Goal: Task Accomplishment & Management: Manage account settings

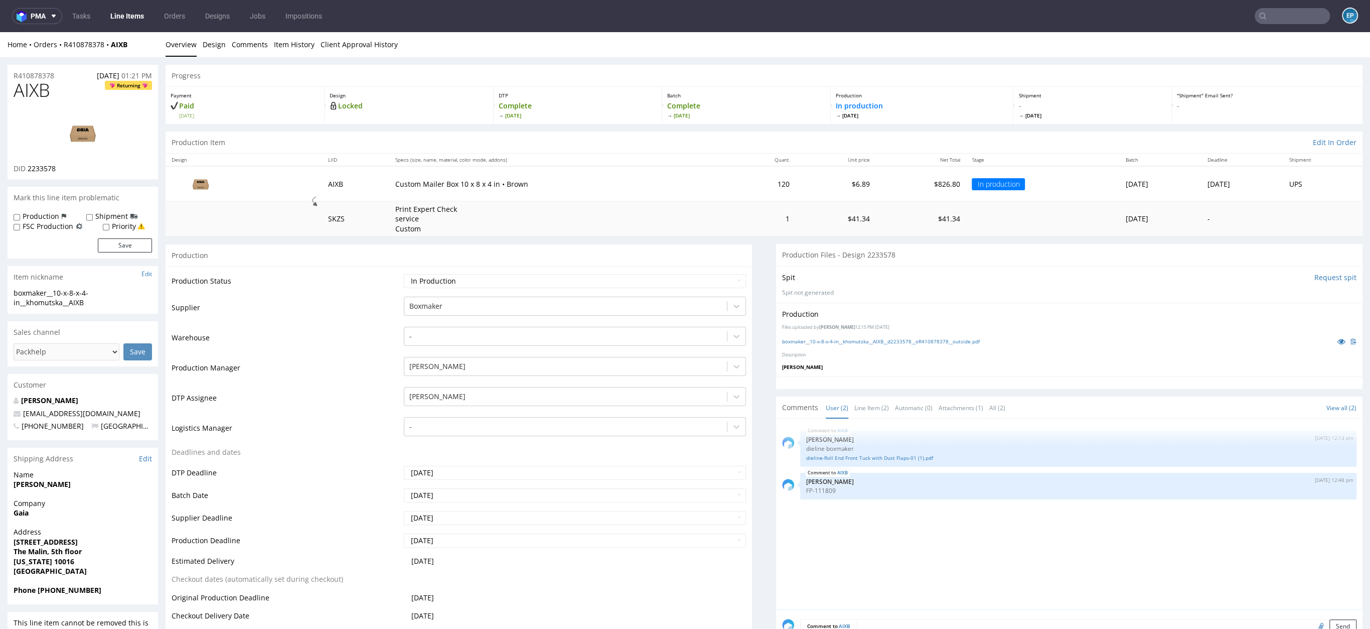
scroll to position [279, 0]
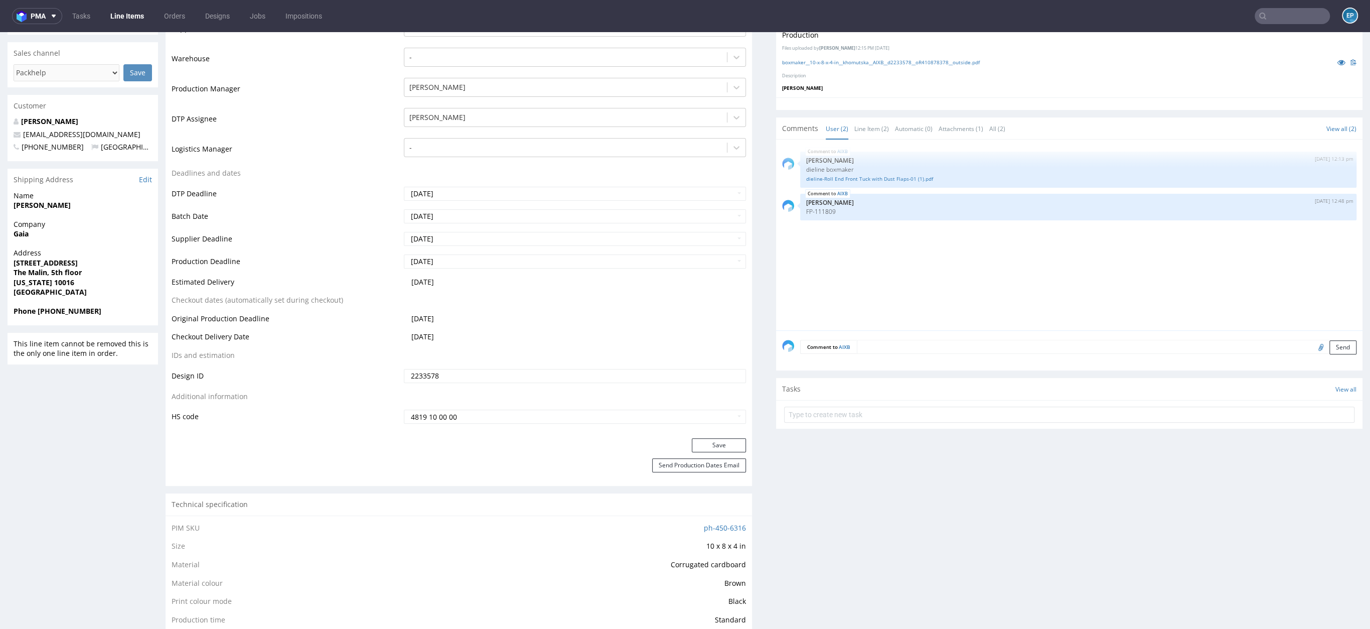
click at [1276, 21] on input "text" at bounding box center [1292, 16] width 75 height 16
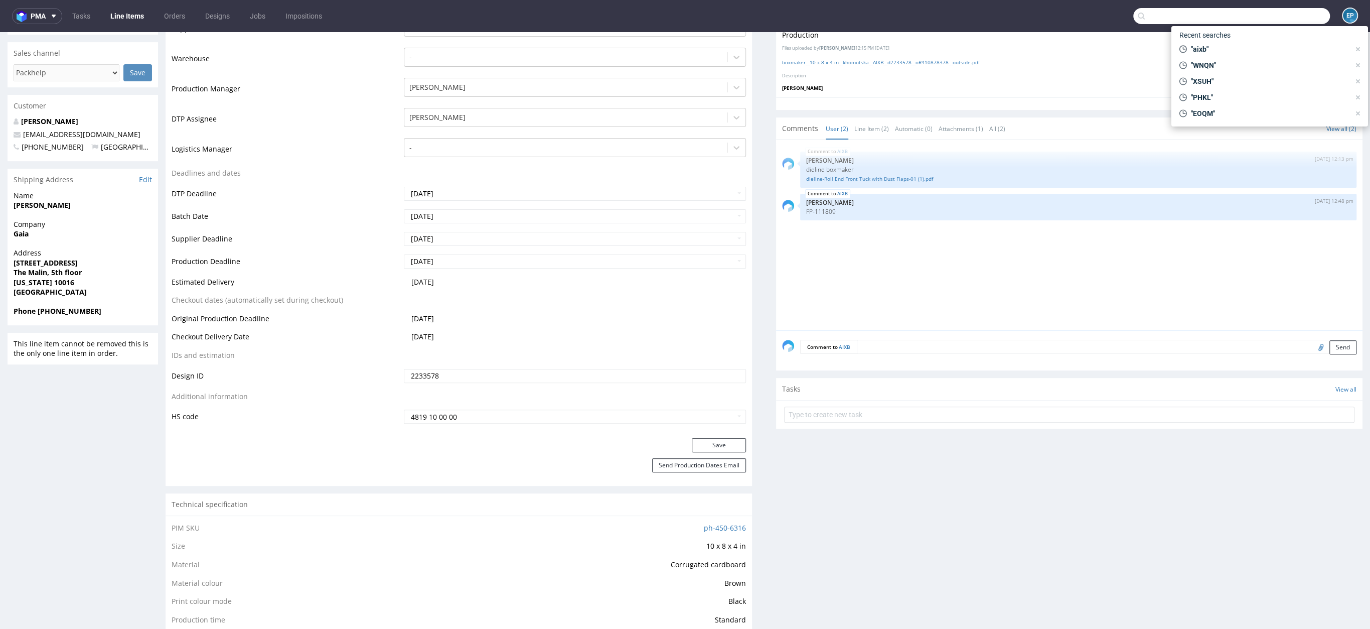
paste input "QNRI"
type input "QNRI"
click at [1226, 45] on div "ph-zapier__f52____ QNRI" at bounding box center [1253, 41] width 63 height 9
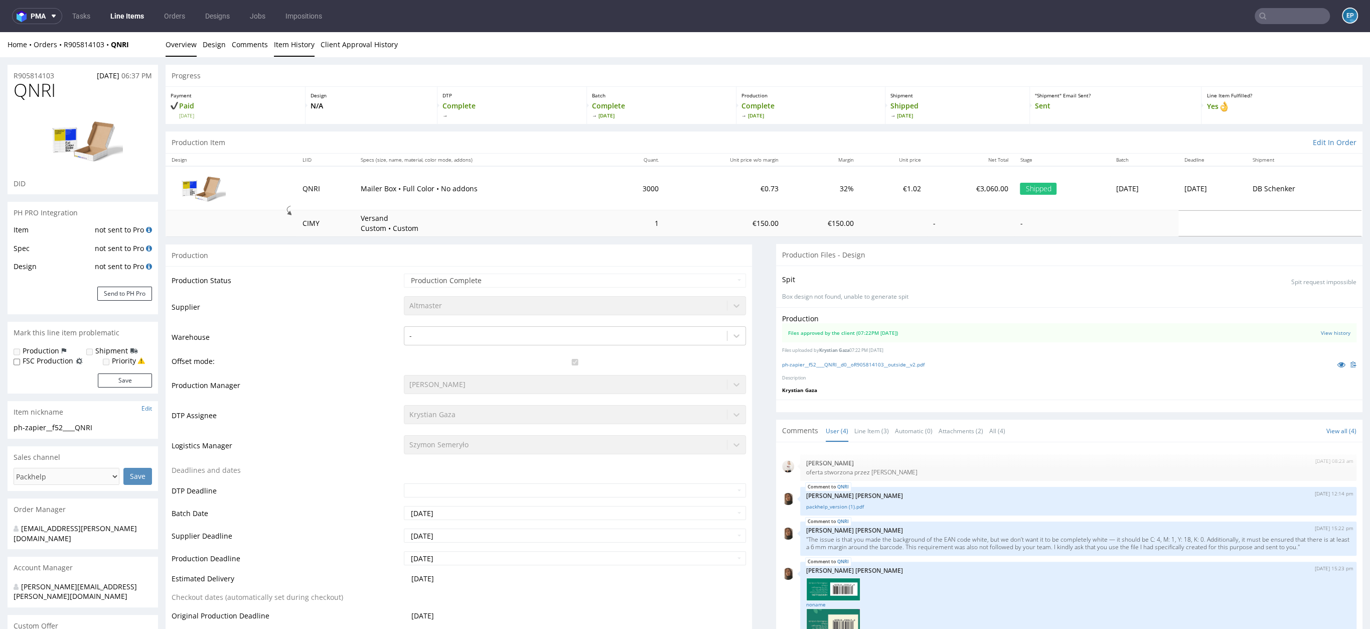
click at [285, 45] on link "Item History" at bounding box center [294, 44] width 41 height 25
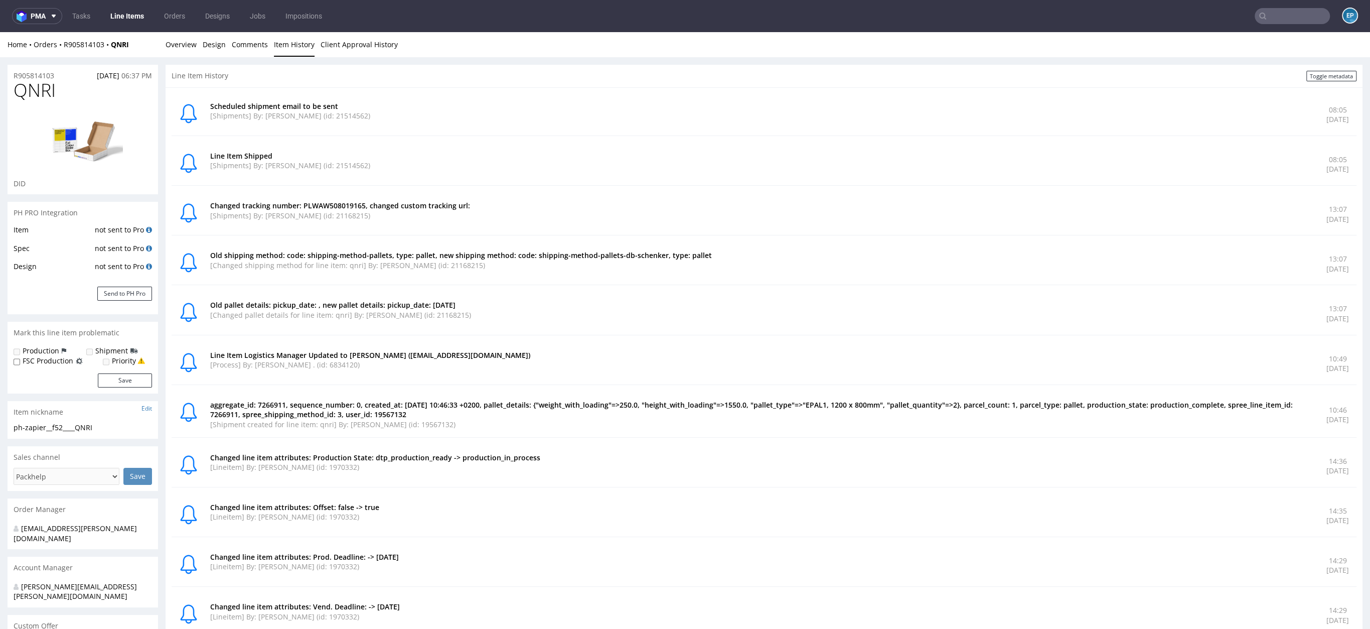
click at [338, 203] on p "Changed tracking number: PLWAW508019165, changed custom tracking url:" at bounding box center [762, 206] width 1104 height 10
copy p "PLWAW508019165"
click at [178, 42] on link "Overview" at bounding box center [181, 44] width 31 height 25
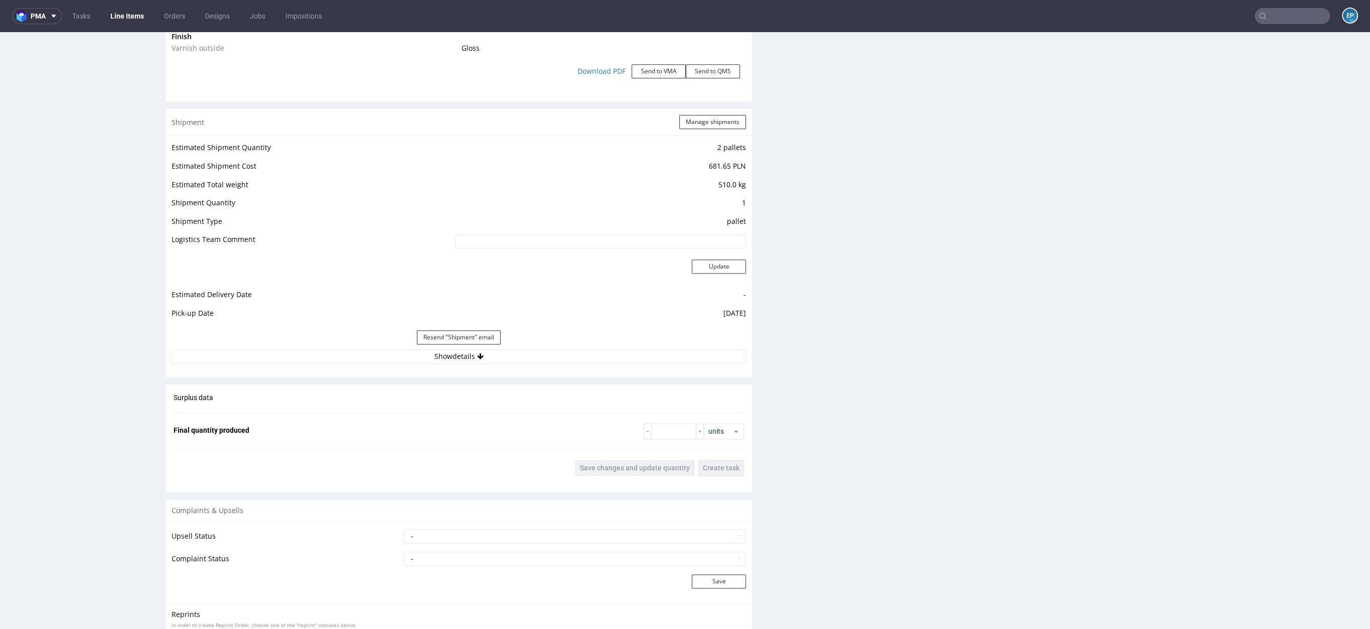
scroll to position [1277, 0]
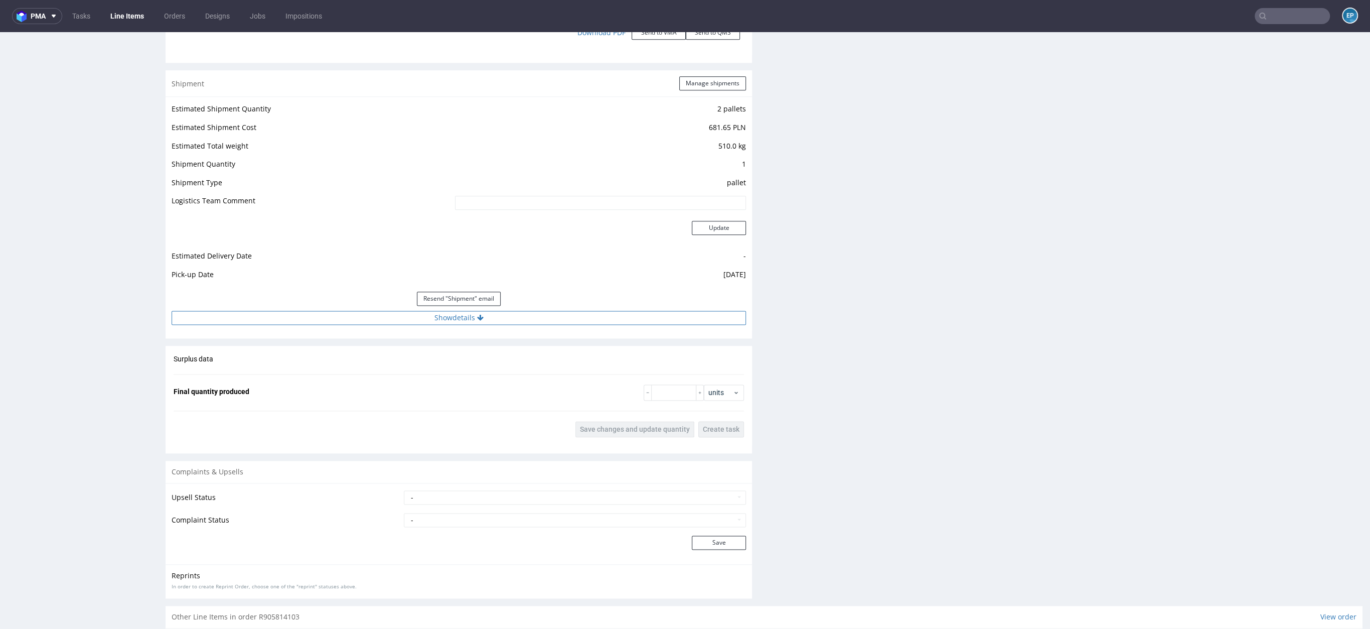
click at [521, 312] on button "Show details" at bounding box center [459, 318] width 574 height 14
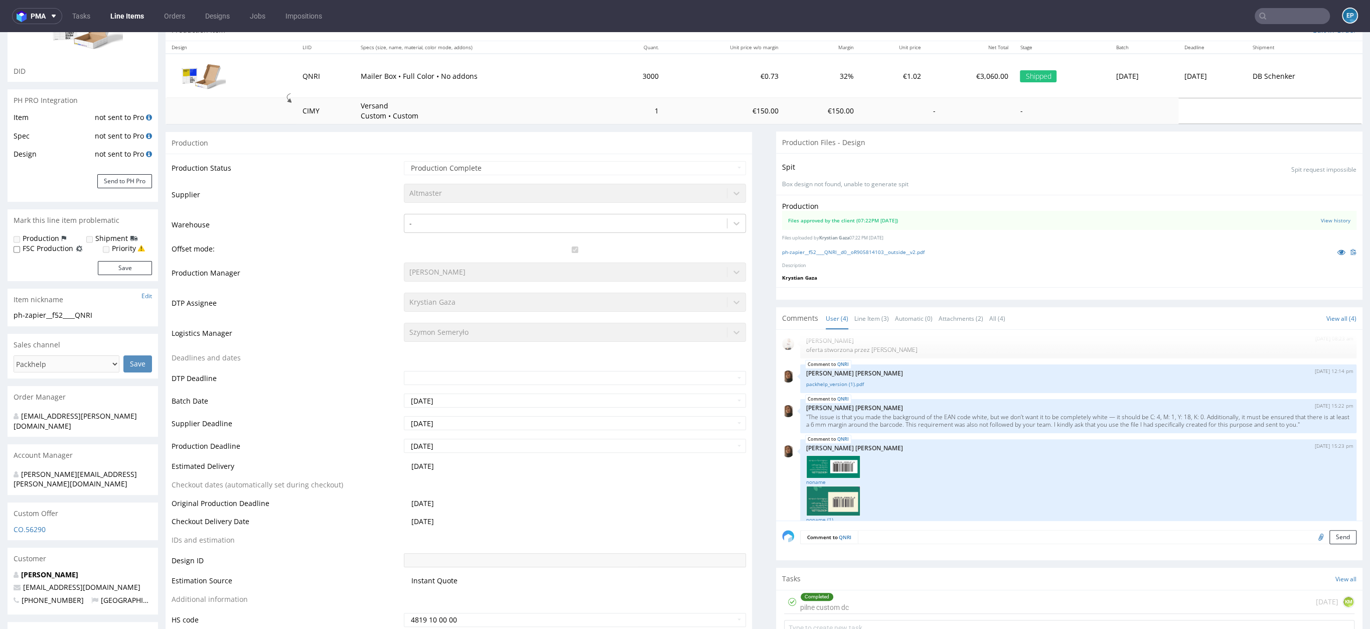
scroll to position [0, 0]
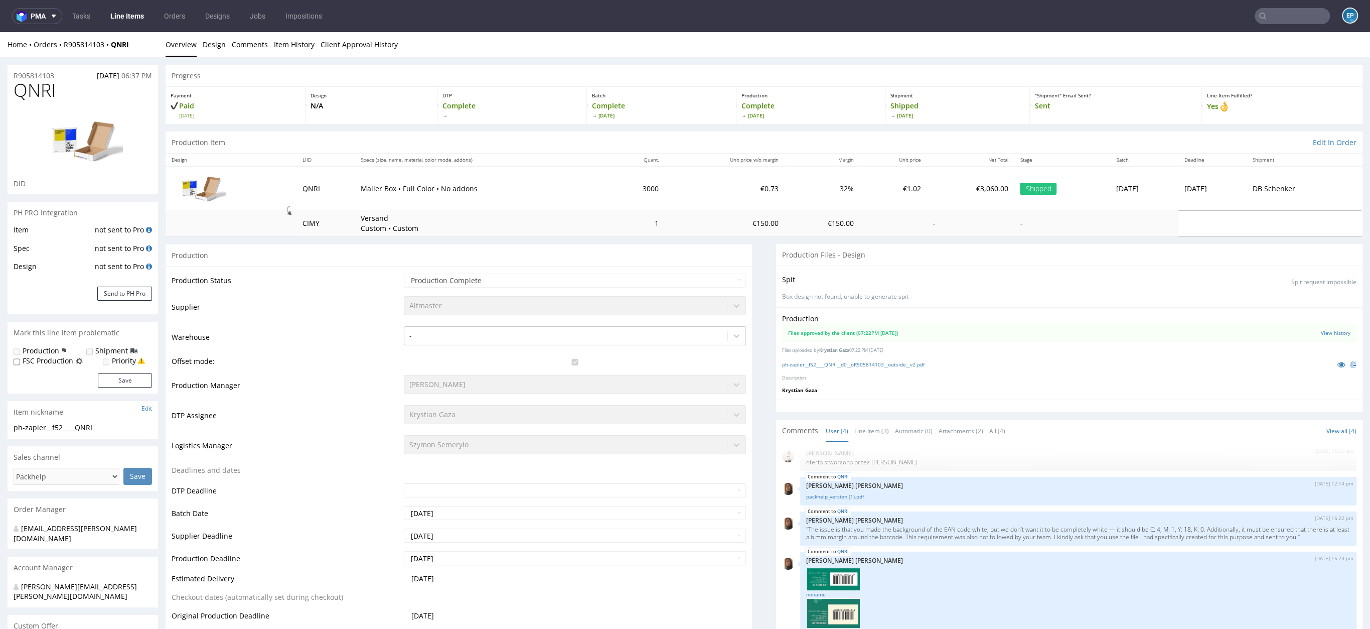
click at [1278, 8] on nav "pma Tasks Line Items Orders Designs Jobs Impositions EP" at bounding box center [685, 16] width 1370 height 32
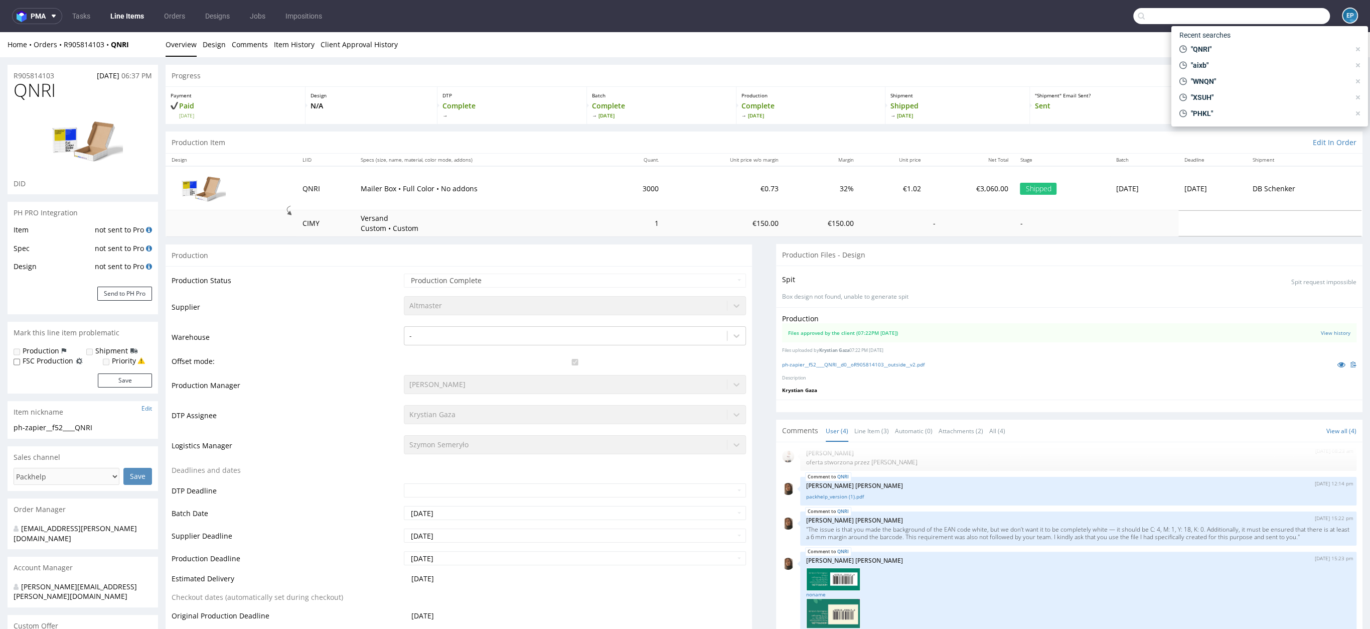
click at [1278, 19] on input "text" at bounding box center [1231, 16] width 197 height 16
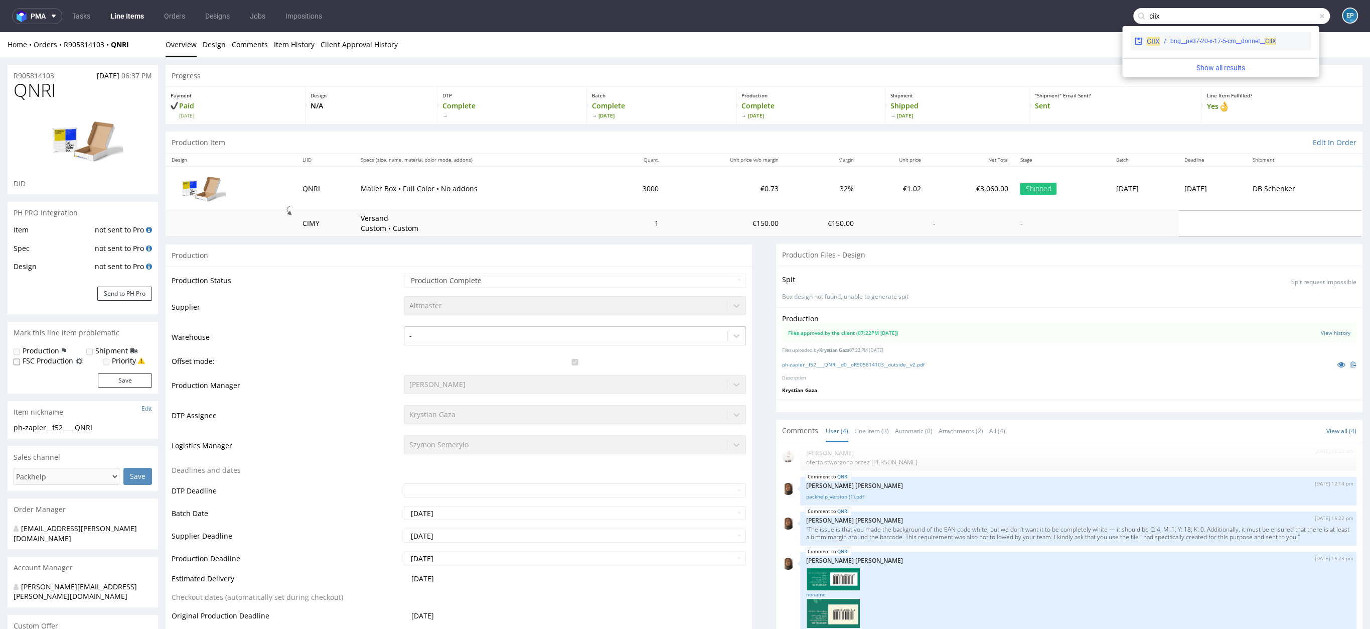
type input "ciix"
click at [1148, 36] on div "CIIX" at bounding box center [1152, 41] width 13 height 10
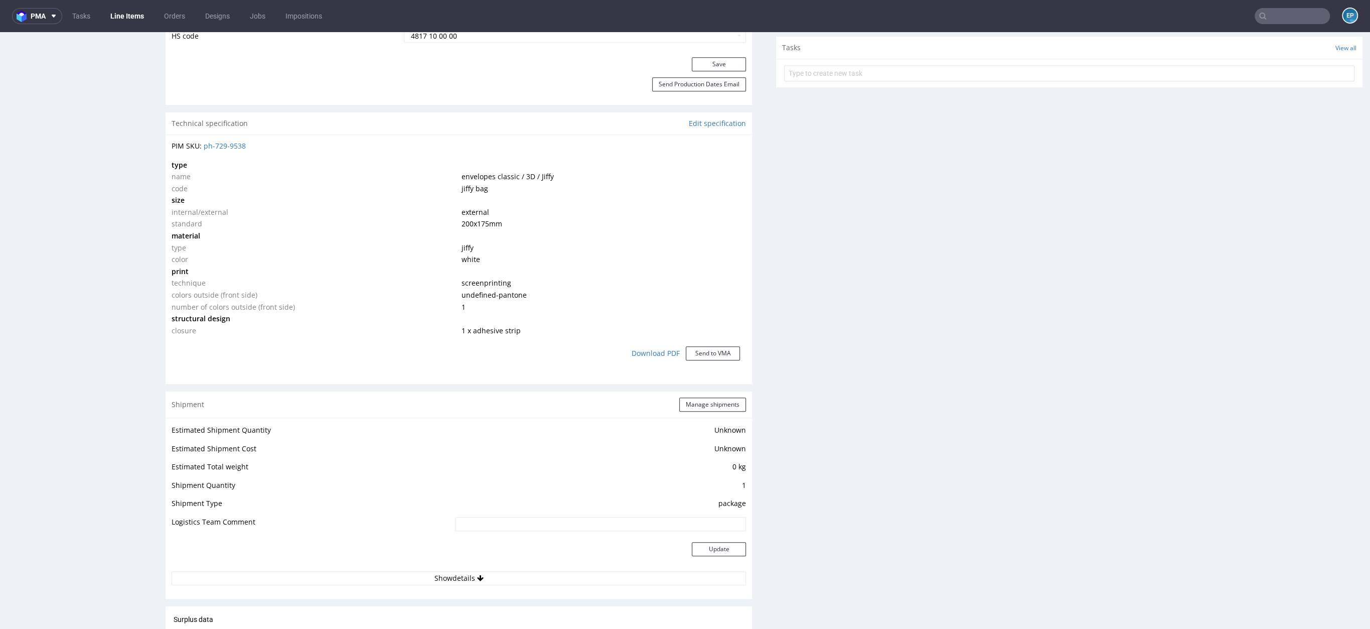
scroll to position [768, 0]
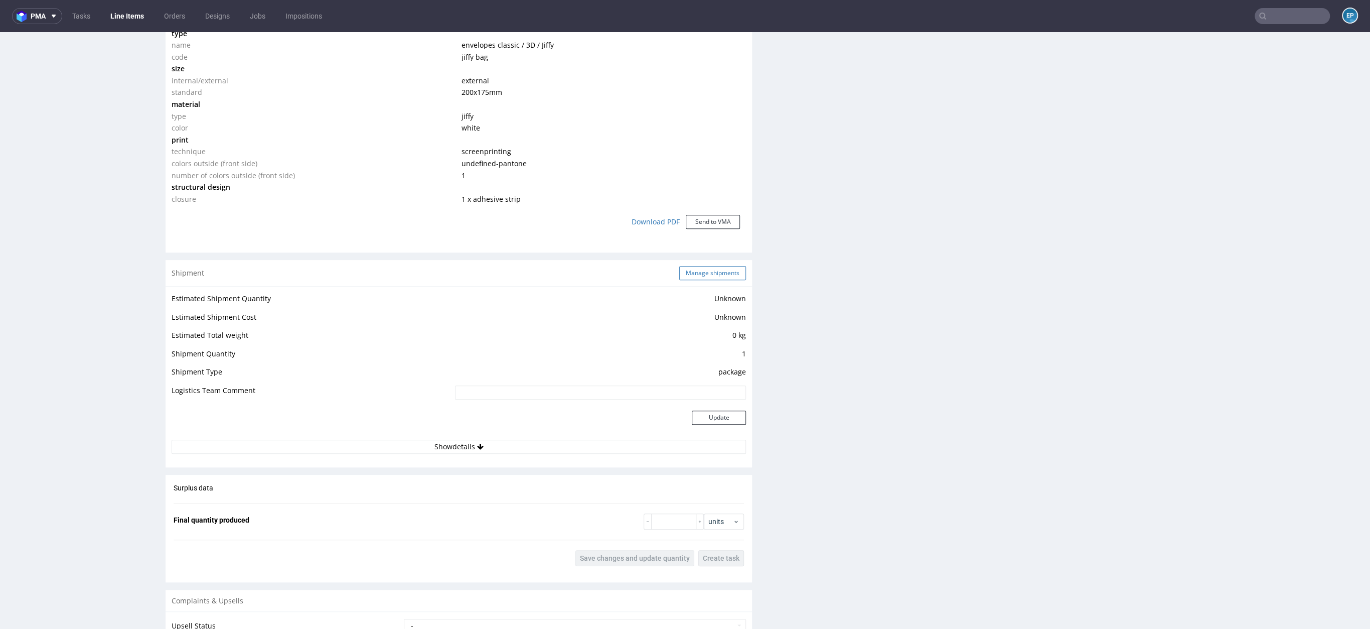
click at [697, 273] on button "Manage shipments" at bounding box center [712, 273] width 67 height 14
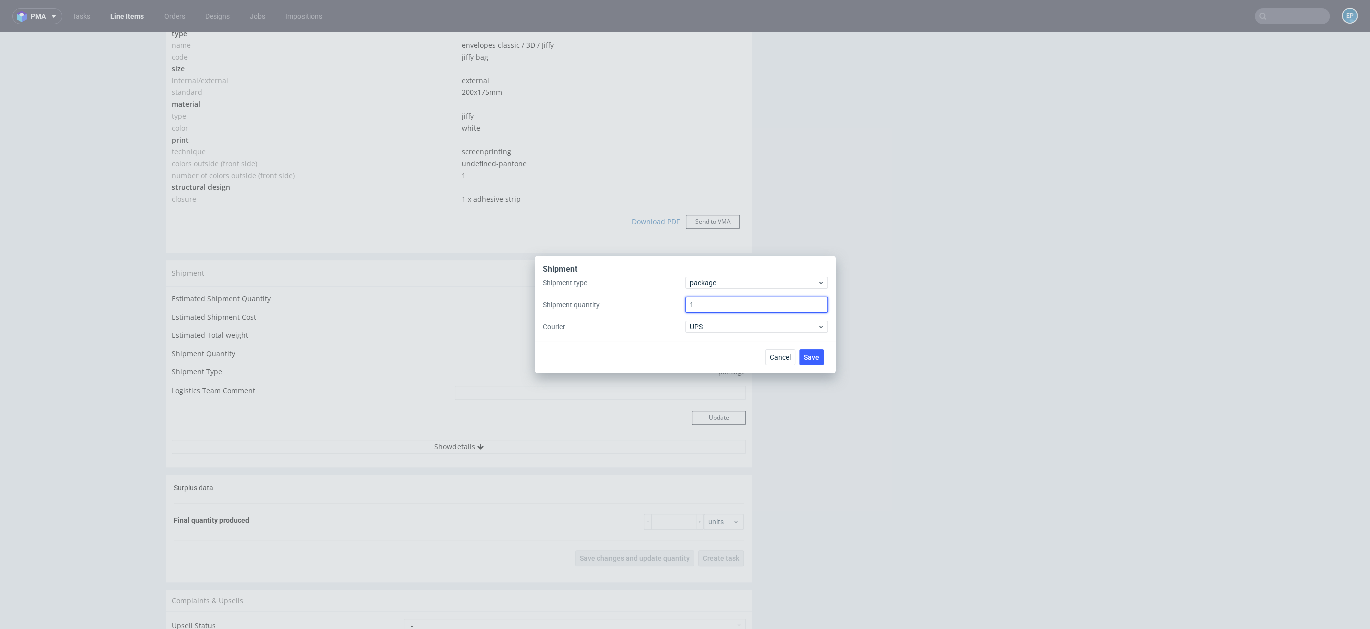
click at [706, 304] on input "1" at bounding box center [756, 304] width 142 height 16
type input "2"
click at [810, 359] on span "Save" at bounding box center [812, 357] width 16 height 7
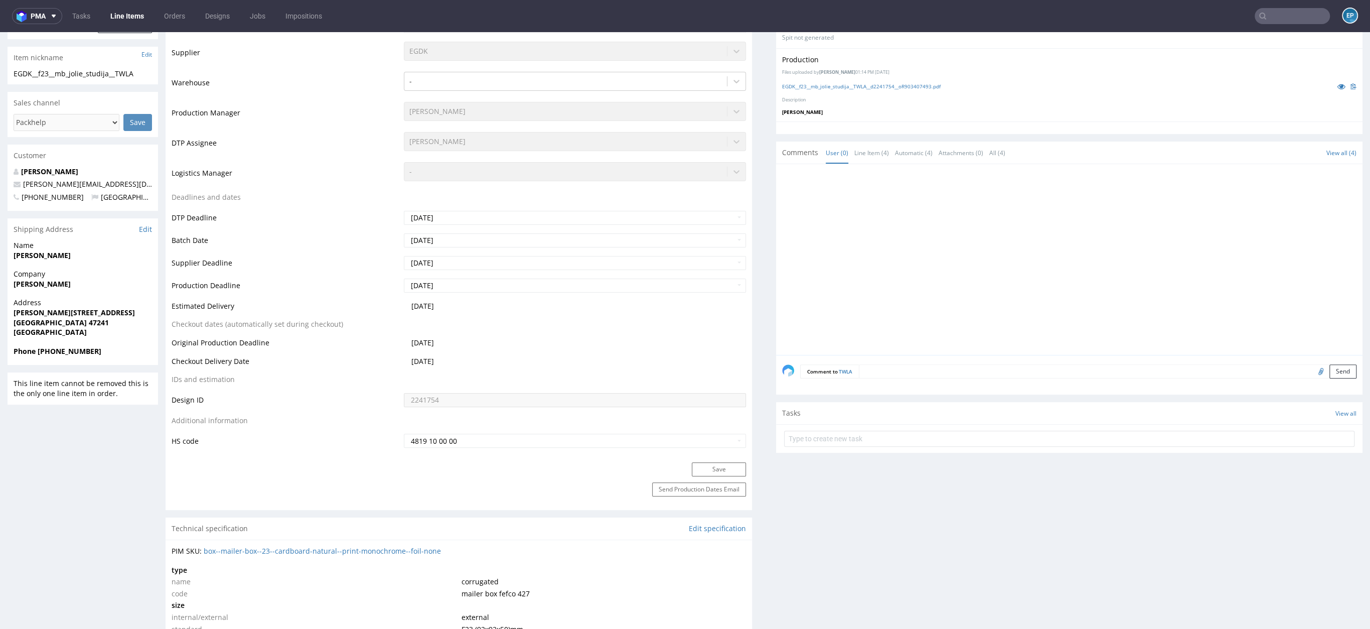
scroll to position [297, 0]
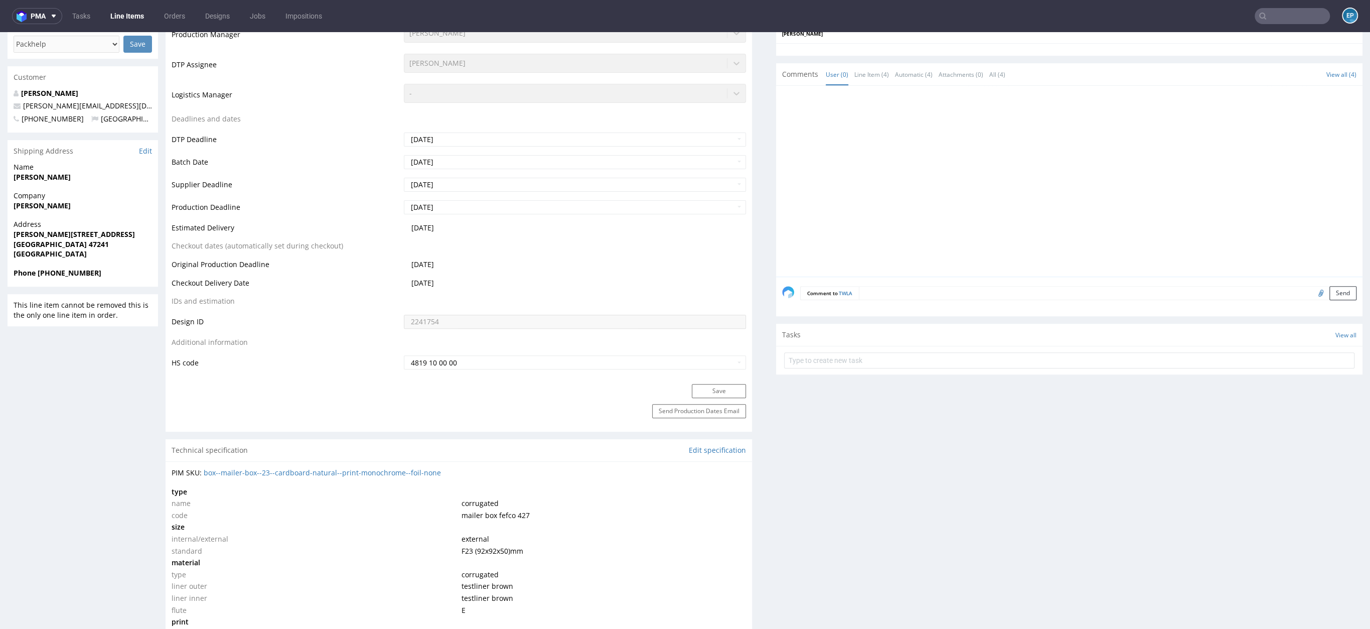
click at [1266, 14] on input "text" at bounding box center [1292, 16] width 75 height 16
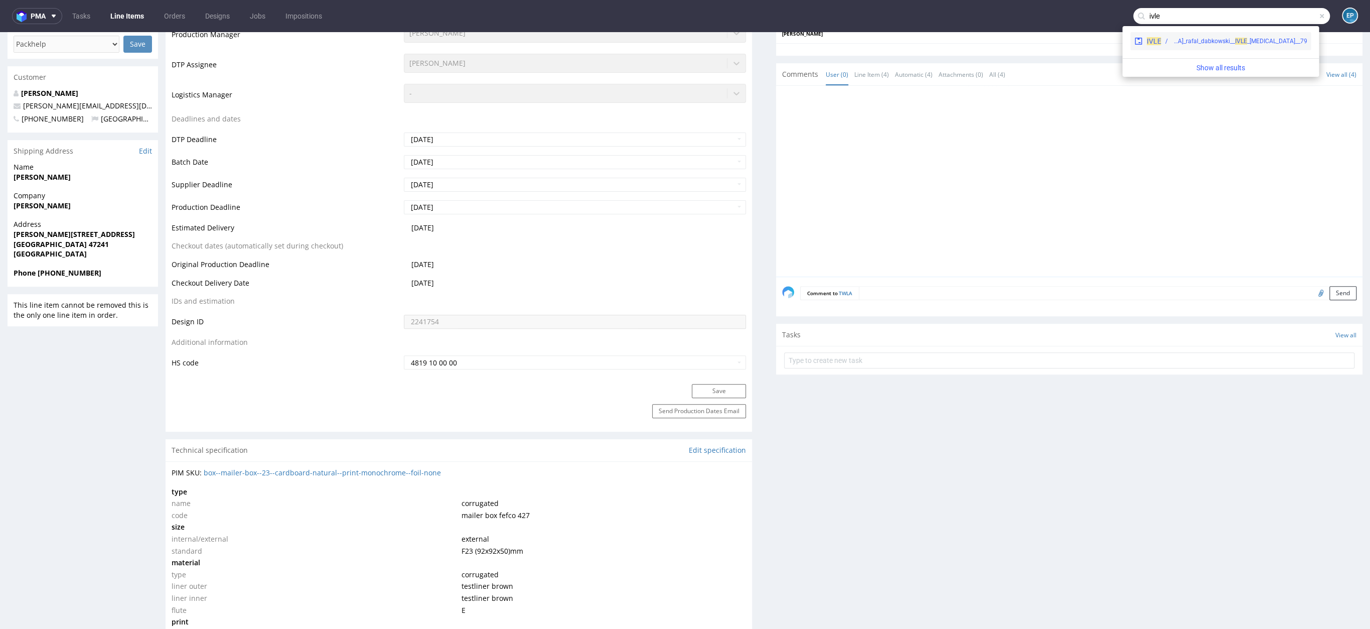
type input "ivle"
click at [1201, 39] on div "79__ibs_rafal_dabkowski__ibs_rafal_dabkowski__ IVLE" at bounding box center [1238, 41] width 135 height 9
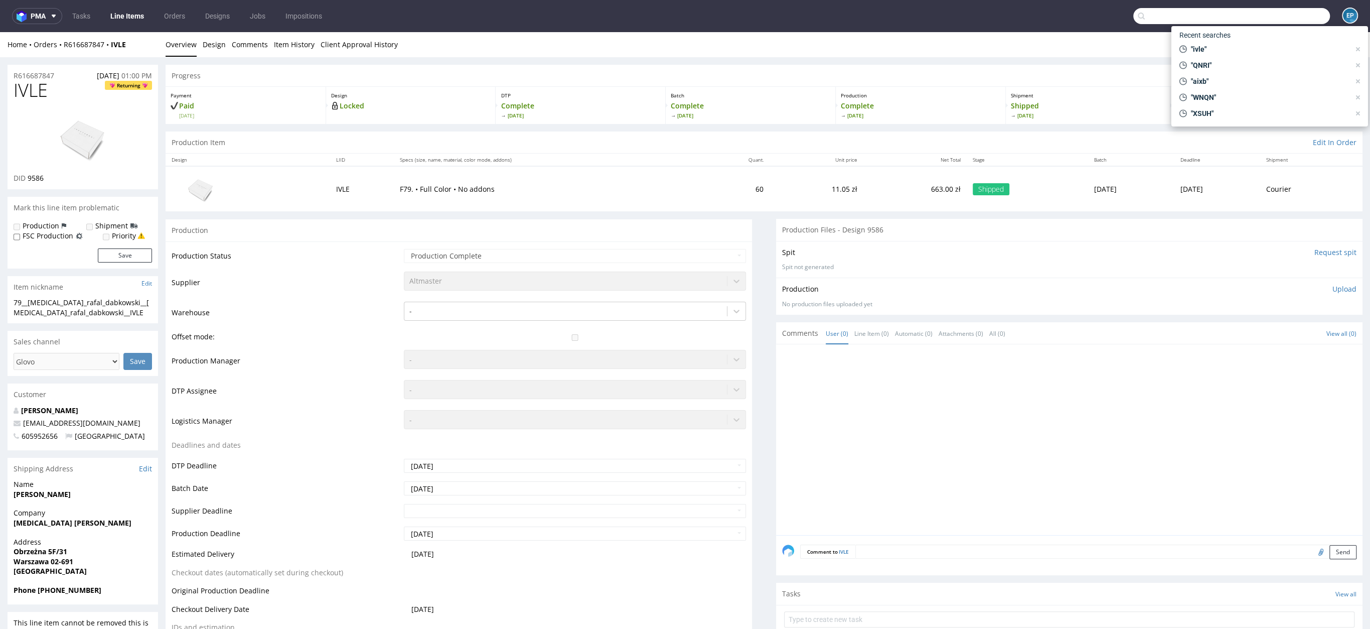
click at [1275, 17] on input "text" at bounding box center [1231, 16] width 197 height 16
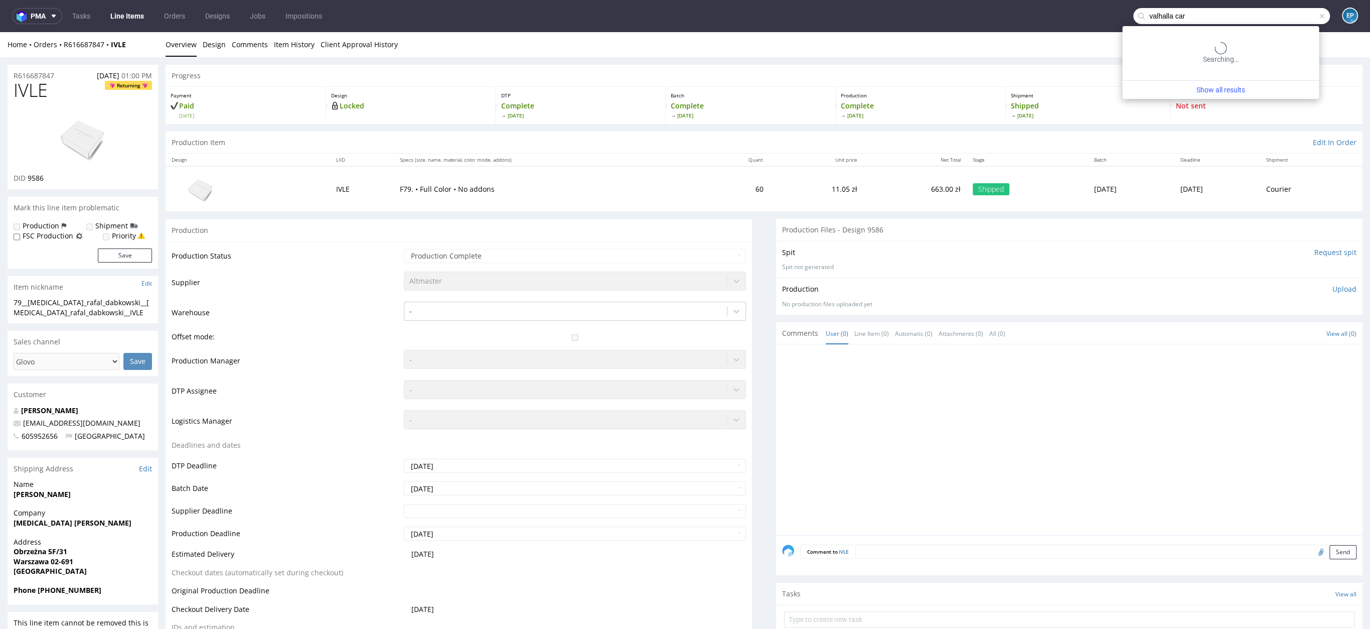
type input "valhalla card"
click at [1204, 13] on input "text" at bounding box center [1231, 16] width 197 height 16
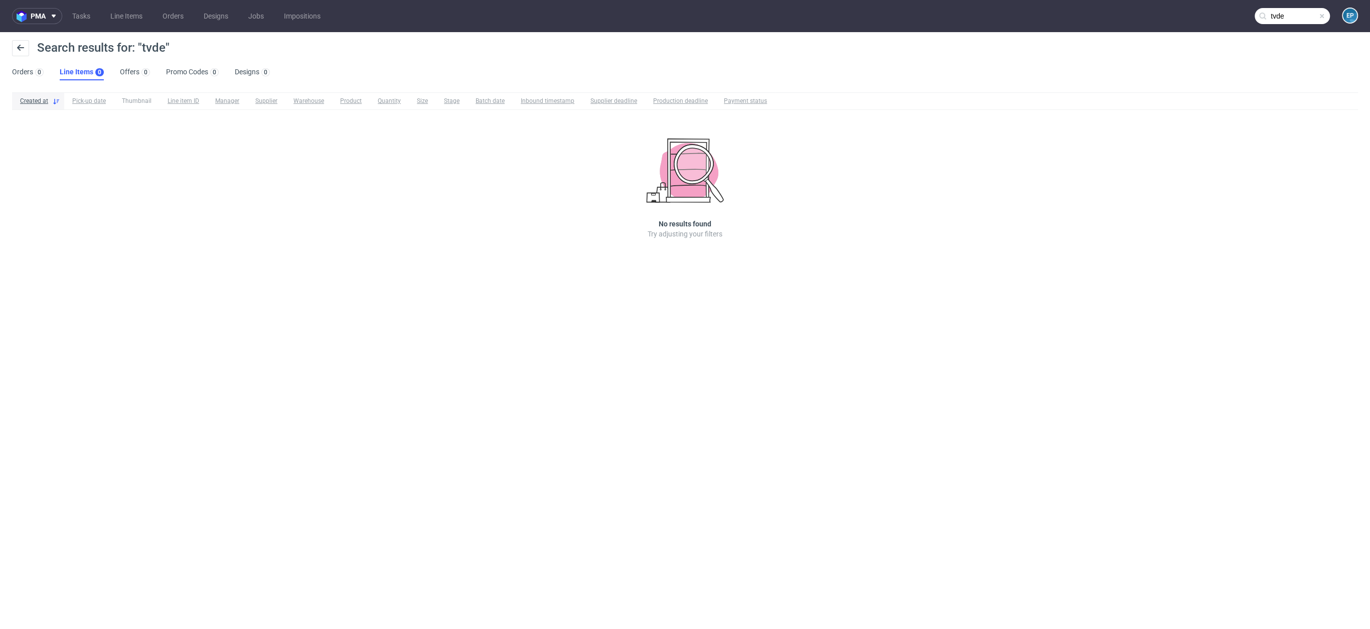
click at [1292, 13] on input "tvde" at bounding box center [1292, 16] width 75 height 16
type input "t"
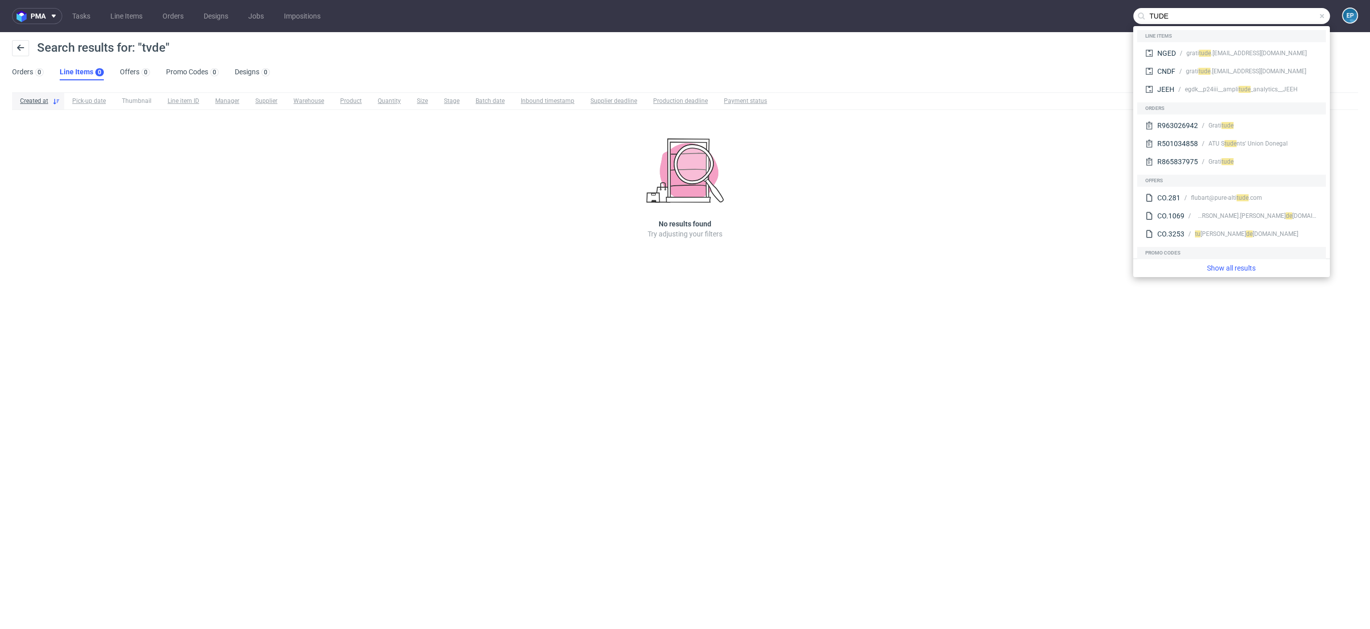
type input "TUDE"
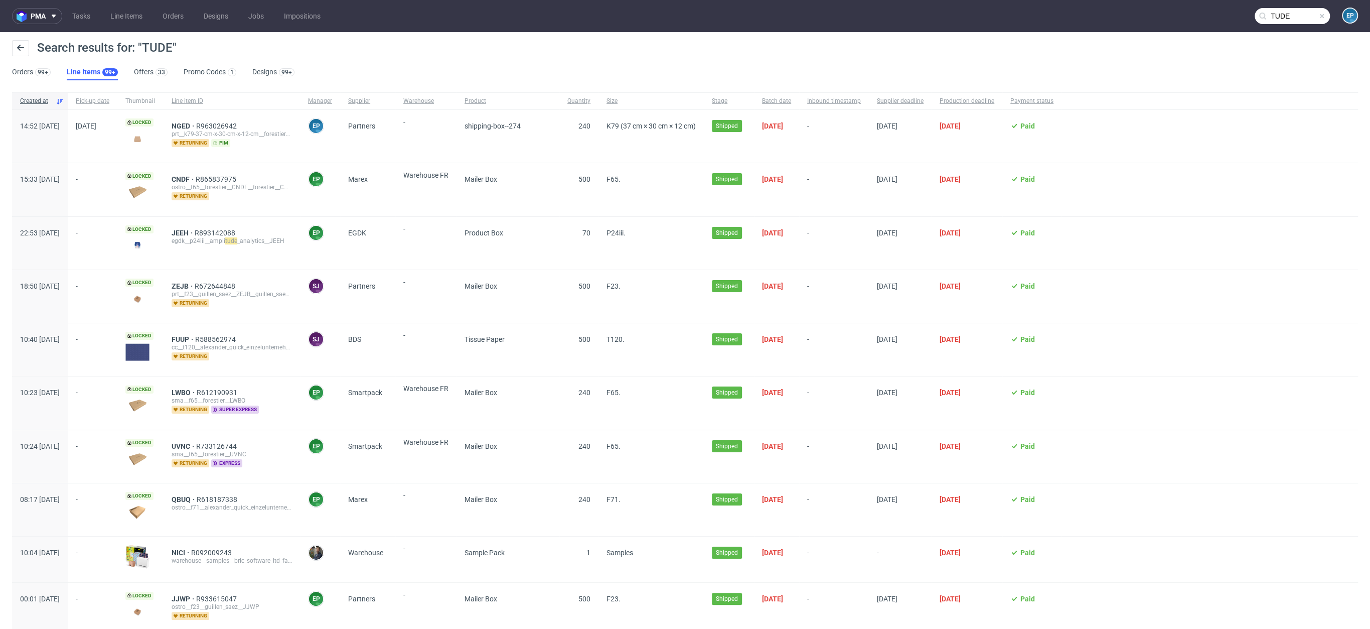
click at [1281, 15] on input "TUDE" at bounding box center [1292, 16] width 75 height 16
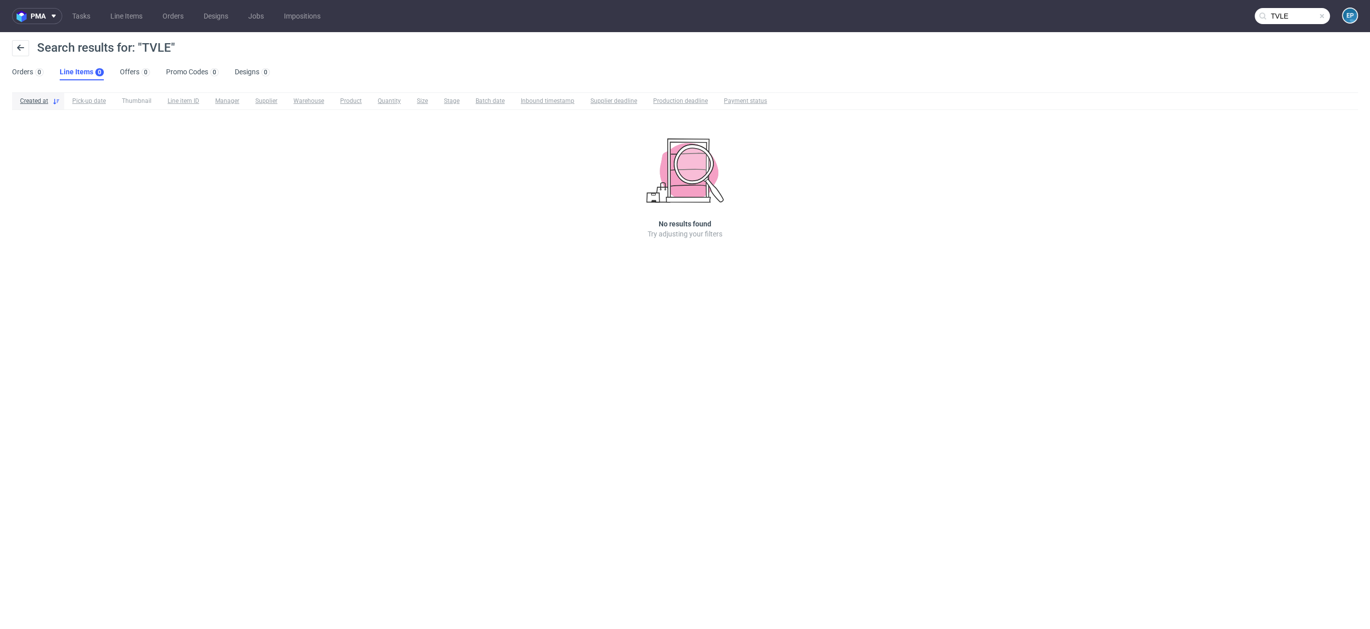
click at [1283, 24] on input "TVLE" at bounding box center [1292, 16] width 75 height 16
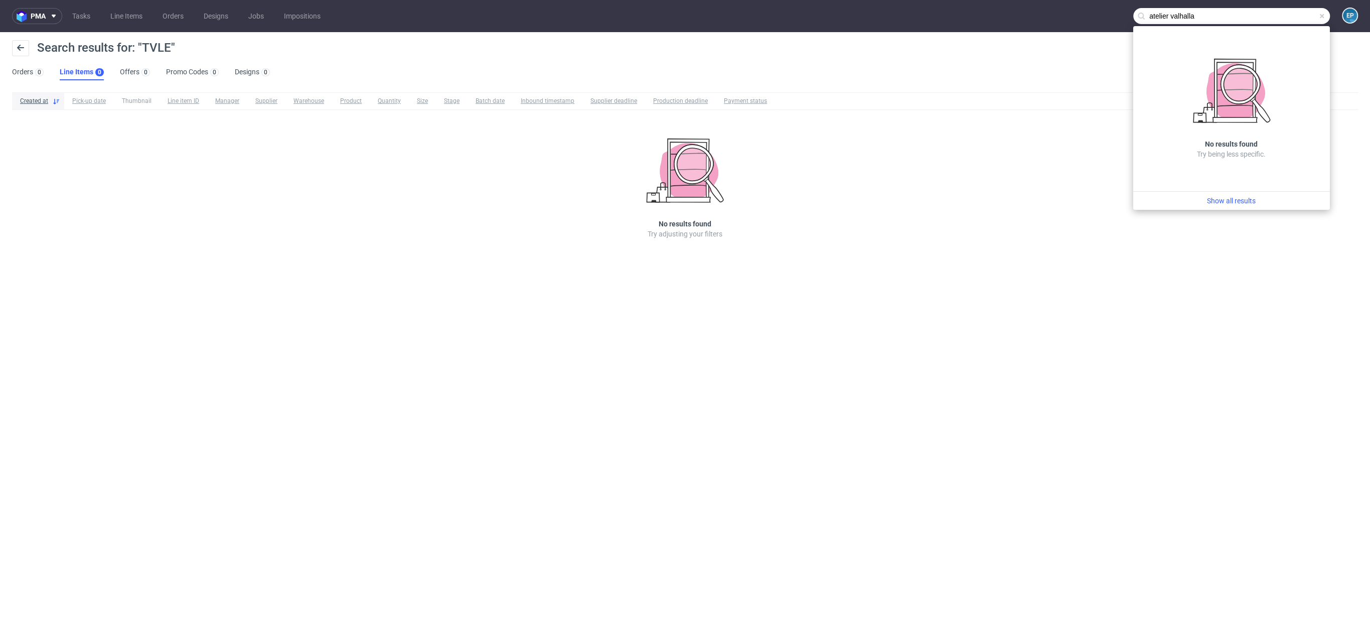
type input "atelier valhalla"
click at [19, 48] on icon at bounding box center [21, 48] width 8 height 8
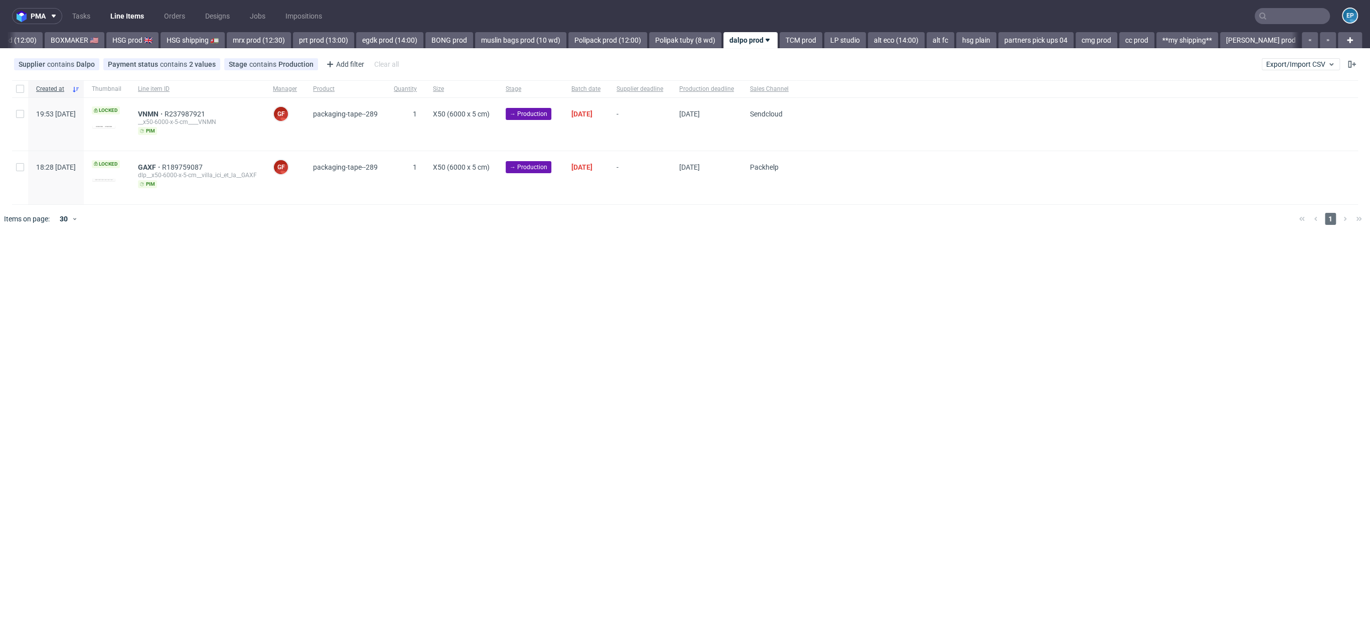
scroll to position [0, 988]
type input "TVLE"
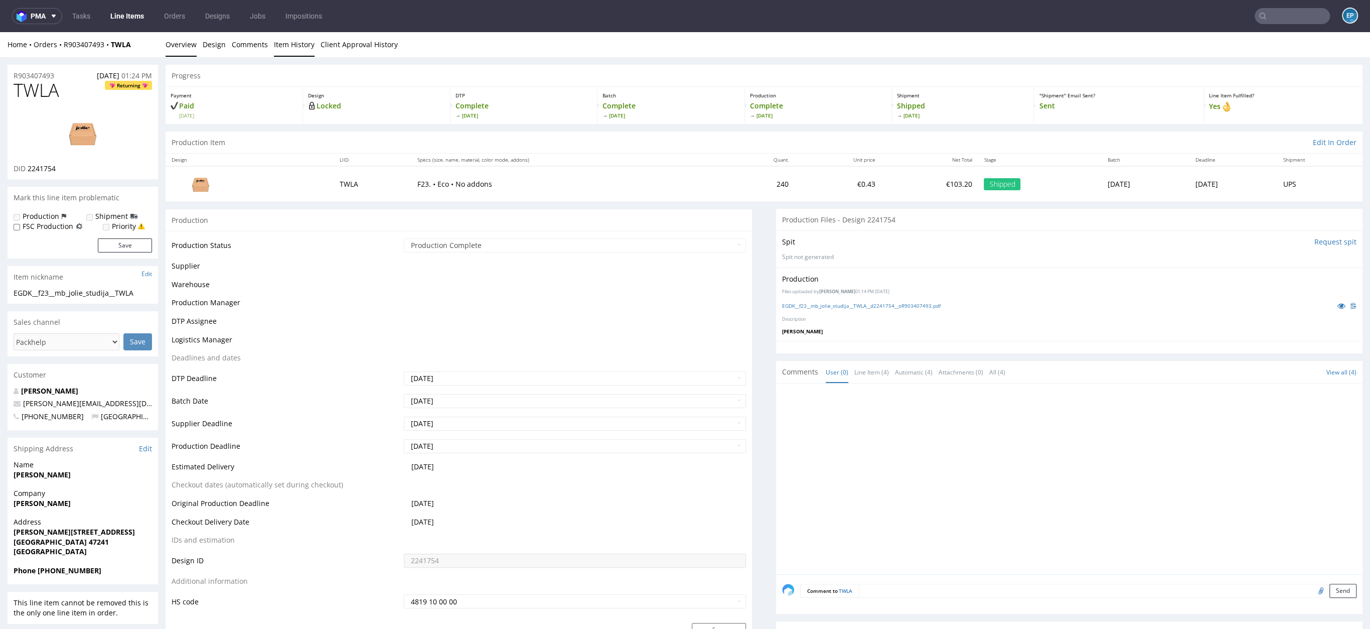
click at [292, 47] on link "Item History" at bounding box center [294, 44] width 41 height 25
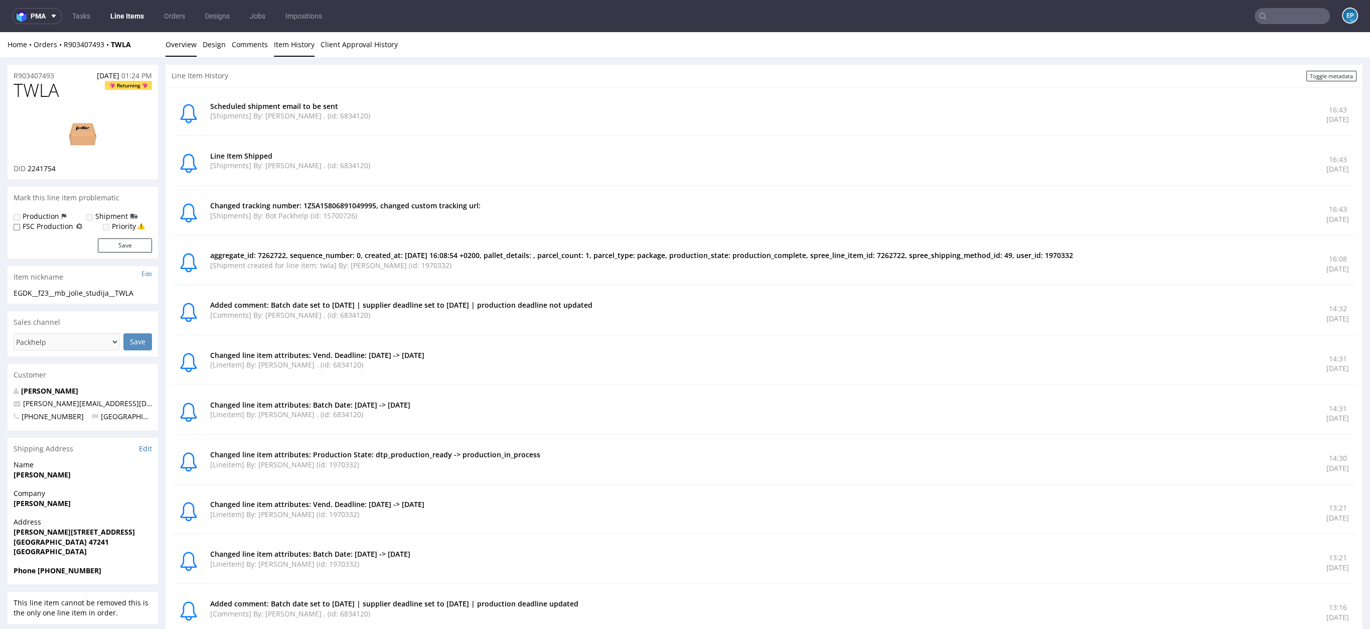
click at [172, 52] on link "Overview" at bounding box center [181, 44] width 31 height 25
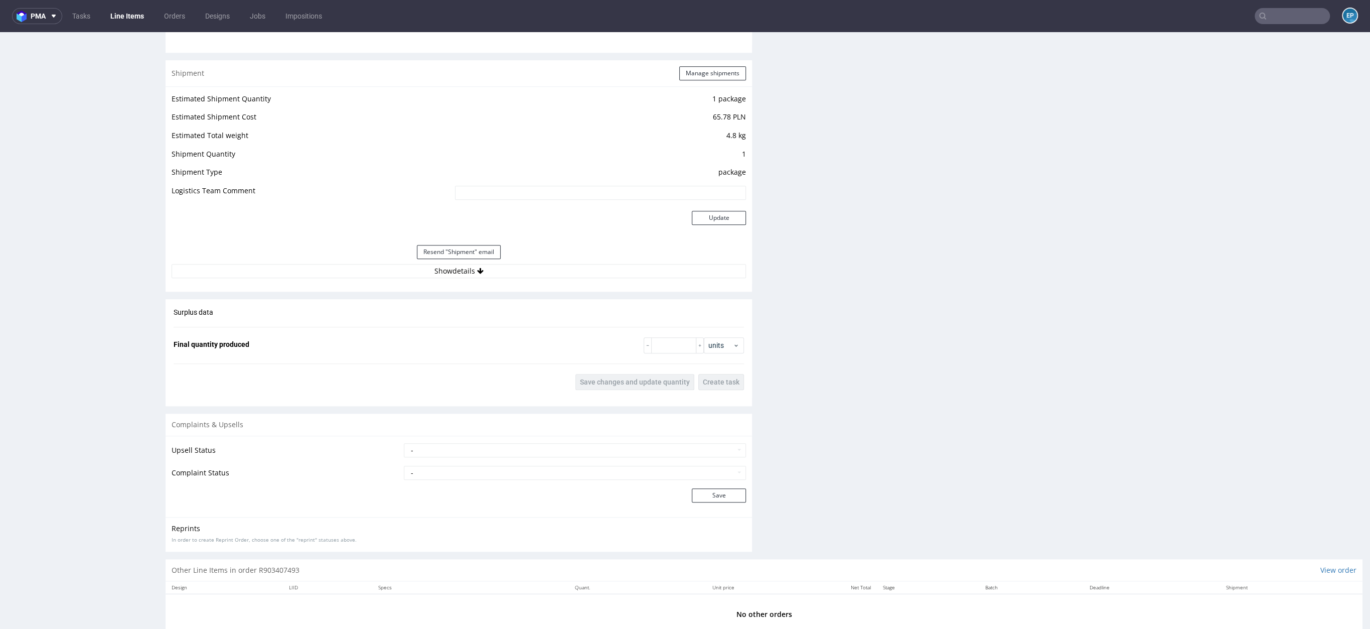
scroll to position [939, 0]
click at [479, 447] on select "- Pending Upsell Upsell Accepted Upsell Refused" at bounding box center [575, 442] width 342 height 14
click at [451, 469] on select "- Complaint Received Complaint Rejected Complaint Accepted (DTP Issue) - Reprin…" at bounding box center [575, 465] width 342 height 14
select select "accepted_print_issue_reprint"
click at [701, 489] on button "Save" at bounding box center [719, 488] width 54 height 14
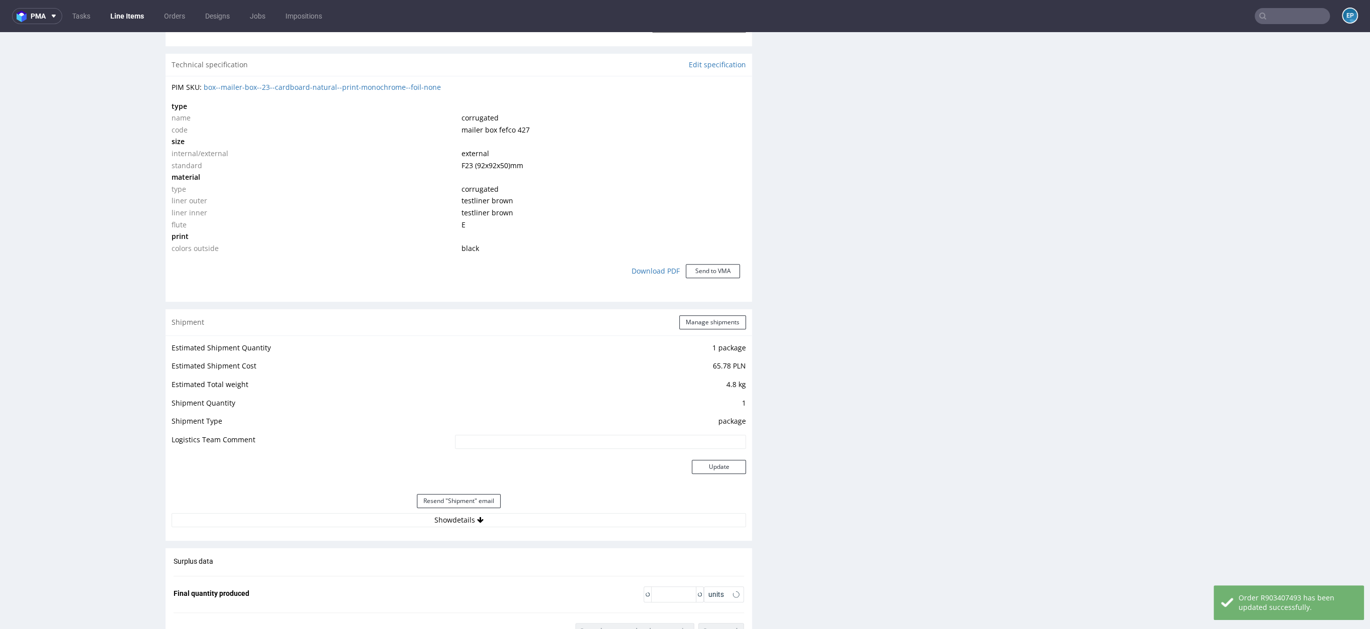
scroll to position [995, 0]
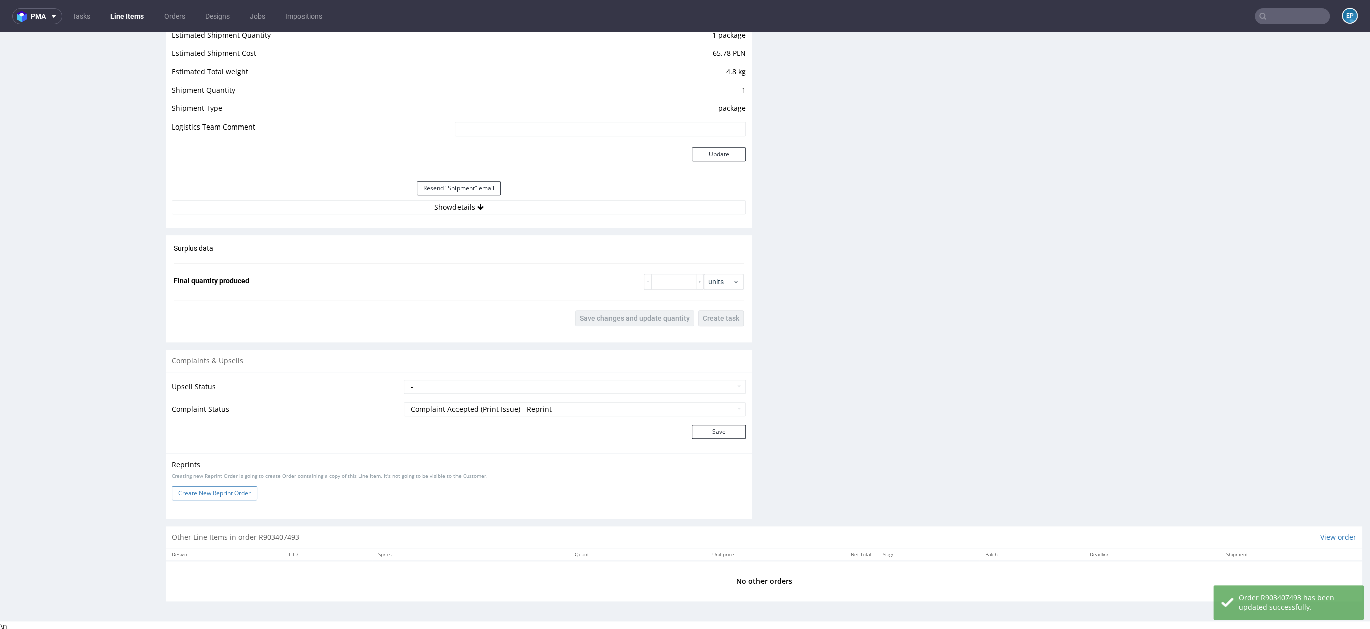
click at [226, 490] on button "Create New Reprint Order" at bounding box center [215, 493] width 86 height 14
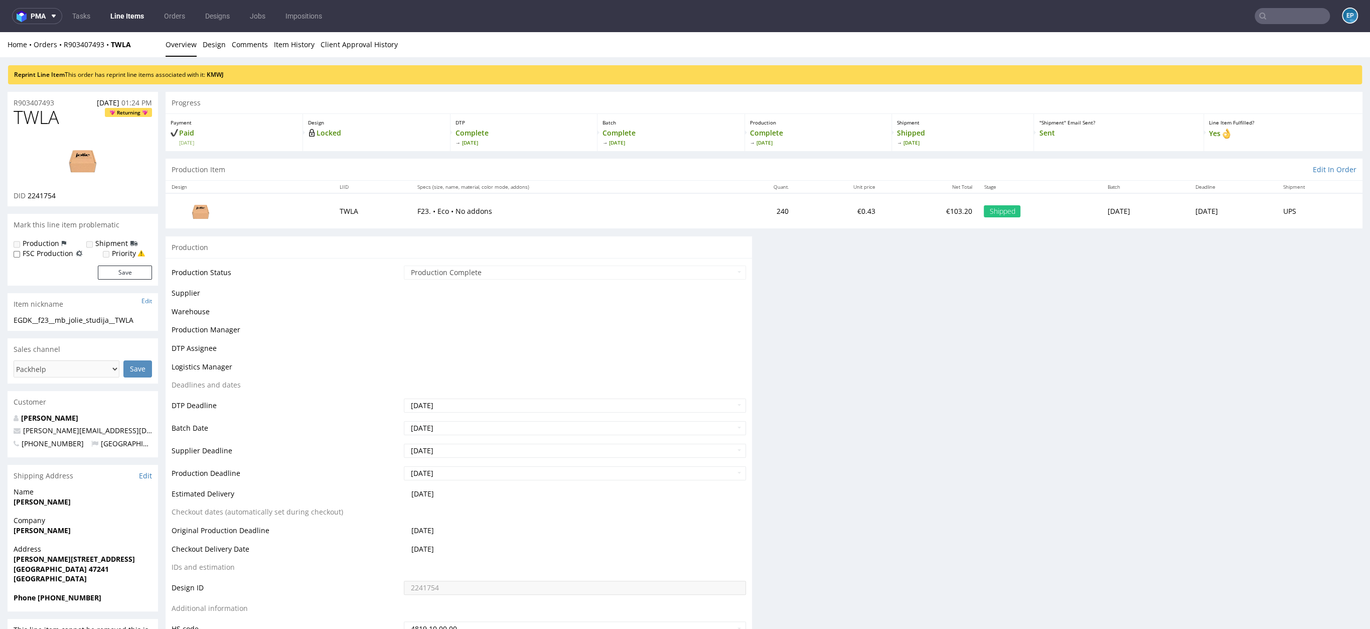
scroll to position [0, 0]
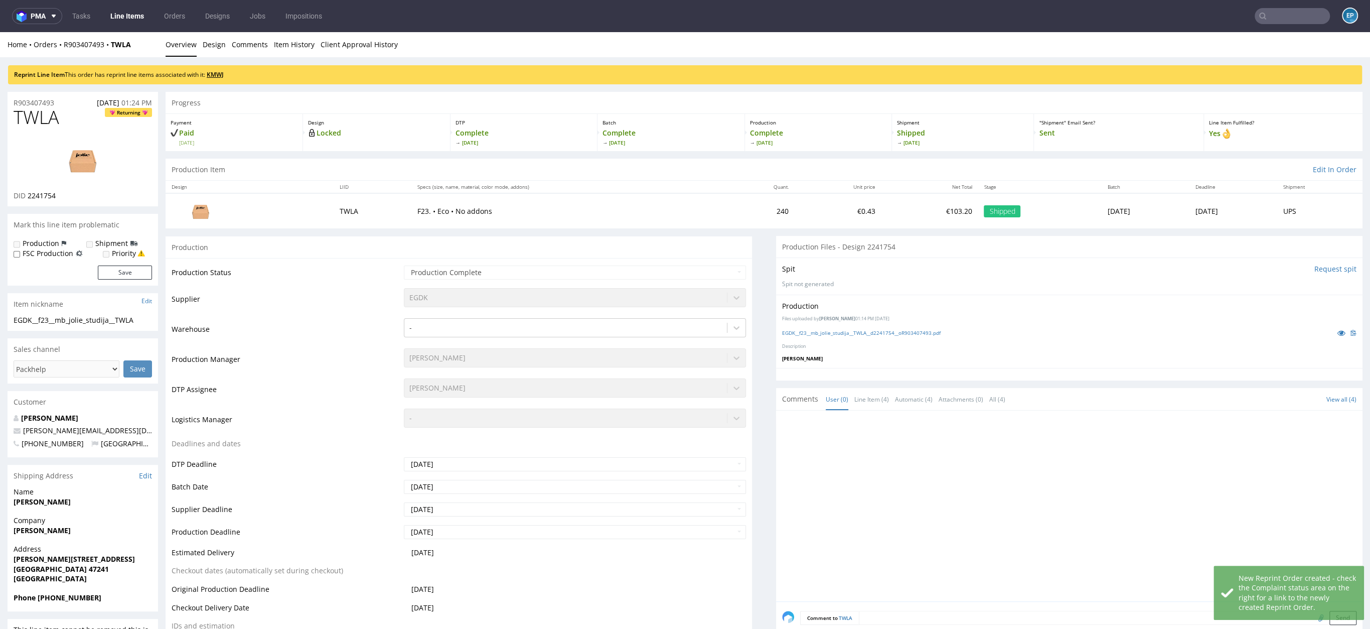
click at [224, 75] on link "KMWJ" at bounding box center [215, 74] width 17 height 9
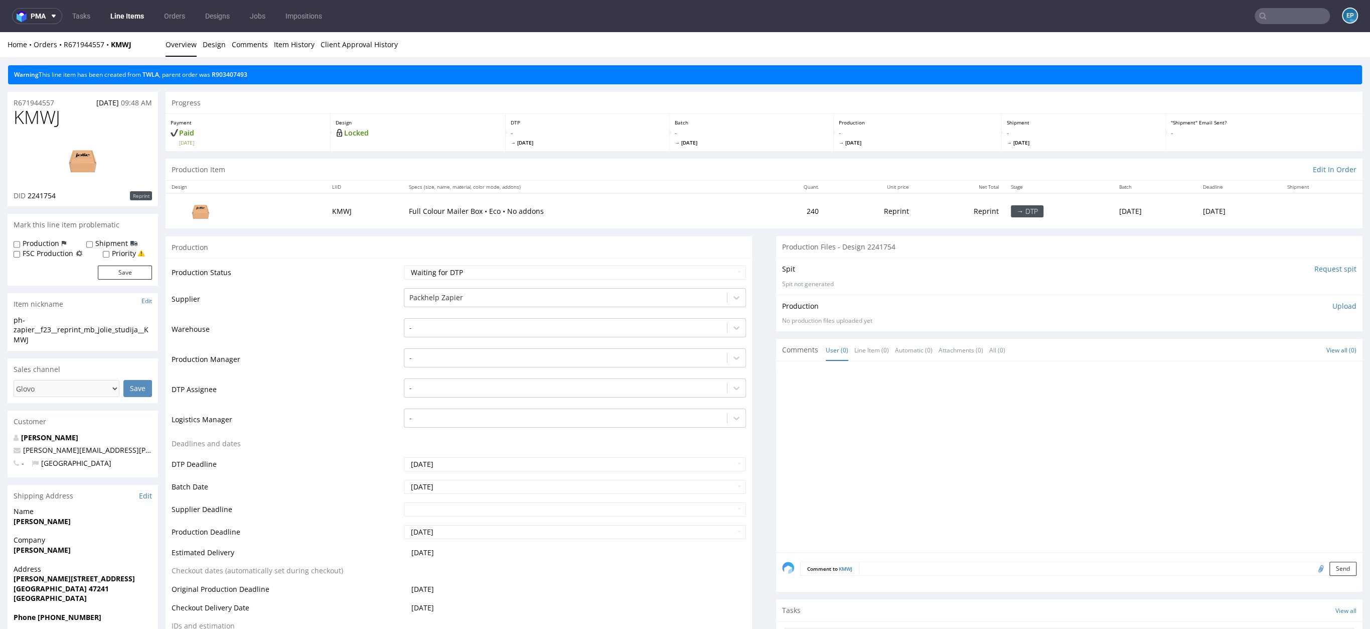
click at [45, 246] on label "Production" at bounding box center [41, 243] width 37 height 10
click at [20, 246] on input "Production" at bounding box center [17, 244] width 7 height 8
checkbox input "true"
click at [97, 247] on label "Shipment" at bounding box center [111, 243] width 33 height 10
click at [93, 247] on input "Shipment" at bounding box center [89, 244] width 7 height 8
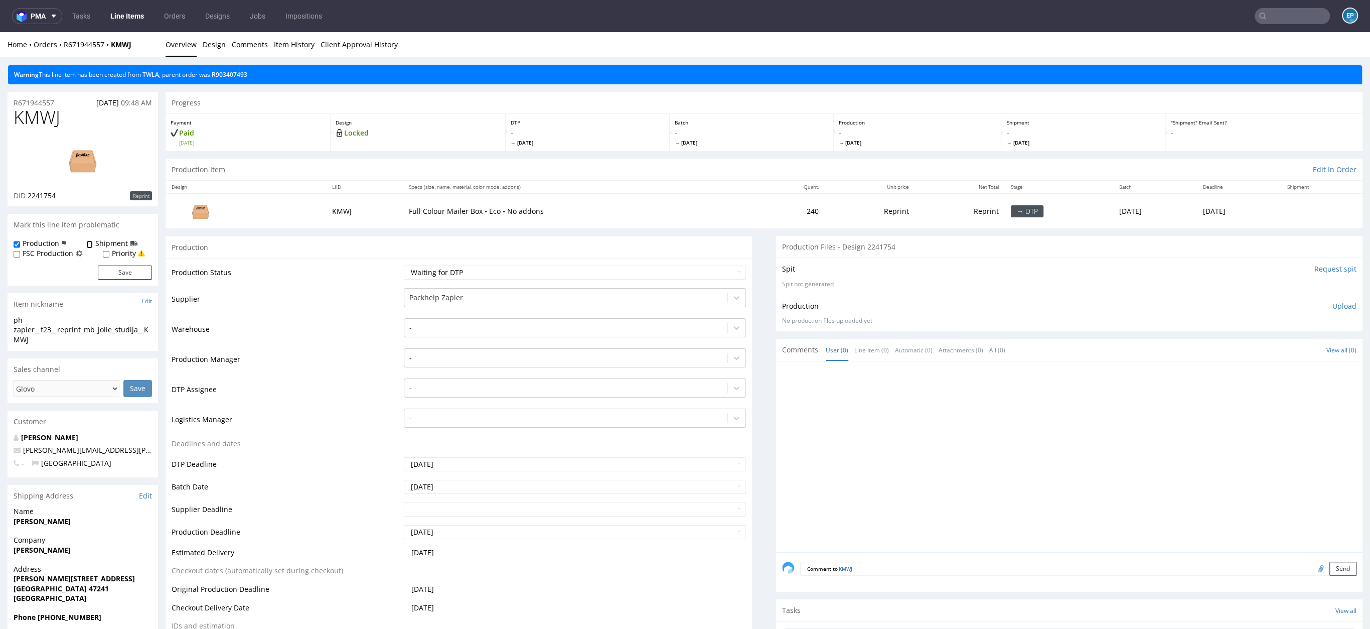
checkbox input "true"
click at [117, 271] on button "Save" at bounding box center [125, 272] width 54 height 14
click at [438, 296] on div at bounding box center [565, 297] width 313 height 12
type input "eg"
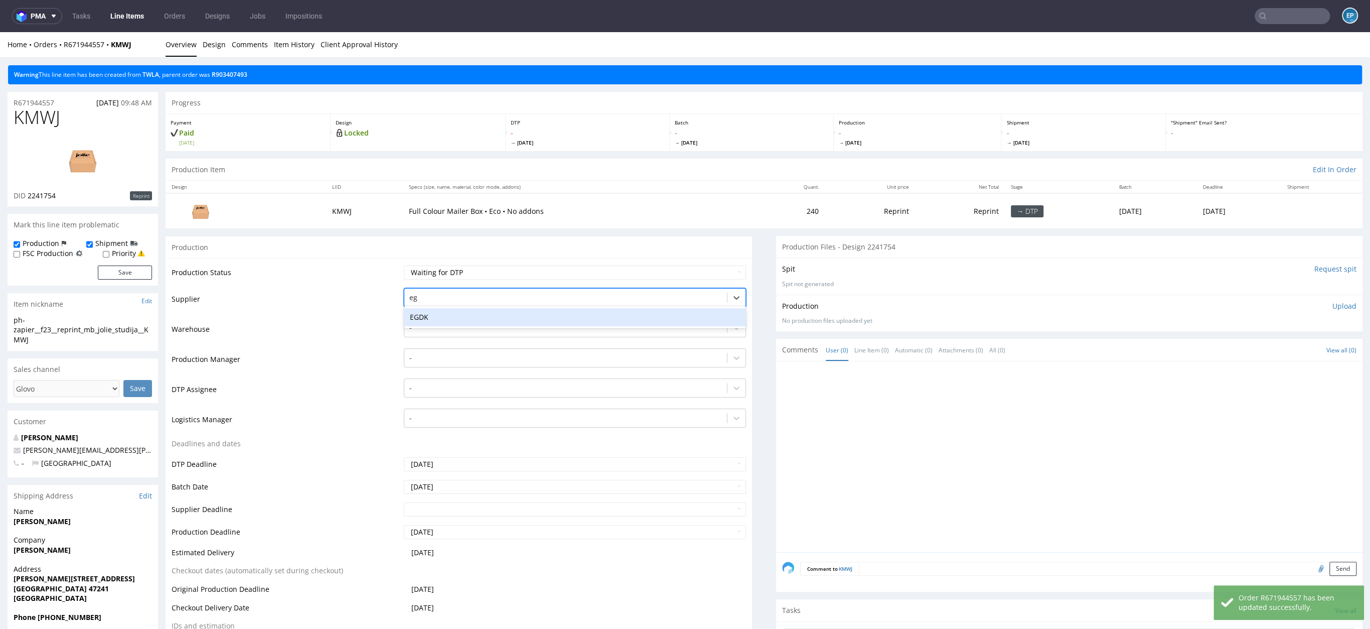
click at [427, 316] on div "EGDK" at bounding box center [575, 317] width 342 height 18
click at [426, 354] on div at bounding box center [565, 358] width 313 height 12
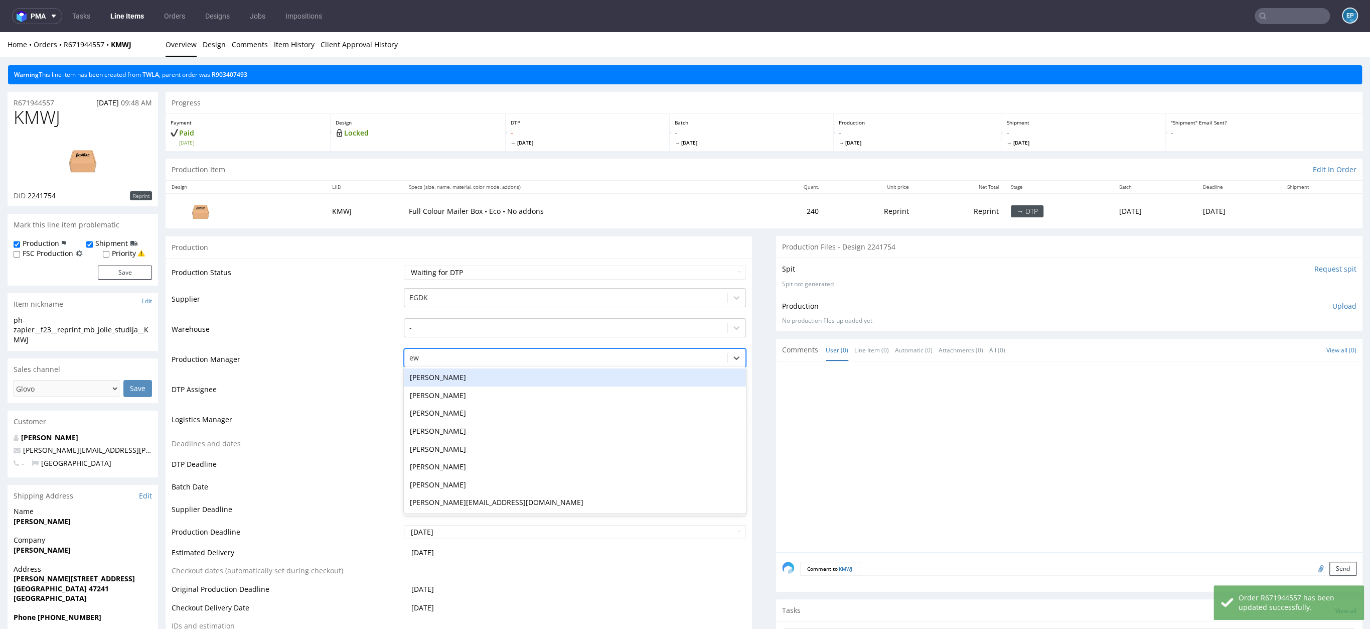
type input "ewa"
click at [427, 371] on div "Ewa Prus" at bounding box center [575, 377] width 342 height 18
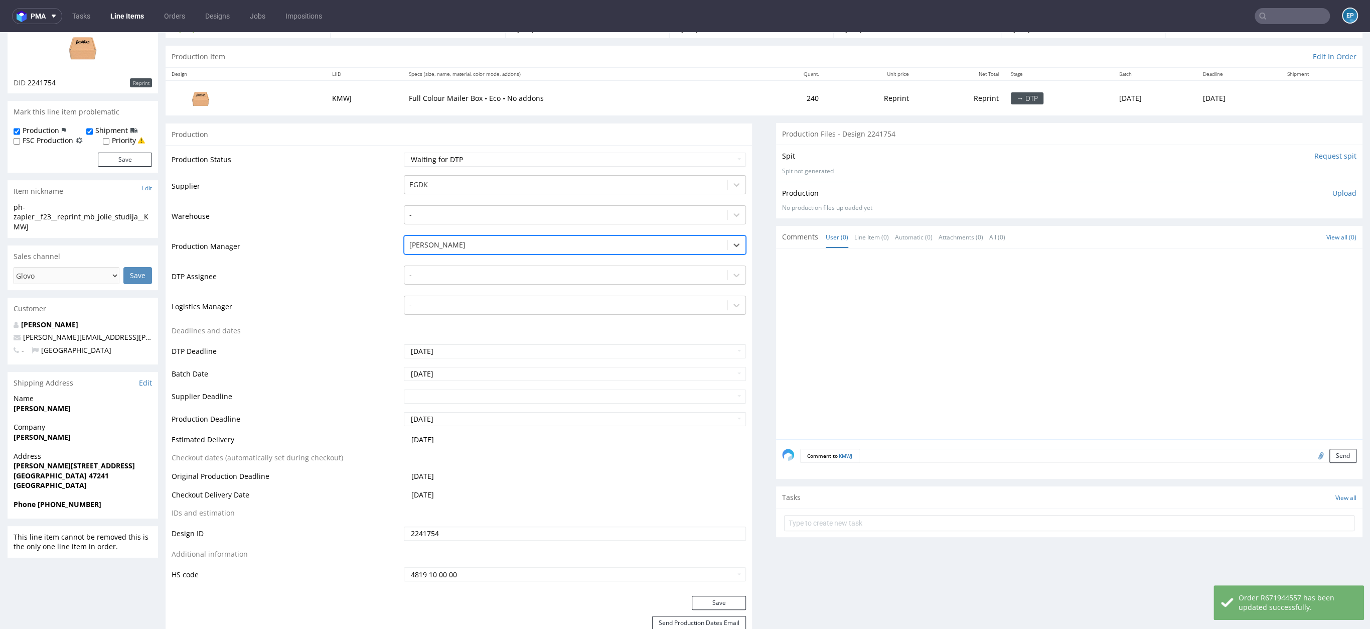
scroll to position [259, 0]
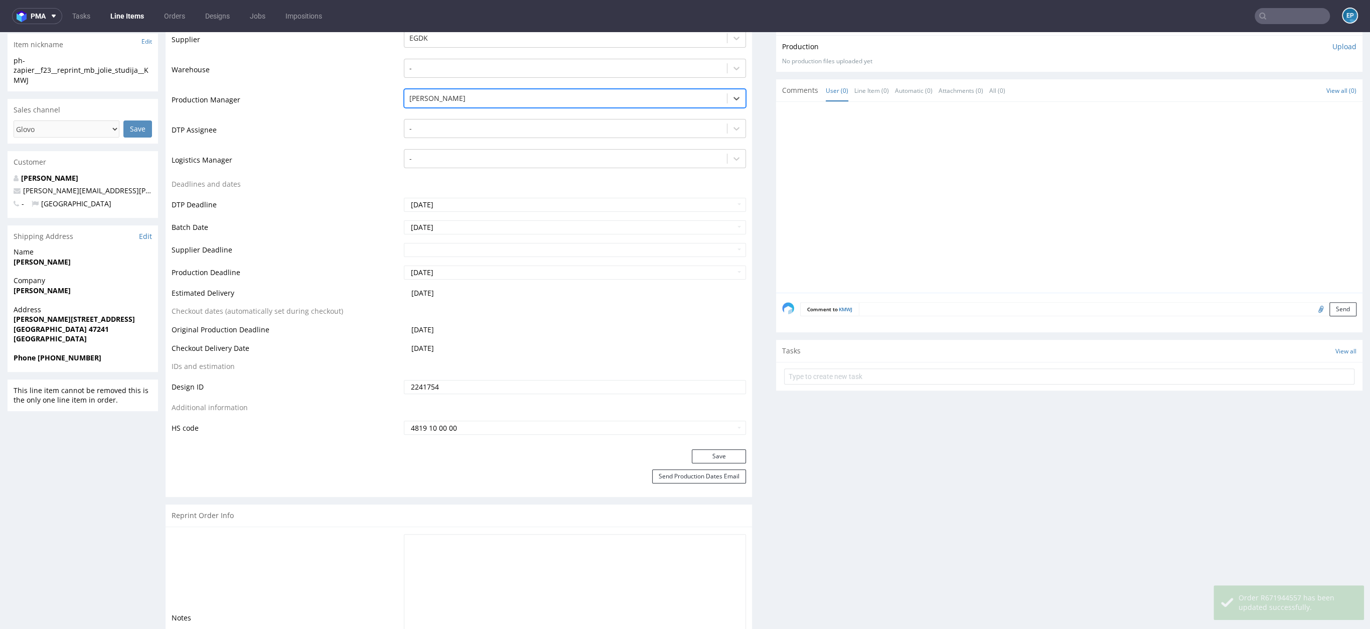
click at [716, 447] on div "Production Status Waiting for Artwork Waiting for Diecut Waiting for Mockup Wai…" at bounding box center [459, 223] width 586 height 450
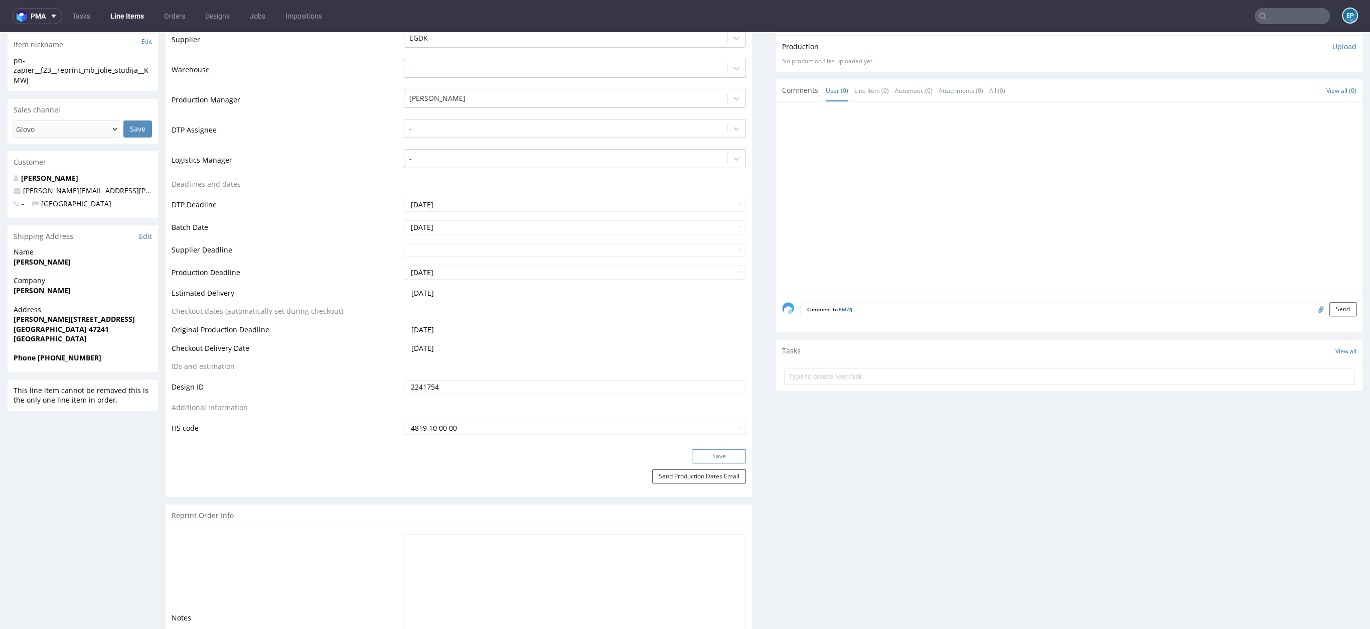
click at [716, 449] on button "Save" at bounding box center [719, 456] width 54 height 14
click at [964, 311] on form "Comment to KMWJ Send" at bounding box center [1078, 309] width 556 height 15
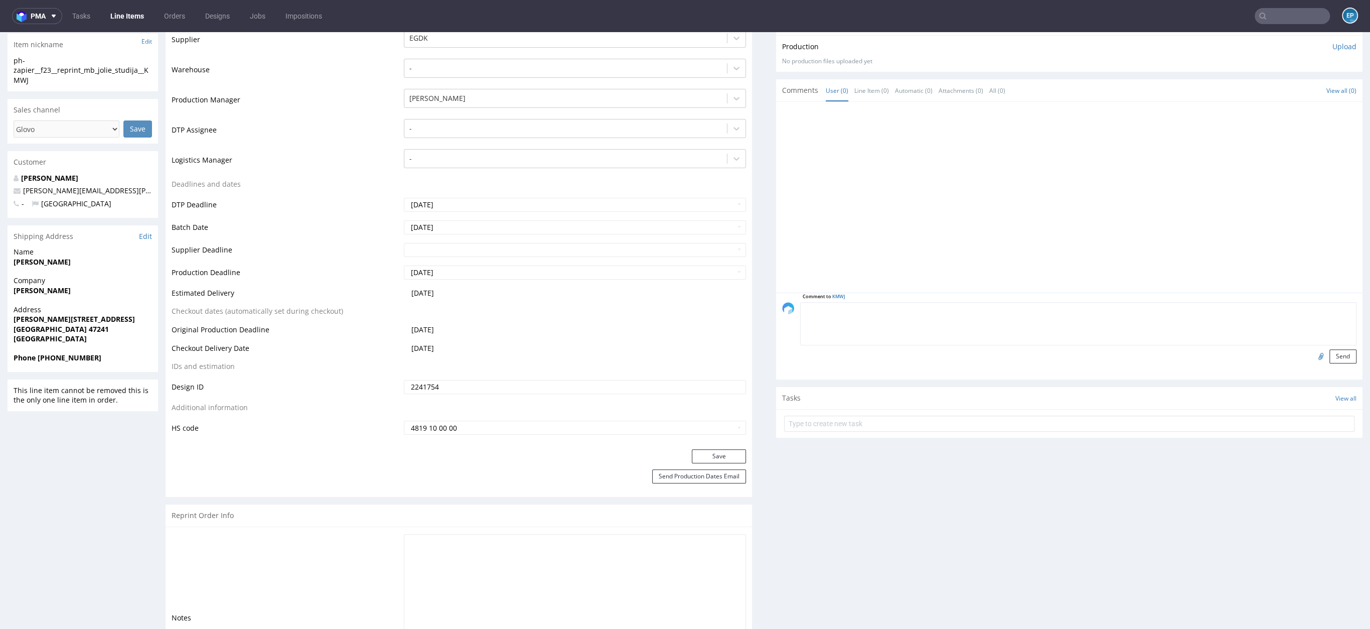
click at [964, 311] on textarea at bounding box center [1078, 323] width 556 height 43
paste textarea "https://packhelp.slack.com/archives/C01MD6JLQ49/p1755522307755479"
click at [1328, 341] on textarea "slack: https://packhelp.slack.com/archives/C01MD6JLQ49/p1755522307755479" at bounding box center [1078, 323] width 556 height 43
type textarea "slack: https://packhelp.slack.com/archives/C01MD6JLQ49/p1755522307755479"
click at [1329, 352] on button "Send" at bounding box center [1342, 356] width 27 height 14
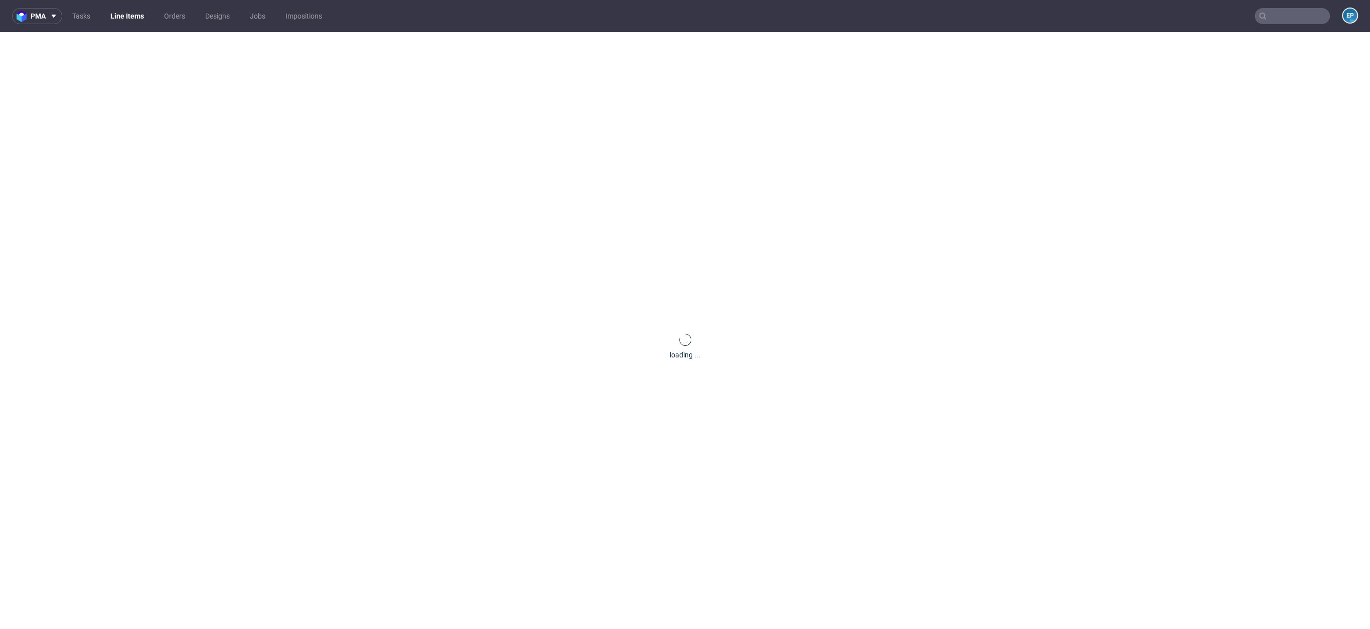
scroll to position [0, 0]
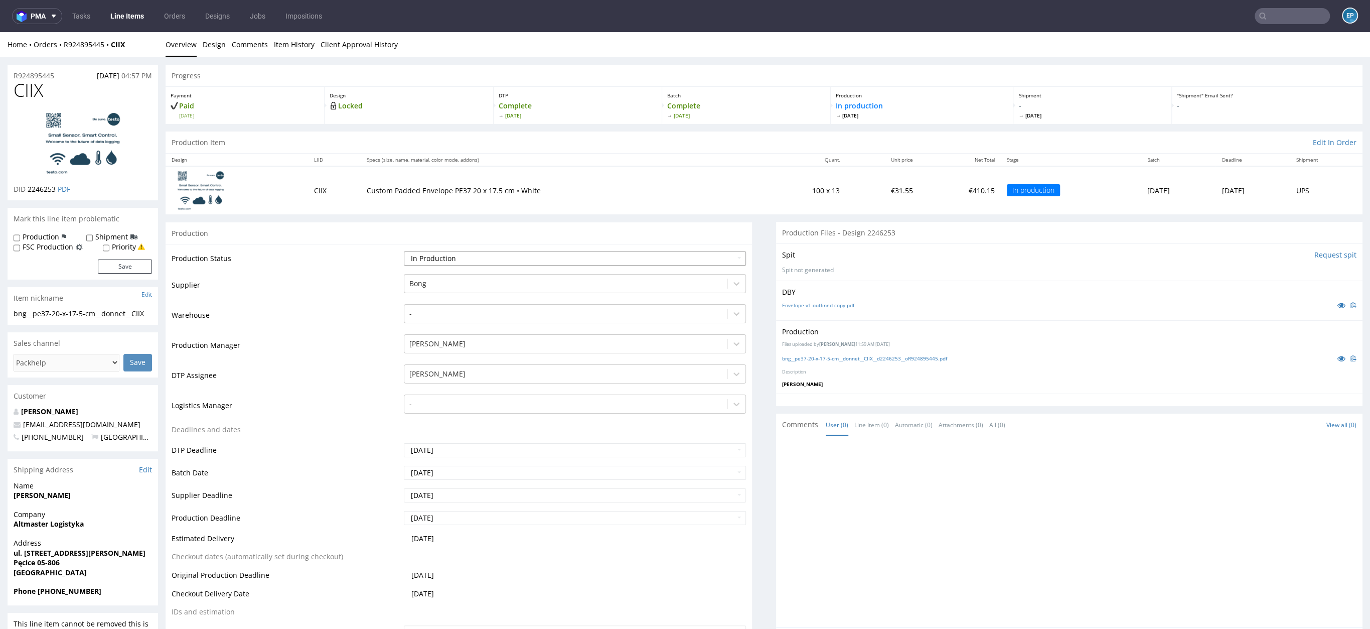
click at [573, 258] on select "Waiting for Artwork Waiting for Diecut Waiting for Mockup Waiting for DTP Waiti…" at bounding box center [575, 258] width 342 height 14
select select "production_complete"
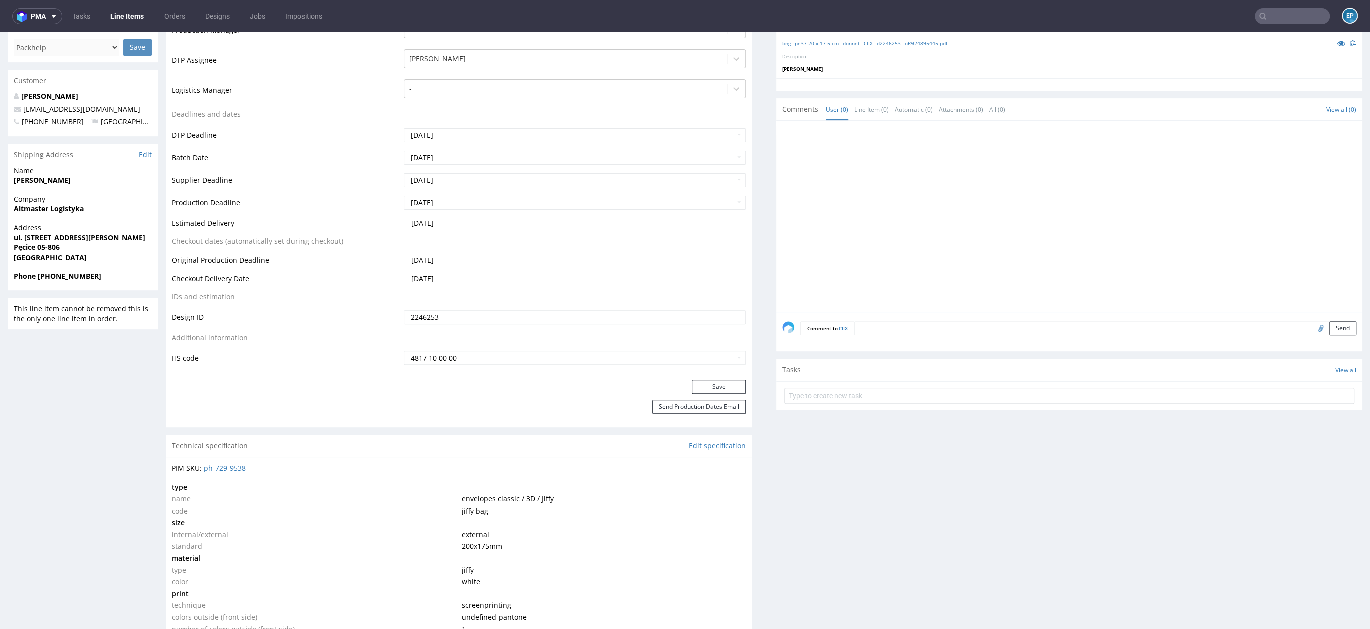
scroll to position [367, 0]
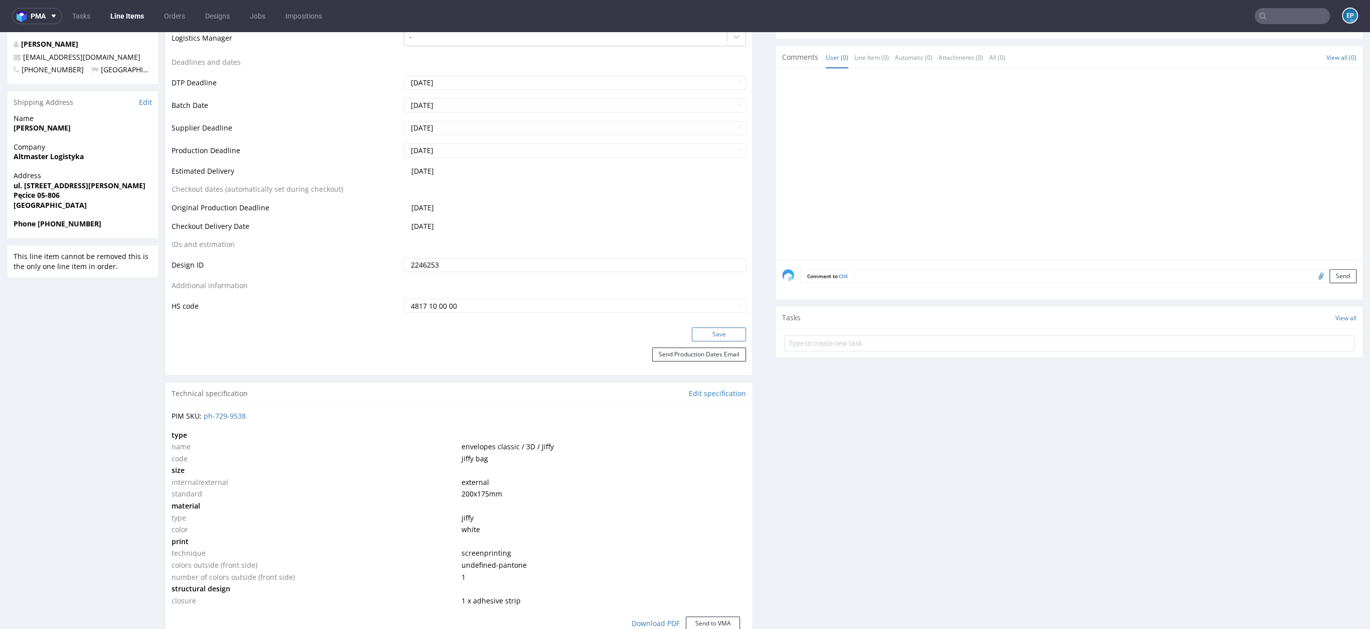
click at [700, 329] on button "Save" at bounding box center [719, 334] width 54 height 14
click at [917, 275] on textarea at bounding box center [1105, 276] width 502 height 14
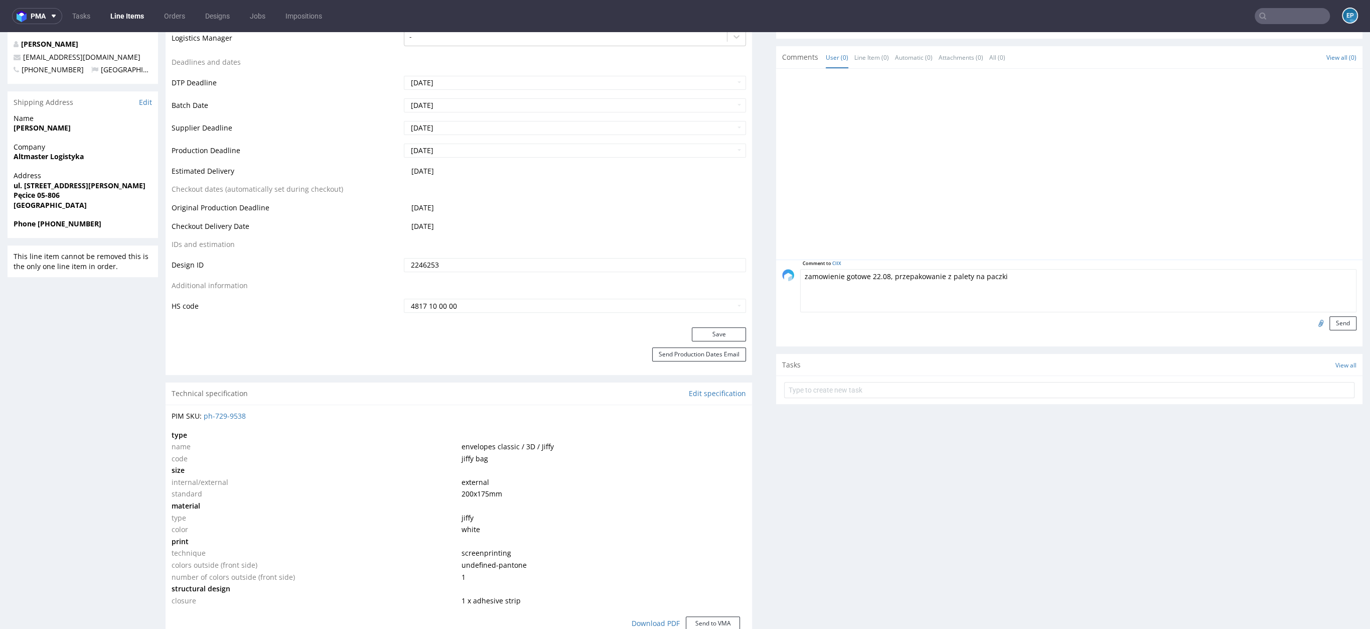
type textarea "zamowienie gotowe 22.08, przepakowanie z palety na paczki"
click at [1356, 328] on div "R924895445 [DATE] 04:57 PM CIIX DID 2246253 PDF Mark this line item problematic…" at bounding box center [685, 470] width 1370 height 1560
click at [1340, 324] on button "Send" at bounding box center [1342, 323] width 27 height 14
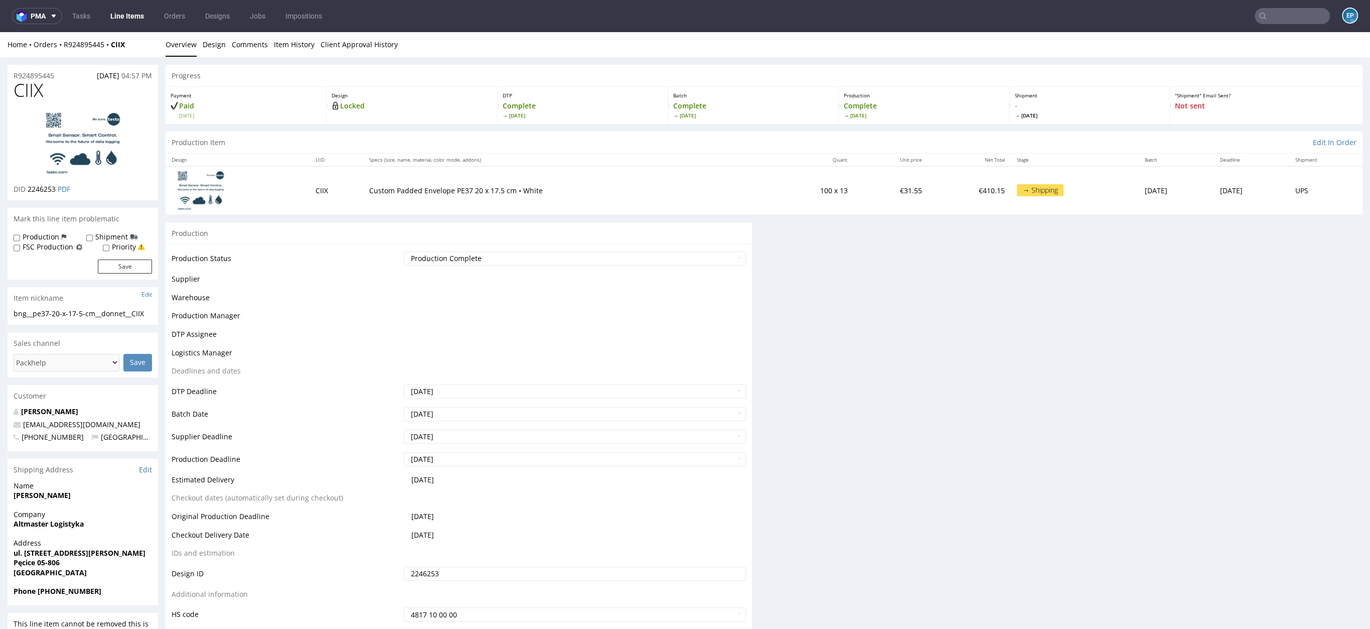
scroll to position [0, 0]
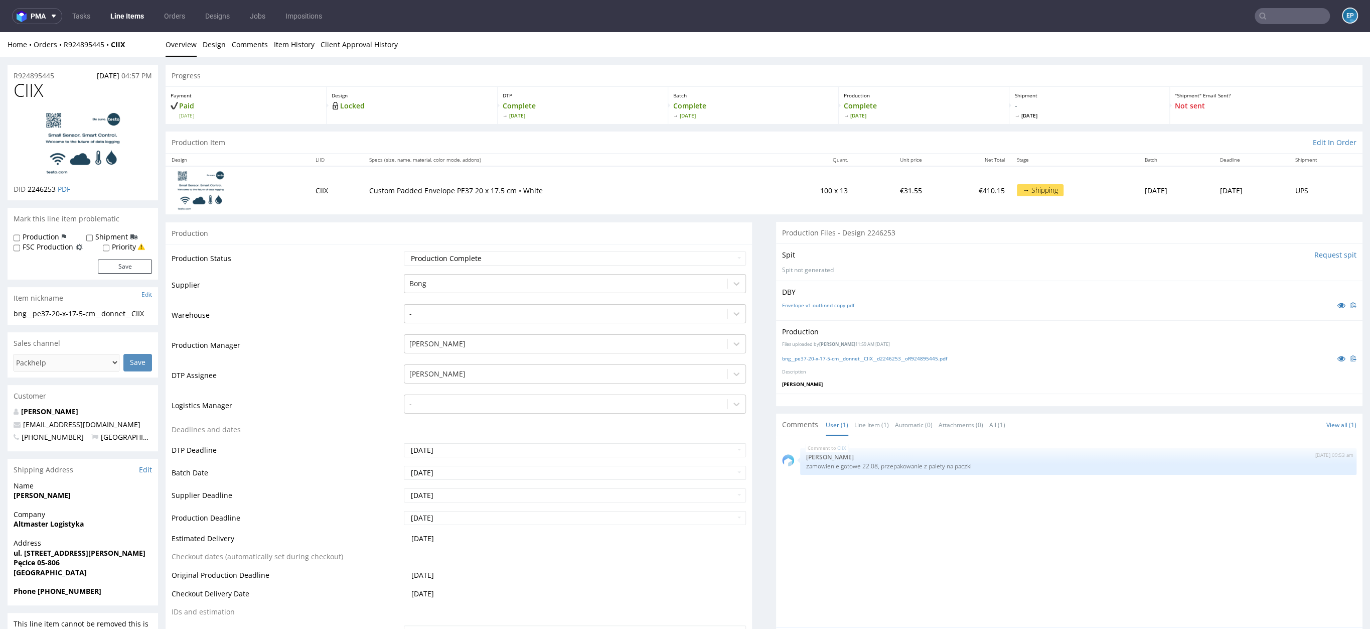
click at [130, 12] on link "Line Items" at bounding box center [127, 16] width 46 height 16
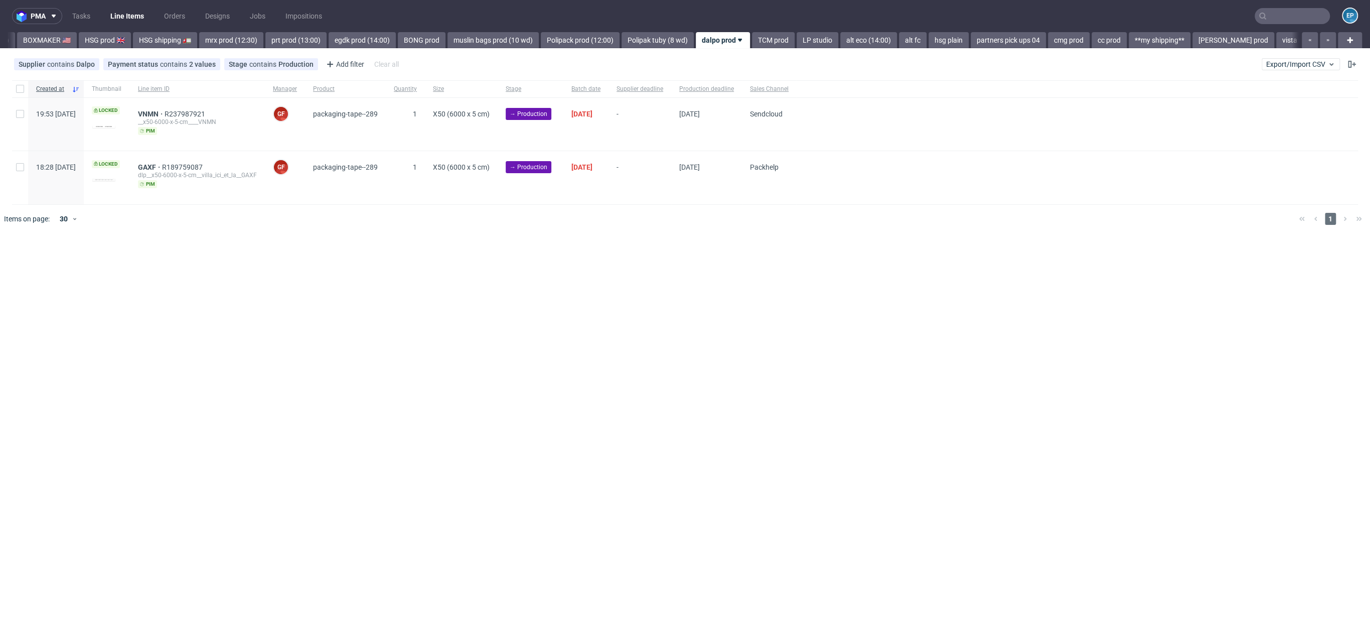
scroll to position [0, 988]
click at [1299, 62] on span "Export/Import CSV" at bounding box center [1300, 64] width 69 height 8
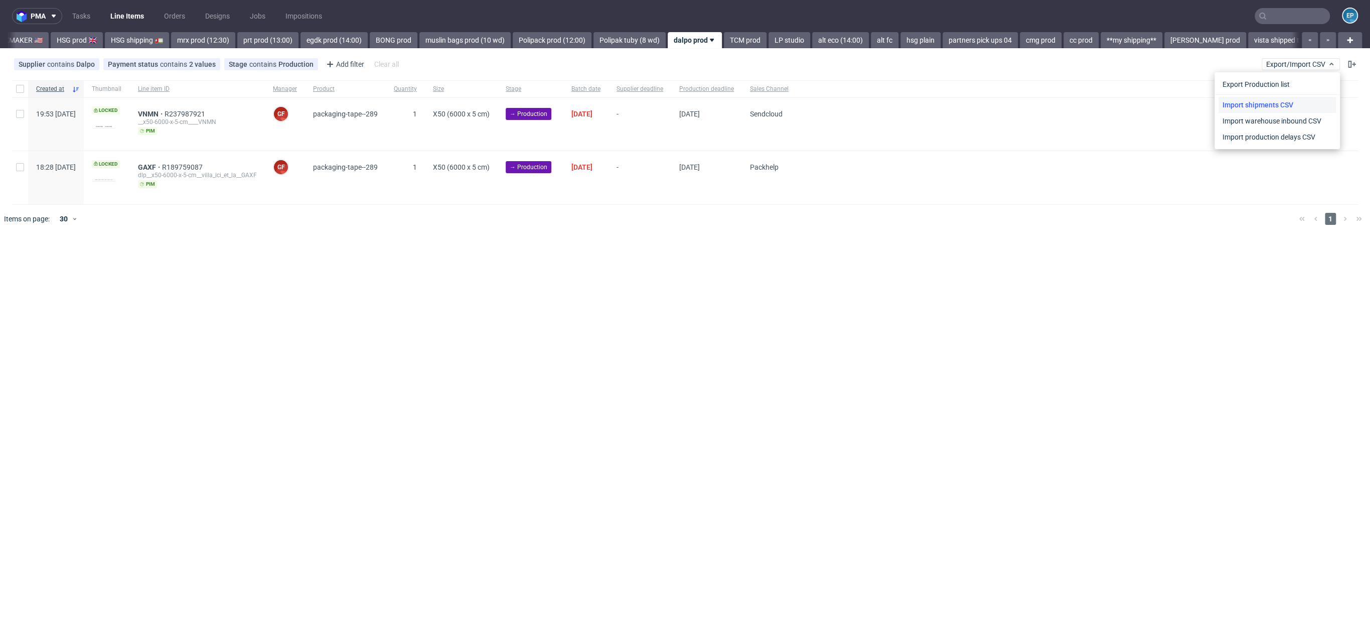
click at [1284, 109] on link "Import shipments CSV" at bounding box center [1276, 105] width 117 height 16
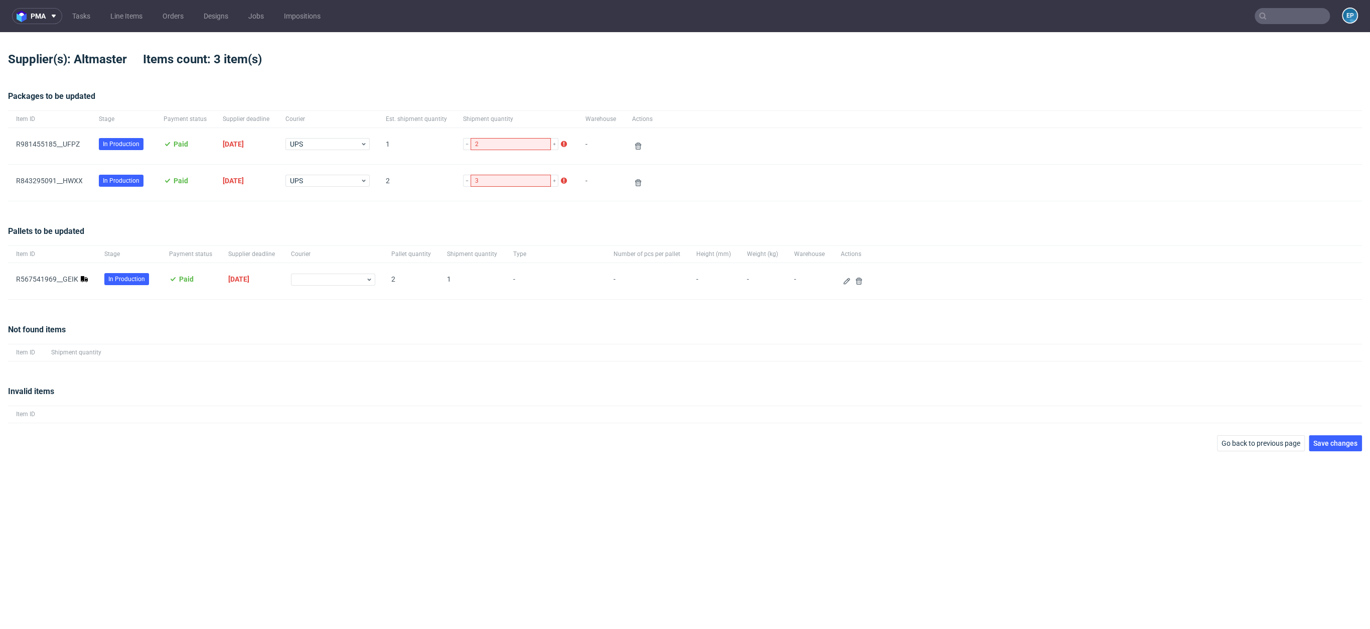
click at [833, 281] on div at bounding box center [853, 281] width 40 height 36
click at [843, 281] on icon at bounding box center [847, 281] width 8 height 8
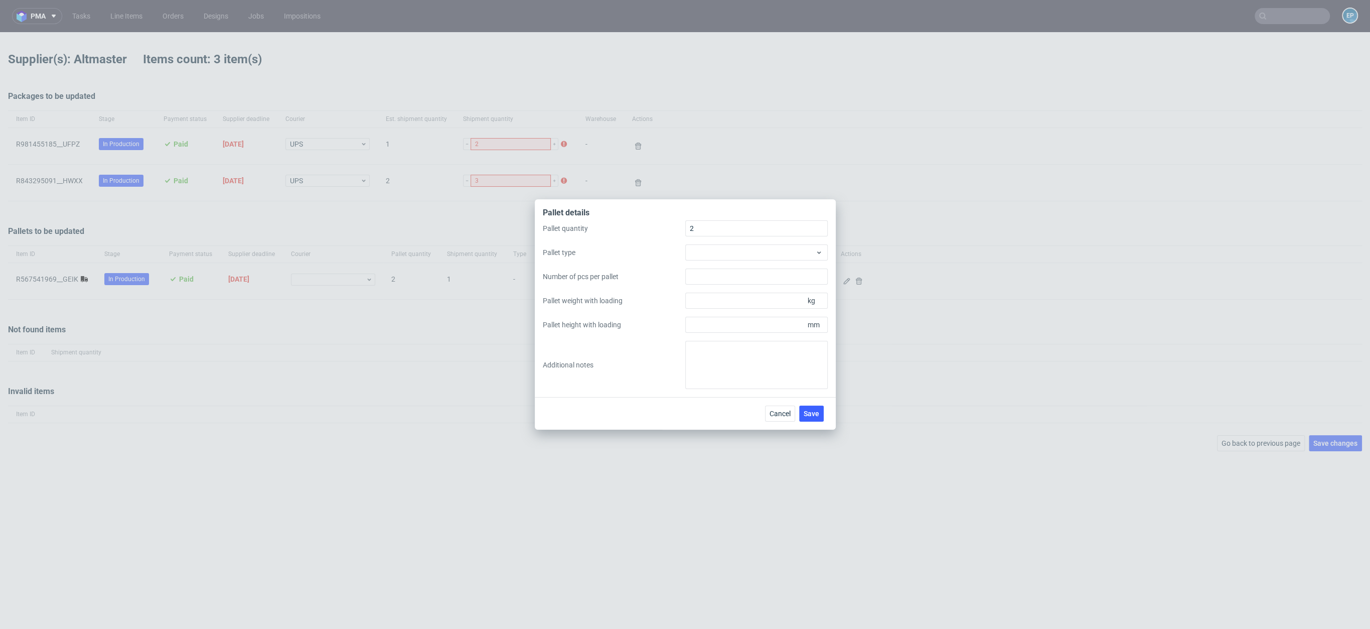
click at [767, 243] on div "Pallet quantity 2 Pallet type Number of pcs per pallet Pallet weight with loadi…" at bounding box center [685, 304] width 285 height 169
click at [767, 247] on div at bounding box center [756, 252] width 142 height 16
click at [767, 274] on div "EPAL1, 1200 x 800mm" at bounding box center [756, 275] width 134 height 18
click at [726, 258] on div "EPAL1, 1200 x 800mm" at bounding box center [756, 252] width 142 height 16
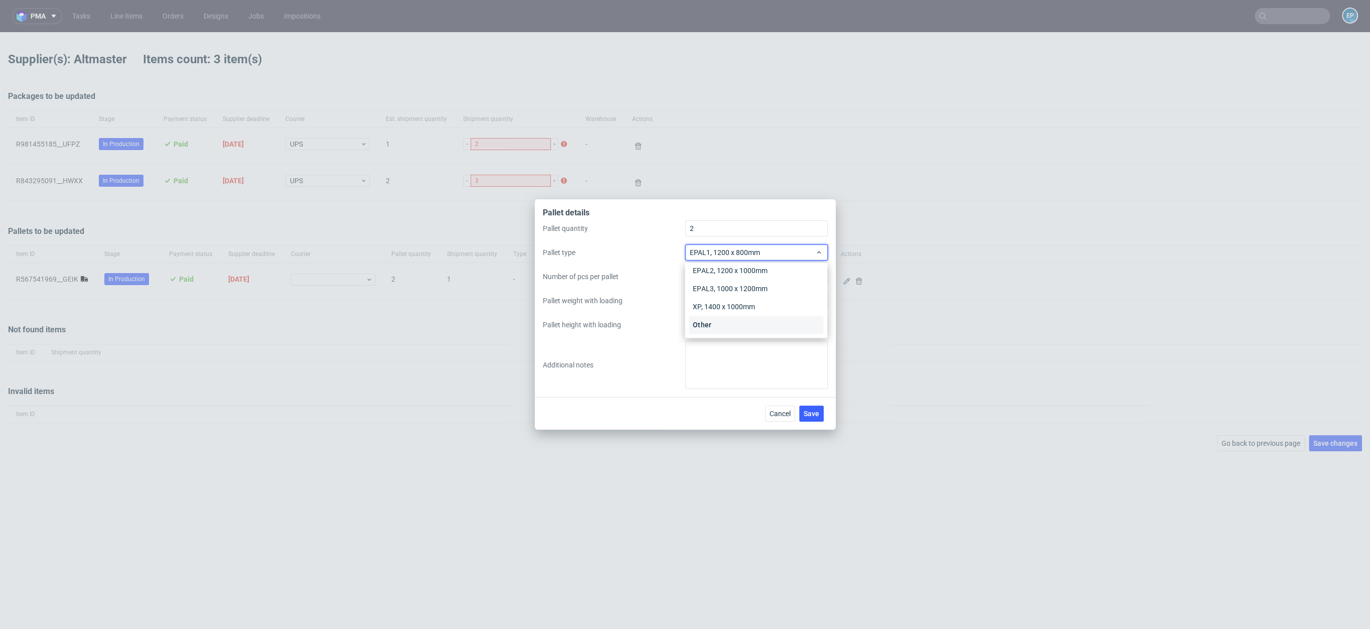
click at [717, 325] on div "Other" at bounding box center [756, 325] width 134 height 18
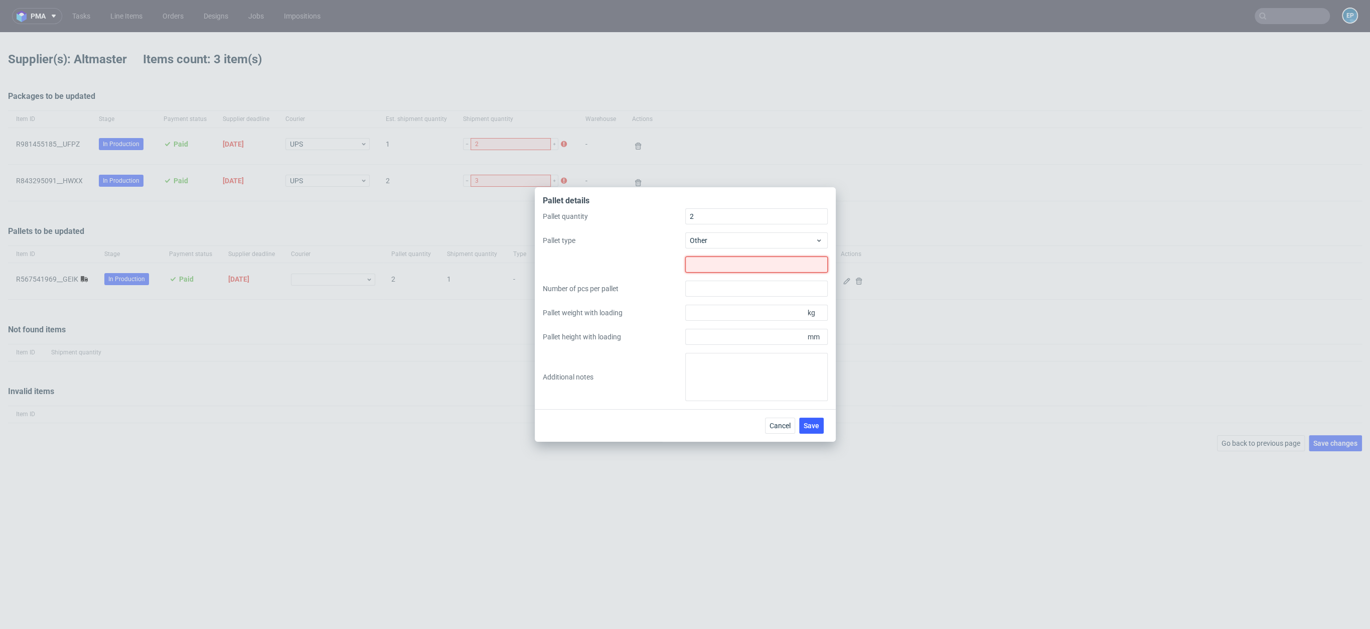
click at [715, 265] on input "text" at bounding box center [756, 264] width 142 height 16
type input "1260x1650"
click at [724, 316] on input "Pallet weight with loading" at bounding box center [756, 312] width 142 height 16
type input "300"
type input "1200"
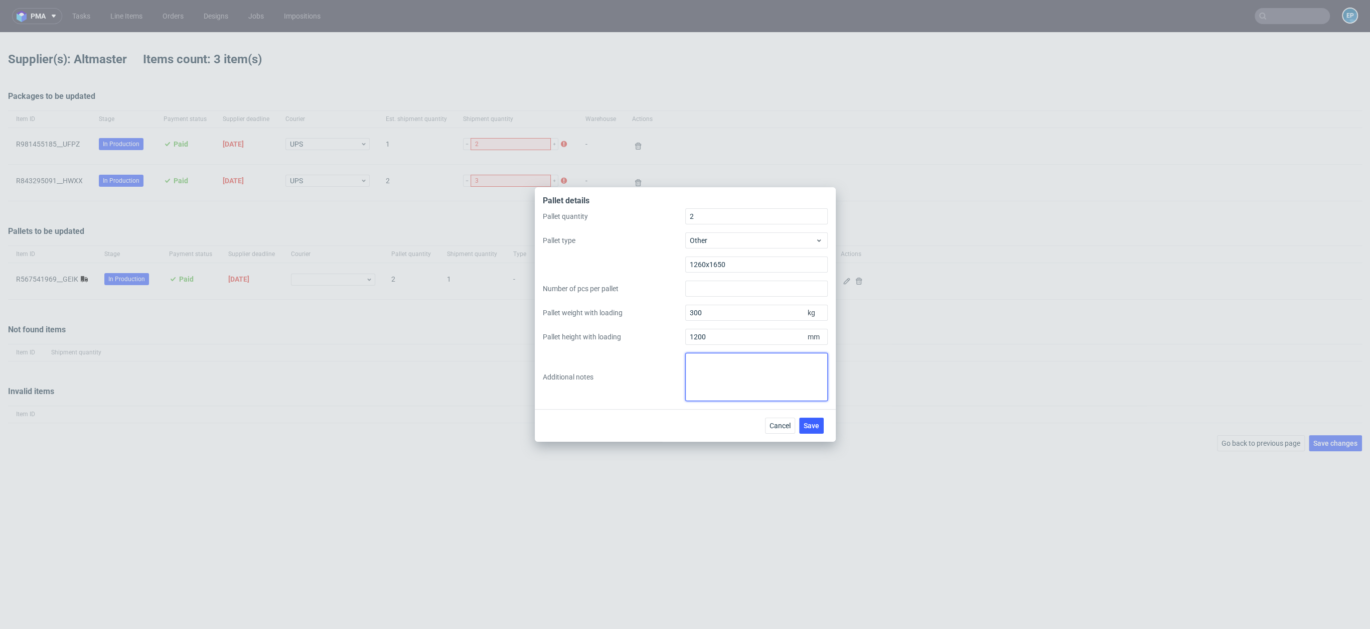
click at [713, 387] on textarea at bounding box center [756, 377] width 142 height 48
paste textarea "https://packhelp.slack.com/archives/C018NPFLV3R/p1756130973604419"
type textarea "uwaga! express - https://packhelp.slack.com/archives/C018NPFLV3R/p1756130973604…"
click at [815, 424] on span "Save" at bounding box center [812, 425] width 16 height 7
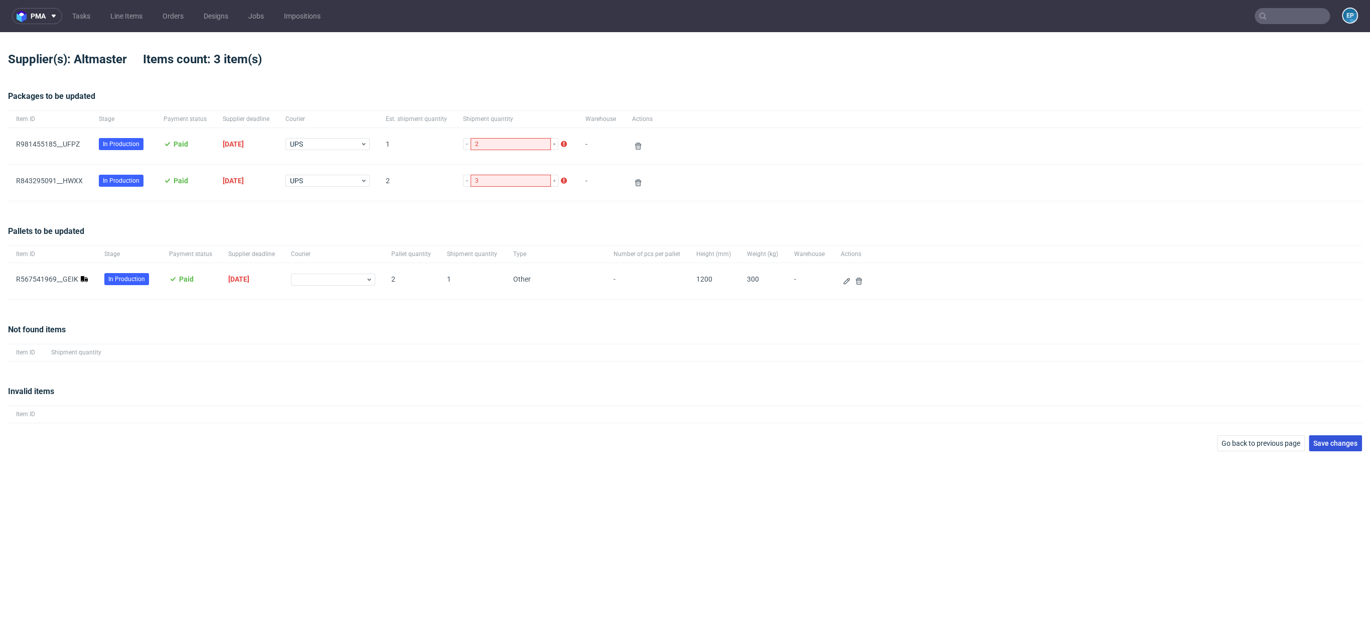
click at [1350, 442] on span "Save changes" at bounding box center [1335, 442] width 44 height 7
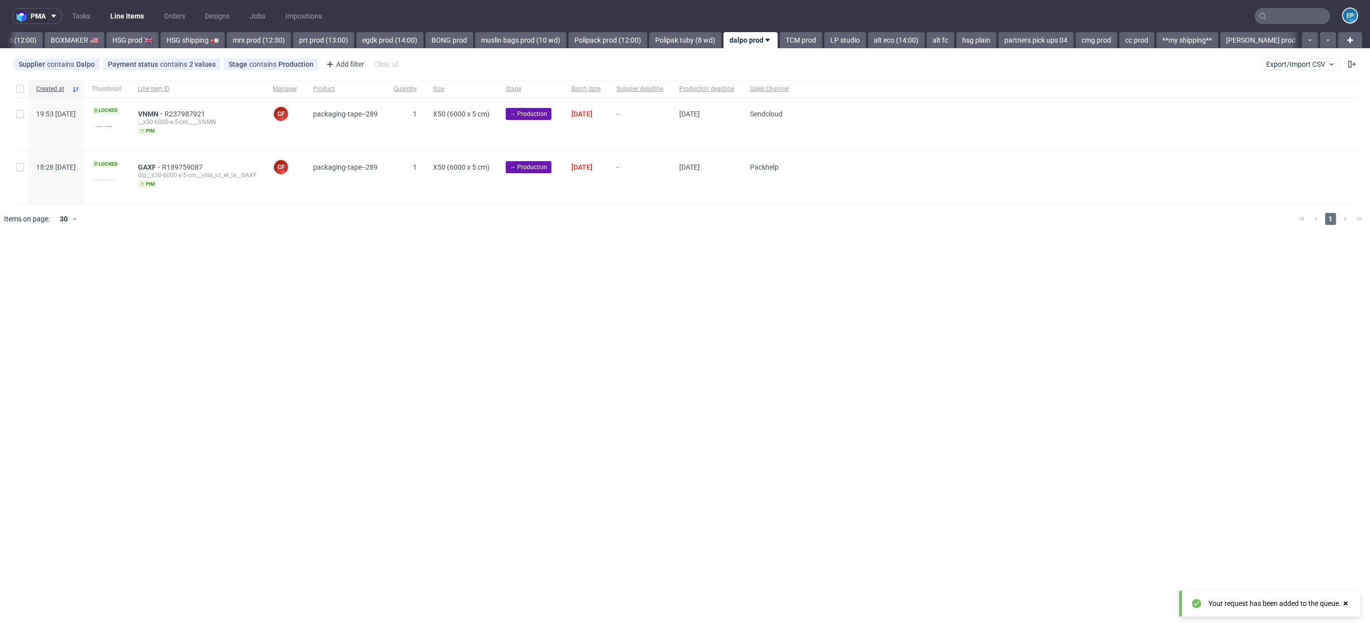
scroll to position [0, 988]
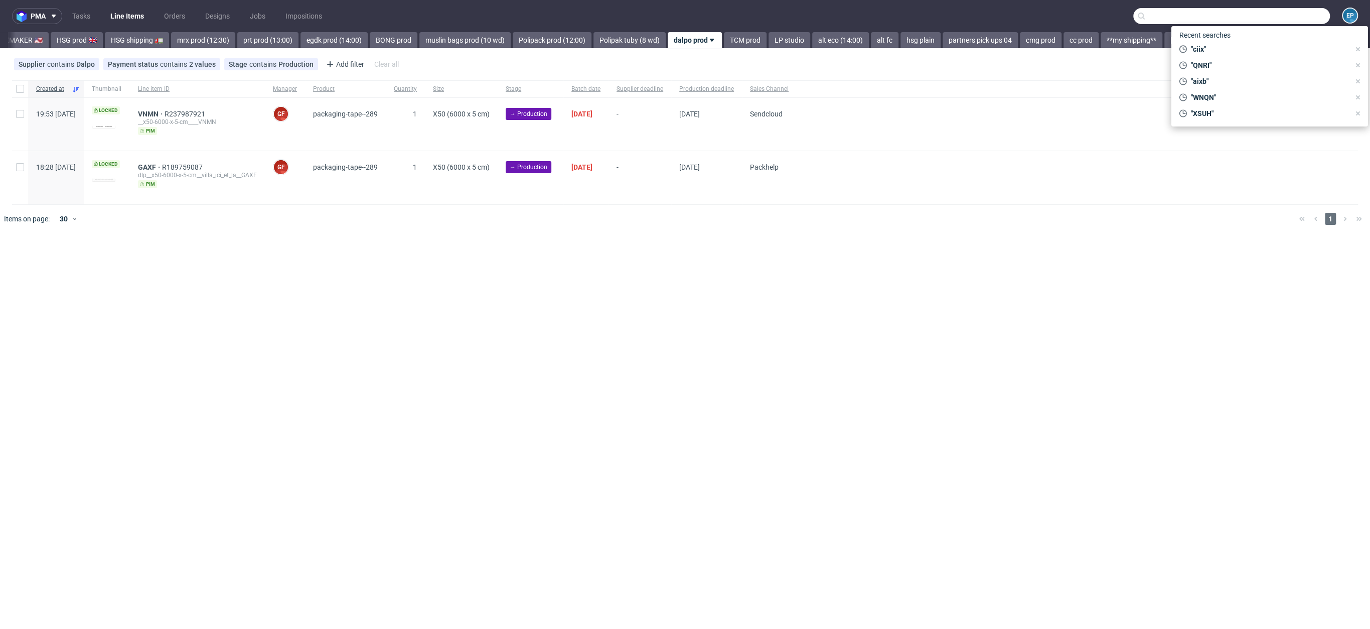
click at [1275, 17] on input "text" at bounding box center [1231, 16] width 197 height 16
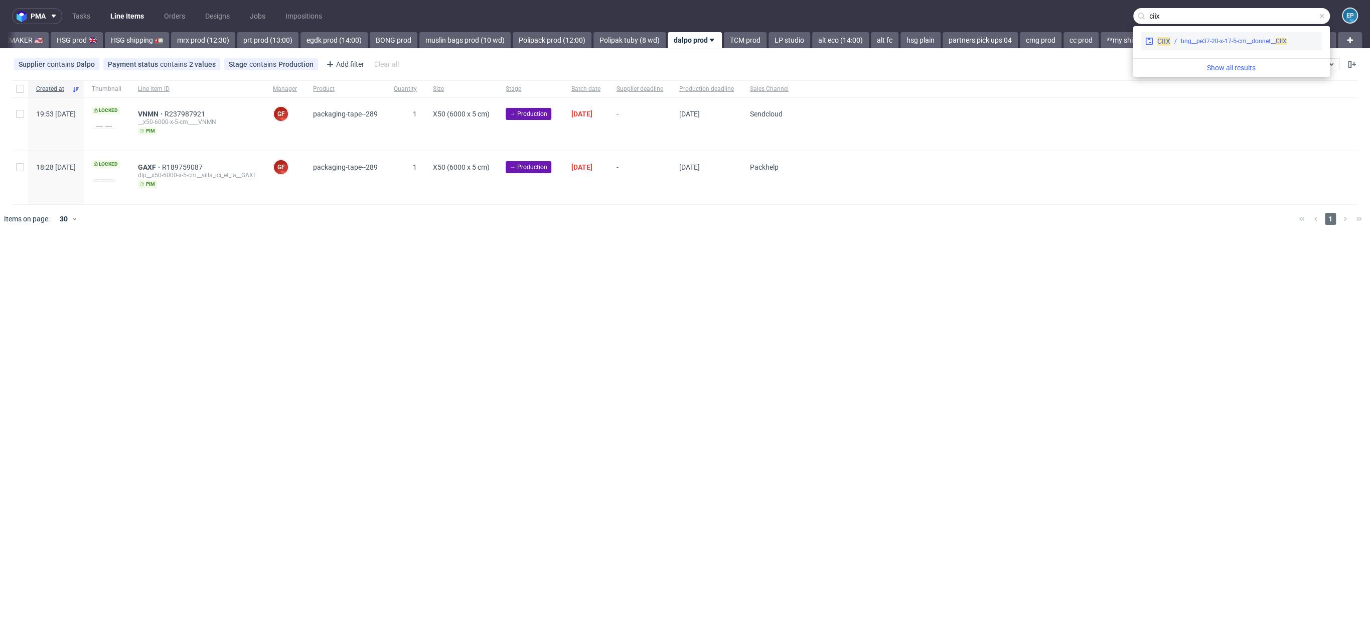
type input "ciix"
click at [1168, 42] on span "CIIX" at bounding box center [1163, 41] width 13 height 8
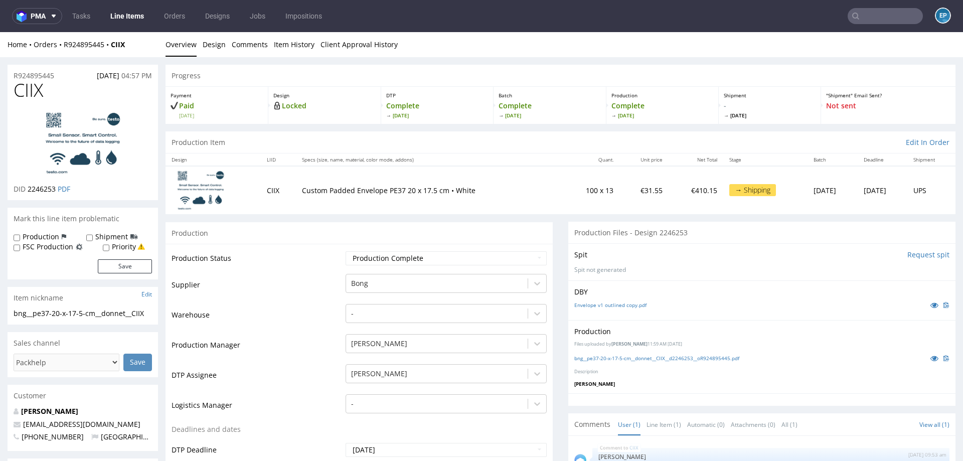
click at [142, 22] on link "Line Items" at bounding box center [127, 16] width 46 height 16
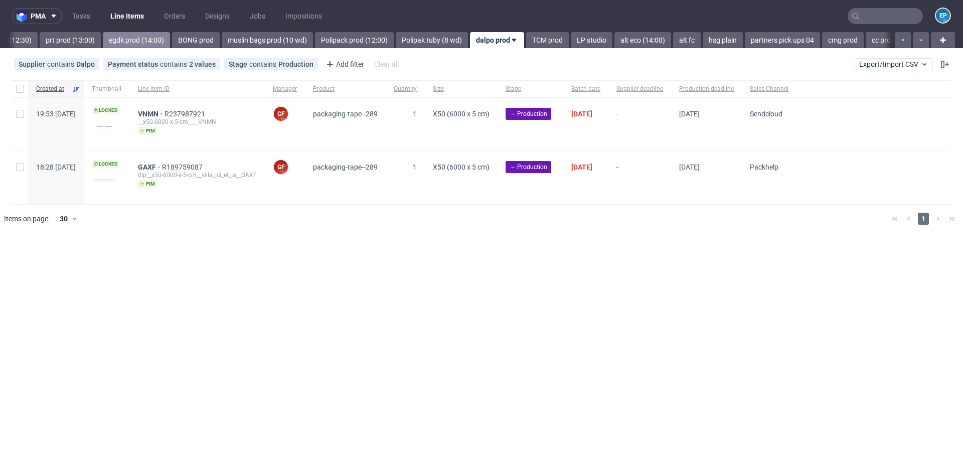
click at [160, 41] on div "Vista Print All delays ⏰ deadline today 🗓️ flagged Ewa 🚩 MAGAZYN PECICE 🏭 Vista…" at bounding box center [450, 40] width 884 height 16
click at [167, 41] on link "BONG prod" at bounding box center [191, 40] width 48 height 16
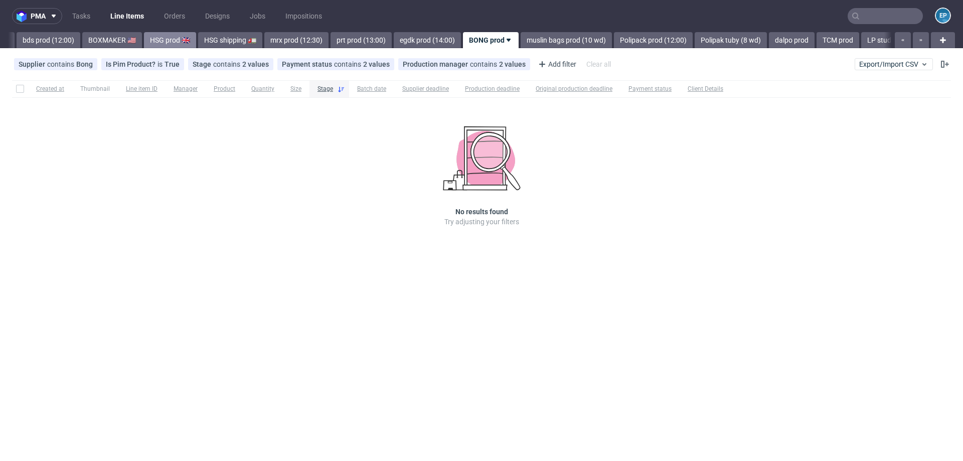
click at [144, 41] on link "HSG prod 🇬🇧" at bounding box center [170, 40] width 52 height 16
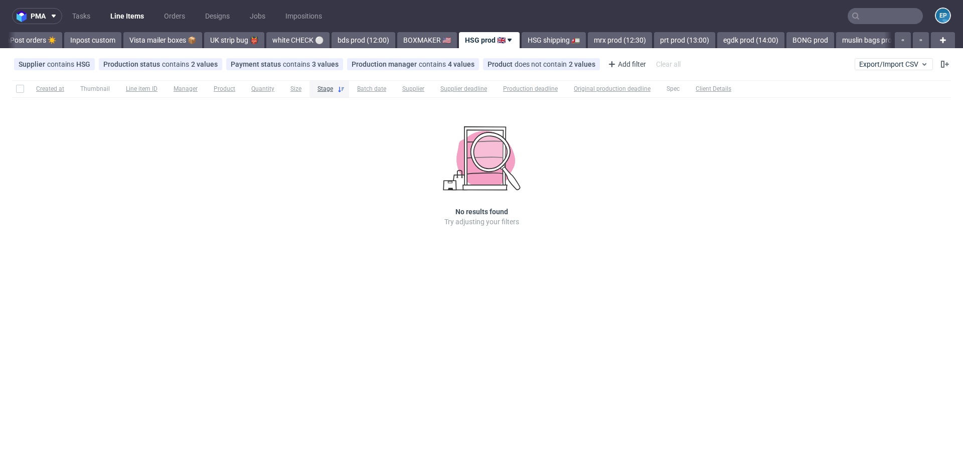
click at [129, 41] on link "Vista mailer boxes 📦" at bounding box center [162, 40] width 79 height 16
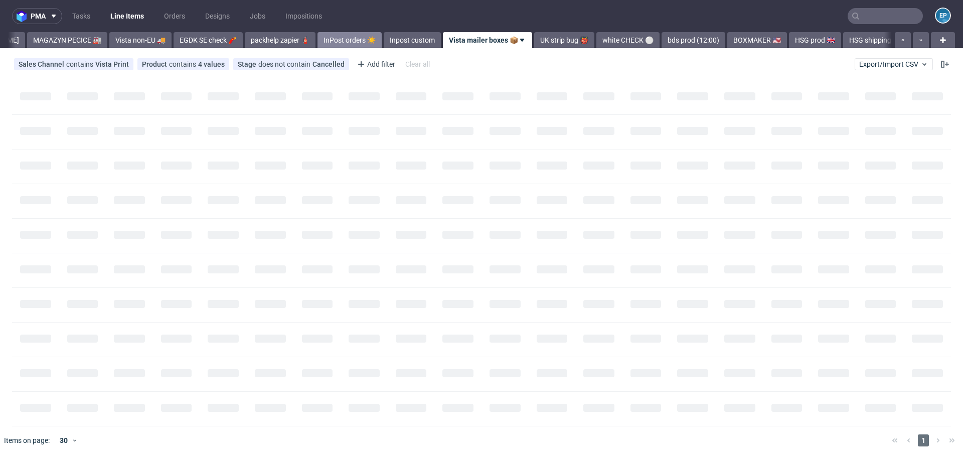
click at [318, 36] on link "InPost orders ☀️" at bounding box center [350, 40] width 64 height 16
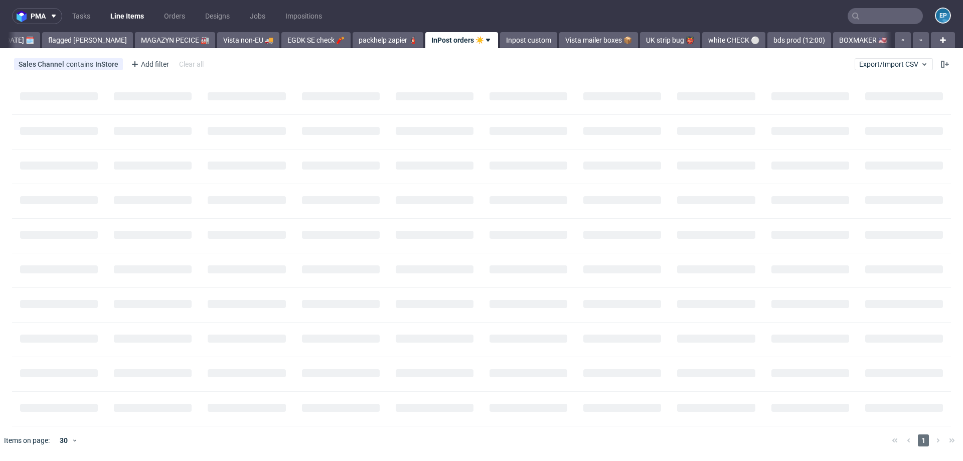
scroll to position [0, 128]
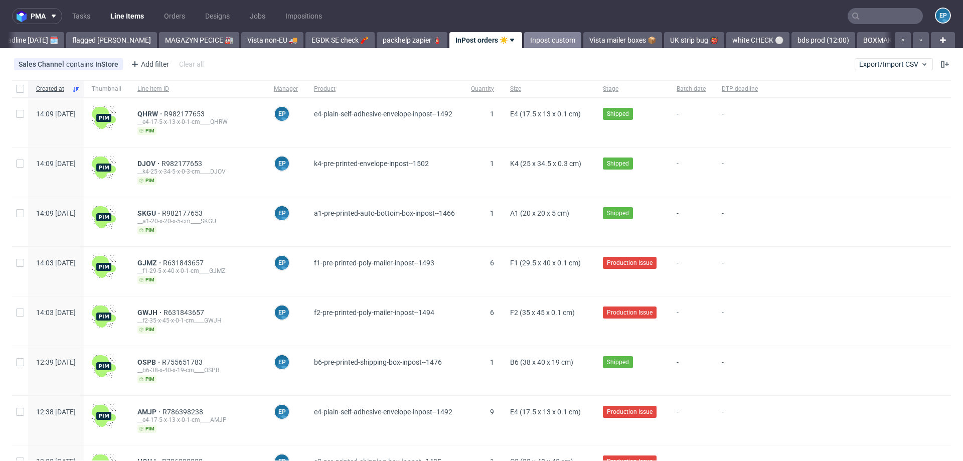
click at [524, 37] on link "Inpost custom" at bounding box center [552, 40] width 57 height 16
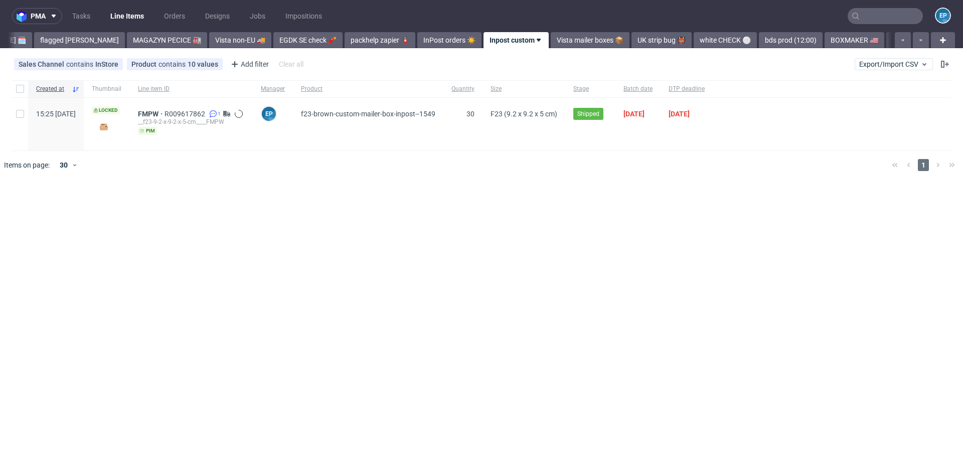
scroll to position [0, 190]
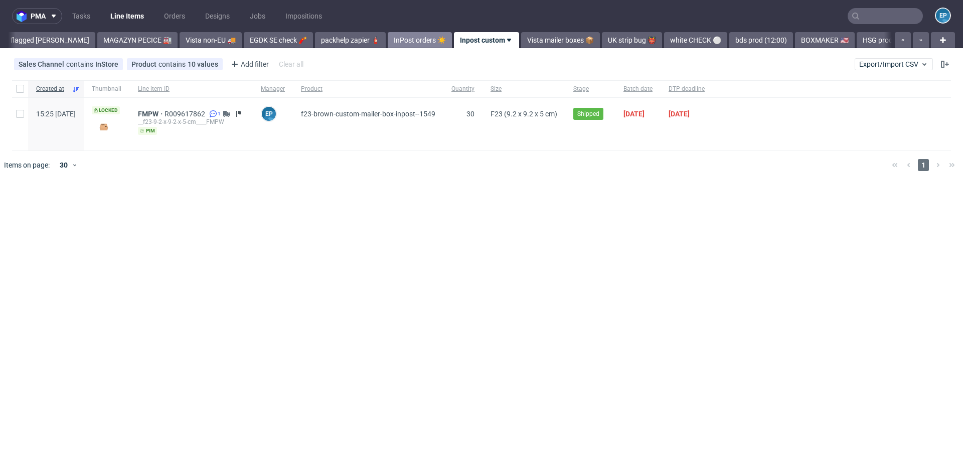
click at [388, 38] on link "InPost orders ☀️" at bounding box center [420, 40] width 64 height 16
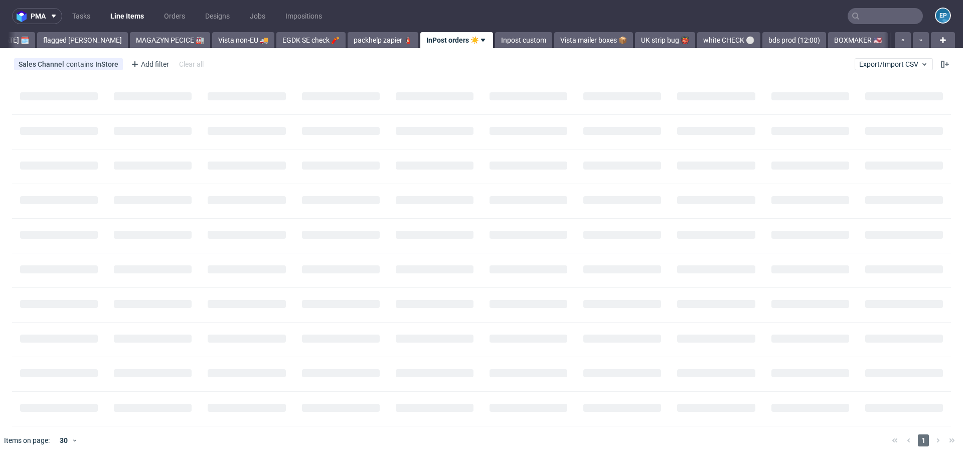
scroll to position [0, 128]
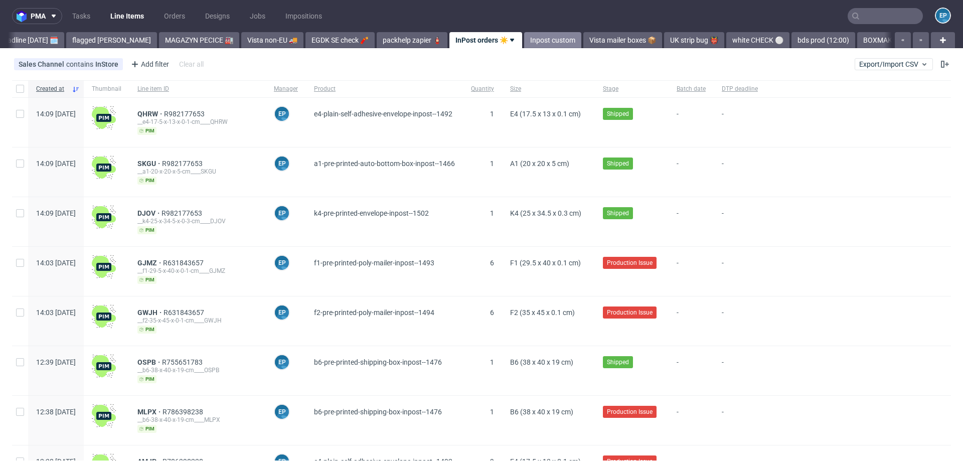
click at [524, 43] on link "Inpost custom" at bounding box center [552, 40] width 57 height 16
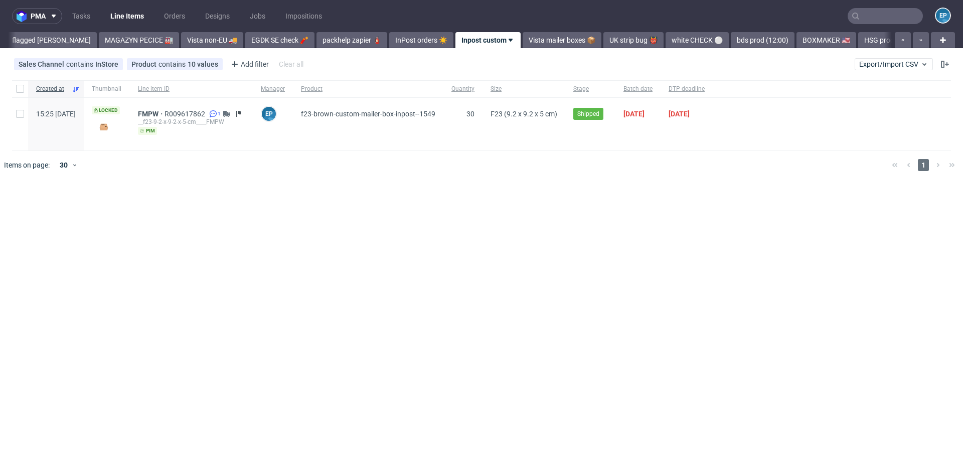
scroll to position [0, 190]
click at [390, 46] on link "InPost orders ☀️" at bounding box center [420, 40] width 64 height 16
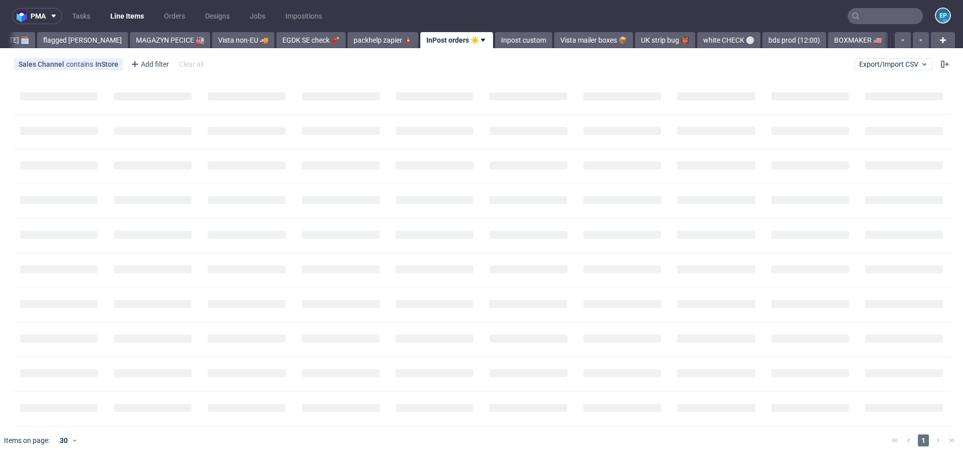
scroll to position [0, 128]
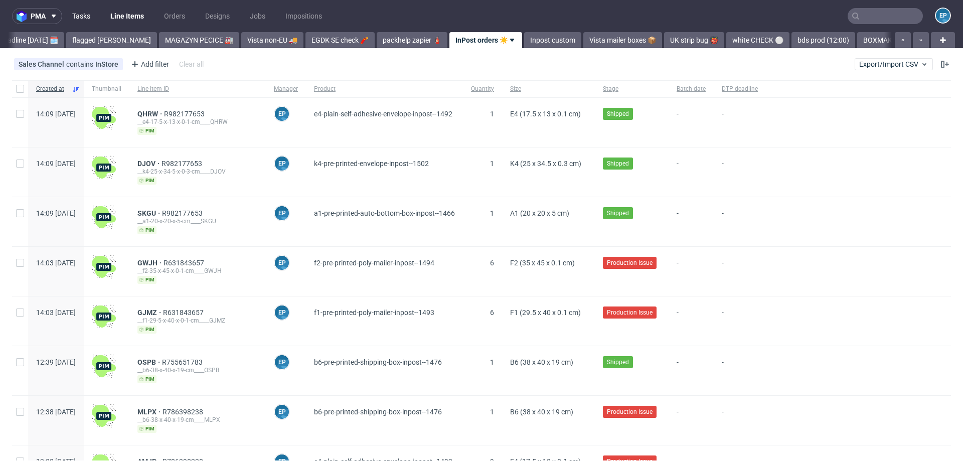
click at [77, 17] on link "Tasks" at bounding box center [81, 16] width 30 height 16
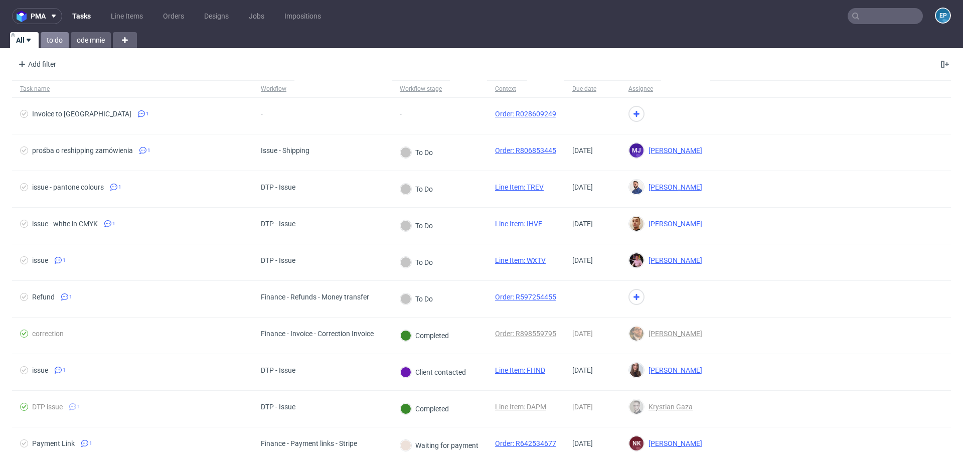
click at [55, 39] on link "to do" at bounding box center [55, 40] width 28 height 16
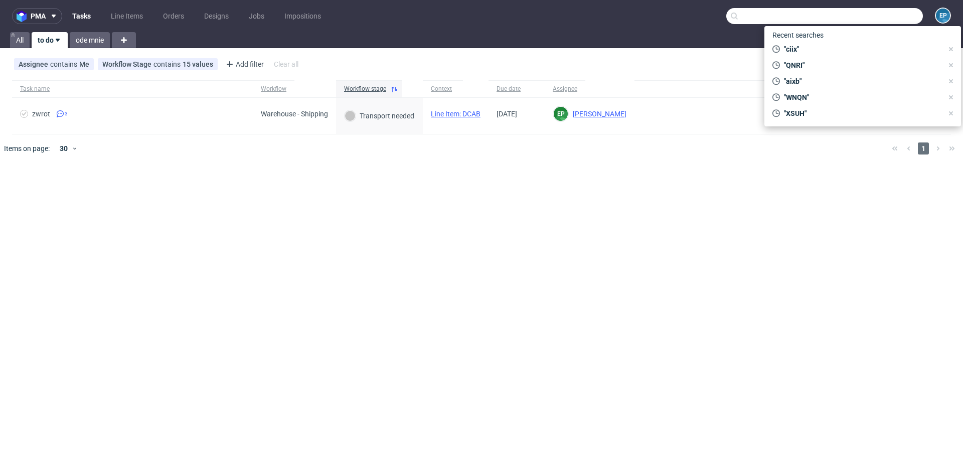
click at [888, 12] on input "text" at bounding box center [824, 16] width 197 height 16
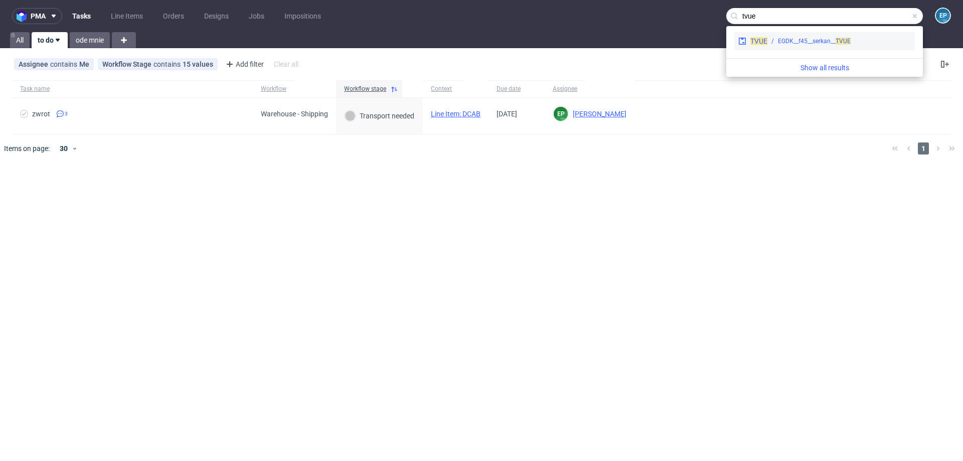
type input "tvue"
click at [797, 42] on div "EGDK__f45__serkan__ TVUE" at bounding box center [814, 41] width 73 height 9
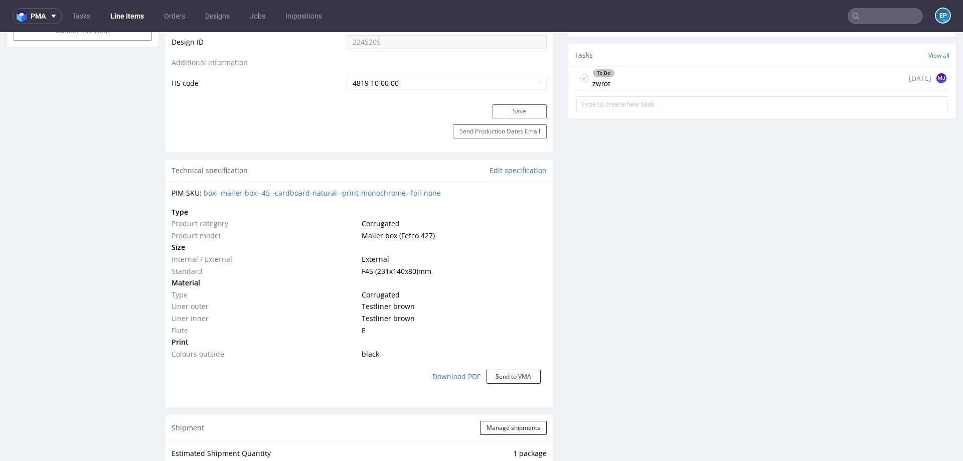
scroll to position [506, 0]
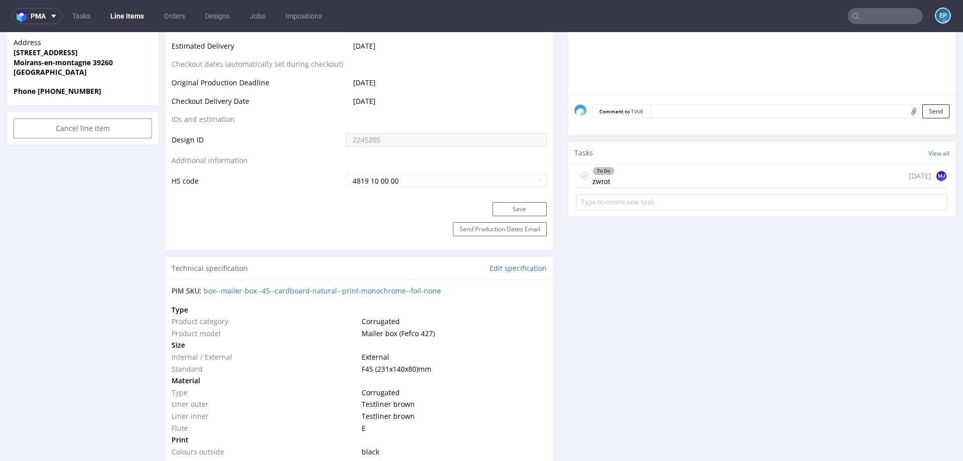
click at [684, 174] on div "To Do zwrot 5 days ago MJ" at bounding box center [761, 177] width 371 height 24
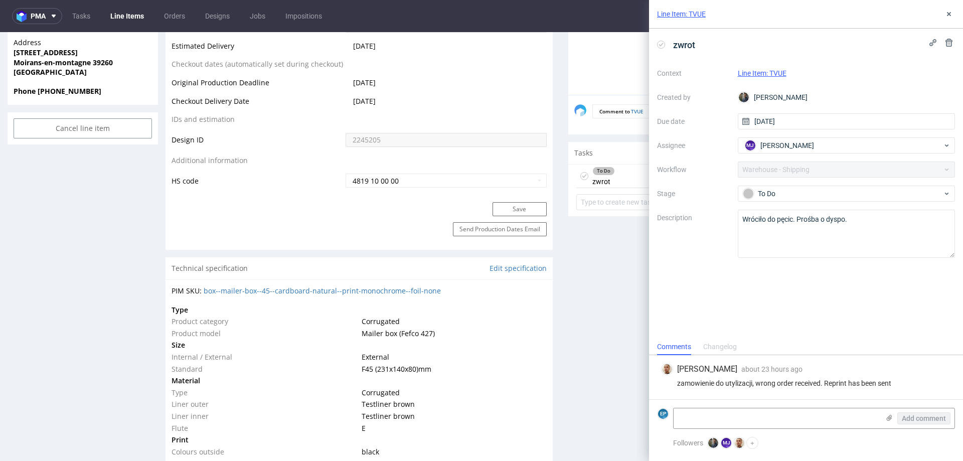
click at [140, 14] on link "Line Items" at bounding box center [127, 16] width 46 height 16
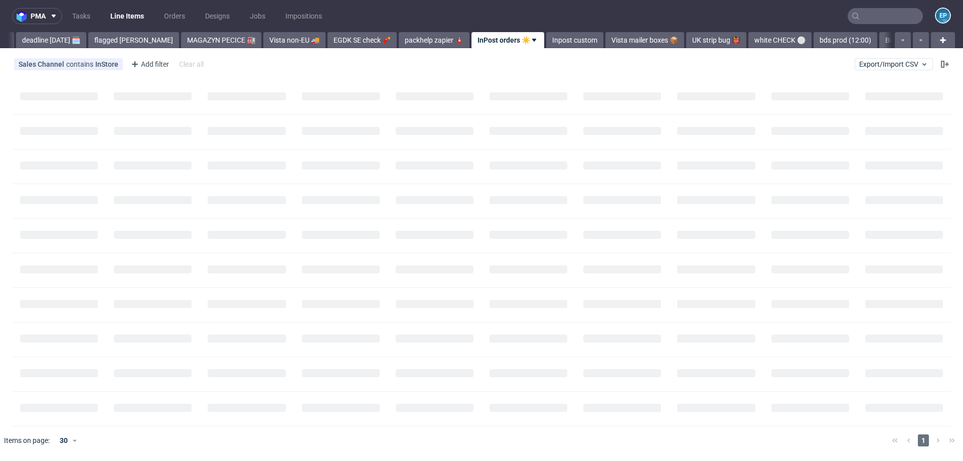
scroll to position [0, 128]
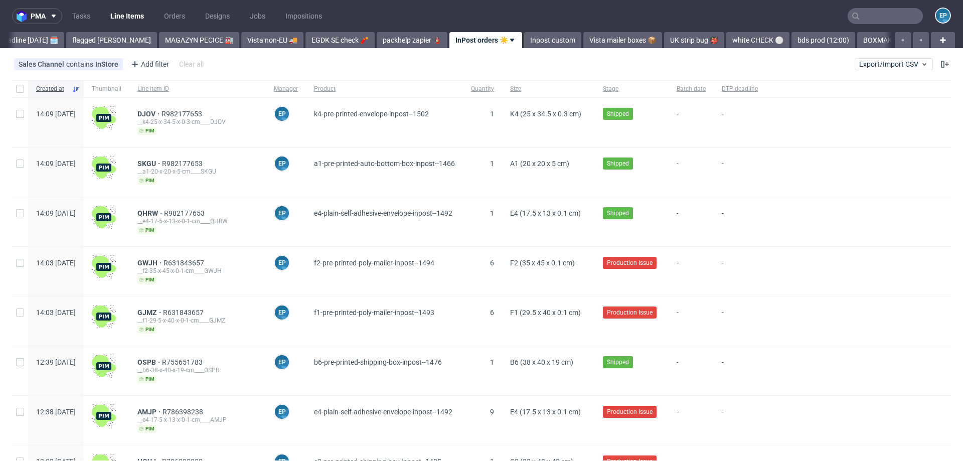
click at [178, 48] on div "pma Tasks Line Items Orders Designs Jobs Impositions EP Vista Print All delays …" at bounding box center [481, 230] width 963 height 461
click at [175, 44] on link "MAGAZYN PECICE 🏭" at bounding box center [199, 40] width 80 height 16
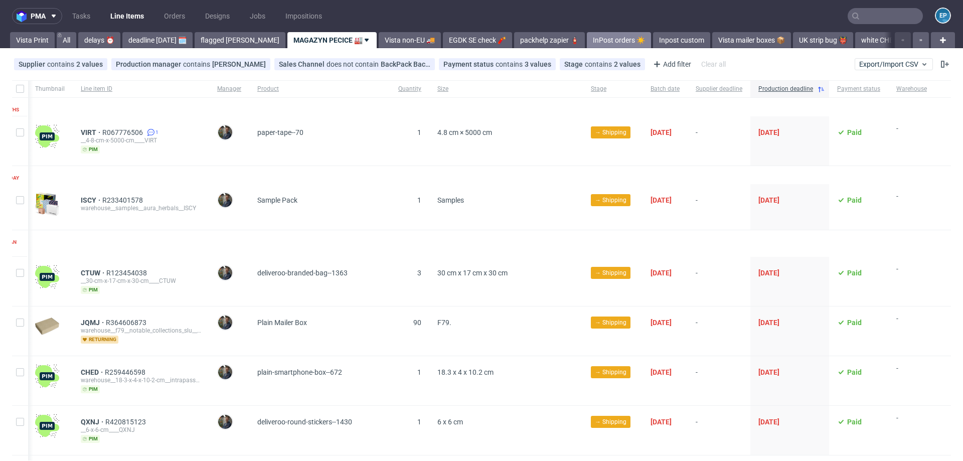
click at [587, 42] on link "InPost orders ☀️" at bounding box center [619, 40] width 64 height 16
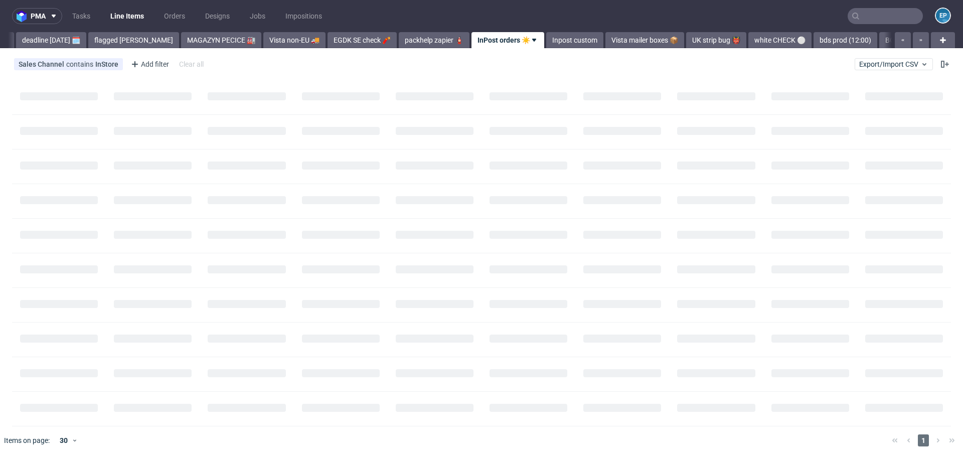
scroll to position [0, 128]
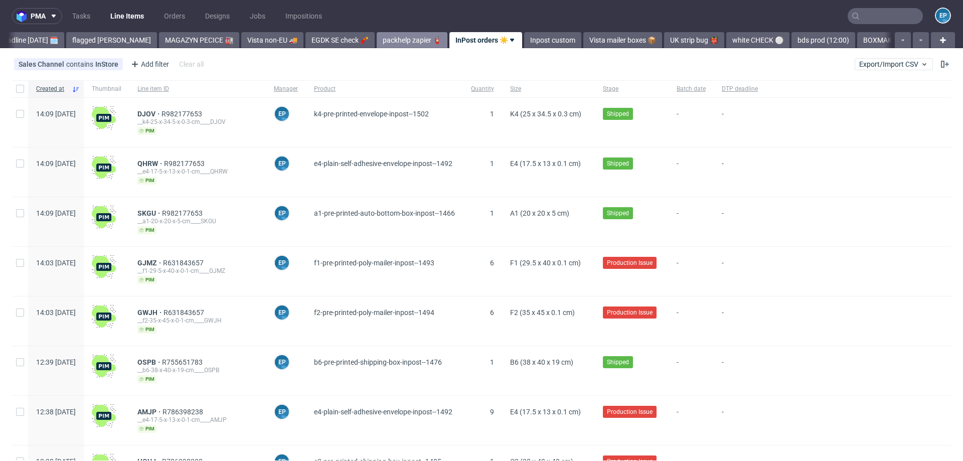
click at [377, 41] on link "packhelp zapier 🧯" at bounding box center [412, 40] width 71 height 16
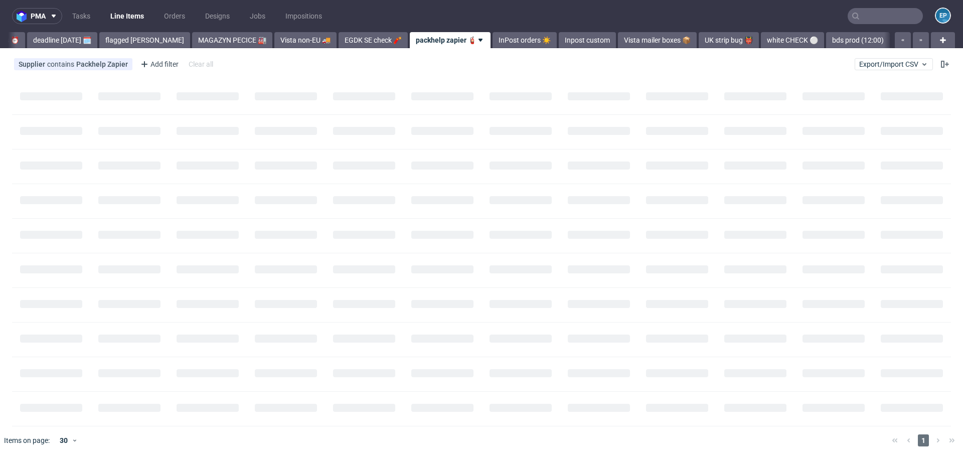
scroll to position [0, 59]
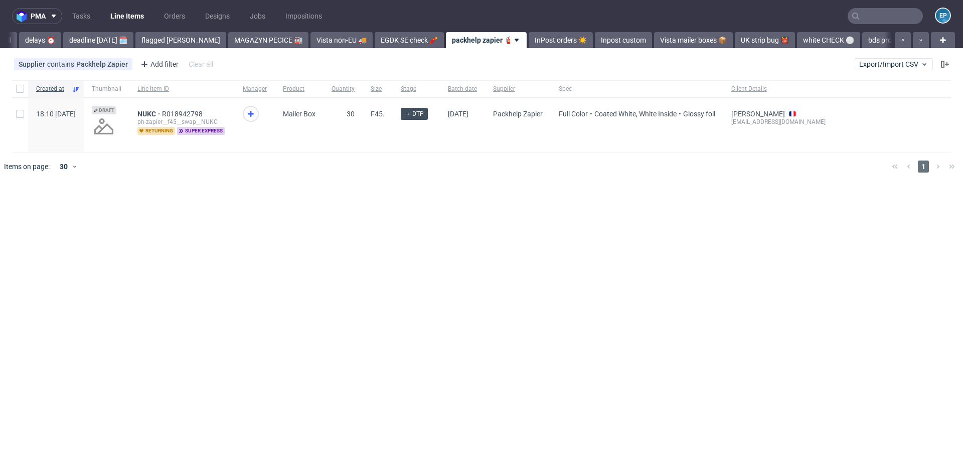
click at [375, 41] on link "EGDK SE check 🧨" at bounding box center [409, 40] width 69 height 16
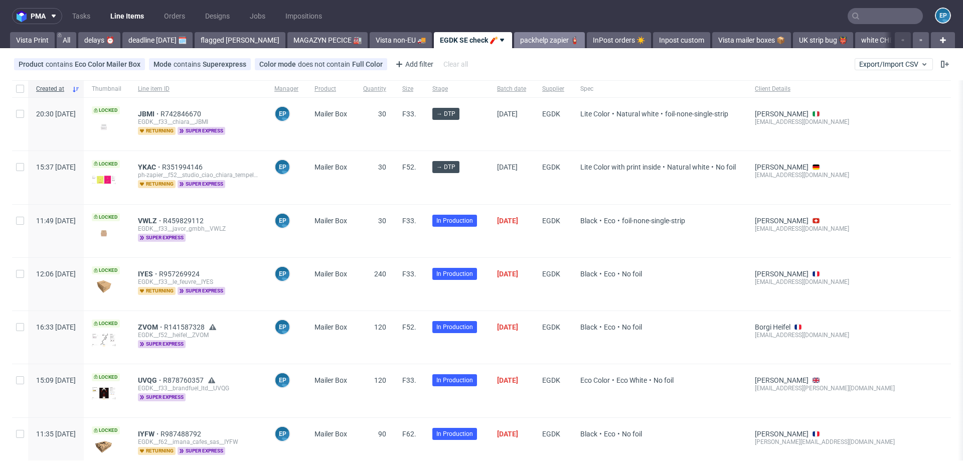
click at [514, 37] on link "packhelp zapier 🧯" at bounding box center [549, 40] width 71 height 16
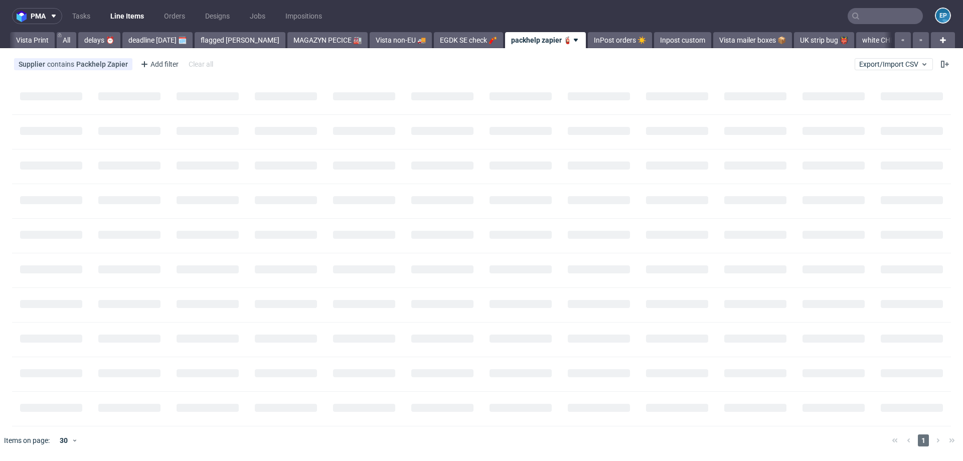
scroll to position [0, 59]
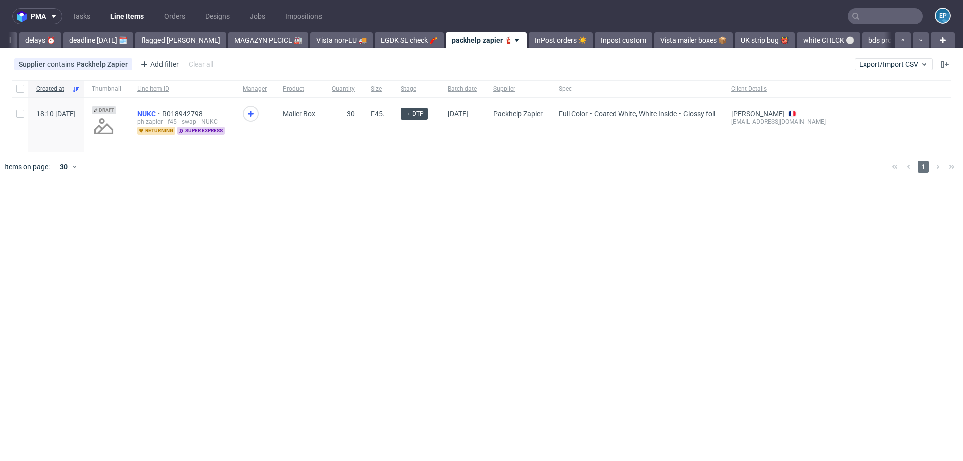
click at [162, 116] on span "NUKC" at bounding box center [149, 114] width 25 height 8
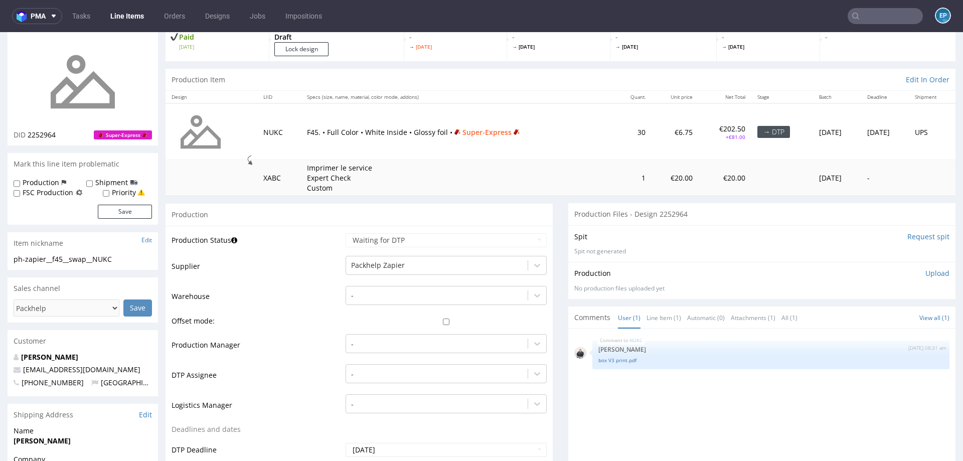
scroll to position [69, 0]
click at [393, 264] on div at bounding box center [437, 265] width 172 height 12
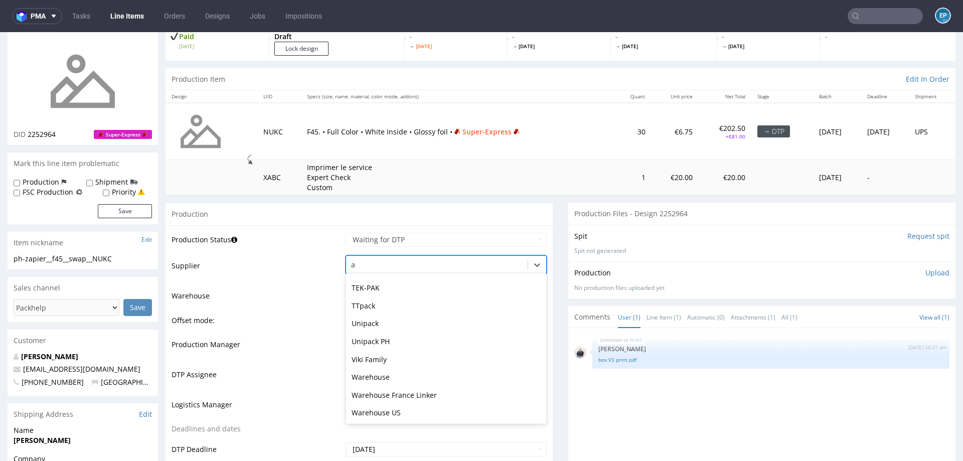
scroll to position [1268, 0]
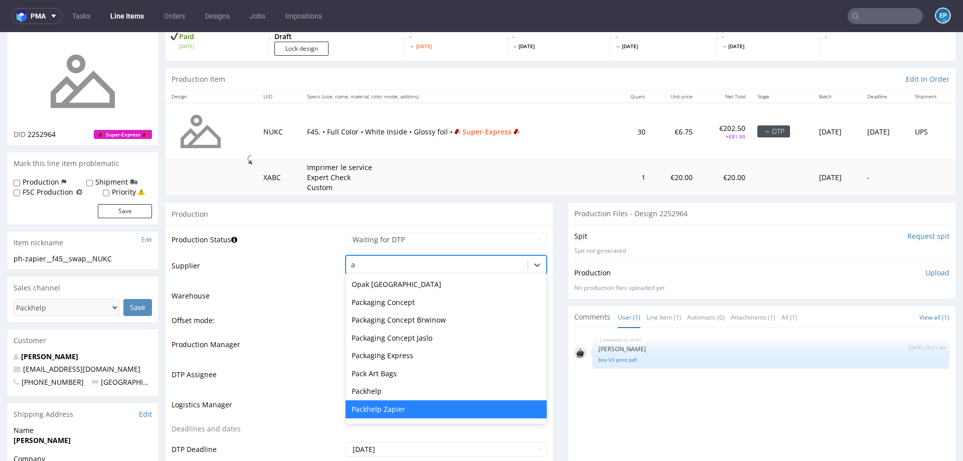
type input "al"
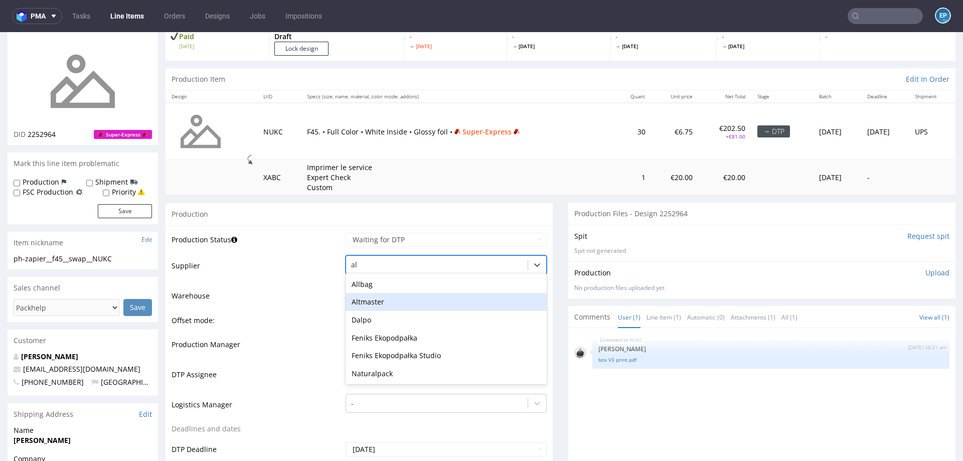
click at [381, 298] on div "Altmaster" at bounding box center [446, 302] width 201 height 18
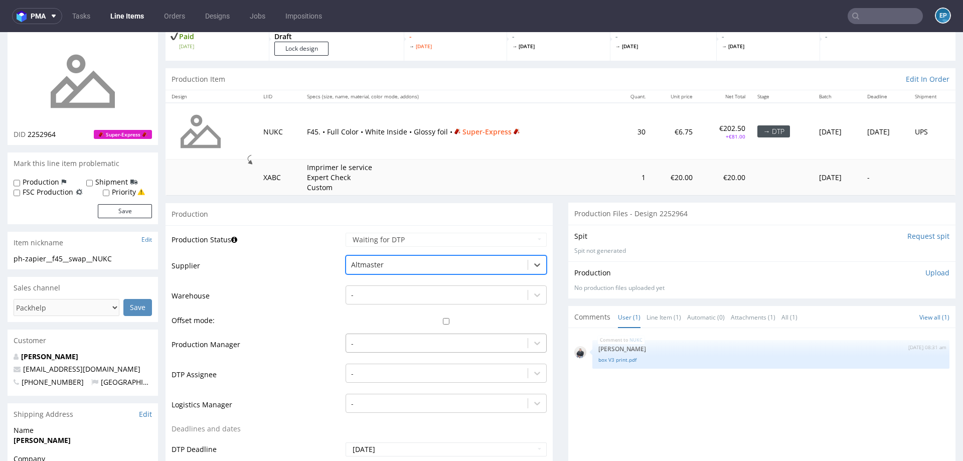
click at [373, 334] on div "-" at bounding box center [446, 341] width 201 height 14
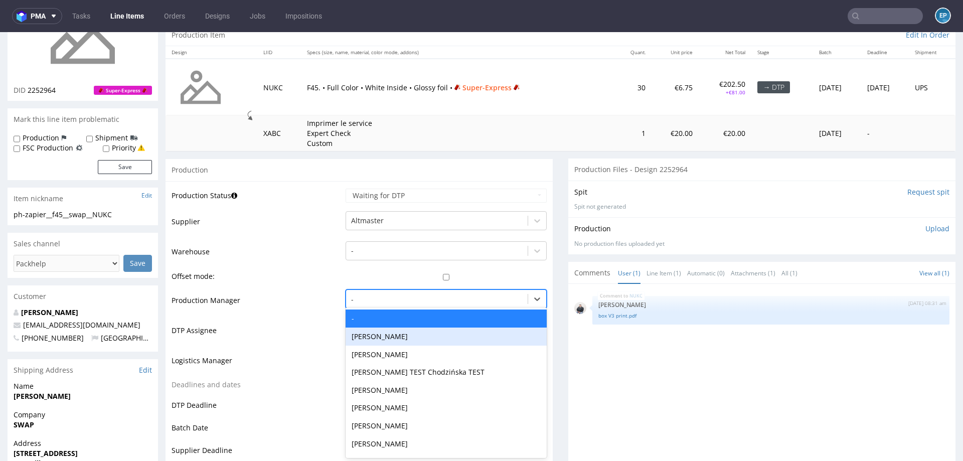
scroll to position [114, 0]
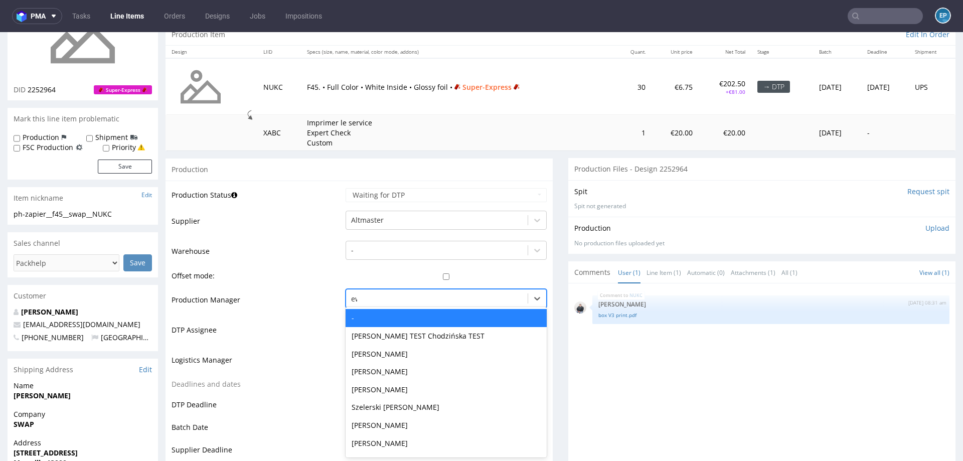
type input "ewa"
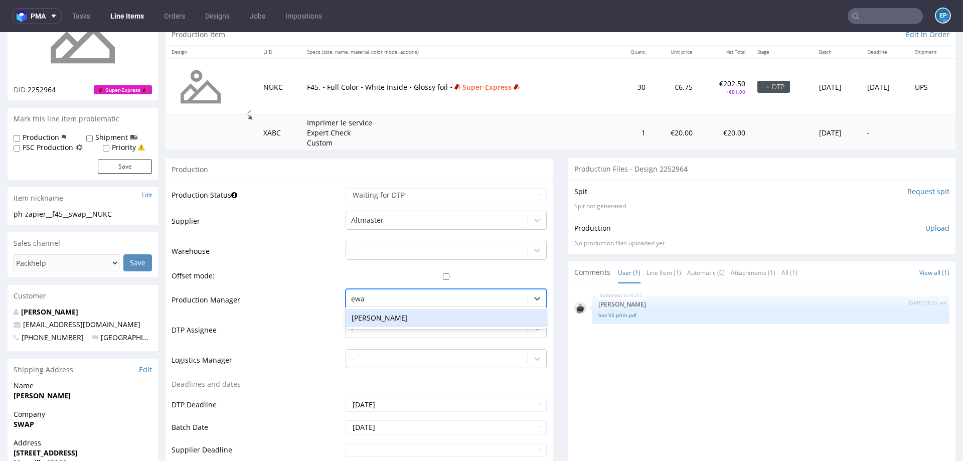
click at [368, 322] on div "Ewa Prus" at bounding box center [446, 318] width 201 height 18
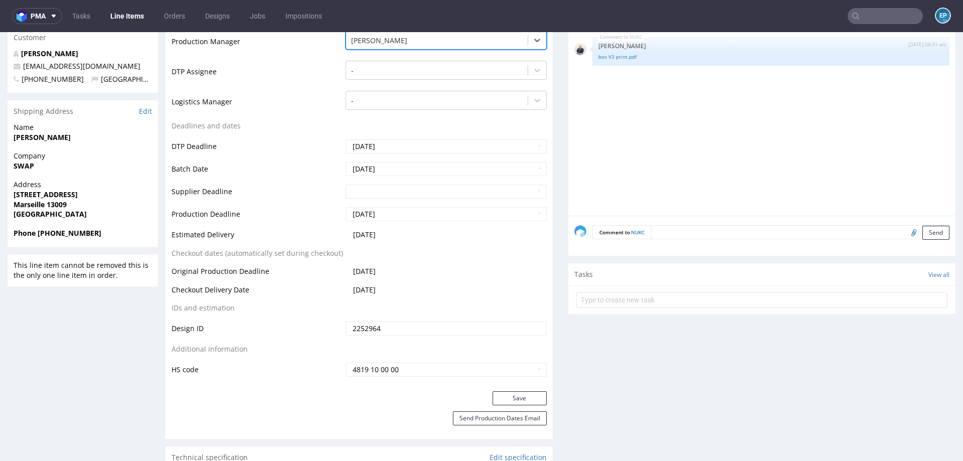
scroll to position [392, 0]
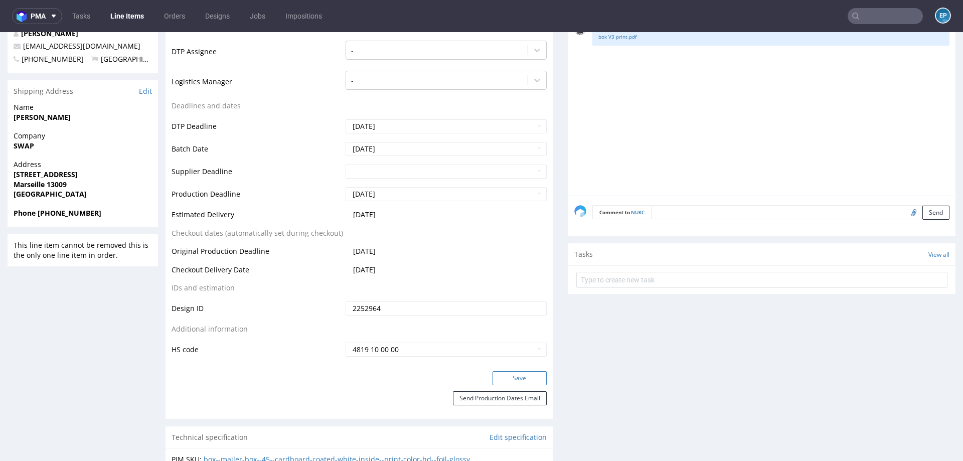
click at [514, 378] on button "Save" at bounding box center [520, 378] width 54 height 14
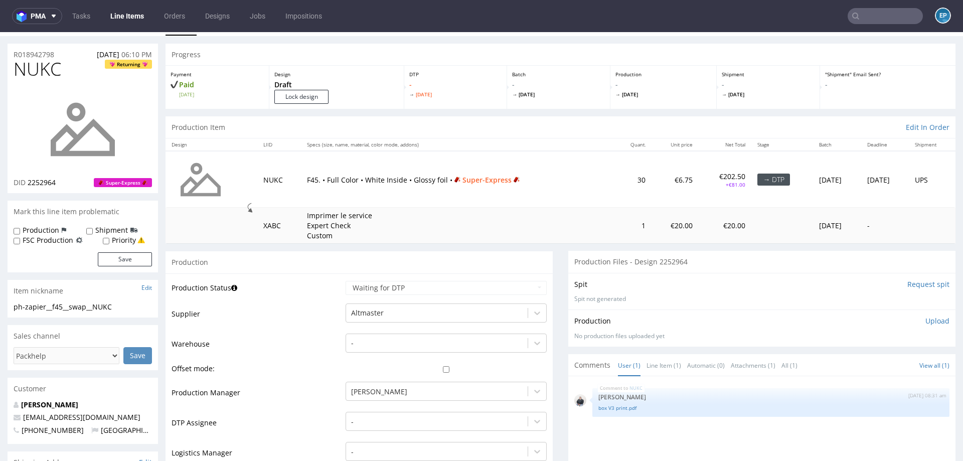
scroll to position [0, 0]
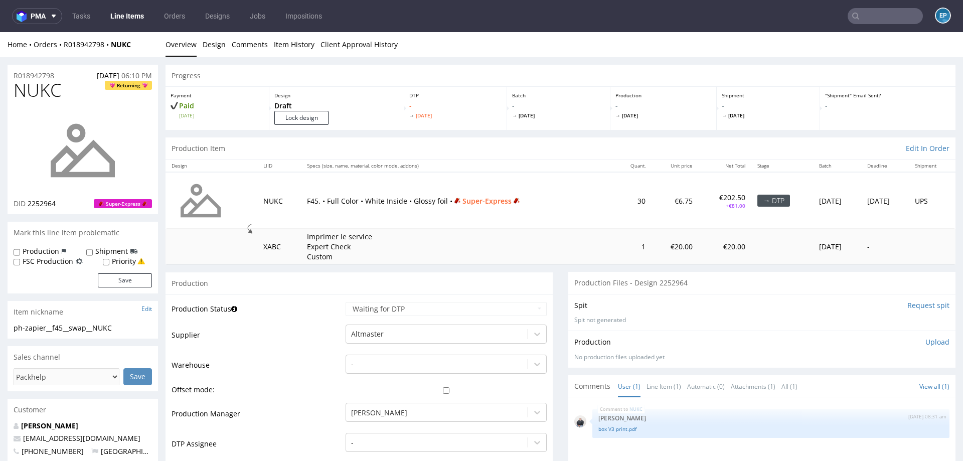
click at [128, 23] on link "Line Items" at bounding box center [127, 16] width 46 height 16
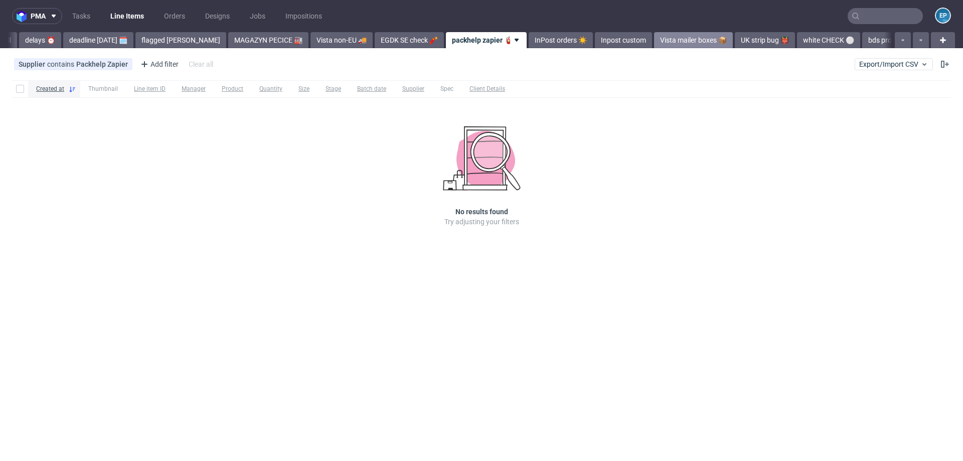
click at [654, 43] on link "Vista mailer boxes 📦" at bounding box center [693, 40] width 79 height 16
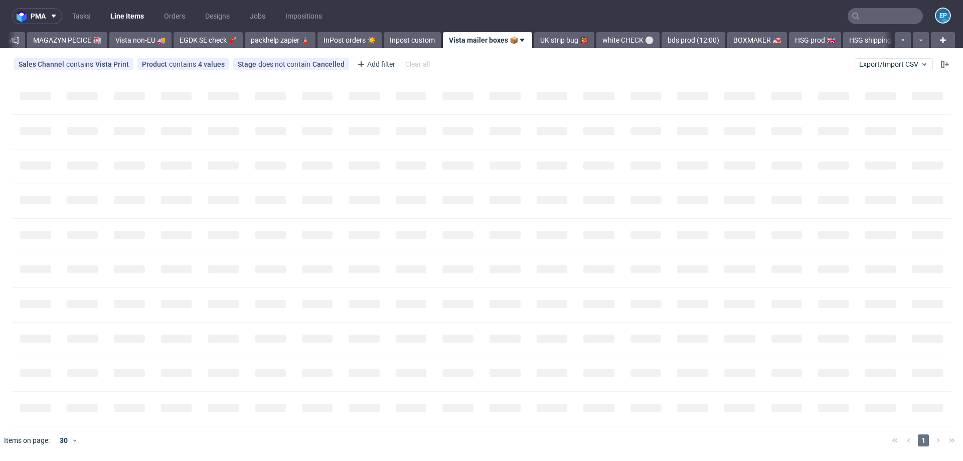
click at [662, 43] on link "bds prod (12:00)" at bounding box center [694, 40] width 64 height 16
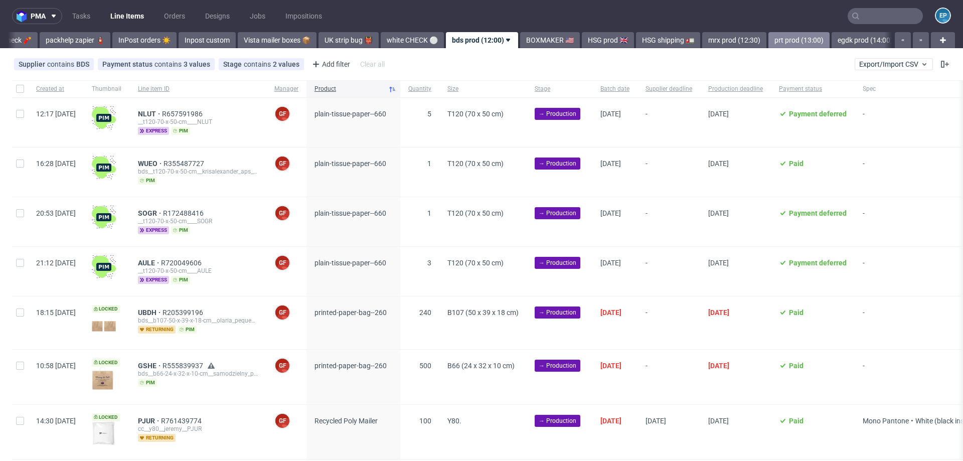
click at [768, 36] on link "prt prod (13:00)" at bounding box center [798, 40] width 61 height 16
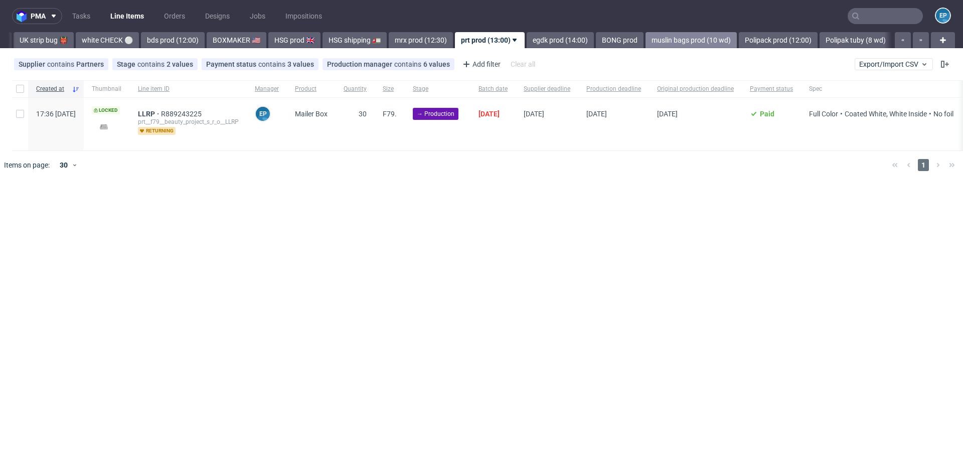
click at [677, 40] on link "muslin bags prod (10 wd)" at bounding box center [691, 40] width 91 height 16
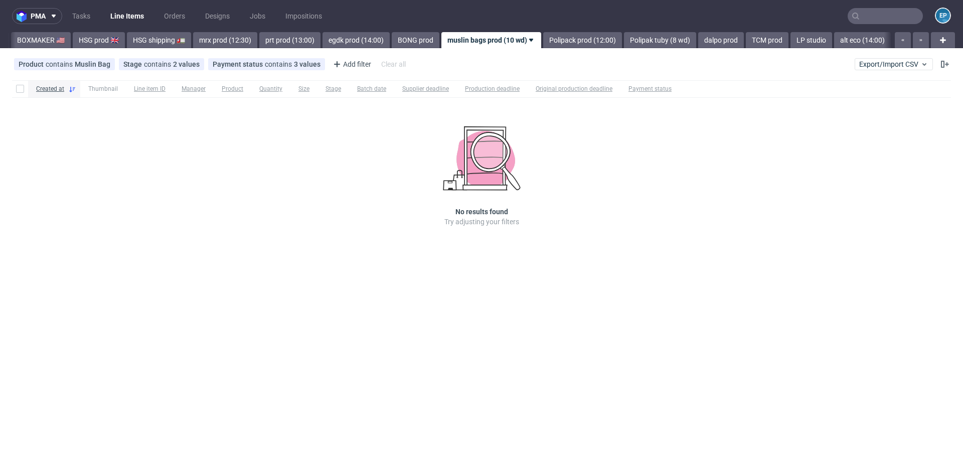
click at [698, 40] on link "dalpo prod" at bounding box center [721, 40] width 46 height 16
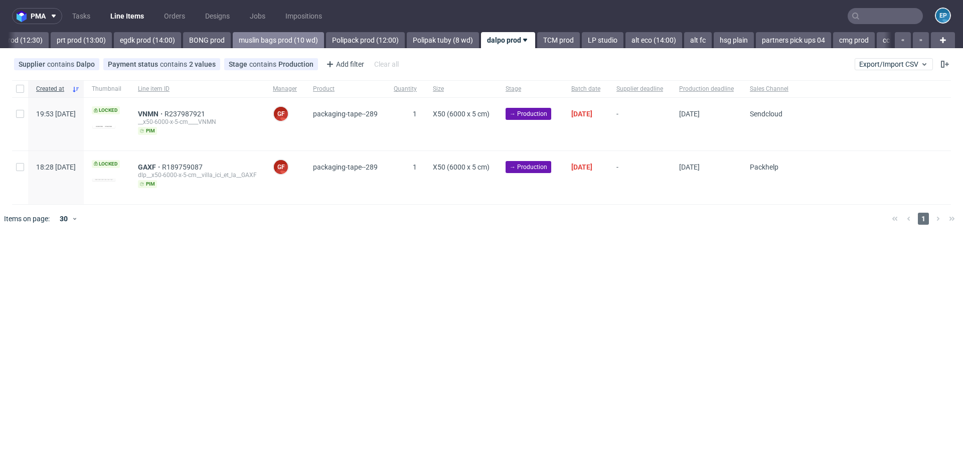
scroll to position [0, 1191]
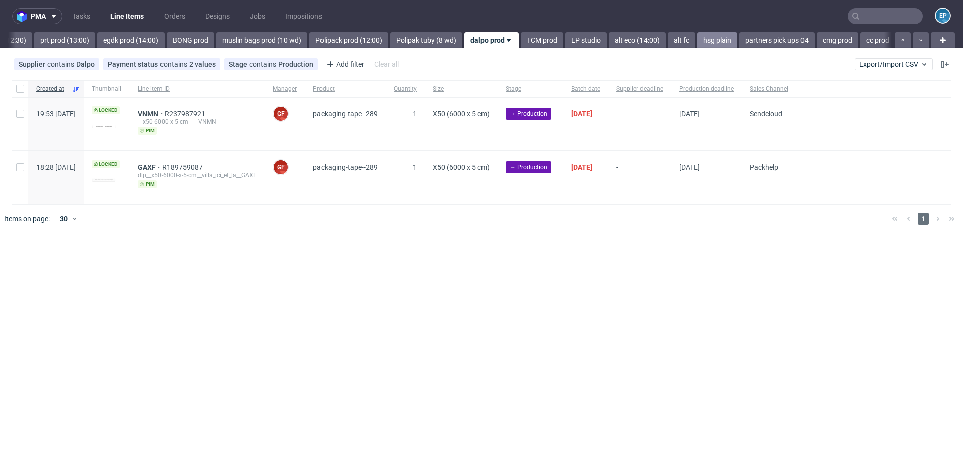
click at [697, 39] on link "hsg plain" at bounding box center [717, 40] width 40 height 16
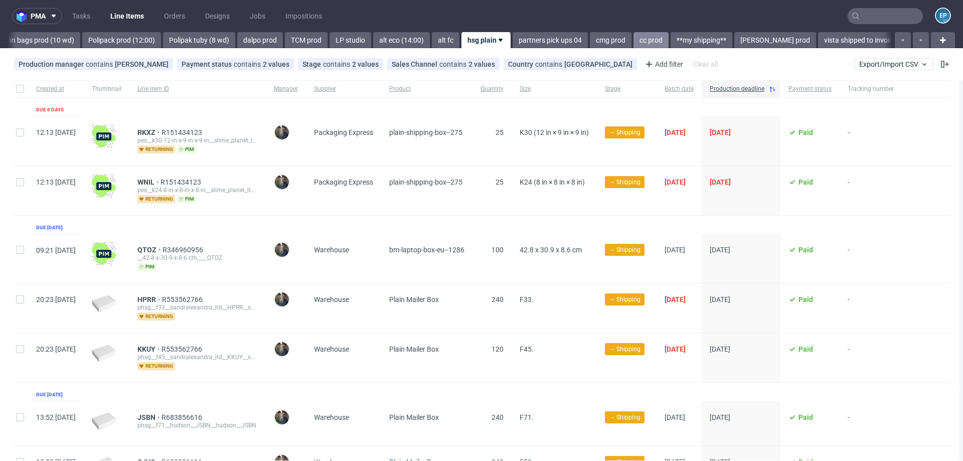
click at [634, 39] on link "cc prod" at bounding box center [651, 40] width 35 height 16
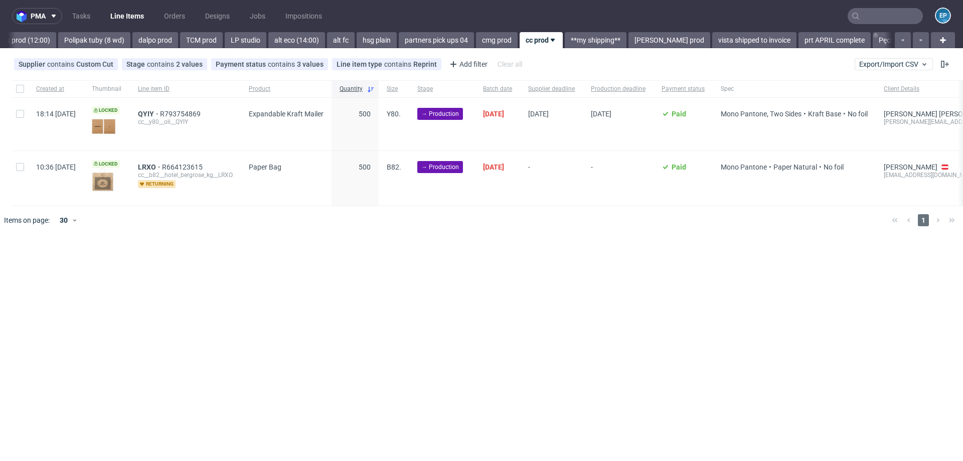
scroll to position [0, 1575]
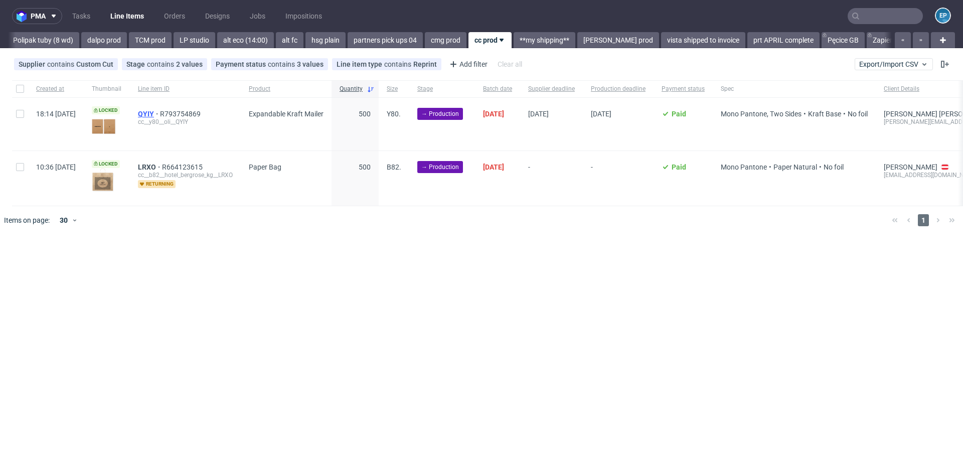
click at [160, 112] on span "QYIY" at bounding box center [149, 114] width 22 height 8
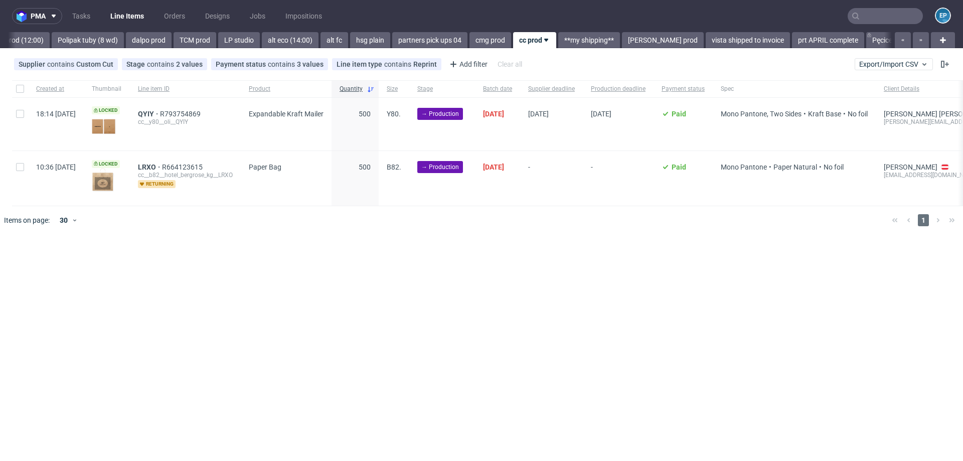
scroll to position [0, 1575]
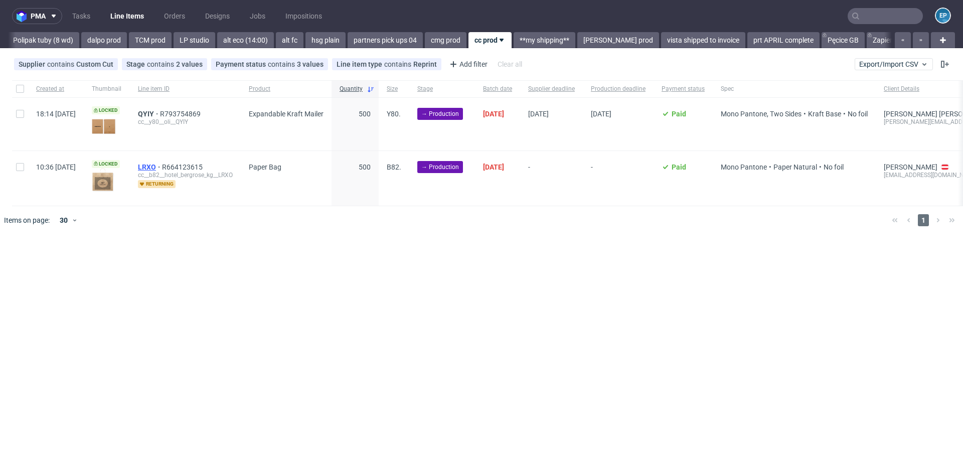
click at [162, 165] on span "LRXO" at bounding box center [150, 167] width 24 height 8
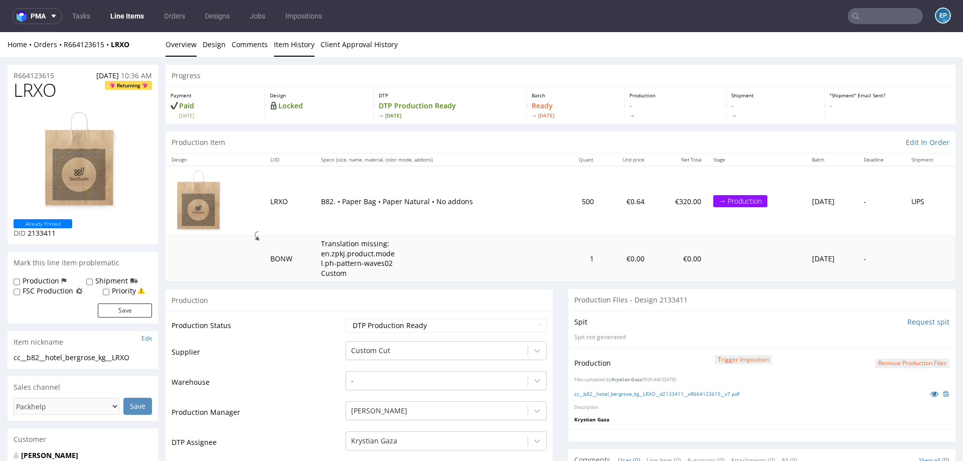
click at [282, 47] on link "Item History" at bounding box center [294, 44] width 41 height 25
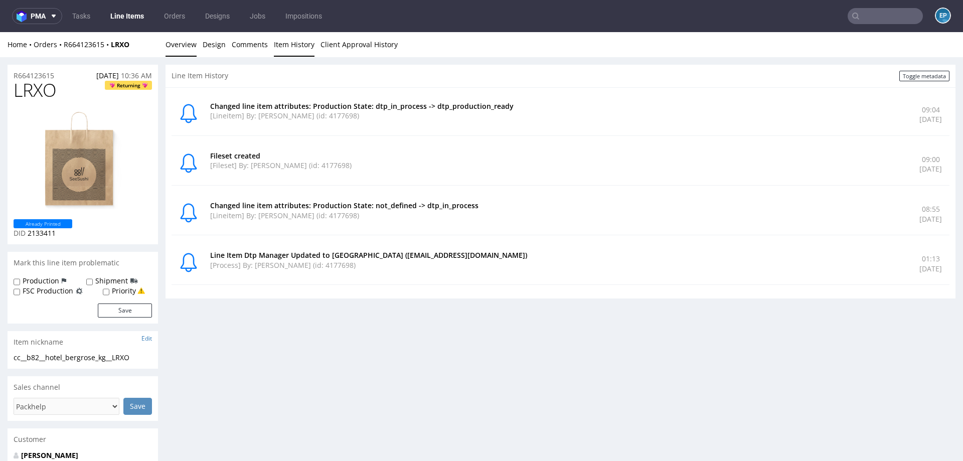
click at [173, 47] on link "Overview" at bounding box center [181, 44] width 31 height 25
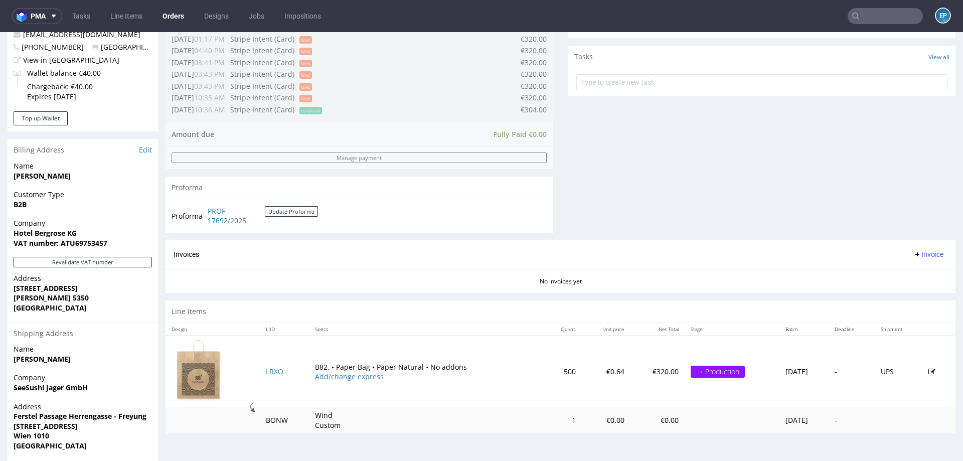
scroll to position [376, 0]
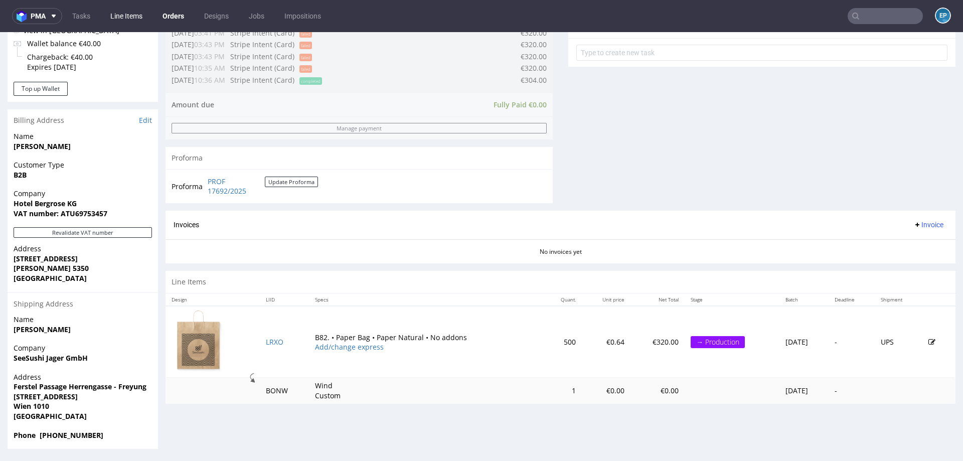
click at [136, 8] on link "Line Items" at bounding box center [126, 16] width 44 height 16
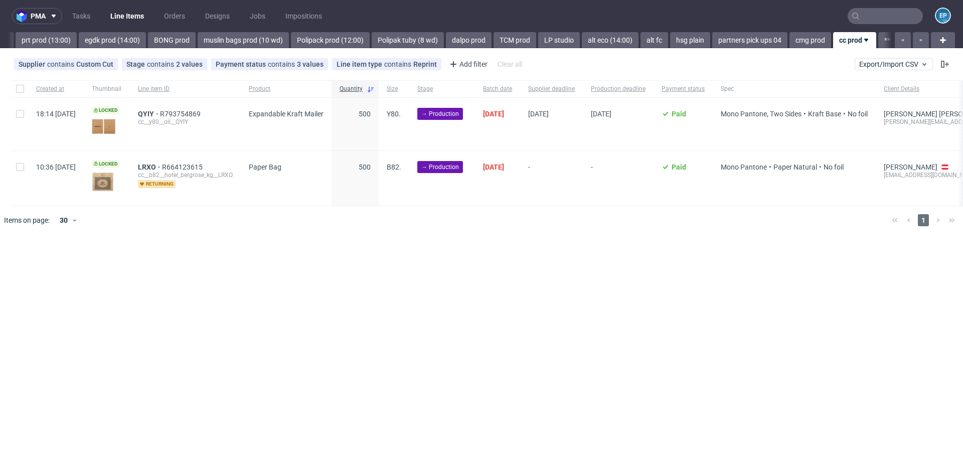
scroll to position [0, 1575]
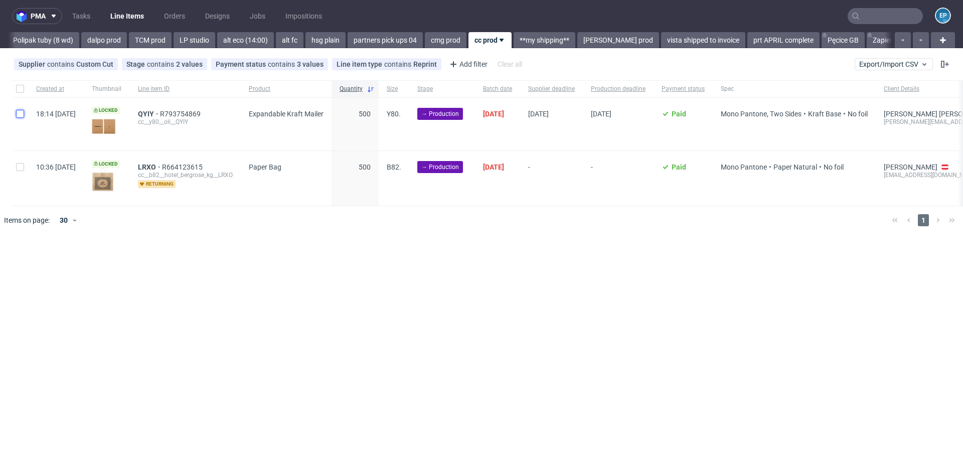
click at [18, 115] on input "checkbox" at bounding box center [20, 114] width 8 height 8
checkbox input "true"
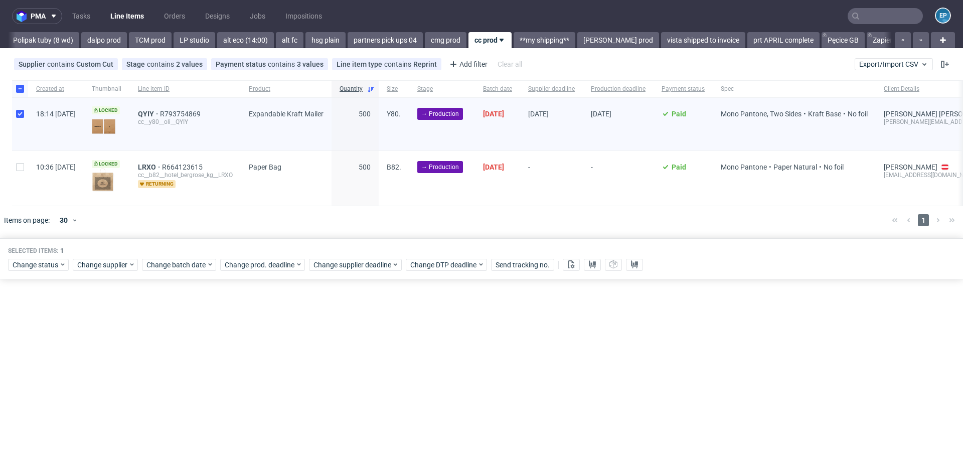
click at [17, 177] on div at bounding box center [20, 178] width 16 height 54
checkbox input "true"
click at [101, 266] on span "Change supplier" at bounding box center [102, 265] width 51 height 10
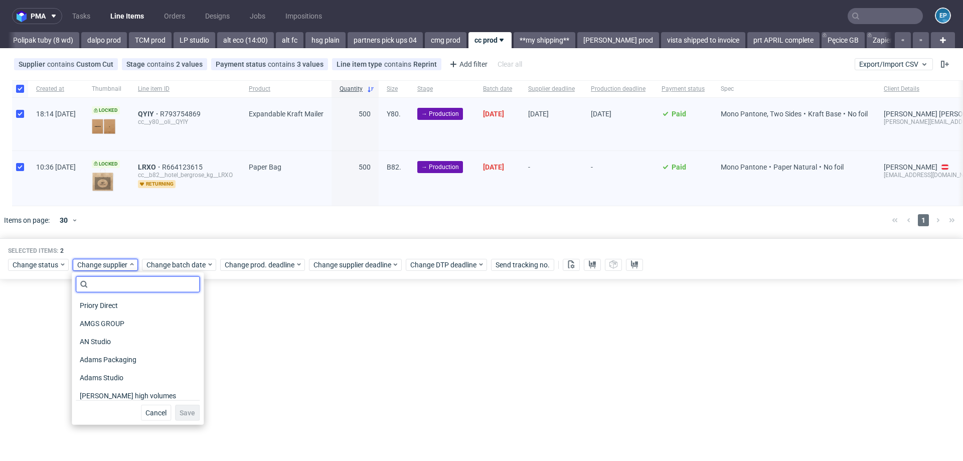
click at [128, 281] on input "text" at bounding box center [138, 284] width 124 height 16
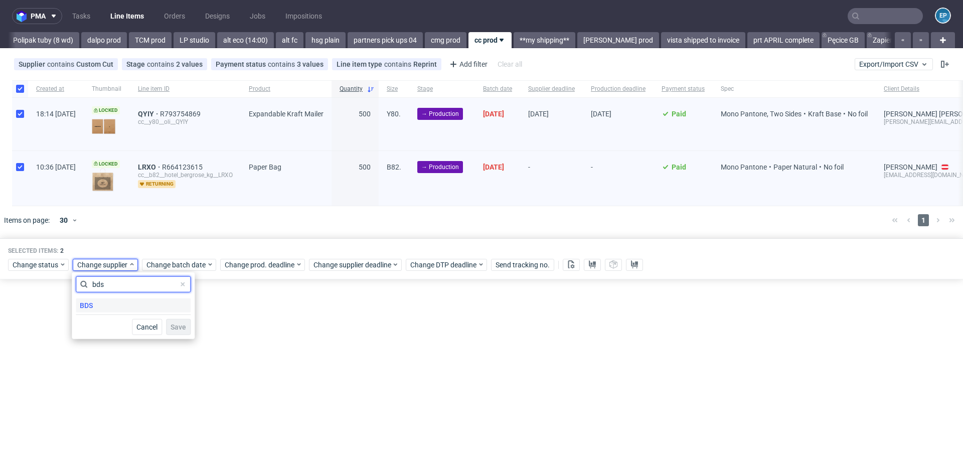
type input "bds"
click at [114, 304] on div "BDS" at bounding box center [133, 305] width 115 height 14
click at [175, 329] on span "Save" at bounding box center [179, 327] width 16 height 7
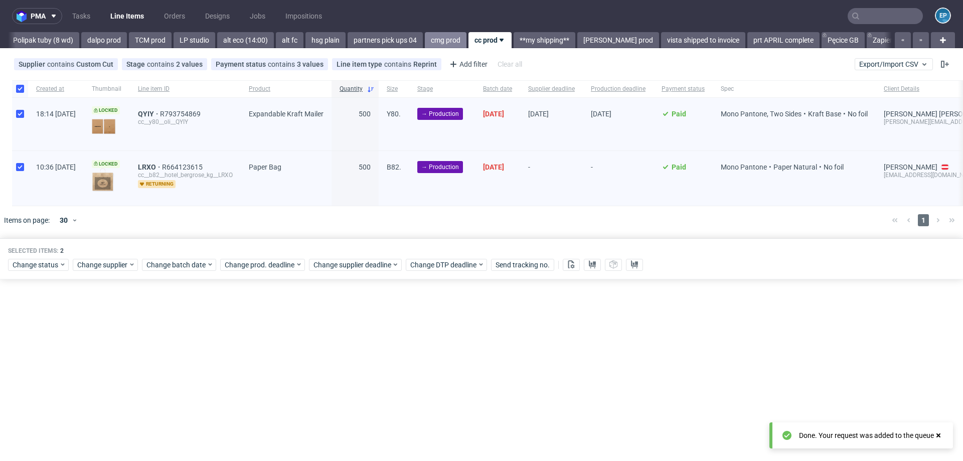
click at [425, 35] on link "cmg prod" at bounding box center [446, 40] width 42 height 16
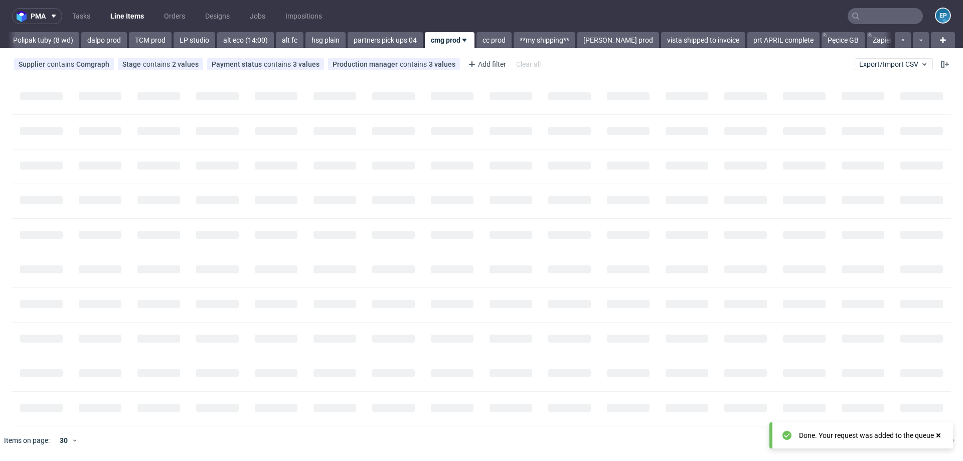
scroll to position [0, 1534]
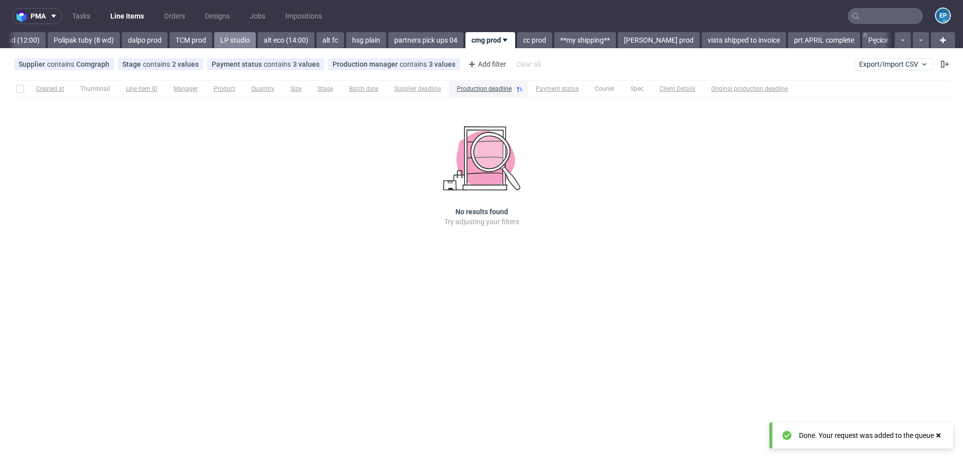
click at [214, 41] on link "LP studio" at bounding box center [235, 40] width 42 height 16
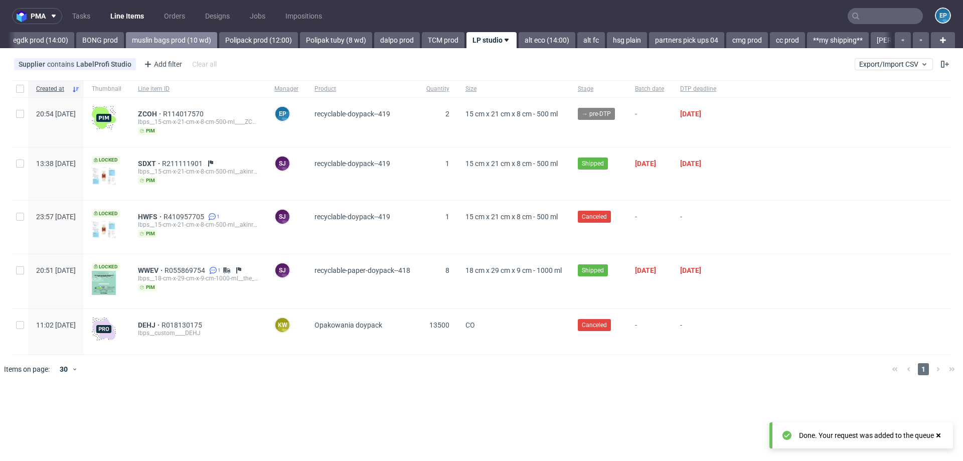
click at [157, 43] on link "muslin bags prod (10 wd)" at bounding box center [171, 40] width 91 height 16
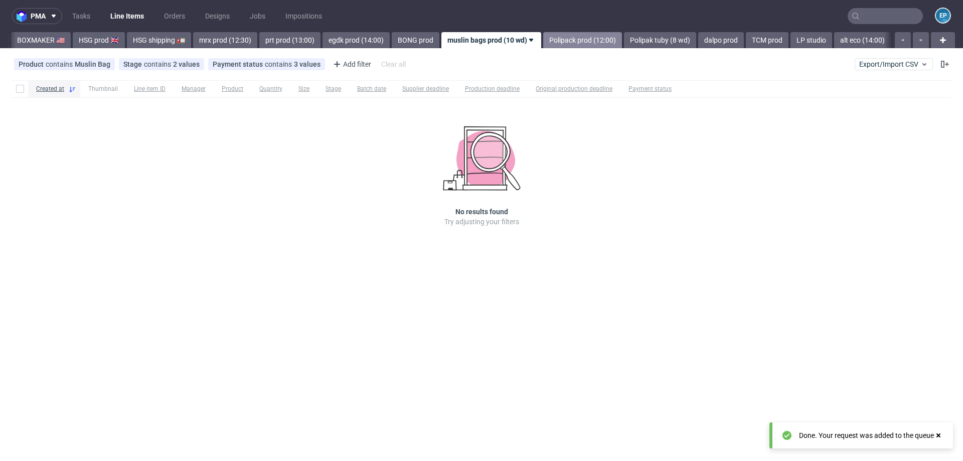
click at [543, 39] on link "Polipack prod (12:00)" at bounding box center [582, 40] width 79 height 16
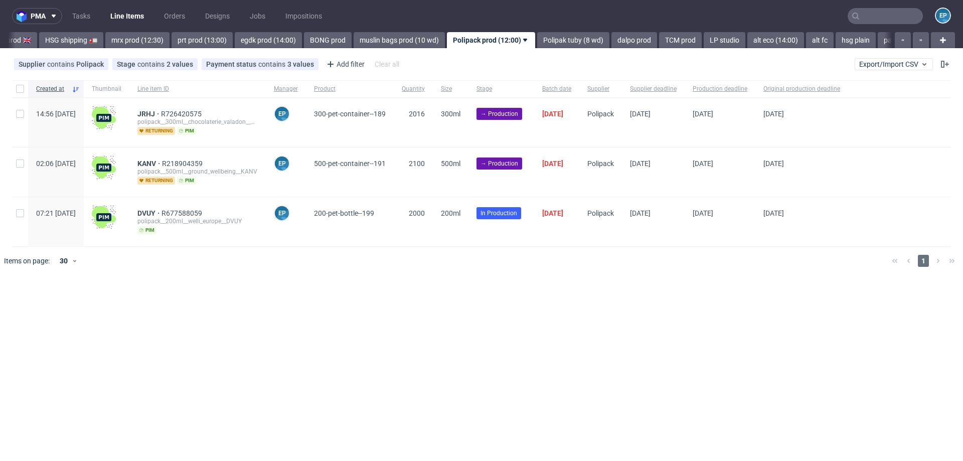
click at [537, 39] on link "Polipak tuby (8 wd)" at bounding box center [573, 40] width 72 height 16
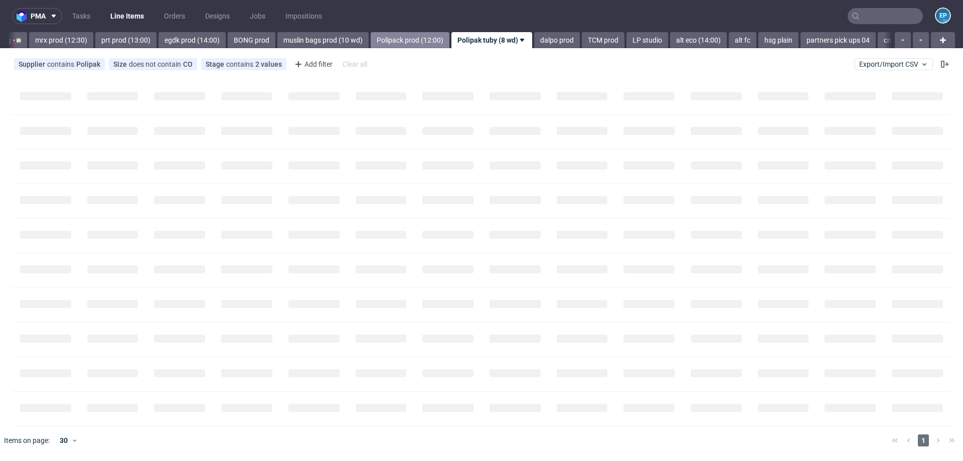
scroll to position [0, 1131]
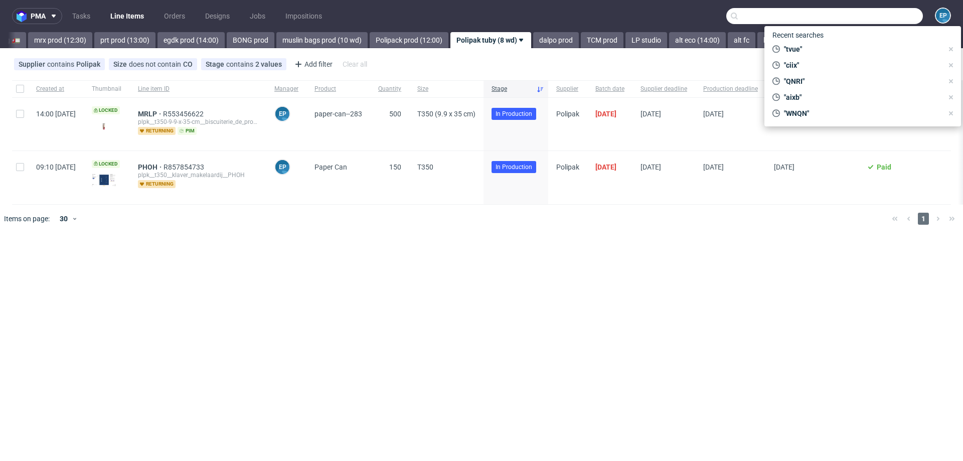
click at [879, 18] on input "text" at bounding box center [824, 16] width 197 height 16
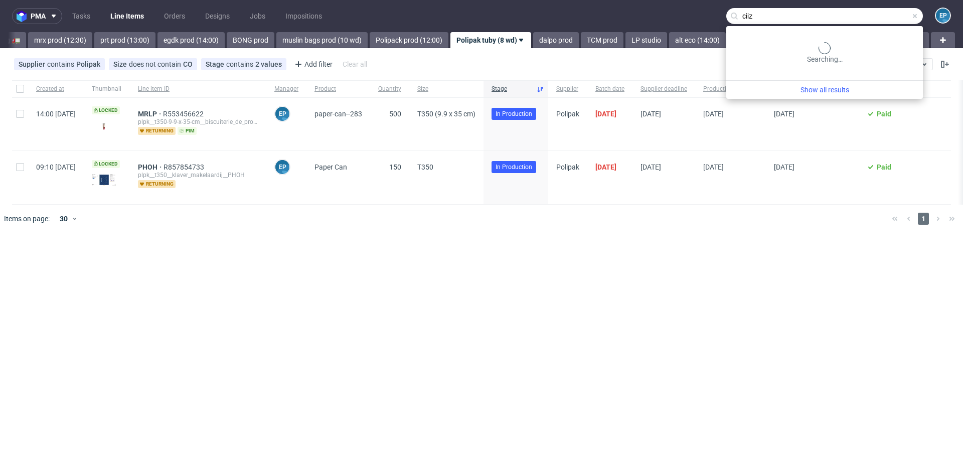
click at [856, 15] on input "ciiz" at bounding box center [824, 16] width 197 height 16
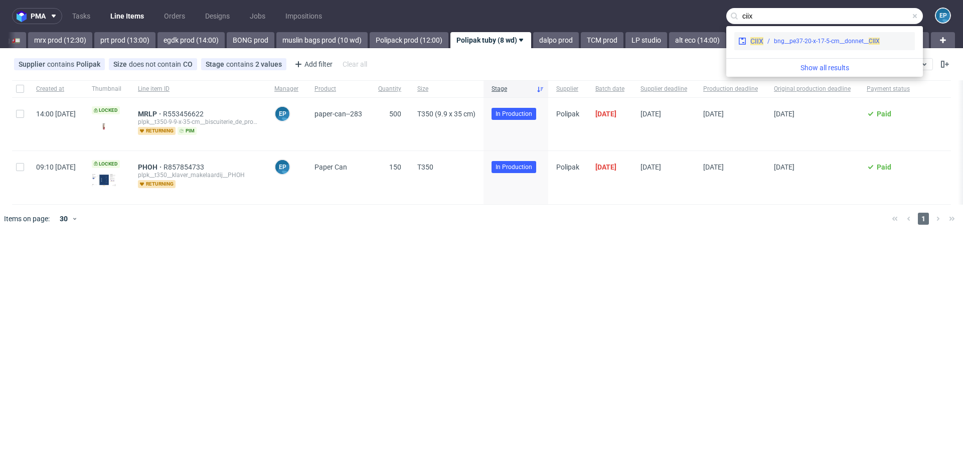
type input "ciix"
click at [785, 45] on div "bng__pe37-20-x-17-5-cm__donnet__ CIIX" at bounding box center [827, 41] width 106 height 9
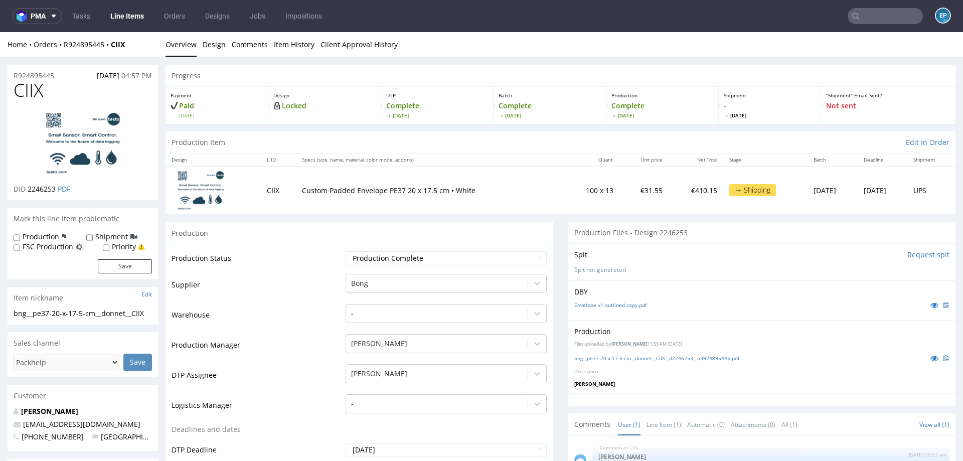
click at [121, 15] on link "Line Items" at bounding box center [127, 16] width 46 height 16
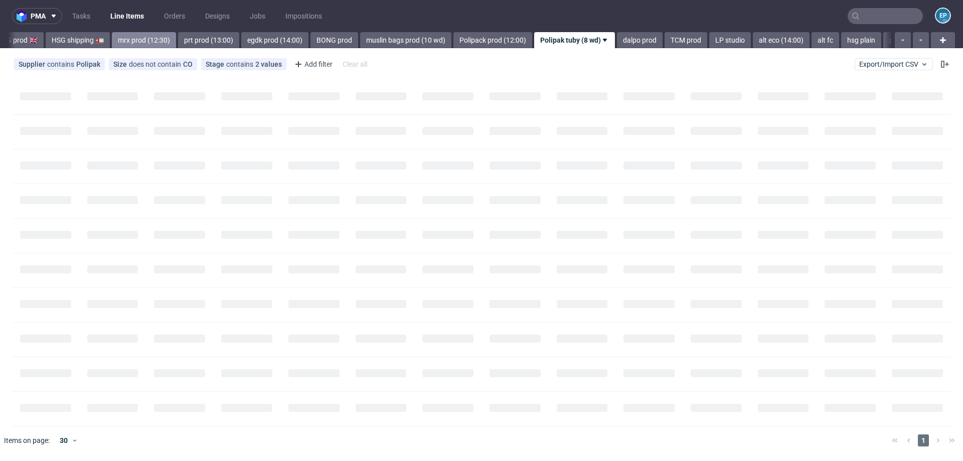
click at [110, 43] on div "Vista Print All delays ⏰ deadline today 🗓️ flagged Ewa 🚩 MAGAZYN PECICE 🏭 Vista…" at bounding box center [450, 40] width 884 height 16
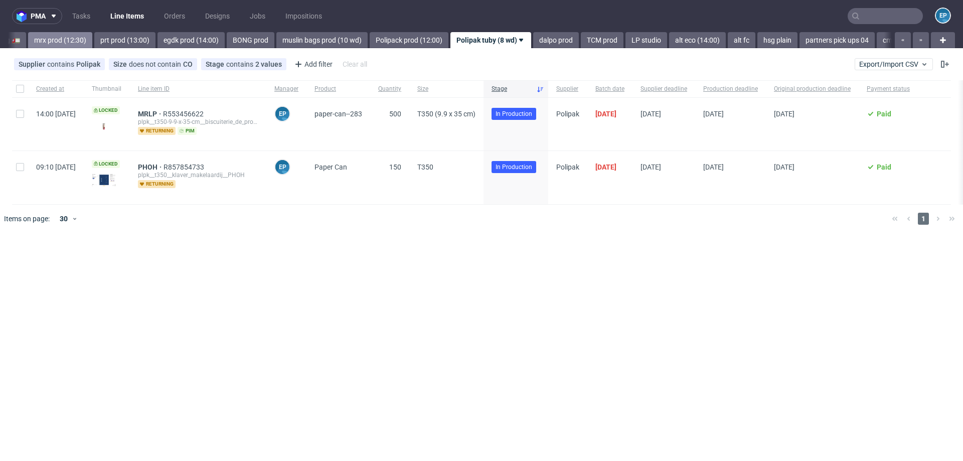
click at [110, 43] on link "prt prod (13:00)" at bounding box center [124, 40] width 61 height 16
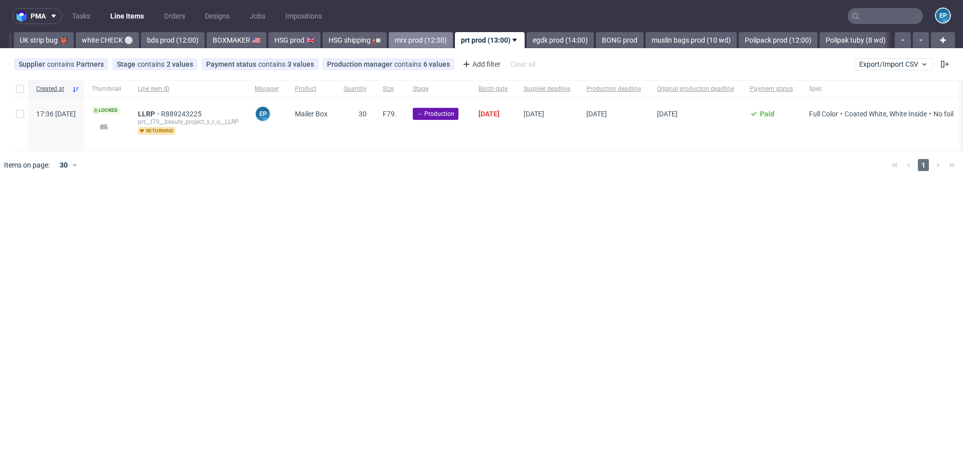
click at [141, 43] on link "bds prod (12:00)" at bounding box center [173, 40] width 64 height 16
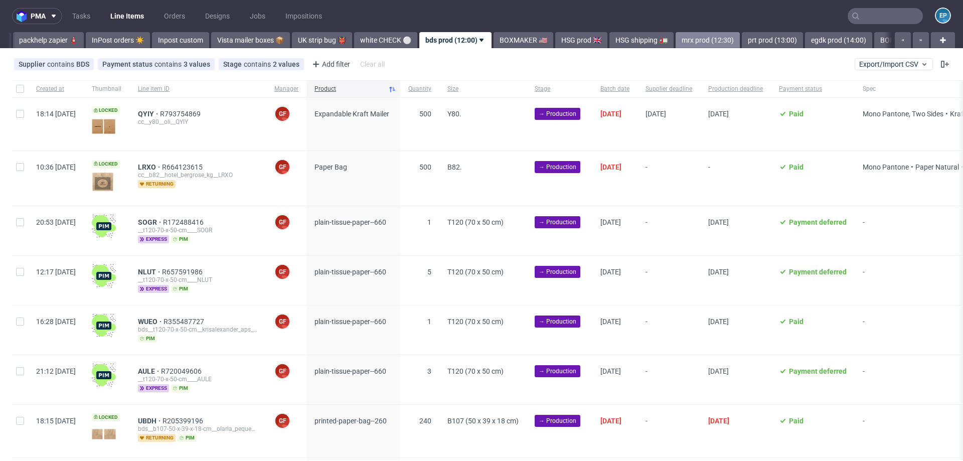
scroll to position [0, 466]
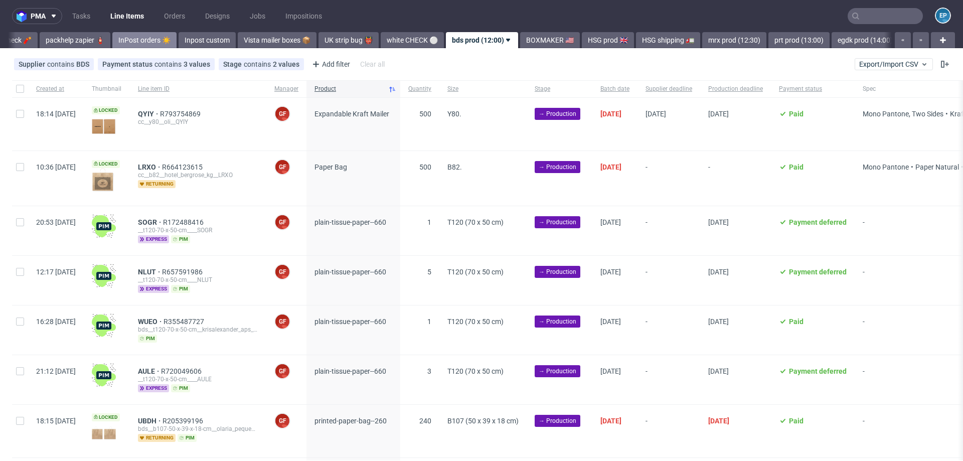
click at [112, 43] on link "InPost orders ☀️" at bounding box center [144, 40] width 64 height 16
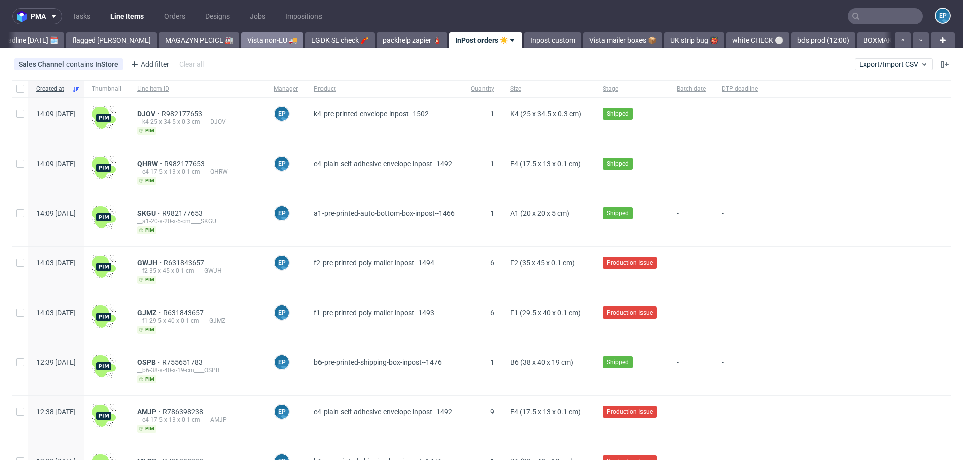
click at [241, 43] on link "Vista non-EU 🚚" at bounding box center [272, 40] width 62 height 16
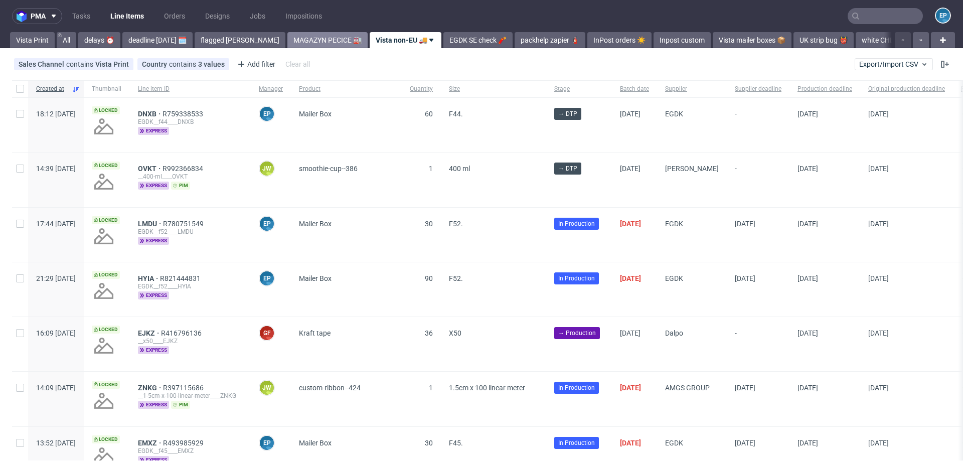
click at [287, 38] on link "MAGAZYN PECICE 🏭" at bounding box center [327, 40] width 80 height 16
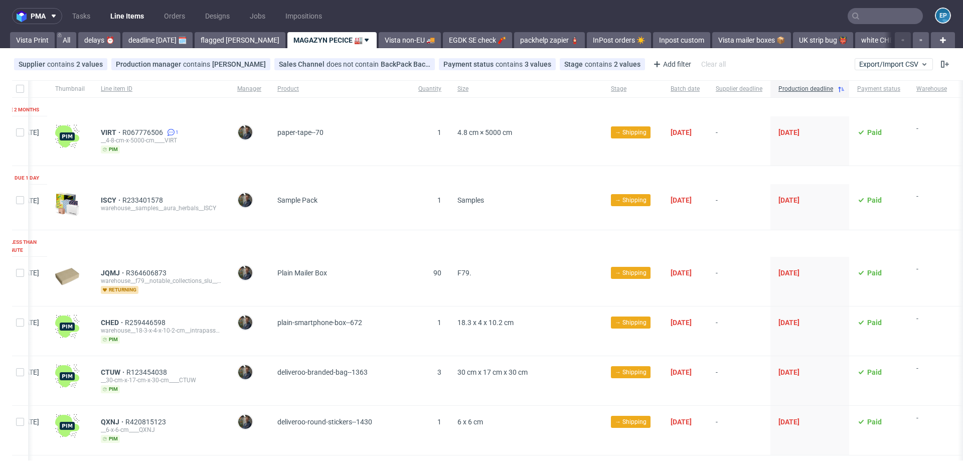
scroll to position [0, 83]
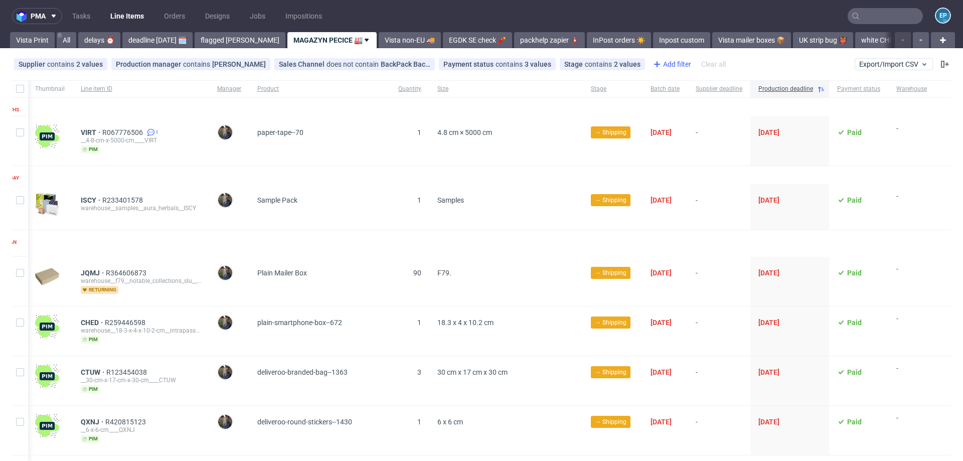
click at [658, 58] on div "Add filter" at bounding box center [671, 64] width 44 height 16
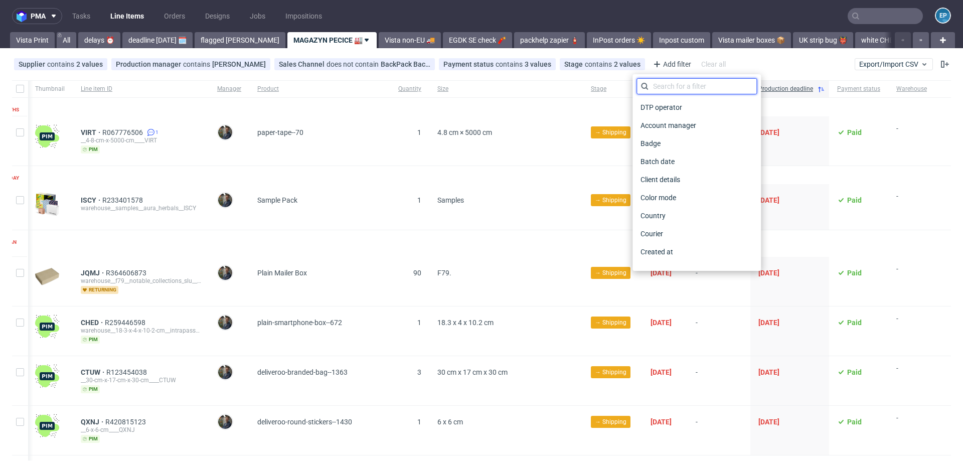
click at [669, 84] on input "text" at bounding box center [697, 86] width 120 height 16
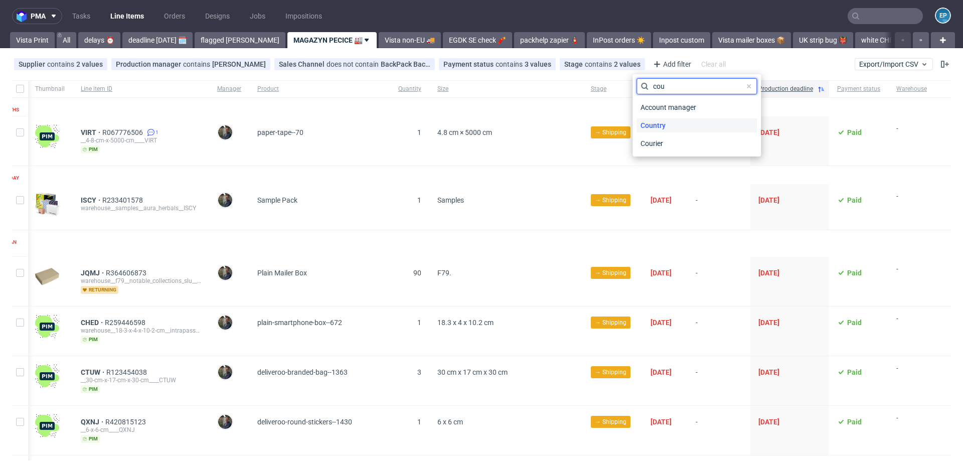
type input "cou"
click at [664, 119] on span "Country" at bounding box center [653, 125] width 33 height 14
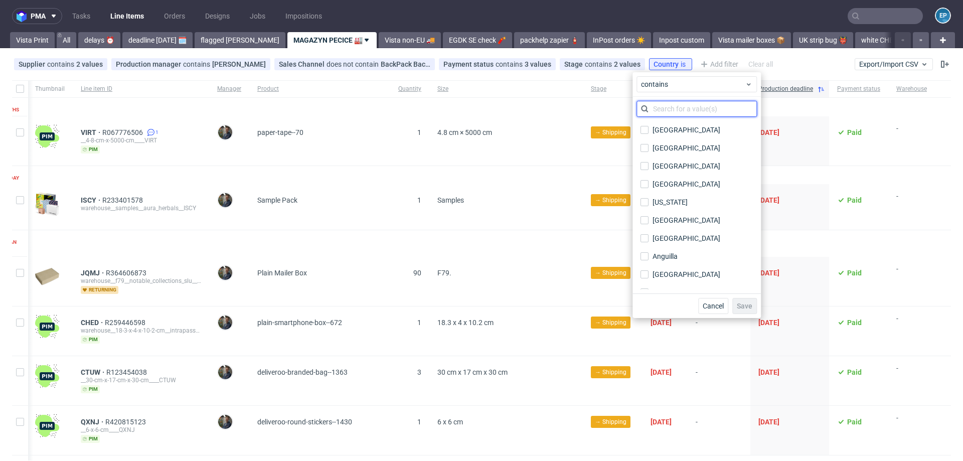
click at [663, 106] on input "text" at bounding box center [697, 109] width 120 height 16
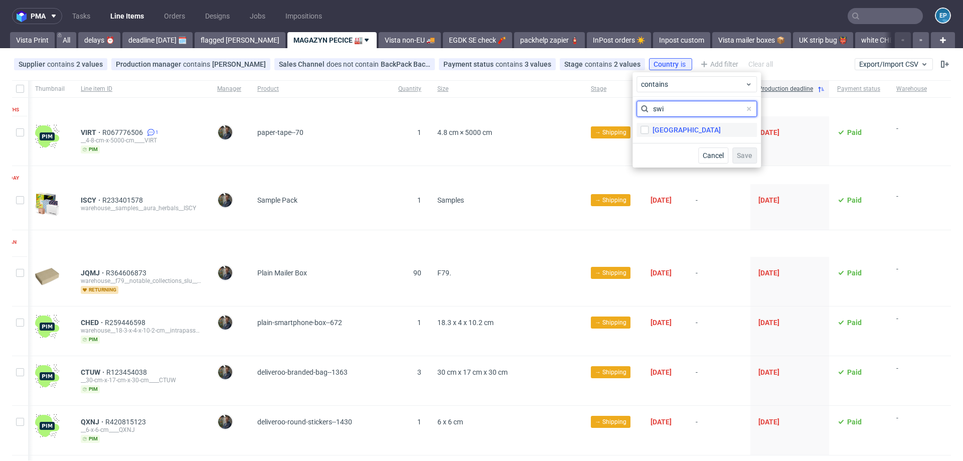
type input "swi"
click at [661, 123] on label "Switzerland" at bounding box center [697, 130] width 120 height 14
click at [649, 126] on input "Switzerland" at bounding box center [645, 130] width 8 height 8
checkbox input "true"
click at [742, 158] on span "Save" at bounding box center [745, 155] width 16 height 7
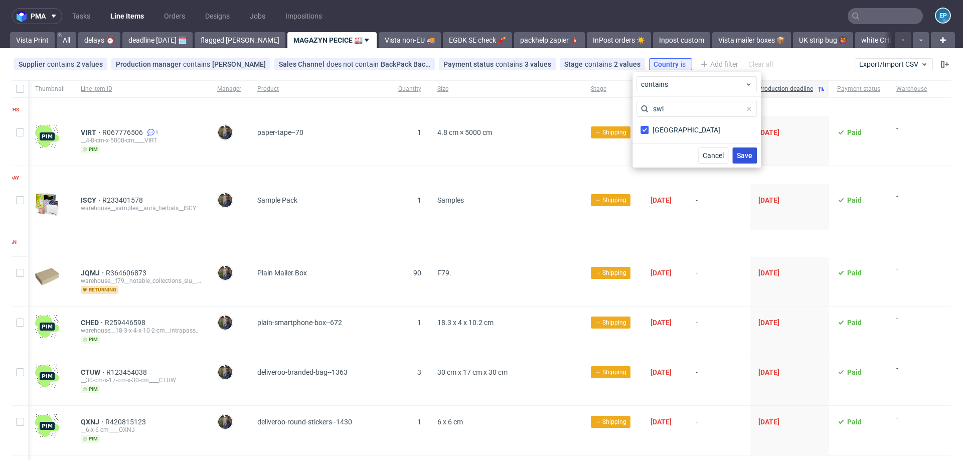
scroll to position [0, 0]
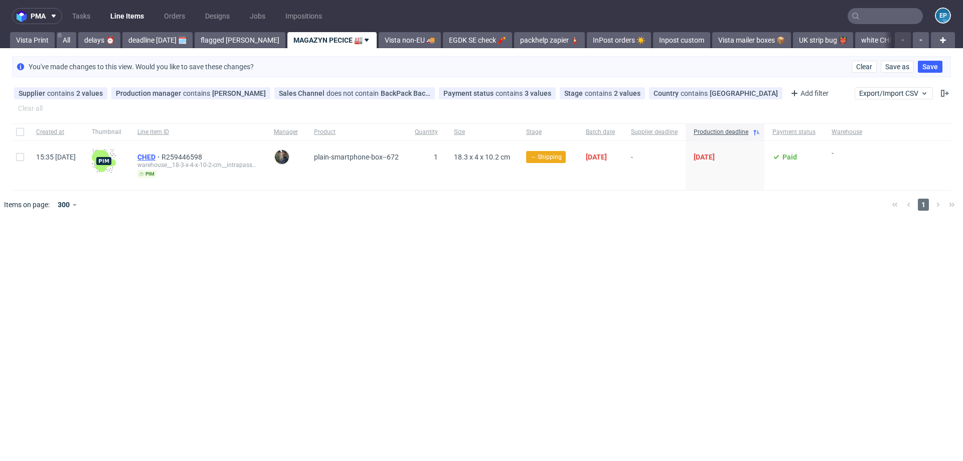
click at [162, 153] on span "CHED" at bounding box center [149, 157] width 24 height 8
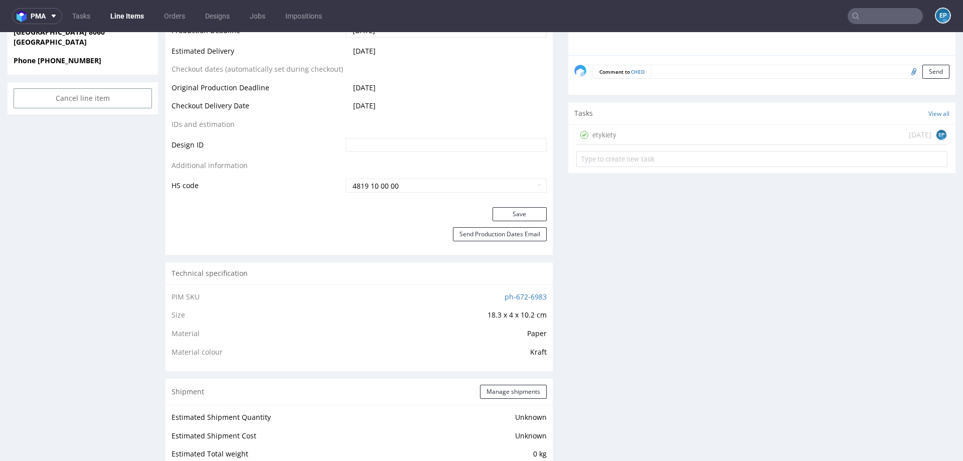
scroll to position [428, 0]
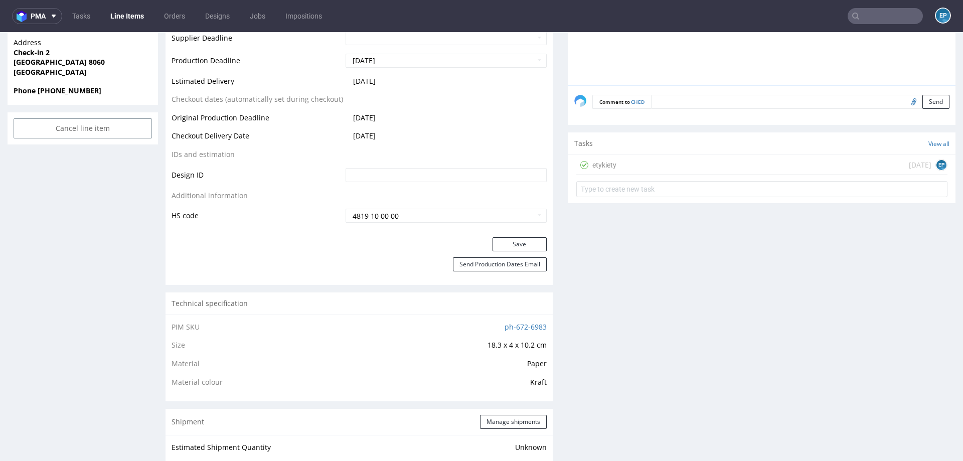
click at [741, 159] on div "etykiety today EP" at bounding box center [761, 165] width 371 height 20
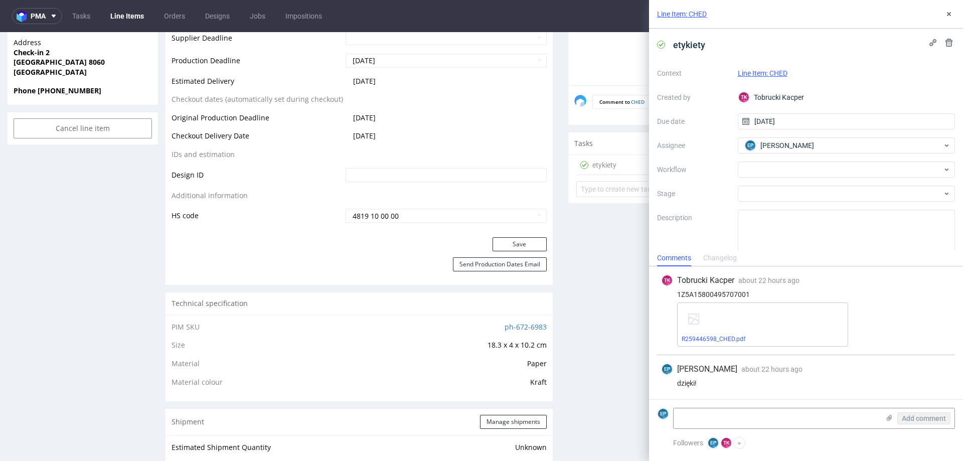
click at [720, 290] on div "1Z5A15800495707001" at bounding box center [806, 294] width 290 height 8
copy div "1Z5A15800495707001"
click at [948, 13] on use at bounding box center [949, 14] width 4 height 4
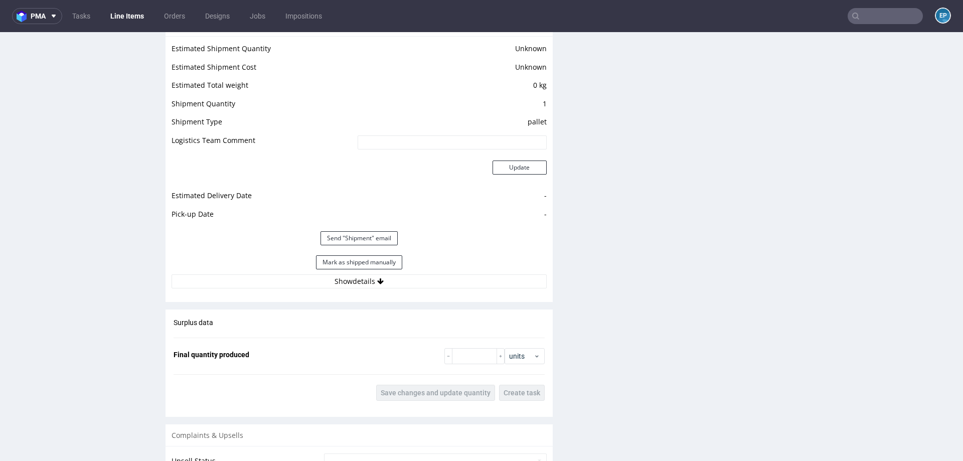
scroll to position [837, 0]
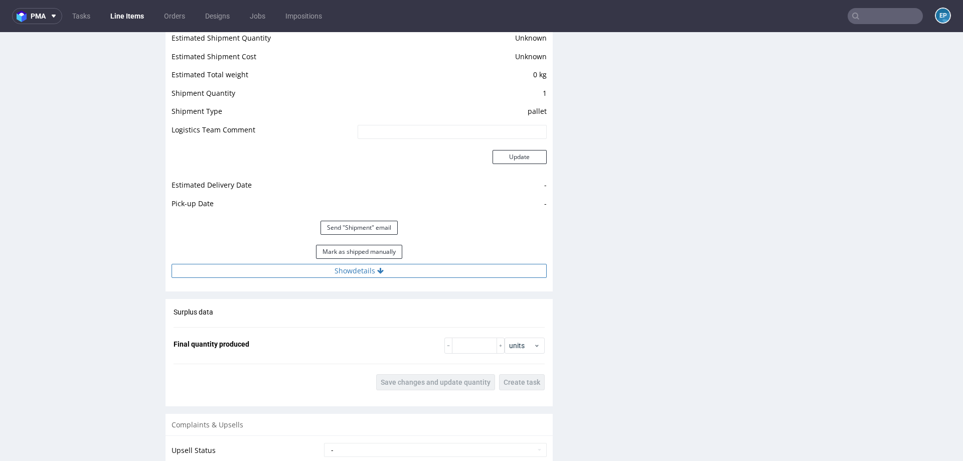
click at [379, 274] on button "Show details" at bounding box center [359, 271] width 375 height 14
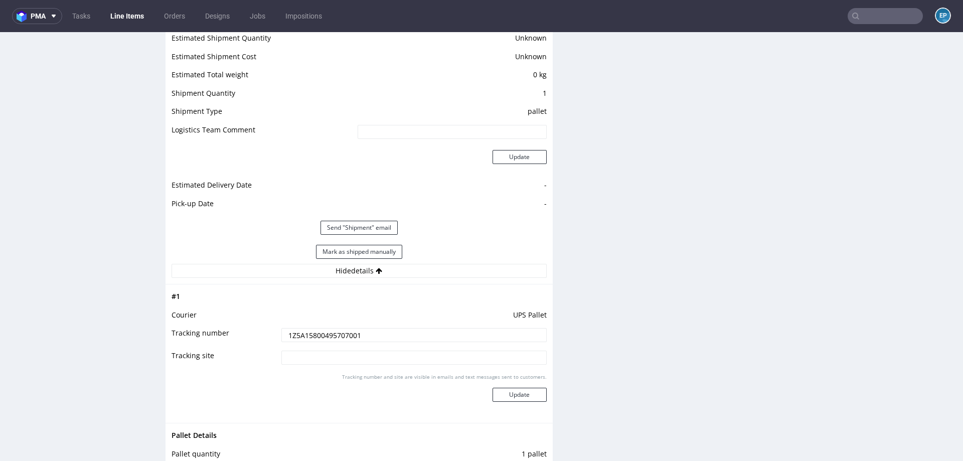
click at [348, 335] on input "1Z5A15800495707001" at bounding box center [413, 335] width 265 height 14
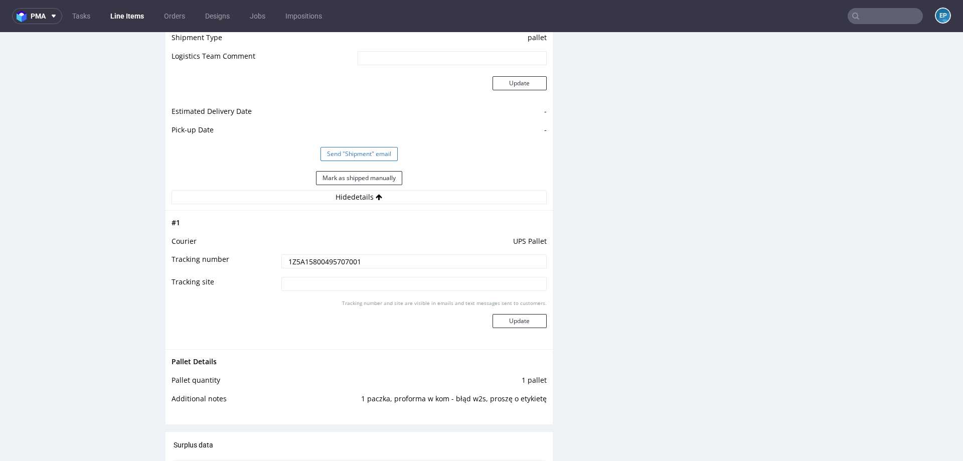
click at [382, 153] on button "Send "Shipment" email" at bounding box center [359, 154] width 77 height 14
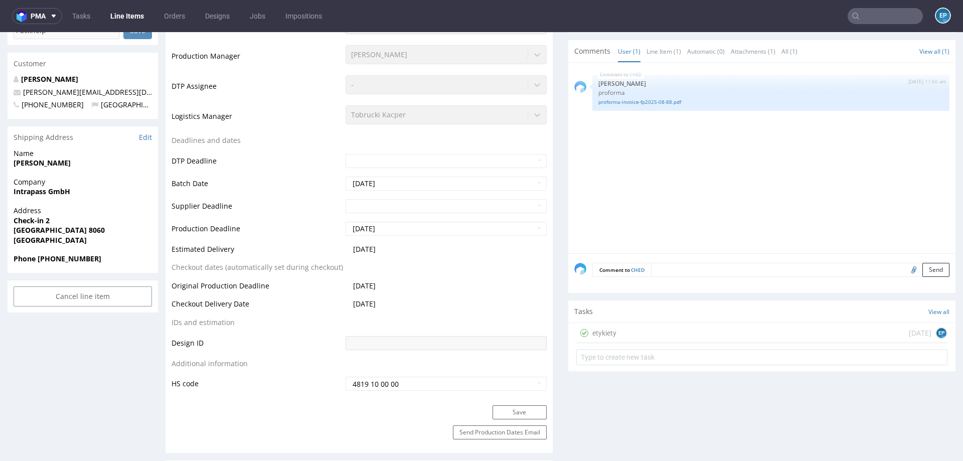
scroll to position [0, 0]
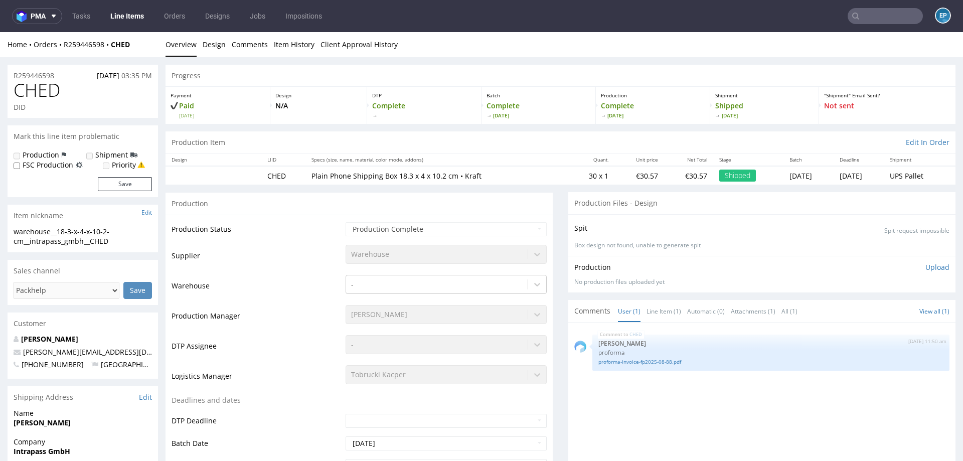
click at [113, 21] on link "Line Items" at bounding box center [127, 16] width 46 height 16
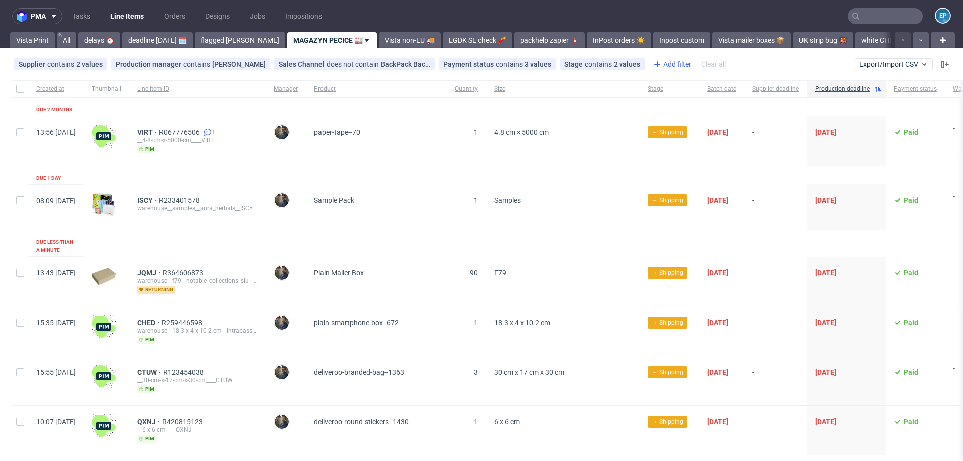
click at [650, 64] on div "Add filter" at bounding box center [671, 64] width 44 height 16
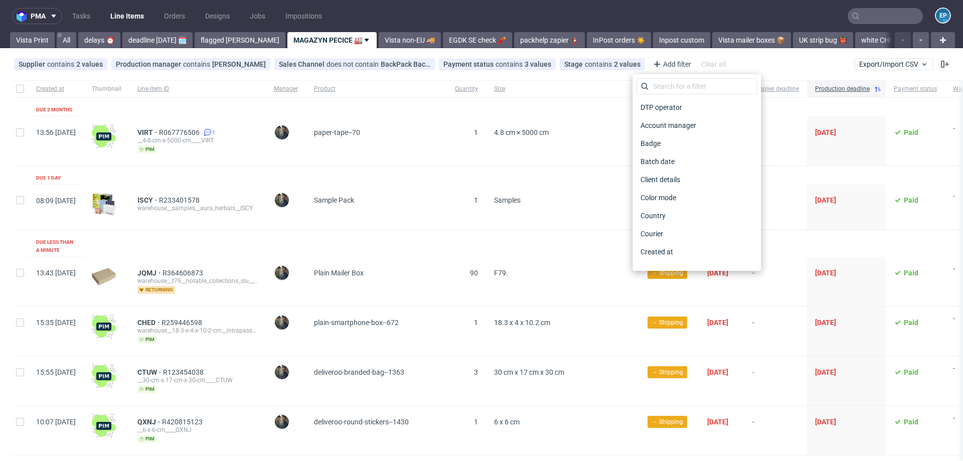
click at [654, 76] on div "DTP operator Account manager Badge Batch date Client details Color mode Country…" at bounding box center [697, 172] width 128 height 197
click at [665, 84] on input "text" at bounding box center [697, 86] width 120 height 16
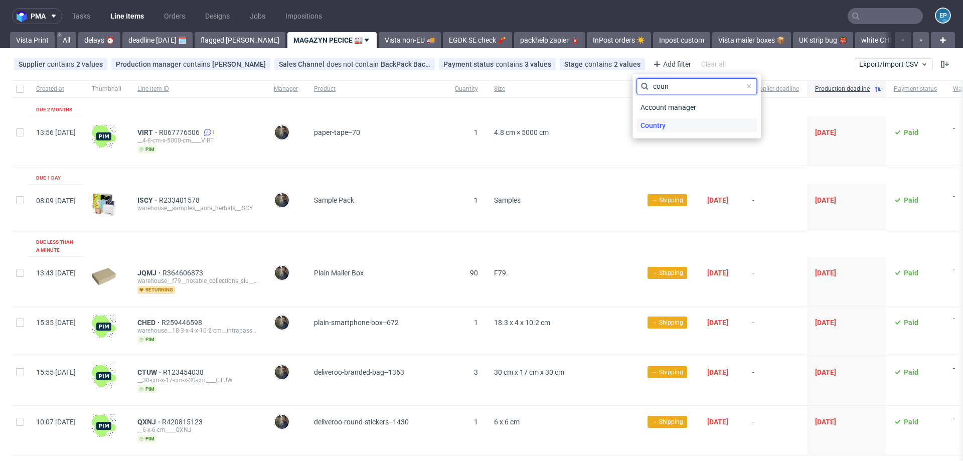
type input "coun"
click at [653, 120] on span "Country" at bounding box center [653, 125] width 33 height 14
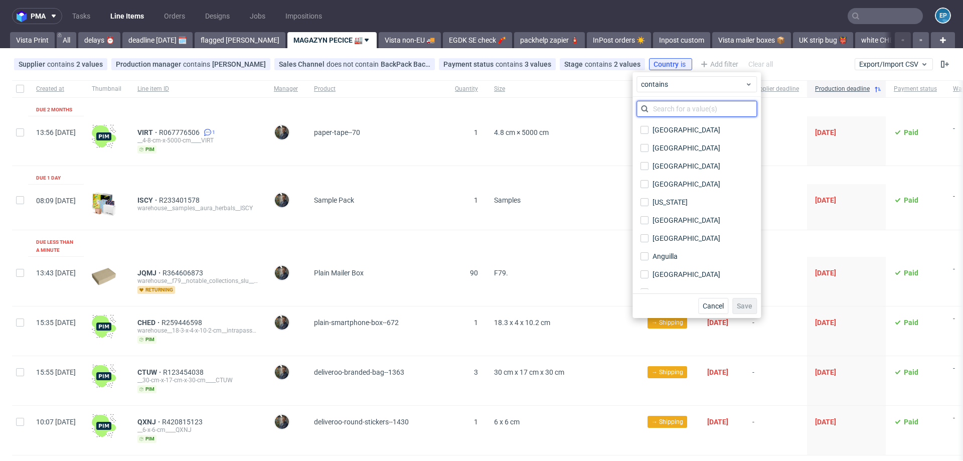
click at [653, 101] on input "text" at bounding box center [697, 109] width 120 height 16
type input "m"
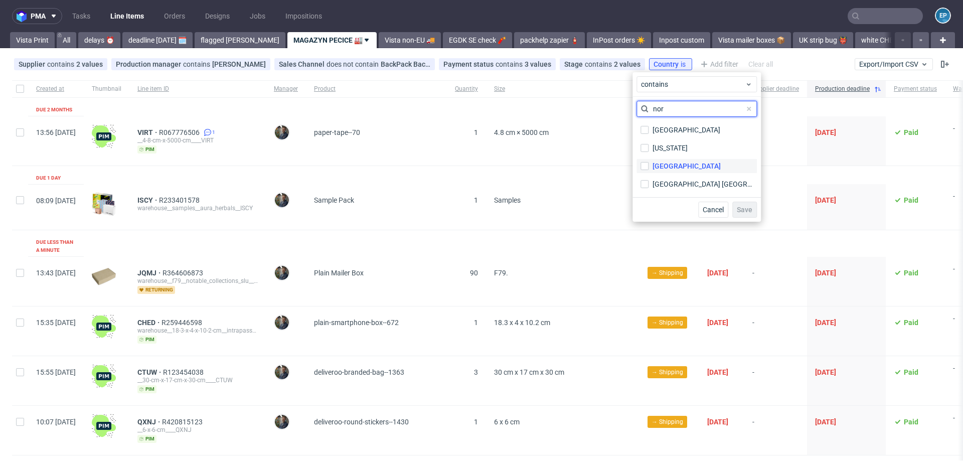
type input "nor"
click at [662, 161] on div "Norway" at bounding box center [687, 166] width 68 height 10
click at [649, 162] on input "Norway" at bounding box center [645, 166] width 8 height 8
checkbox input "true"
click at [746, 209] on span "Save" at bounding box center [745, 209] width 16 height 7
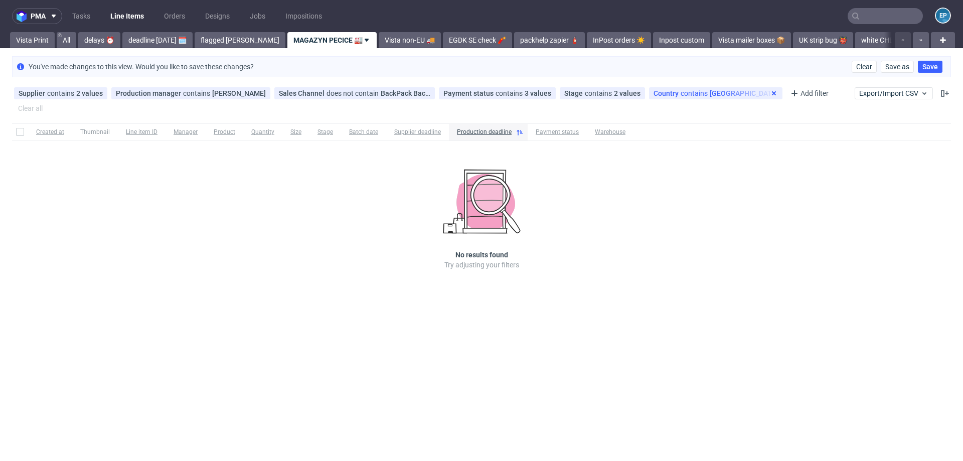
click at [772, 94] on use at bounding box center [774, 93] width 4 height 4
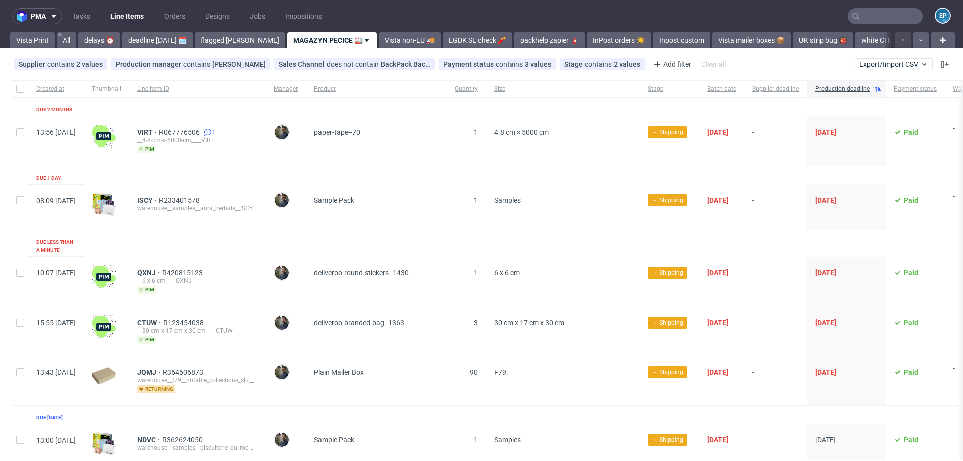
click at [365, 40] on use at bounding box center [367, 40] width 4 height 3
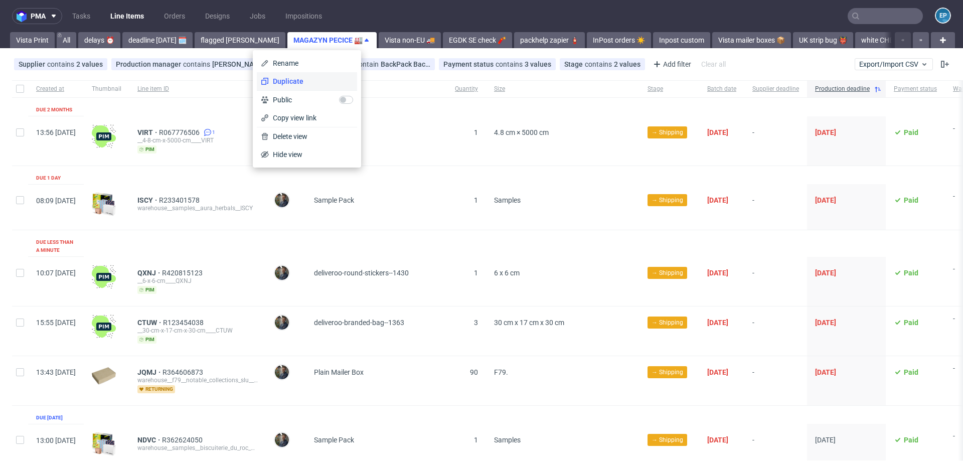
click at [318, 81] on span "Duplicate" at bounding box center [311, 81] width 84 height 10
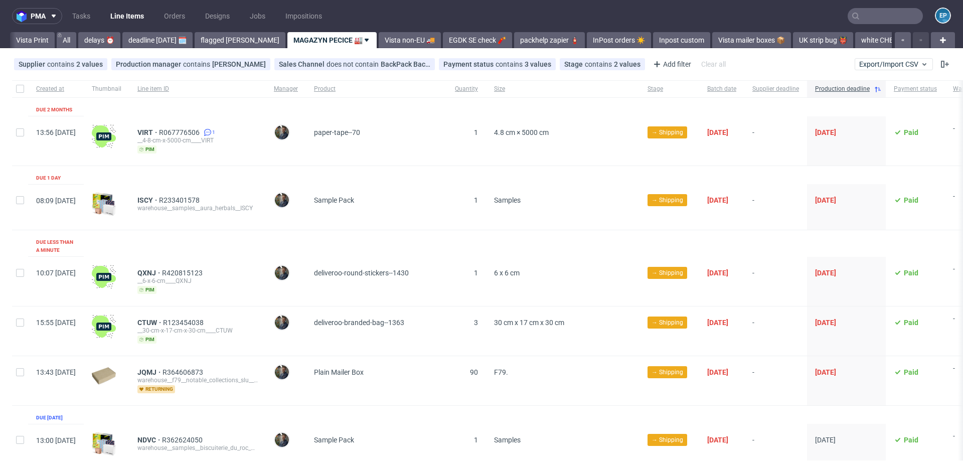
scroll to position [0, 1705]
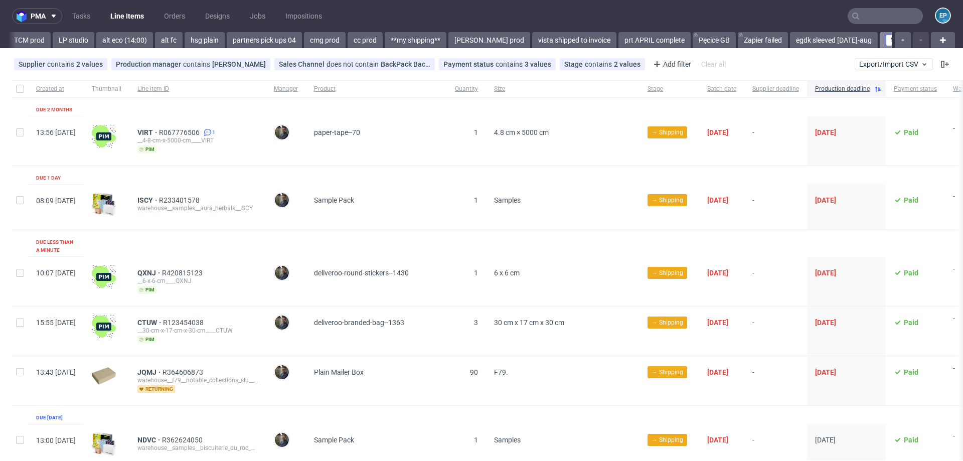
click at [886, 44] on input "MAGAZYN PECICE 🏭 (copy)" at bounding box center [925, 40] width 79 height 12
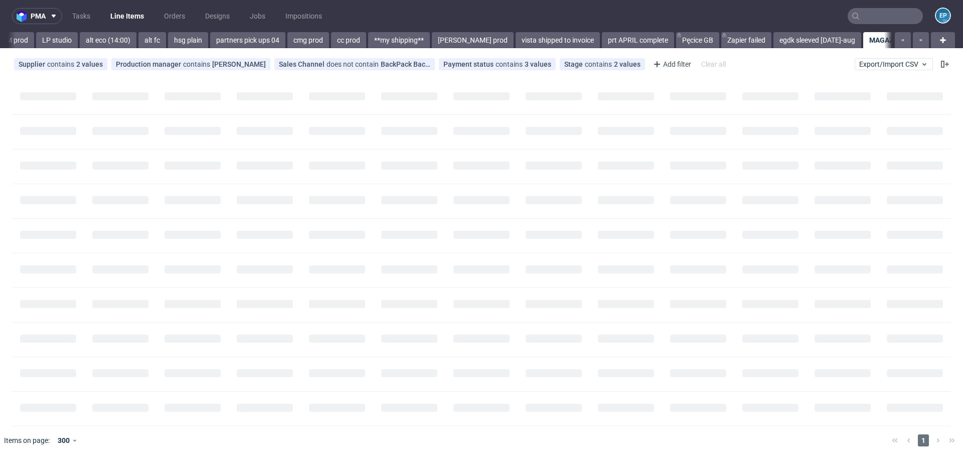
click at [863, 40] on link "MAGAZYN PECICE 🏭 (copy)" at bounding box center [918, 40] width 111 height 16
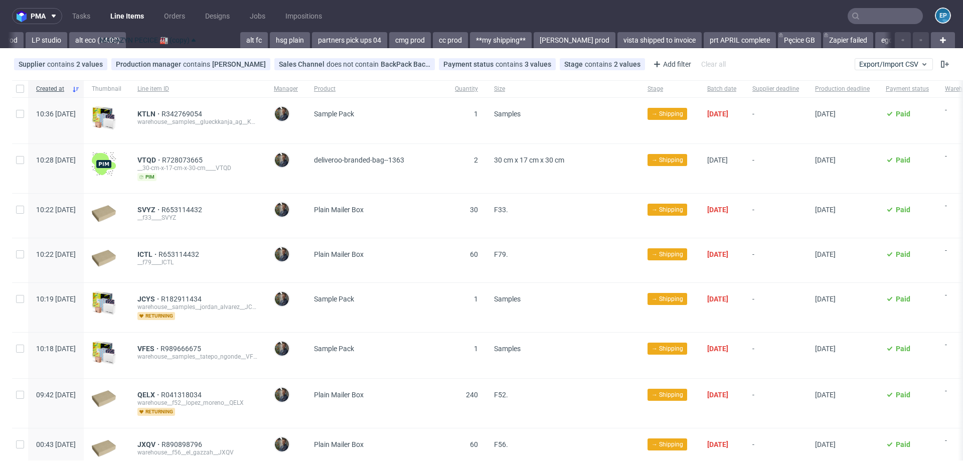
drag, startPoint x: 835, startPoint y: 40, endPoint x: 137, endPoint y: 53, distance: 697.9
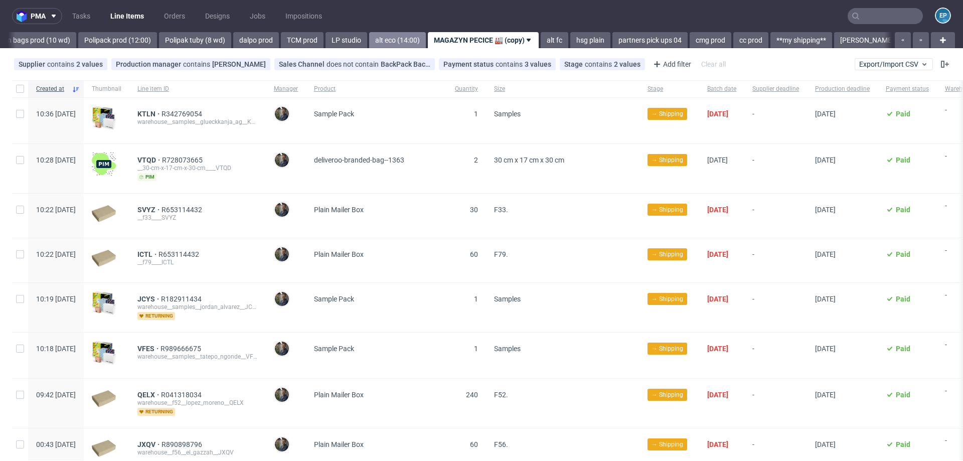
scroll to position [0, 1420]
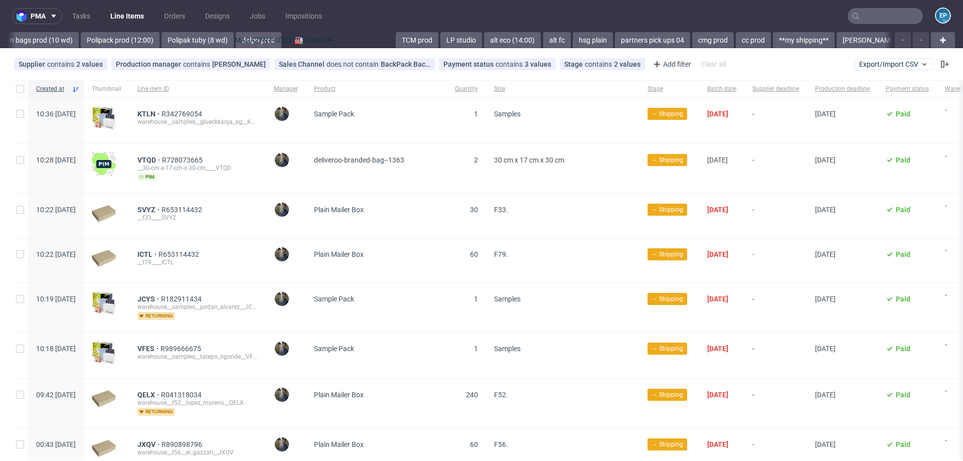
drag, startPoint x: 417, startPoint y: 36, endPoint x: 153, endPoint y: 33, distance: 263.9
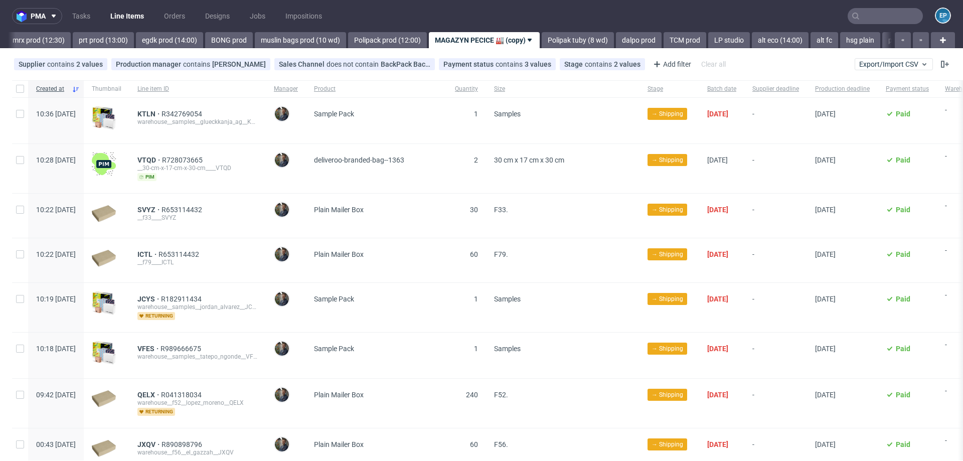
scroll to position [0, 1152]
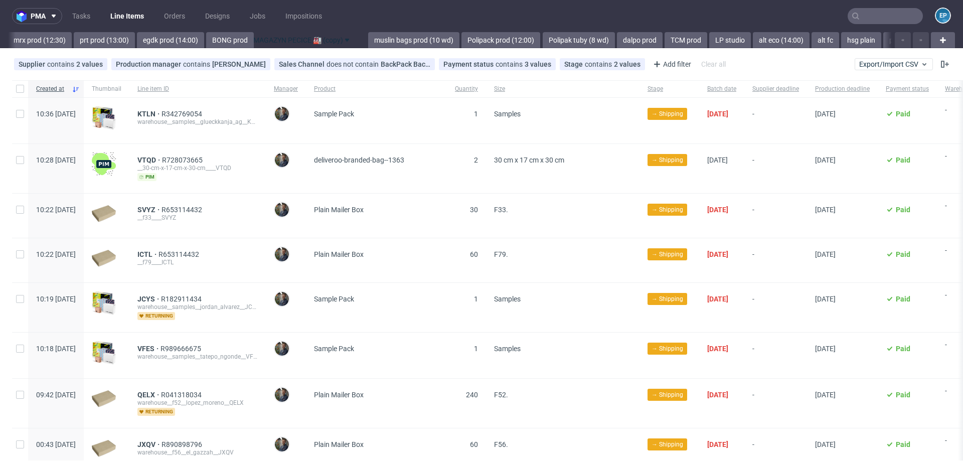
drag, startPoint x: 461, startPoint y: 48, endPoint x: 214, endPoint y: 55, distance: 247.4
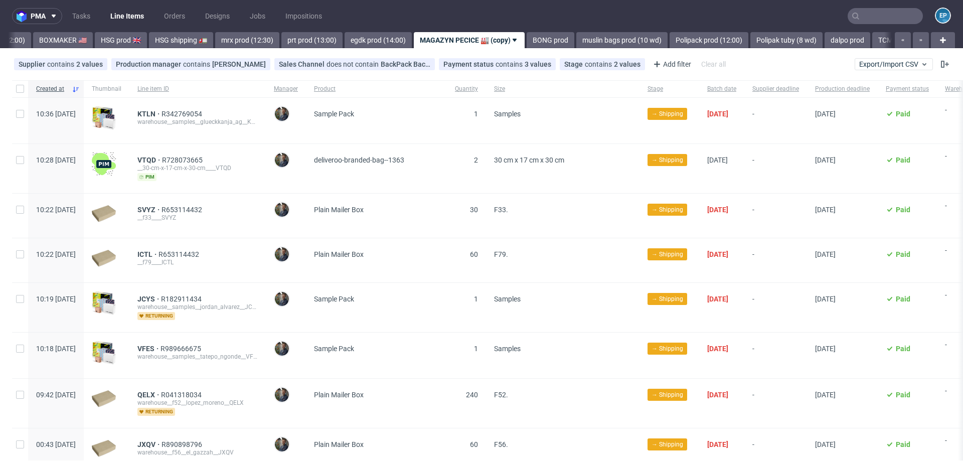
scroll to position [0, 928]
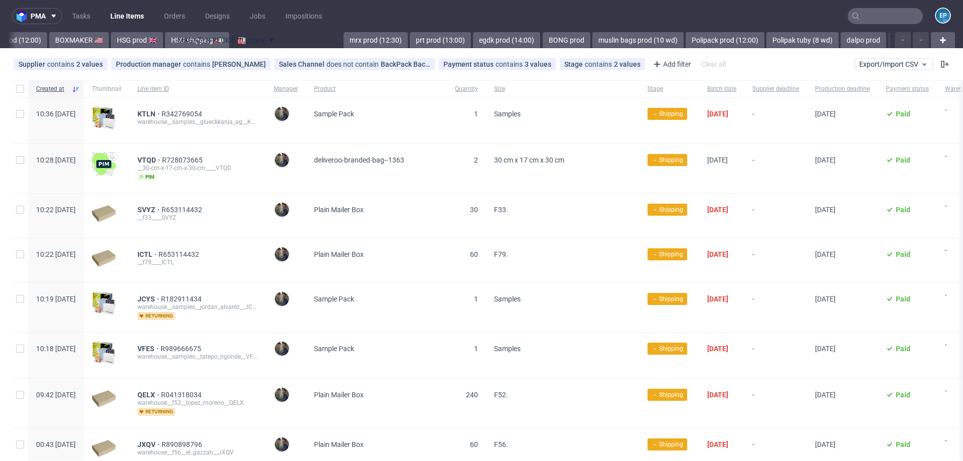
drag, startPoint x: 454, startPoint y: 39, endPoint x: 206, endPoint y: 38, distance: 248.3
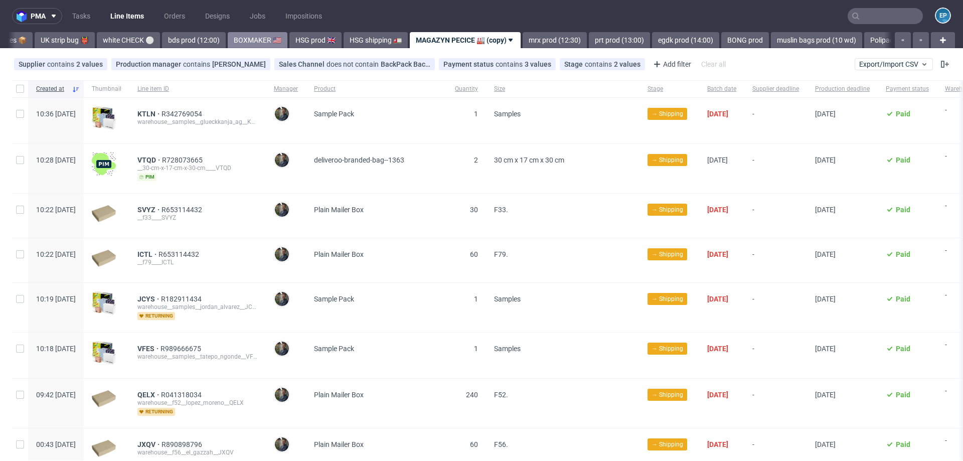
scroll to position [0, 730]
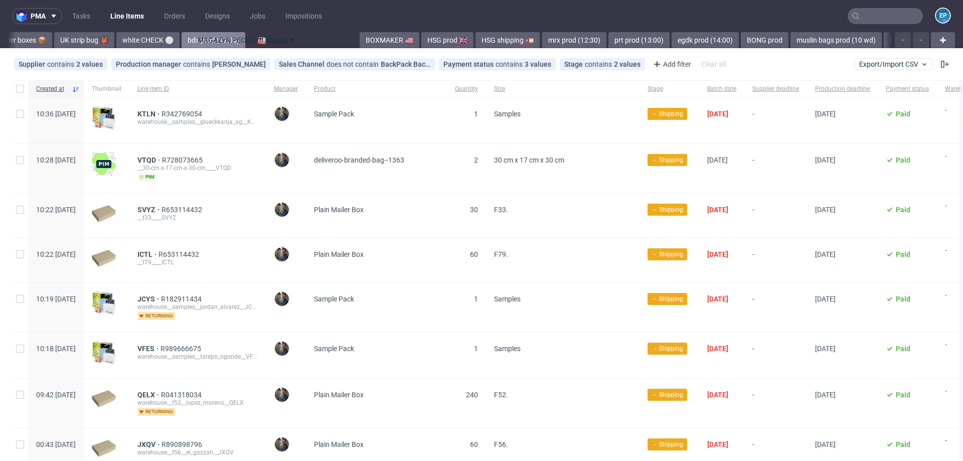
drag, startPoint x: 404, startPoint y: 41, endPoint x: 203, endPoint y: 38, distance: 201.2
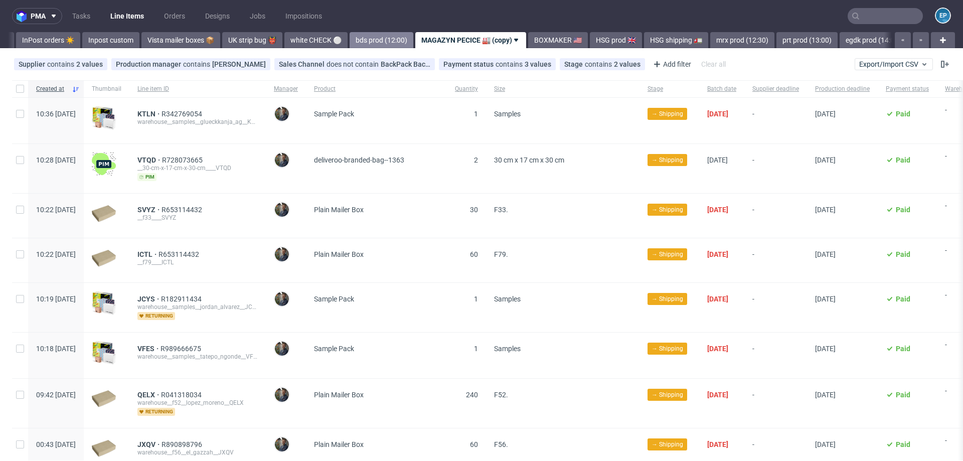
scroll to position [0, 550]
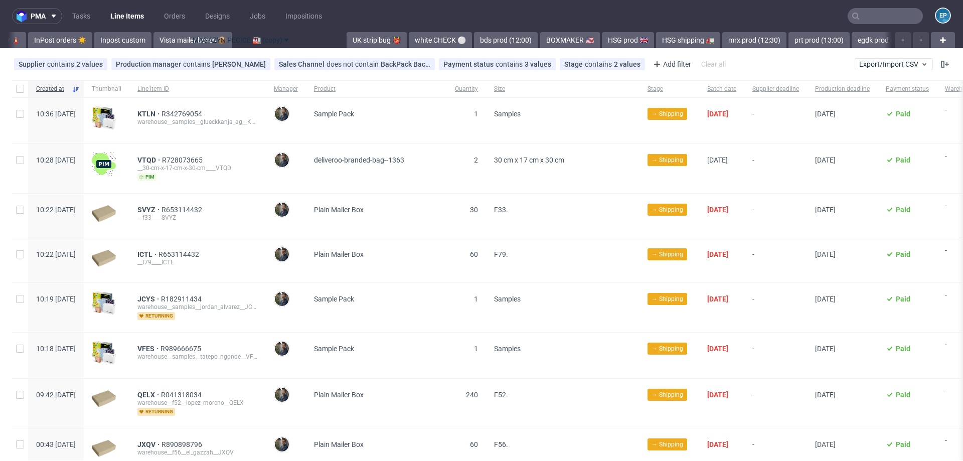
drag, startPoint x: 427, startPoint y: 43, endPoint x: 218, endPoint y: 43, distance: 208.7
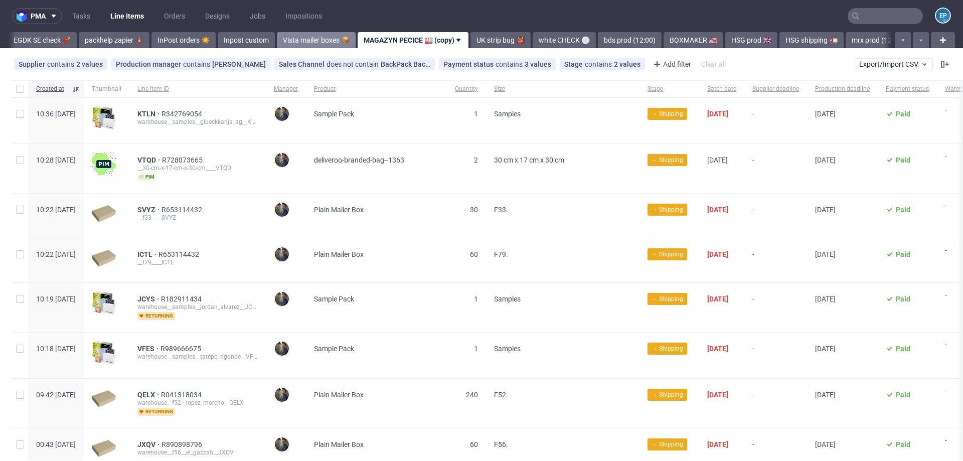
scroll to position [0, 358]
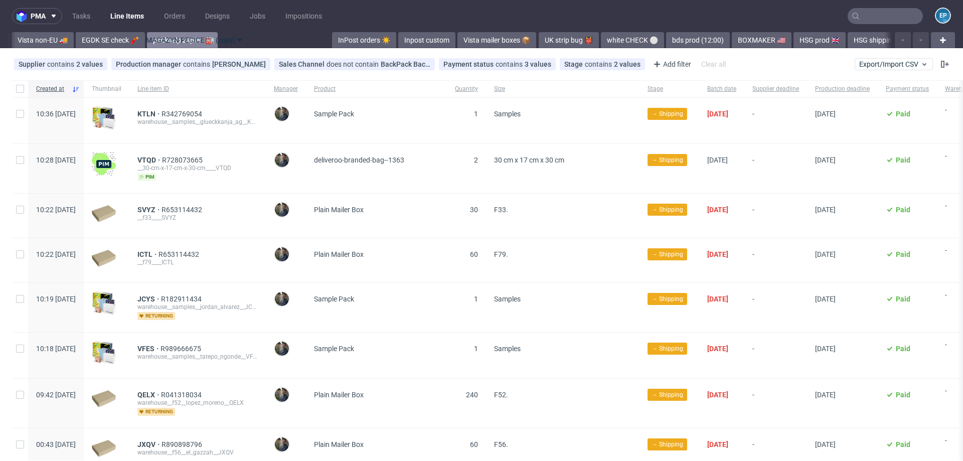
drag, startPoint x: 414, startPoint y: 40, endPoint x: 164, endPoint y: 39, distance: 250.3
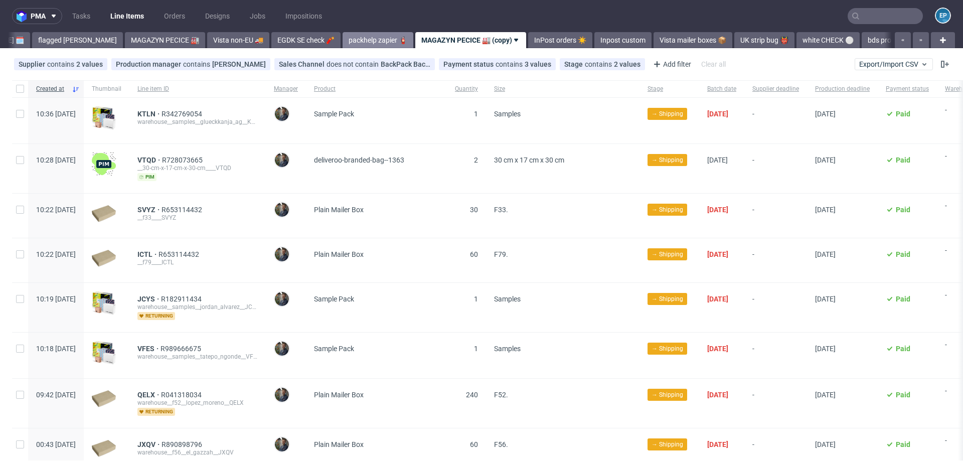
scroll to position [0, 152]
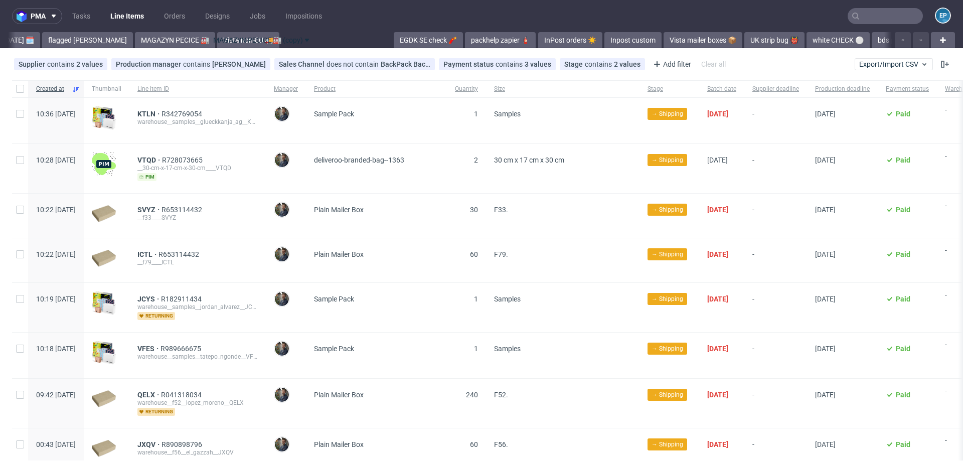
drag, startPoint x: 415, startPoint y: 39, endPoint x: 216, endPoint y: 39, distance: 199.1
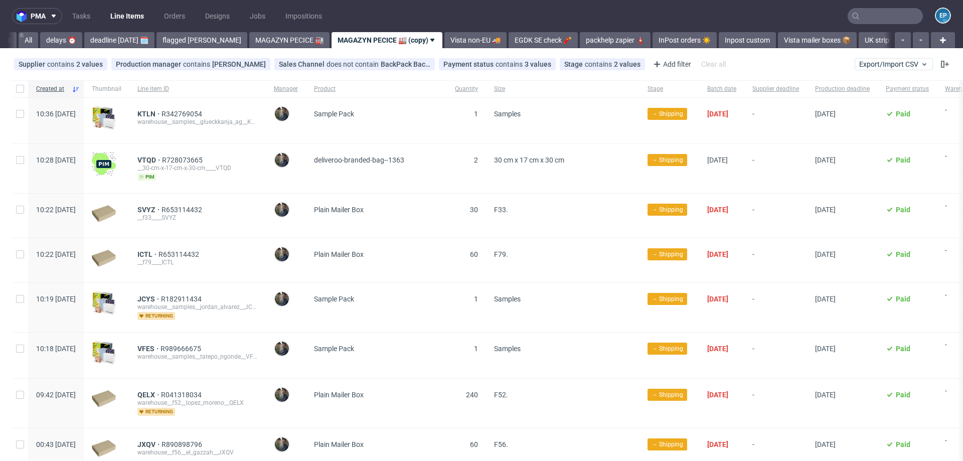
scroll to position [0, 0]
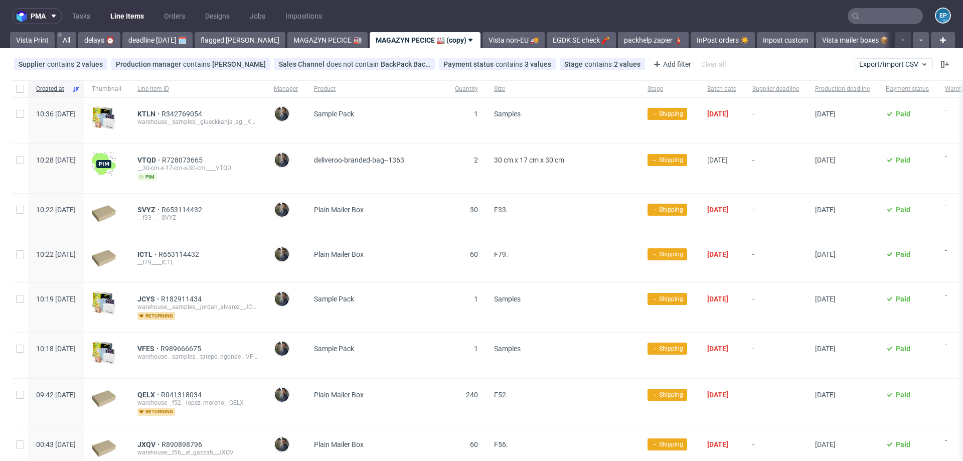
click at [467, 41] on icon at bounding box center [471, 40] width 8 height 8
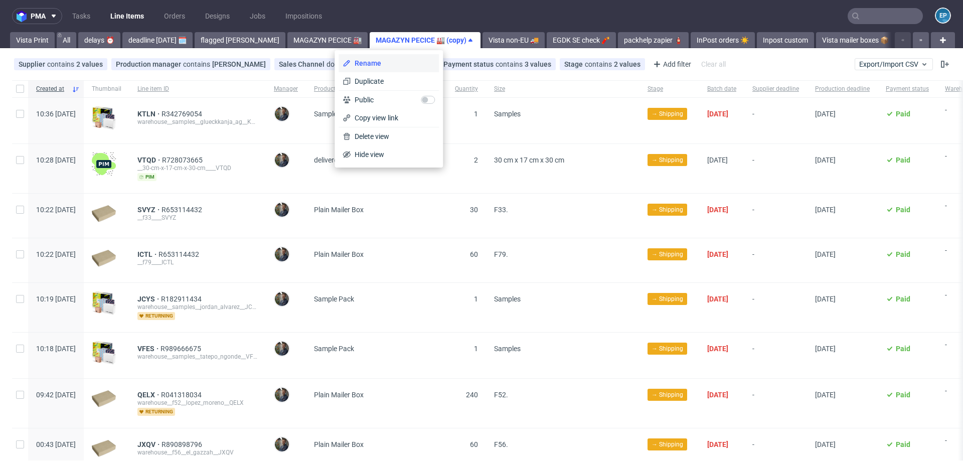
click at [420, 56] on li "Rename" at bounding box center [389, 63] width 100 height 18
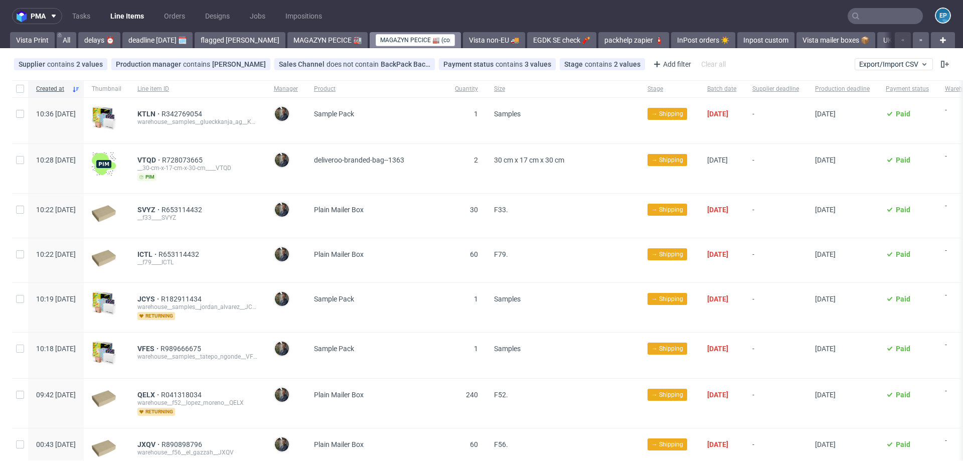
drag, startPoint x: 398, startPoint y: 40, endPoint x: 335, endPoint y: 39, distance: 63.7
click at [370, 40] on link "MAGAZYN PECICE 🏭 (copy)" at bounding box center [415, 40] width 91 height 16
click at [406, 42] on input "CH, NO magazyn 🏭 (copy)" at bounding box center [415, 40] width 79 height 12
type input "CH, NO magazyn 🏭"
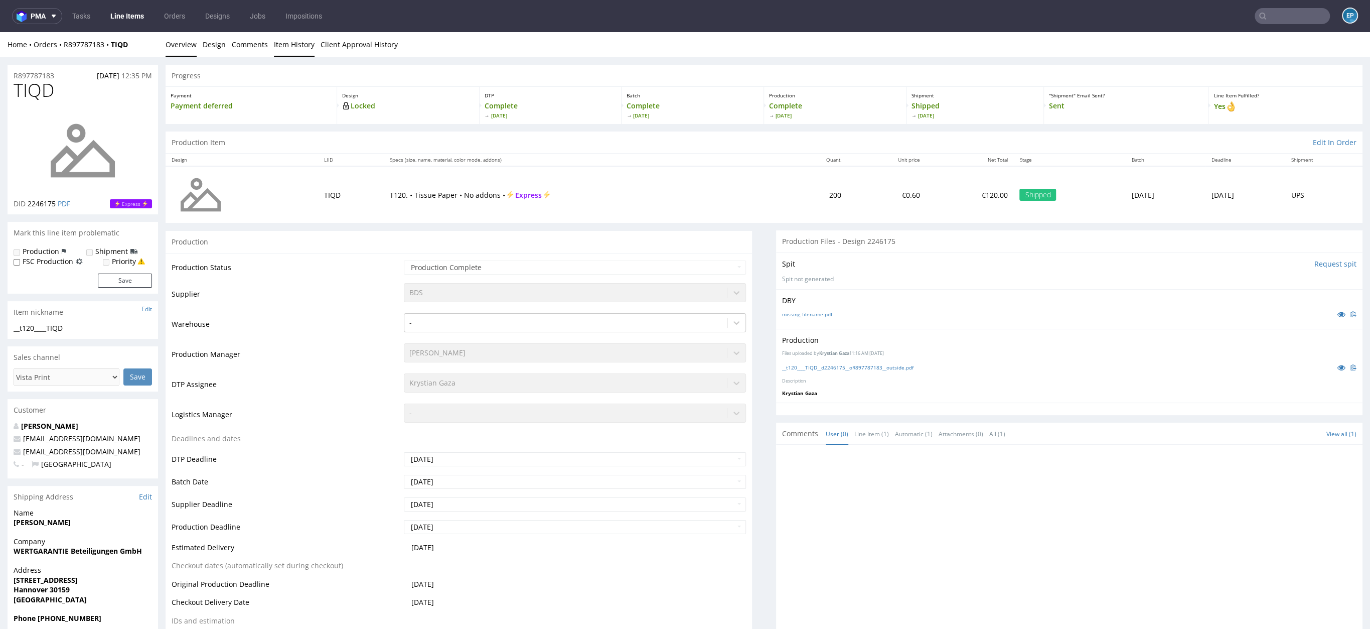
click at [277, 37] on link "Item History" at bounding box center [294, 44] width 41 height 25
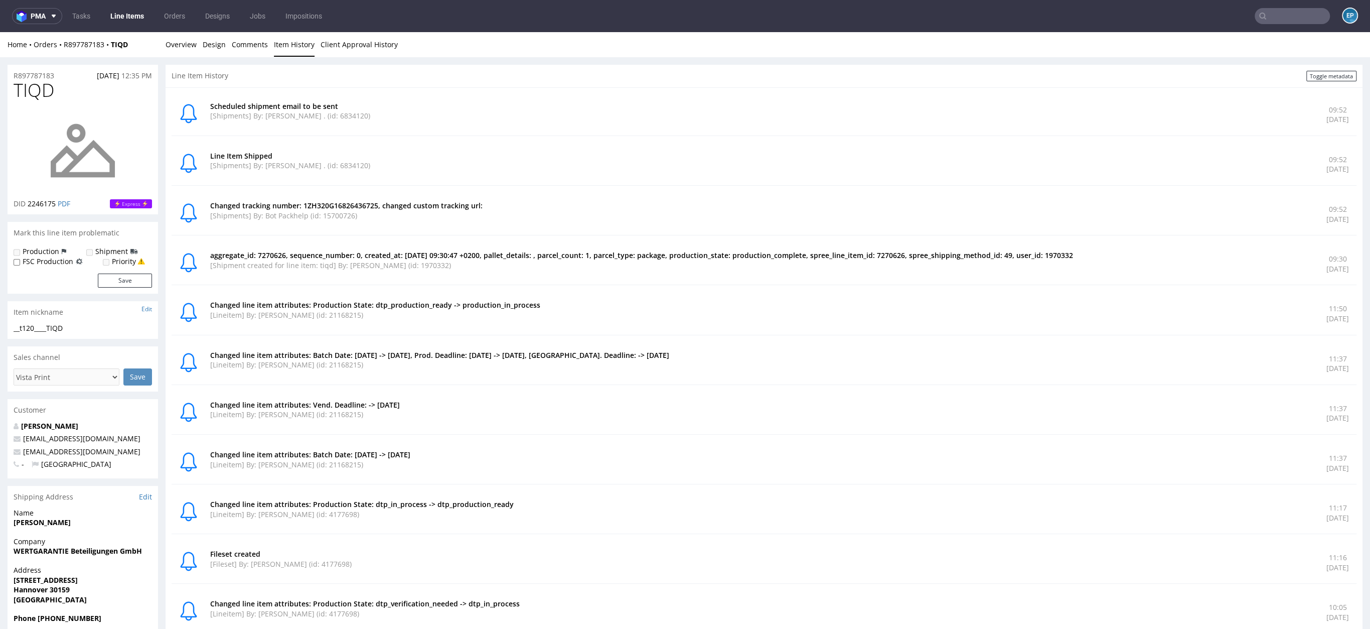
click at [226, 45] on li "Design" at bounding box center [217, 45] width 29 height 10
click at [209, 45] on link "Design" at bounding box center [214, 44] width 23 height 25
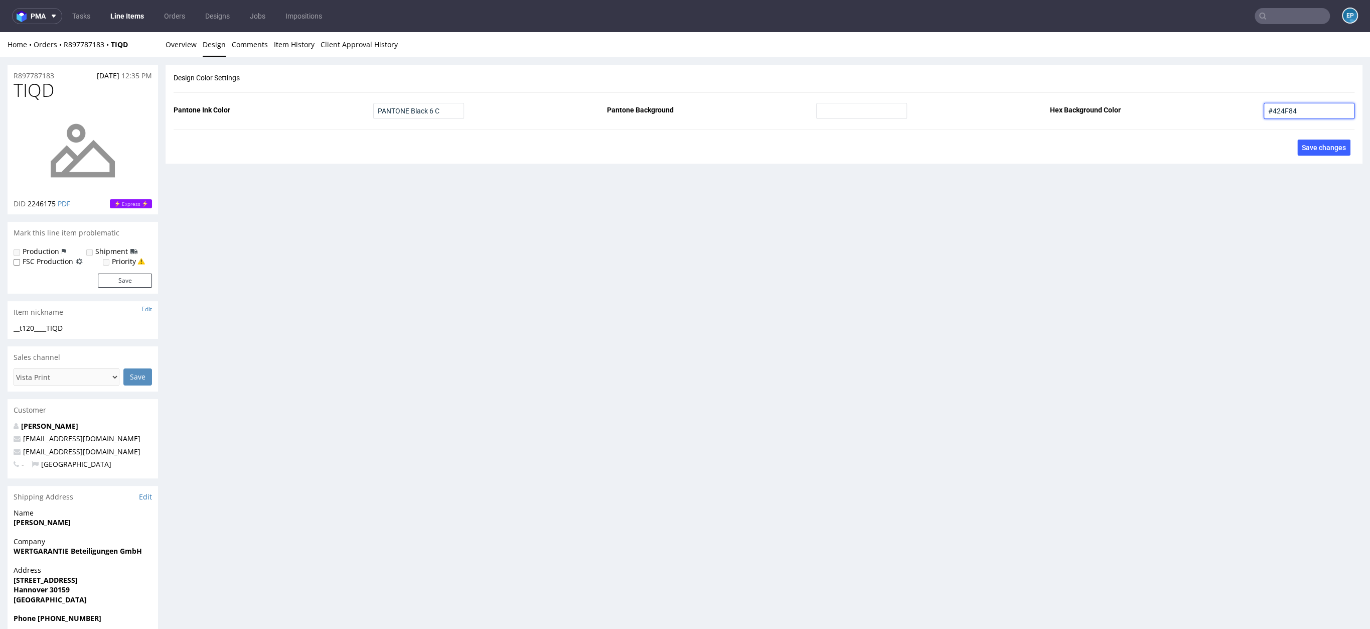
drag, startPoint x: 1310, startPoint y: 111, endPoint x: 1209, endPoint y: 111, distance: 100.8
click at [1209, 111] on fieldset "Pantone Ink Color PANTONE Black 6 C Pantone Background Hex Background Color #42…" at bounding box center [764, 111] width 1181 height 16
click at [291, 44] on link "Item History" at bounding box center [294, 44] width 41 height 25
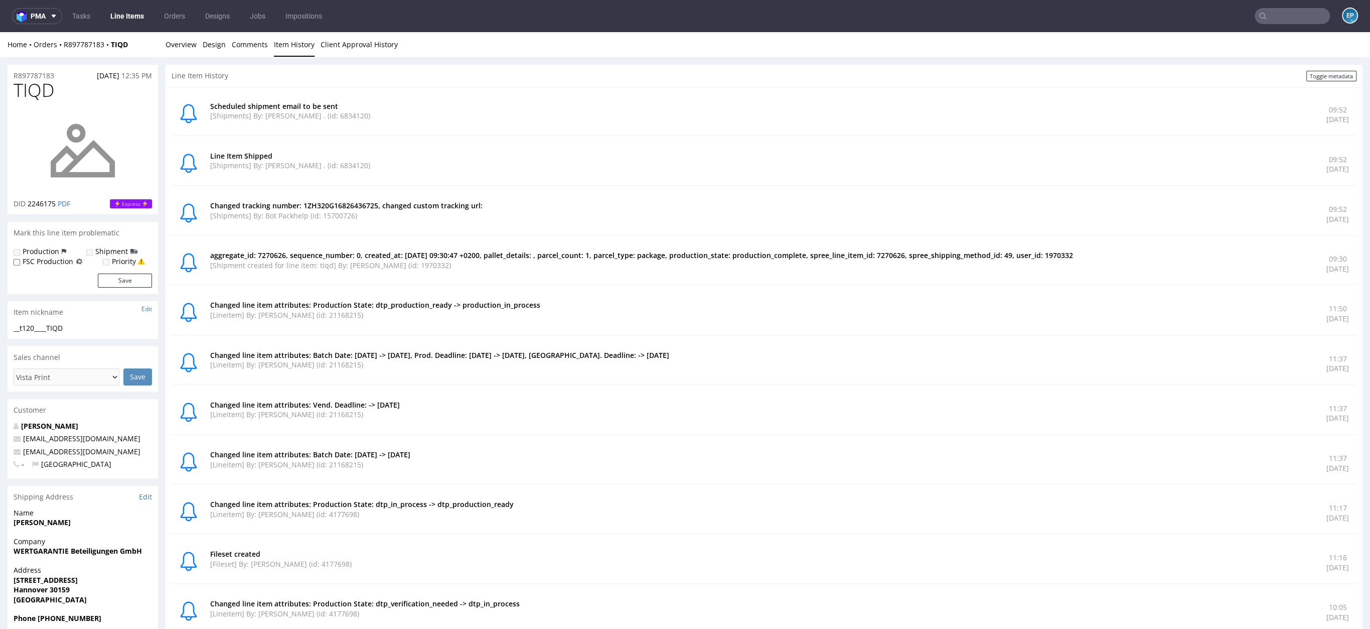
click at [291, 44] on link "Item History" at bounding box center [294, 44] width 41 height 25
click at [127, 34] on div "Home Orders R897787183 TIQD Overview Design Comments Item History Client Approv…" at bounding box center [685, 44] width 1370 height 25
click at [176, 39] on link "Overview" at bounding box center [181, 44] width 31 height 25
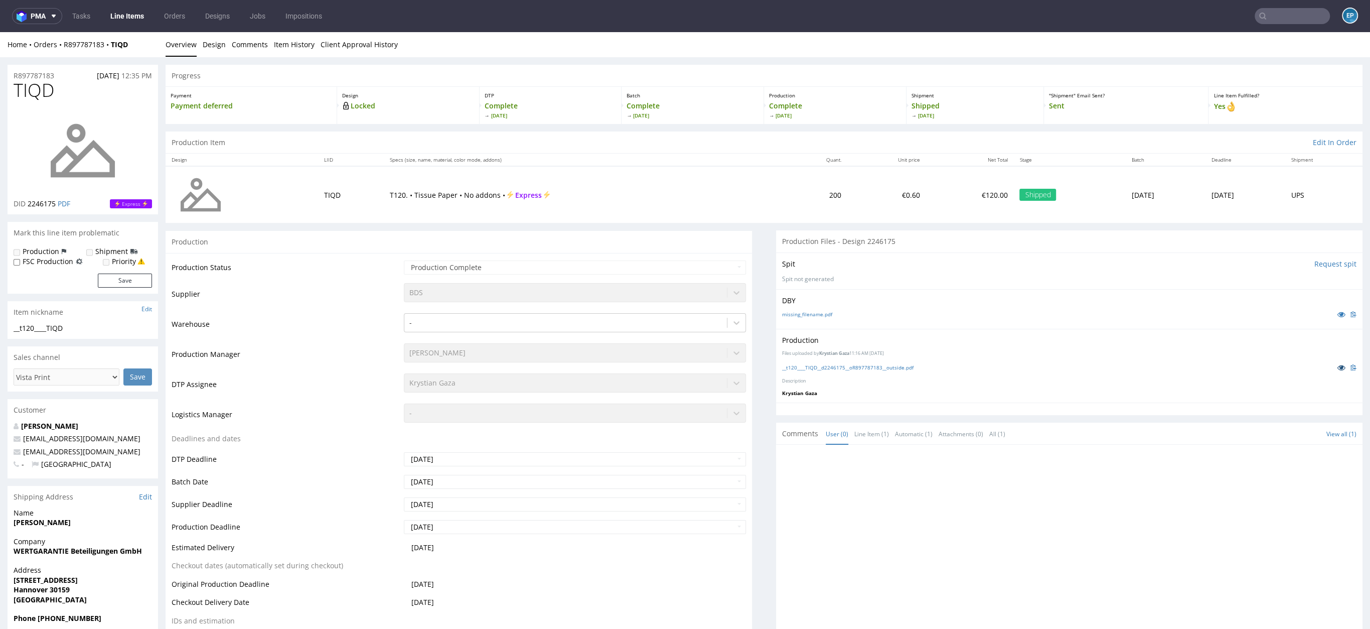
click at [1337, 365] on icon at bounding box center [1341, 367] width 8 height 7
drag, startPoint x: 74, startPoint y: 422, endPoint x: 12, endPoint y: 422, distance: 62.7
click at [12, 422] on div "Moritz Jordan whitelabel@packhelp.com escalationscare@vista.com - Germany" at bounding box center [83, 449] width 150 height 57
copy strong "Moritz Jordan"
click at [1268, 14] on input "text" at bounding box center [1292, 16] width 75 height 16
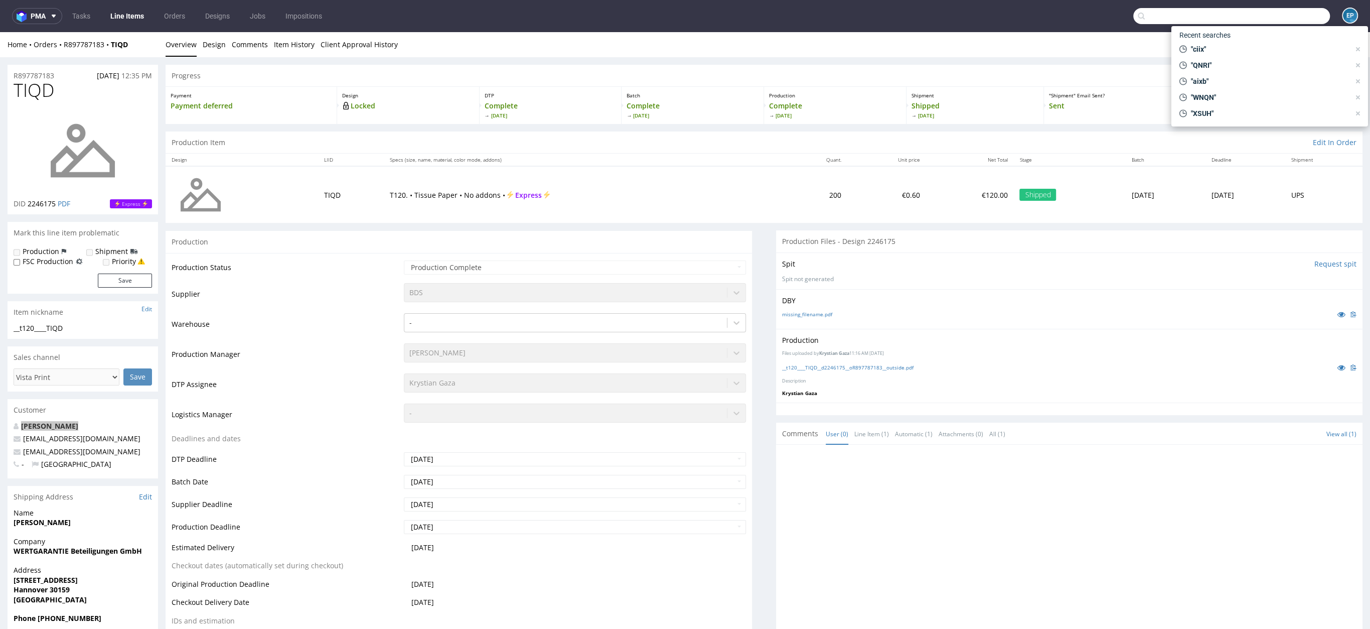
paste input "Moritz Jordan"
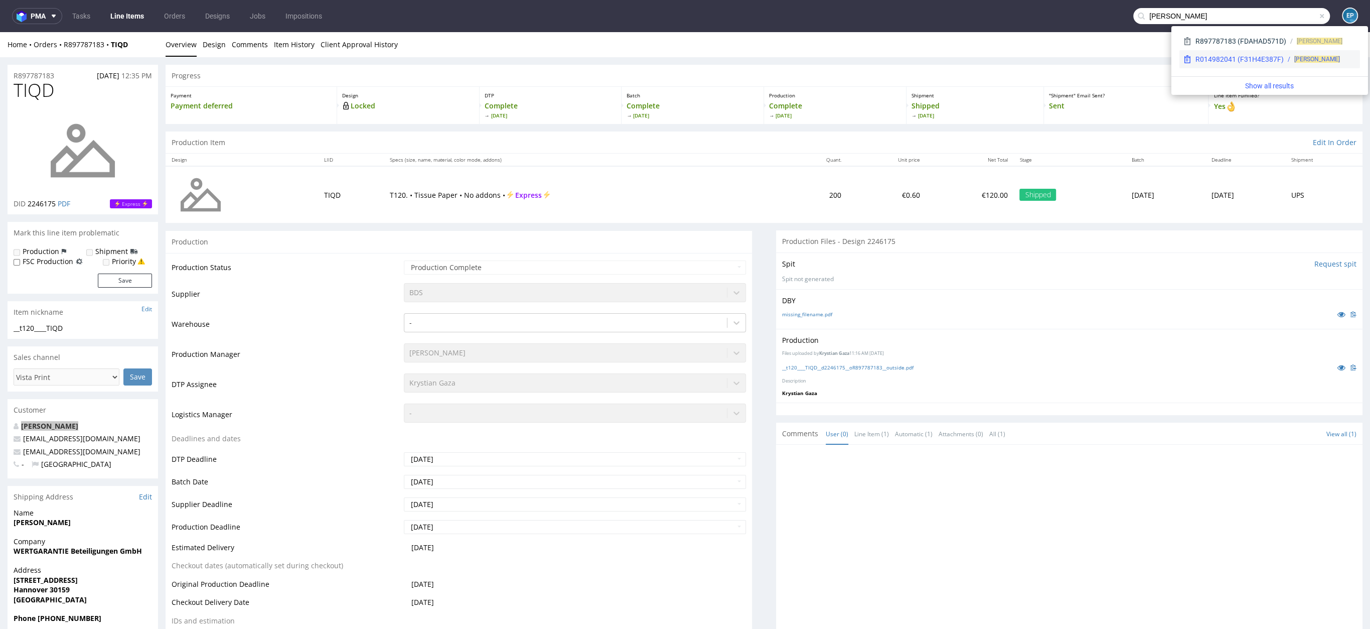
type input "Moritz Jordan"
click at [1230, 65] on div "R014982041 (F31H4E387F) Moritz Jordan" at bounding box center [1269, 59] width 181 height 18
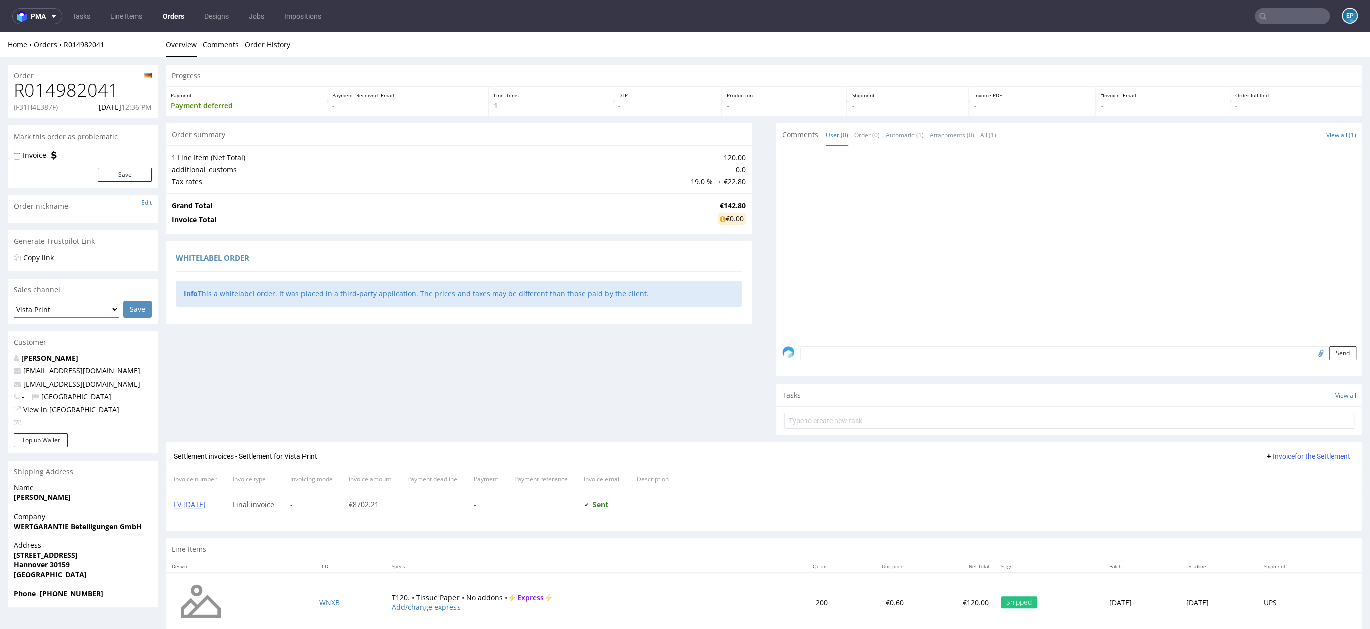
scroll to position [22, 0]
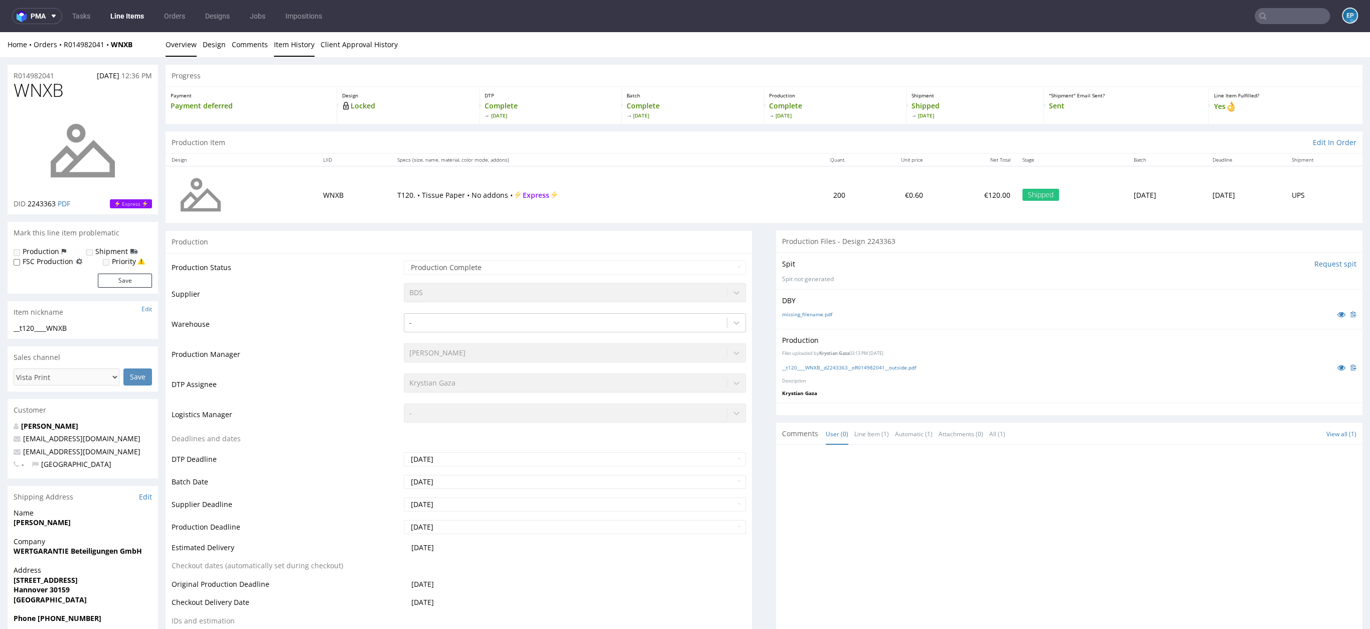
click at [300, 47] on link "Item History" at bounding box center [294, 44] width 41 height 25
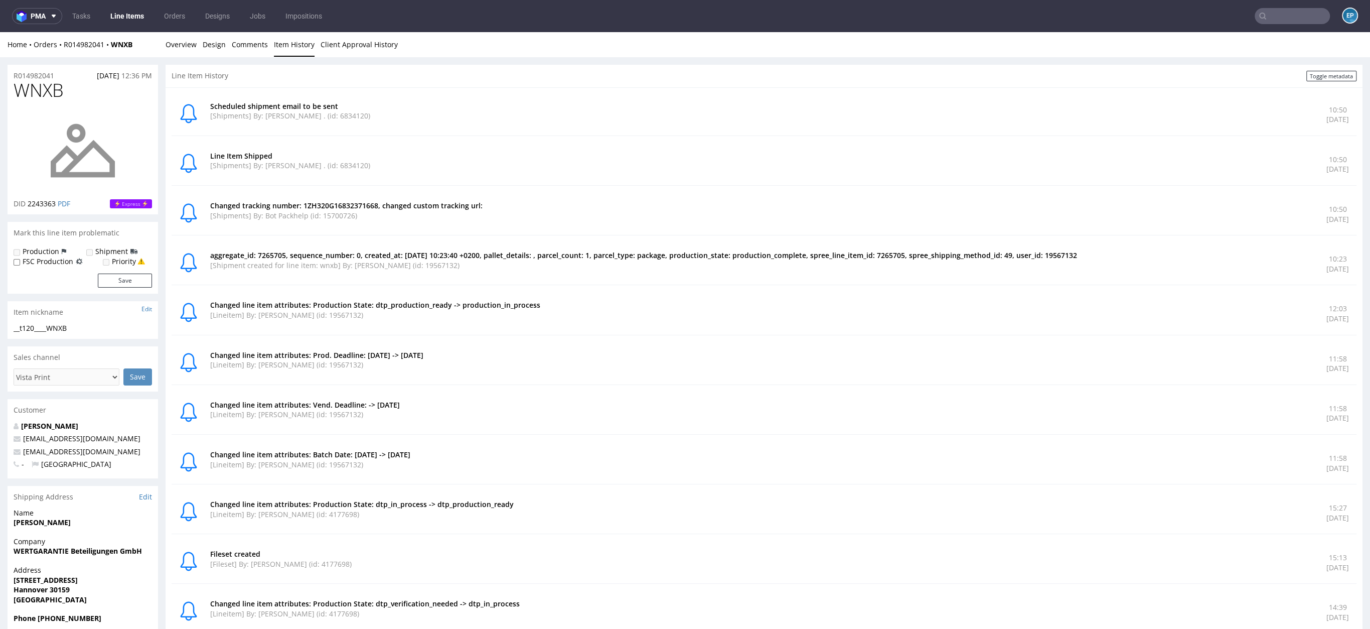
click at [201, 50] on div "Home Orders R014982041 WNXB Overview Design Comments Item History Client Approv…" at bounding box center [685, 44] width 1370 height 25
click at [218, 50] on link "Design" at bounding box center [214, 44] width 23 height 25
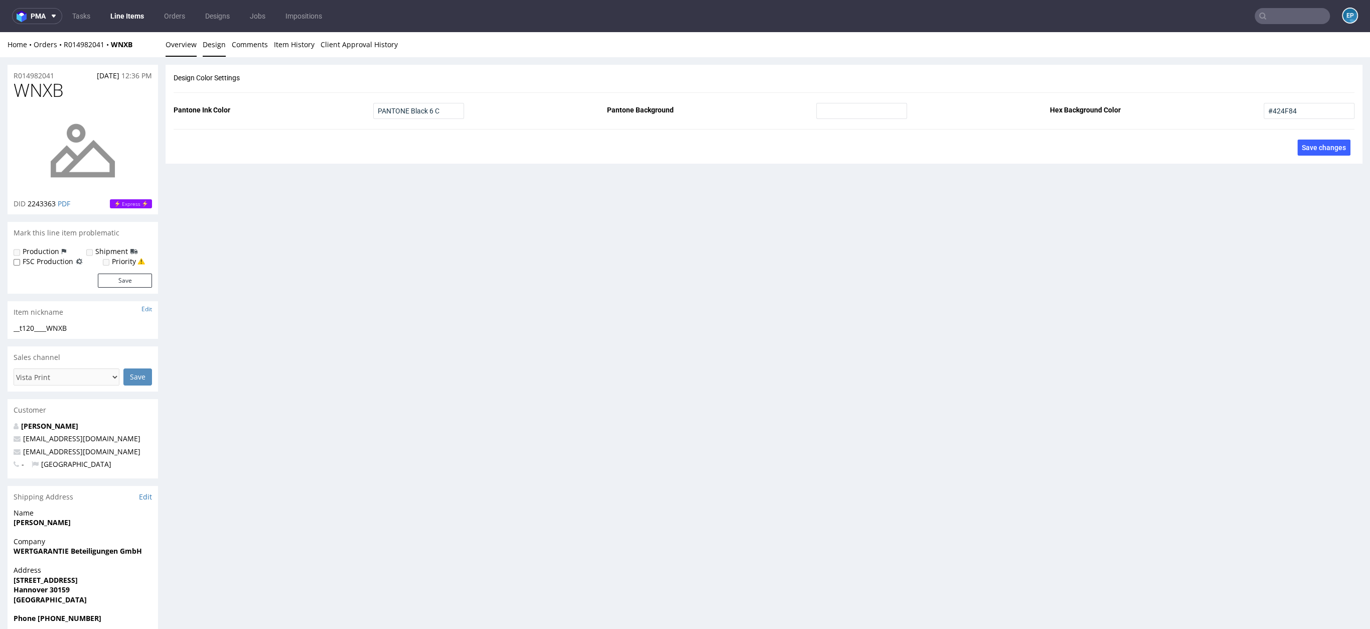
click at [181, 52] on link "Overview" at bounding box center [181, 44] width 31 height 25
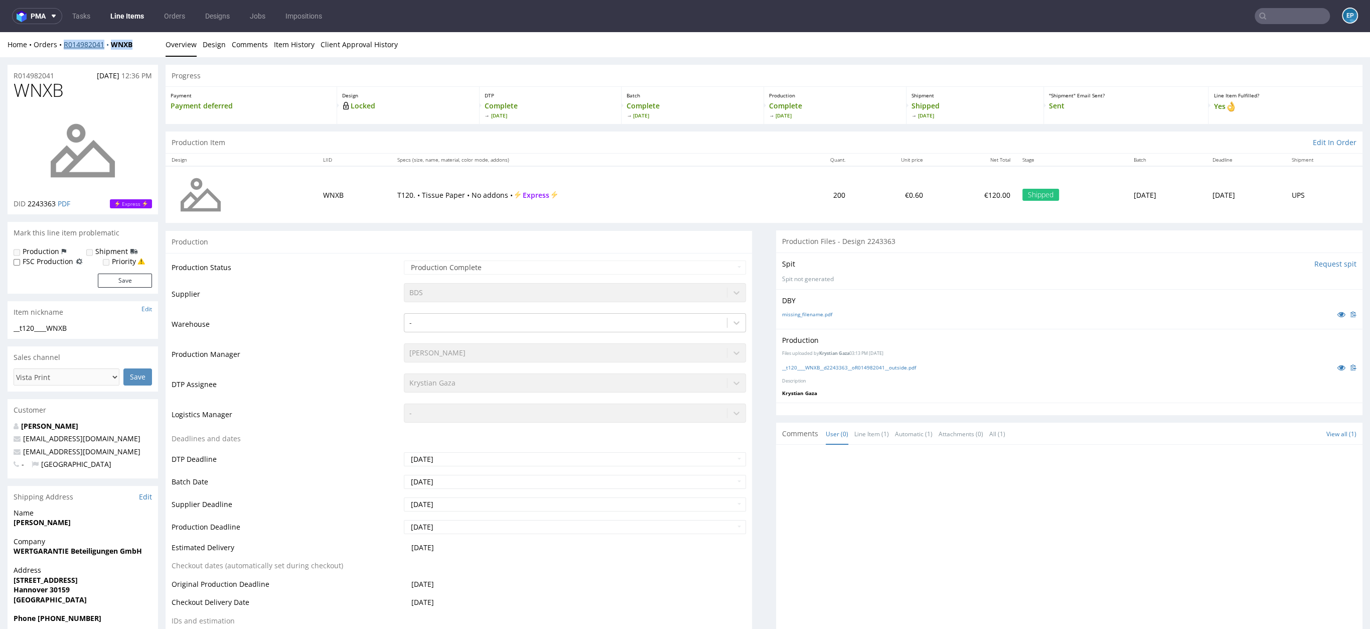
drag, startPoint x: 138, startPoint y: 45, endPoint x: 63, endPoint y: 43, distance: 75.3
click at [63, 43] on div "Home Orders R014982041 WNXB" at bounding box center [83, 45] width 150 height 10
copy div "R014982041 WNXB"
click at [160, 38] on div "Home Orders R897787183 TIQD Overview Design Comments Item History Client Approv…" at bounding box center [685, 44] width 1370 height 25
drag, startPoint x: 139, startPoint y: 43, endPoint x: 64, endPoint y: 46, distance: 75.3
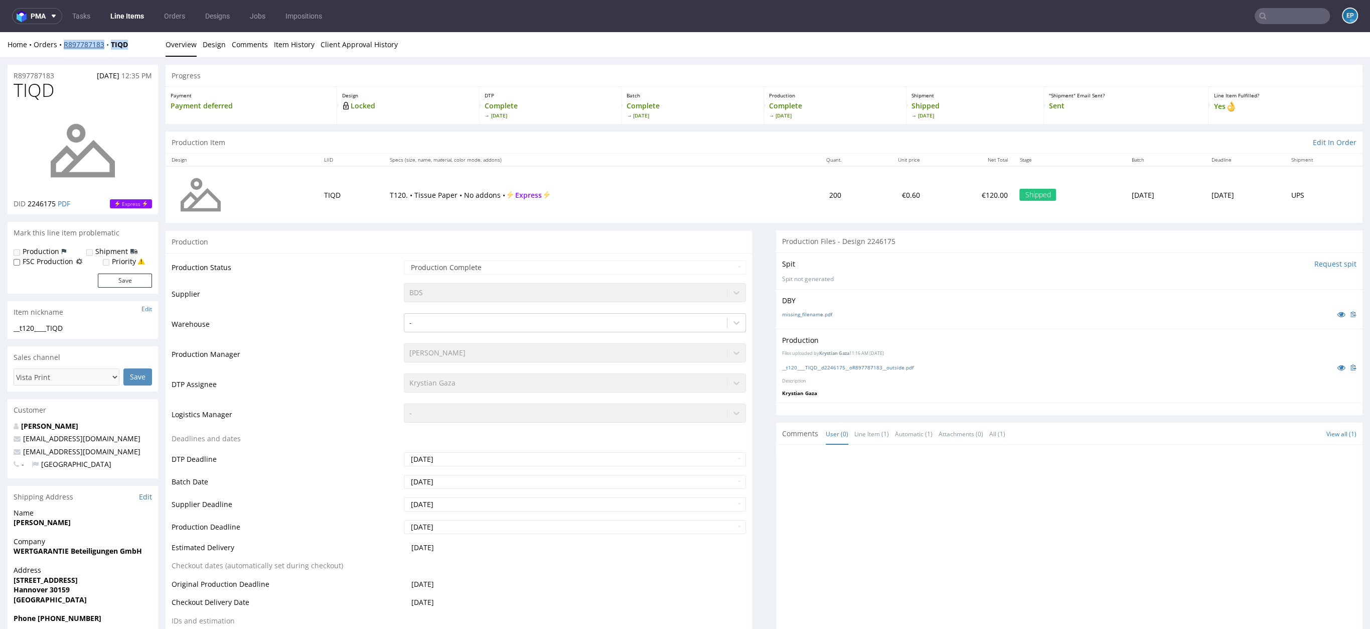
click at [64, 46] on div "Home Orders R897787183 TIQD" at bounding box center [83, 45] width 150 height 10
copy div "R897787183 TIQD"
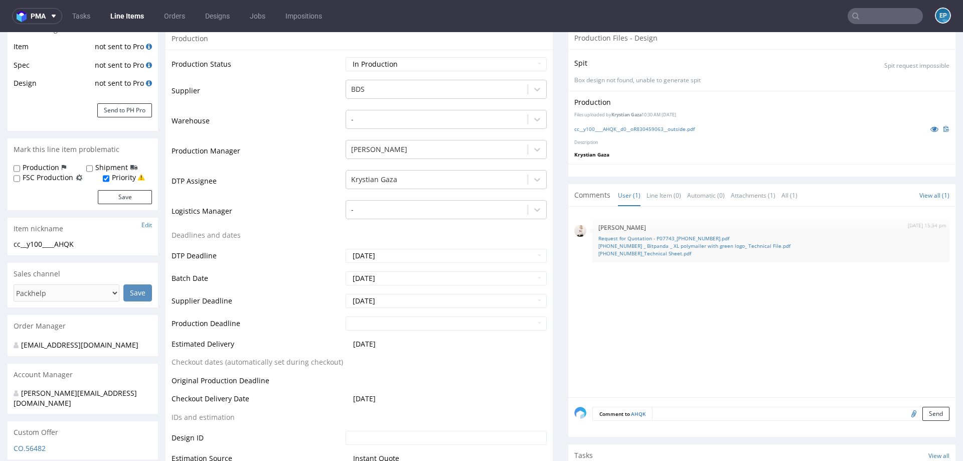
scroll to position [204, 0]
click at [394, 324] on input "text" at bounding box center [446, 323] width 201 height 14
click at [389, 287] on td "26" at bounding box center [382, 292] width 15 height 15
type input "2025-08-26"
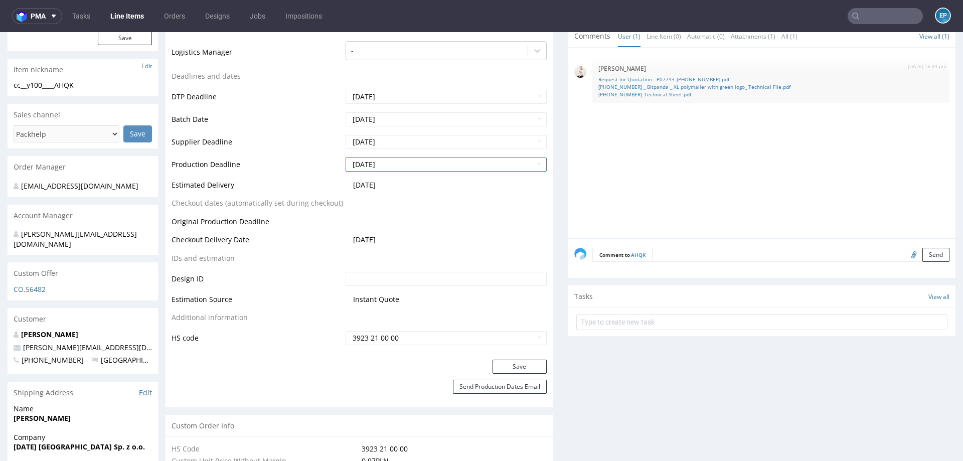
scroll to position [388, 0]
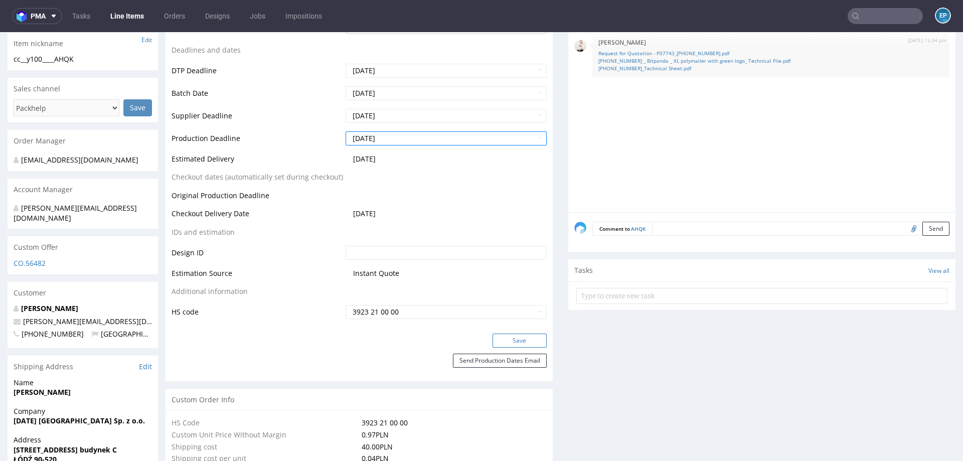
click at [521, 337] on button "Save" at bounding box center [520, 341] width 54 height 14
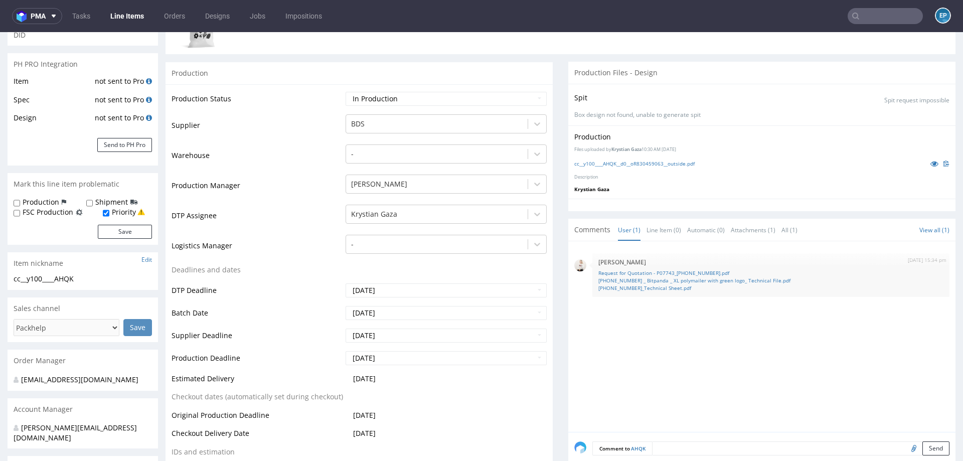
scroll to position [170, 0]
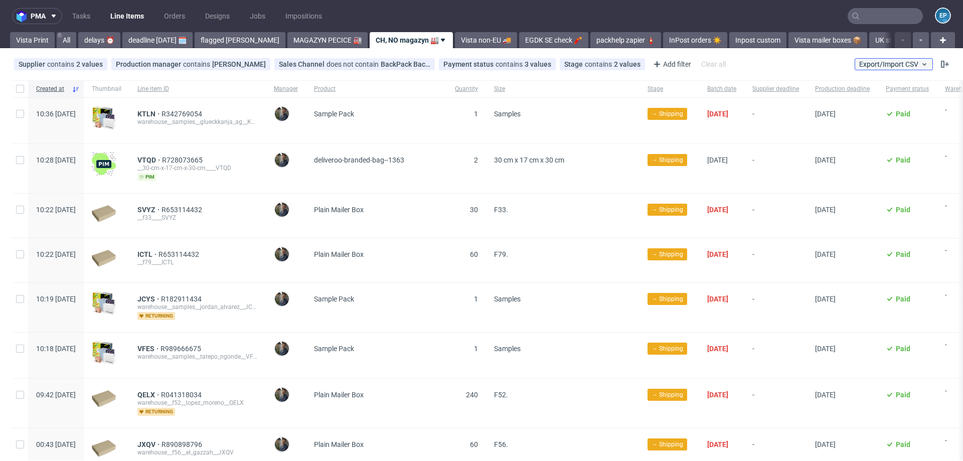
click at [895, 61] on span "Export/Import CSV" at bounding box center [893, 64] width 69 height 8
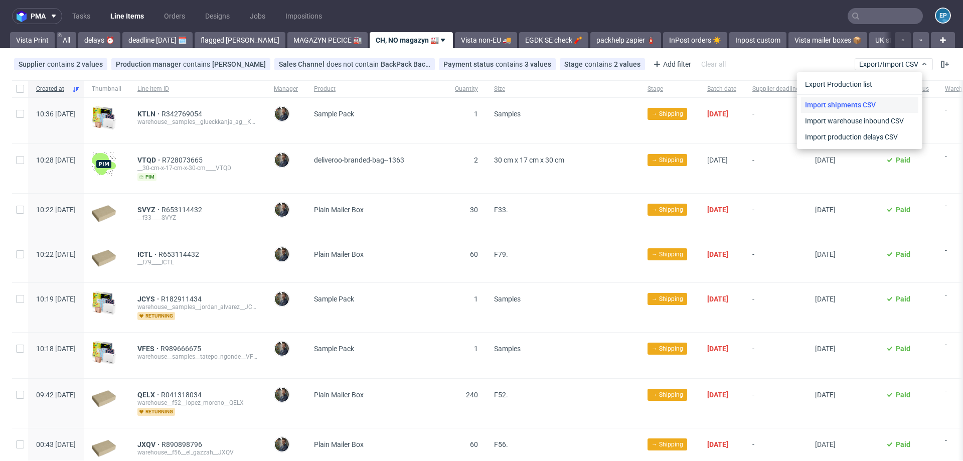
click at [863, 99] on link "Import shipments CSV" at bounding box center [859, 105] width 117 height 16
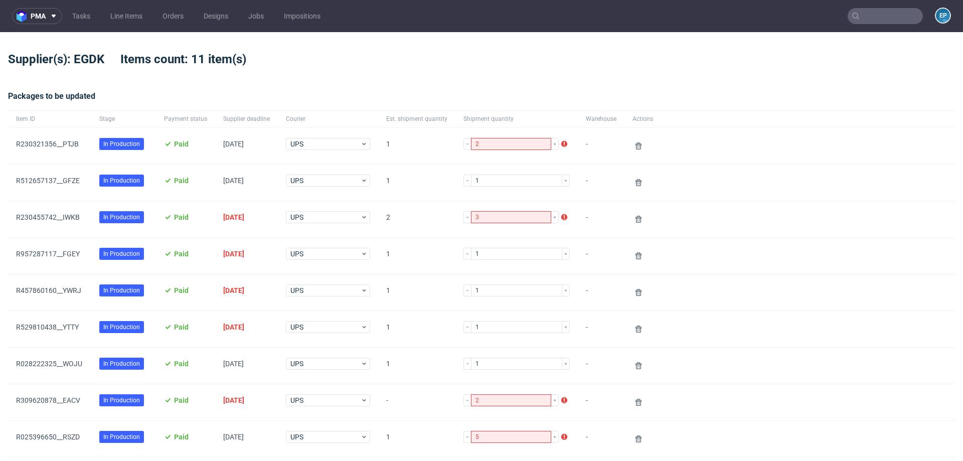
scroll to position [288, 0]
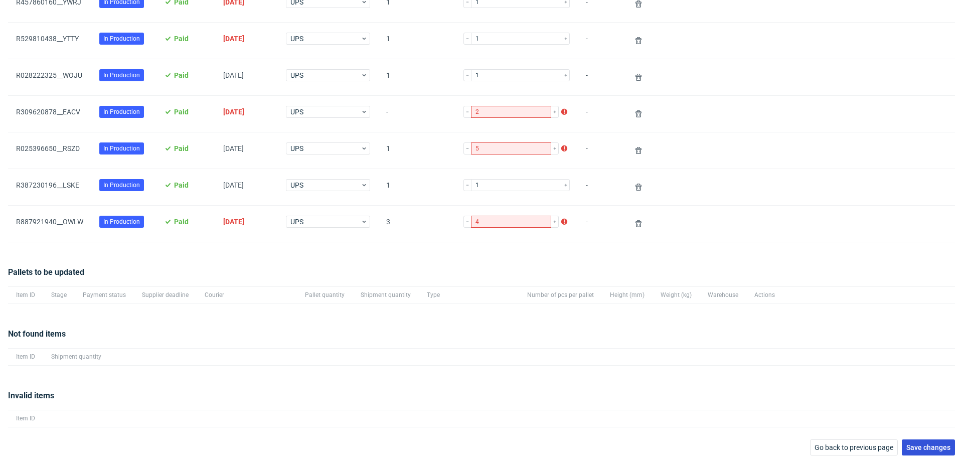
click at [906, 444] on span "Save changes" at bounding box center [928, 447] width 44 height 7
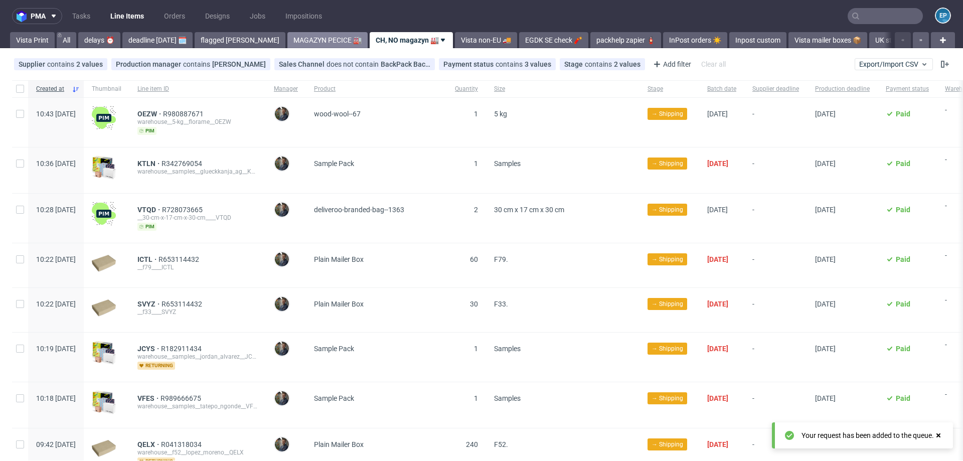
click at [293, 41] on link "MAGAZYN PECICE 🏭" at bounding box center [327, 40] width 80 height 16
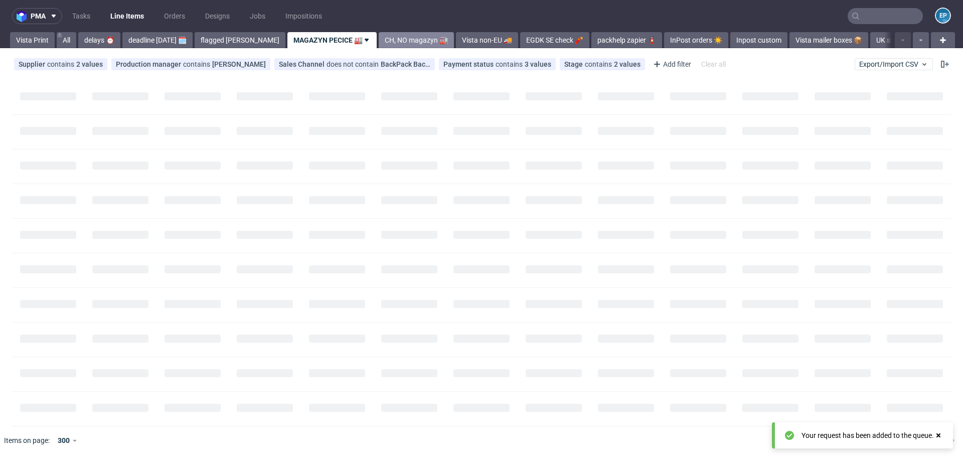
click at [379, 41] on link "CH, NO magazyn 🏭" at bounding box center [416, 40] width 75 height 16
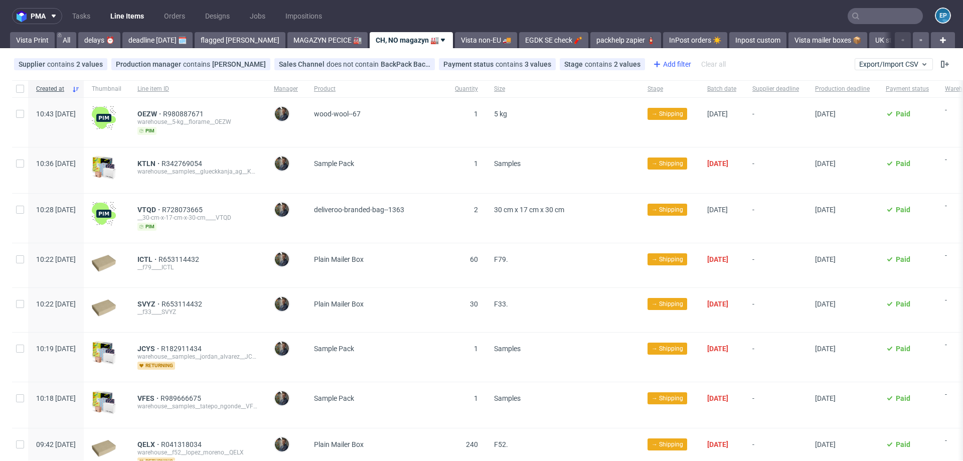
click at [651, 65] on icon at bounding box center [657, 64] width 12 height 12
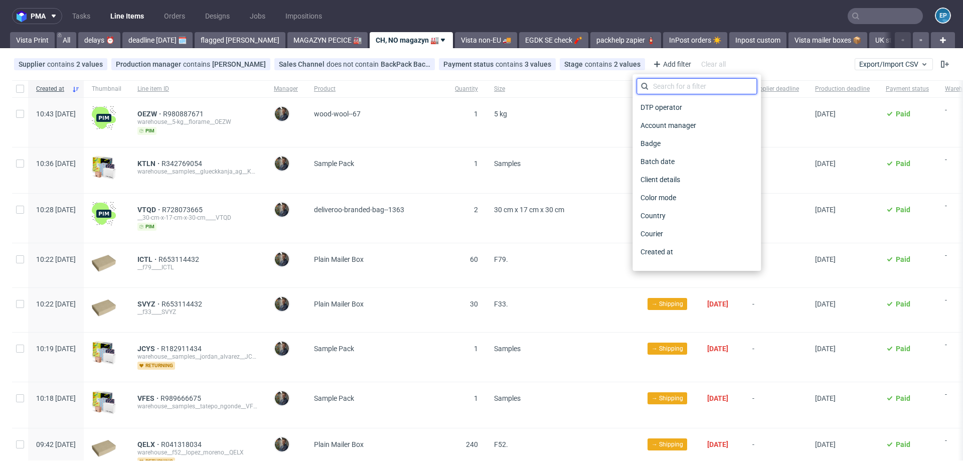
click at [672, 88] on input "text" at bounding box center [697, 86] width 120 height 16
type input "cou"
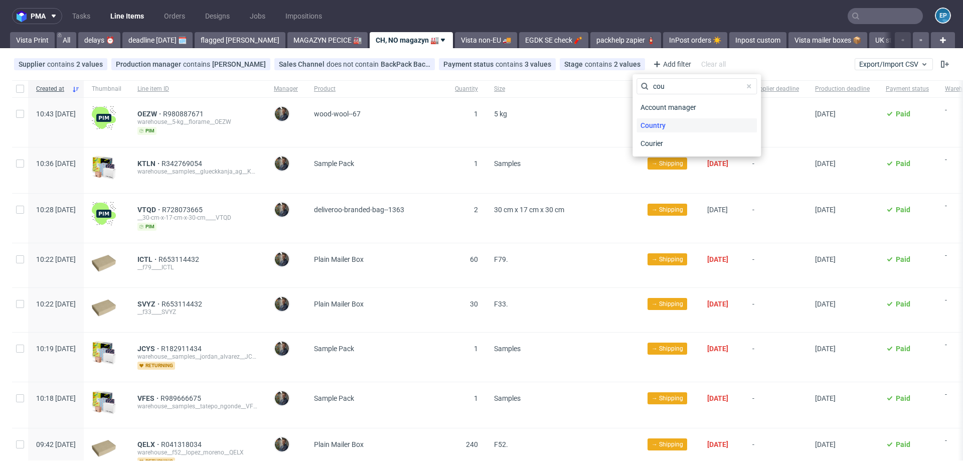
click at [662, 123] on span "Country" at bounding box center [653, 125] width 33 height 14
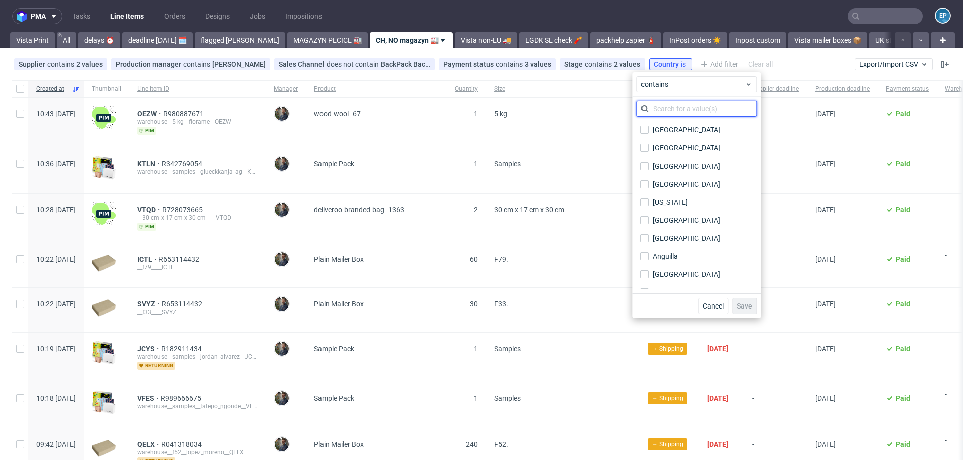
click at [664, 108] on input "text" at bounding box center [697, 109] width 120 height 16
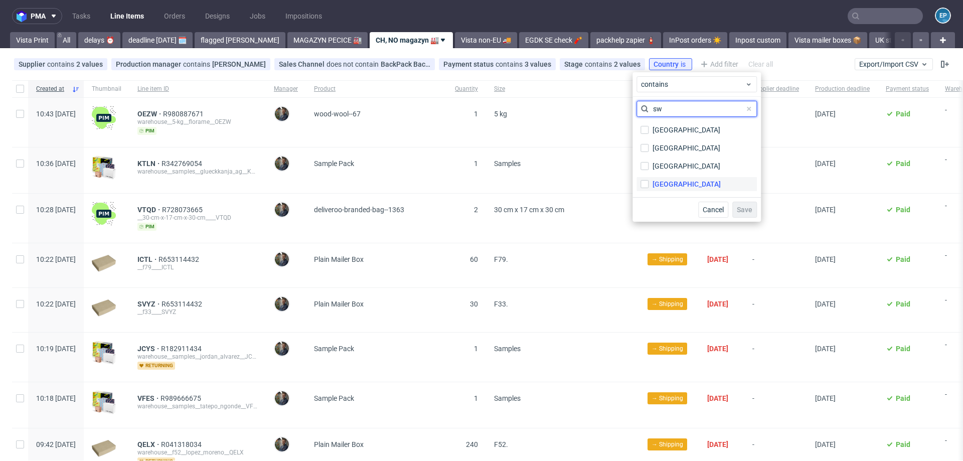
type input "sw"
click at [664, 182] on div "Switzerland" at bounding box center [687, 184] width 68 height 10
click at [649, 182] on input "Switzerland" at bounding box center [645, 184] width 8 height 8
checkbox input "true"
click at [657, 112] on input "sw" at bounding box center [697, 109] width 120 height 16
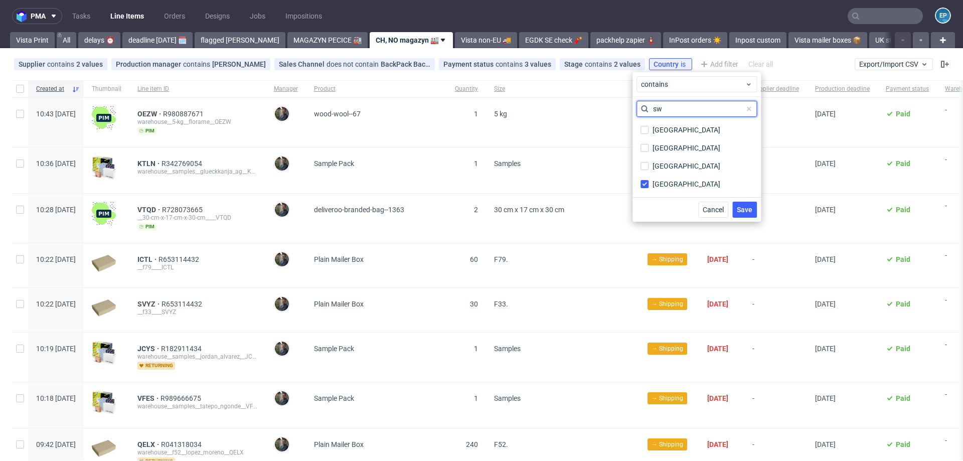
click at [657, 112] on input "sw" at bounding box center [697, 109] width 120 height 16
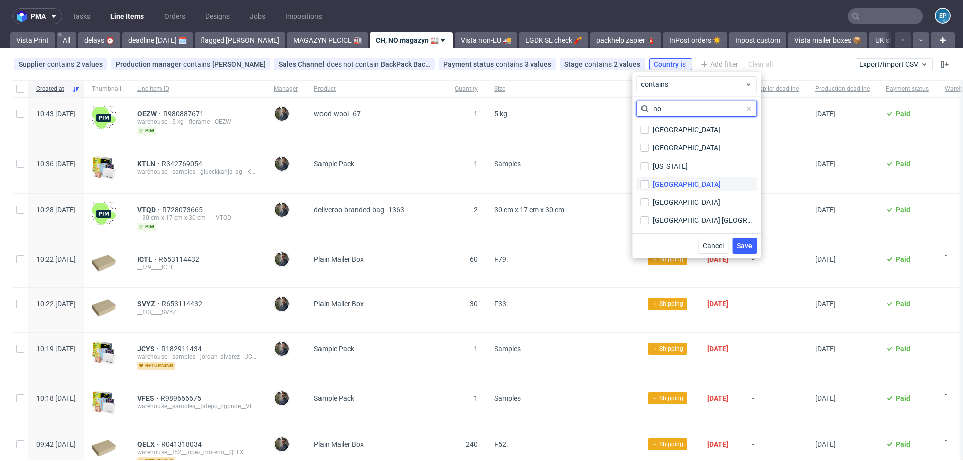
type input "no"
click at [665, 187] on div "Norway" at bounding box center [687, 184] width 68 height 10
click at [649, 187] on input "Norway" at bounding box center [645, 184] width 8 height 8
checkbox input "true"
click at [746, 244] on span "Save" at bounding box center [745, 245] width 16 height 7
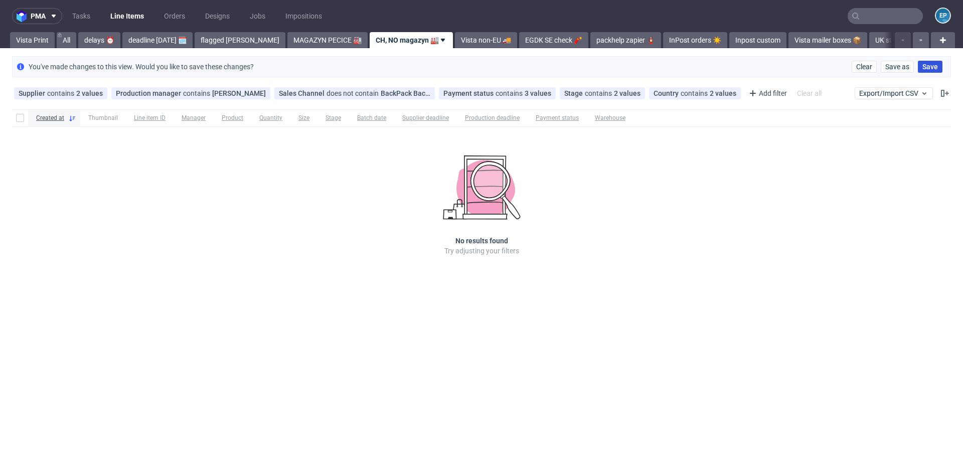
click at [928, 65] on span "Save" at bounding box center [930, 66] width 16 height 7
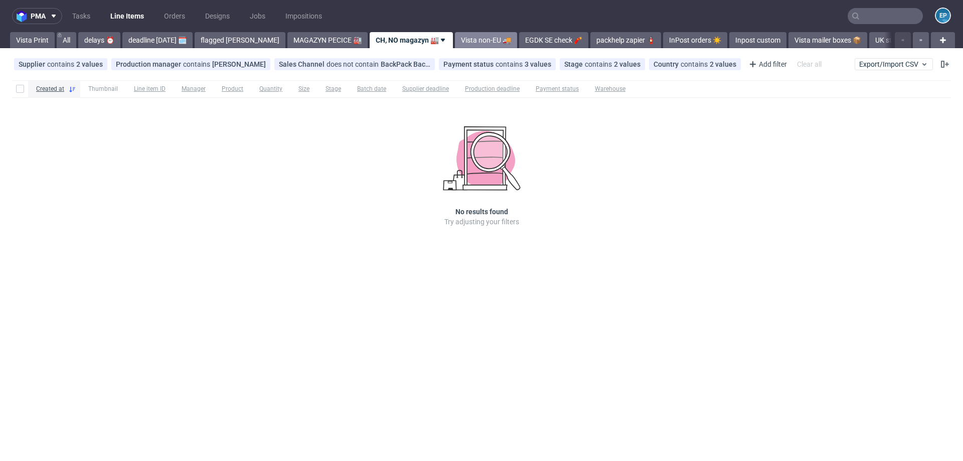
click at [455, 46] on link "Vista non-EU 🚚" at bounding box center [486, 40] width 62 height 16
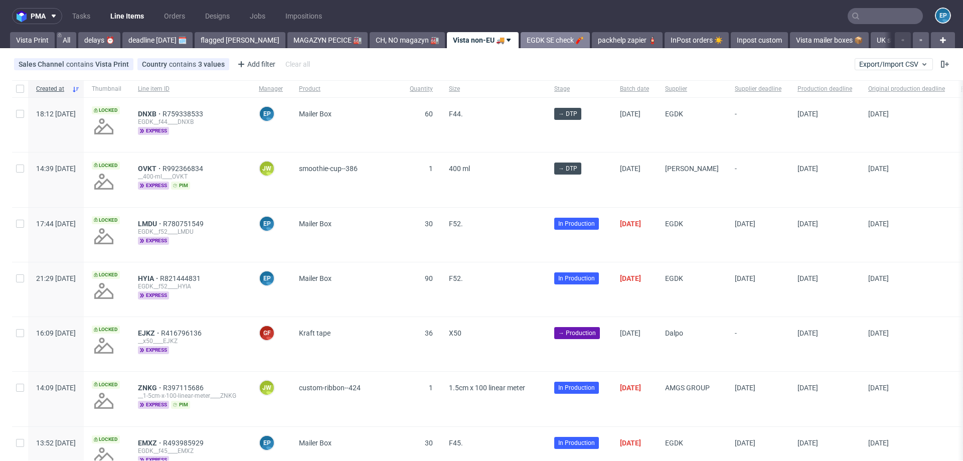
click at [521, 44] on link "EGDK SE check 🧨" at bounding box center [555, 40] width 69 height 16
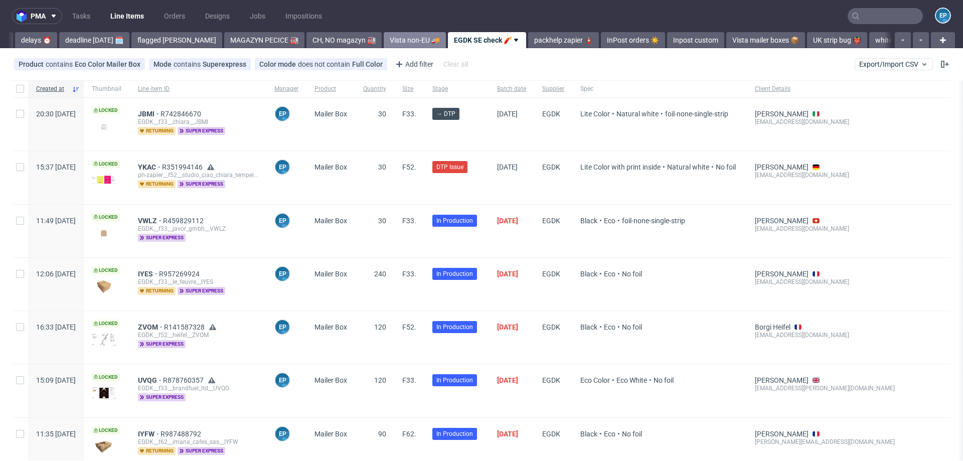
click at [384, 43] on link "Vista non-EU 🚚" at bounding box center [415, 40] width 62 height 16
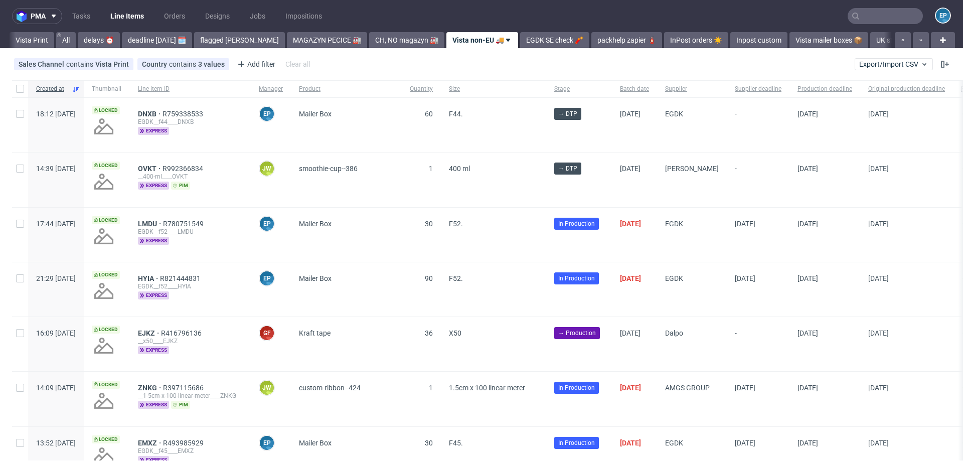
scroll to position [0, 2]
click at [519, 42] on link "EGDK SE check 🧨" at bounding box center [553, 40] width 69 height 16
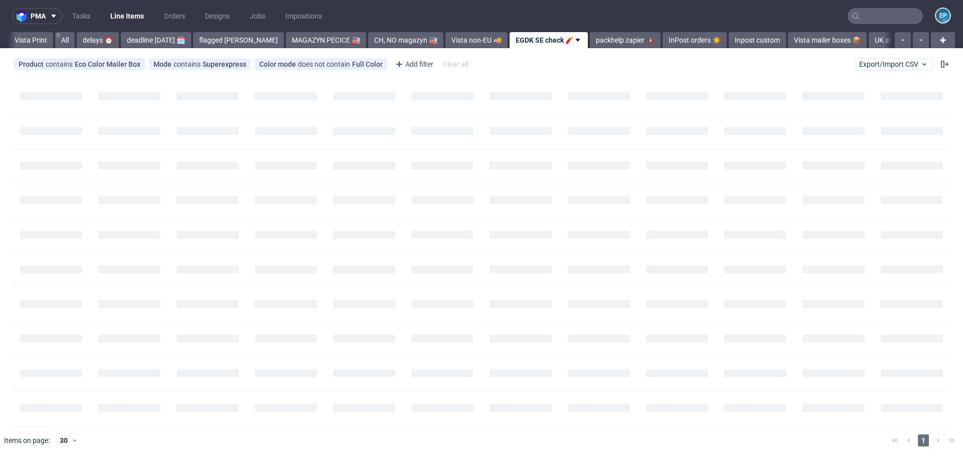
scroll to position [0, 63]
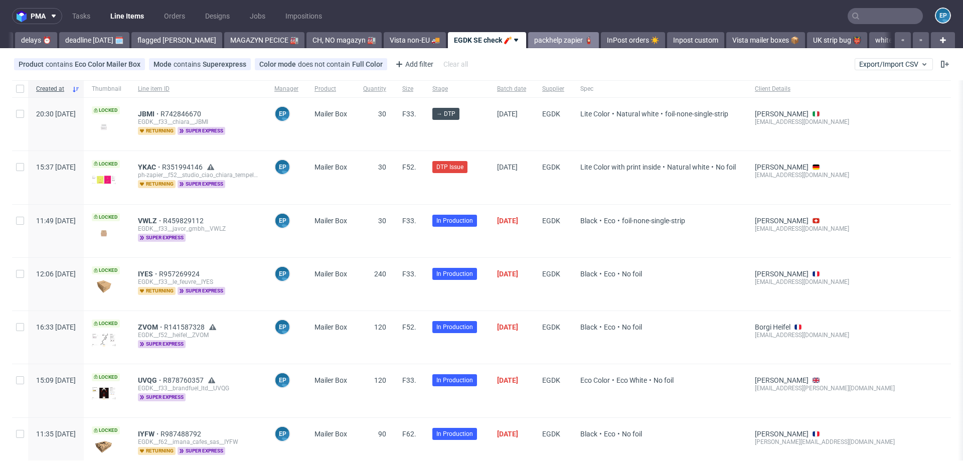
click at [528, 42] on link "packhelp zapier 🧯" at bounding box center [563, 40] width 71 height 16
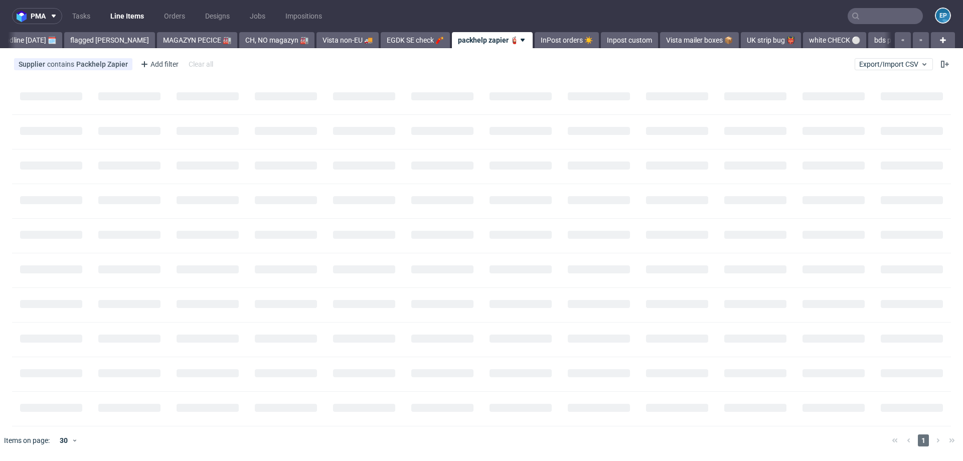
scroll to position [0, 135]
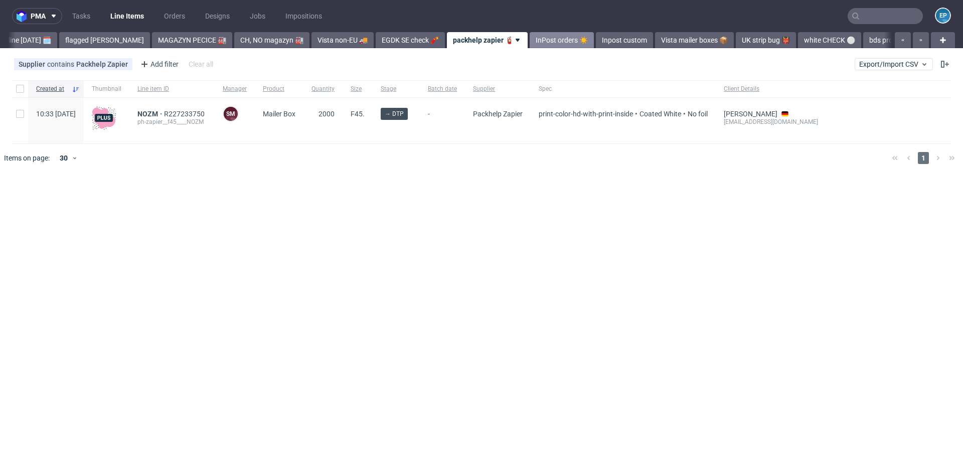
click at [530, 41] on link "InPost orders ☀️" at bounding box center [562, 40] width 64 height 16
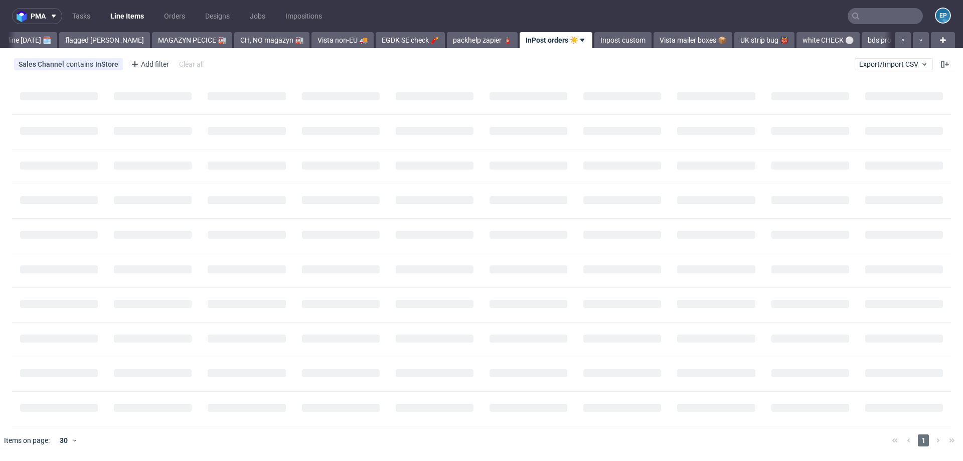
scroll to position [0, 205]
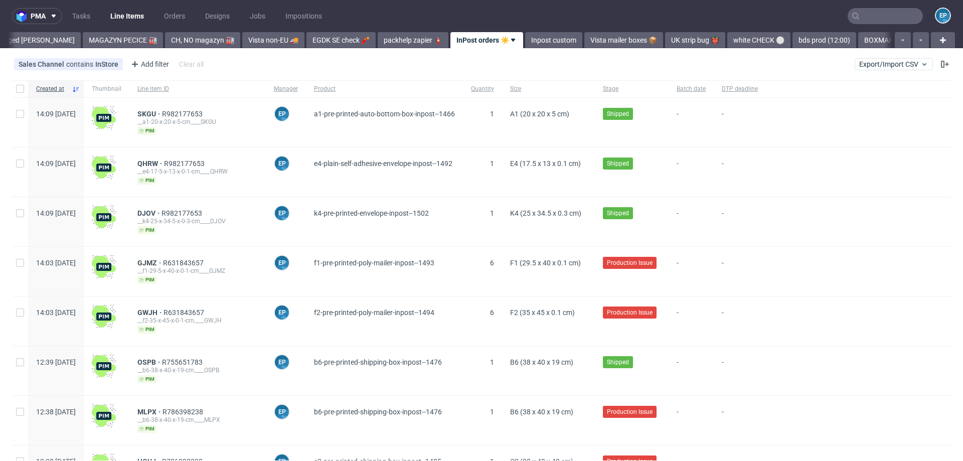
click at [525, 41] on link "Inpost custom" at bounding box center [553, 40] width 57 height 16
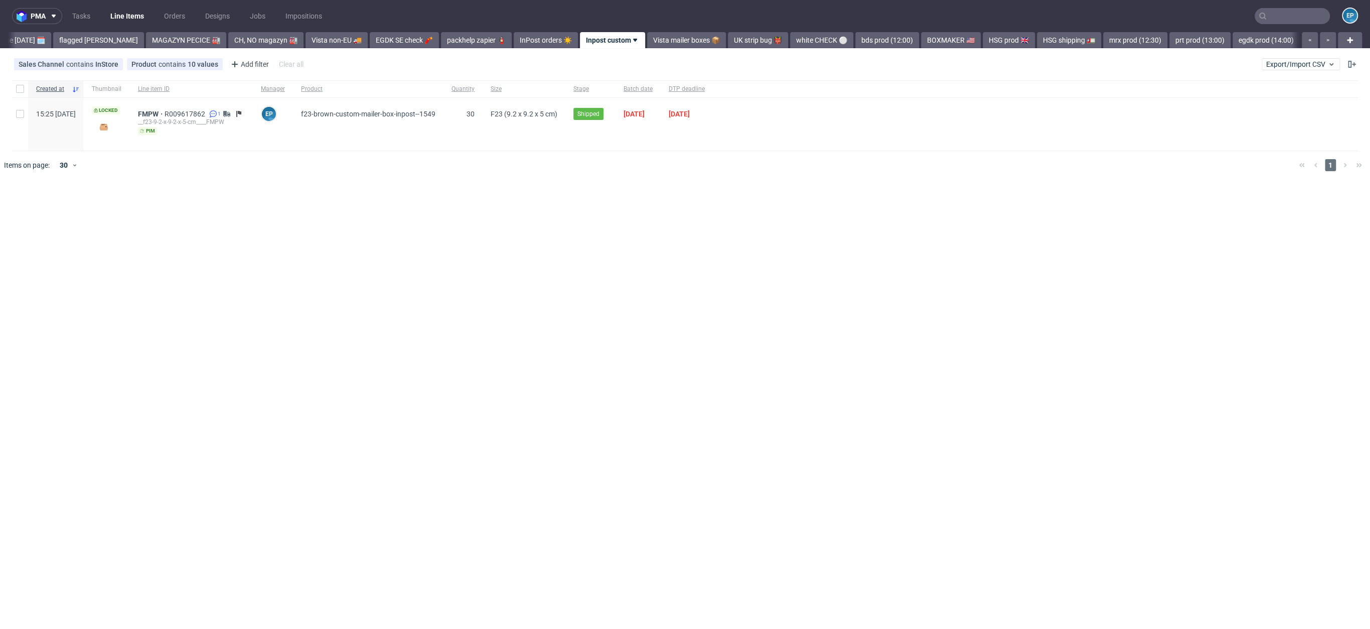
scroll to position [0, 63]
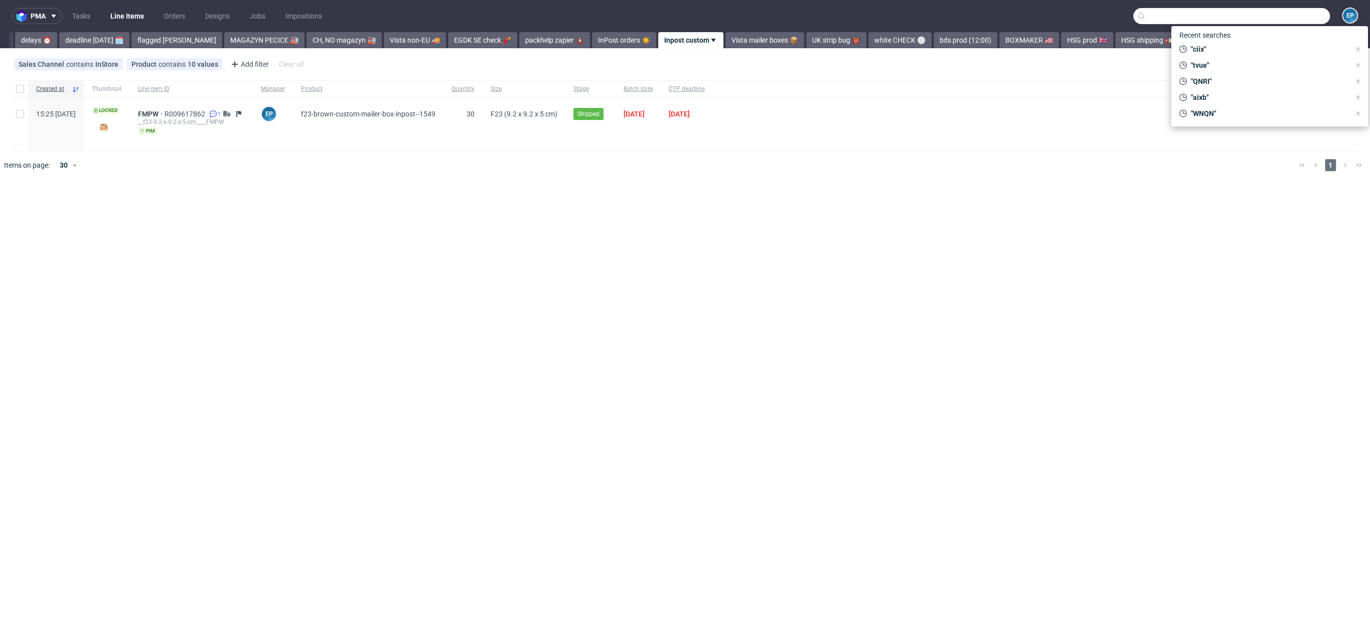
click at [963, 13] on input "text" at bounding box center [1231, 16] width 197 height 16
paste input "R060602295__QNZU"
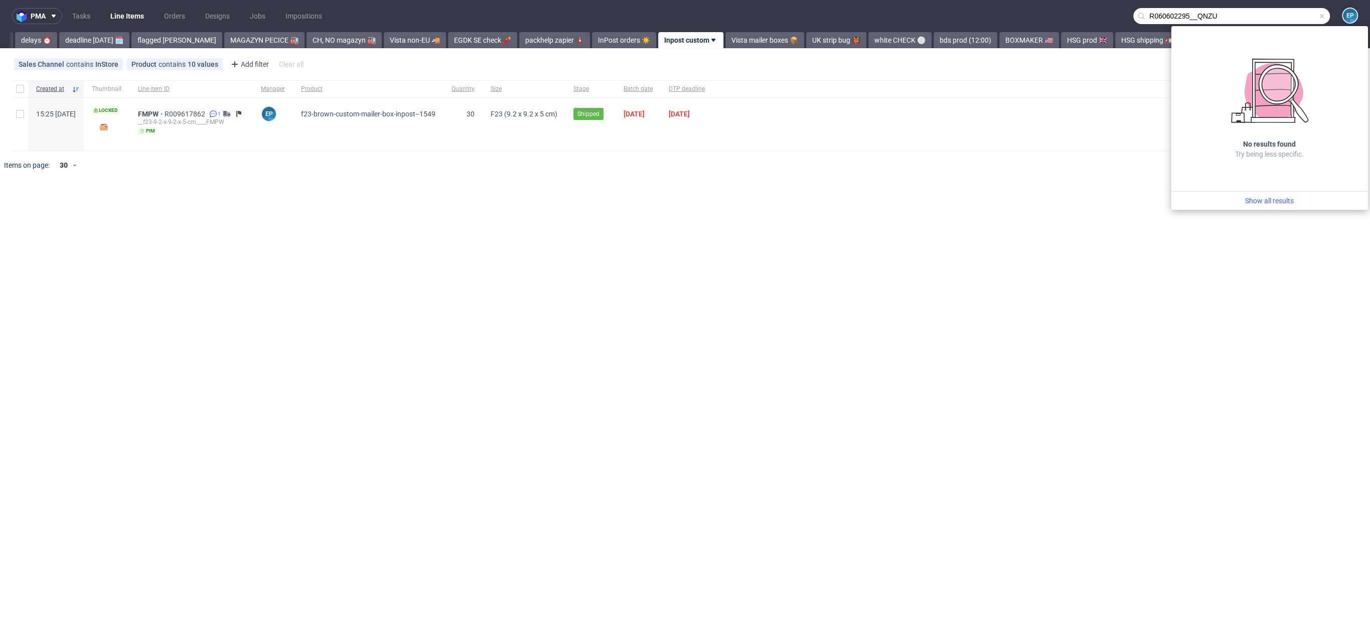
drag, startPoint x: 1198, startPoint y: 17, endPoint x: 1150, endPoint y: 15, distance: 48.7
click at [963, 15] on input "R060602295__QNZU" at bounding box center [1231, 16] width 197 height 16
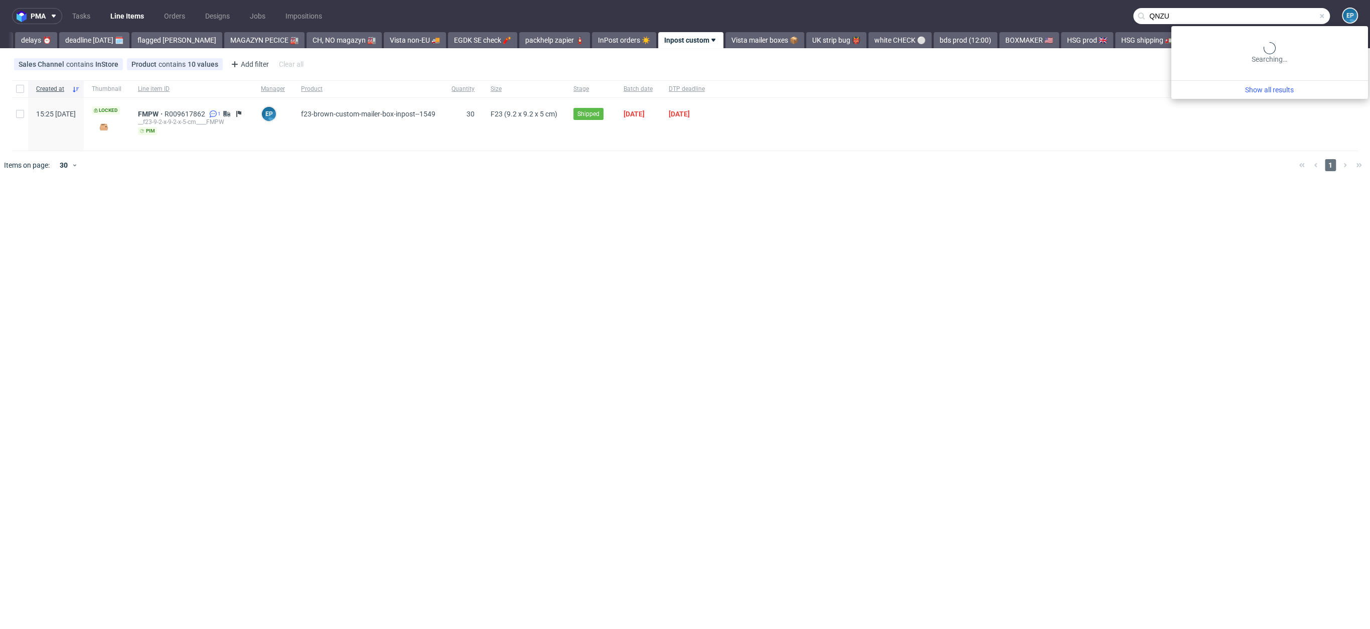
type input "QNZU"
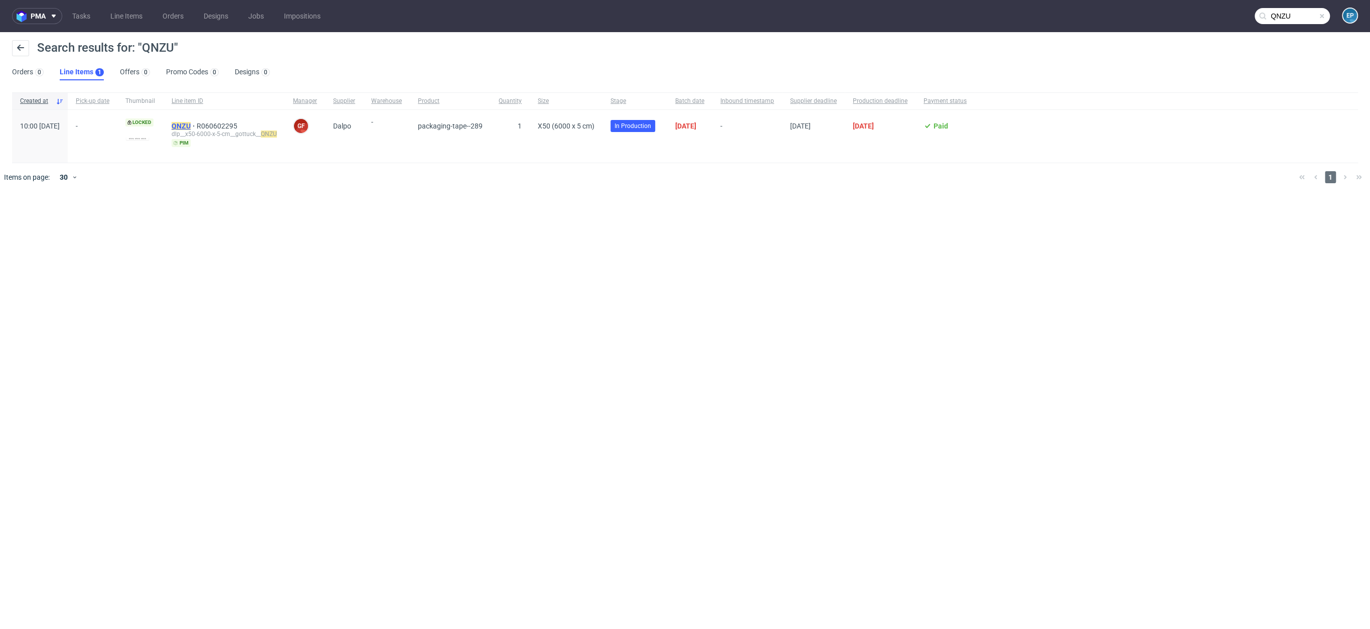
click at [191, 124] on mark "QNZU" at bounding box center [181, 126] width 19 height 8
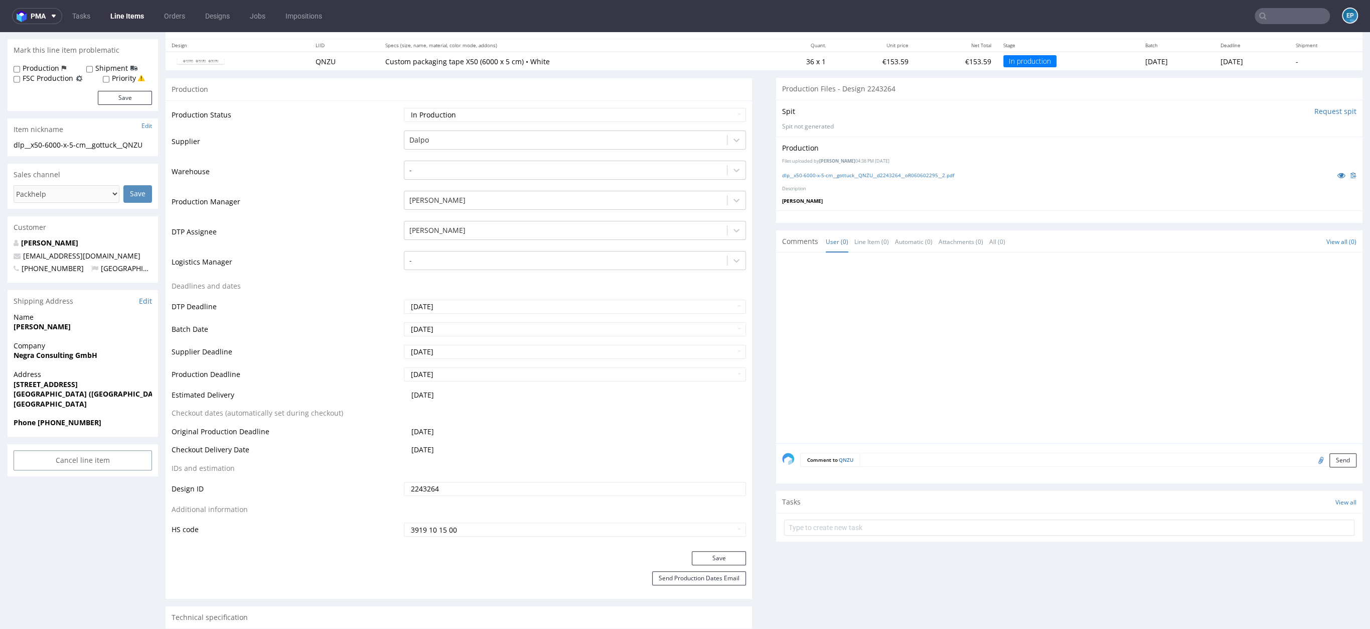
scroll to position [94, 0]
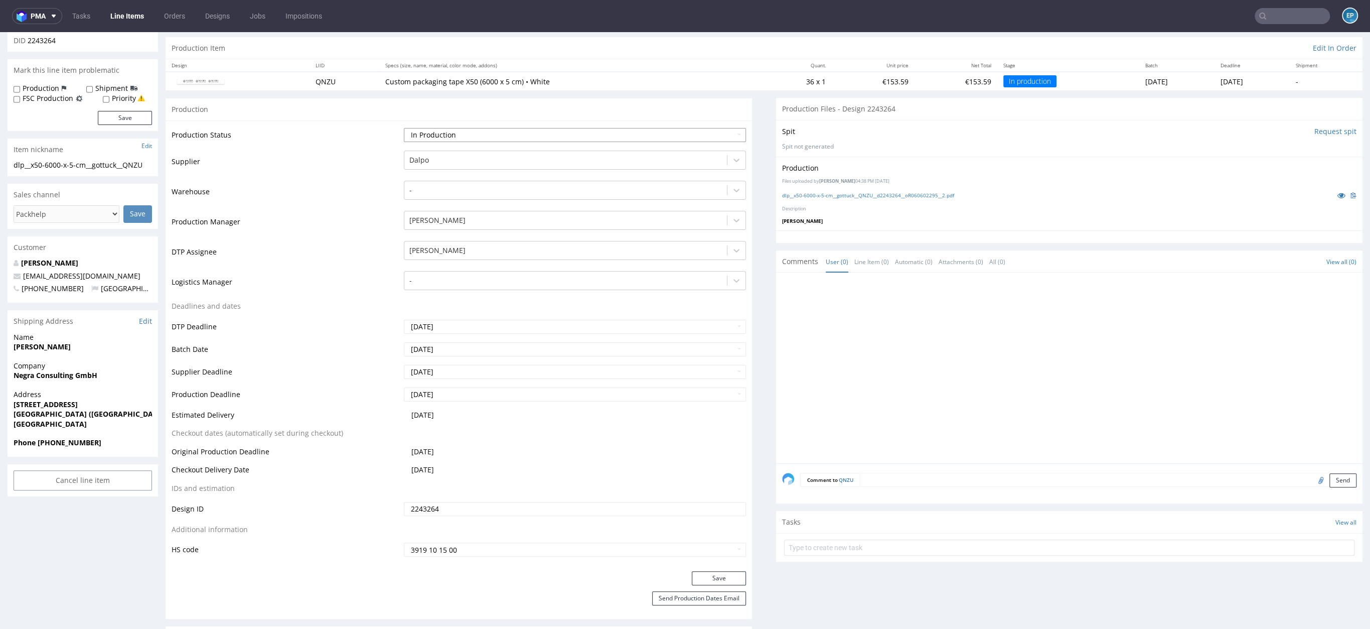
click at [448, 132] on select "Waiting for Artwork Waiting for Diecut Waiting for Mockup Waiting for DTP Waiti…" at bounding box center [575, 135] width 342 height 14
select select "production_complete"
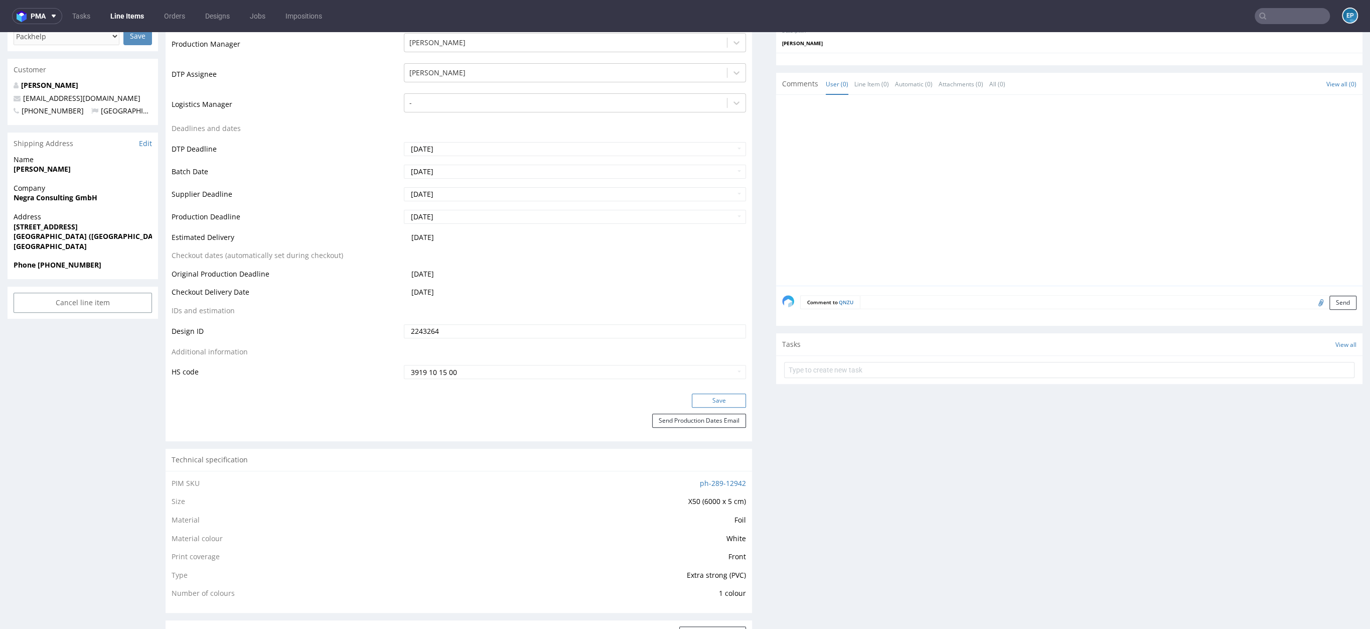
click at [694, 401] on button "Save" at bounding box center [719, 400] width 54 height 14
click at [963, 16] on input "text" at bounding box center [1292, 16] width 75 height 16
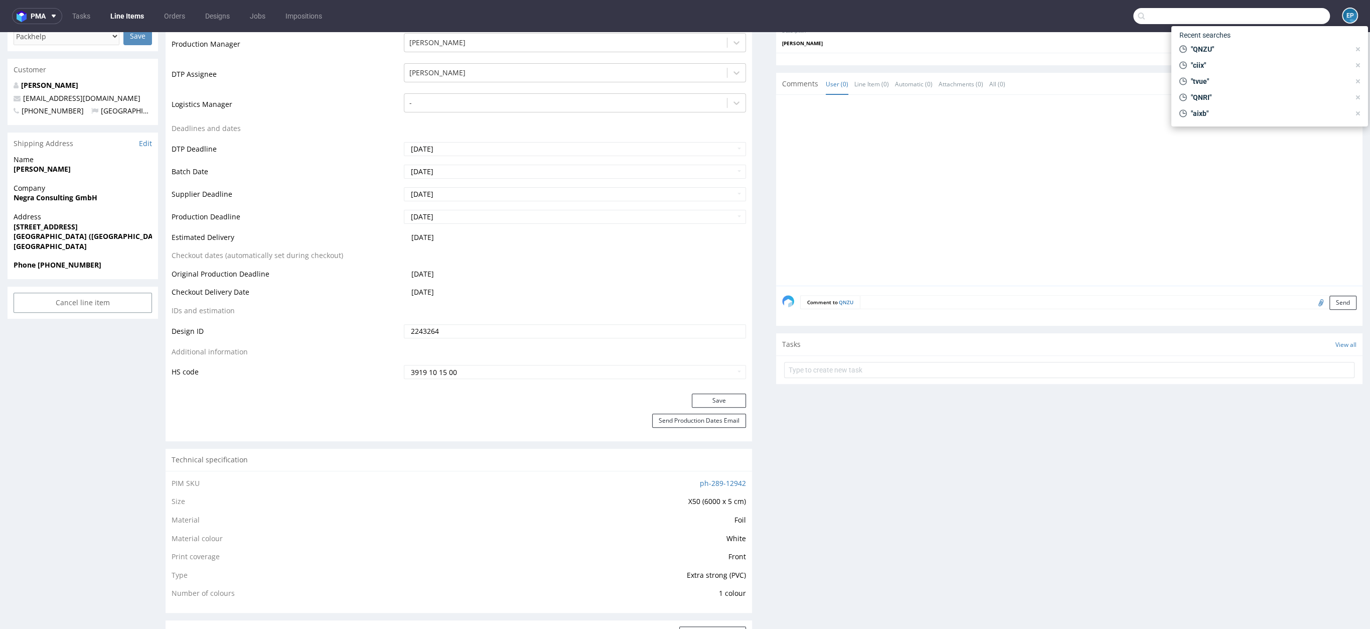
paste input "R669377235__NNGL"
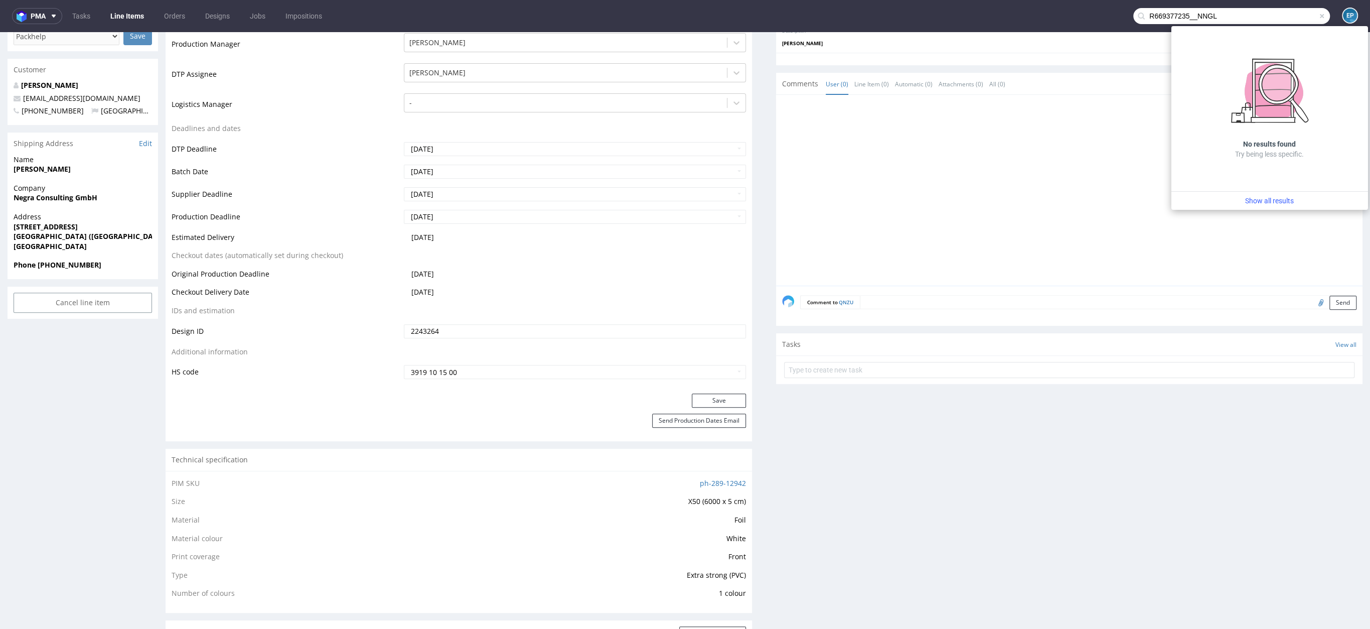
drag, startPoint x: 1185, startPoint y: 16, endPoint x: 1116, endPoint y: 18, distance: 69.7
click at [963, 18] on nav "pma Tasks Line Items Orders Designs Jobs Impositions R669377235__NNGL EP" at bounding box center [685, 16] width 1370 height 32
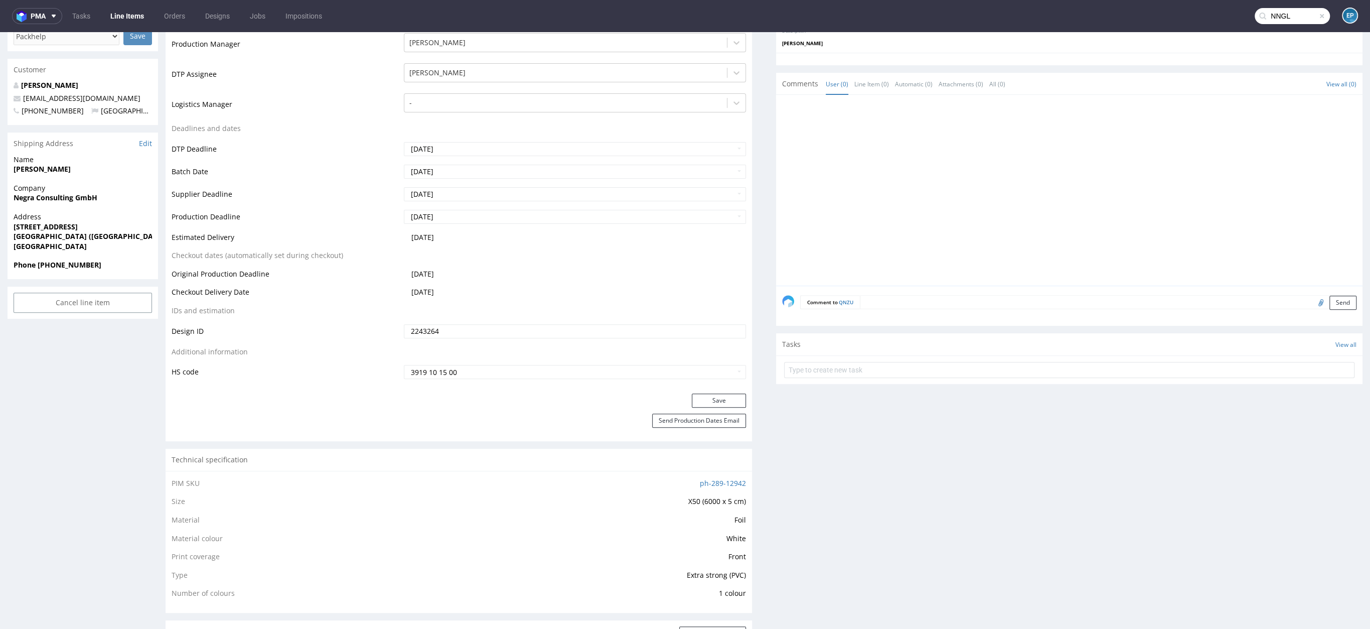
type input "NNGL"
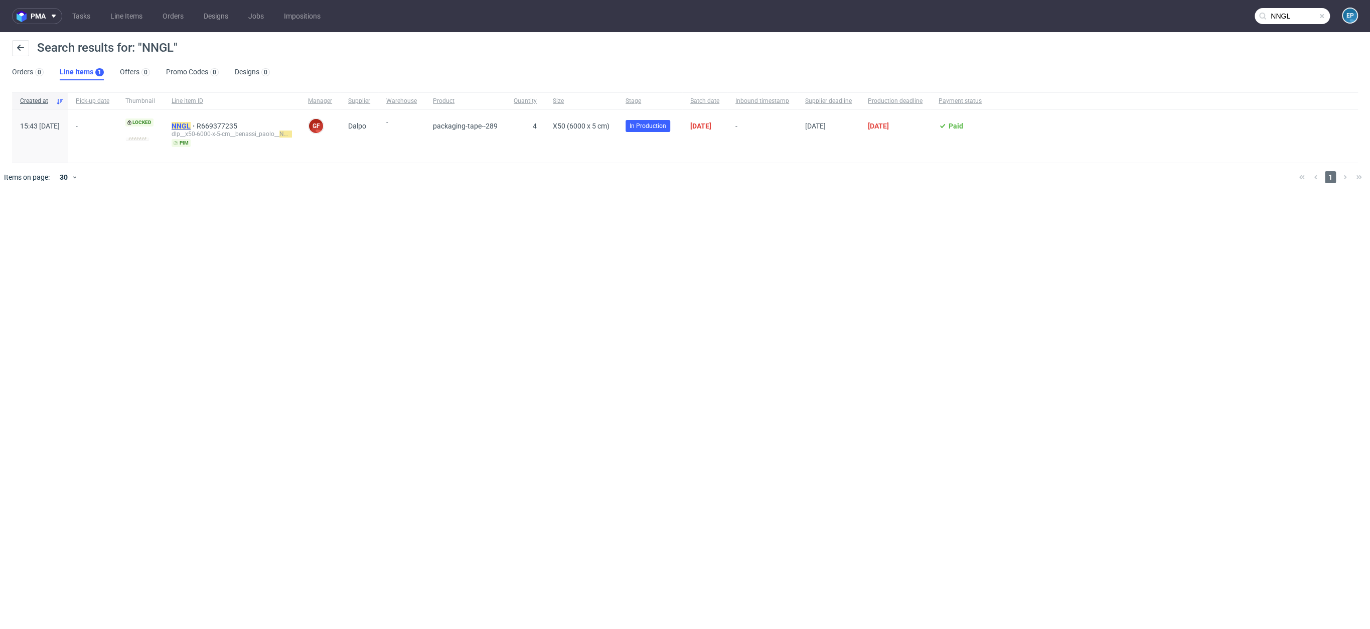
click at [191, 129] on mark "NNGL" at bounding box center [181, 126] width 19 height 8
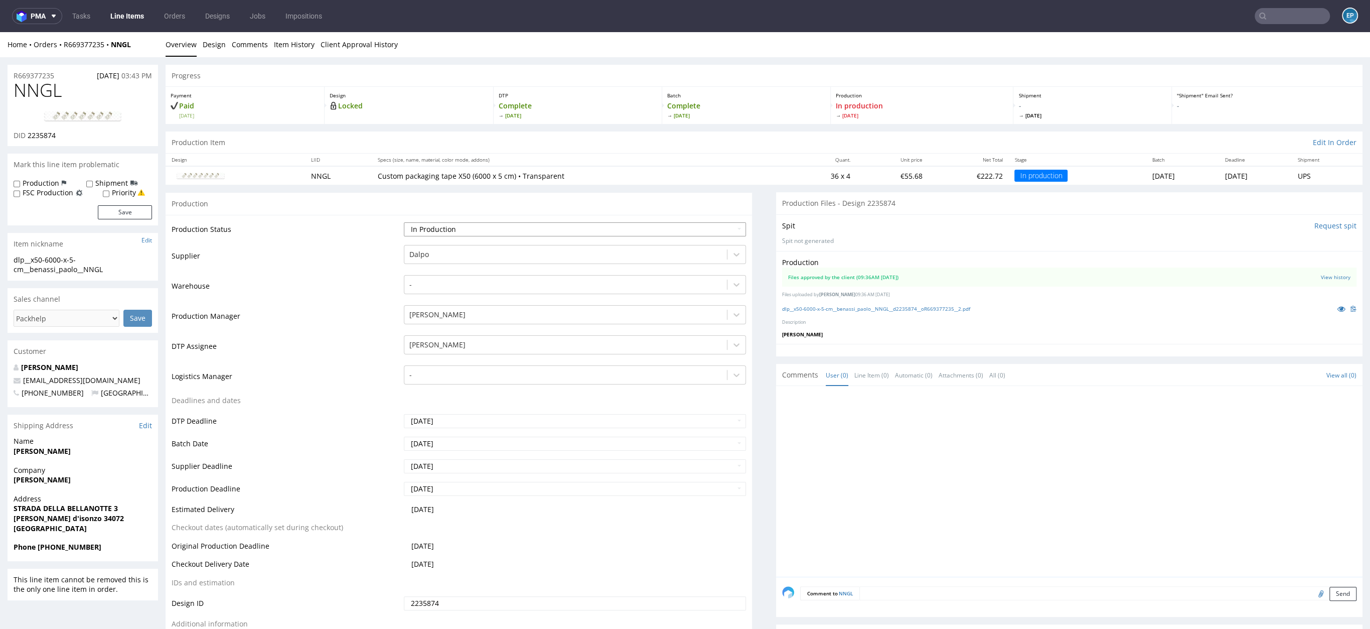
click at [576, 227] on select "Waiting for Artwork Waiting for Diecut Waiting for Mockup Waiting for DTP Waiti…" at bounding box center [575, 229] width 342 height 14
select select "production_complete"
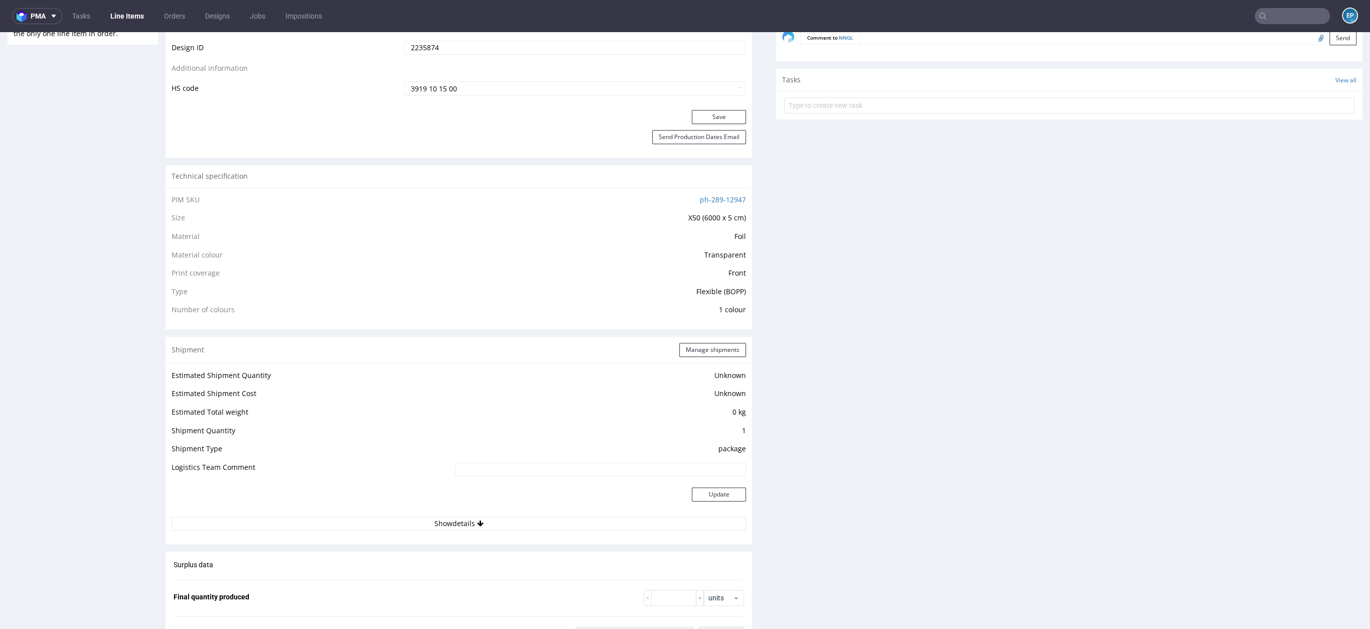
scroll to position [593, 0]
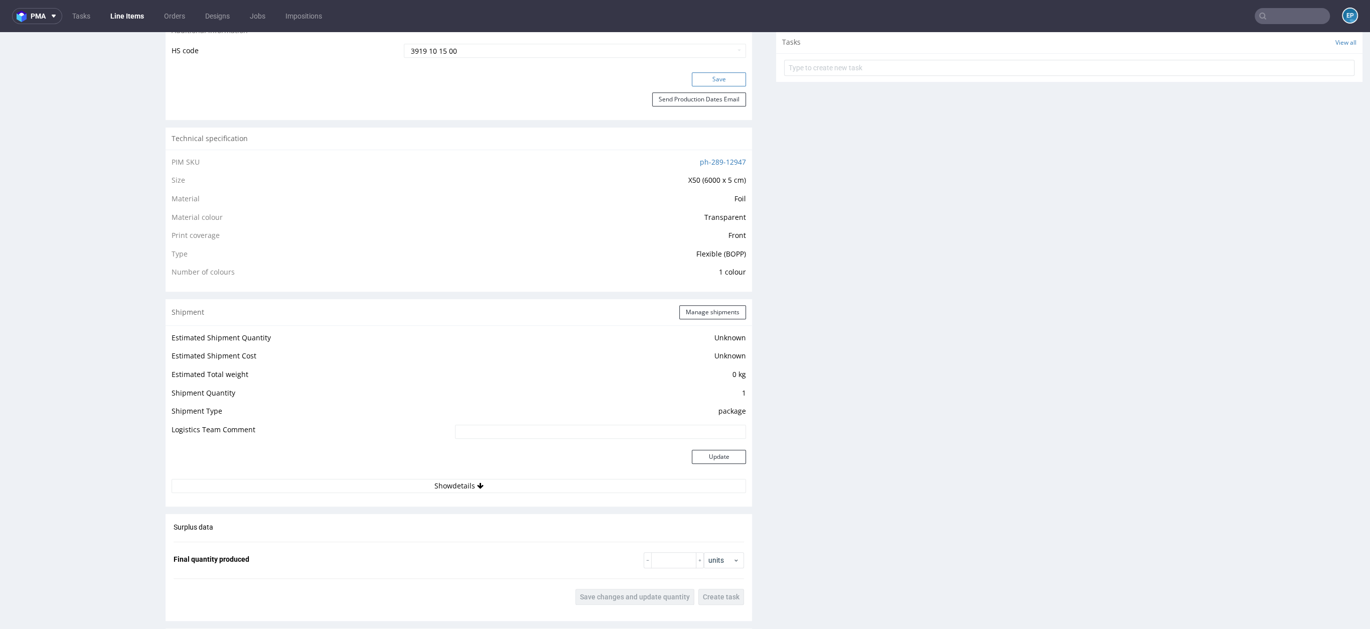
click at [702, 83] on button "Save" at bounding box center [719, 79] width 54 height 14
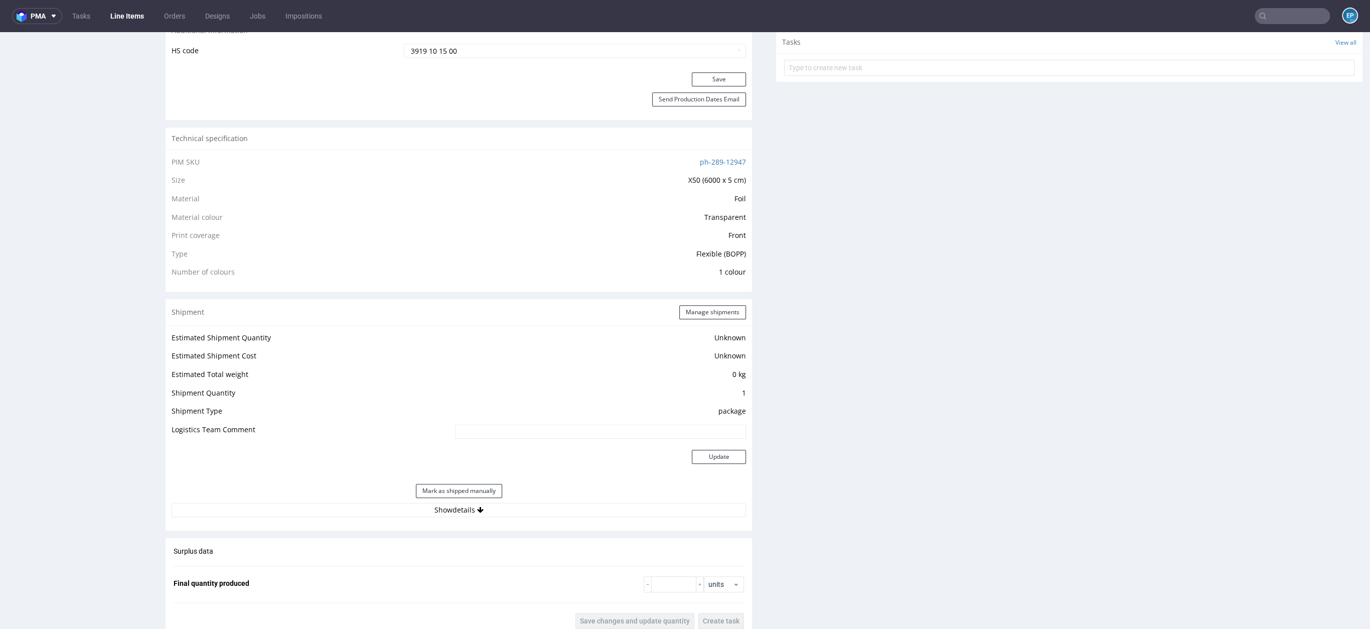
click at [126, 17] on link "Line Items" at bounding box center [127, 16] width 46 height 16
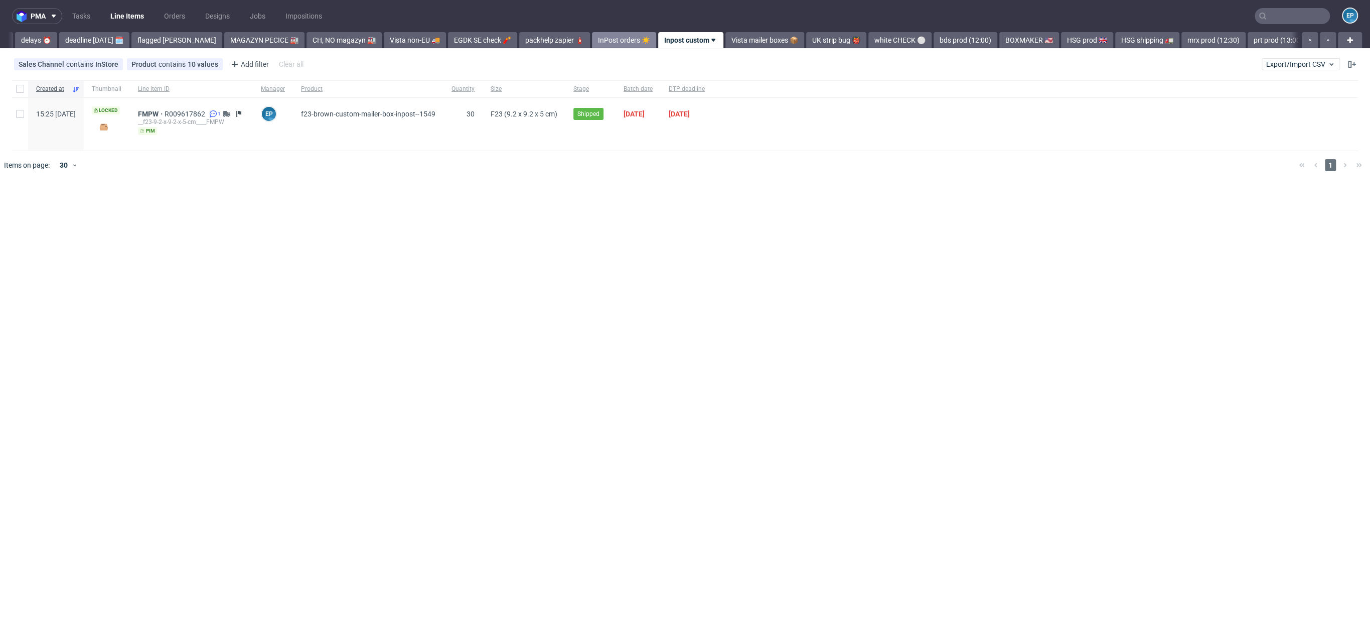
click at [599, 43] on link "InPost orders ☀️" at bounding box center [624, 40] width 64 height 16
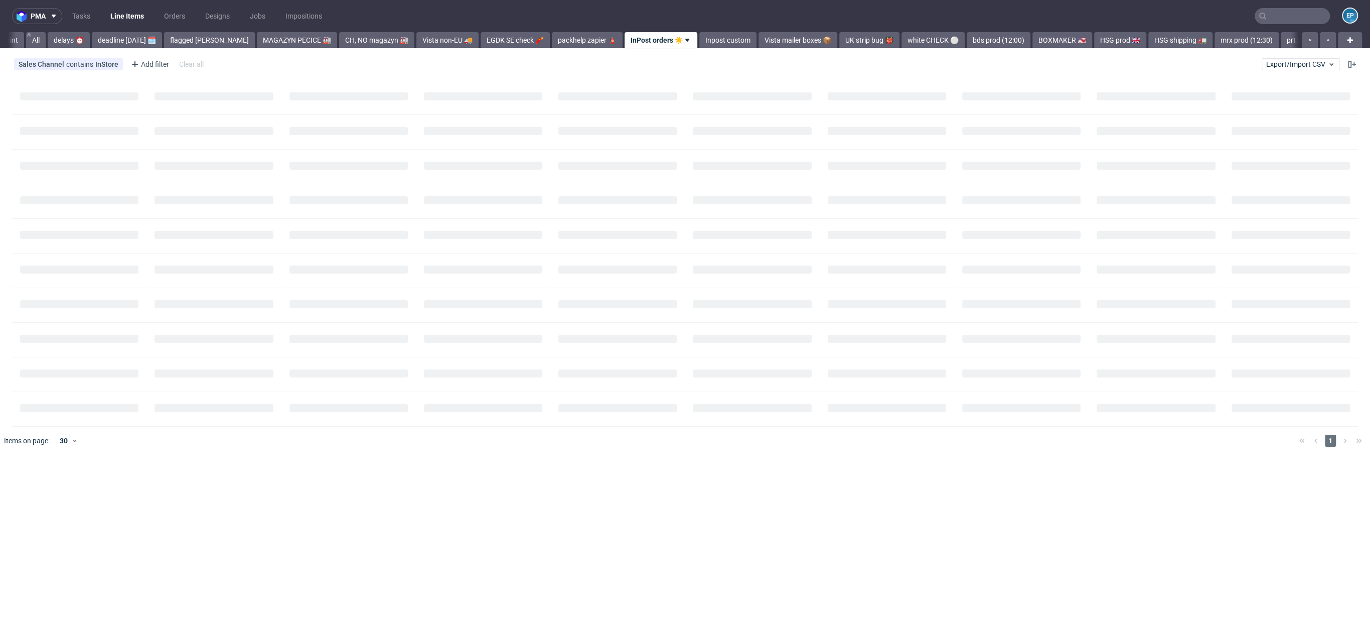
scroll to position [0, 1]
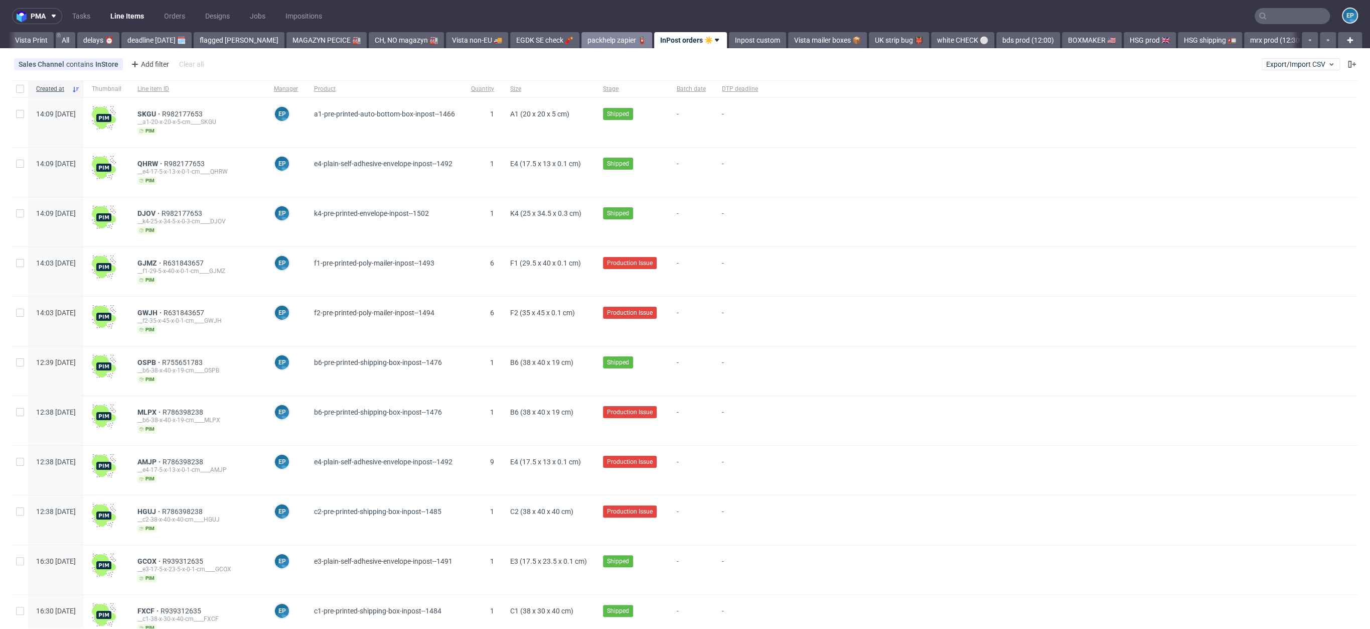
click at [591, 37] on link "packhelp zapier 🧯" at bounding box center [616, 40] width 71 height 16
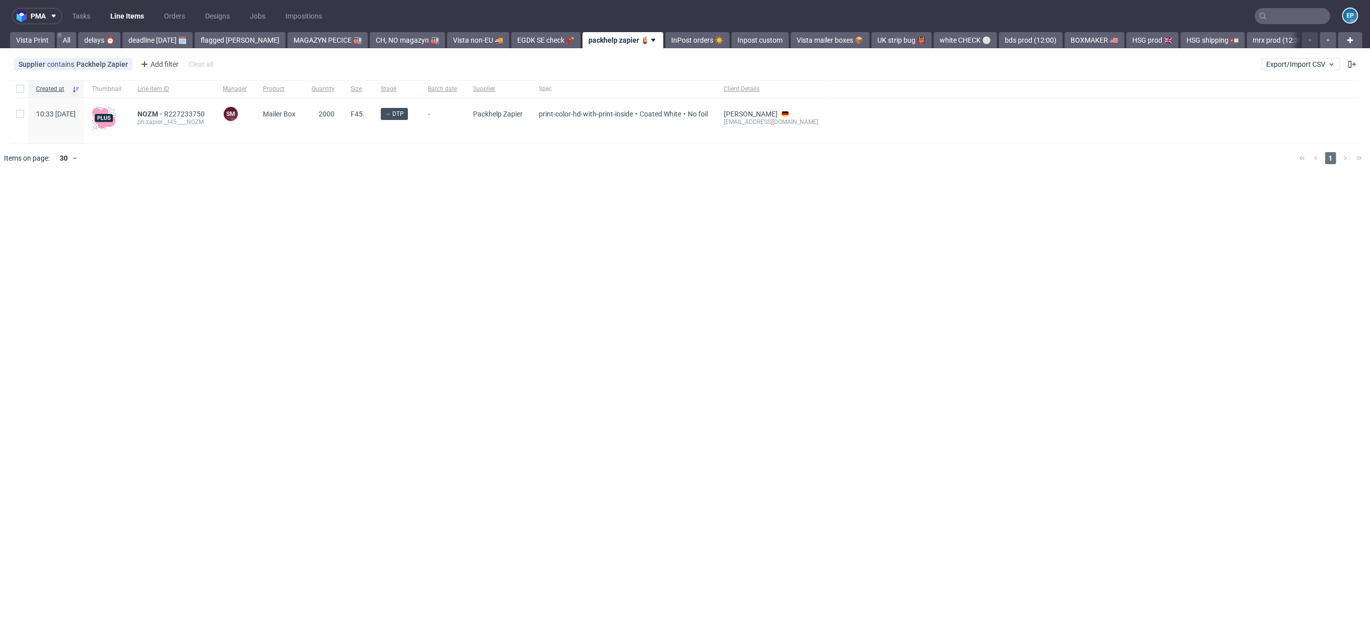
click at [963, 20] on input "text" at bounding box center [1292, 16] width 75 height 16
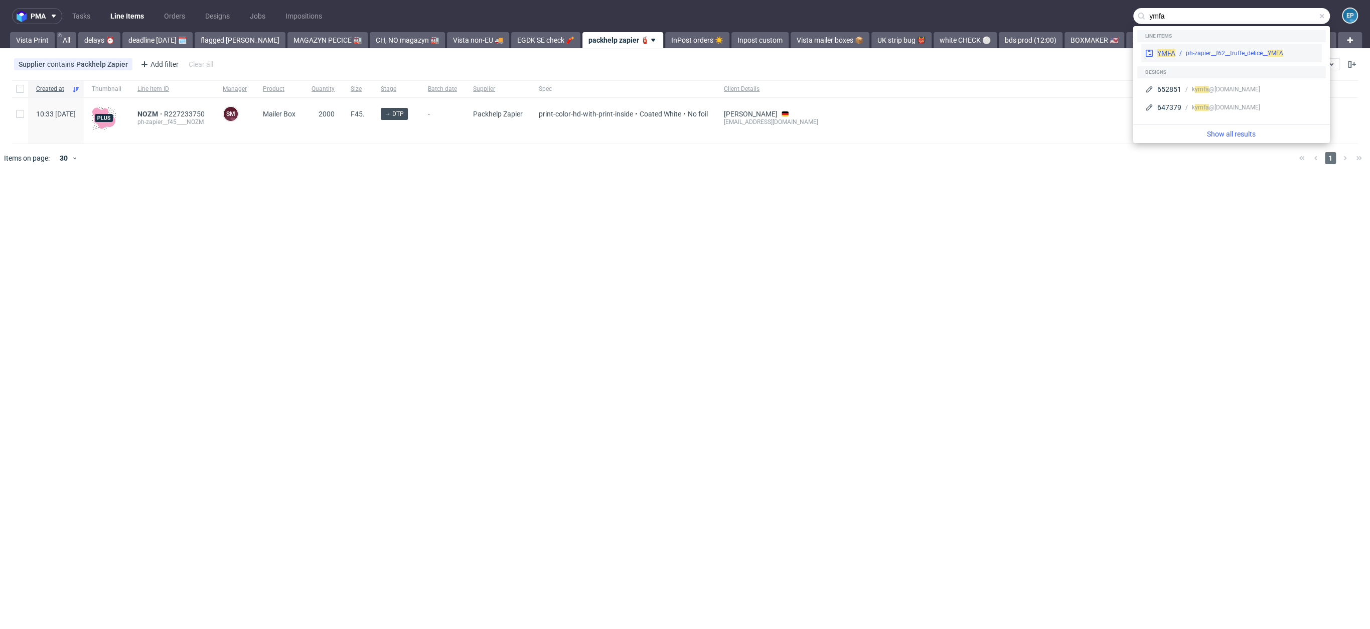
type input "ymfa"
click at [963, 54] on div "ph-zapier__f62__truffe_delice__ YMFA" at bounding box center [1234, 53] width 97 height 9
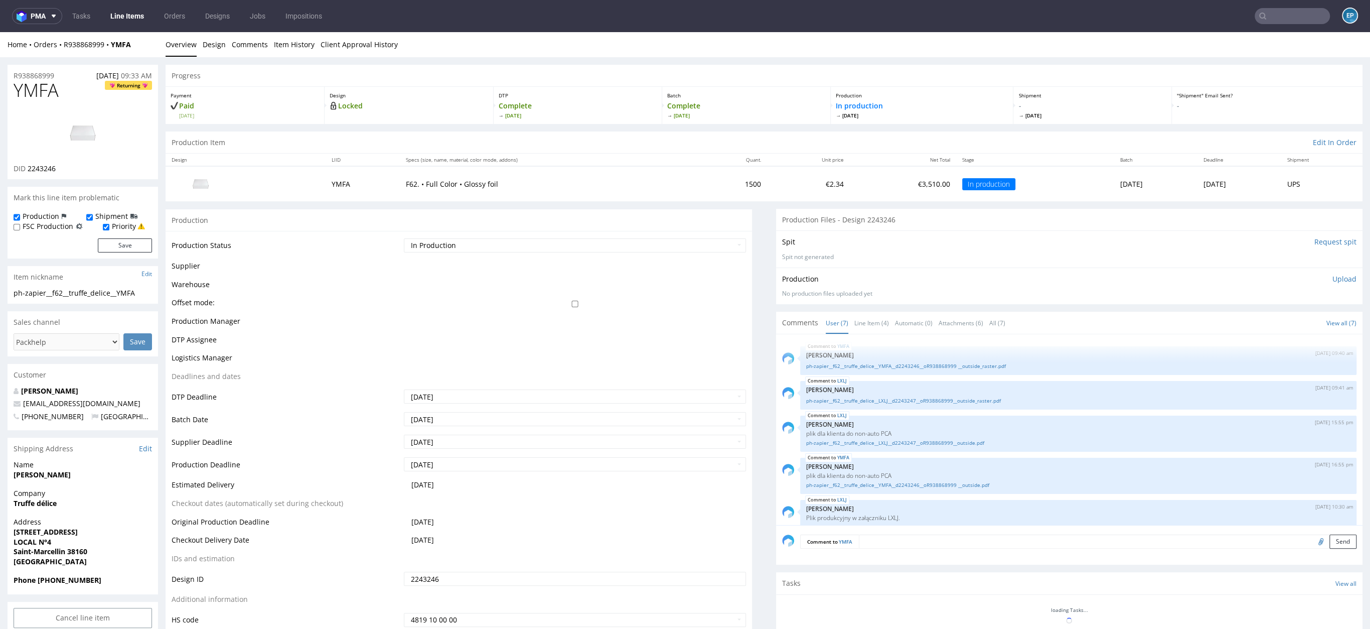
scroll to position [92, 0]
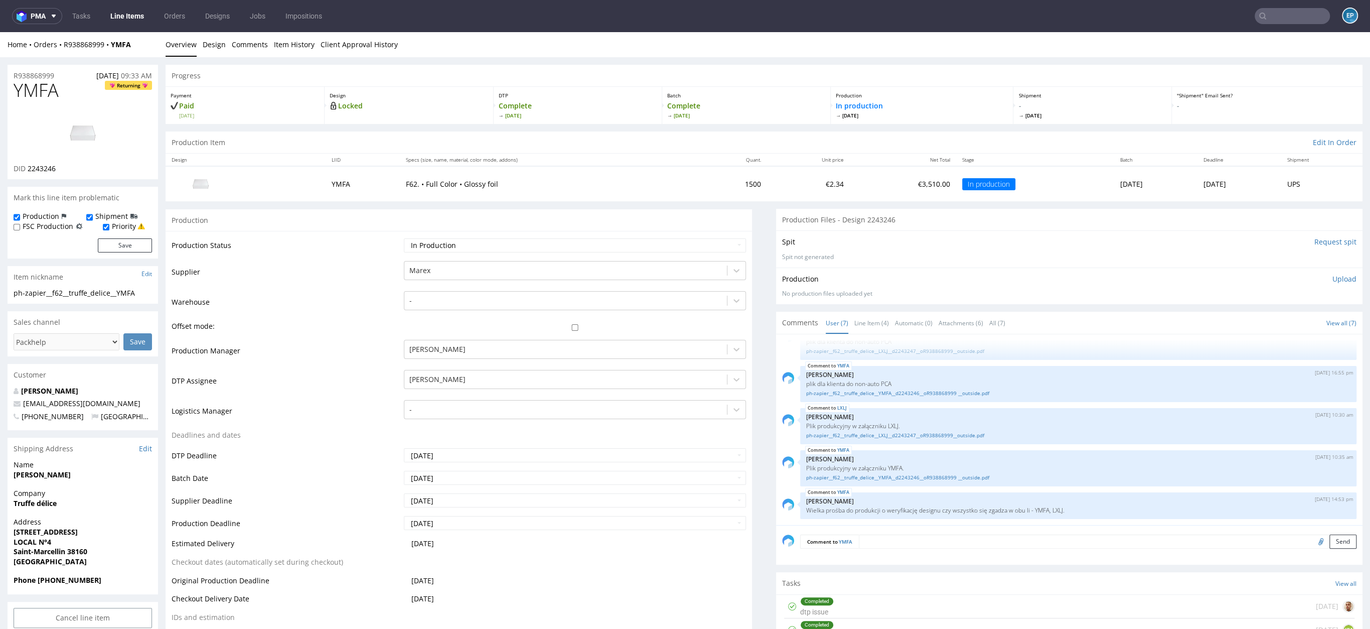
click at [138, 18] on link "Line Items" at bounding box center [127, 16] width 46 height 16
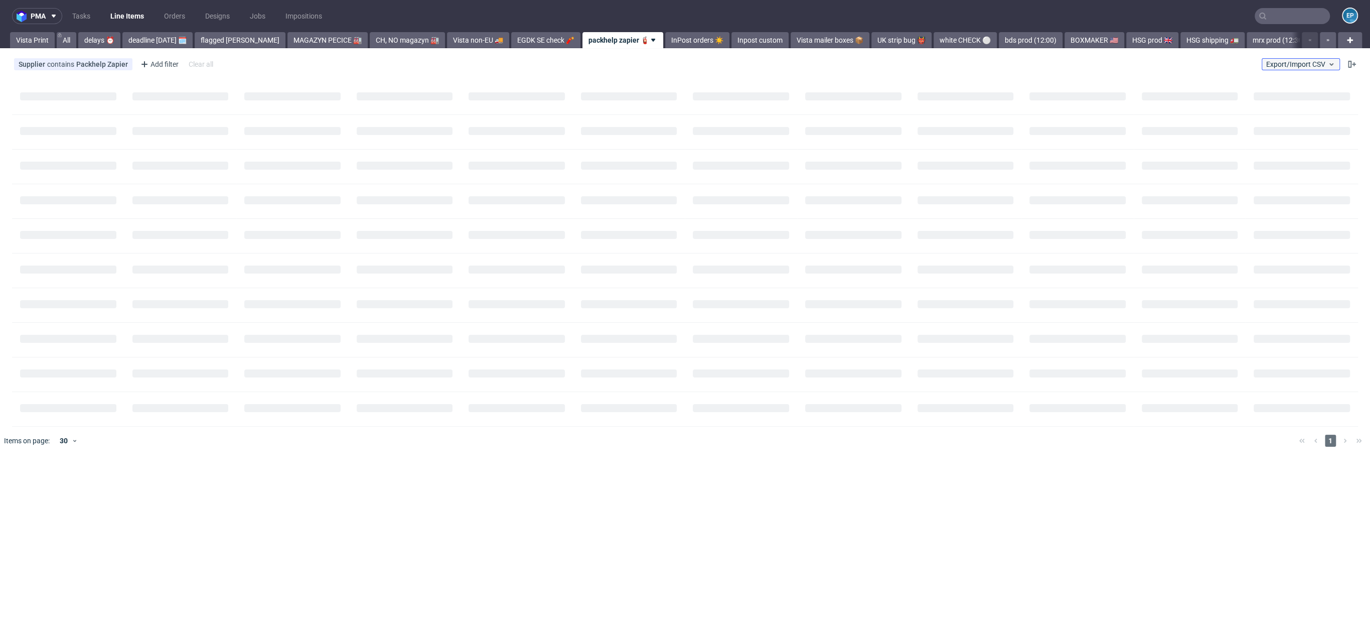
click at [963, 65] on span "Export/Import CSV" at bounding box center [1300, 64] width 69 height 8
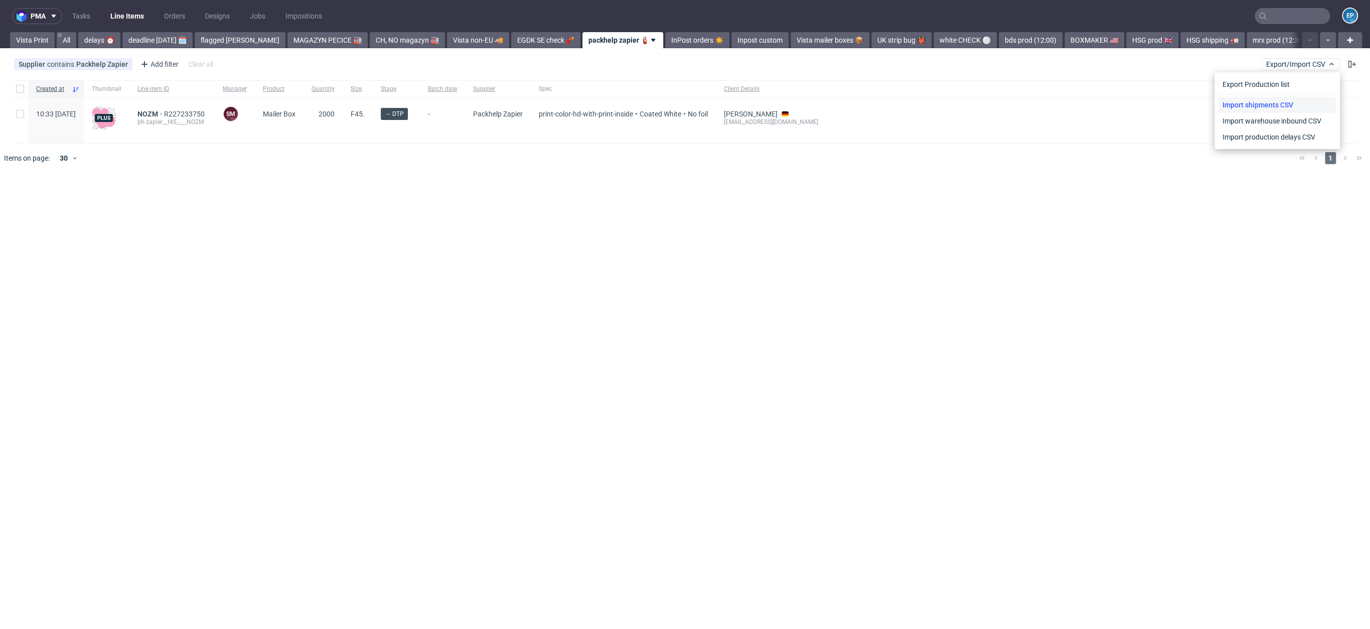
click at [963, 107] on link "Import shipments CSV" at bounding box center [1276, 105] width 117 height 16
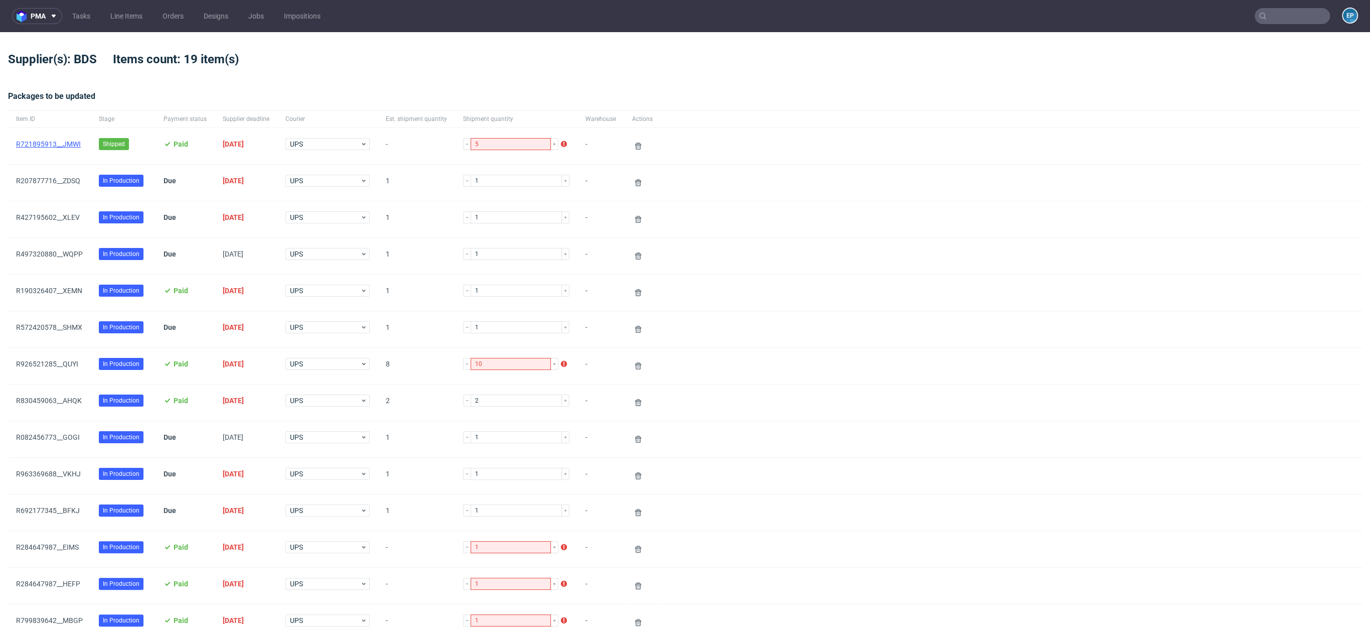
click at [44, 140] on link "﻿R721895913__JMWI" at bounding box center [48, 144] width 65 height 8
click at [635, 146] on use at bounding box center [638, 145] width 6 height 7
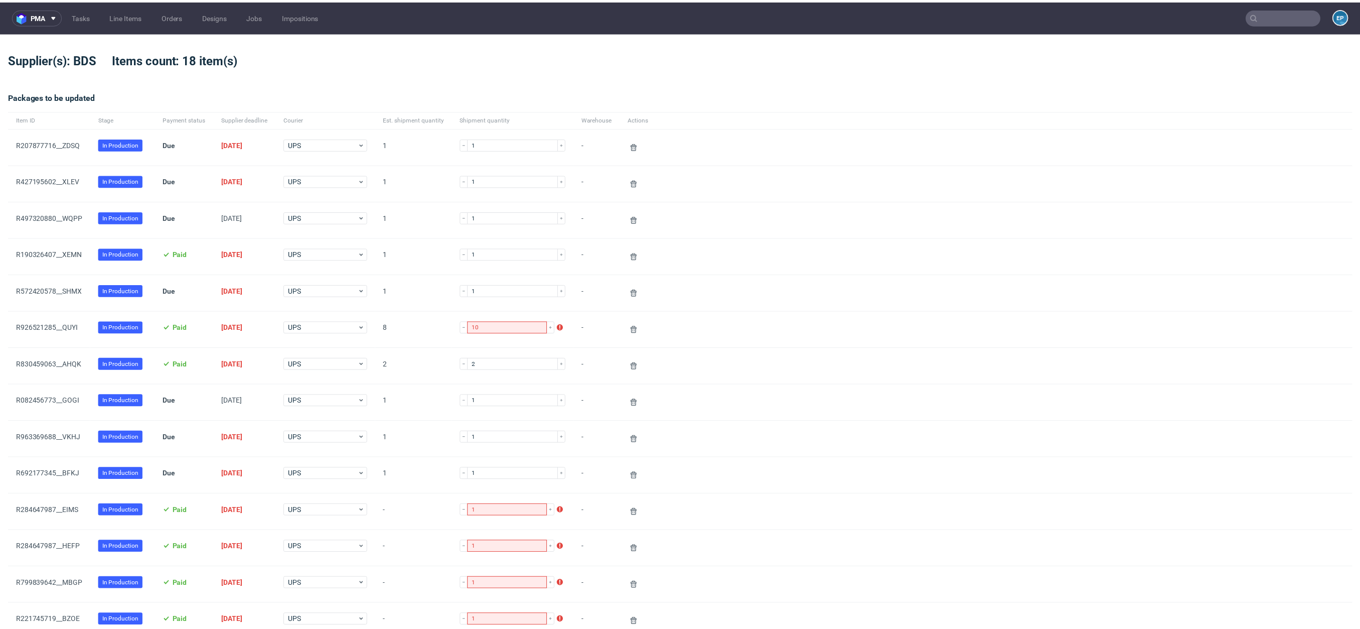
scroll to position [376, 0]
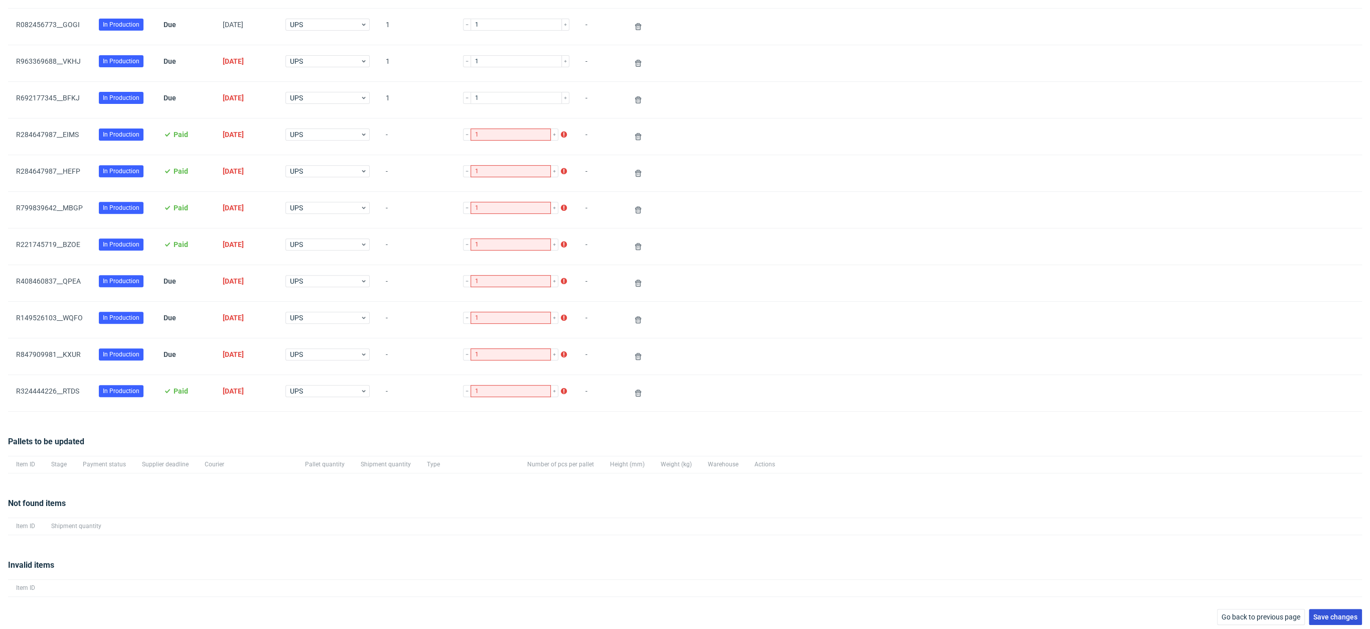
click at [963, 460] on span "Save changes" at bounding box center [1335, 616] width 44 height 7
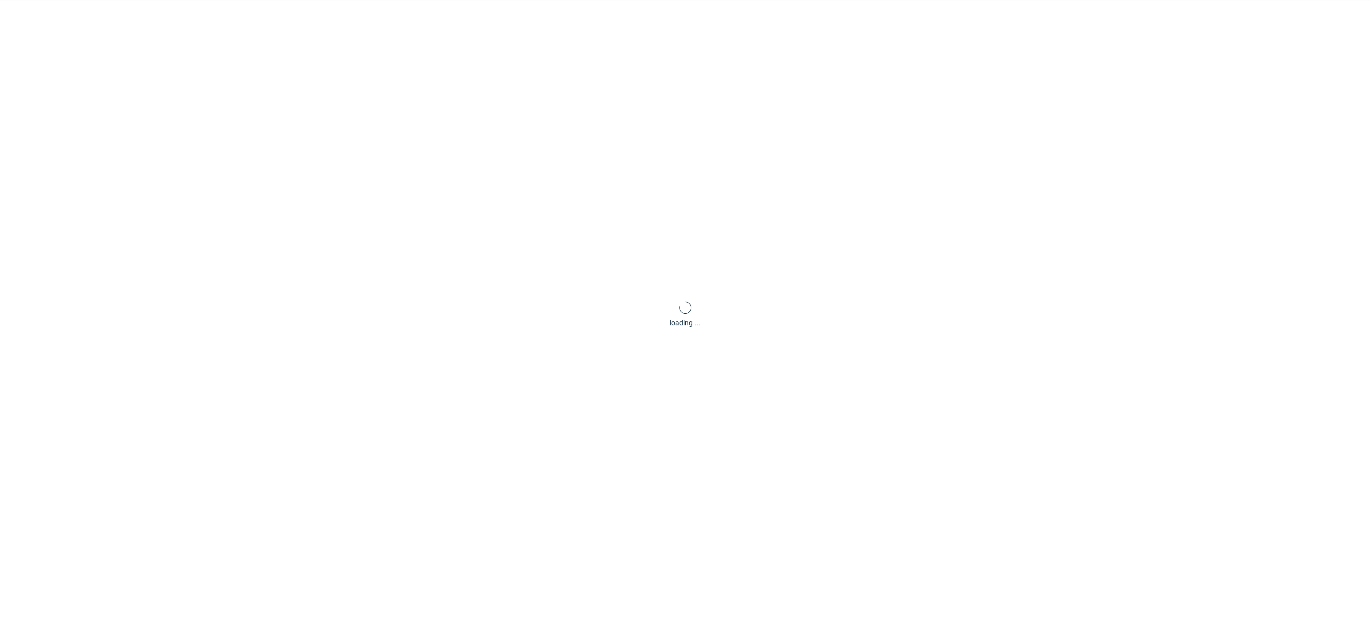
scroll to position [48, 0]
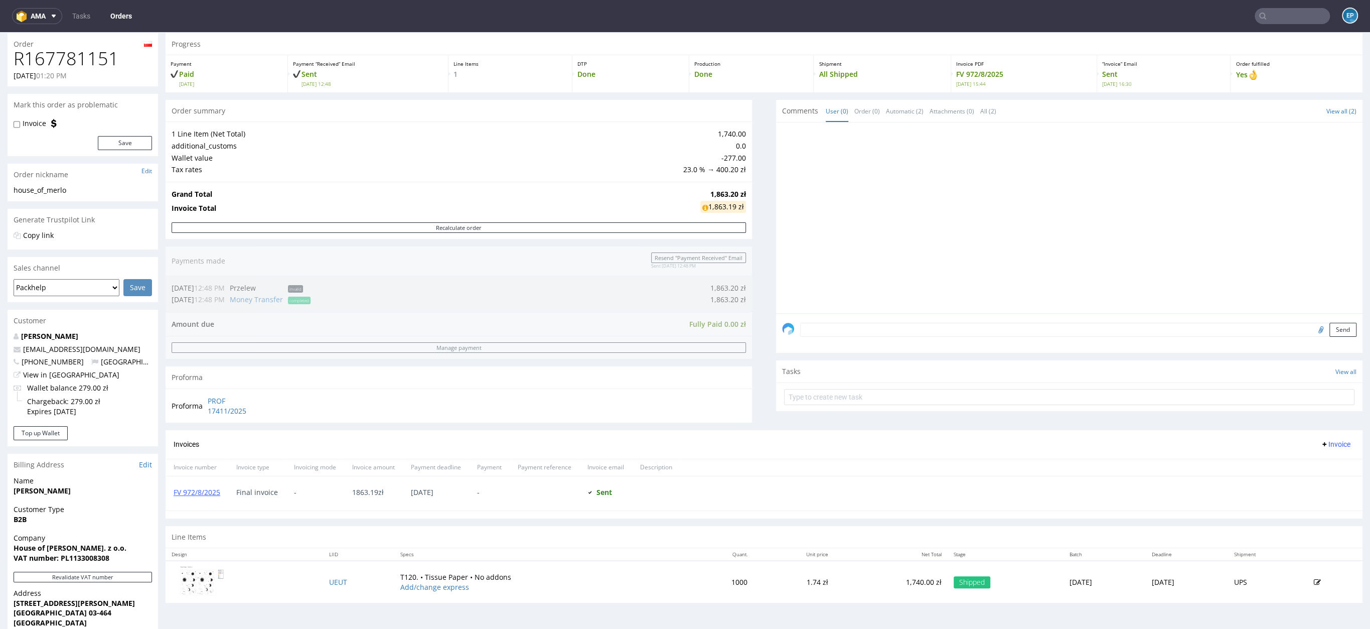
scroll to position [32, 0]
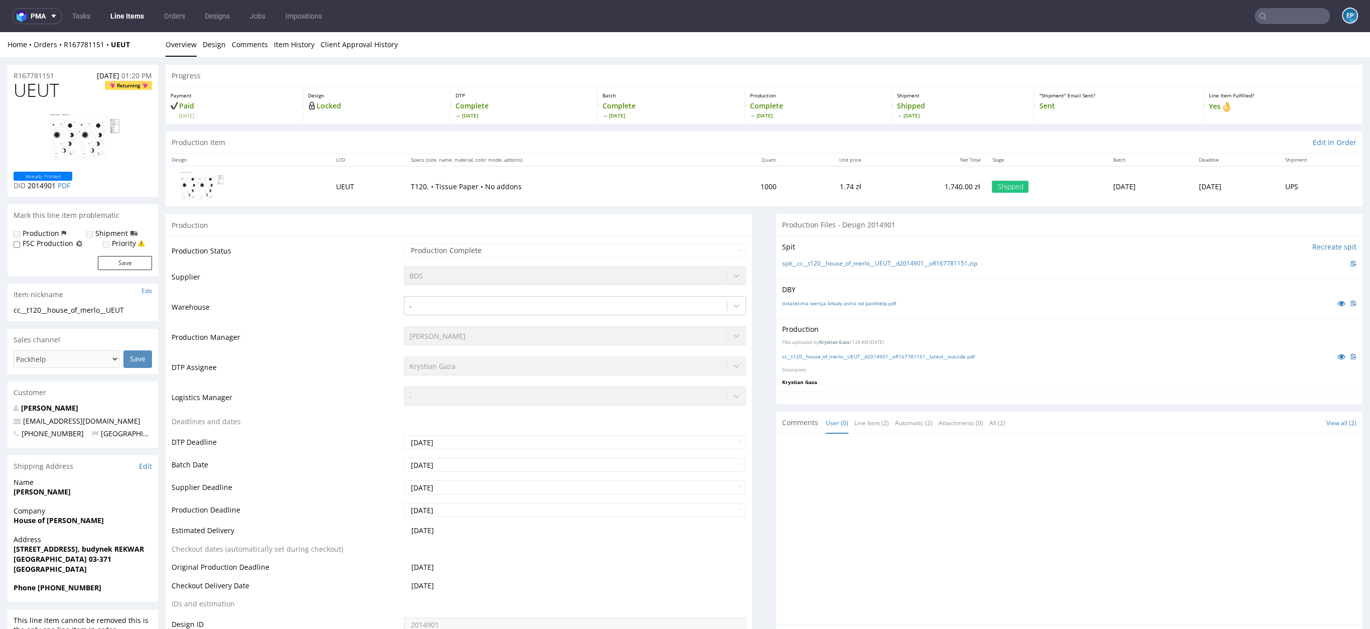
click at [42, 92] on span "UEUT" at bounding box center [37, 90] width 46 height 20
copy span "UEUT"
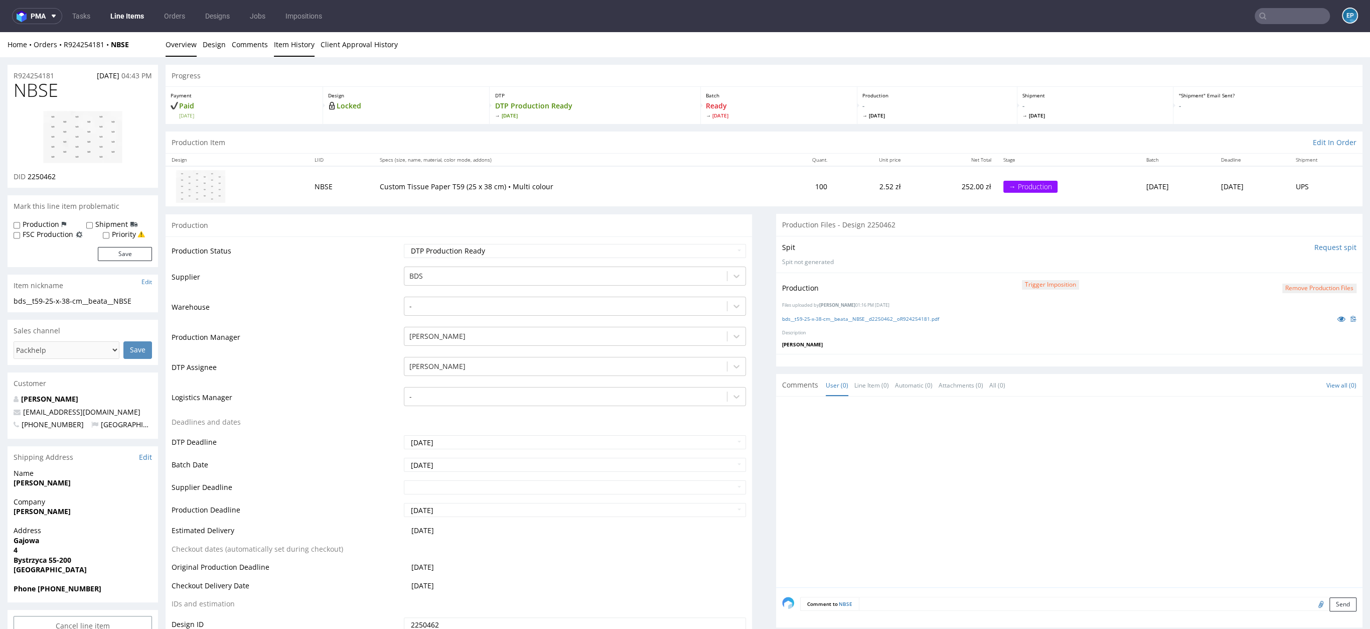
click at [279, 44] on link "Item History" at bounding box center [294, 44] width 41 height 25
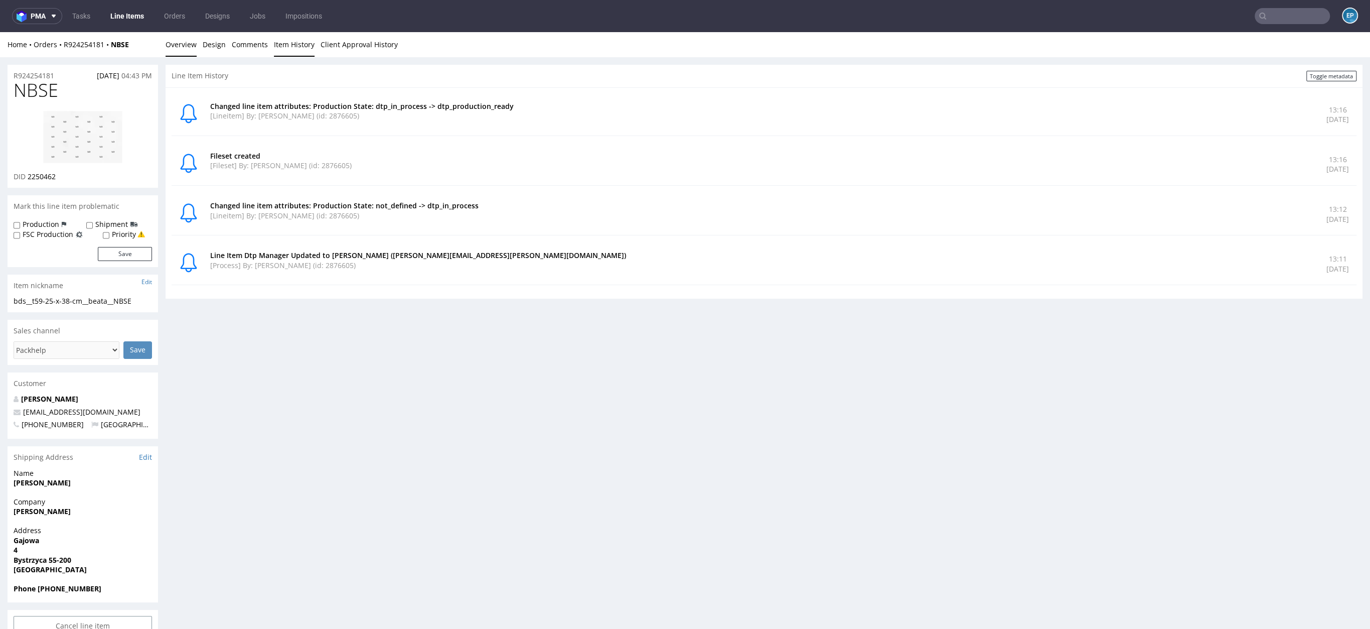
click at [173, 44] on link "Overview" at bounding box center [181, 44] width 31 height 25
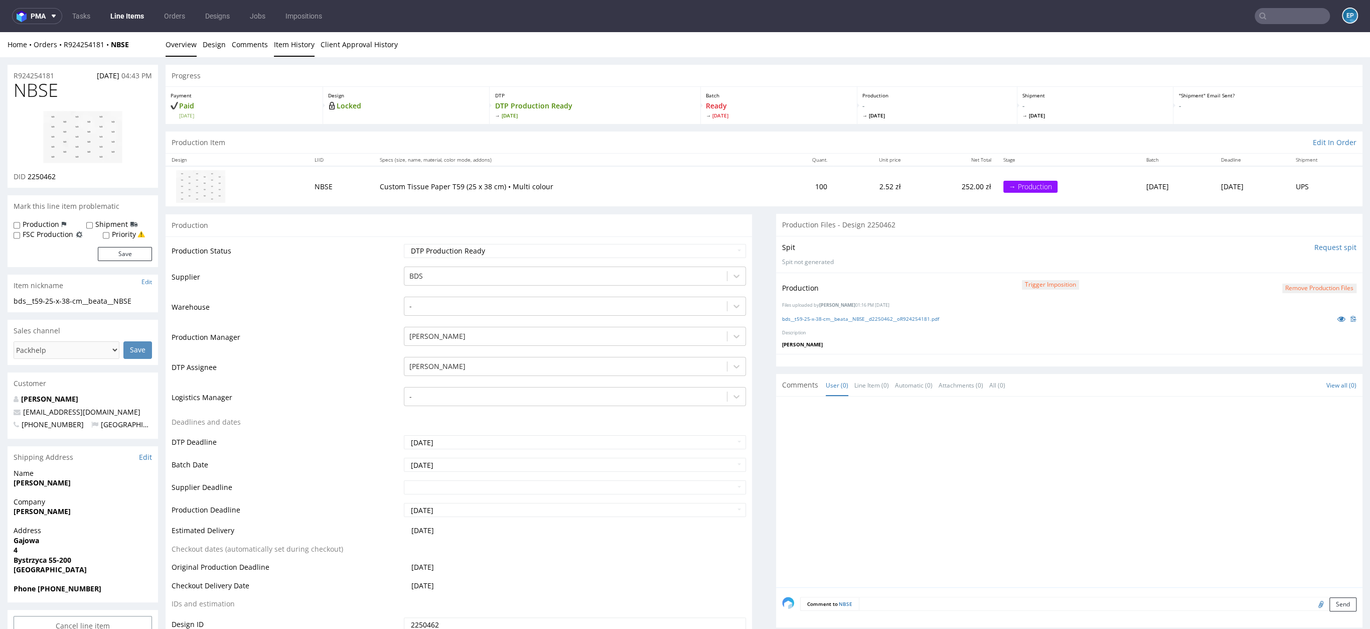
click at [296, 47] on link "Item History" at bounding box center [294, 44] width 41 height 25
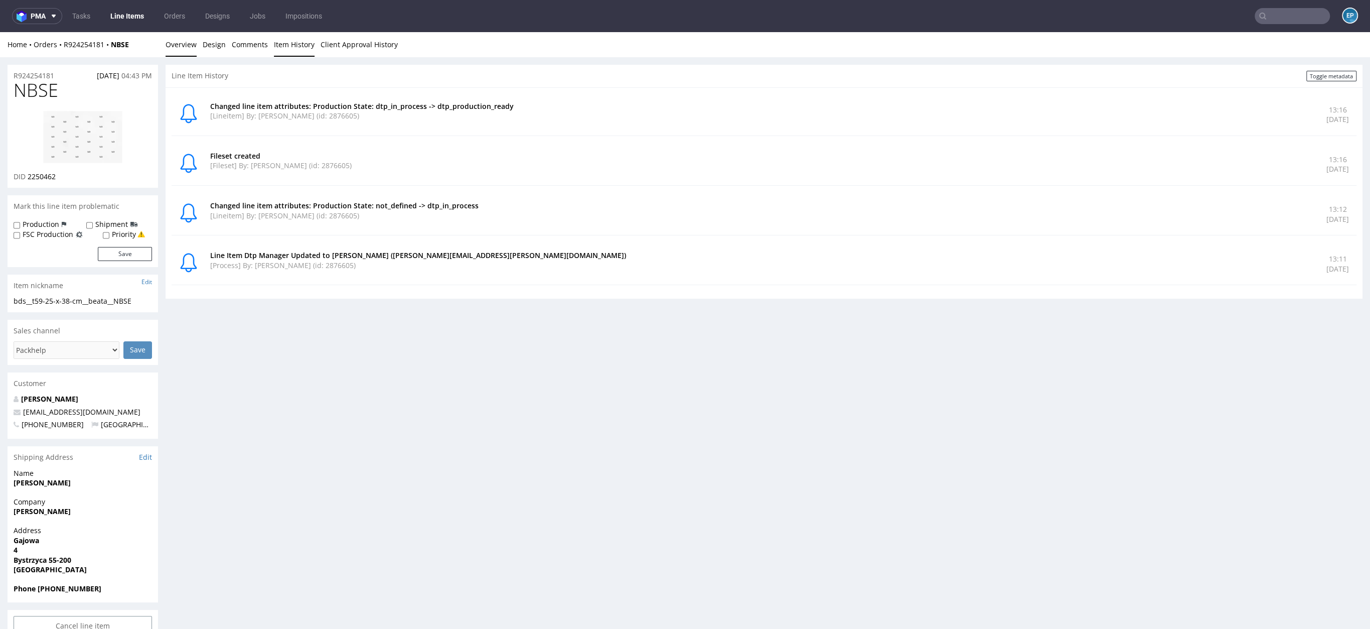
click at [184, 49] on link "Overview" at bounding box center [181, 44] width 31 height 25
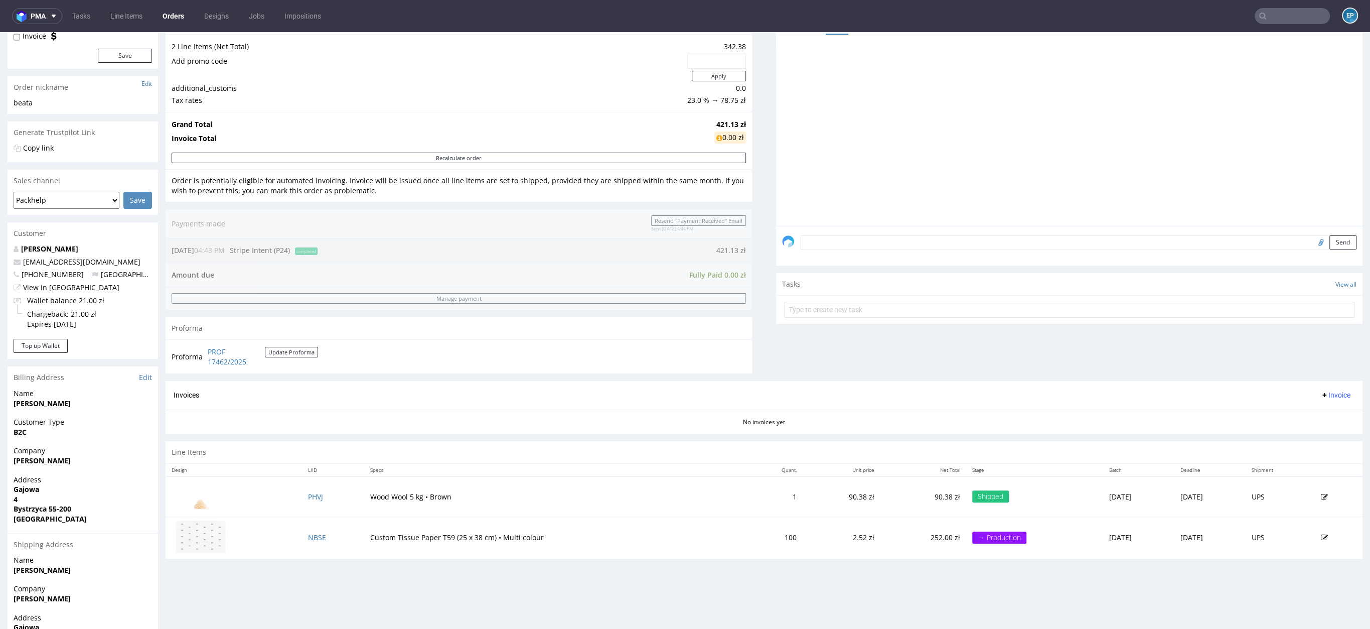
scroll to position [186, 0]
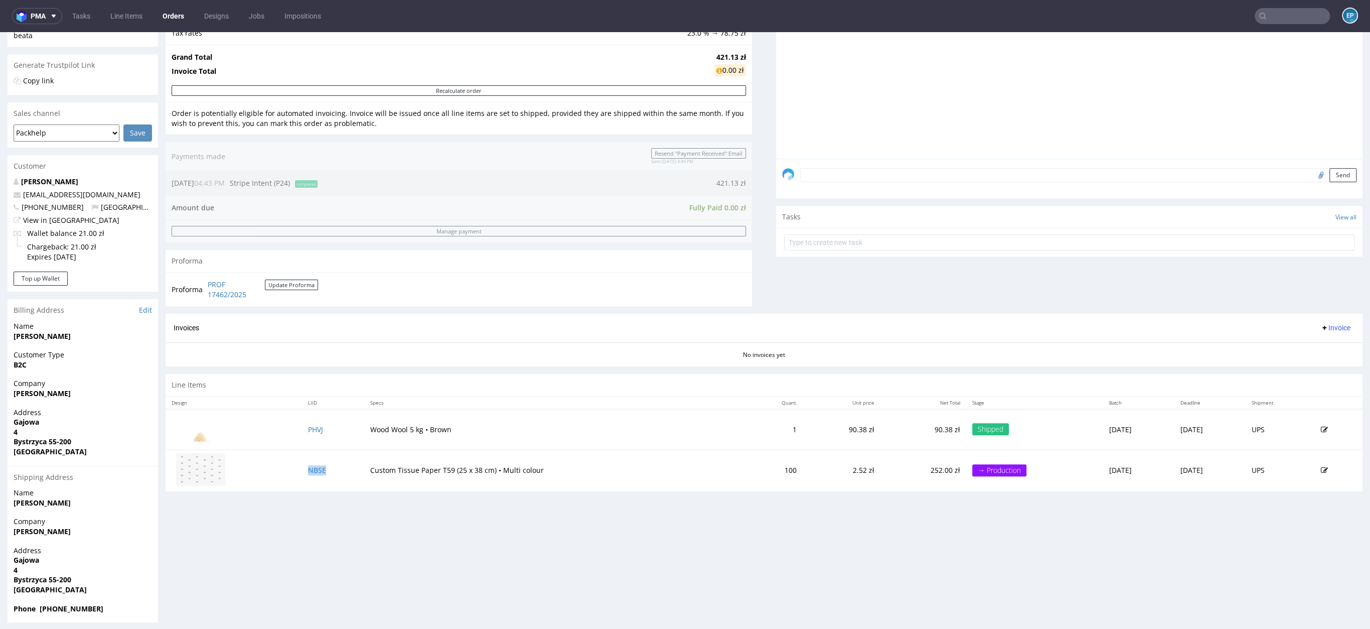
click at [311, 462] on td "NBSE" at bounding box center [333, 470] width 62 height 42
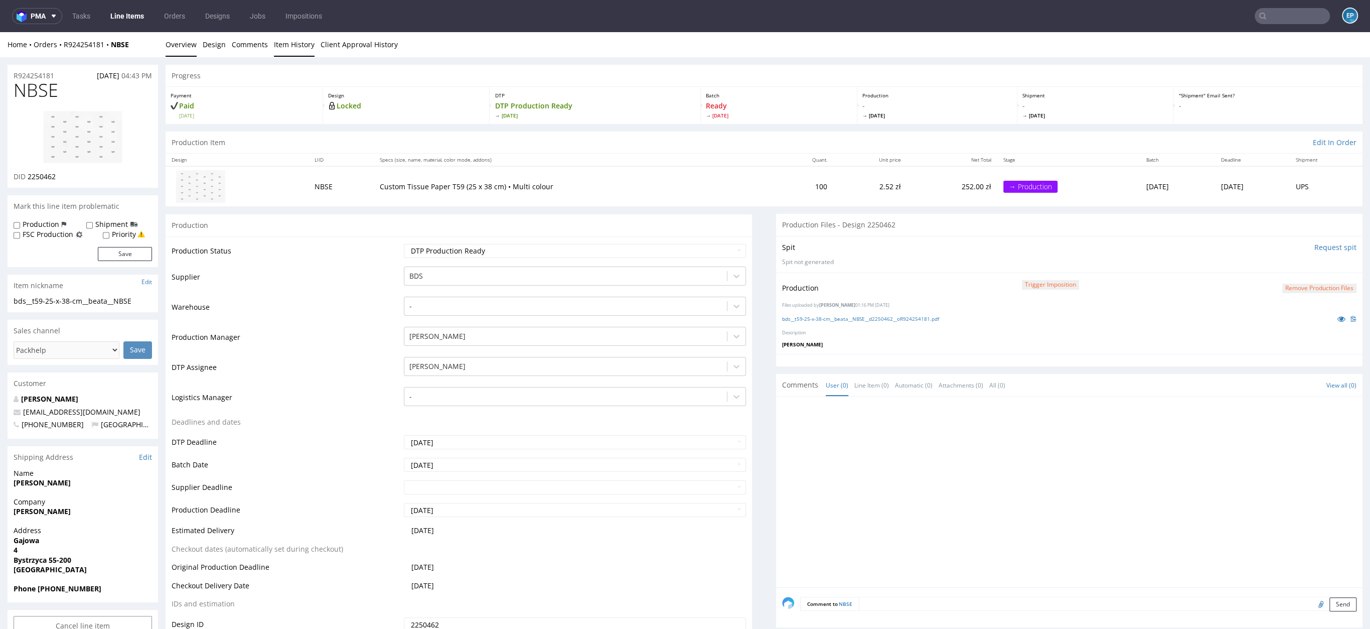
click at [281, 43] on link "Item History" at bounding box center [294, 44] width 41 height 25
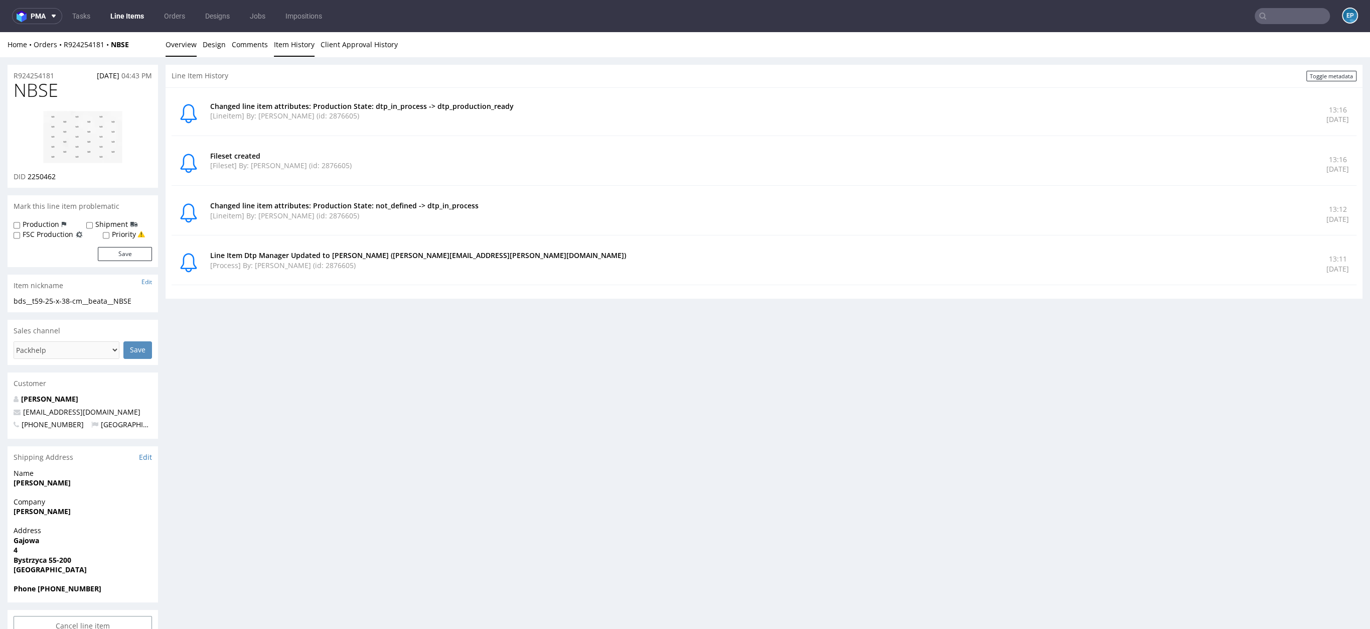
click at [186, 44] on link "Overview" at bounding box center [181, 44] width 31 height 25
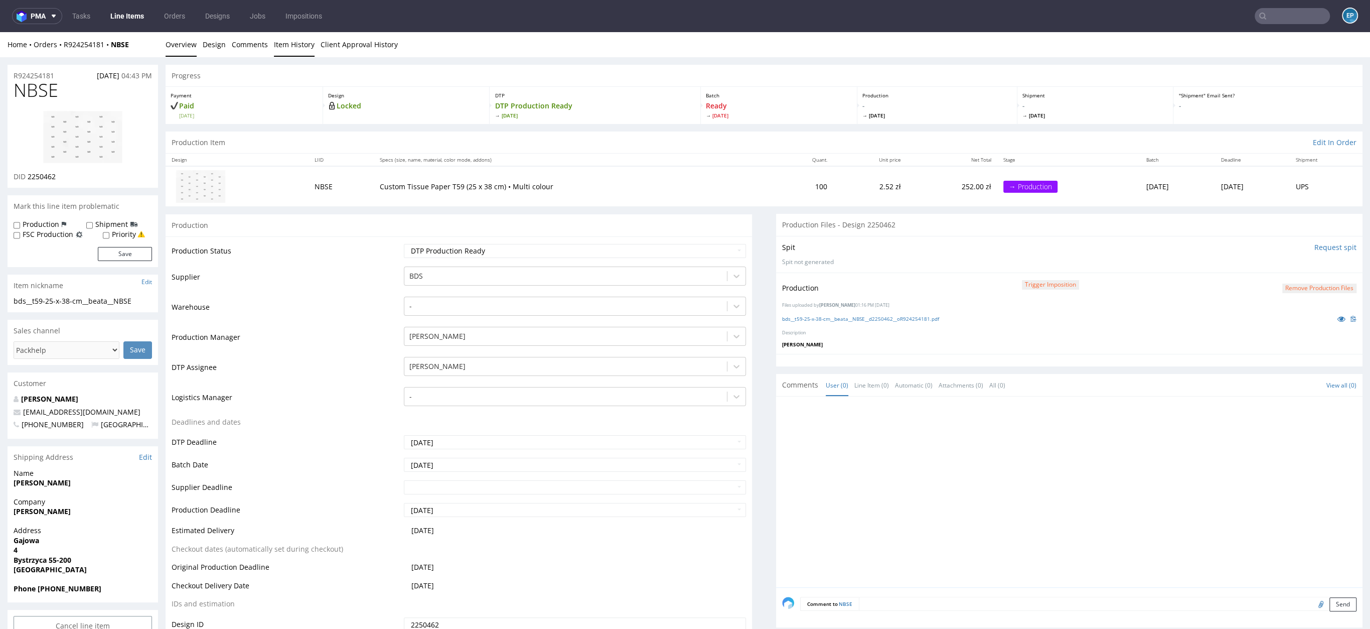
click at [288, 48] on link "Item History" at bounding box center [294, 44] width 41 height 25
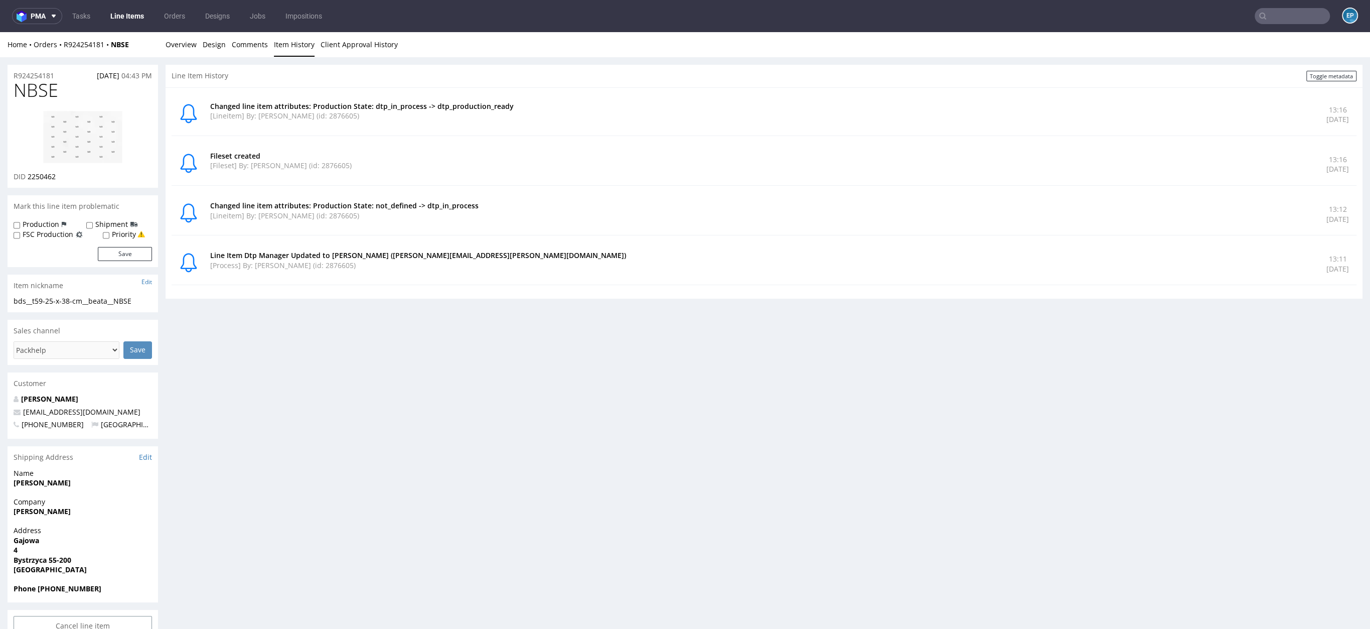
click at [288, 48] on link "Item History" at bounding box center [294, 44] width 41 height 25
click at [183, 46] on link "Overview" at bounding box center [181, 44] width 31 height 25
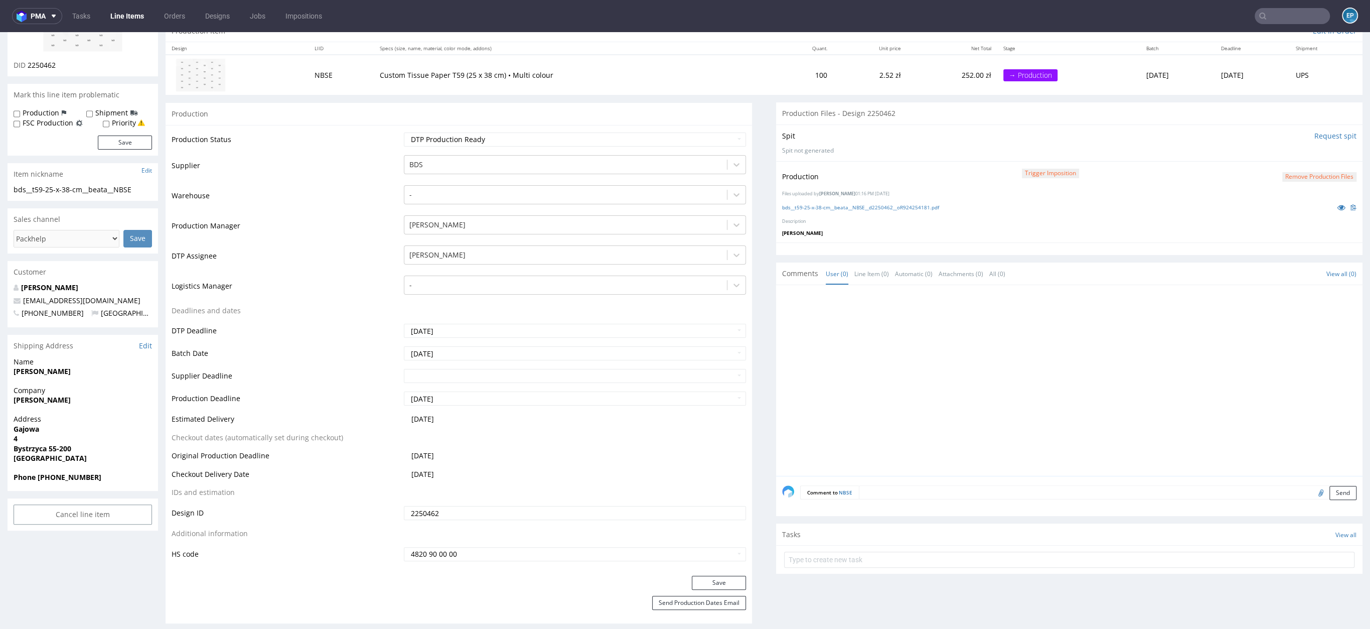
scroll to position [112, 0]
click at [479, 351] on input "2025-08-25" at bounding box center [575, 353] width 342 height 14
click at [447, 324] on td "26" at bounding box center [440, 322] width 15 height 15
type input "2025-08-26"
click at [438, 379] on input "text" at bounding box center [575, 375] width 342 height 14
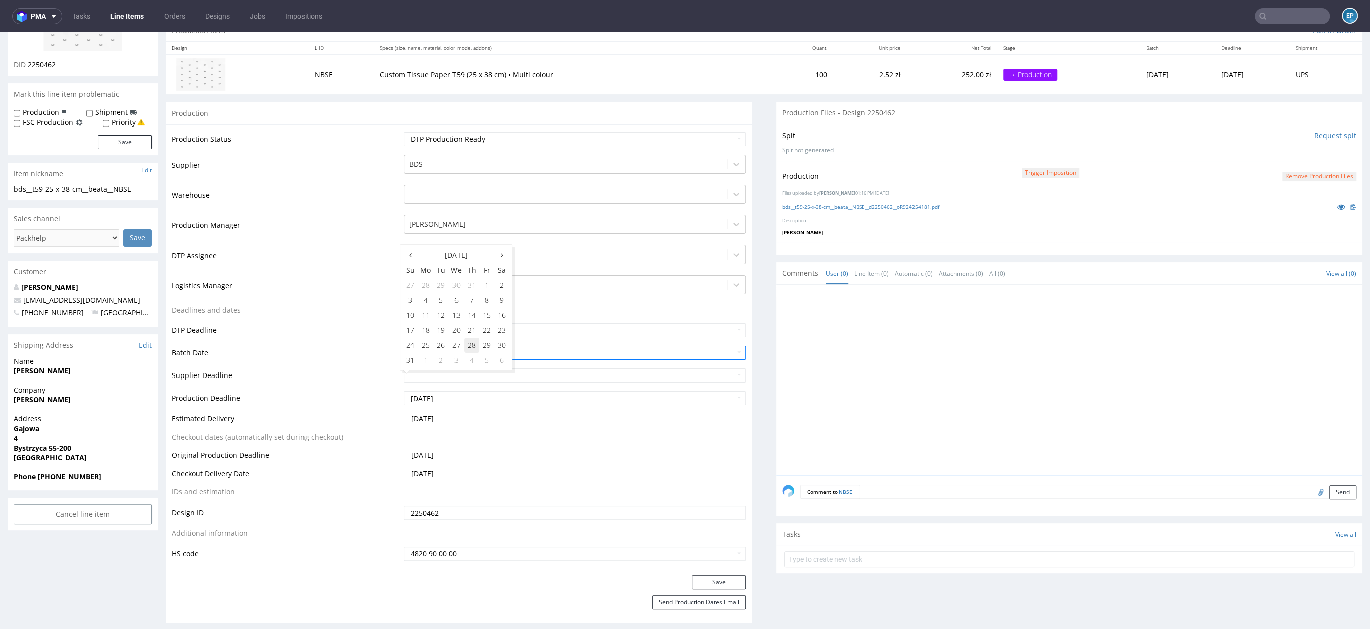
click at [467, 346] on td "28" at bounding box center [471, 345] width 15 height 15
type input "[DATE]"
click at [469, 366] on td "28" at bounding box center [471, 367] width 15 height 15
type input "[DATE]"
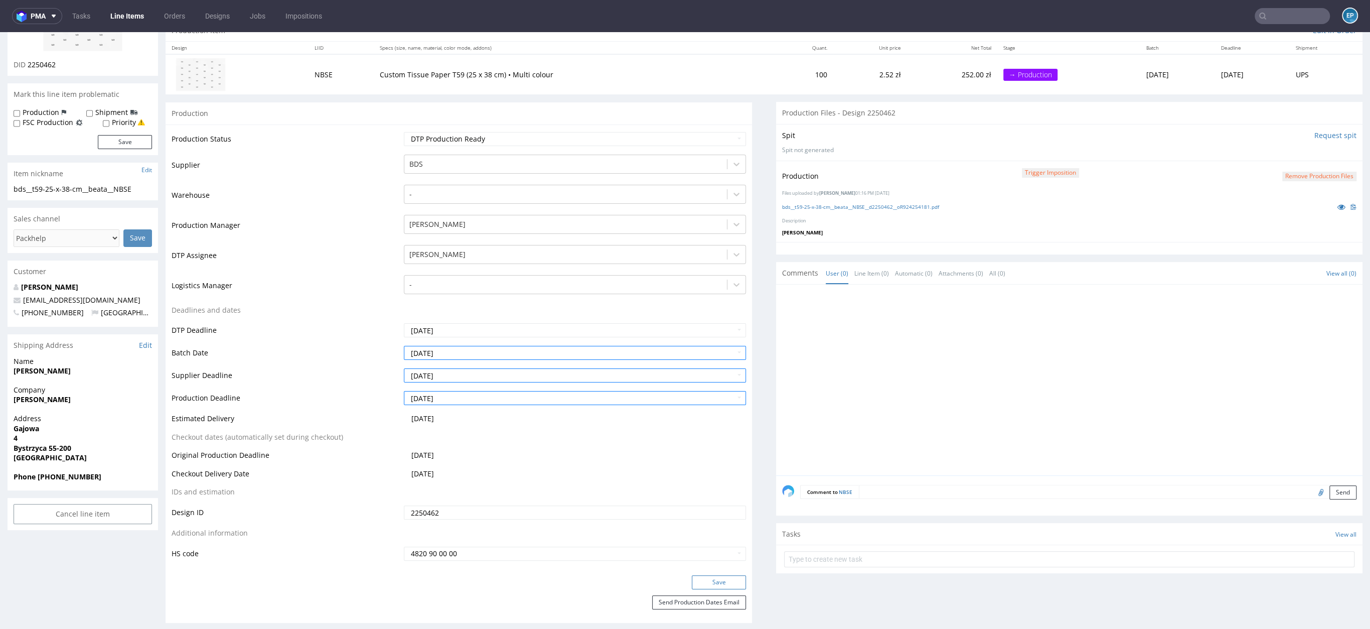
click at [705, 578] on button "Save" at bounding box center [719, 582] width 54 height 14
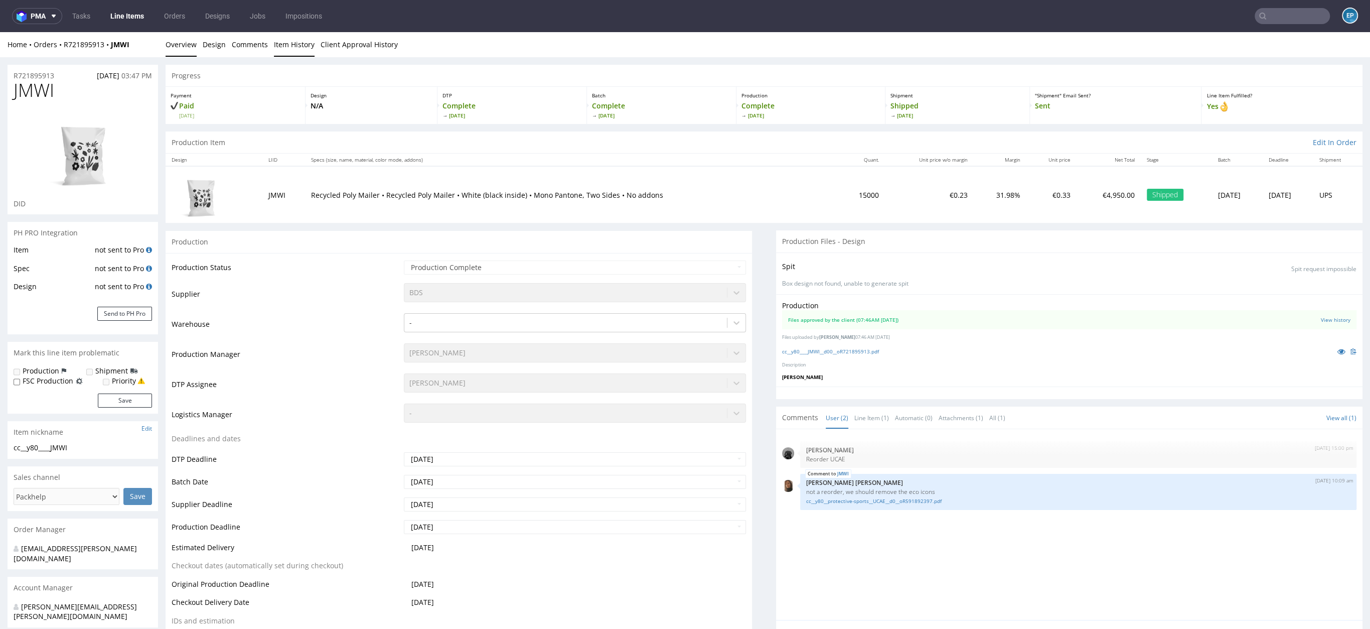
click at [290, 51] on link "Item History" at bounding box center [294, 44] width 41 height 25
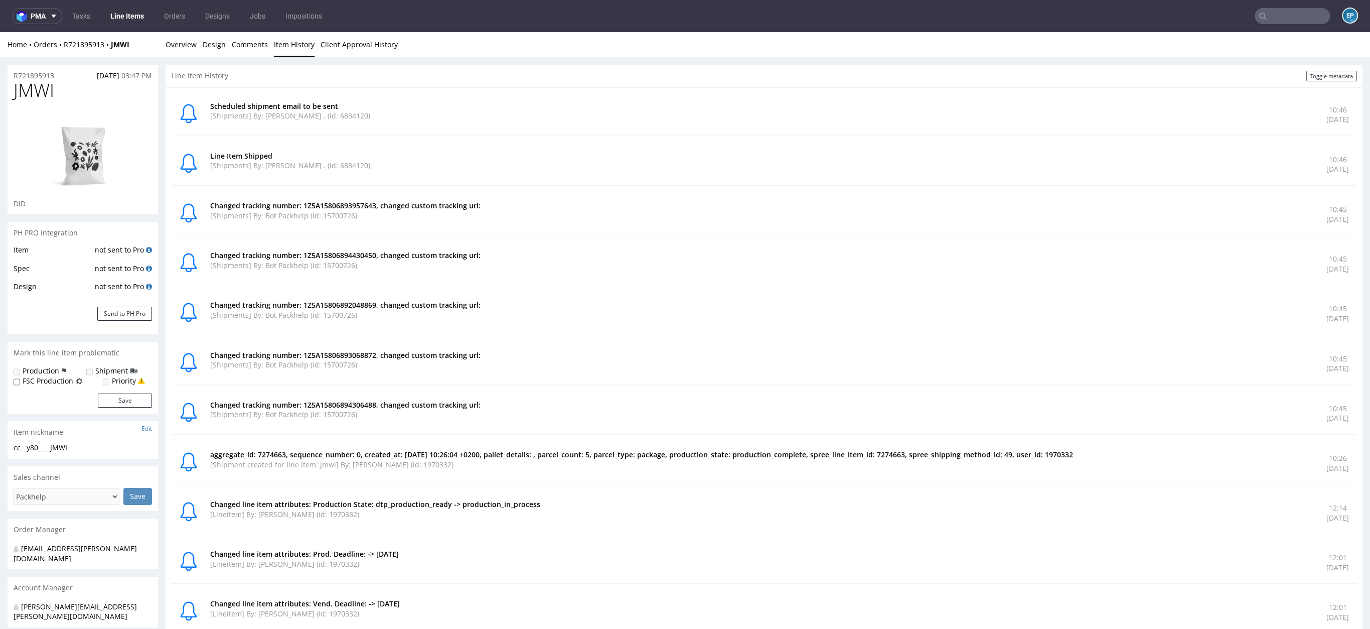
click at [155, 18] on ul "Tasks Line Items Orders Designs Jobs Impositions" at bounding box center [197, 16] width 270 height 16
click at [139, 16] on link "Line Items" at bounding box center [127, 16] width 46 height 16
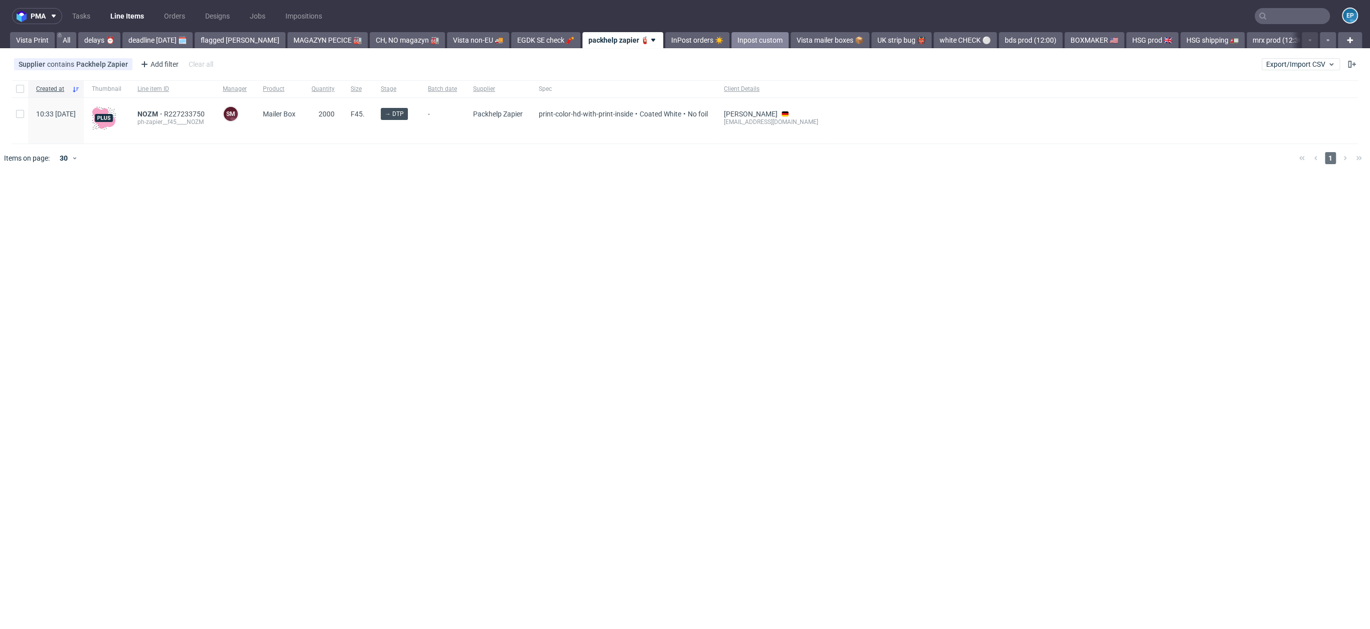
click at [739, 40] on link "Inpost custom" at bounding box center [759, 40] width 57 height 16
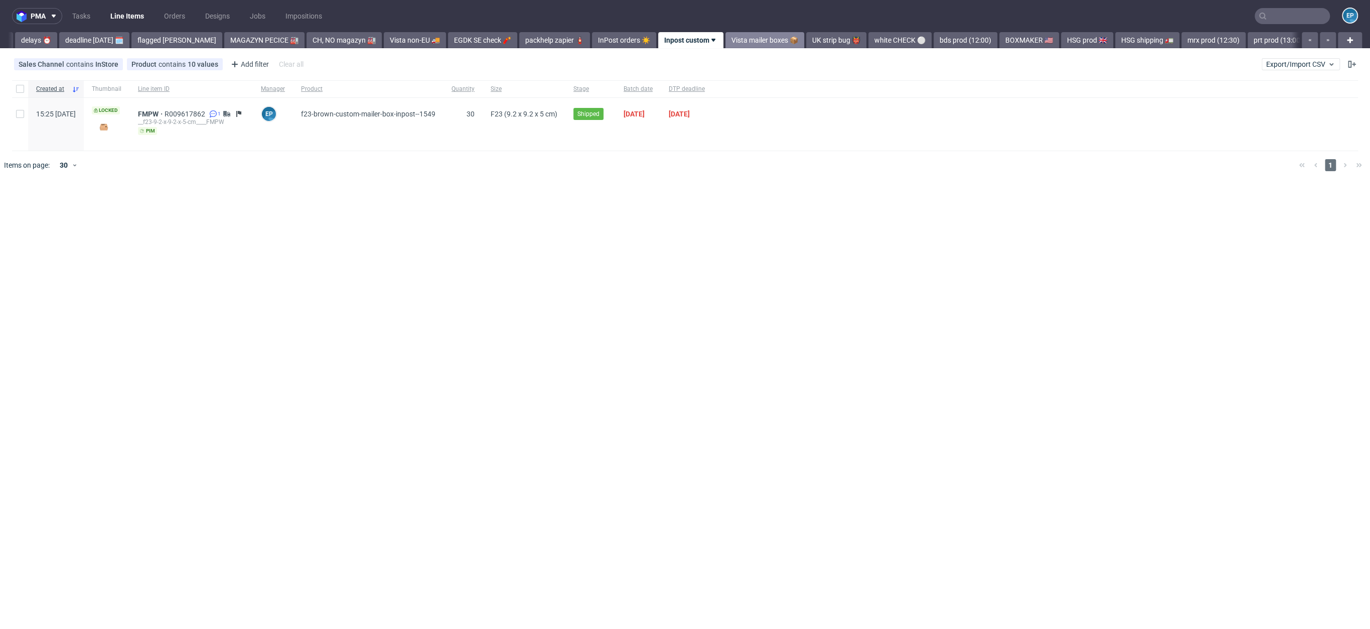
click at [735, 42] on link "Vista mailer boxes 📦" at bounding box center [764, 40] width 79 height 16
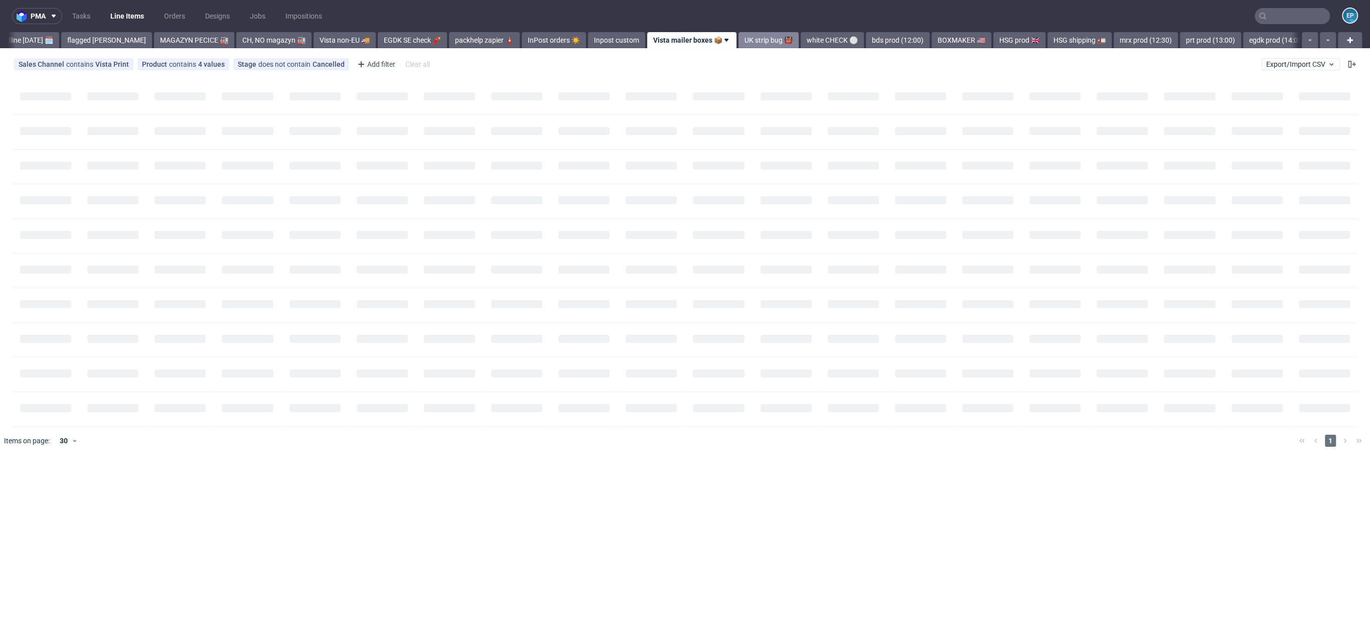
click at [738, 40] on link "UK strip bug 👹" at bounding box center [768, 40] width 60 height 16
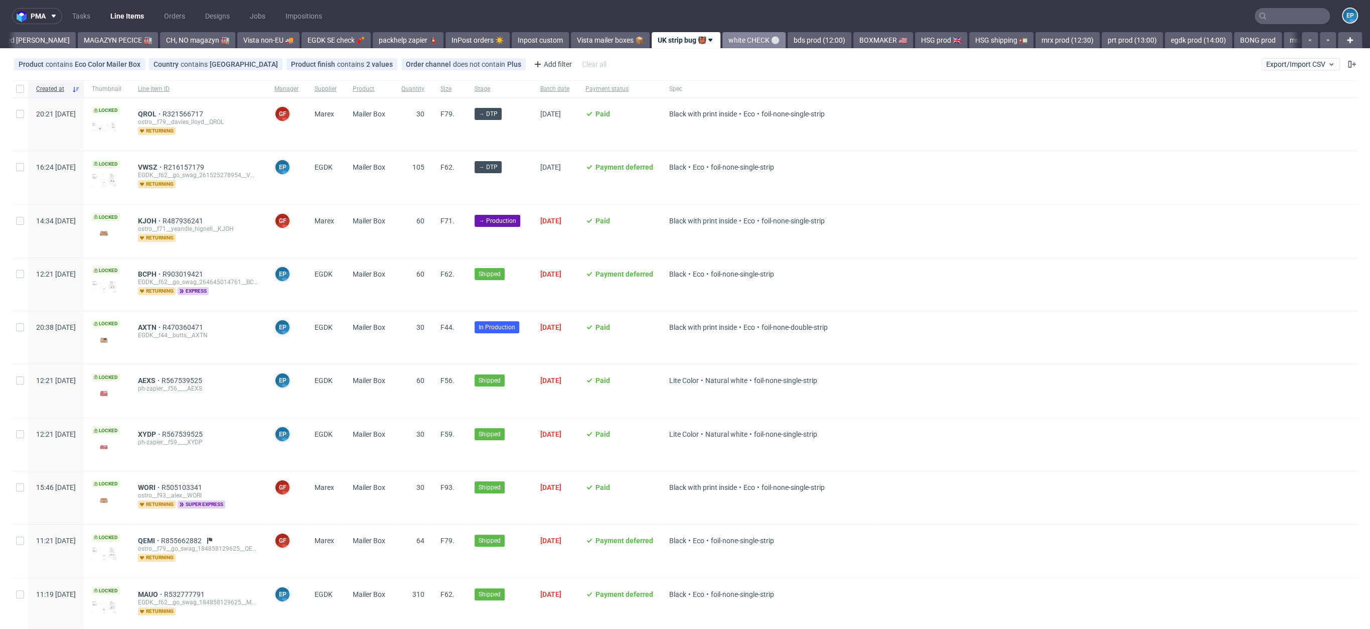
click at [725, 40] on link "white CHECK ⚪️" at bounding box center [753, 40] width 63 height 16
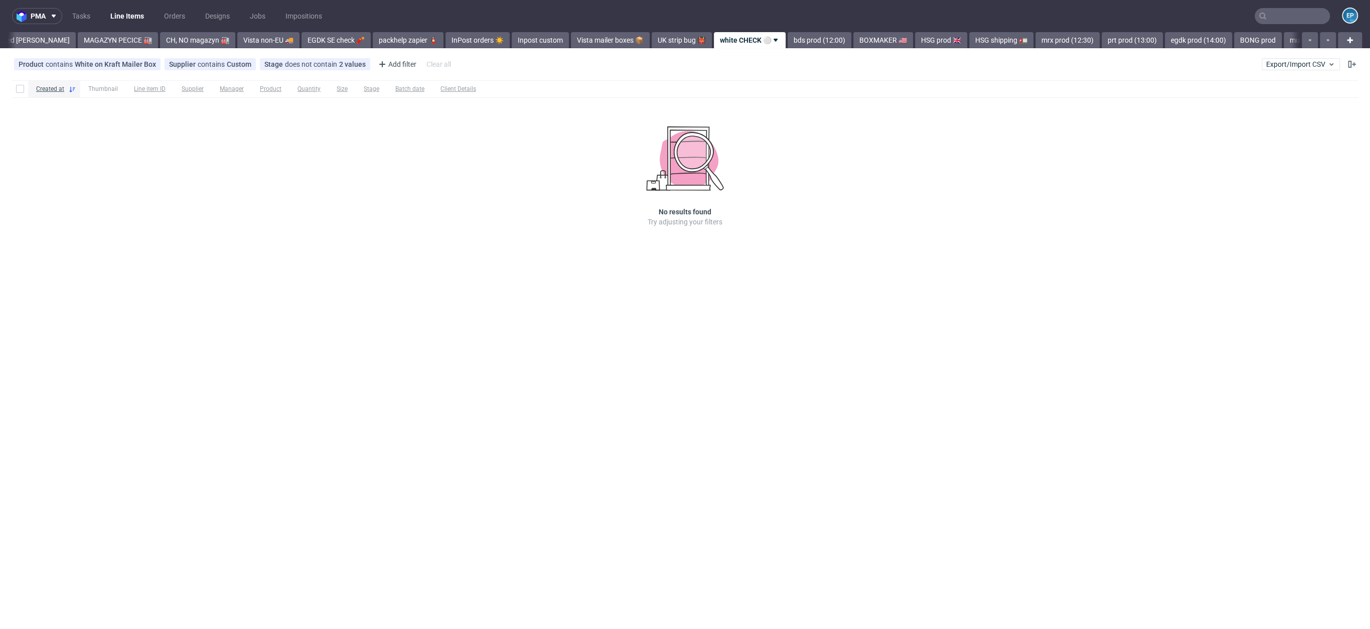
scroll to position [0, 267]
click at [594, 37] on link "UK strip bug 👹" at bounding box center [624, 40] width 60 height 16
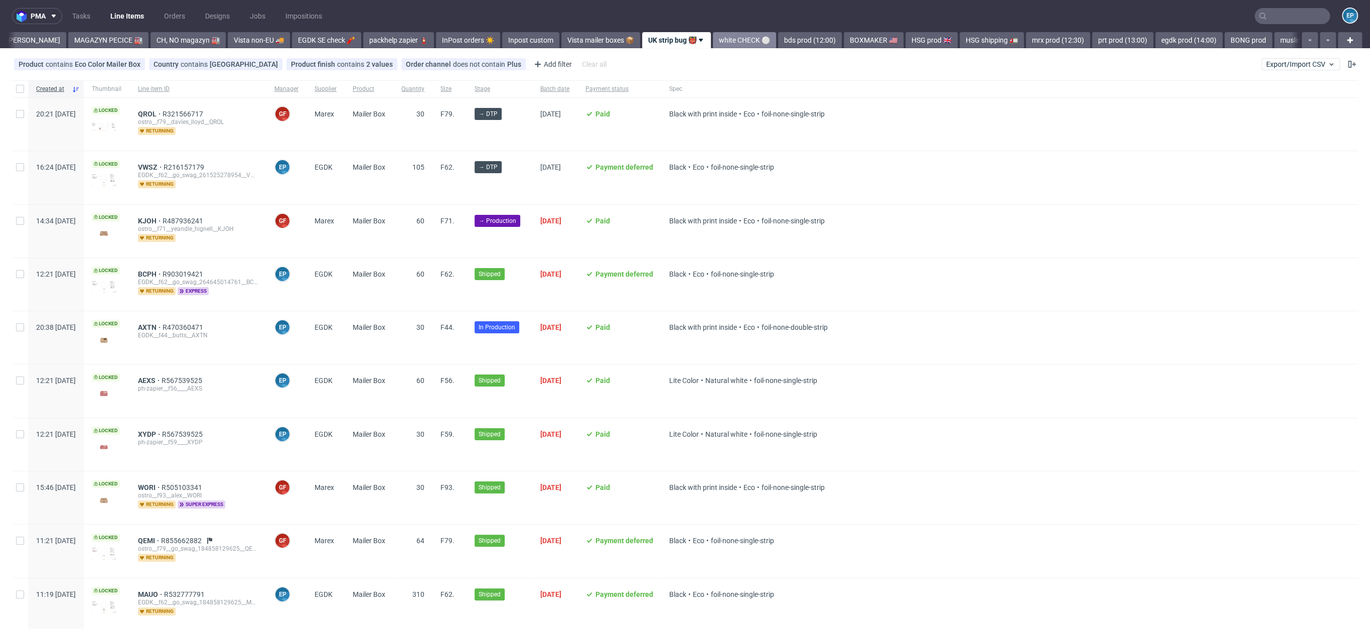
scroll to position [0, 210]
click at [722, 38] on link "white CHECK ⚪️" at bounding box center [753, 40] width 63 height 16
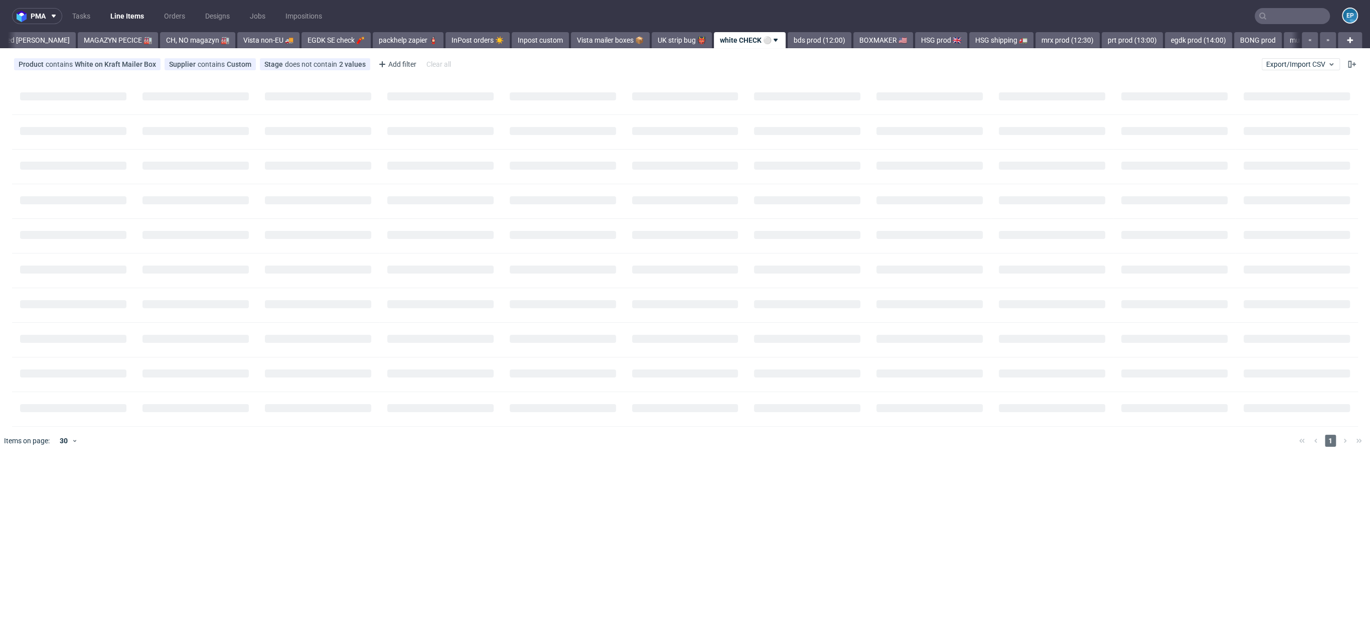
scroll to position [0, 267]
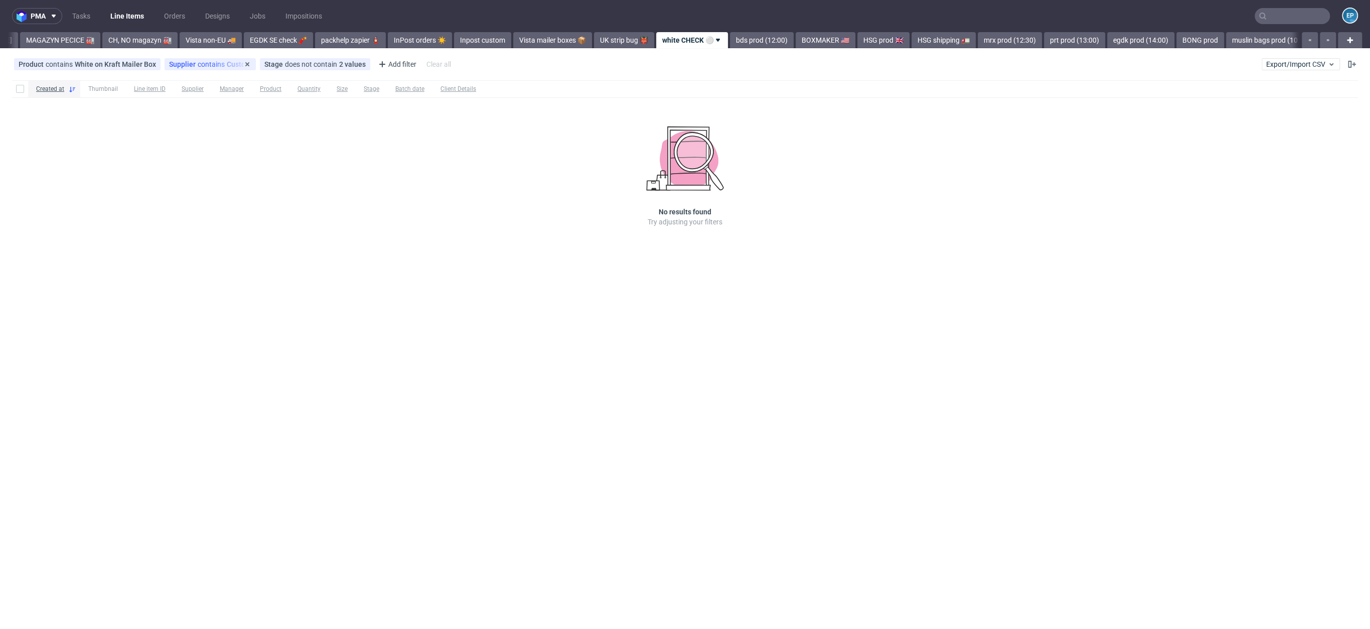
click at [223, 62] on div "Supplier contains Custom" at bounding box center [210, 64] width 82 height 8
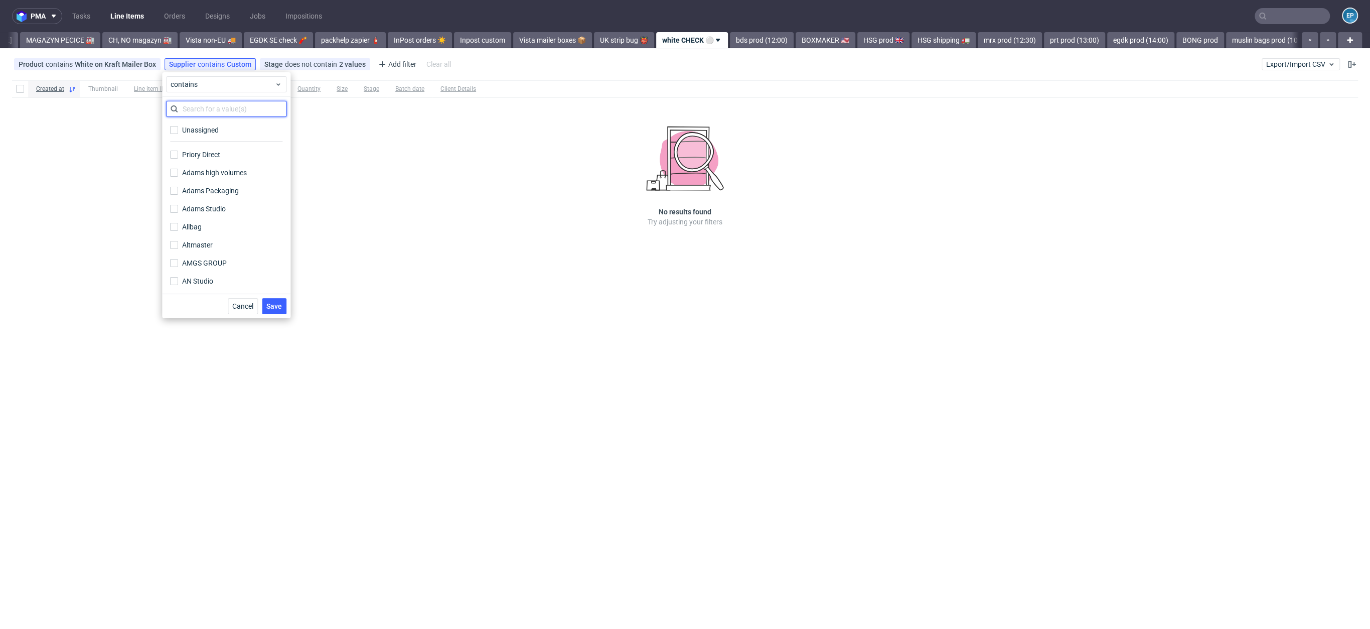
click at [199, 113] on input "text" at bounding box center [226, 109] width 120 height 16
type input "zap"
click at [198, 132] on div "Packhelp Zapier" at bounding box center [208, 130] width 52 height 10
click at [178, 132] on input "Packhelp Zapier" at bounding box center [174, 130] width 8 height 8
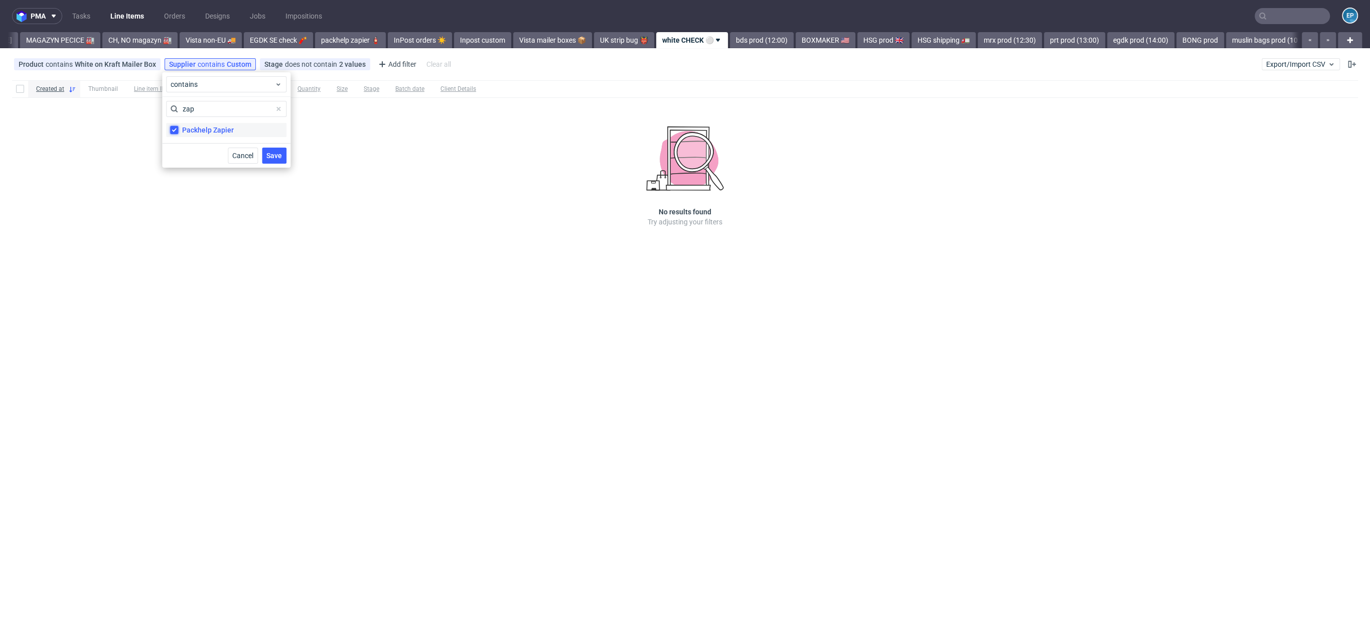
checkbox input "true"
click at [279, 149] on button "Save" at bounding box center [274, 155] width 25 height 16
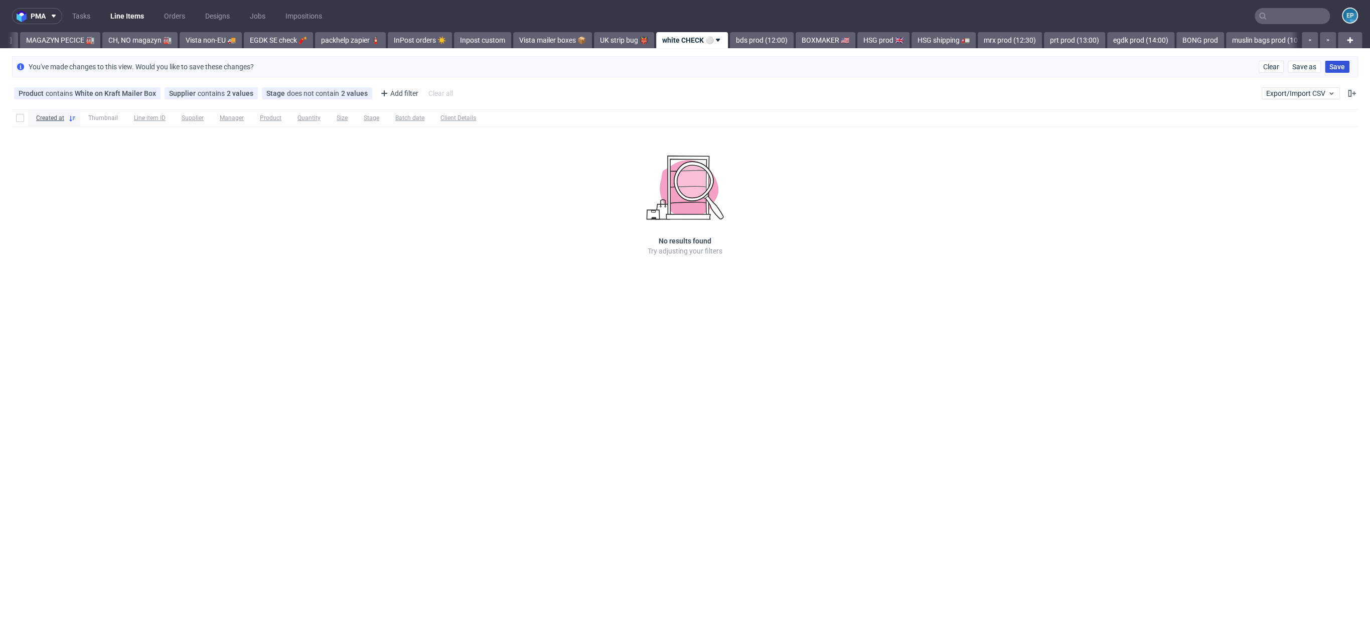
click at [1337, 70] on span "Save" at bounding box center [1337, 66] width 16 height 7
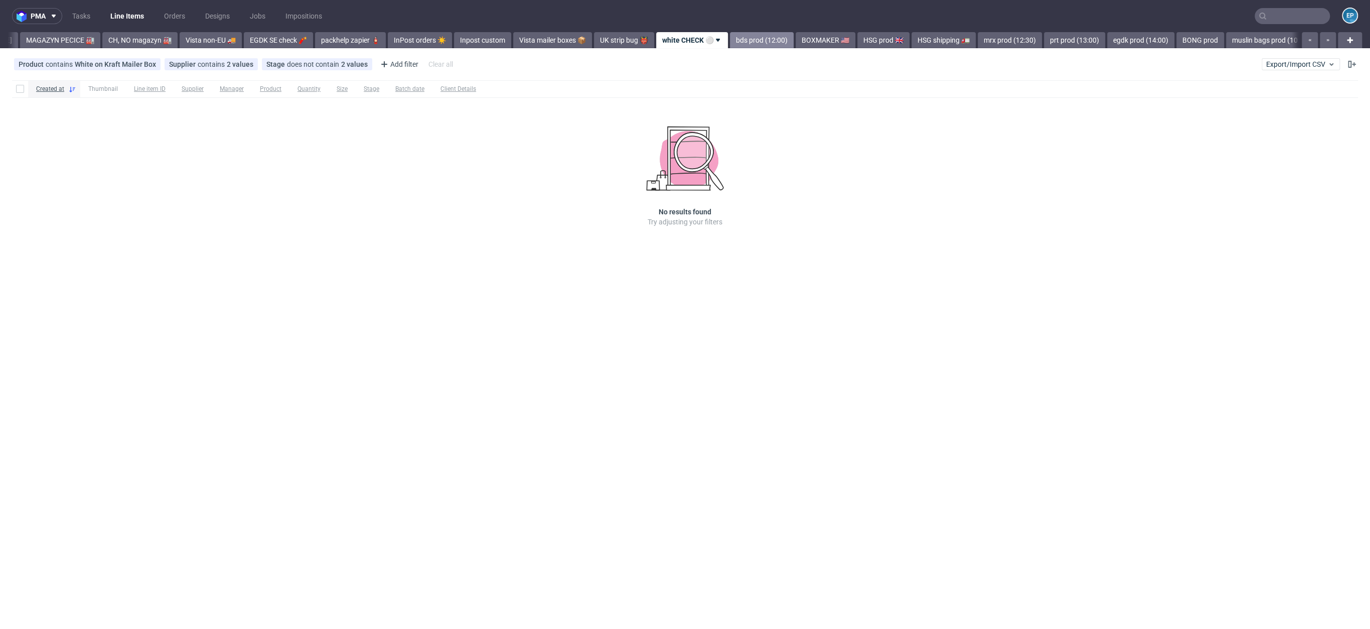
click at [730, 32] on link "bds prod (12:00)" at bounding box center [762, 40] width 64 height 16
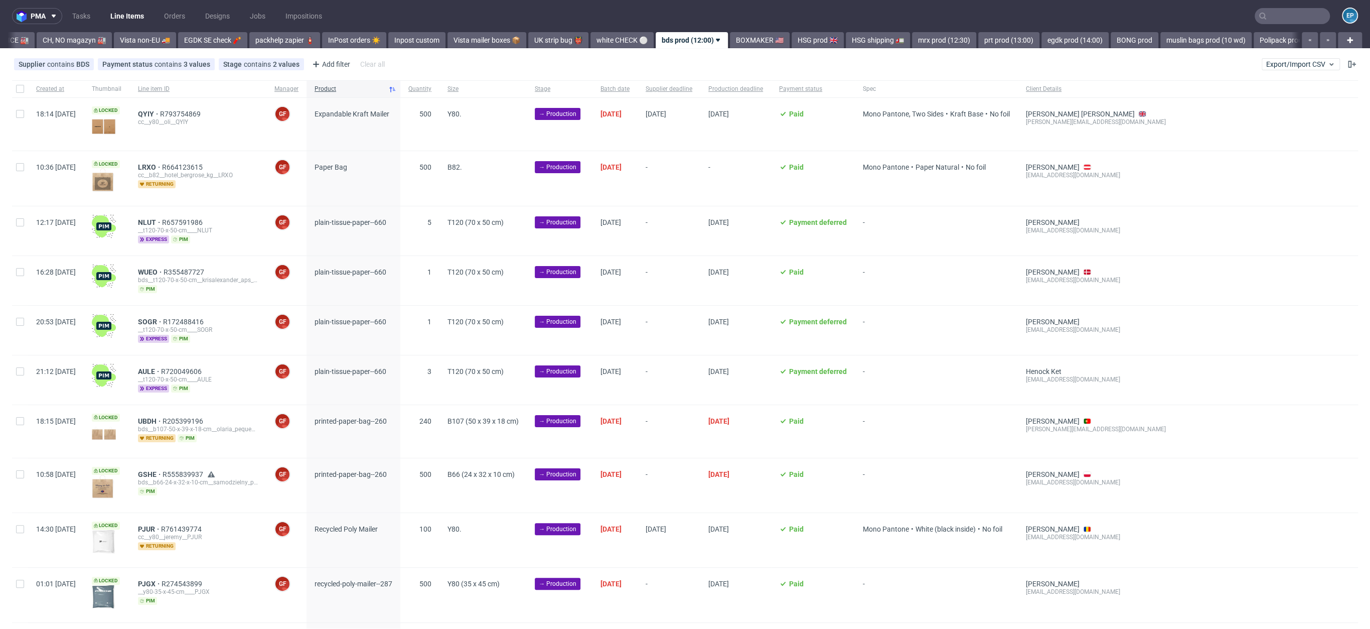
click at [15, 85] on div at bounding box center [20, 88] width 16 height 17
checkbox input "true"
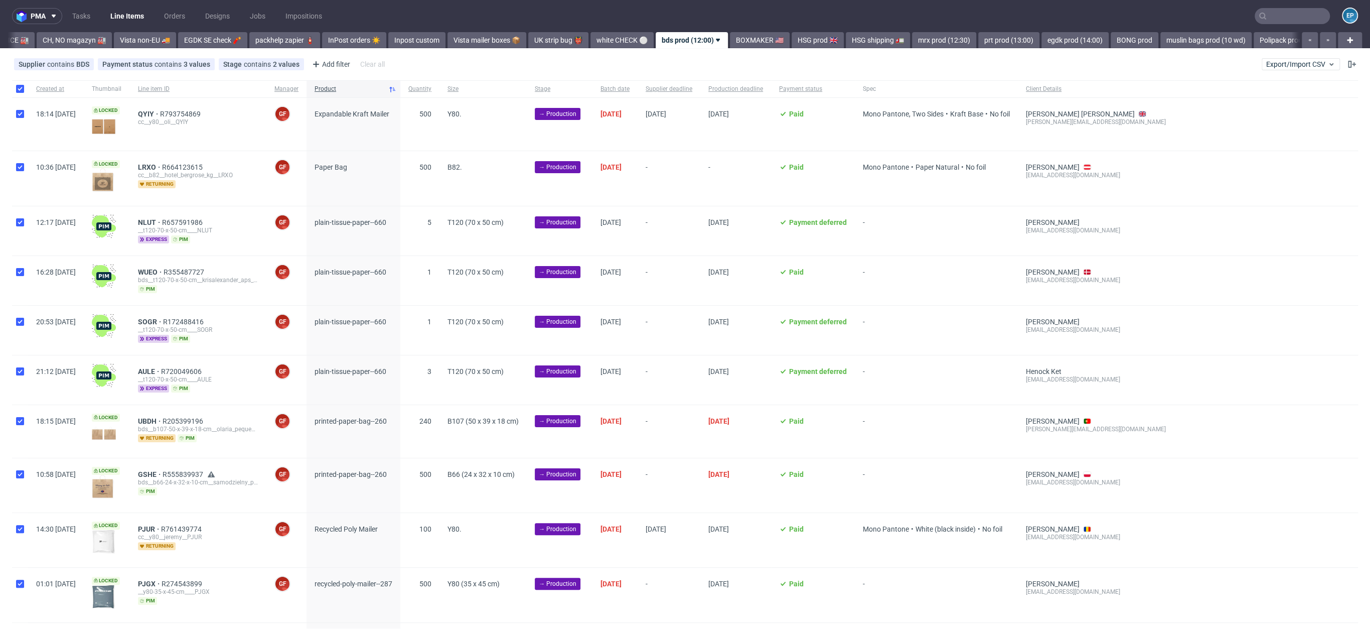
checkbox input "true"
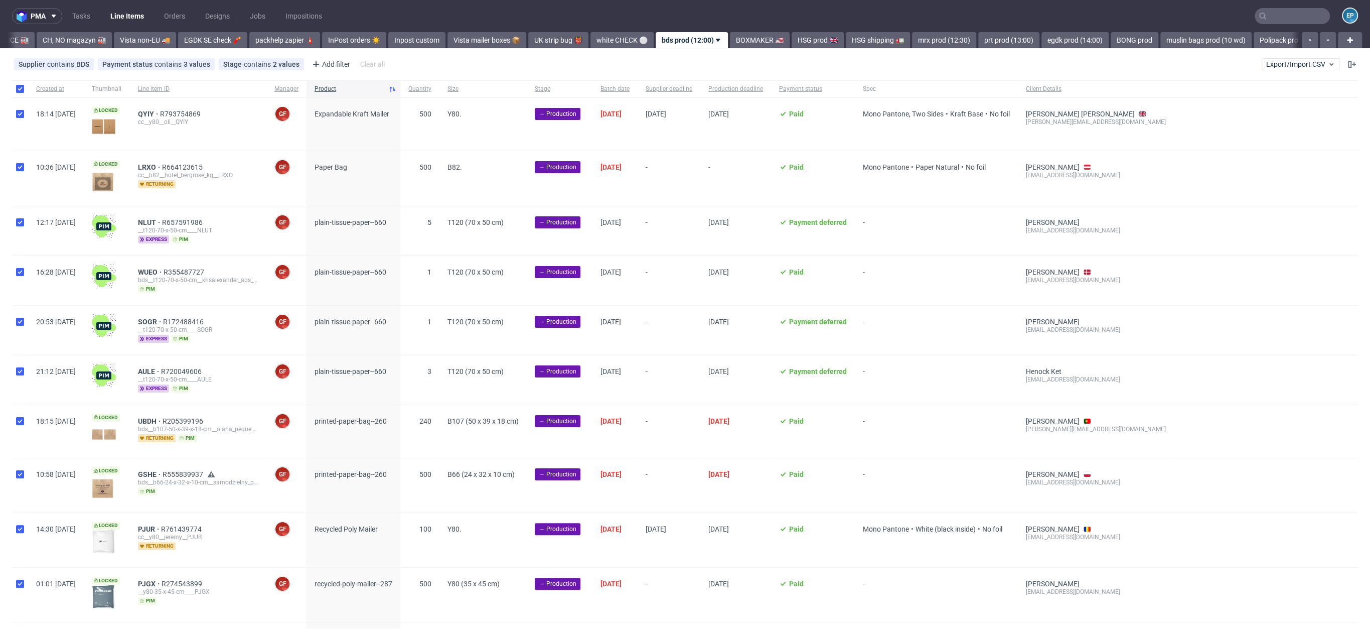
checkbox input "true"
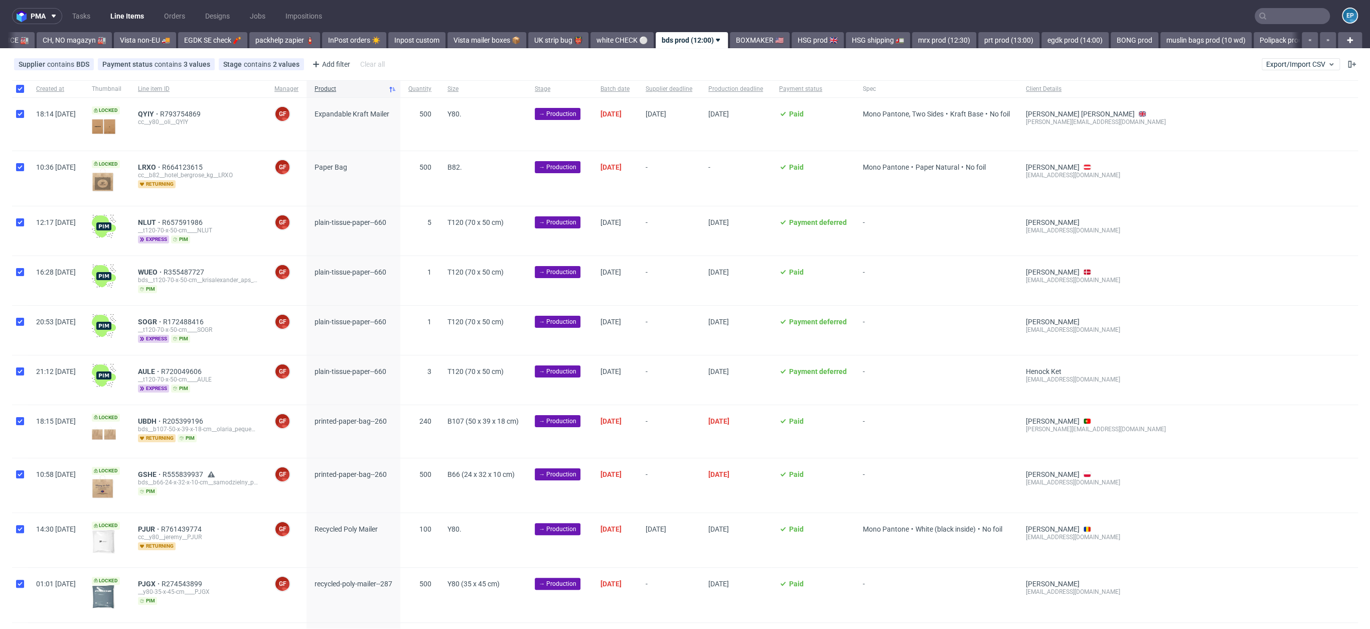
checkbox input "true"
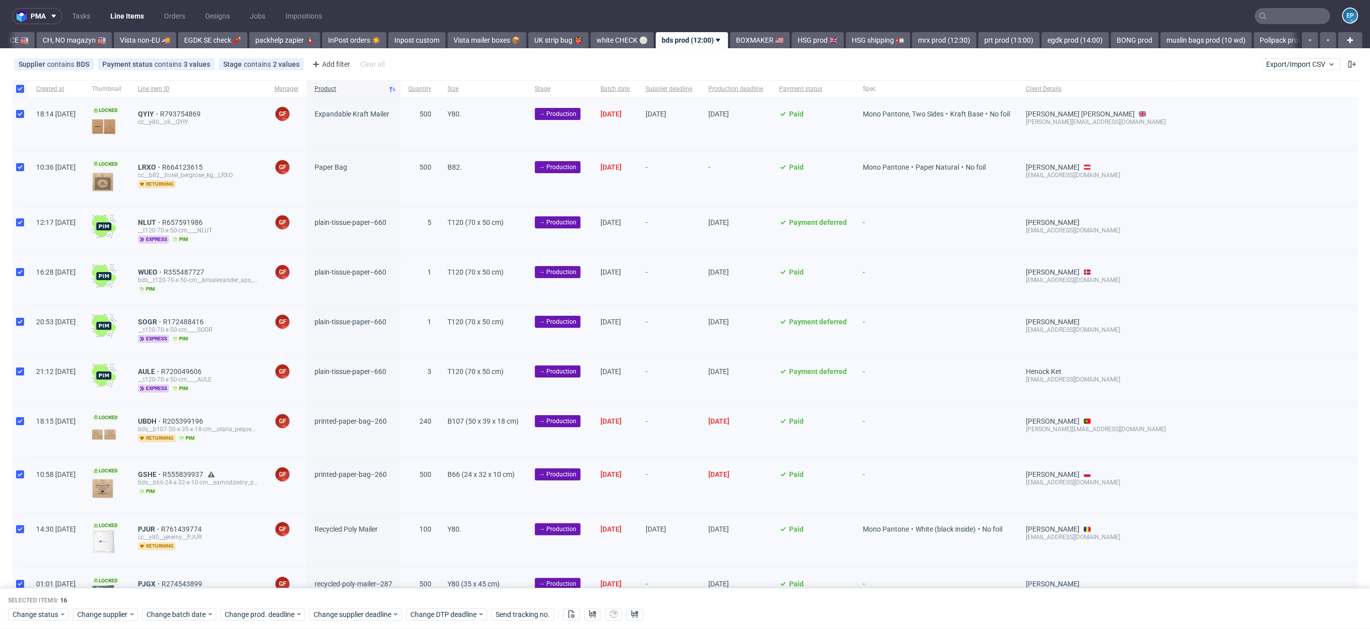
scroll to position [382, 0]
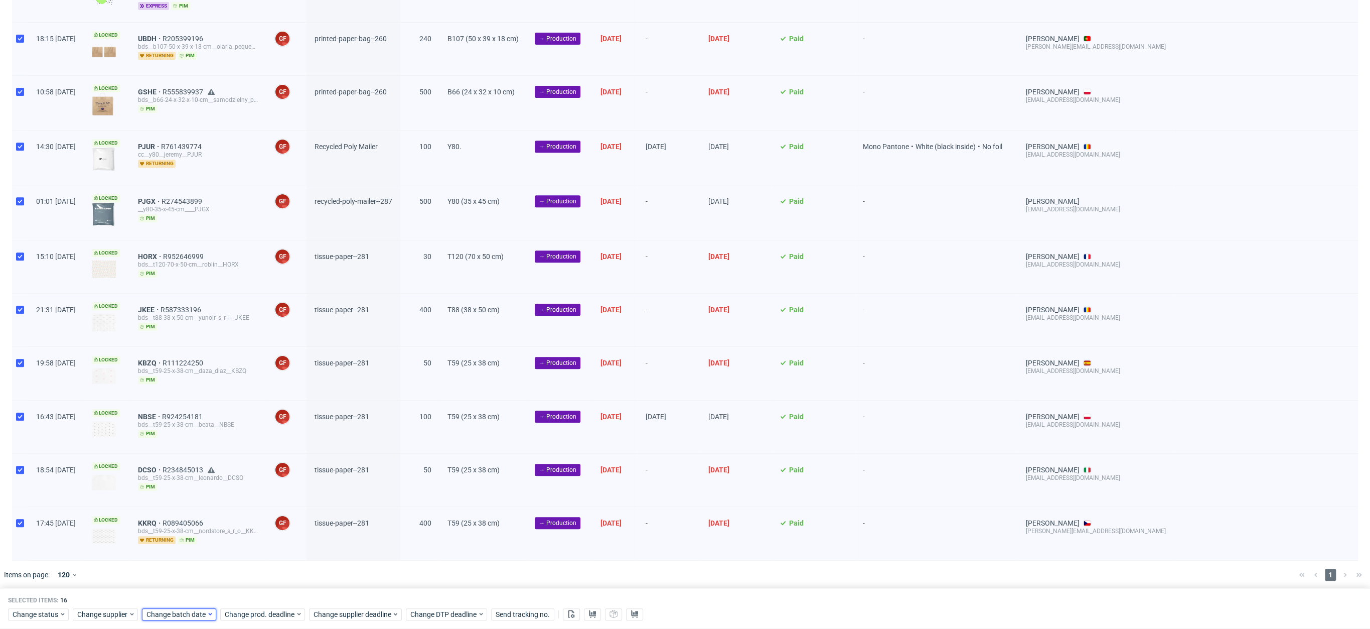
click at [187, 614] on span "Change batch date" at bounding box center [176, 614] width 60 height 10
click at [194, 543] on button "19" at bounding box center [194, 537] width 16 height 16
click at [196, 551] on span "26" at bounding box center [193, 553] width 8 height 10
click at [265, 598] on button "Save" at bounding box center [261, 594] width 25 height 16
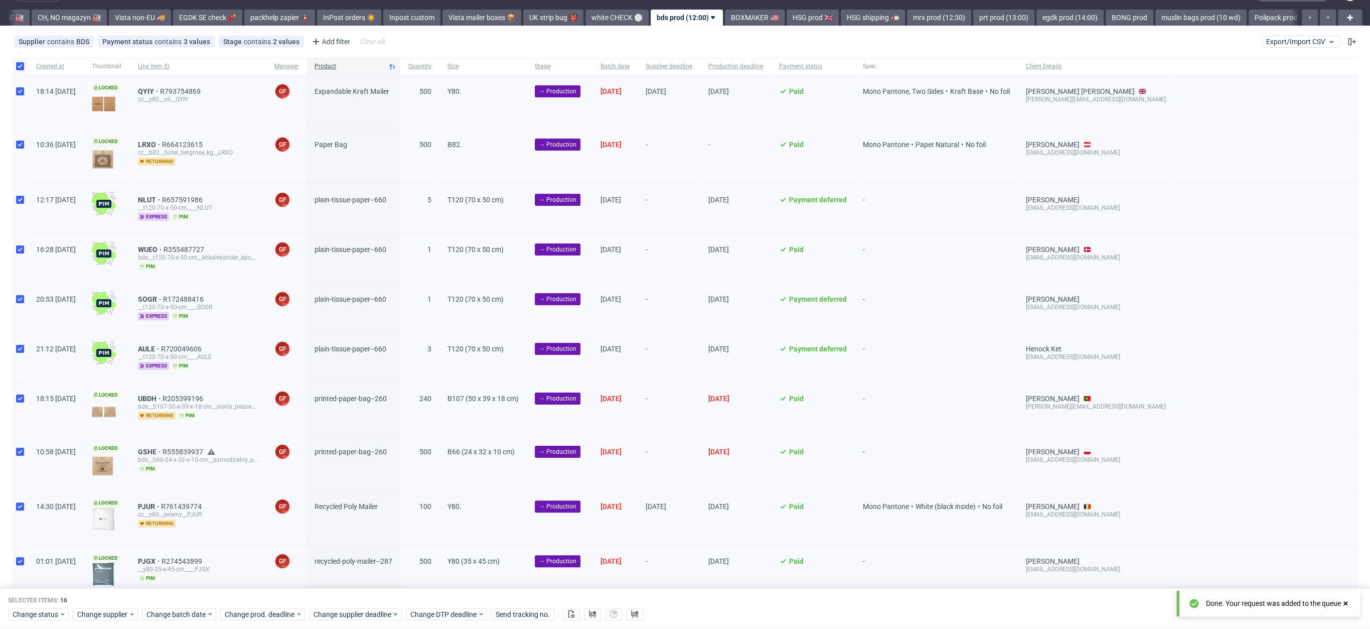
scroll to position [0, 0]
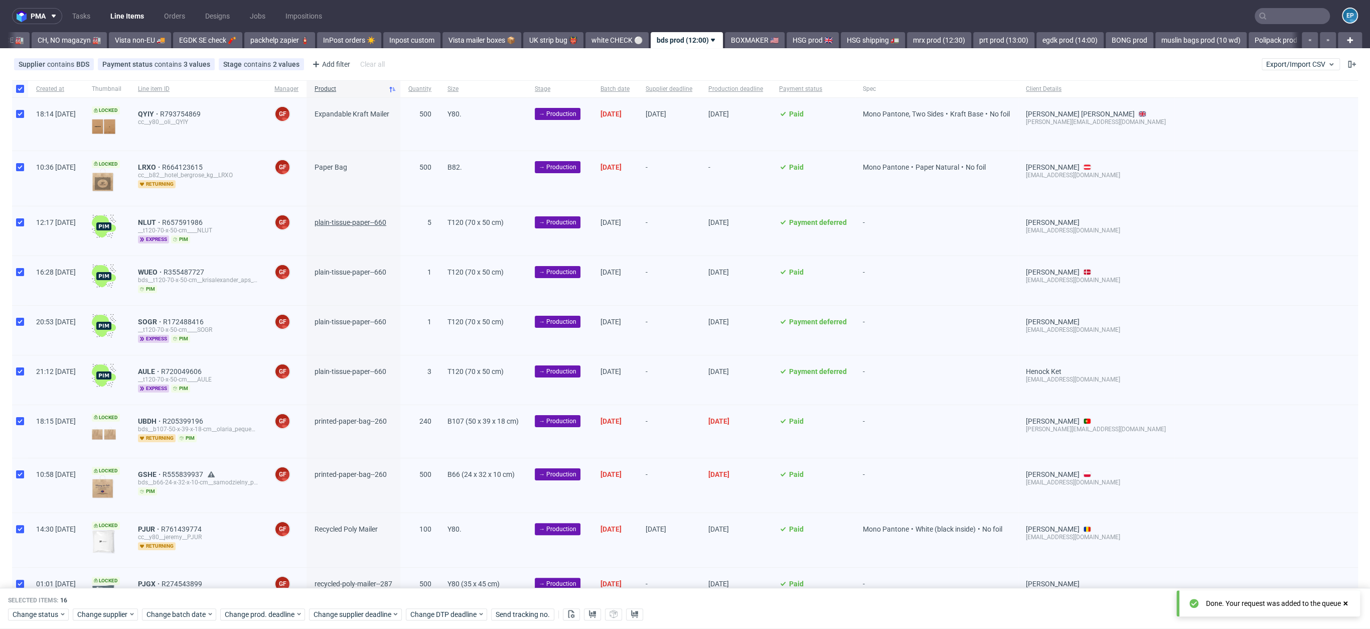
click at [366, 225] on span "plain-tissue-paper--660" at bounding box center [351, 222] width 72 height 8
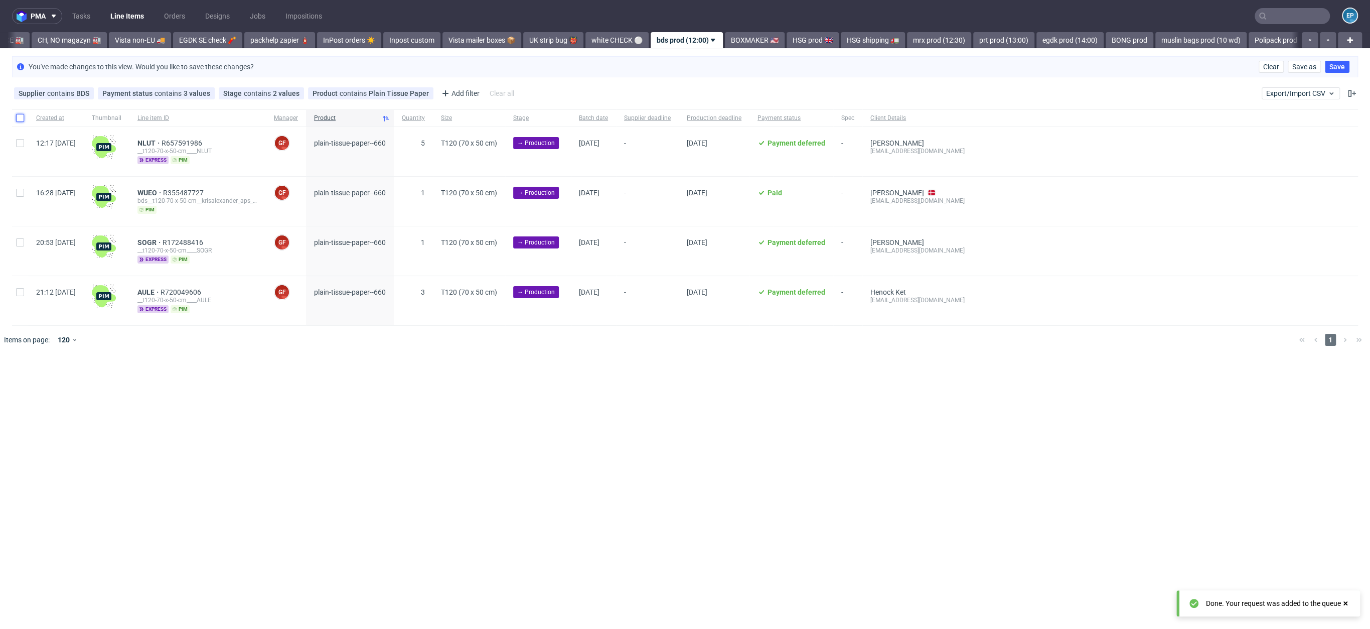
click at [24, 116] on input "checkbox" at bounding box center [20, 118] width 8 height 8
checkbox input "true"
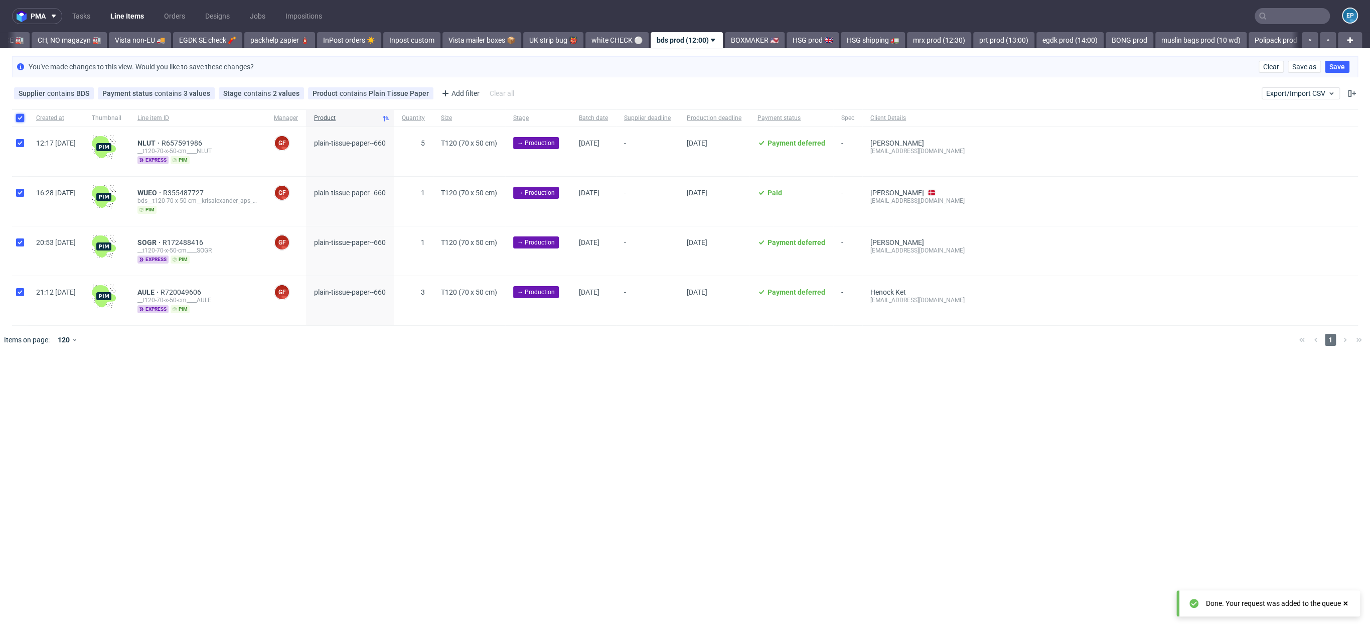
checkbox input "true"
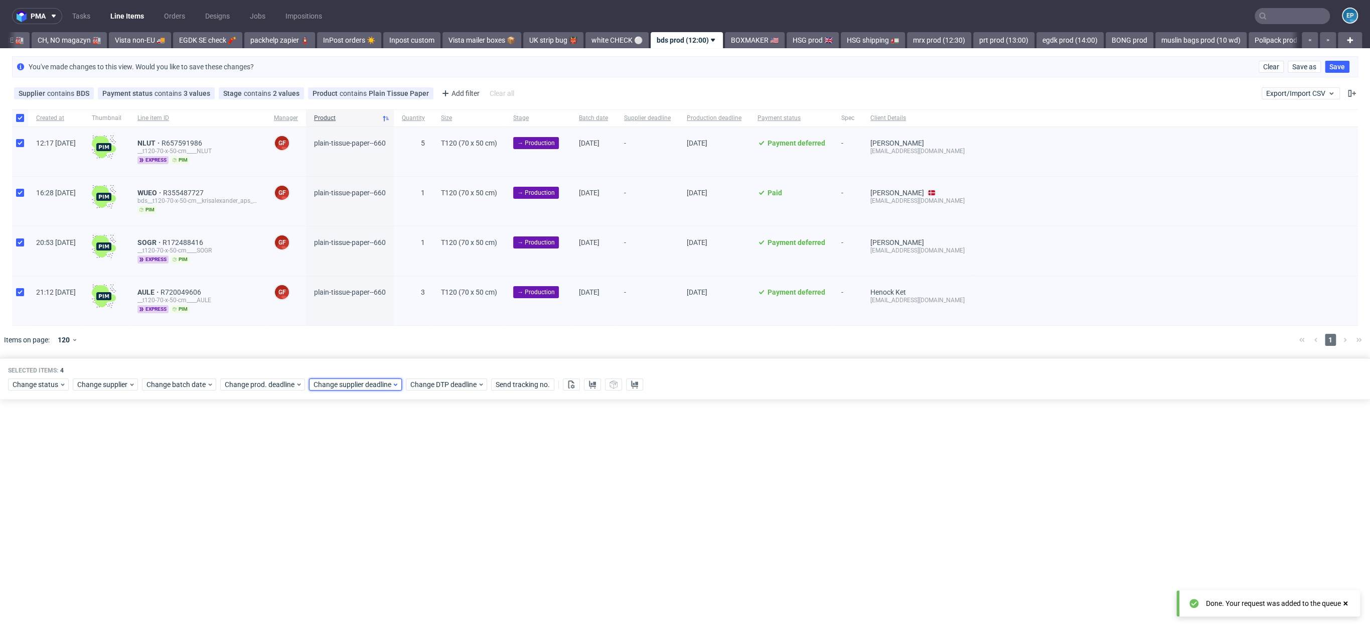
click at [354, 384] on span "Change supplier deadline" at bounding box center [353, 384] width 78 height 10
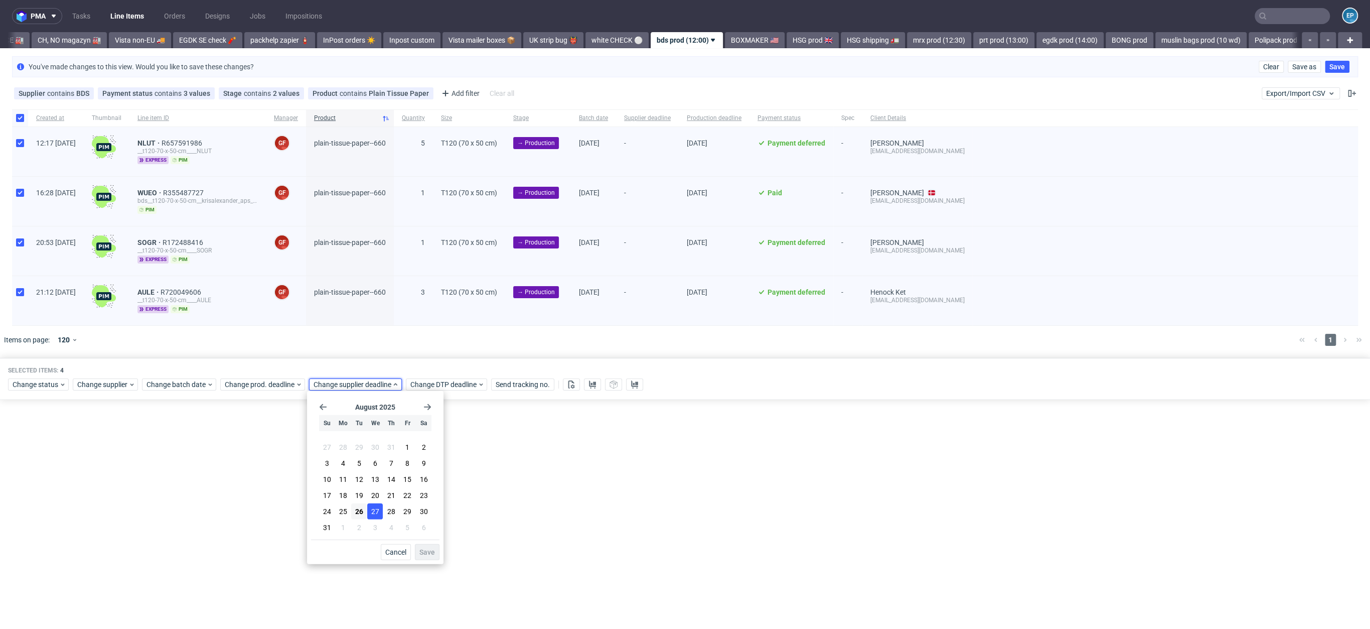
click at [371, 508] on span "27" at bounding box center [375, 511] width 8 height 10
click at [417, 544] on button "Save" at bounding box center [427, 552] width 25 height 16
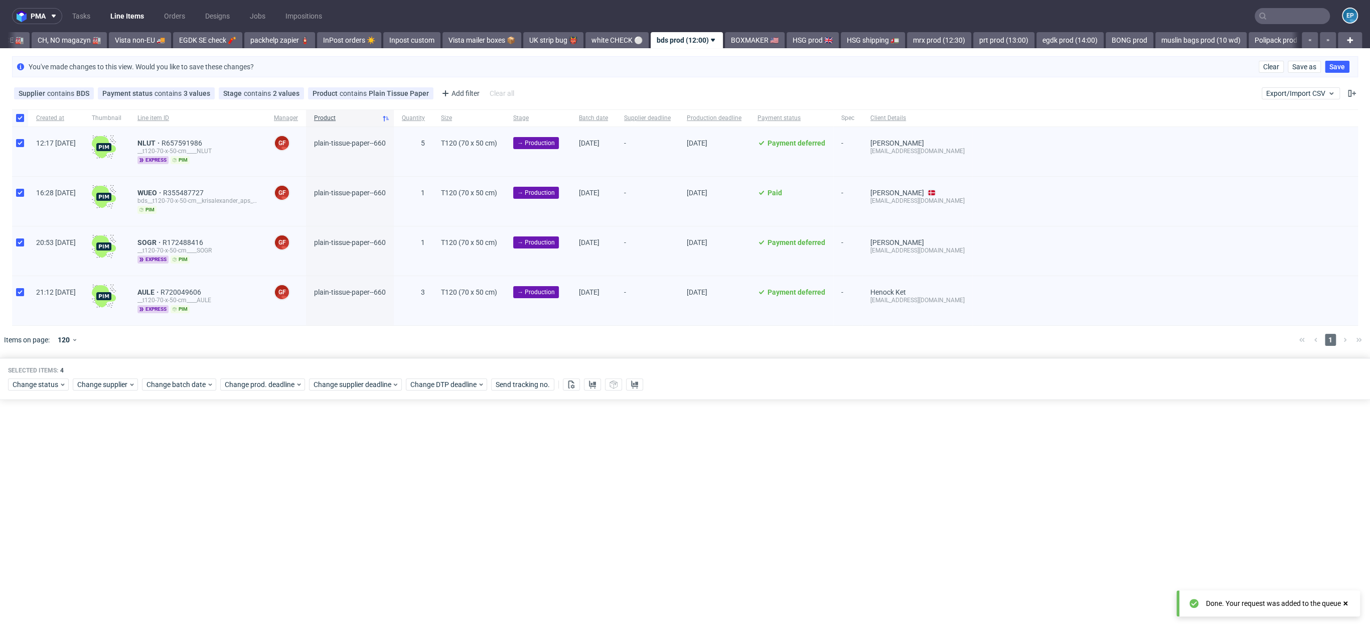
scroll to position [0, 333]
click at [1262, 68] on button "Clear" at bounding box center [1271, 67] width 25 height 12
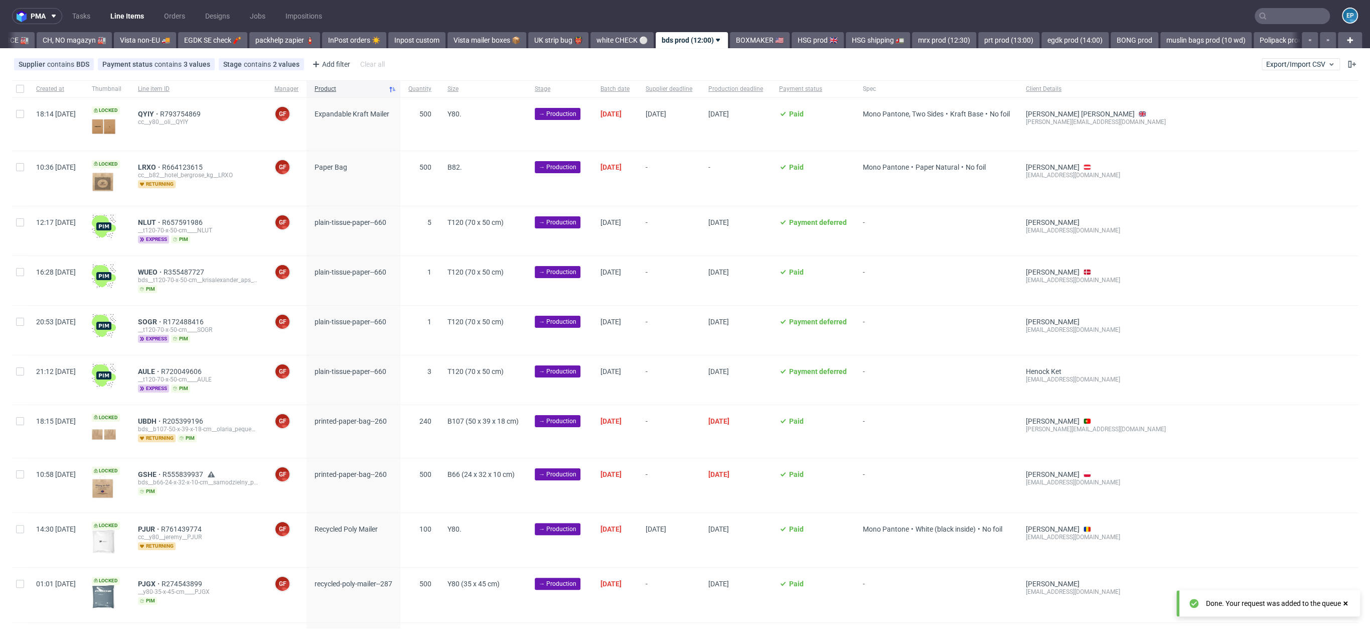
scroll to position [204, 0]
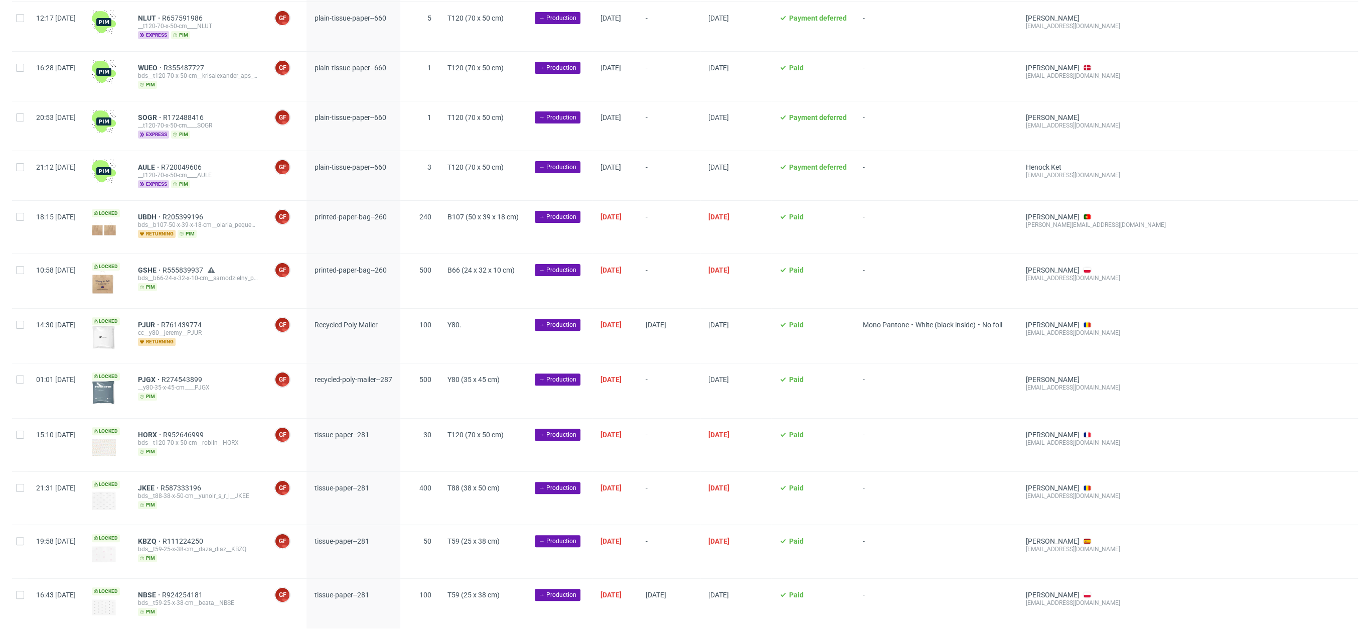
click at [16, 381] on div at bounding box center [20, 390] width 16 height 54
checkbox input "true"
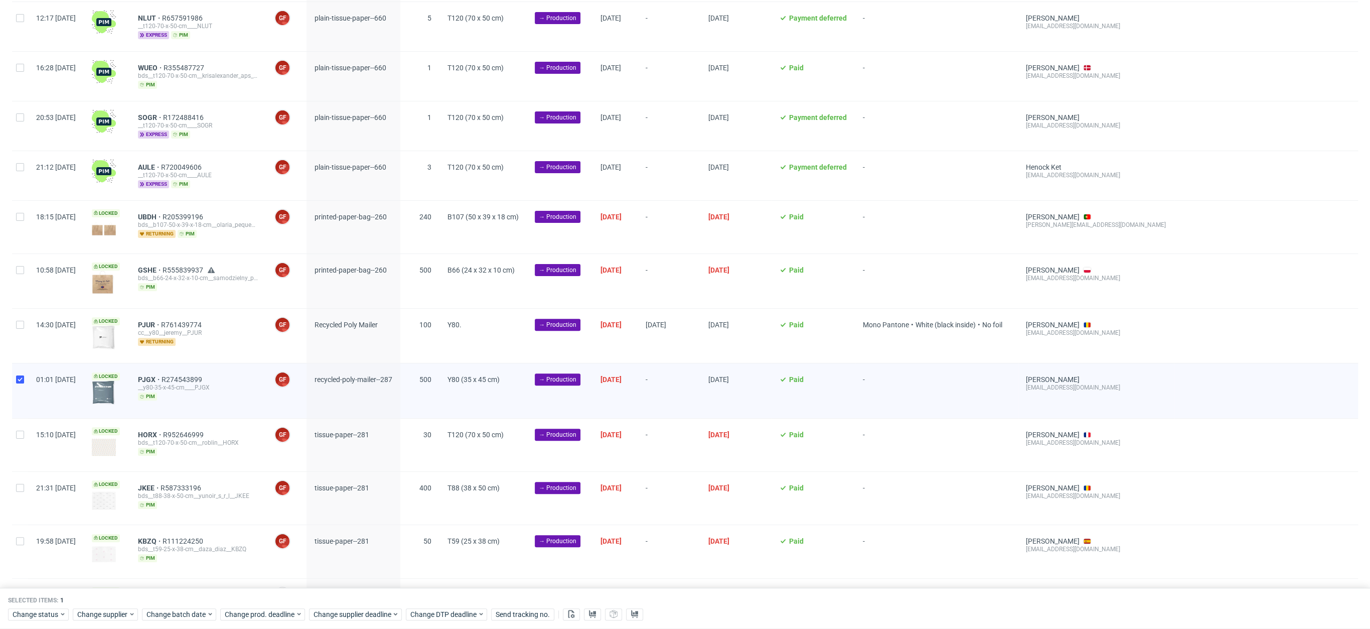
click at [26, 333] on div at bounding box center [20, 335] width 16 height 54
checkbox input "true"
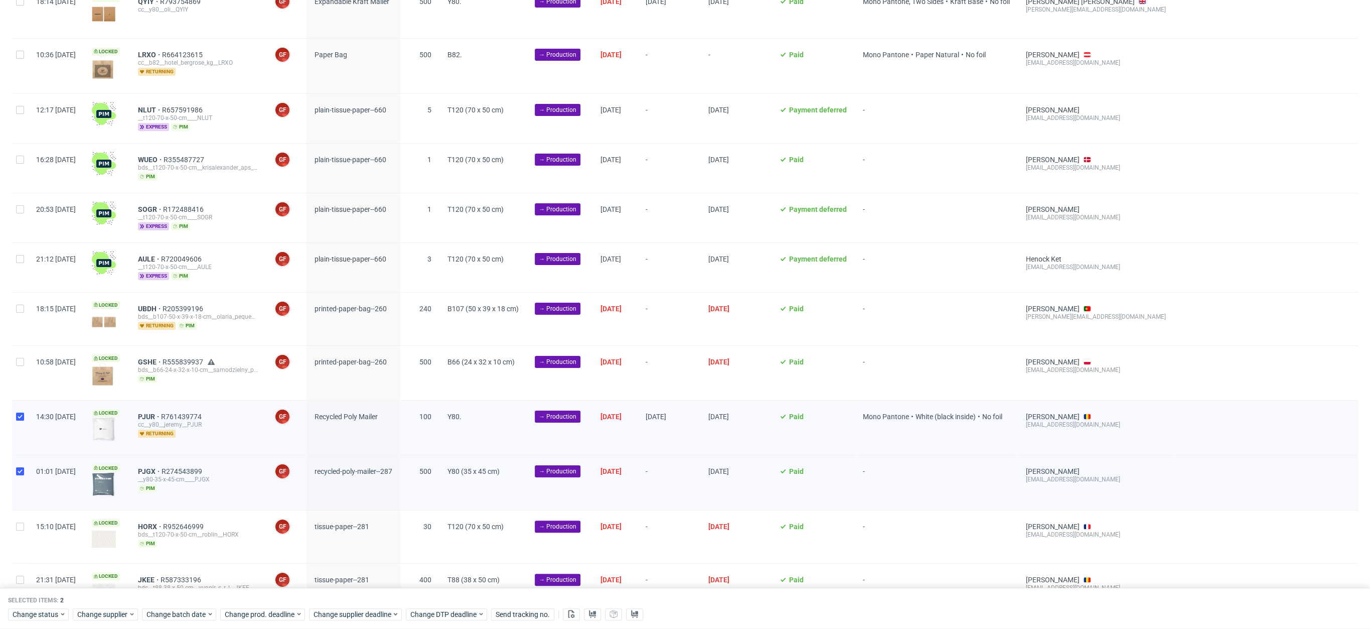
scroll to position [382, 0]
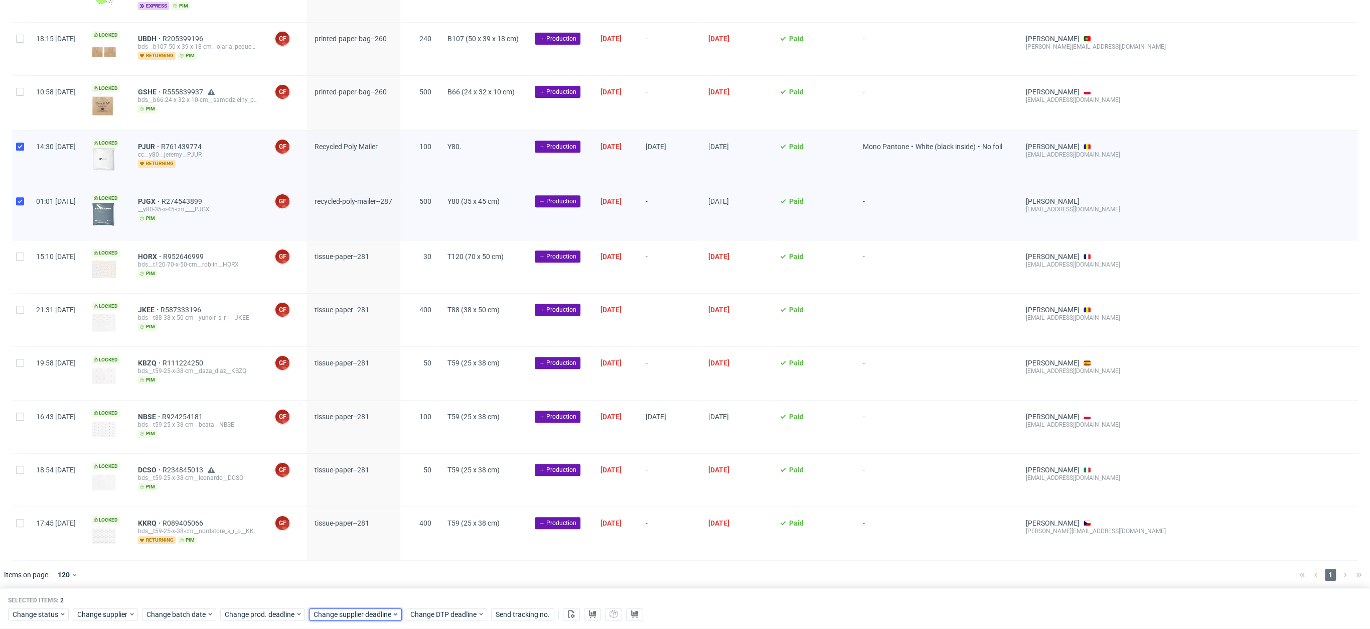
click at [392, 614] on icon at bounding box center [396, 613] width 8 height 8
click at [359, 573] on span "2" at bounding box center [359, 569] width 4 height 10
click at [424, 592] on span "Save" at bounding box center [427, 593] width 16 height 7
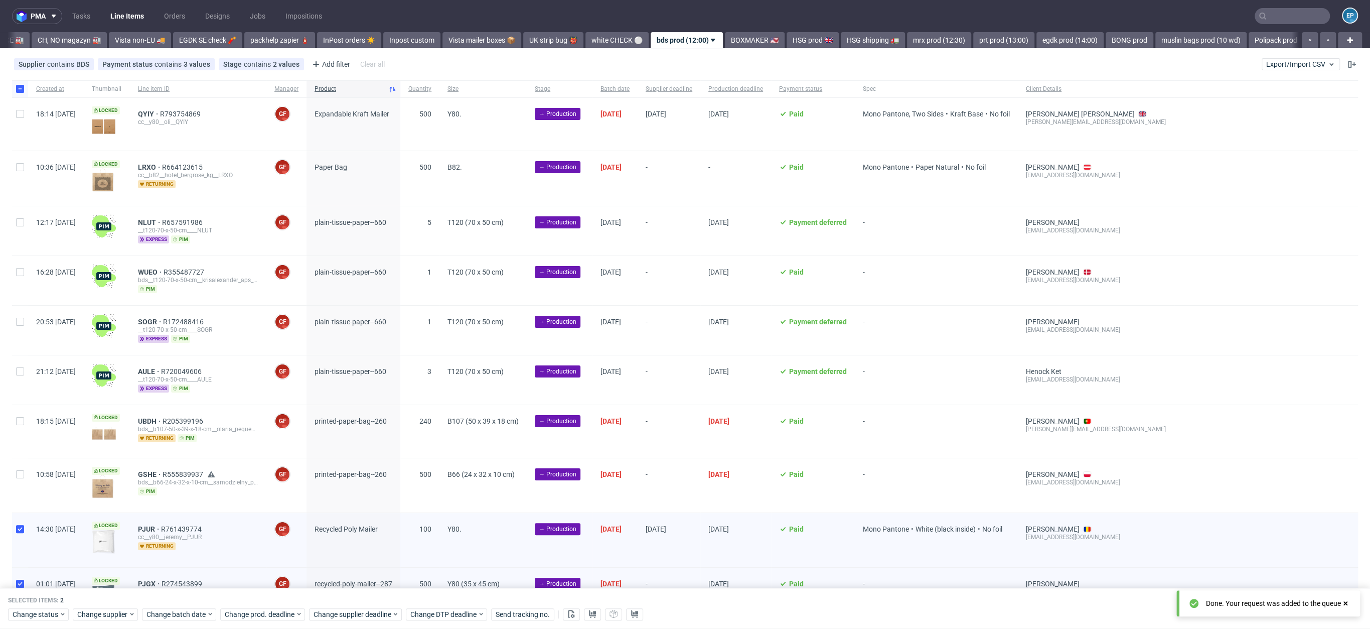
scroll to position [0, 0]
click at [13, 86] on div at bounding box center [20, 88] width 16 height 17
checkbox input "false"
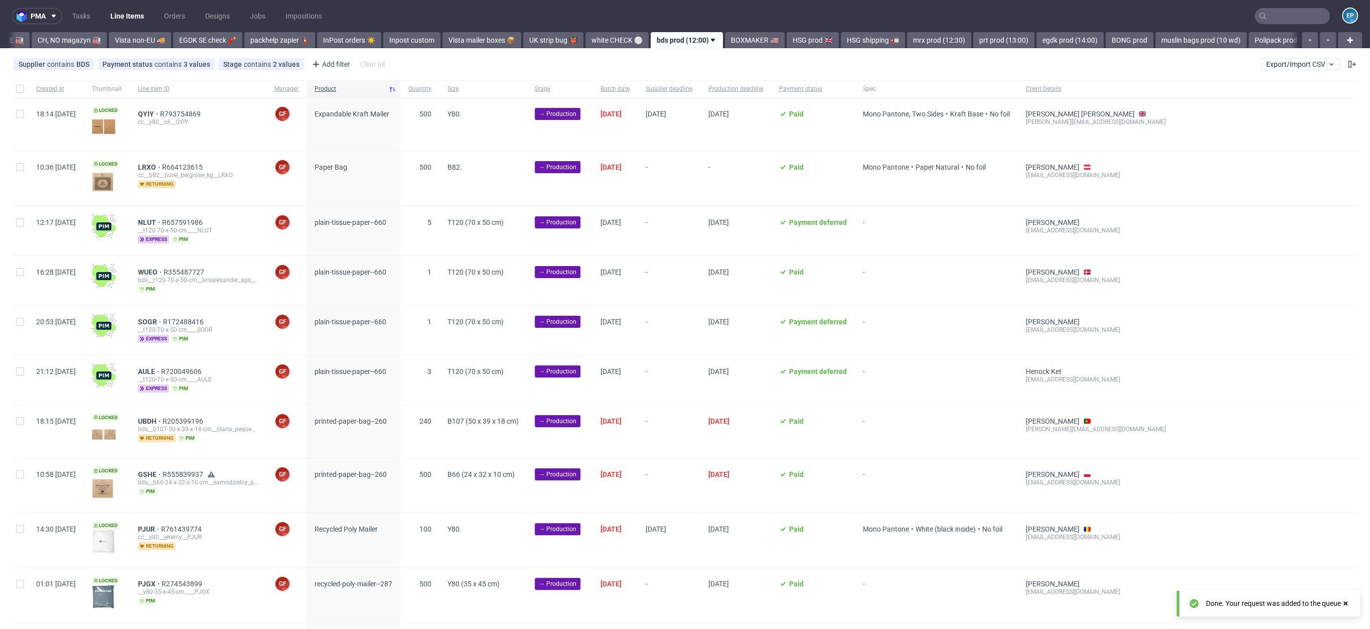
click at [25, 109] on div at bounding box center [20, 124] width 16 height 53
checkbox input "true"
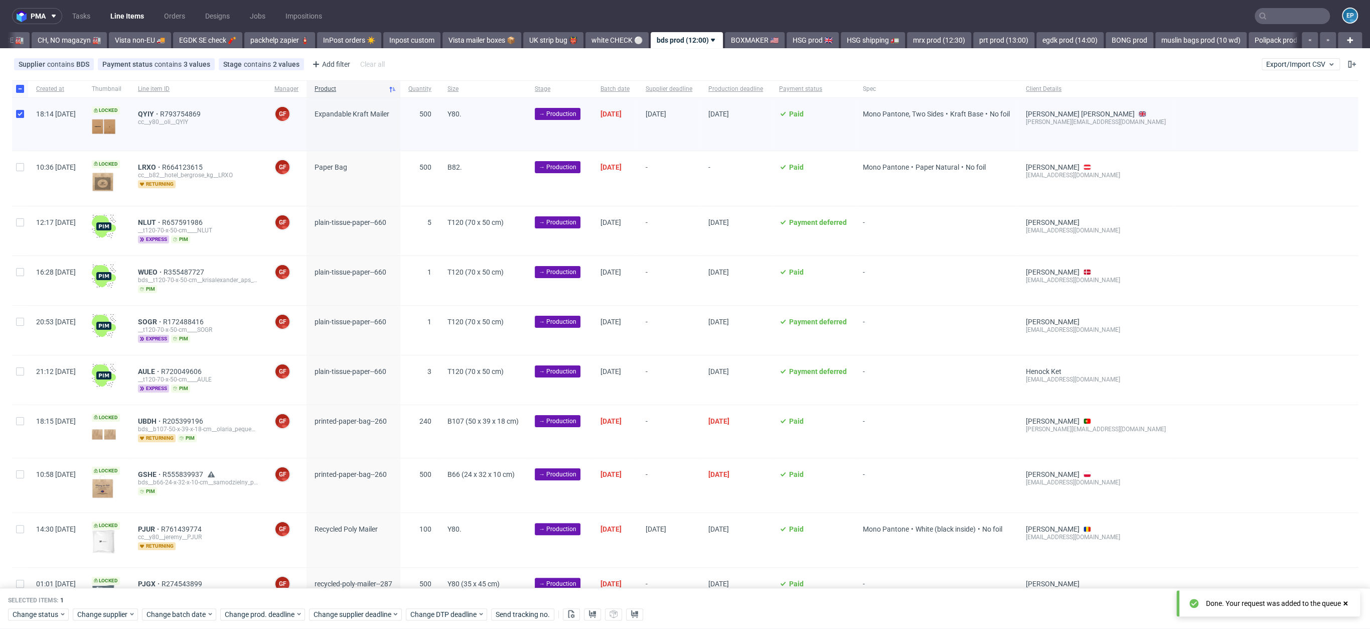
click at [21, 162] on div at bounding box center [20, 178] width 16 height 54
checkbox input "true"
click at [352, 610] on span "Change supplier deadline" at bounding box center [353, 614] width 78 height 10
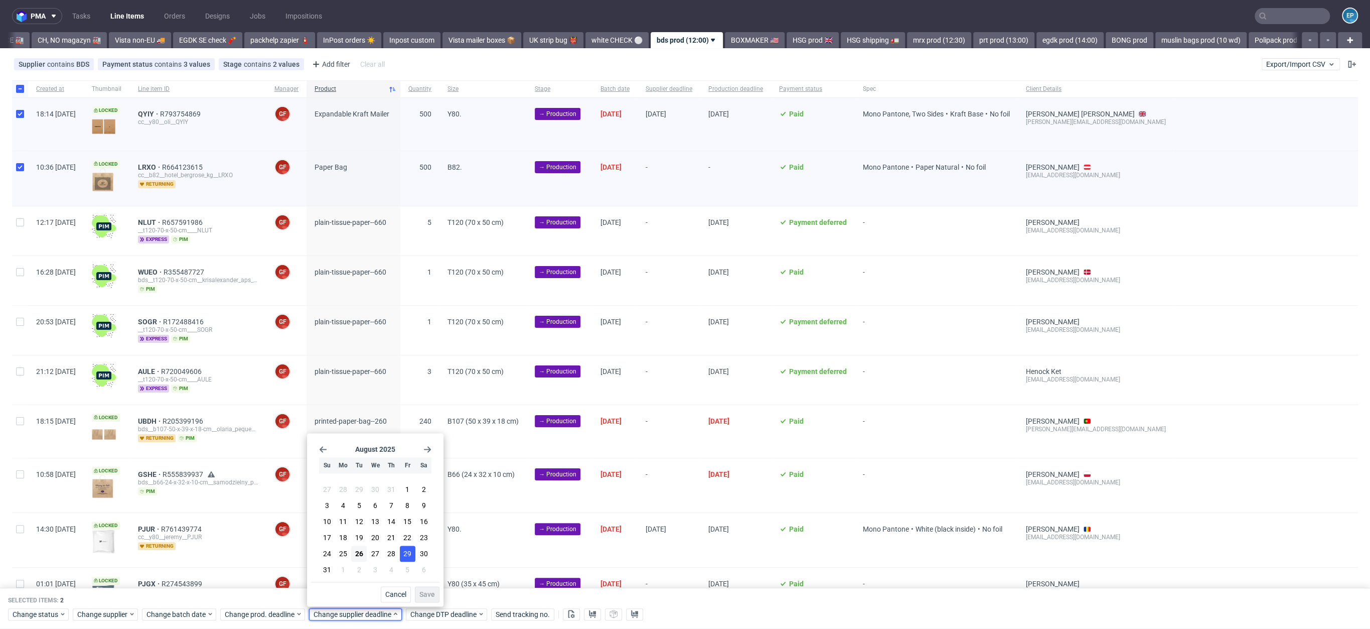
click at [400, 554] on button "29" at bounding box center [408, 553] width 16 height 16
click at [426, 591] on span "Save" at bounding box center [427, 593] width 16 height 7
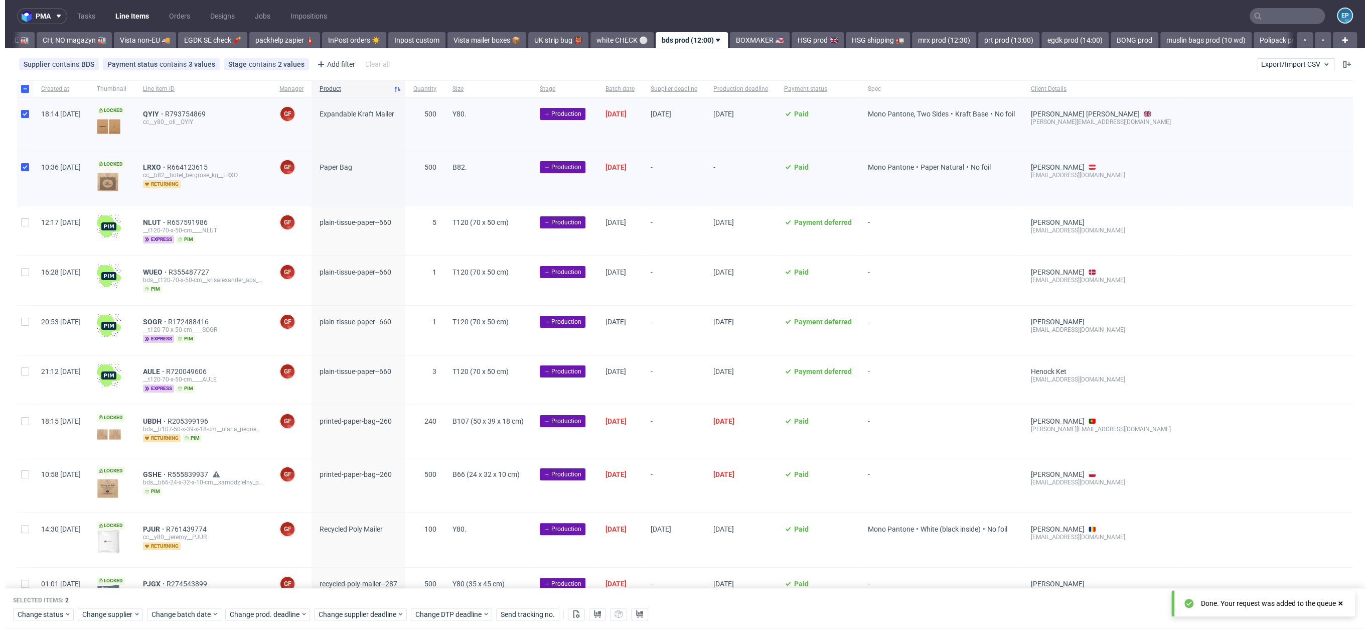
scroll to position [0, 338]
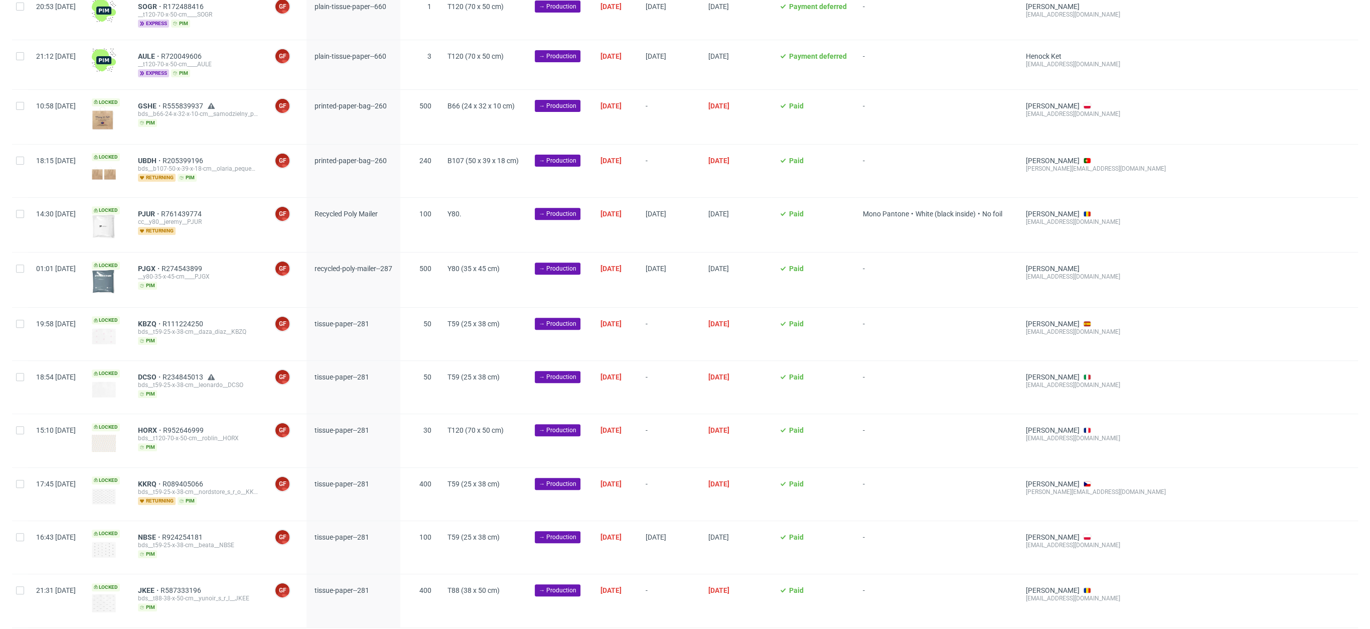
scroll to position [341, 0]
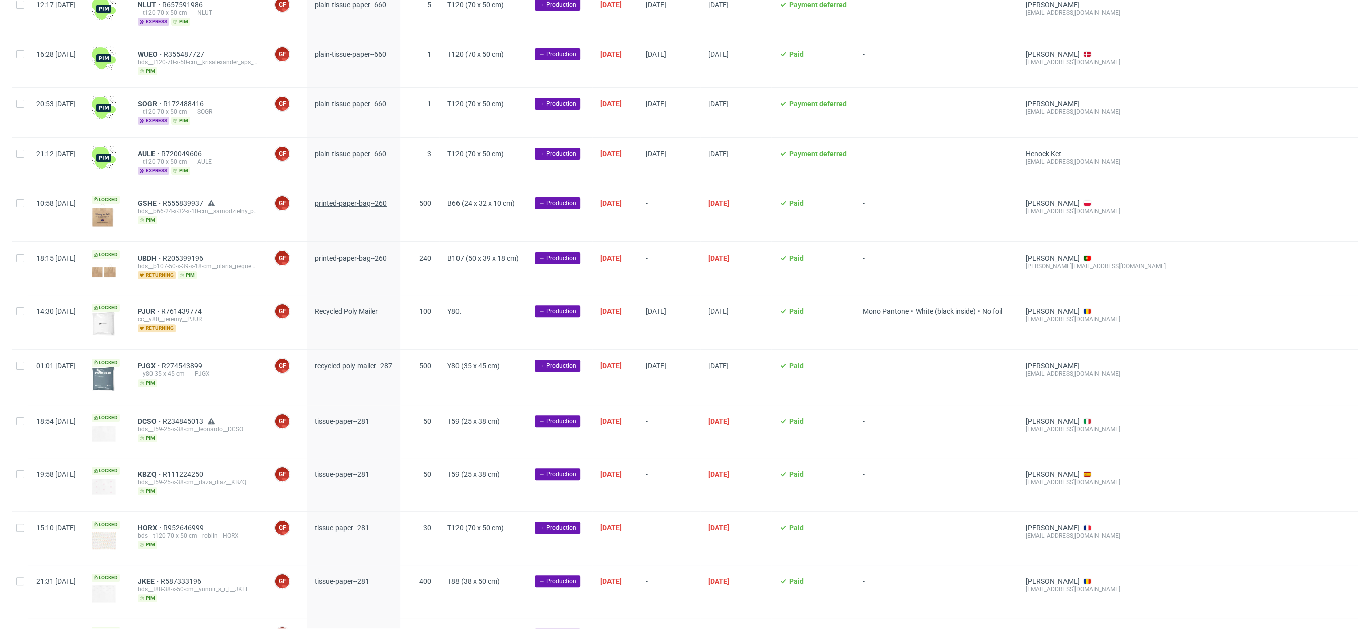
scroll to position [341, 0]
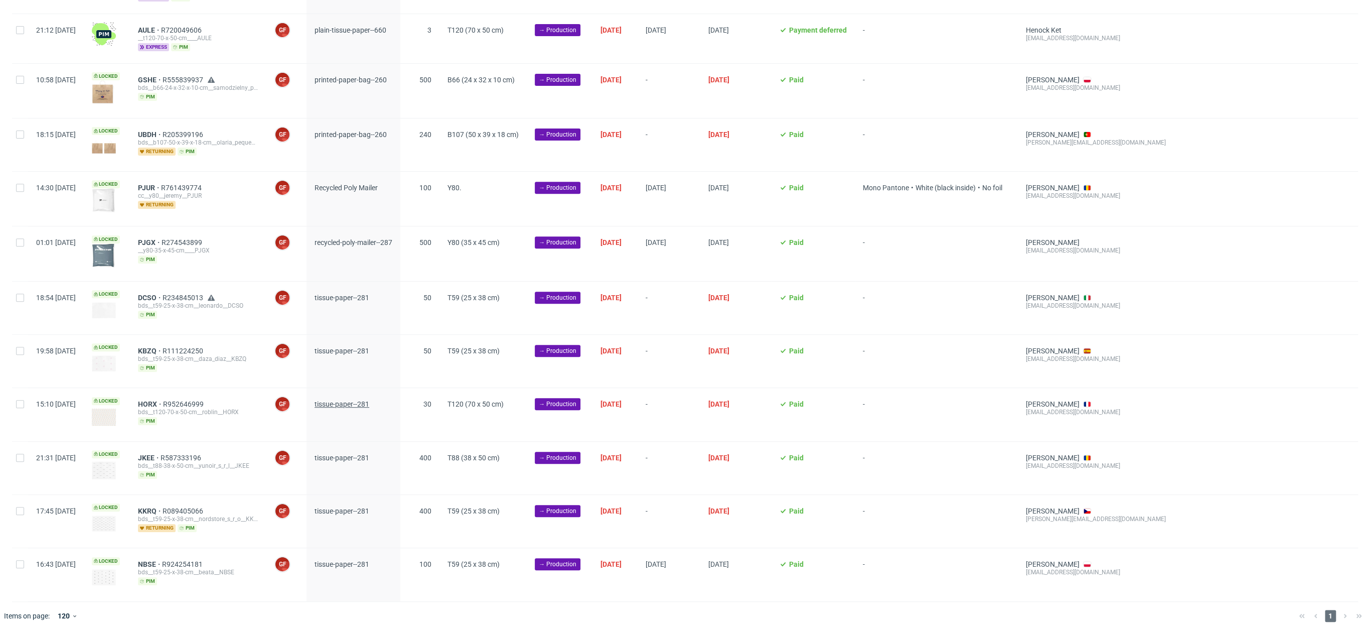
click at [363, 403] on span "tissue-paper--281" at bounding box center [342, 404] width 55 height 8
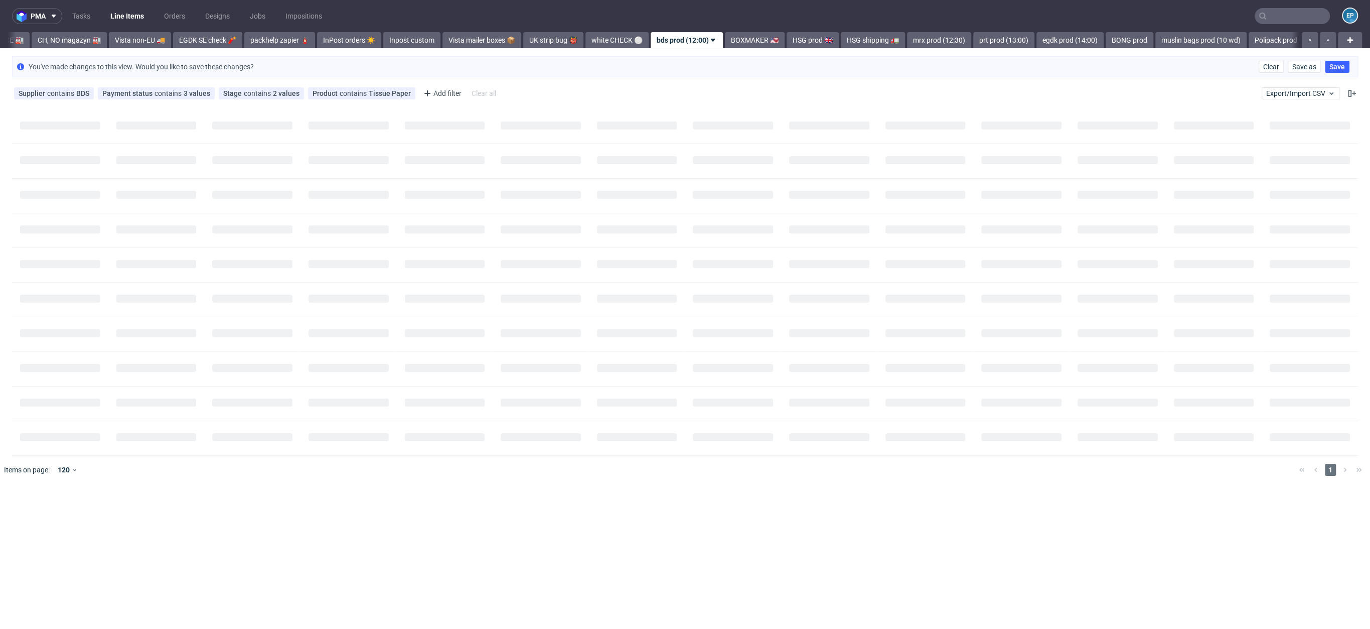
scroll to position [0, 0]
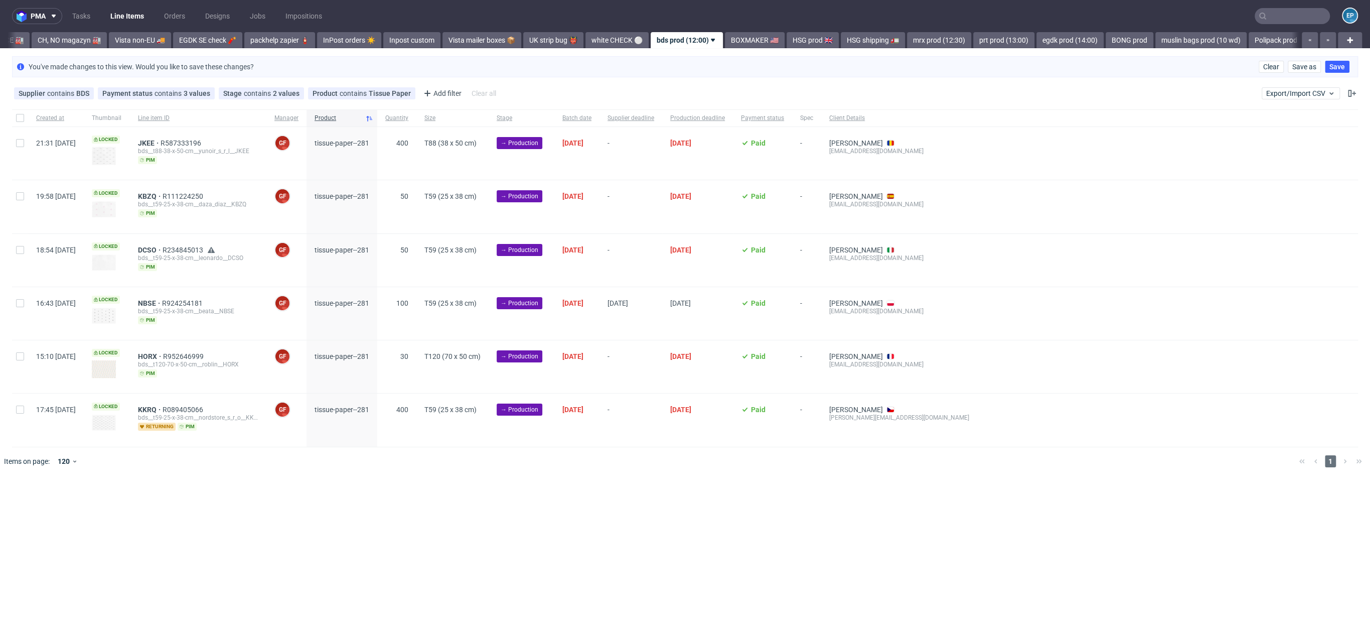
click at [23, 110] on div at bounding box center [20, 117] width 16 height 17
checkbox input "true"
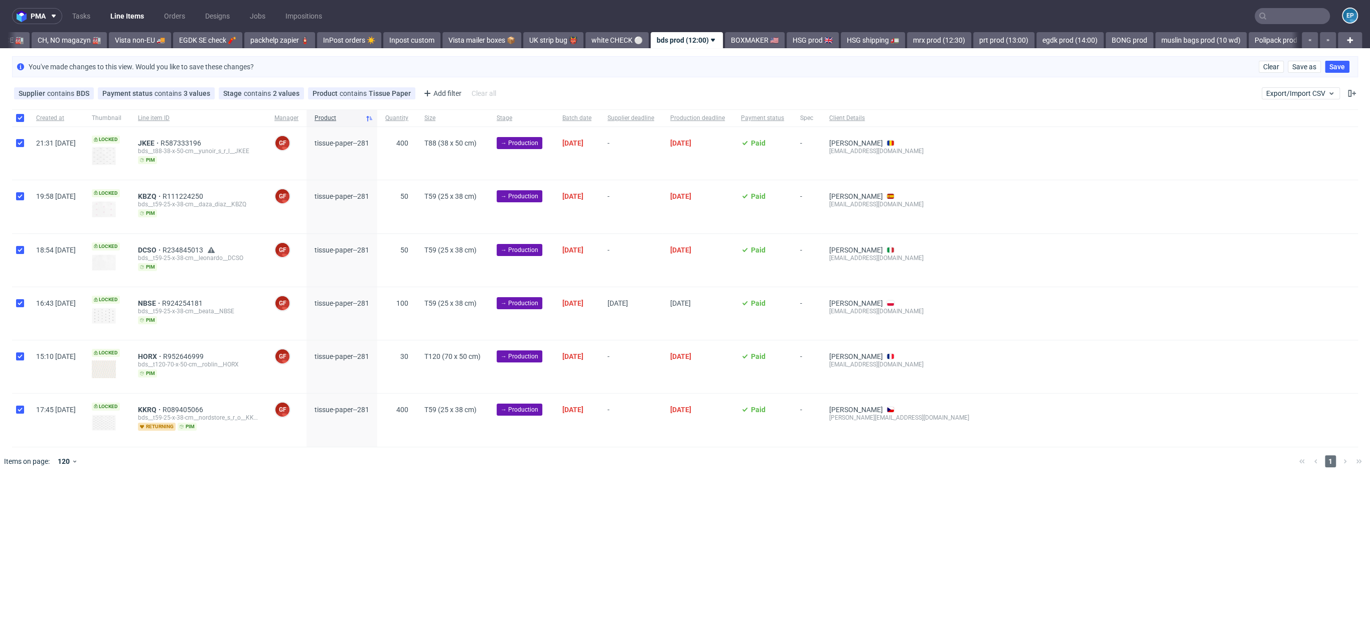
checkbox input "true"
click at [24, 305] on div at bounding box center [20, 313] width 16 height 53
checkbox input "false"
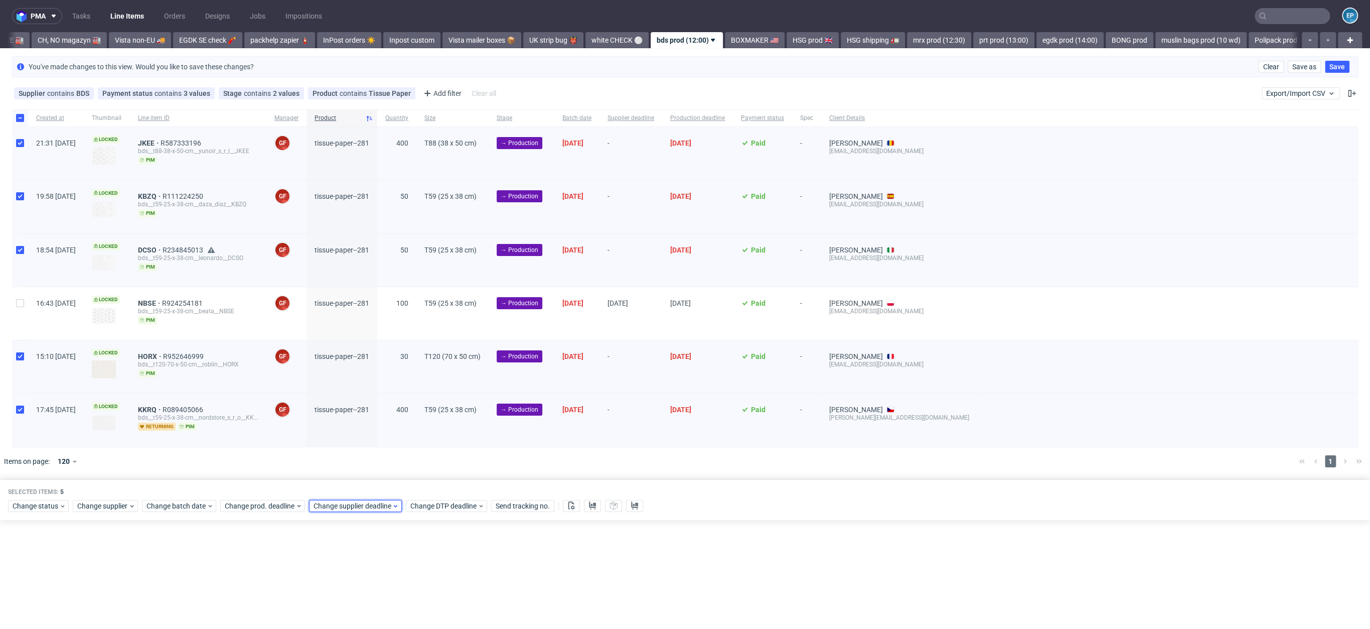
click at [350, 501] on span "Change supplier deadline" at bounding box center [353, 506] width 78 height 10
click at [403, 444] on span "29" at bounding box center [407, 442] width 8 height 10
click at [433, 480] on span "Save" at bounding box center [427, 483] width 16 height 7
click at [297, 505] on use at bounding box center [299, 506] width 4 height 3
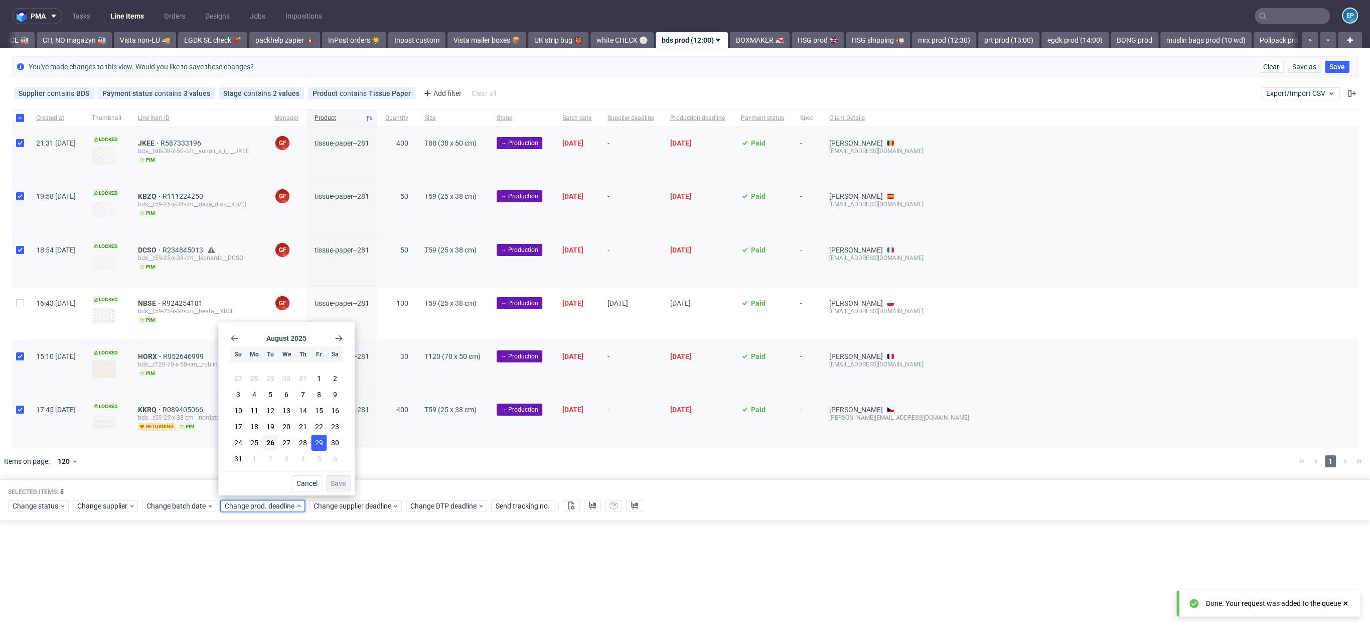
click at [325, 446] on button "29" at bounding box center [319, 442] width 16 height 16
click at [349, 482] on button "Save" at bounding box center [338, 483] width 25 height 16
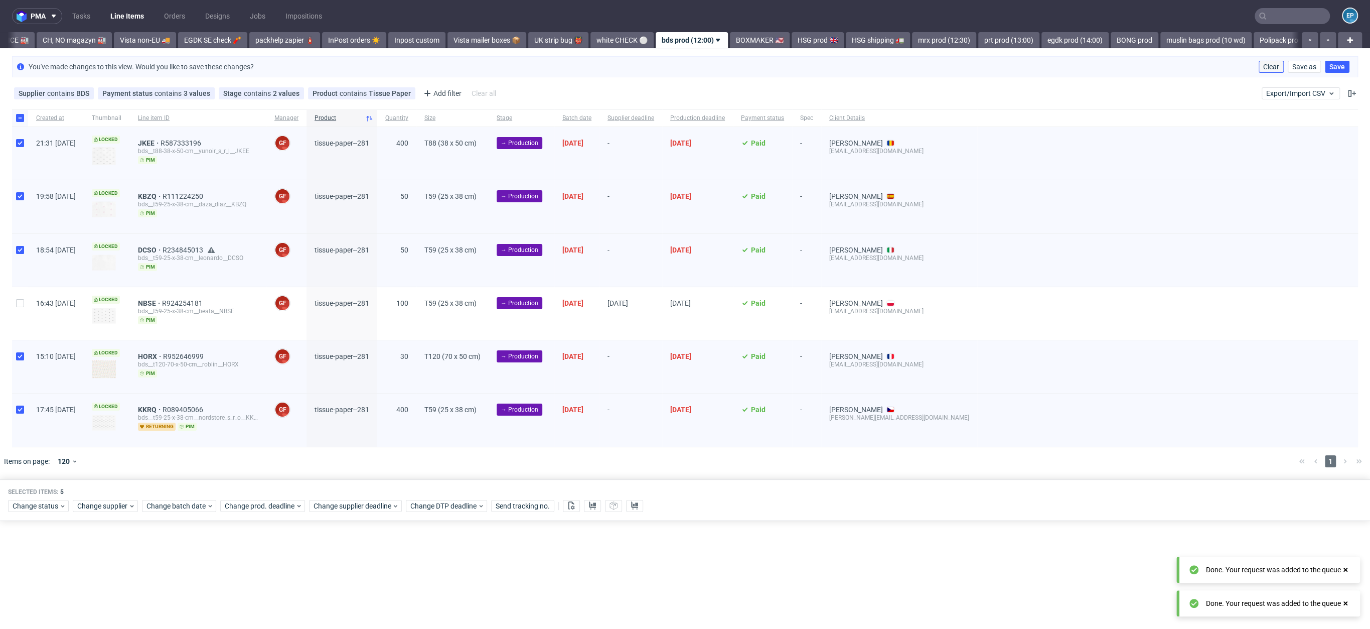
click at [1275, 67] on span "Clear" at bounding box center [1271, 66] width 16 height 7
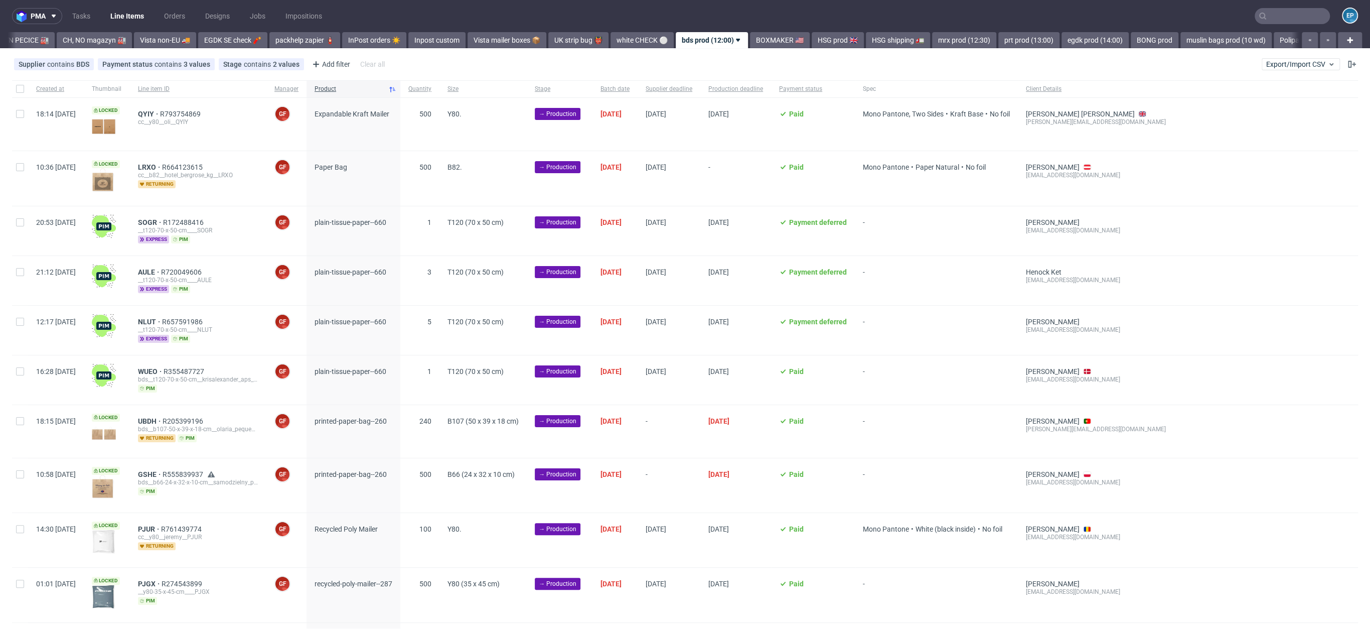
scroll to position [0, 338]
click at [19, 169] on input "checkbox" at bounding box center [20, 167] width 8 height 8
checkbox input "true"
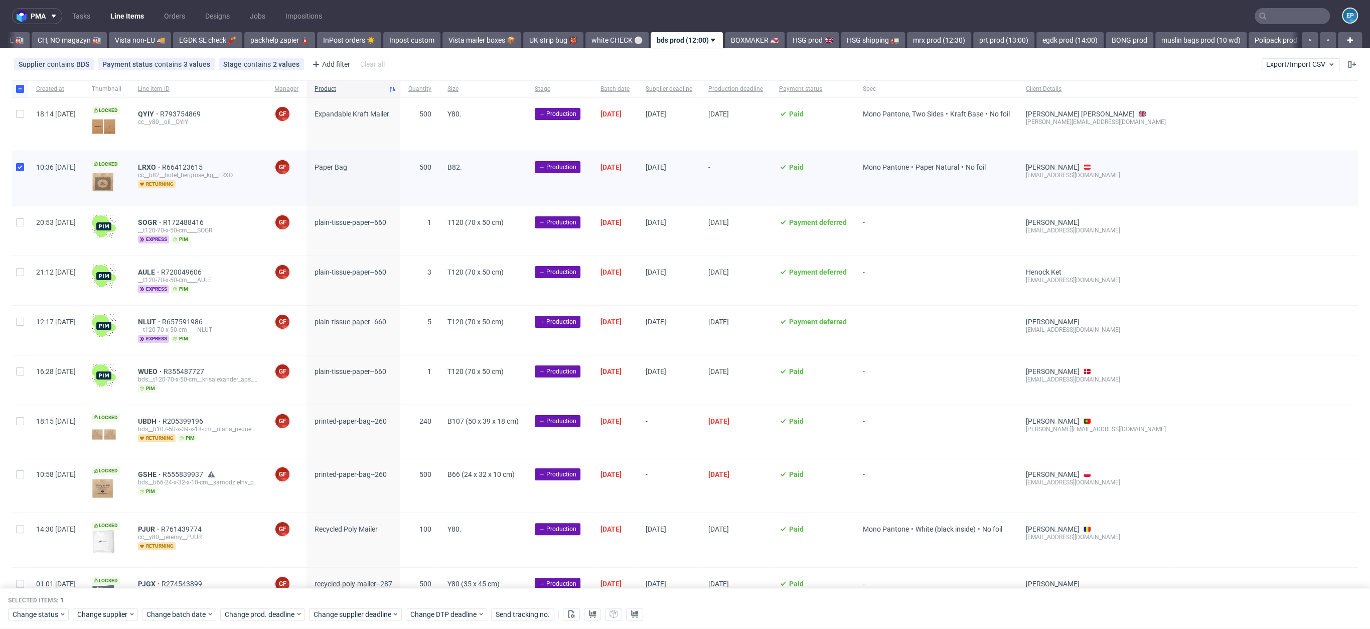
click at [368, 607] on div "Change status Change supplier Change batch date Change prod. deadline Change su…" at bounding box center [685, 613] width 1354 height 15
click at [267, 615] on span "Change prod. deadline" at bounding box center [260, 614] width 71 height 10
click at [318, 554] on span "29" at bounding box center [319, 553] width 8 height 10
click at [334, 597] on span "Save" at bounding box center [339, 593] width 16 height 7
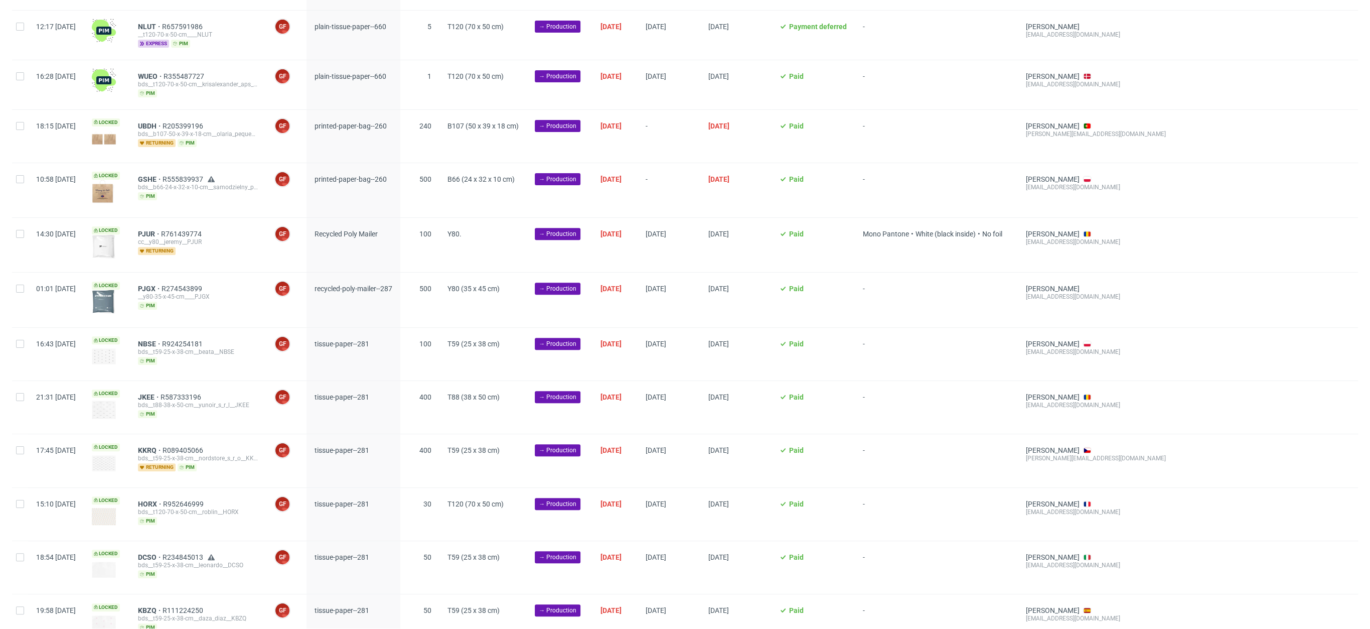
scroll to position [341, 0]
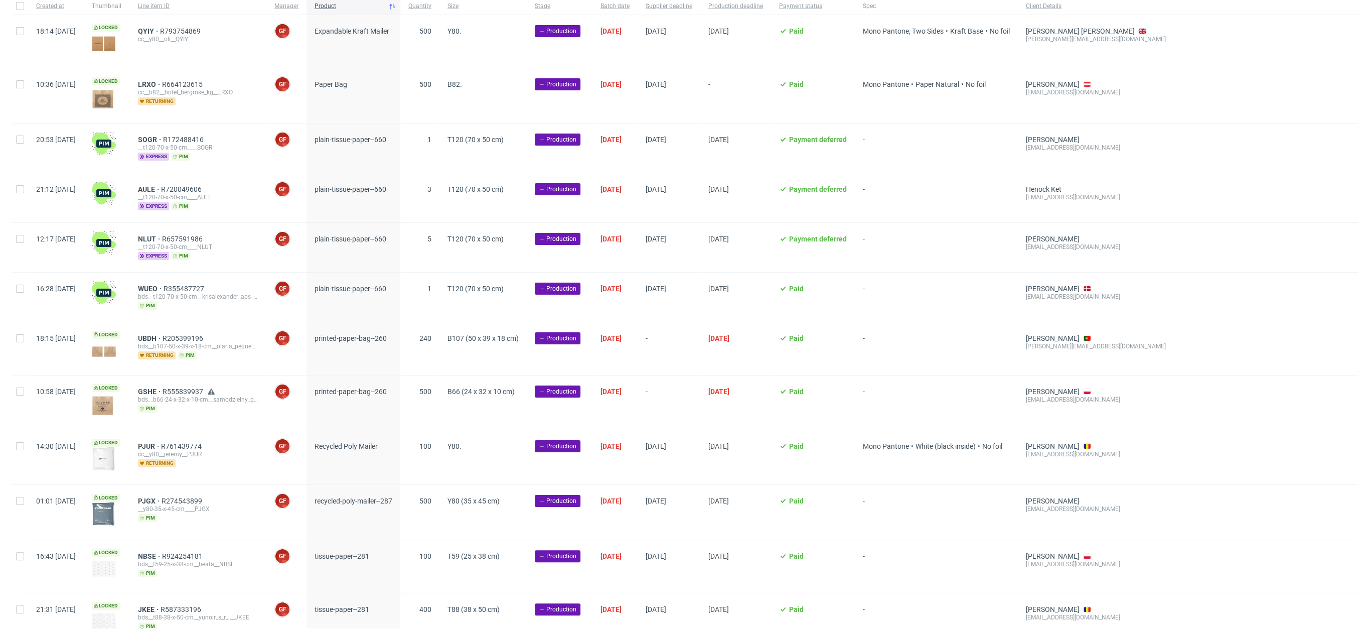
scroll to position [84, 0]
click at [24, 334] on input "checkbox" at bounding box center [20, 337] width 8 height 8
checkbox input "true"
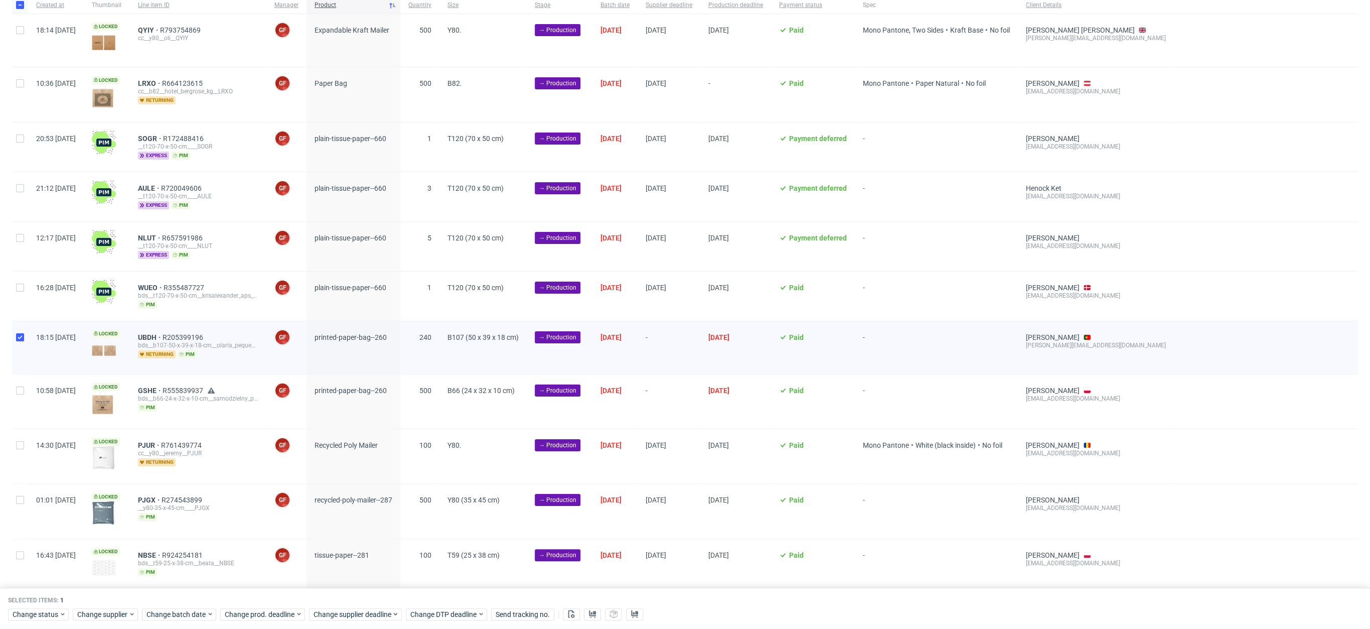
click at [13, 384] on div at bounding box center [20, 401] width 16 height 54
checkbox input "true"
click at [363, 622] on div "Selected items: 2 Change status Change supplier Change batch date Change prod. …" at bounding box center [685, 608] width 1370 height 42
click at [363, 618] on span "Change supplier deadline" at bounding box center [353, 614] width 78 height 10
click at [411, 554] on span "29" at bounding box center [407, 553] width 8 height 10
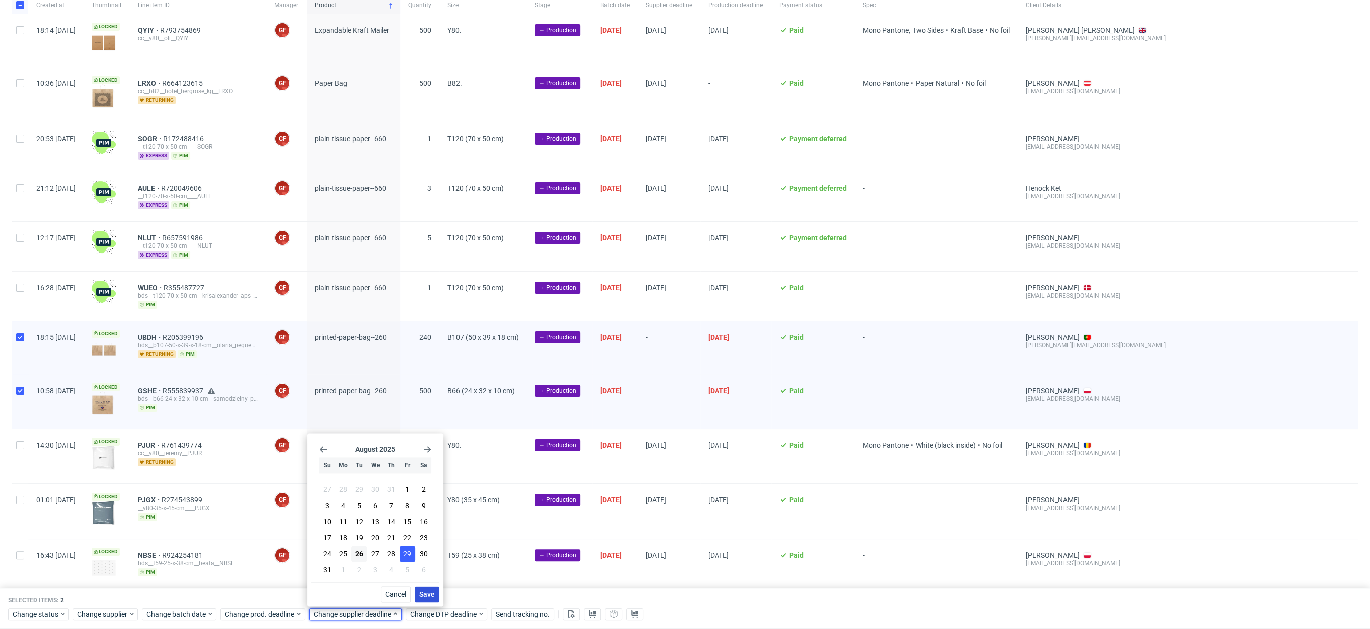
click at [435, 597] on button "Save" at bounding box center [427, 594] width 25 height 16
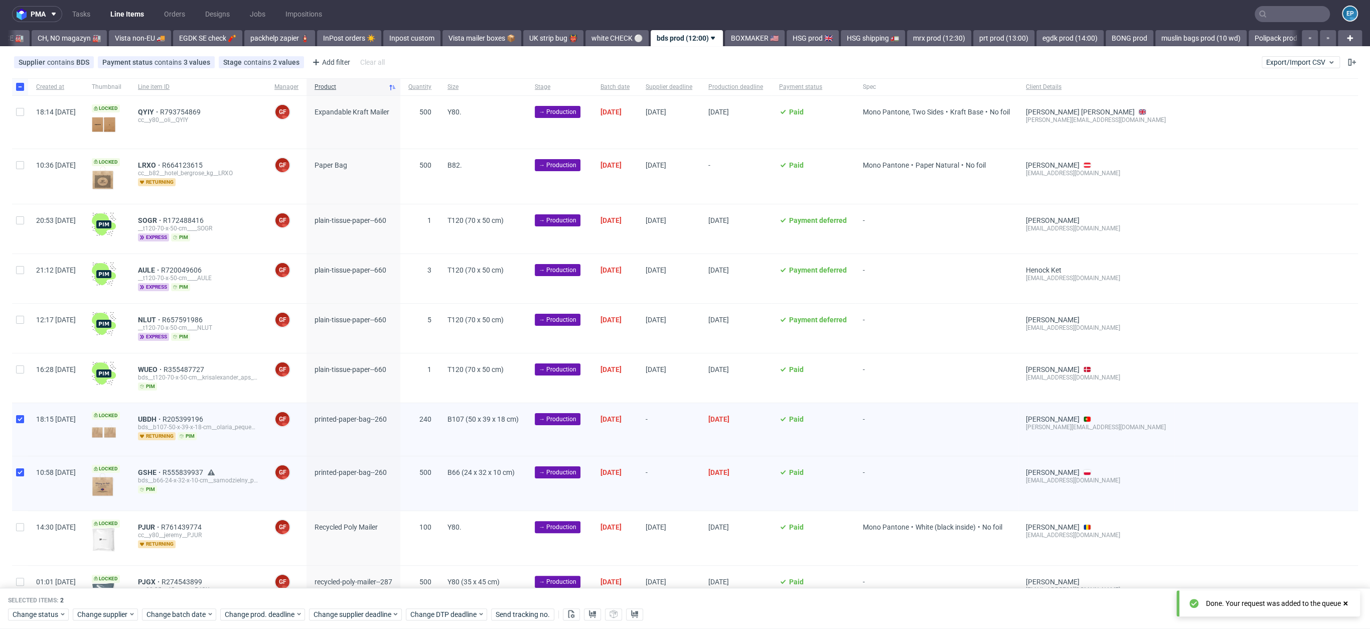
scroll to position [0, 0]
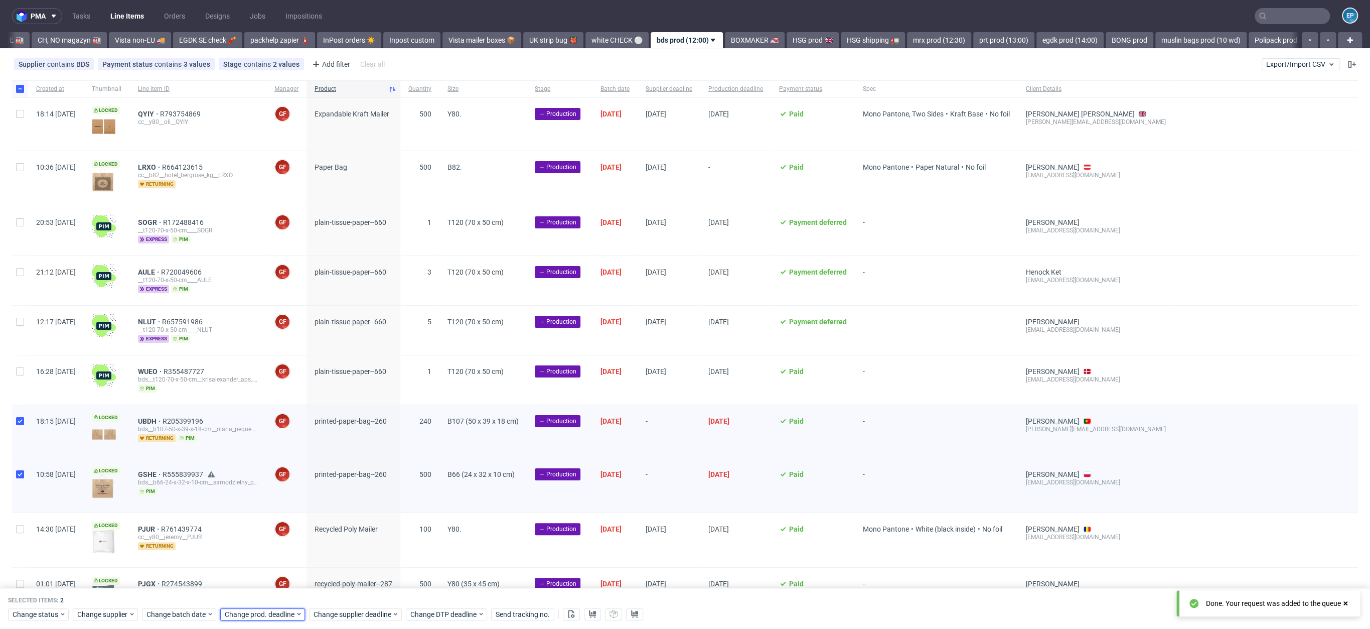
click at [276, 614] on span "Change prod. deadline" at bounding box center [260, 614] width 71 height 10
click at [324, 564] on button "5" at bounding box center [319, 569] width 16 height 16
click at [322, 559] on button "29" at bounding box center [319, 553] width 16 height 16
click at [341, 591] on span "Save" at bounding box center [339, 593] width 16 height 7
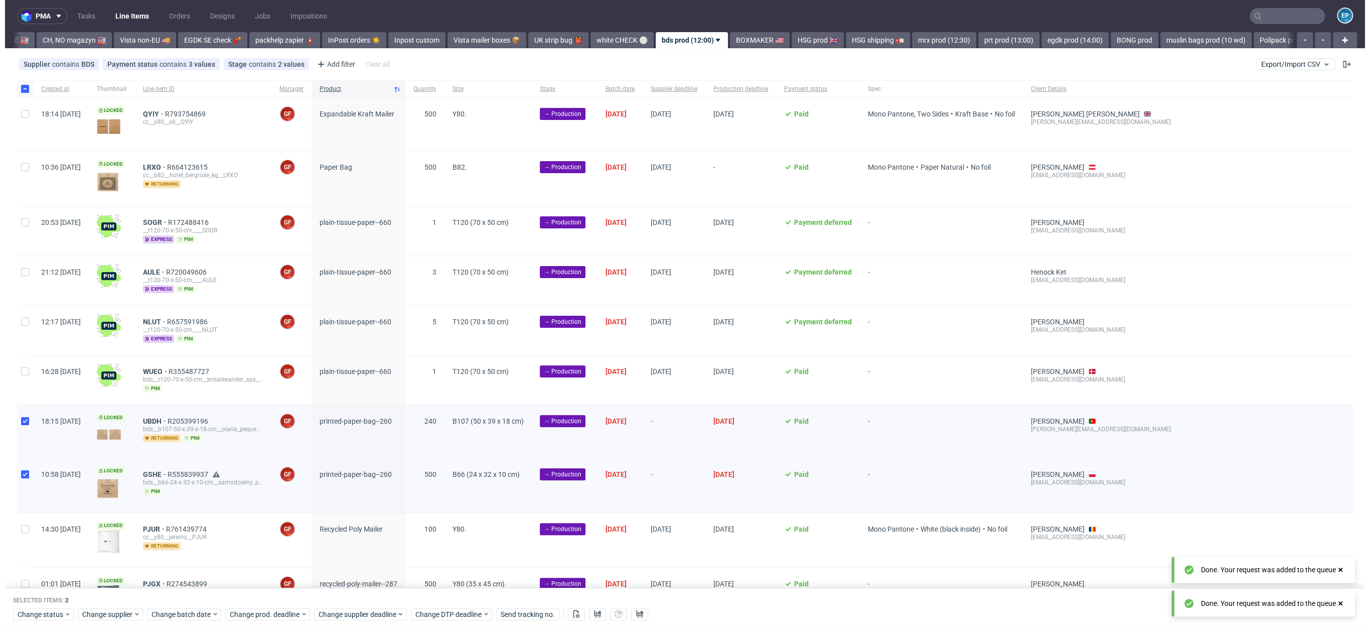
scroll to position [0, 338]
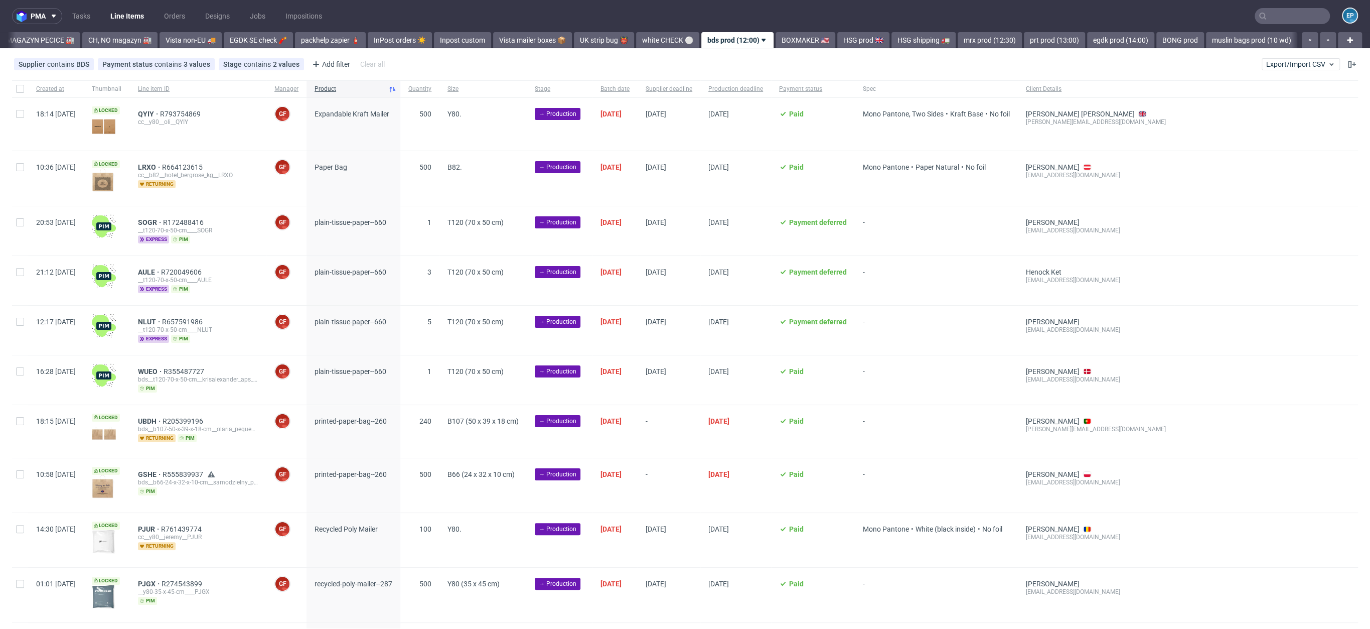
scroll to position [0, 338]
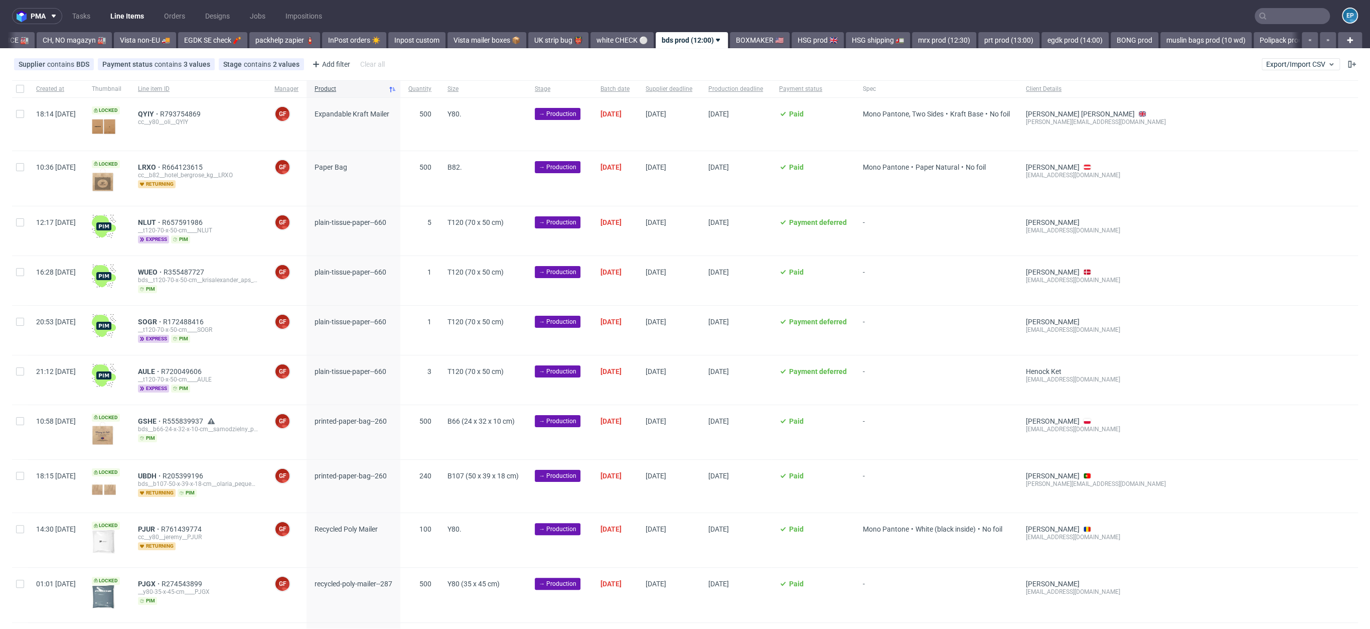
scroll to position [0, 338]
click at [21, 91] on input "checkbox" at bounding box center [20, 89] width 8 height 8
checkbox input "true"
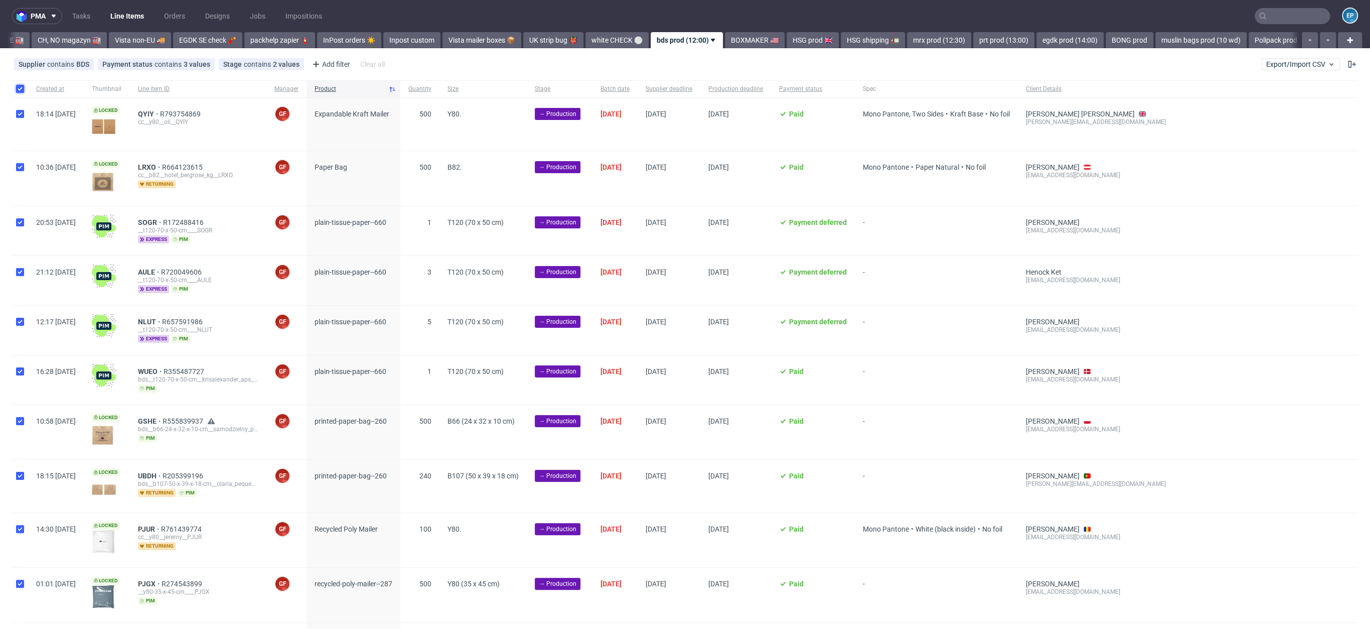
checkbox input "true"
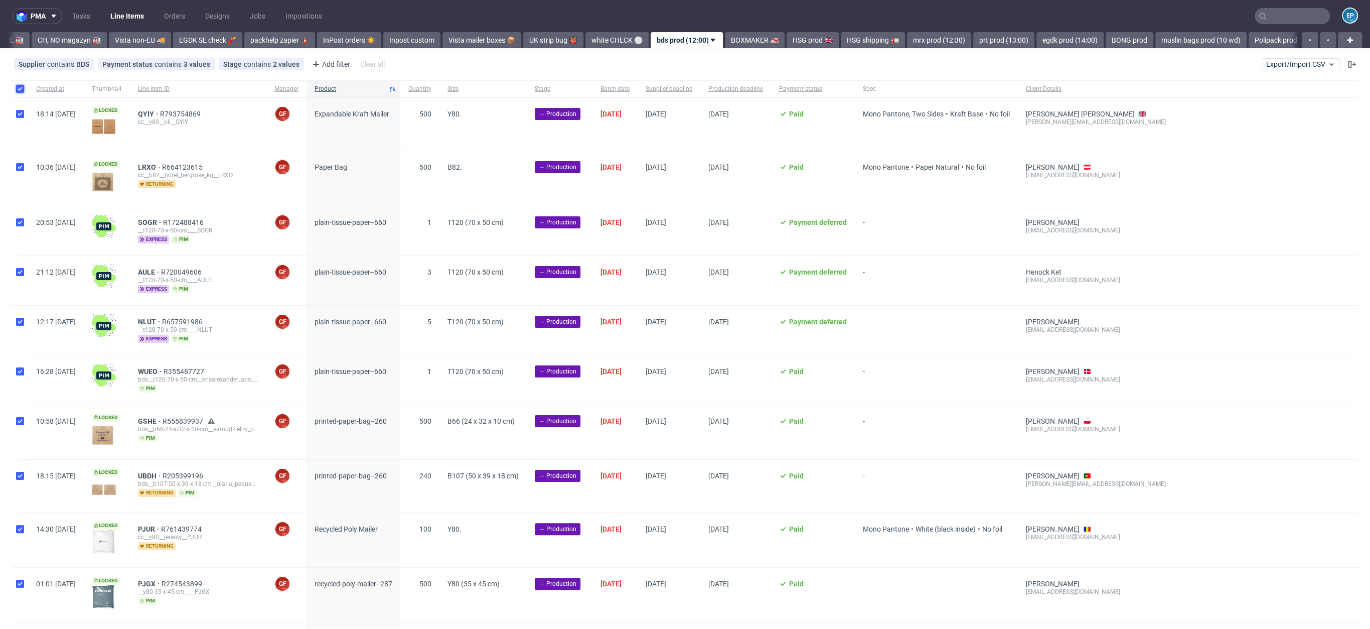
checkbox input "true"
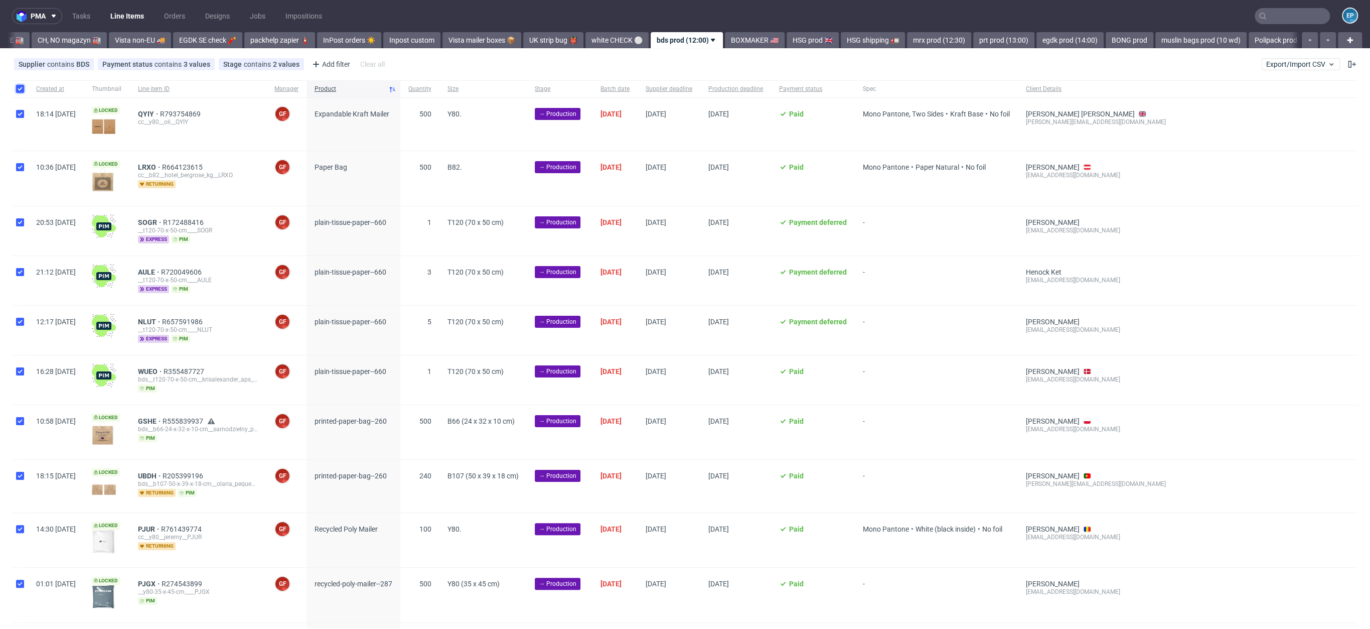
checkbox input "true"
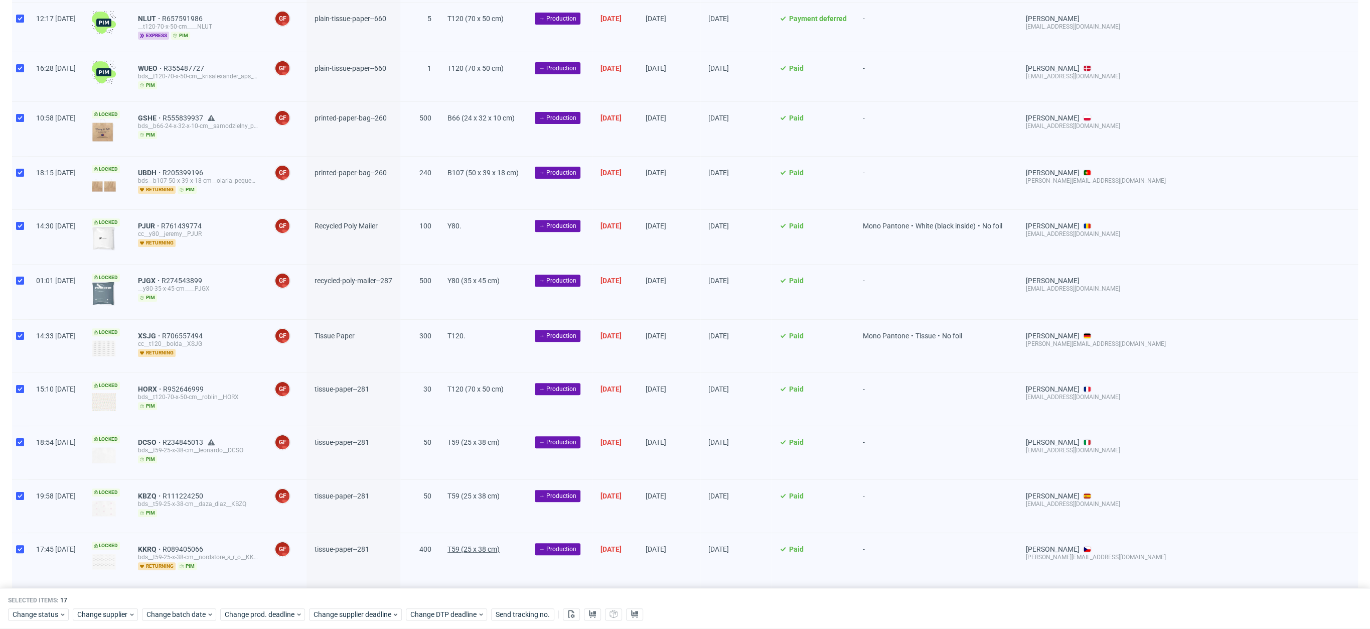
scroll to position [435, 0]
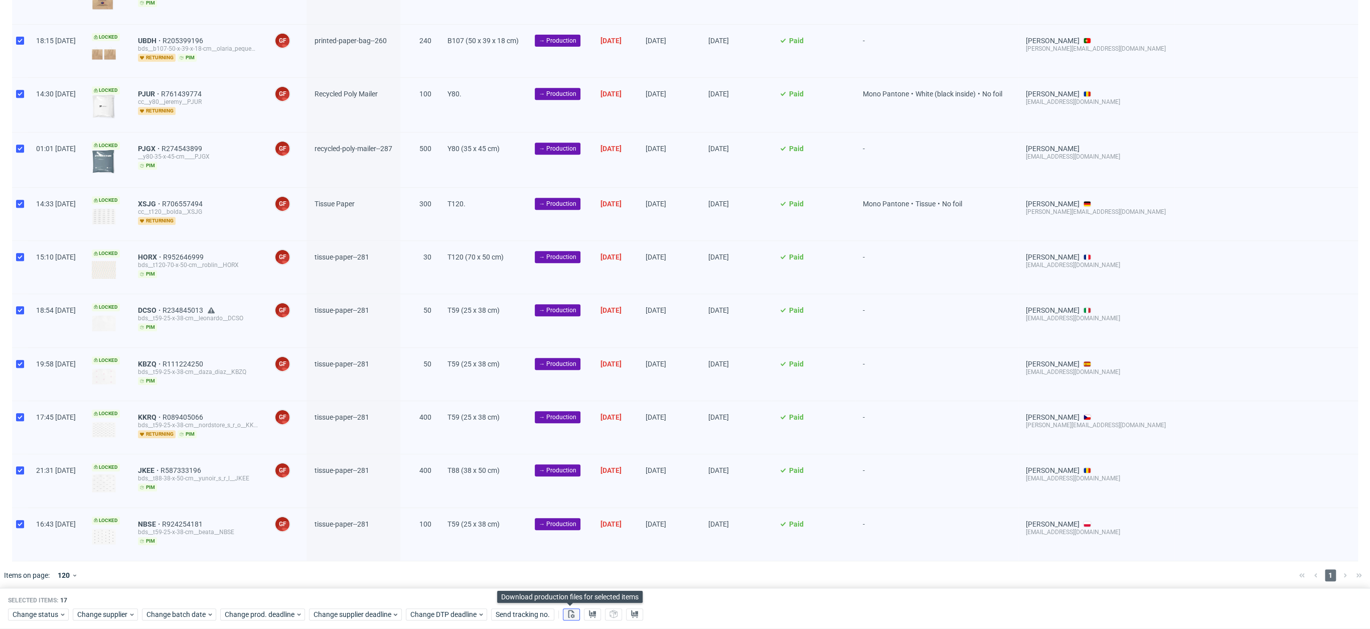
click at [567, 616] on icon at bounding box center [571, 613] width 8 height 8
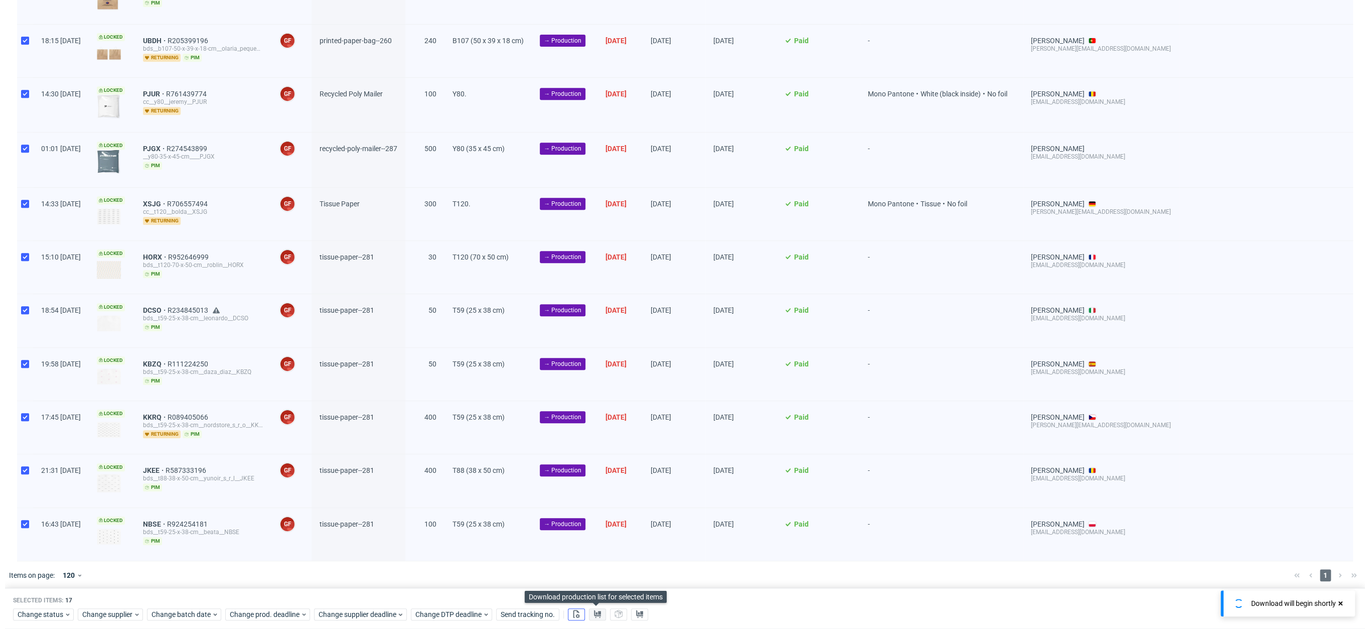
scroll to position [0, 338]
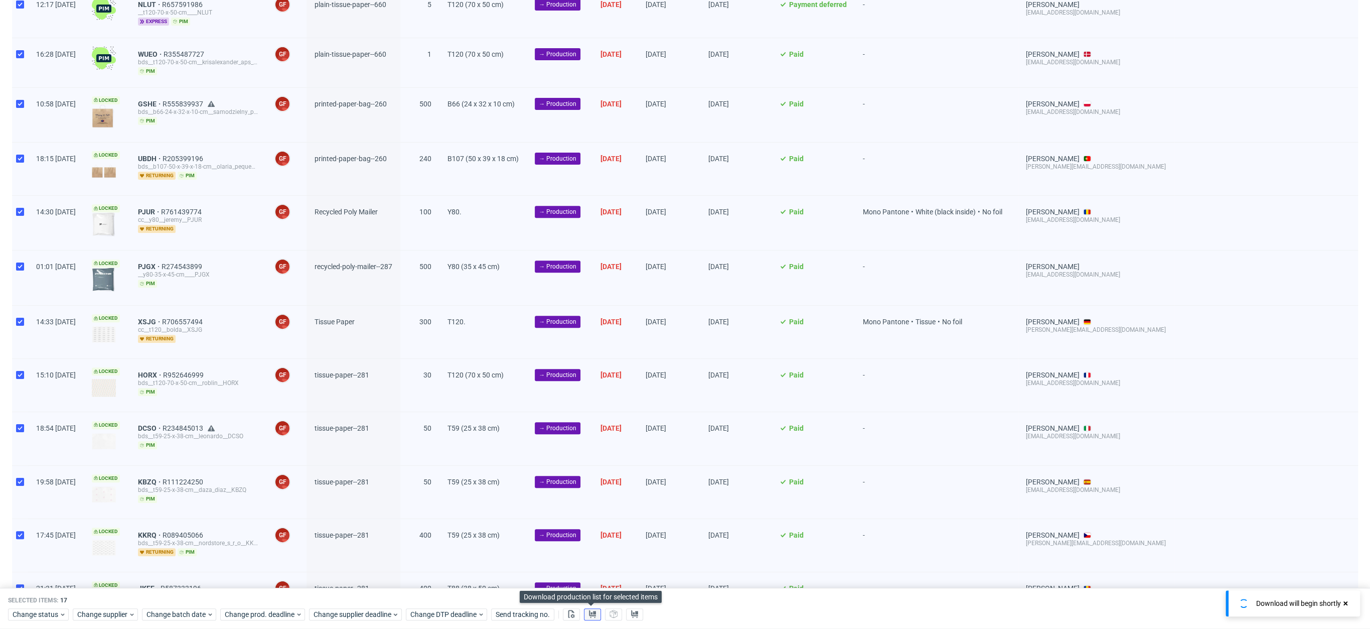
click at [592, 613] on use at bounding box center [592, 613] width 7 height 8
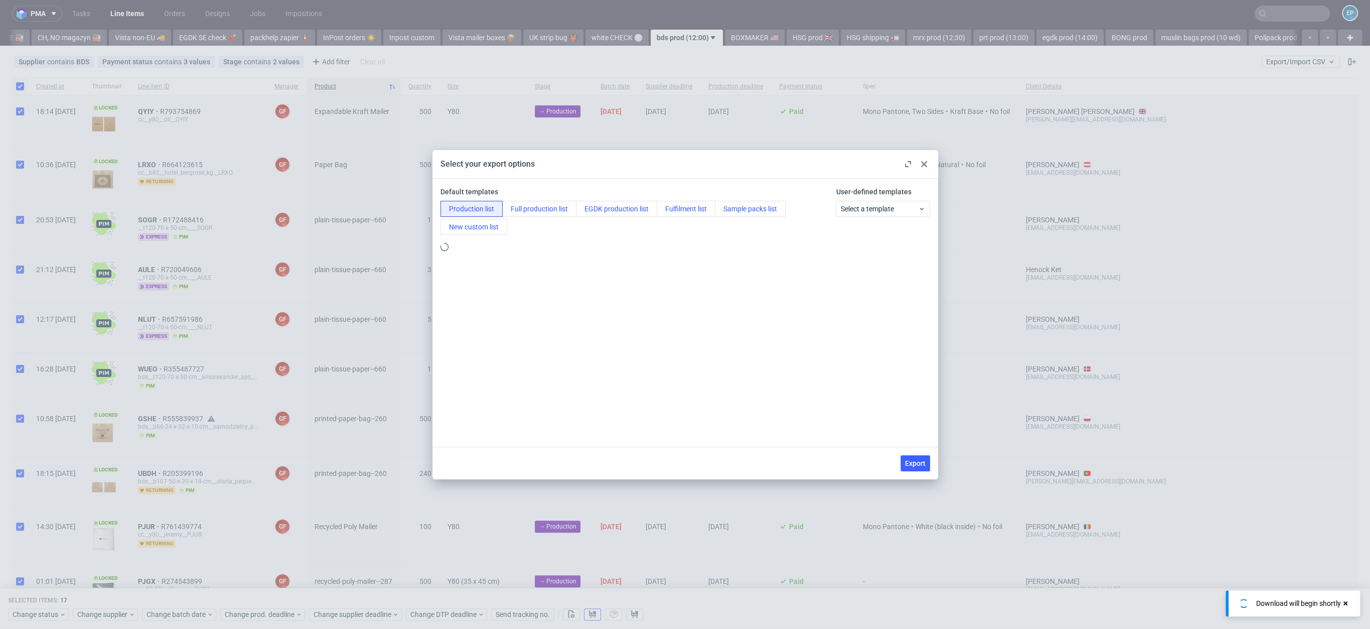
scroll to position [0, 0]
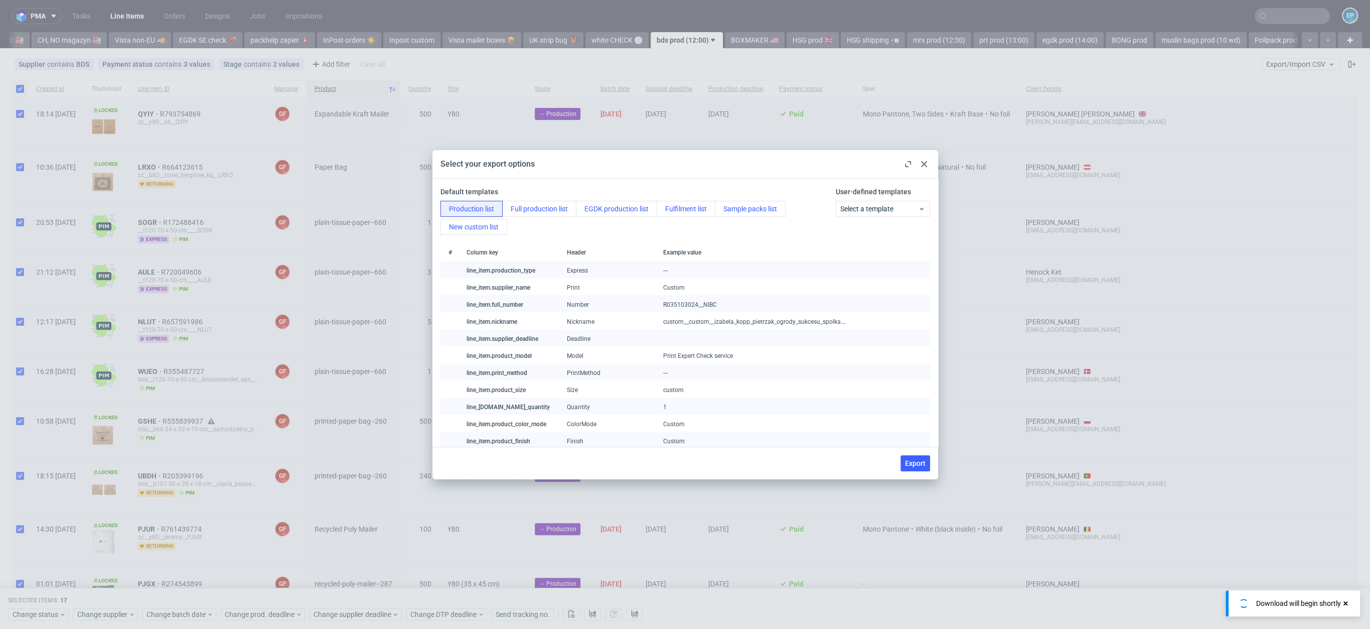
click at [926, 473] on div "Export" at bounding box center [685, 462] width 506 height 33
click at [917, 460] on span "Export" at bounding box center [915, 462] width 21 height 7
checkbox input "false"
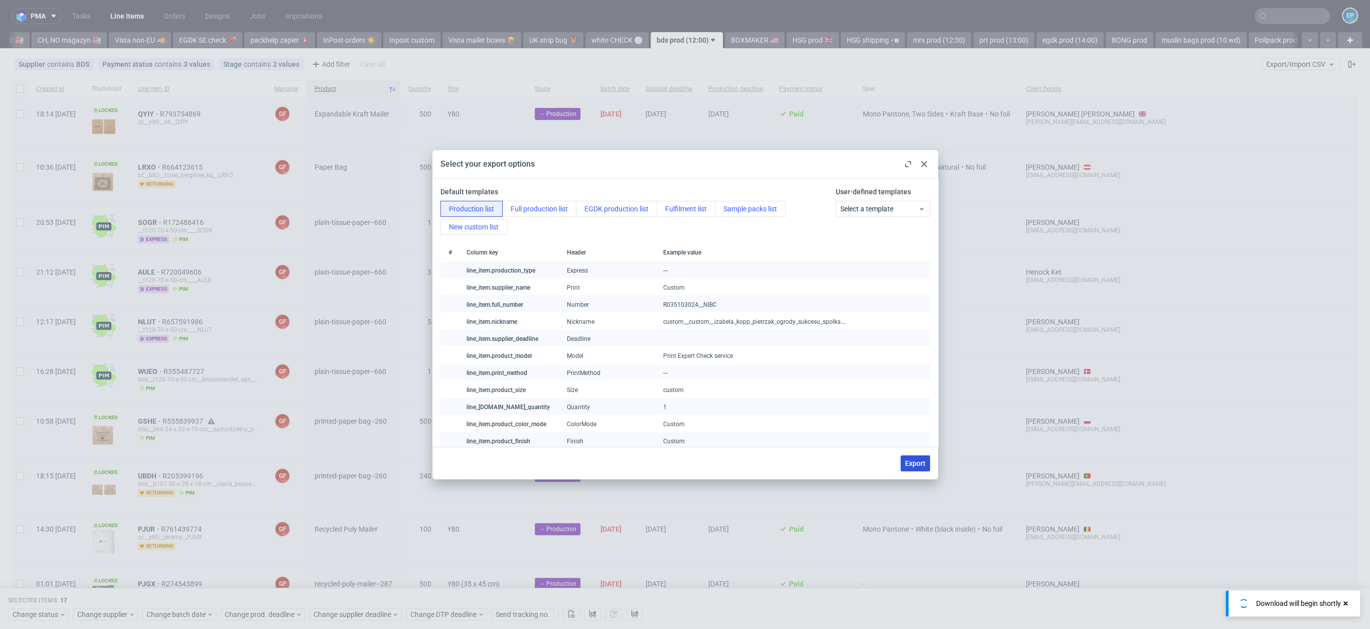
checkbox input "false"
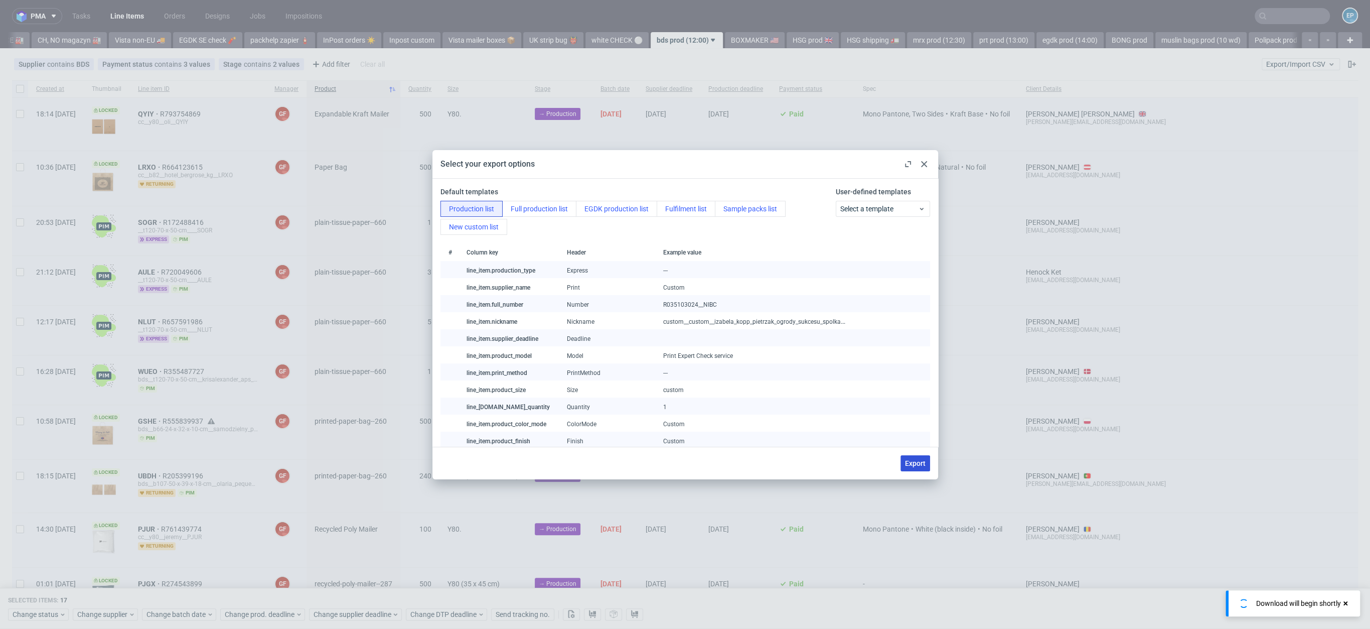
checkbox input "false"
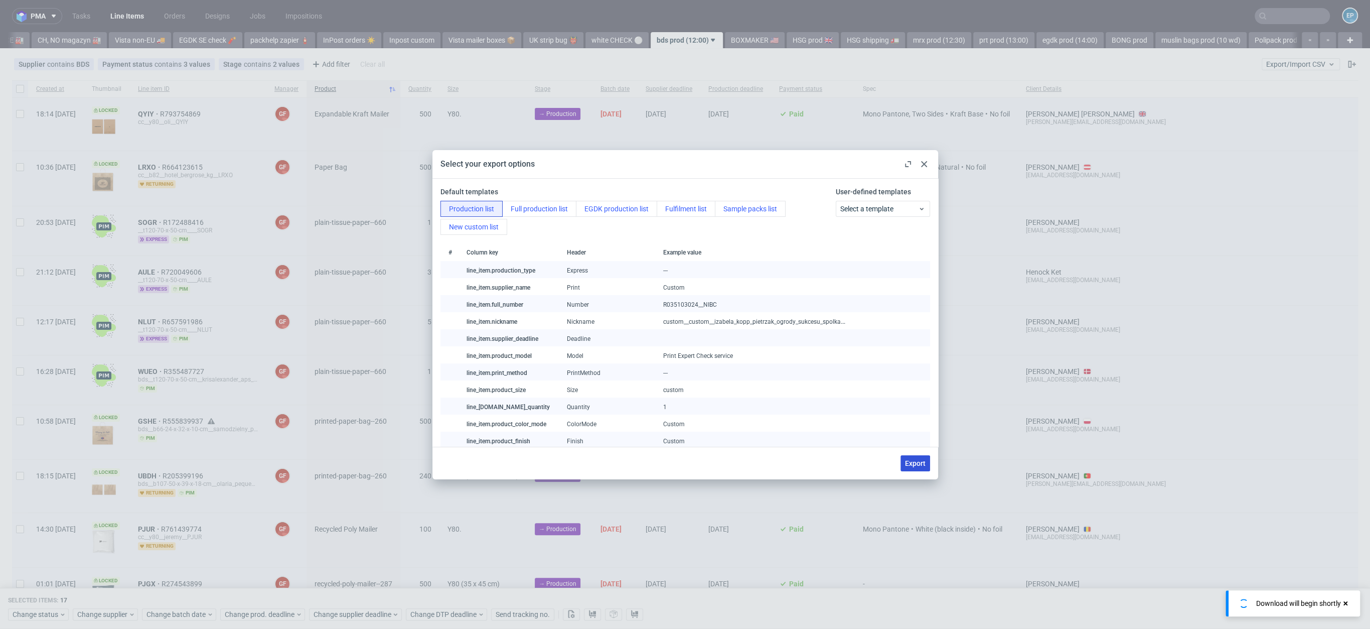
checkbox input "false"
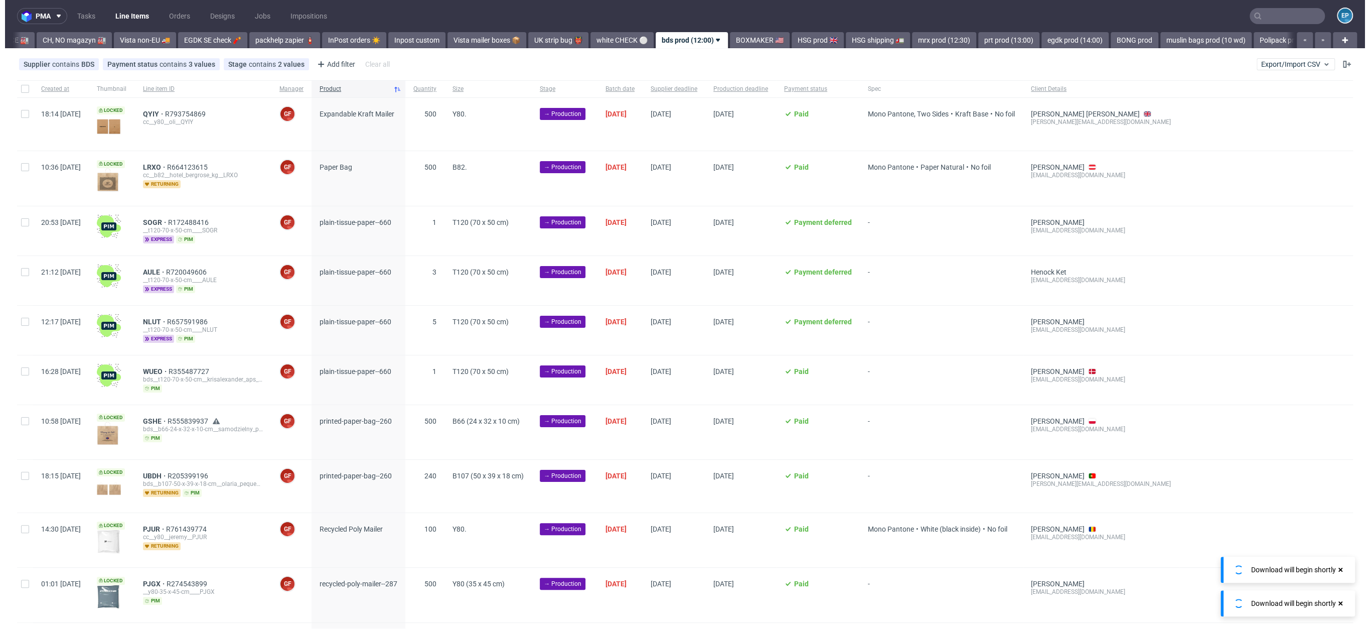
scroll to position [0, 338]
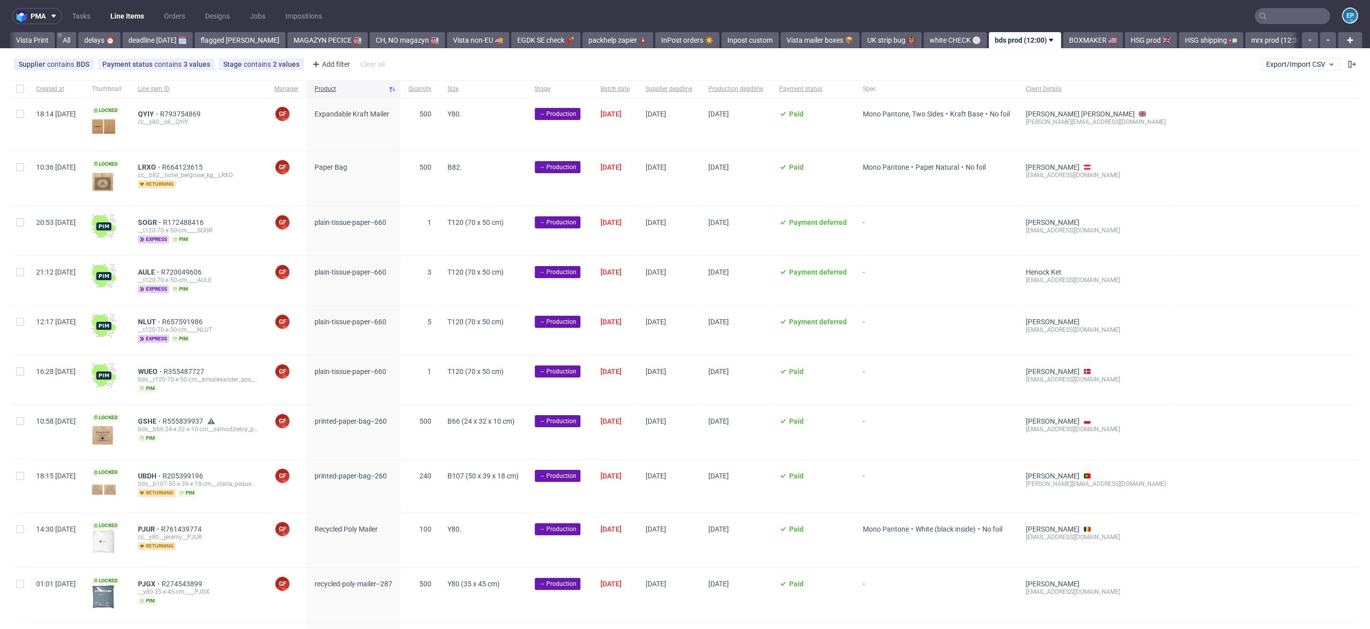
scroll to position [0, 338]
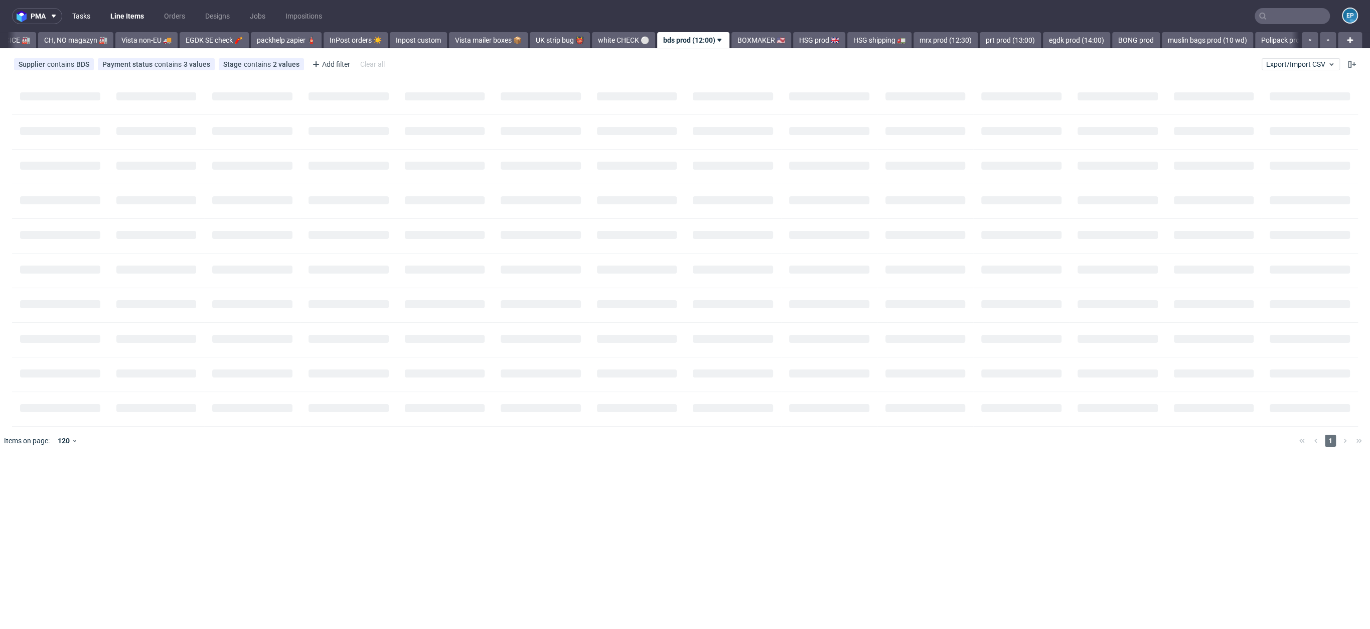
scroll to position [0, 338]
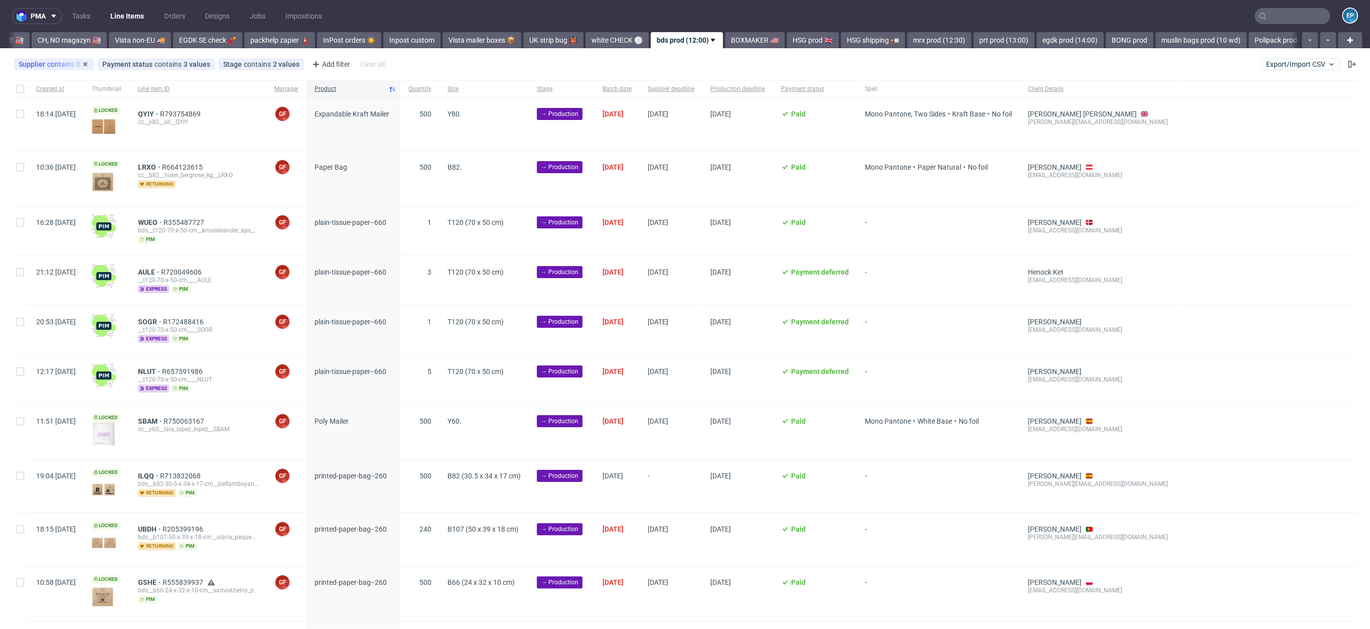
click at [29, 92] on div "Created at" at bounding box center [56, 88] width 56 height 17
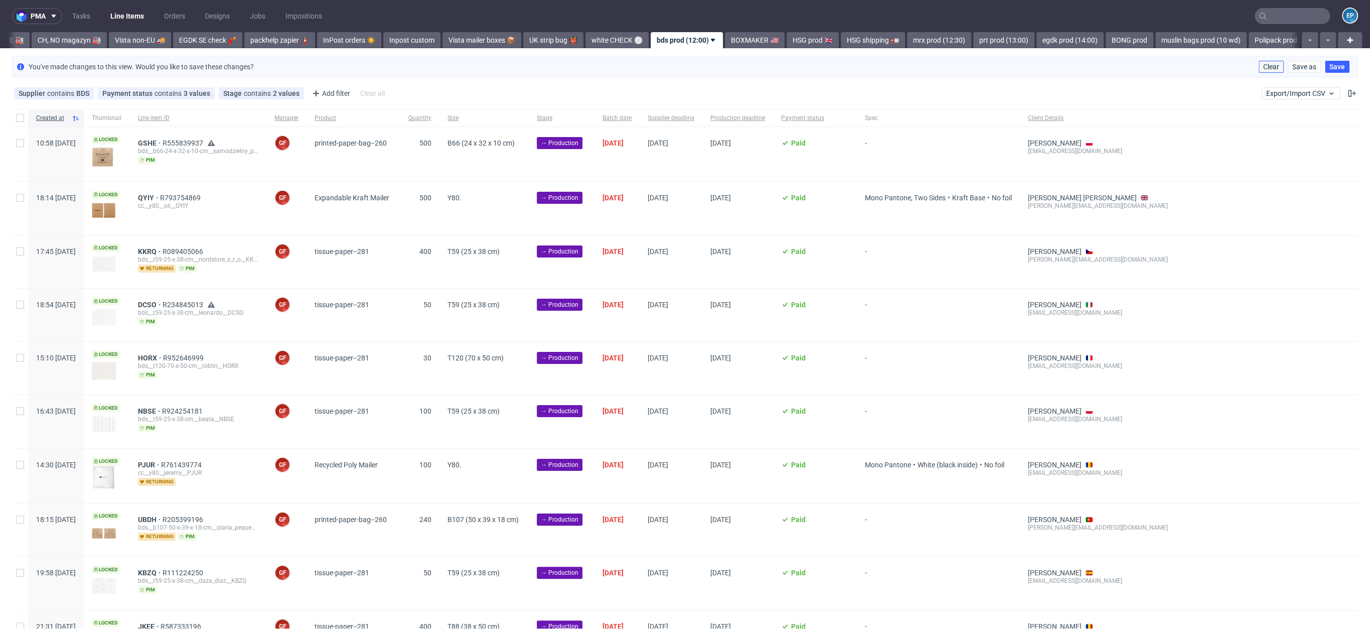
click at [1264, 64] on span "Clear" at bounding box center [1271, 66] width 16 height 7
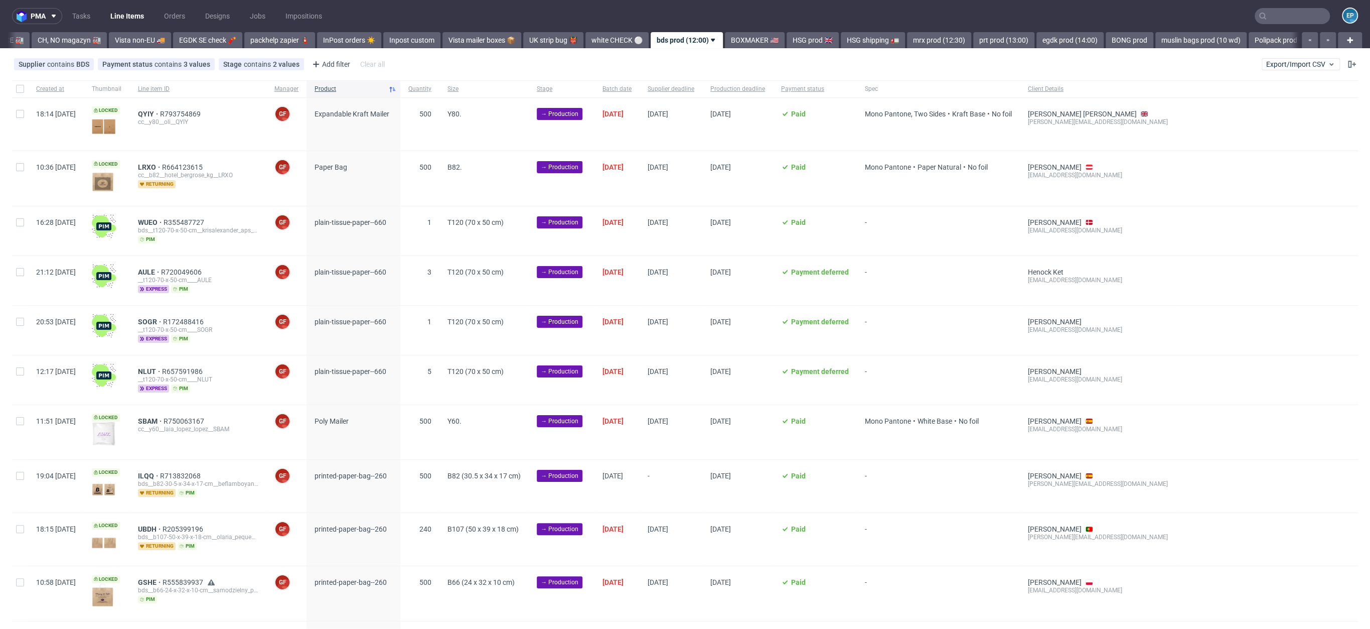
click at [25, 91] on div at bounding box center [20, 88] width 16 height 17
checkbox input "true"
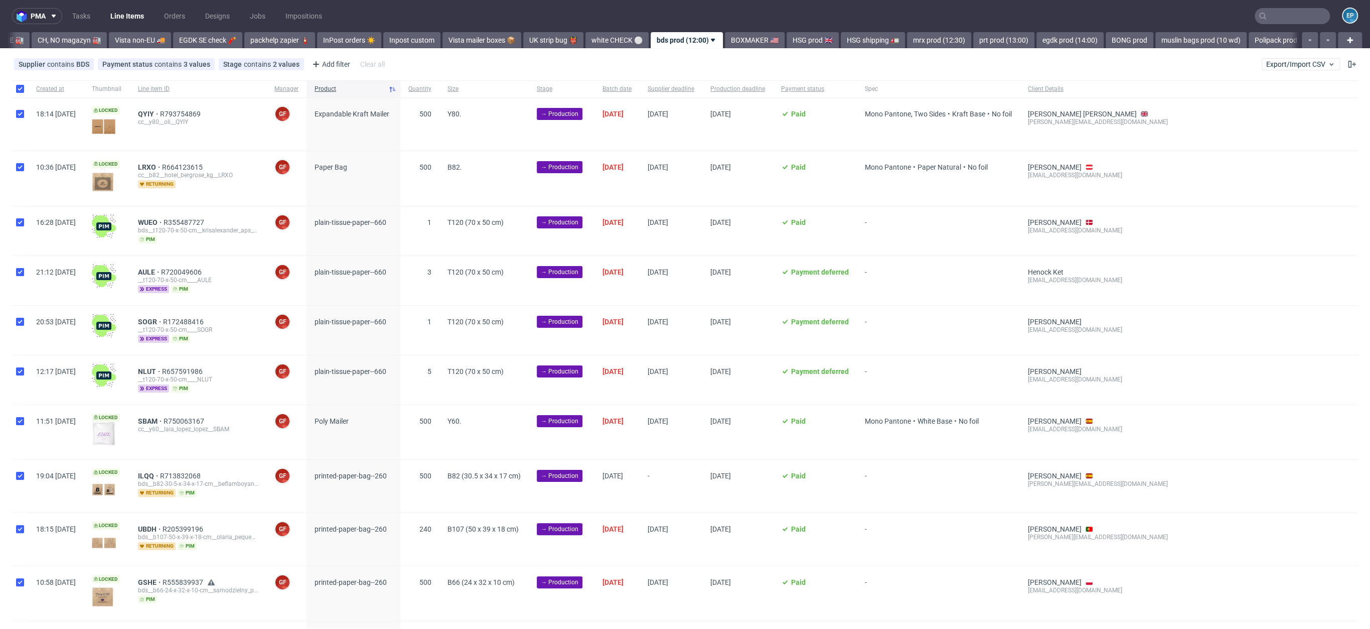
checkbox input "true"
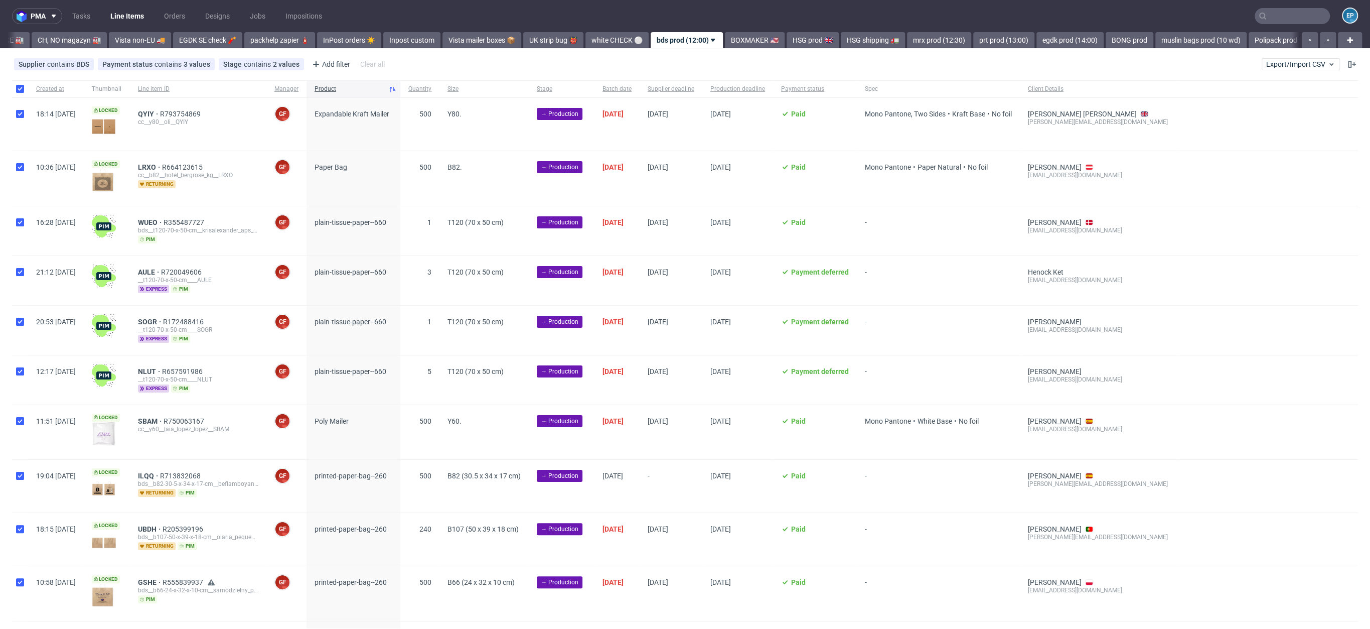
checkbox input "true"
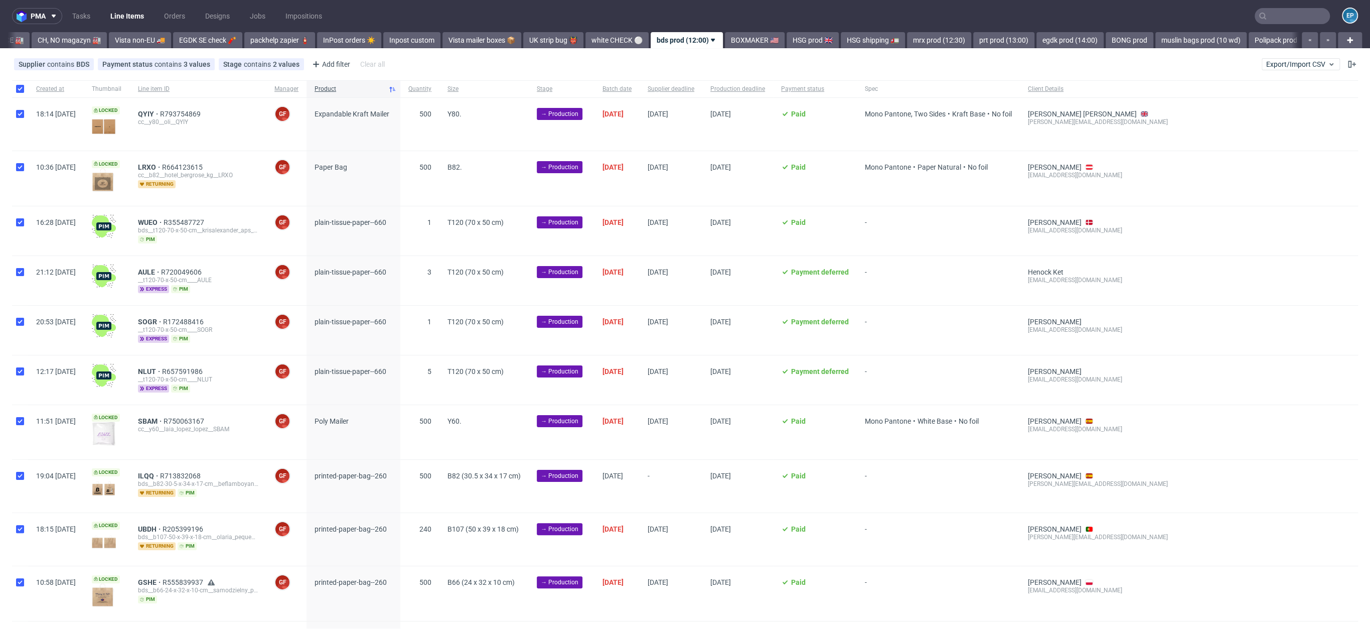
checkbox input "true"
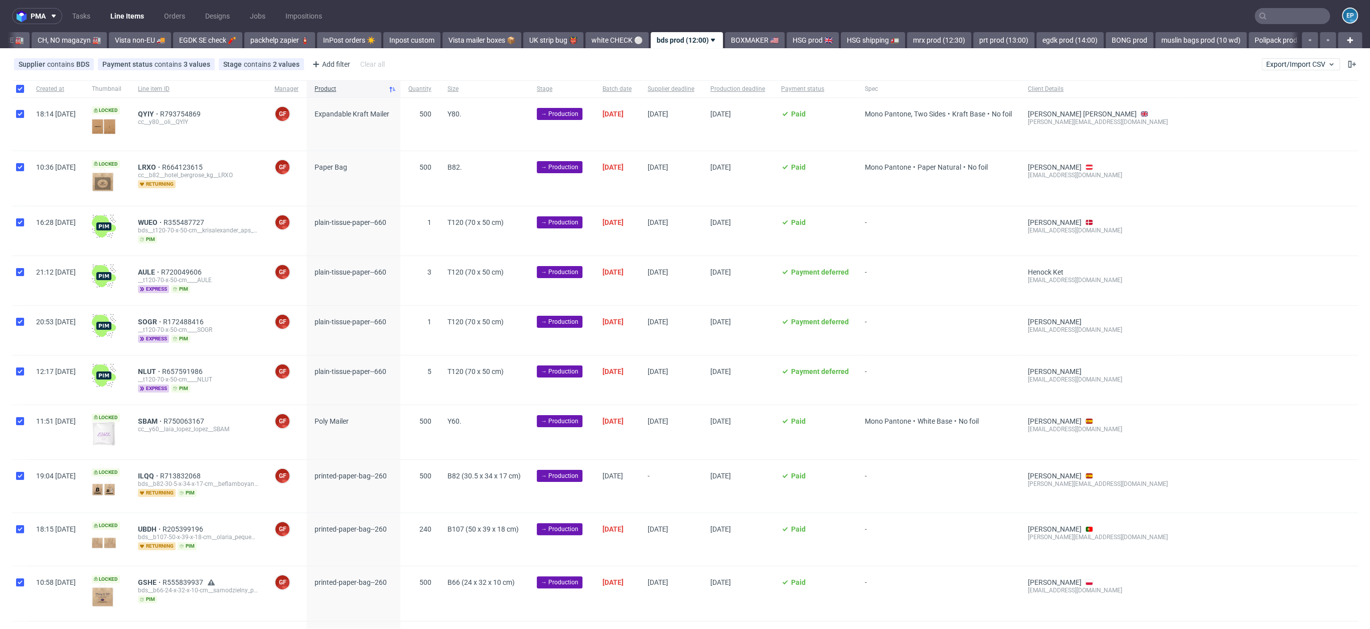
checkbox input "true"
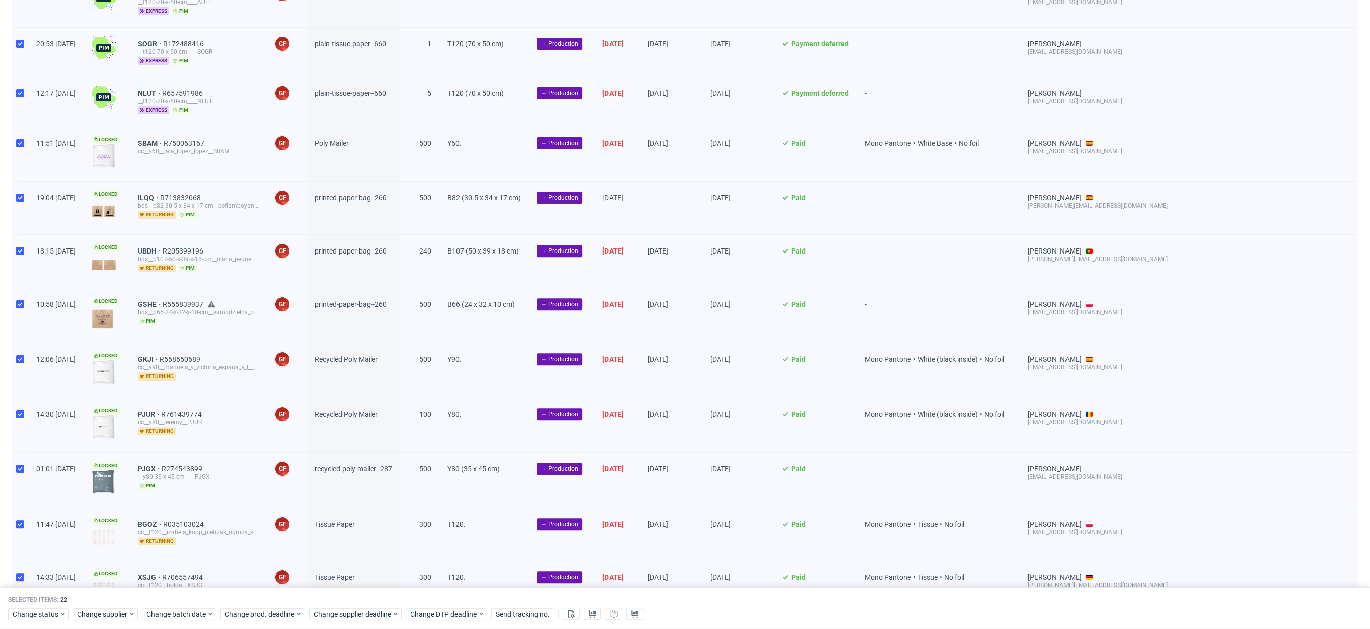
scroll to position [236, 0]
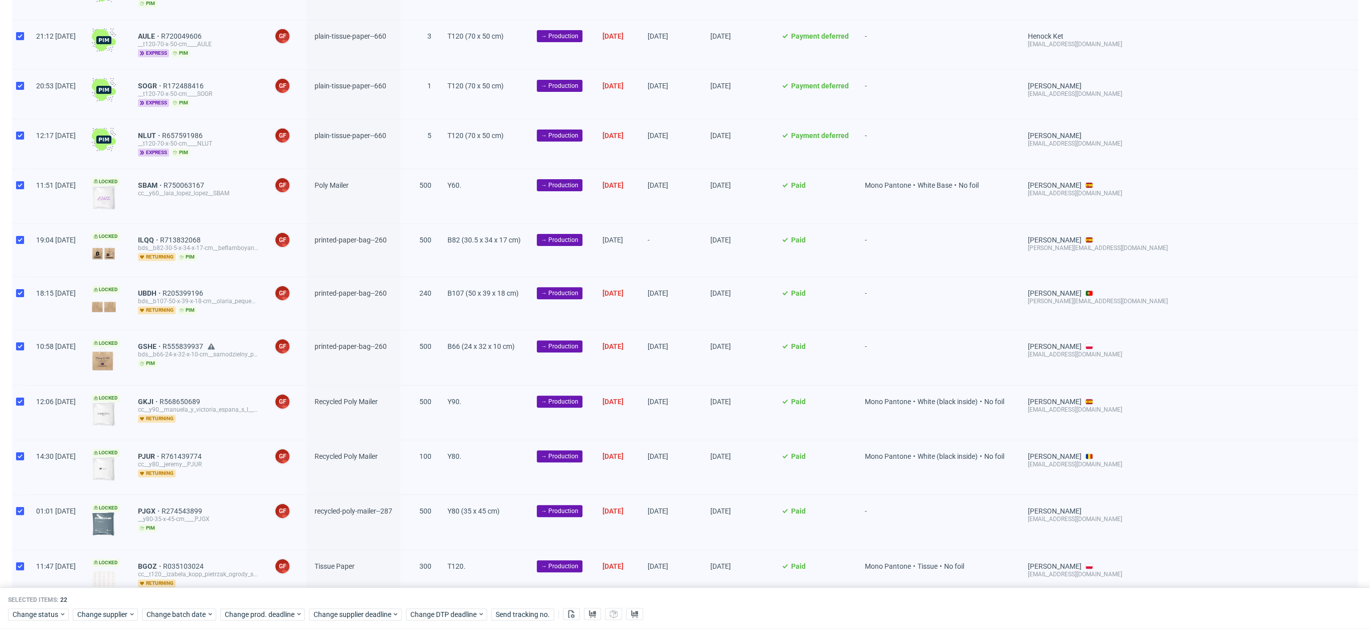
click at [13, 243] on div at bounding box center [20, 250] width 16 height 53
checkbox input "false"
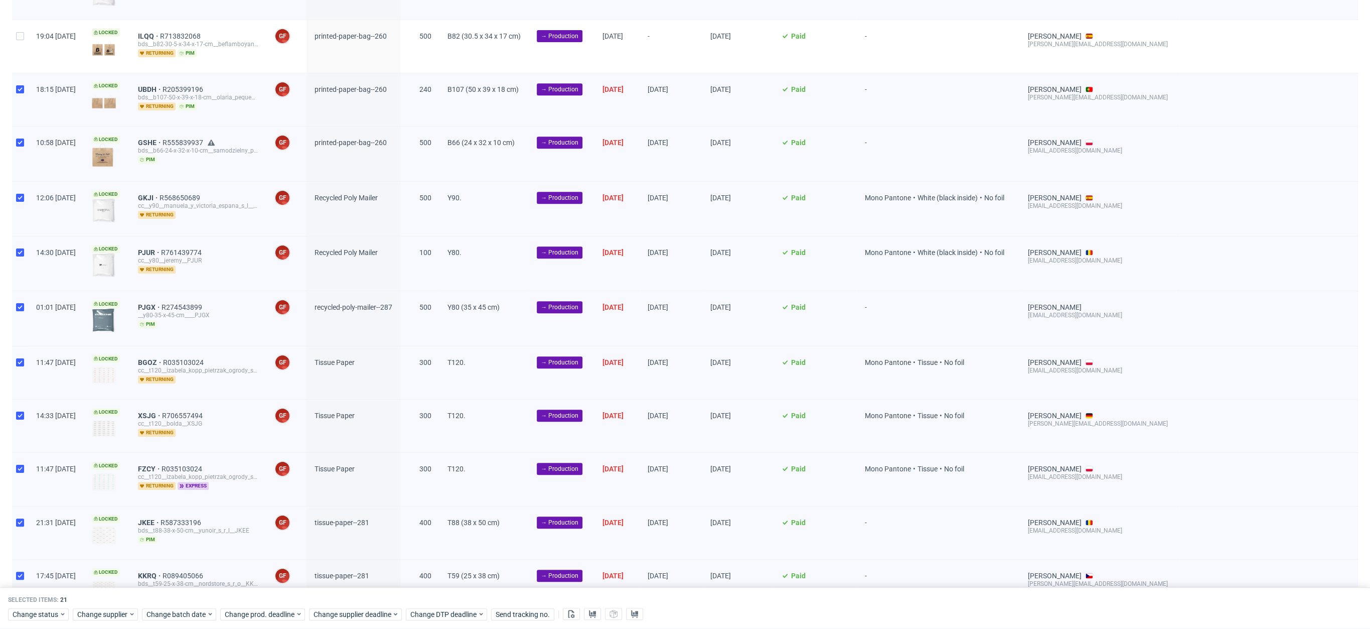
scroll to position [703, 0]
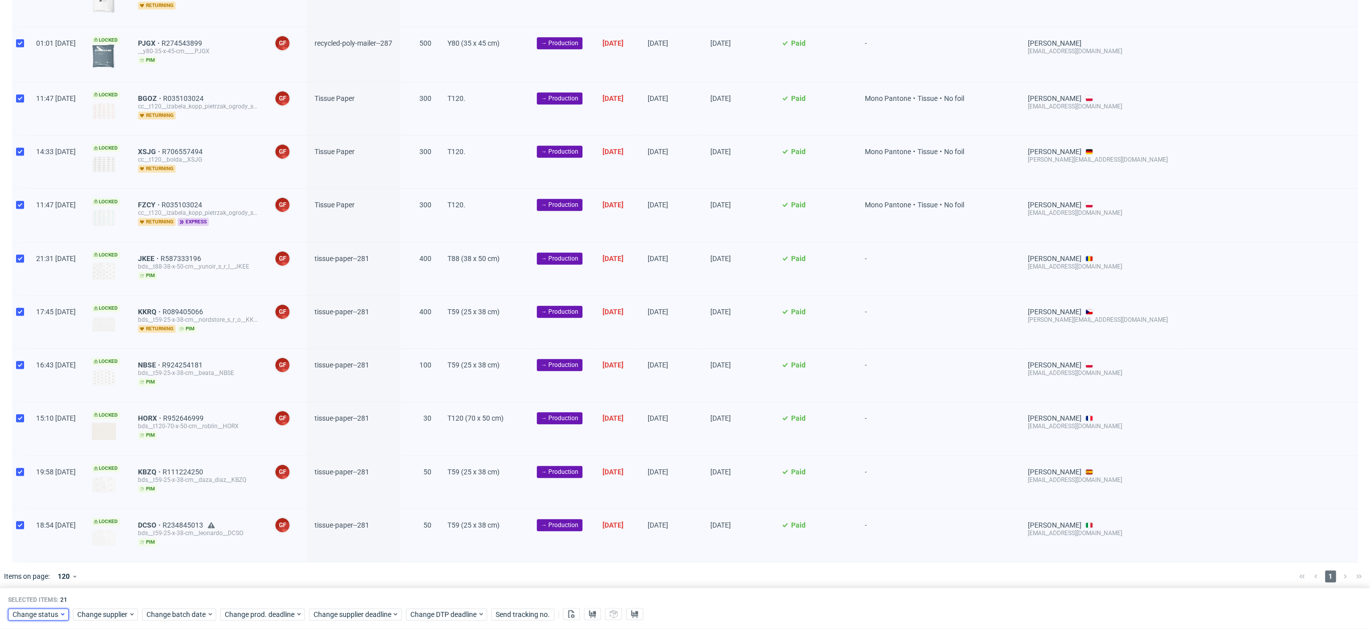
click at [30, 617] on span "Change status" at bounding box center [36, 614] width 47 height 10
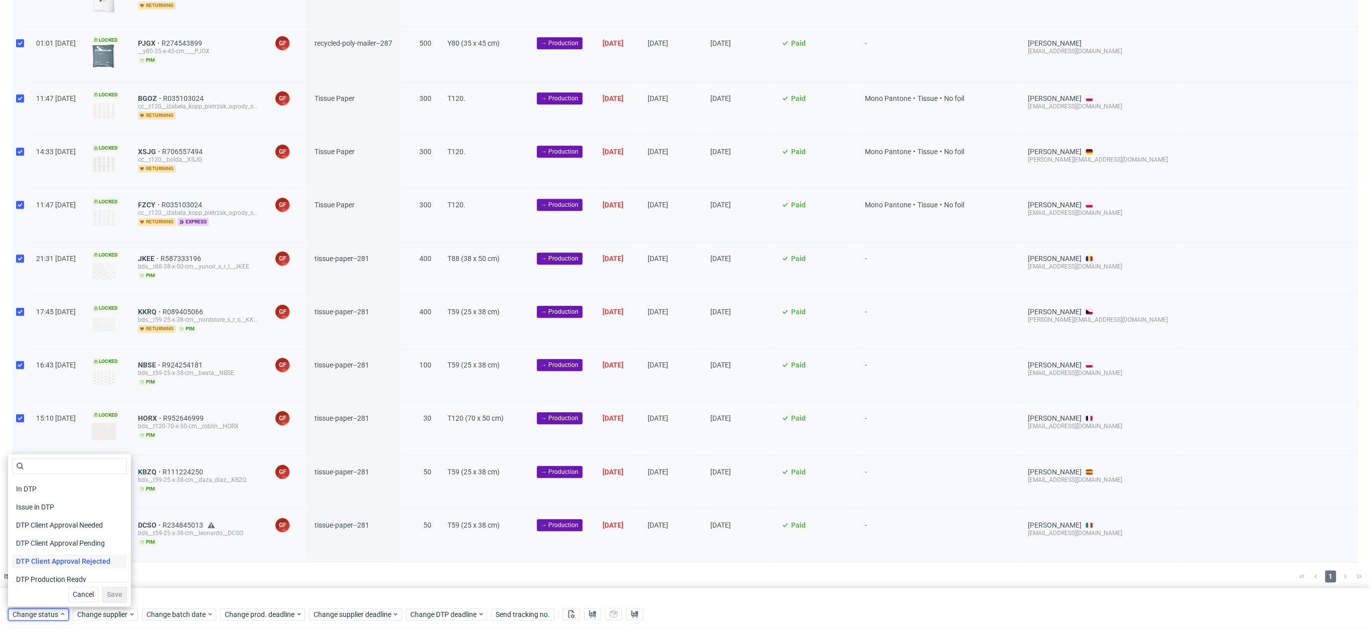
scroll to position [130, 0]
click at [45, 508] on div "In Production" at bounding box center [69, 501] width 115 height 18
click at [43, 505] on span "In Production" at bounding box center [37, 501] width 51 height 14
click at [116, 597] on span "Save" at bounding box center [115, 593] width 16 height 7
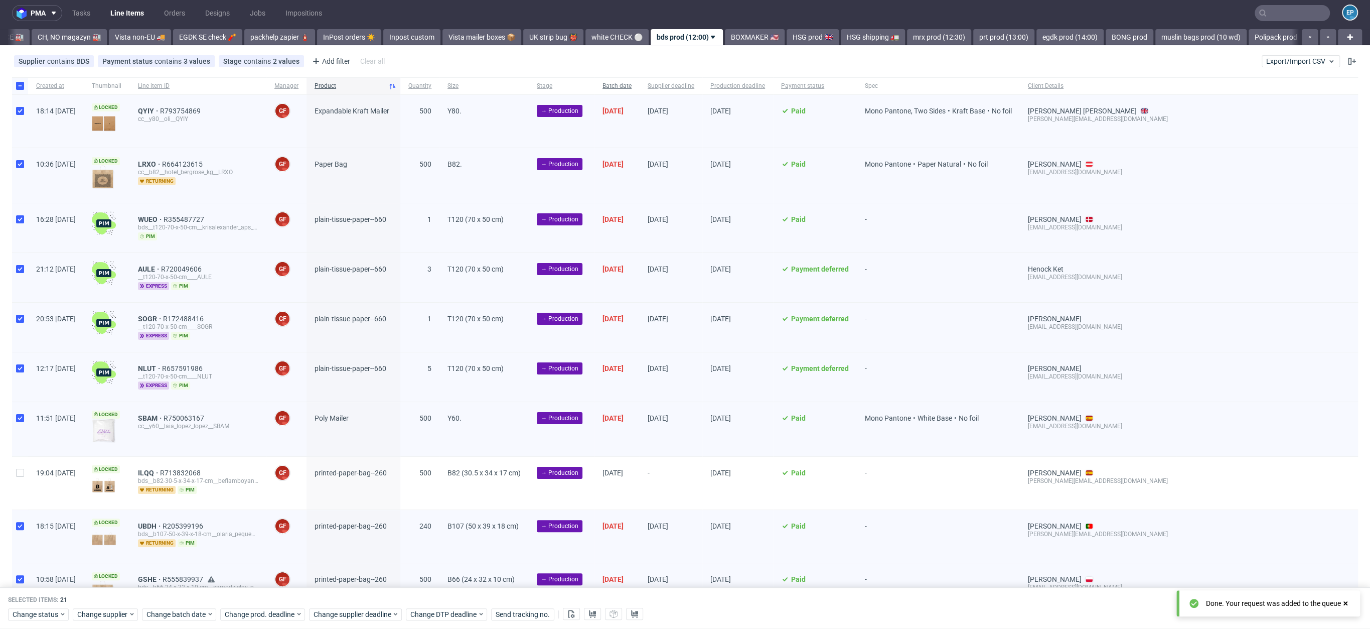
scroll to position [0, 0]
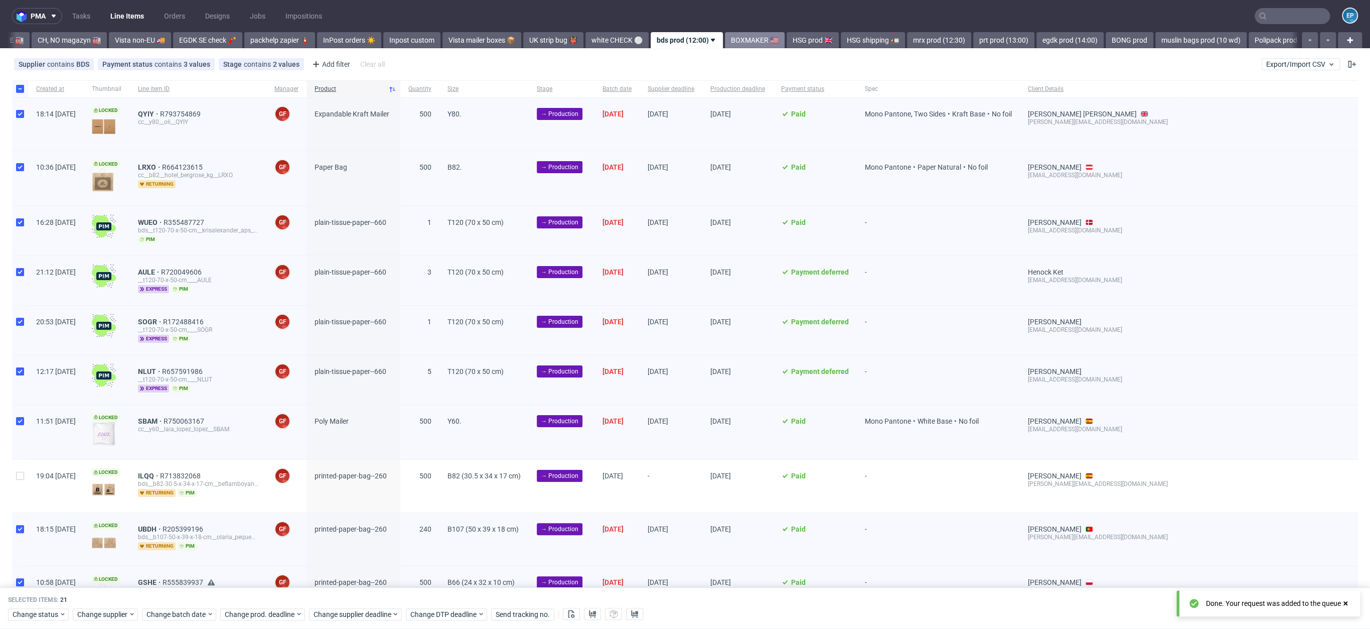
click at [730, 43] on link "BOXMAKER 🇺🇸" at bounding box center [755, 40] width 60 height 16
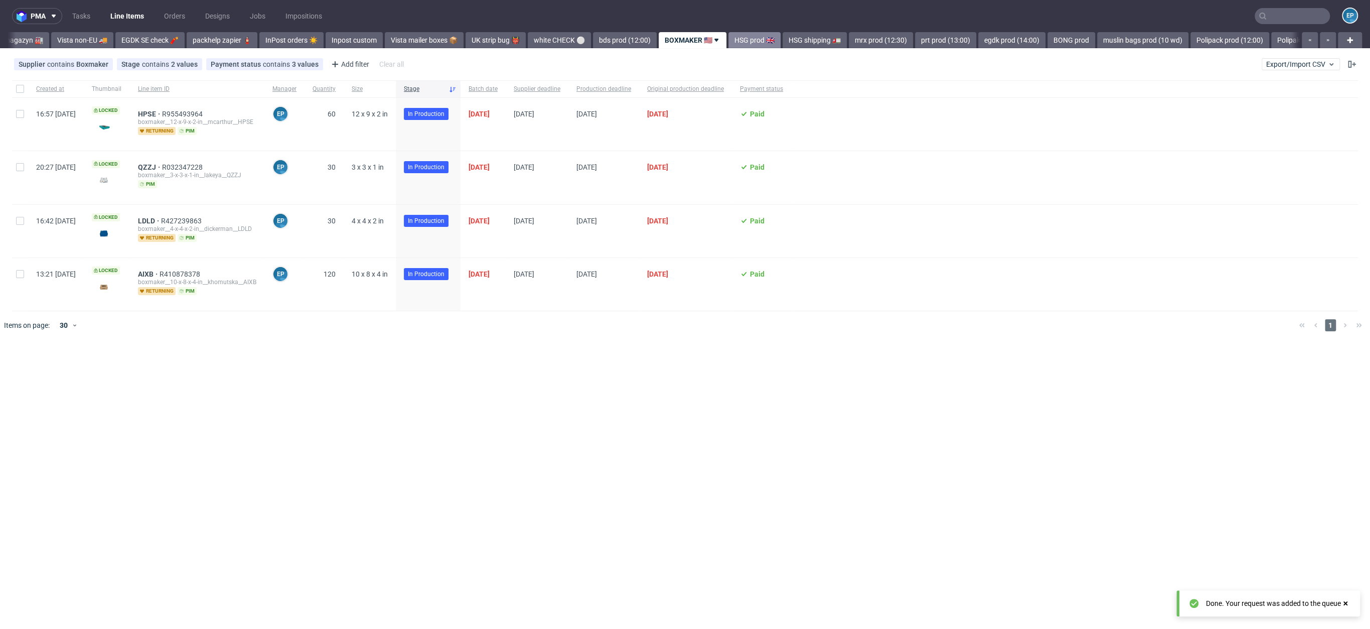
click at [728, 42] on link "HSG prod 🇬🇧" at bounding box center [754, 40] width 52 height 16
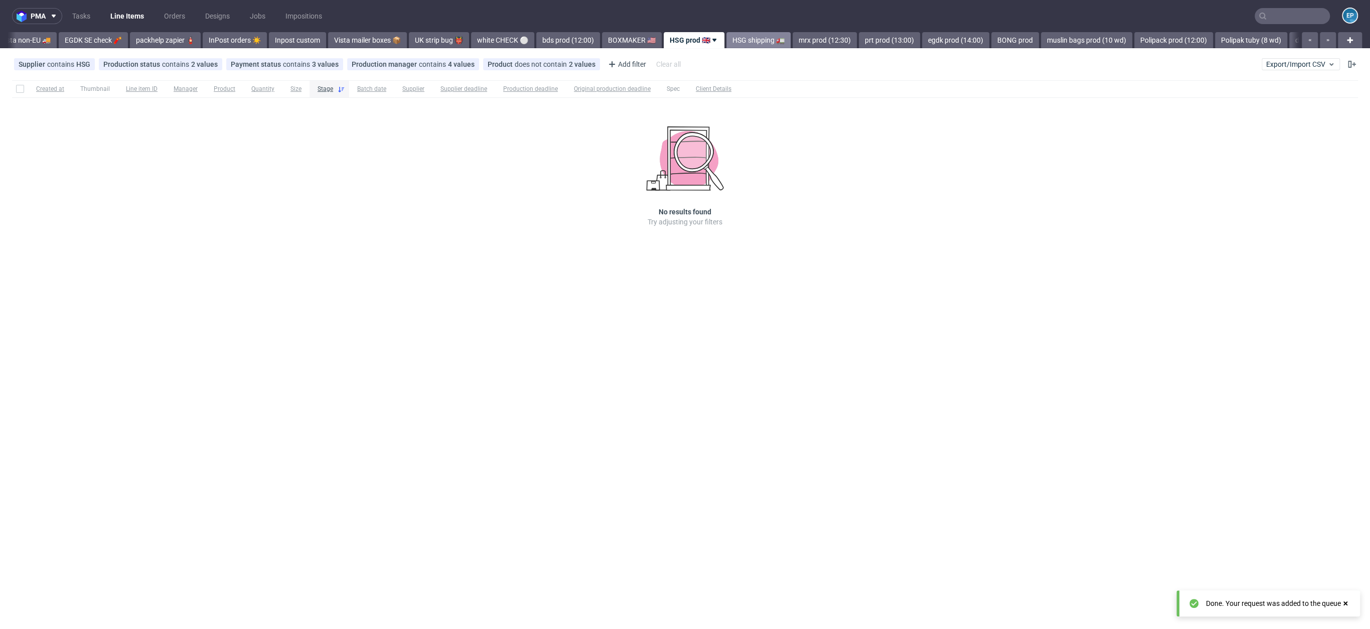
click at [726, 43] on link "HSG shipping 🚛" at bounding box center [758, 40] width 64 height 16
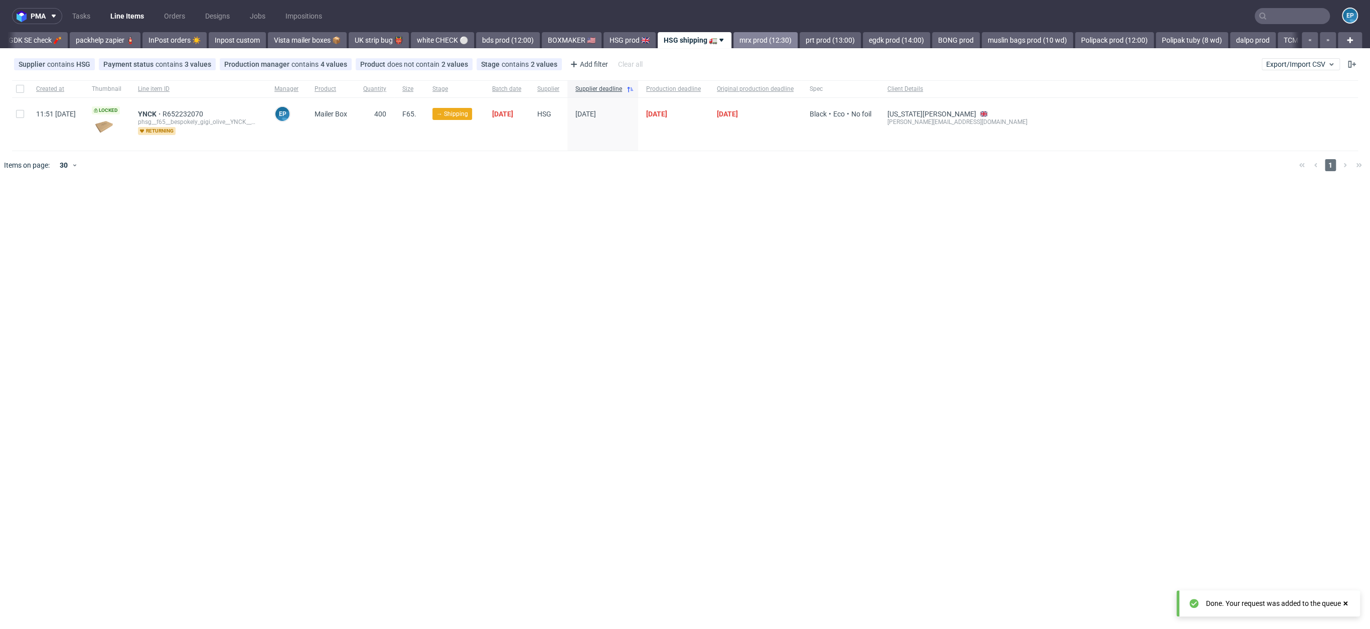
click at [733, 41] on link "mrx prod (12:30)" at bounding box center [765, 40] width 64 height 16
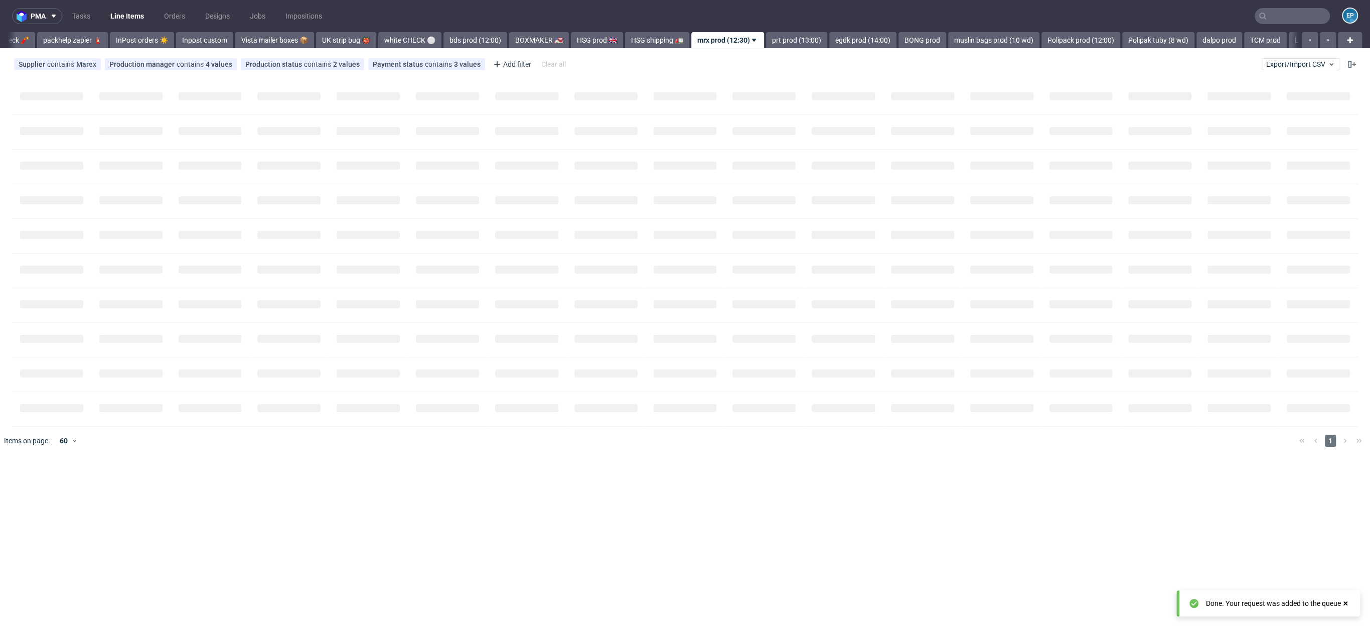
scroll to position [0, 579]
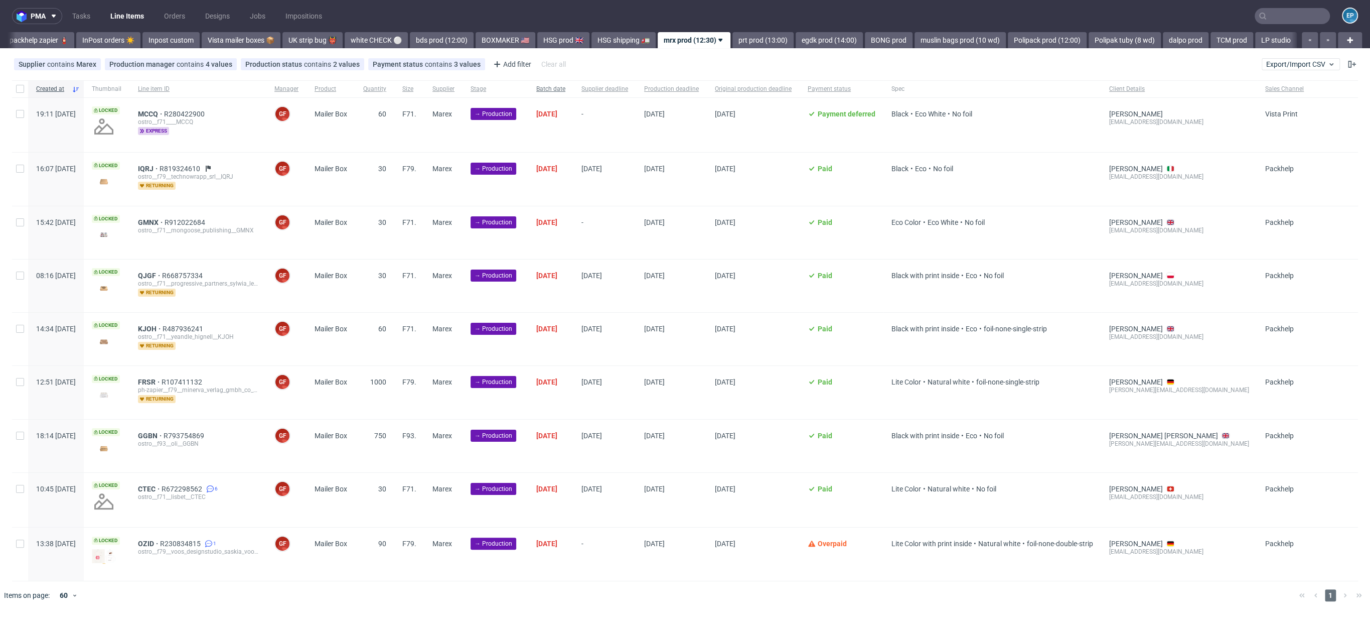
click at [565, 85] on span "Batch date" at bounding box center [550, 89] width 29 height 9
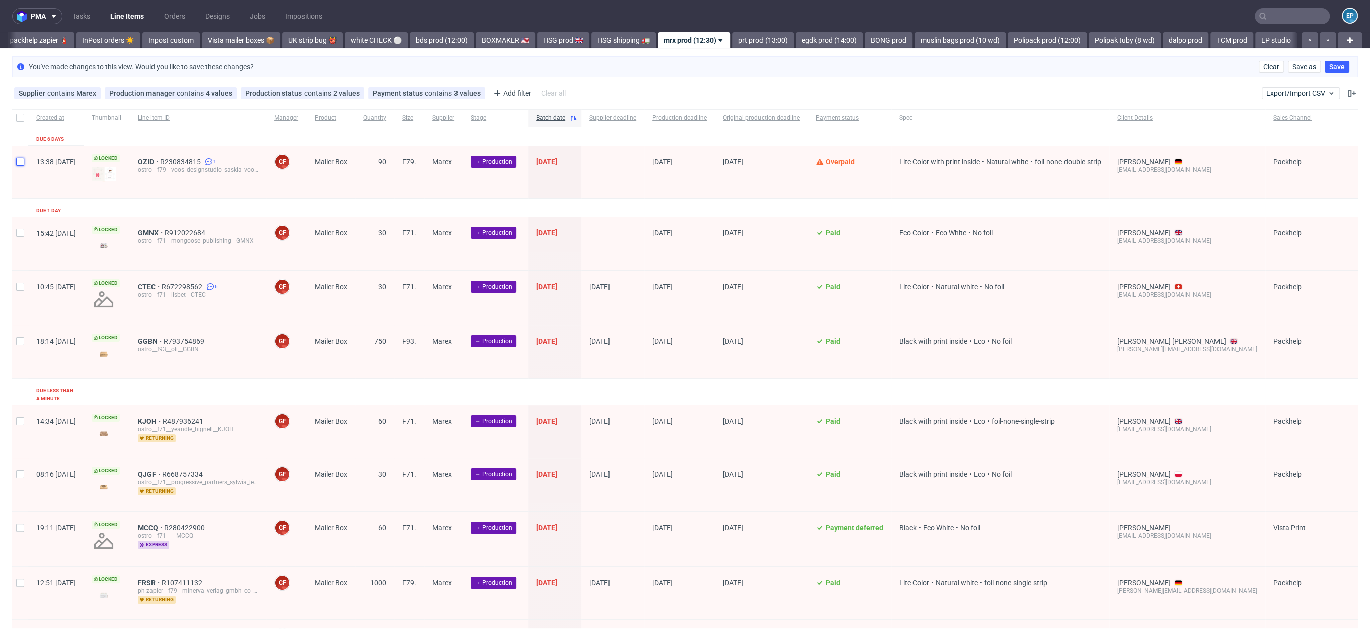
click at [16, 164] on input "checkbox" at bounding box center [20, 162] width 8 height 8
checkbox input "true"
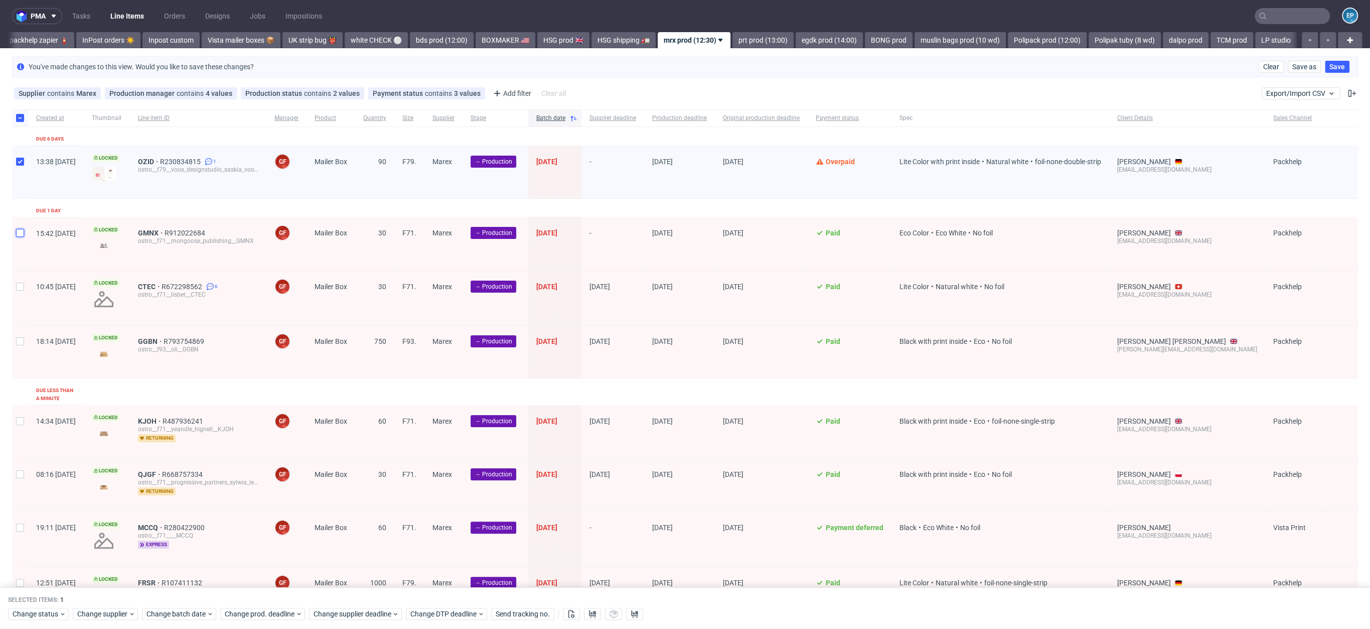
drag, startPoint x: 20, startPoint y: 235, endPoint x: 20, endPoint y: 243, distance: 8.5
click at [20, 235] on input "checkbox" at bounding box center [20, 233] width 8 height 8
checkbox input "true"
click at [13, 277] on div at bounding box center [20, 297] width 16 height 54
checkbox input "true"
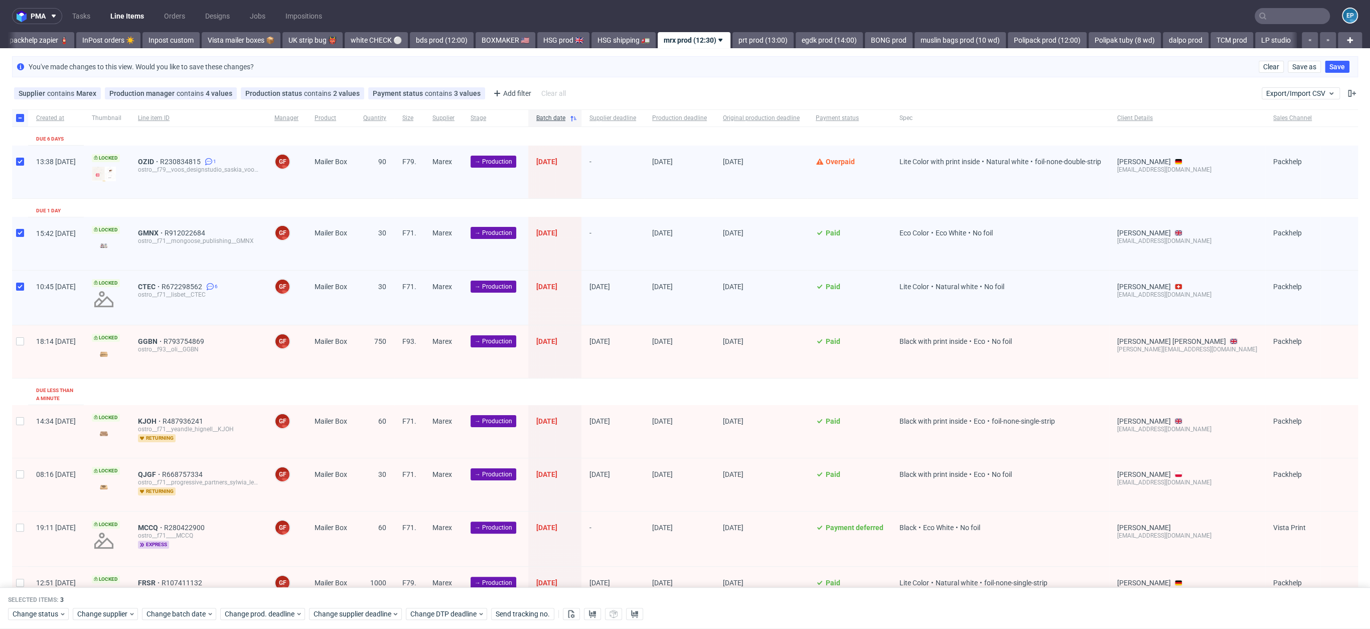
click at [8, 341] on div "Created at Thumbnail Line item ID Manager Product Quantity Size Supplier Stage …" at bounding box center [685, 390] width 1370 height 563
click at [19, 341] on input "checkbox" at bounding box center [20, 341] width 8 height 8
checkbox input "true"
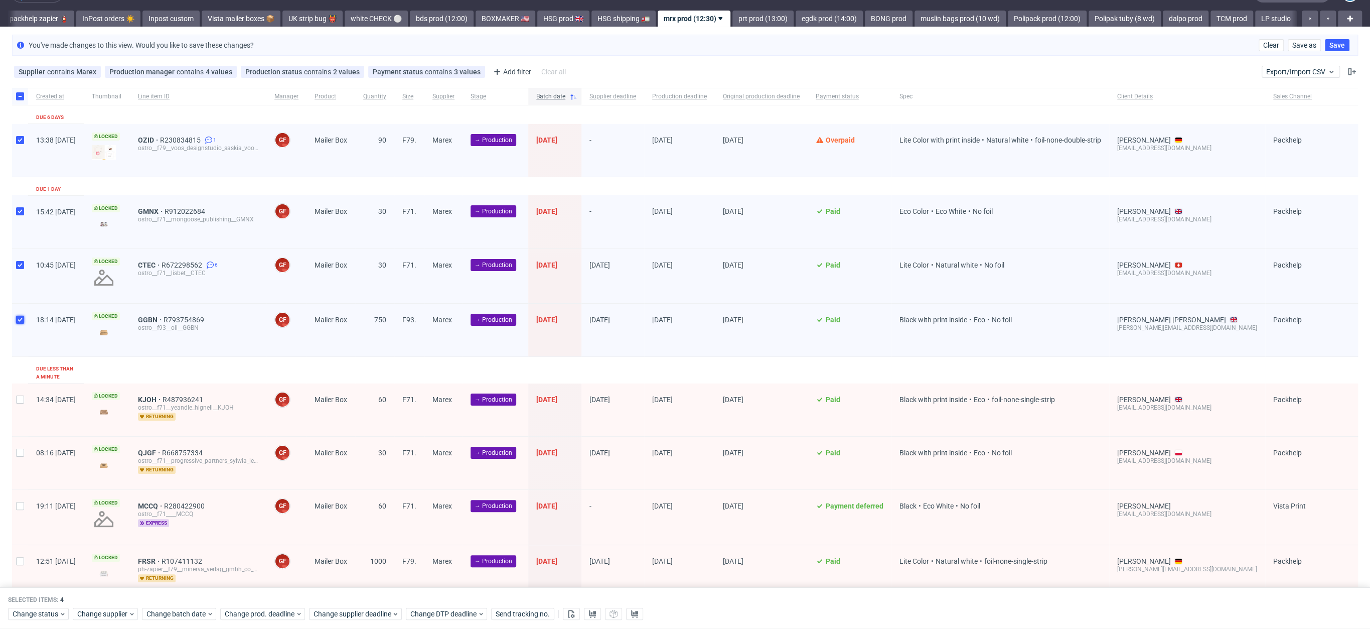
scroll to position [106, 0]
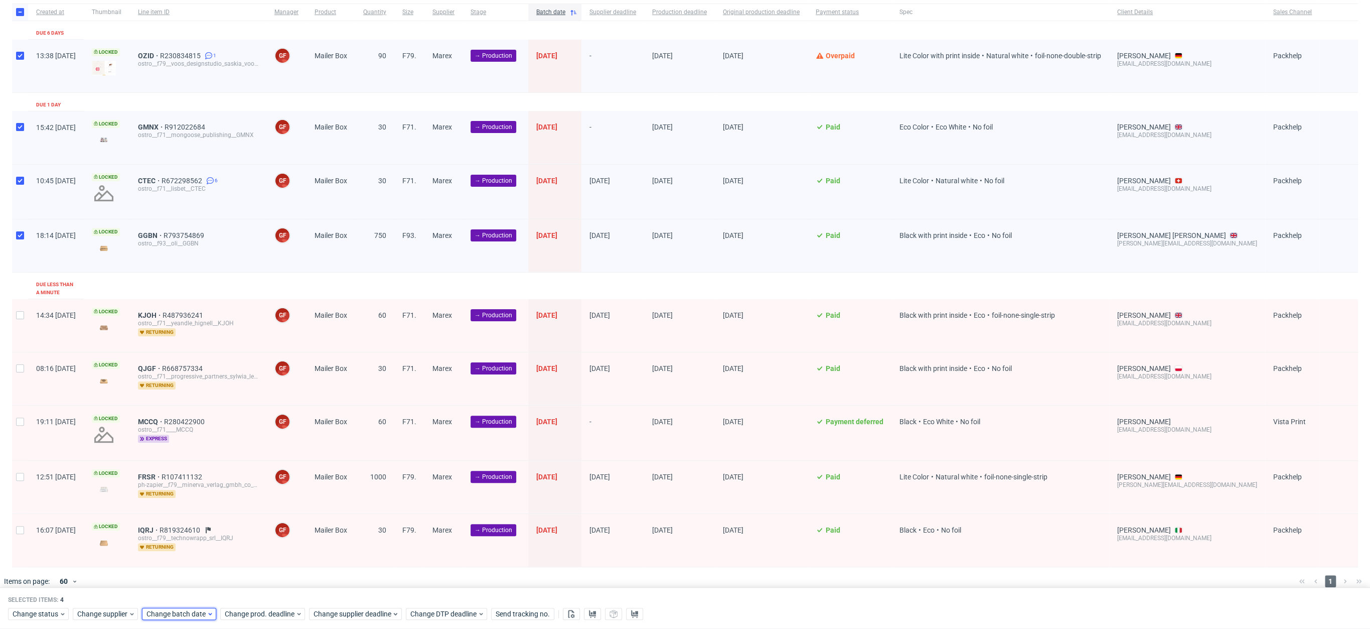
click at [197, 611] on span "Change batch date" at bounding box center [176, 614] width 60 height 10
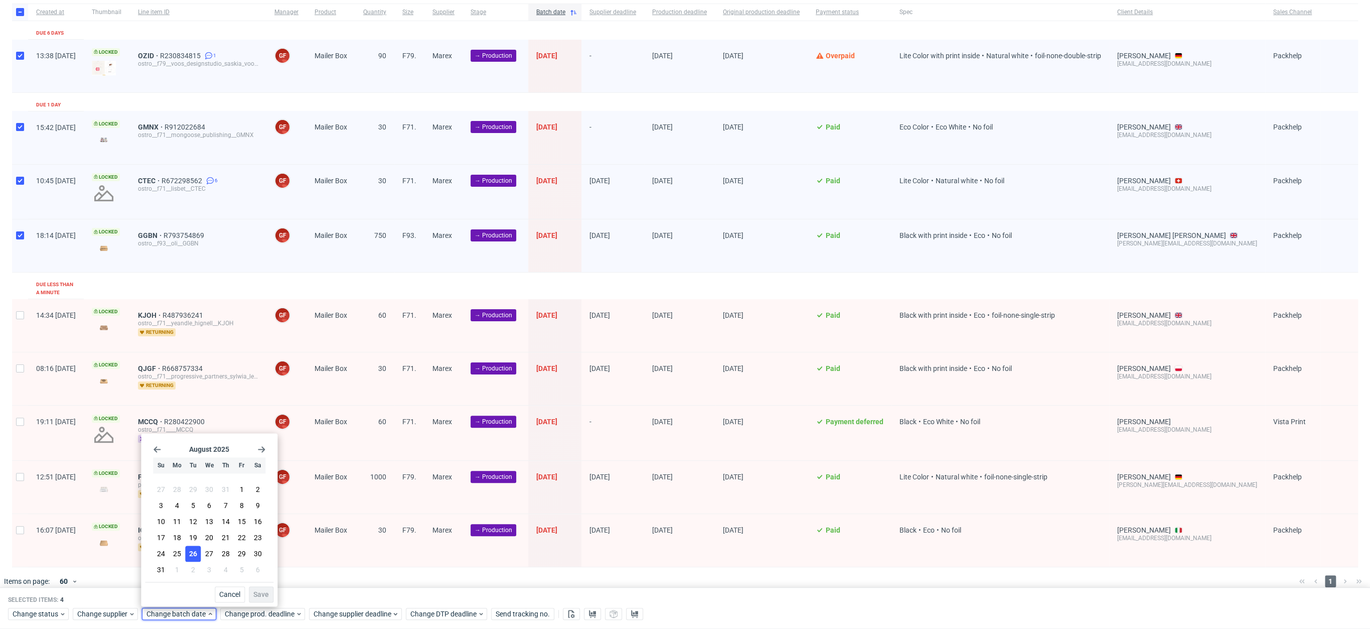
click at [189, 558] on button "26" at bounding box center [194, 553] width 16 height 16
click at [266, 587] on button "Save" at bounding box center [261, 594] width 25 height 16
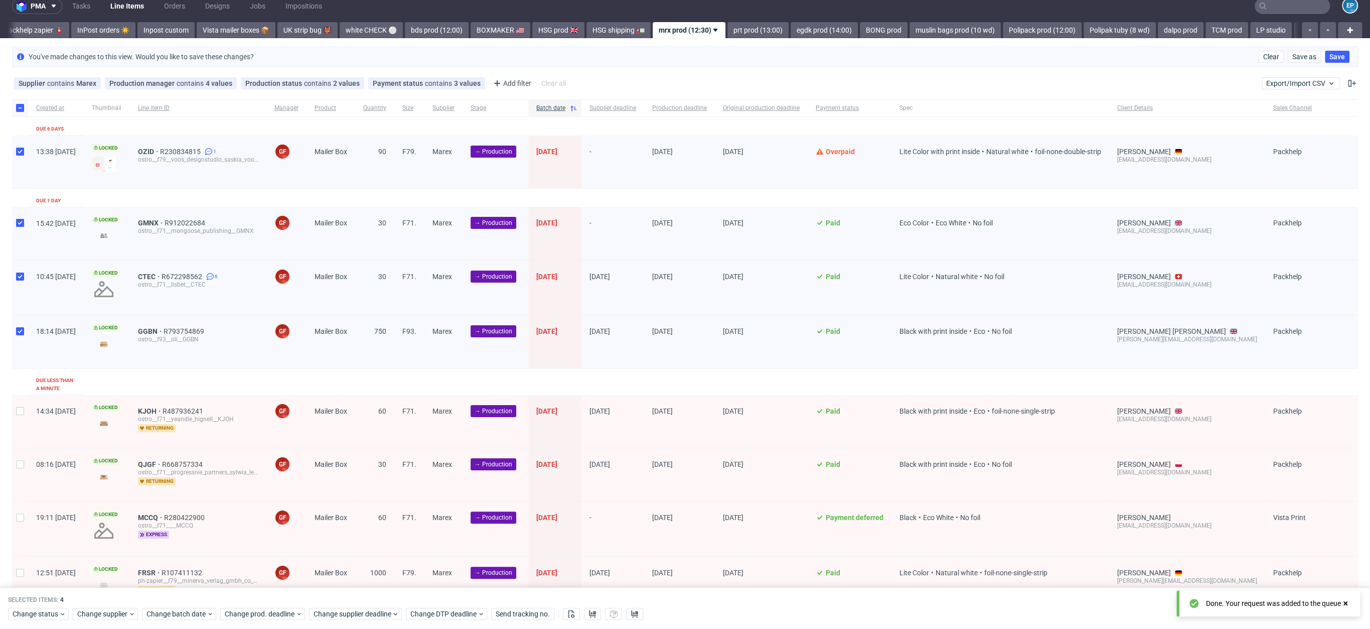
scroll to position [0, 0]
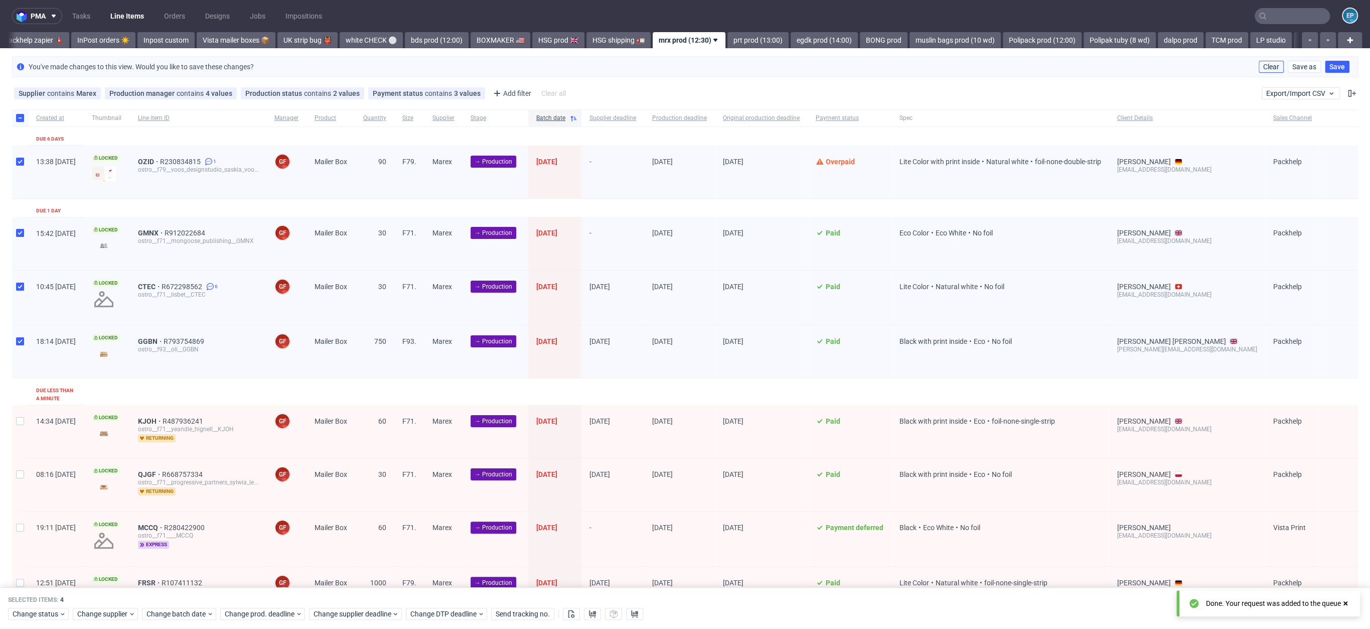
click at [1266, 65] on span "Clear" at bounding box center [1271, 66] width 16 height 7
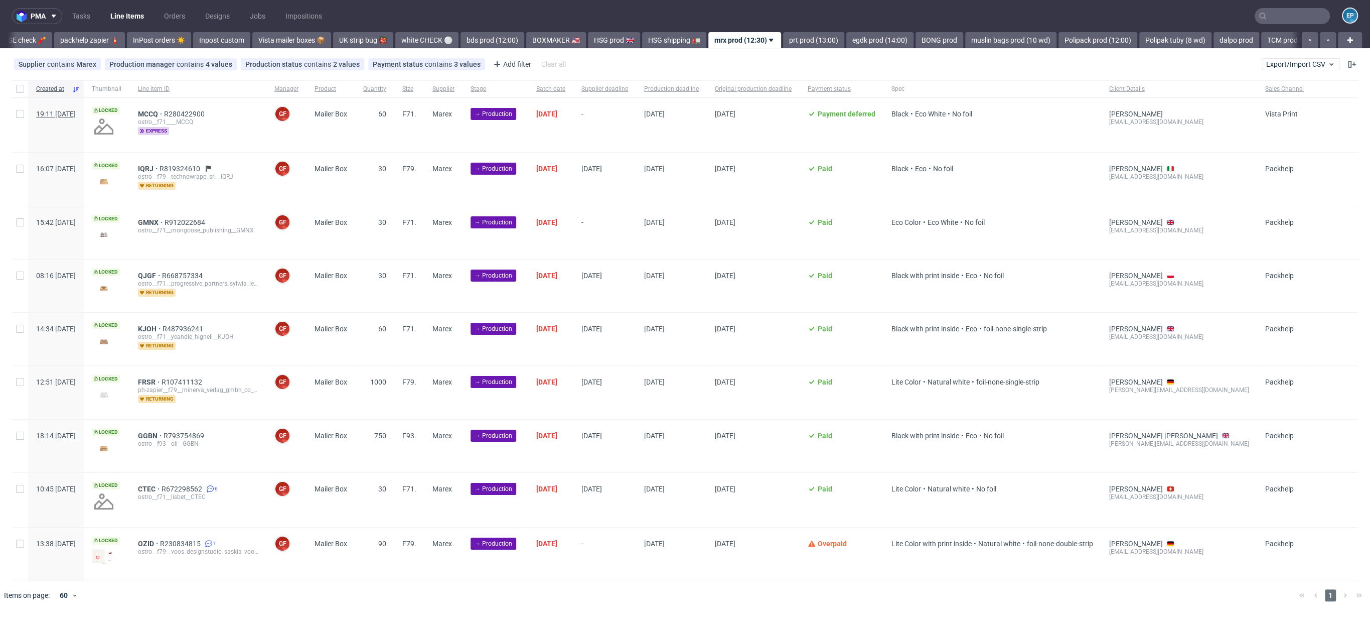
scroll to position [0, 579]
click at [22, 86] on input "checkbox" at bounding box center [20, 89] width 8 height 8
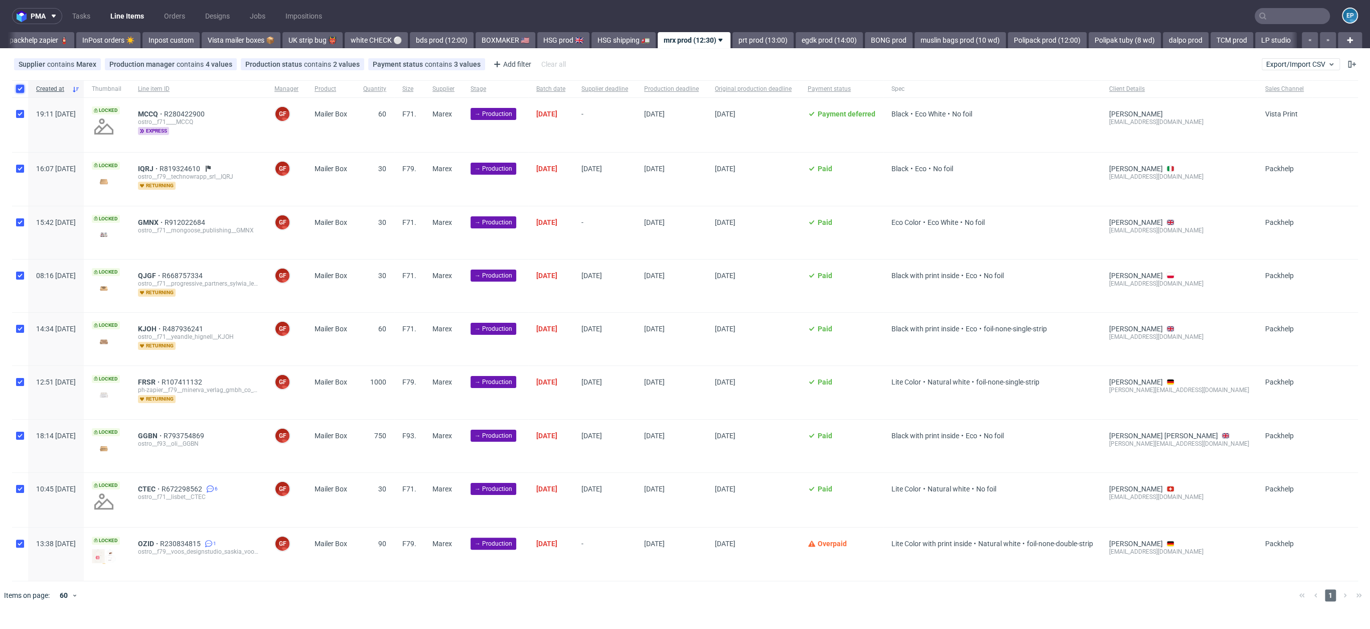
checkbox input "true"
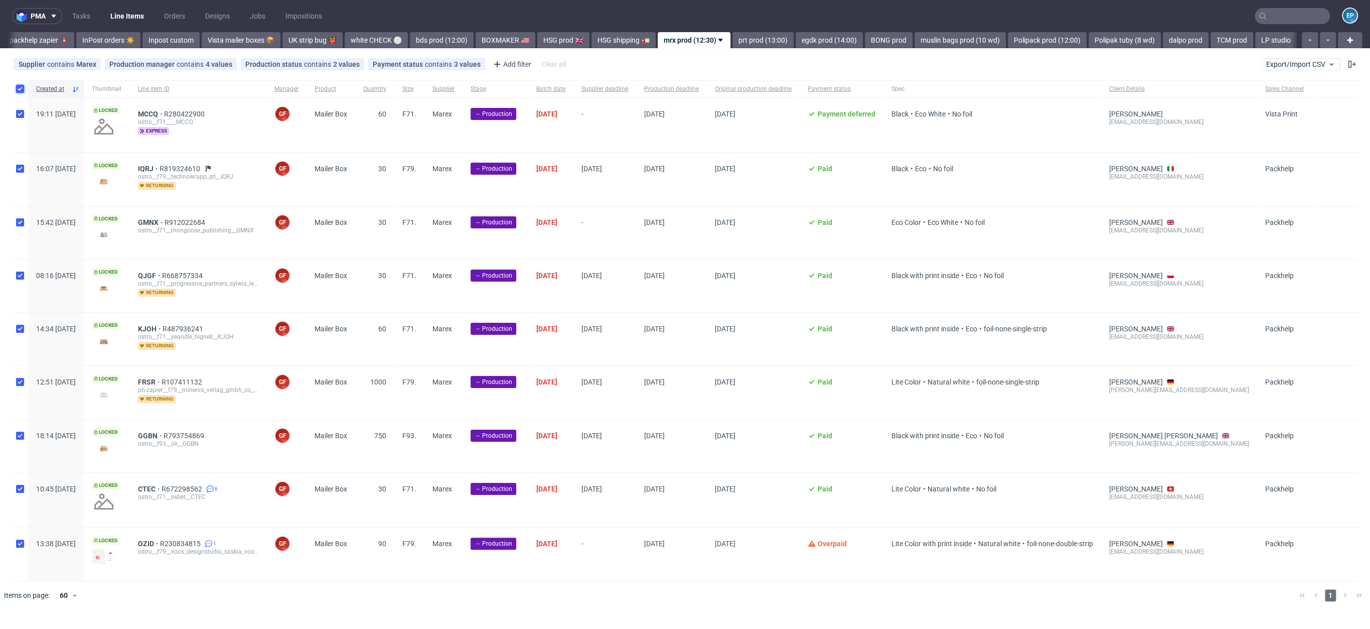
checkbox input "true"
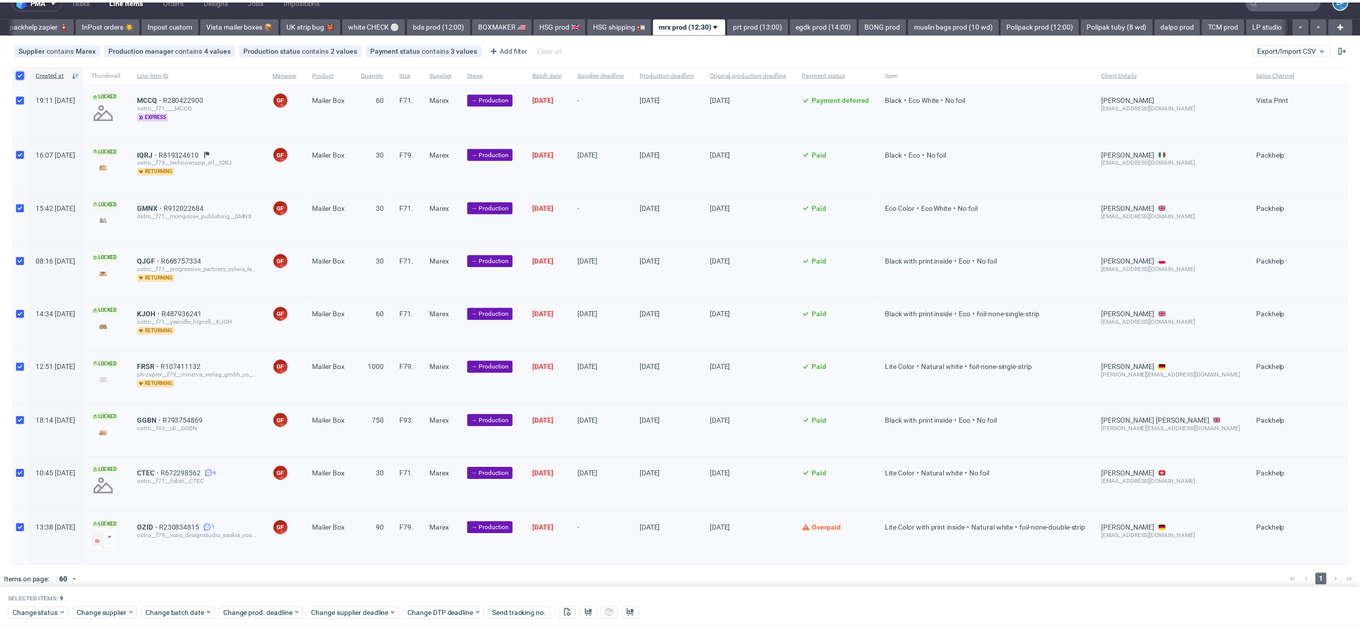
scroll to position [22, 0]
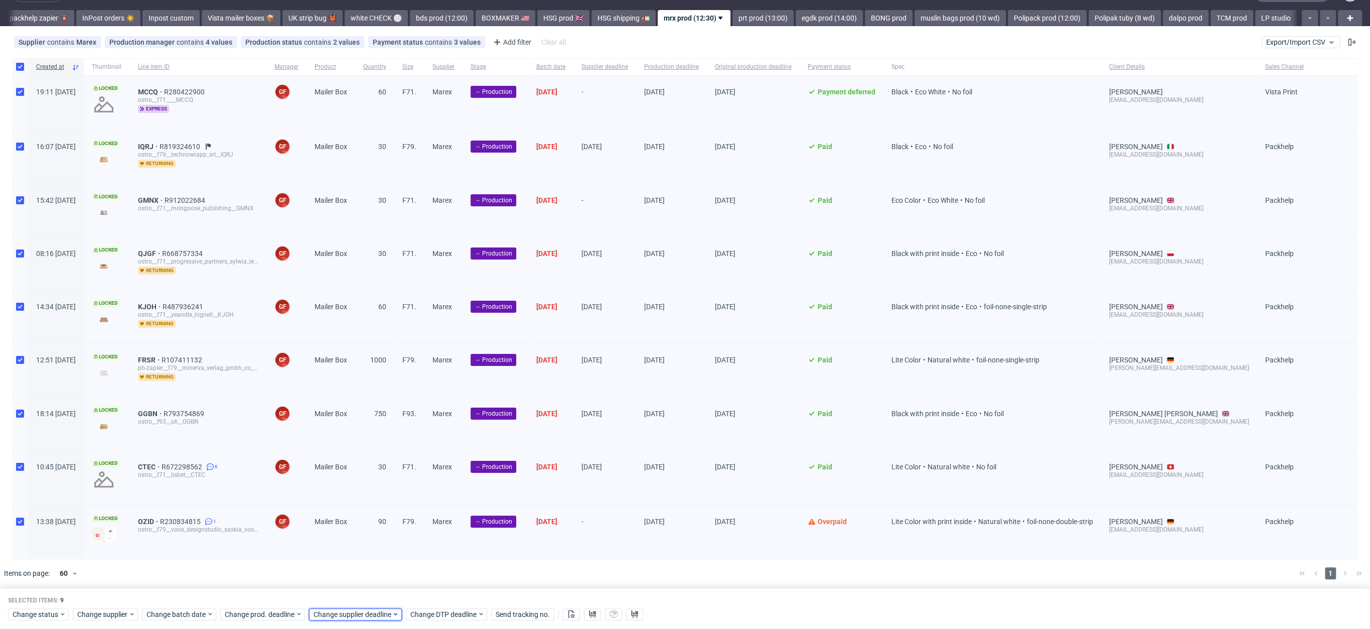
click at [326, 612] on span "Change supplier deadline" at bounding box center [353, 614] width 78 height 10
click at [396, 570] on button "4" at bounding box center [392, 569] width 16 height 16
click at [424, 591] on span "Save" at bounding box center [427, 593] width 16 height 7
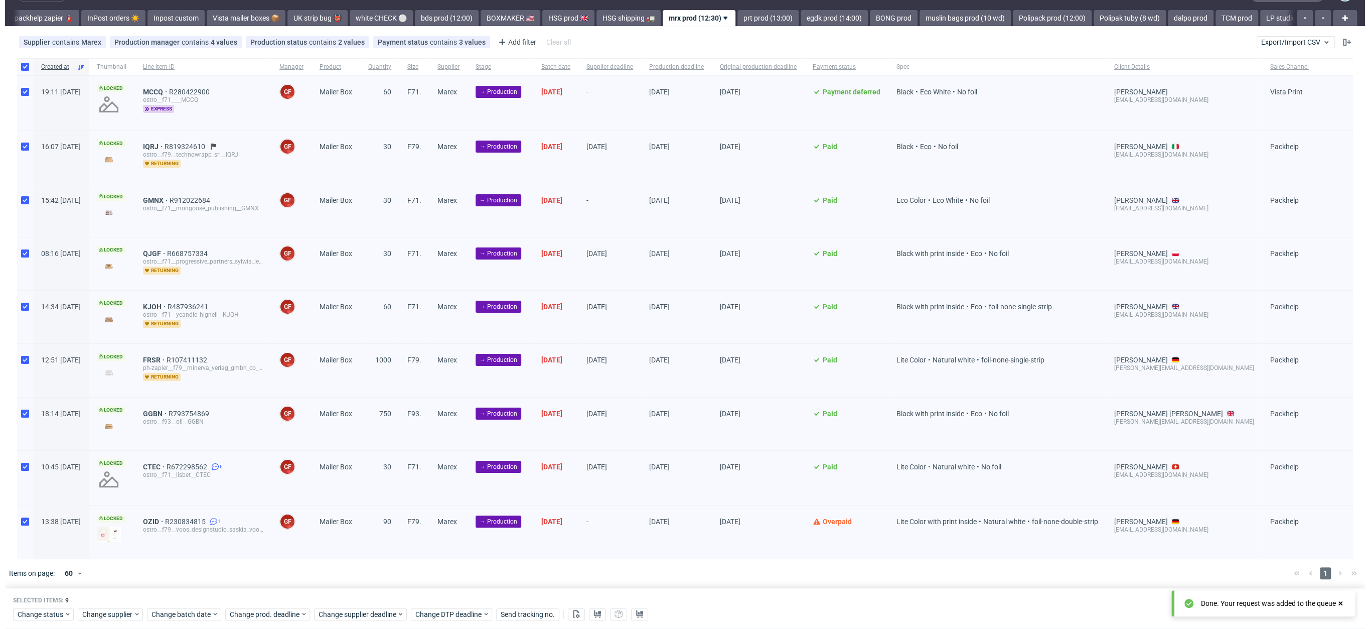
scroll to position [0, 584]
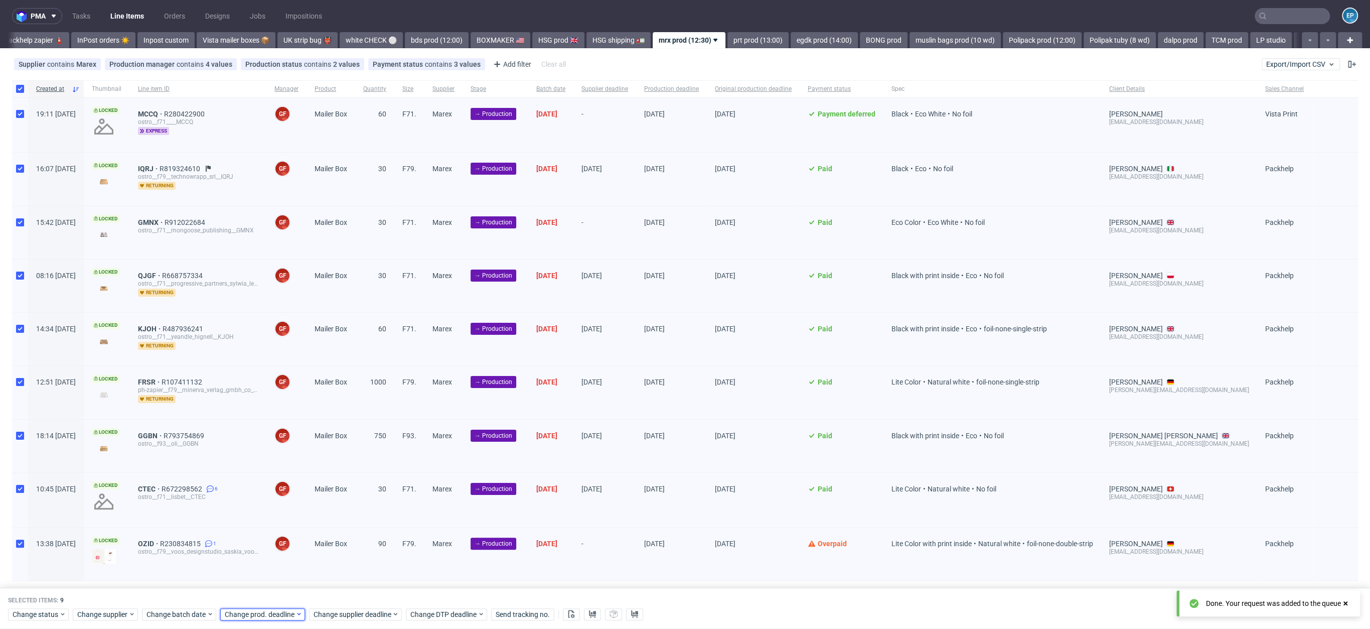
click at [292, 615] on span "Change prod. deadline" at bounding box center [260, 614] width 71 height 10
click at [297, 570] on button "4" at bounding box center [303, 569] width 16 height 16
click at [355, 597] on div "Selected items: 9" at bounding box center [685, 600] width 1354 height 8
click at [283, 599] on div "Selected items: 9" at bounding box center [685, 600] width 1354 height 8
click at [284, 600] on div "Selected items: 9" at bounding box center [685, 600] width 1354 height 8
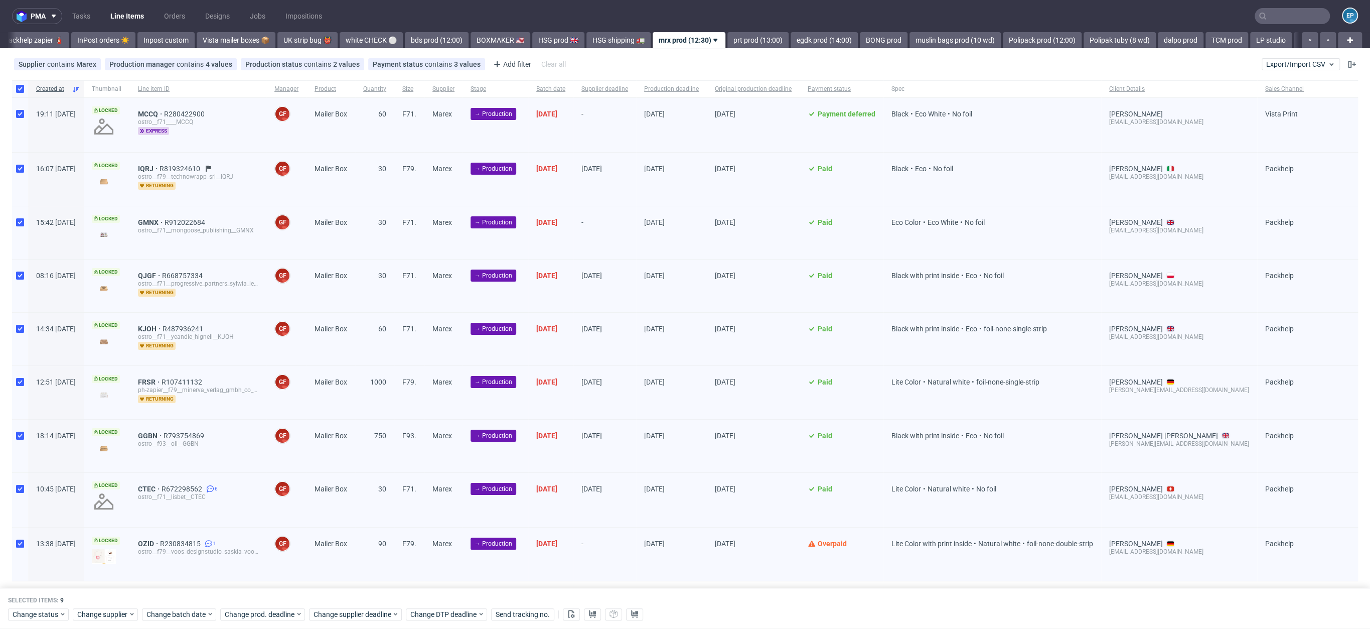
click at [286, 604] on div "Selected items: 9 Change status Change supplier Change batch date Change prod. …" at bounding box center [685, 608] width 1370 height 42
click at [287, 608] on div "Change prod. deadline" at bounding box center [262, 614] width 85 height 12
click at [296, 573] on button "4" at bounding box center [303, 569] width 16 height 16
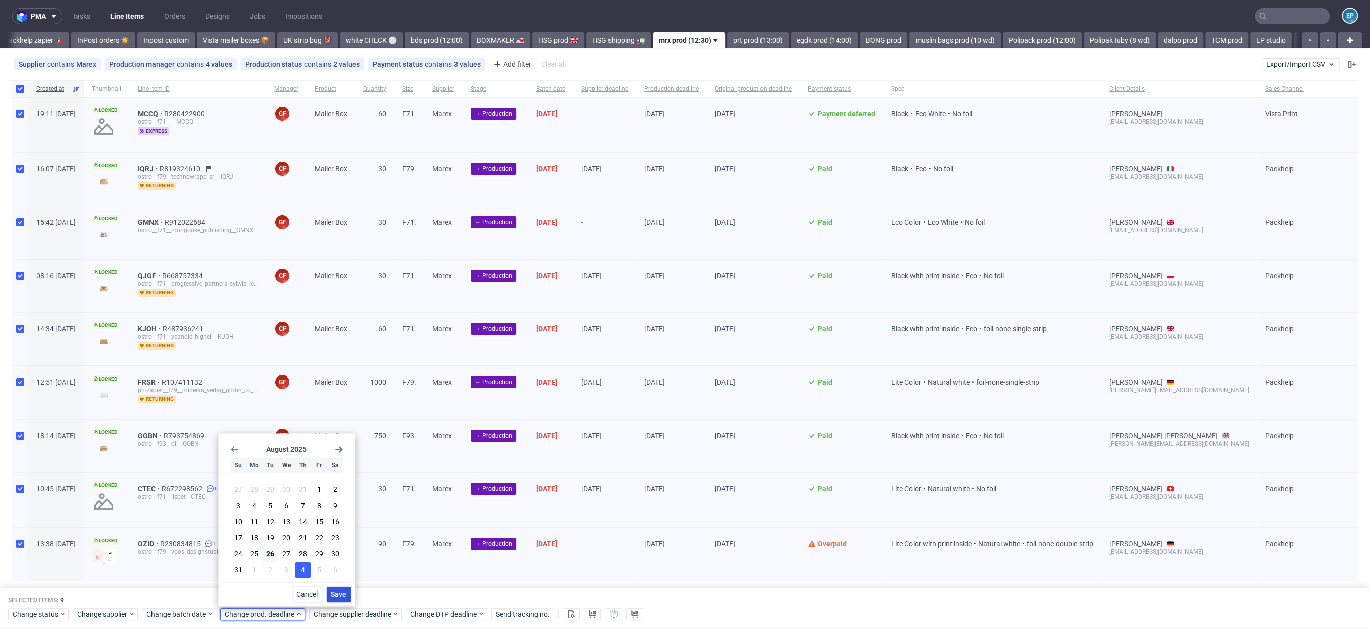
click at [337, 596] on span "Save" at bounding box center [339, 593] width 16 height 7
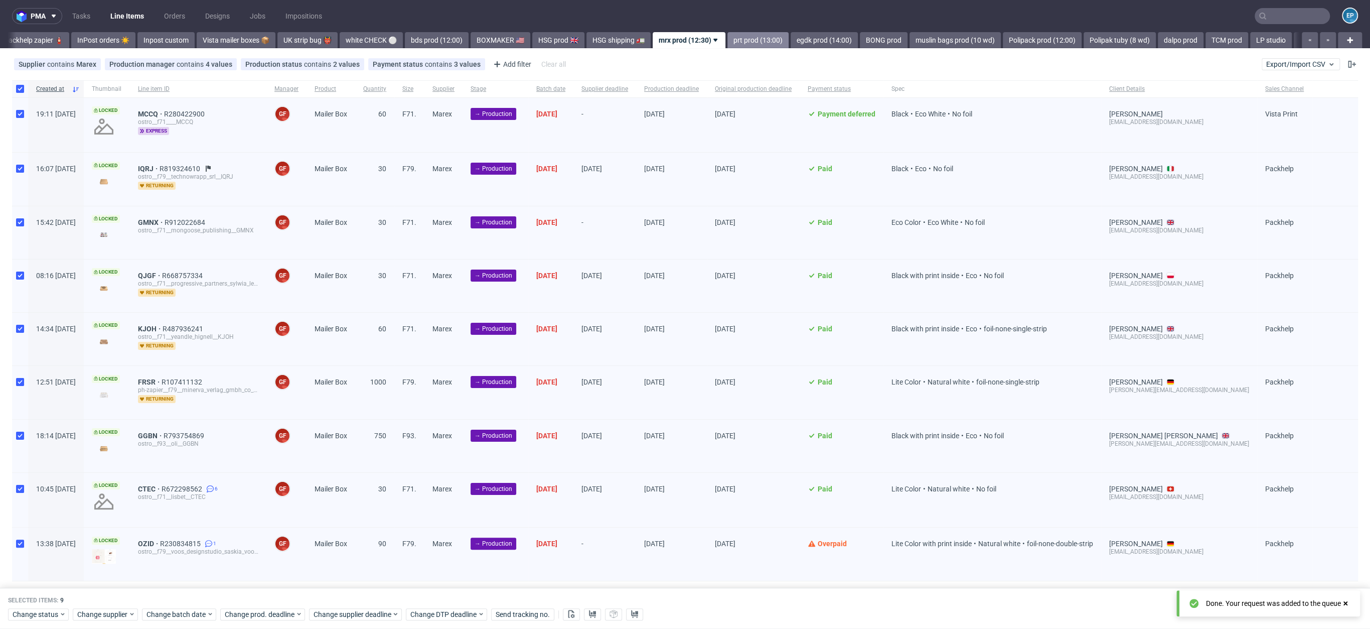
click at [729, 37] on link "prt prod (13:00)" at bounding box center [757, 40] width 61 height 16
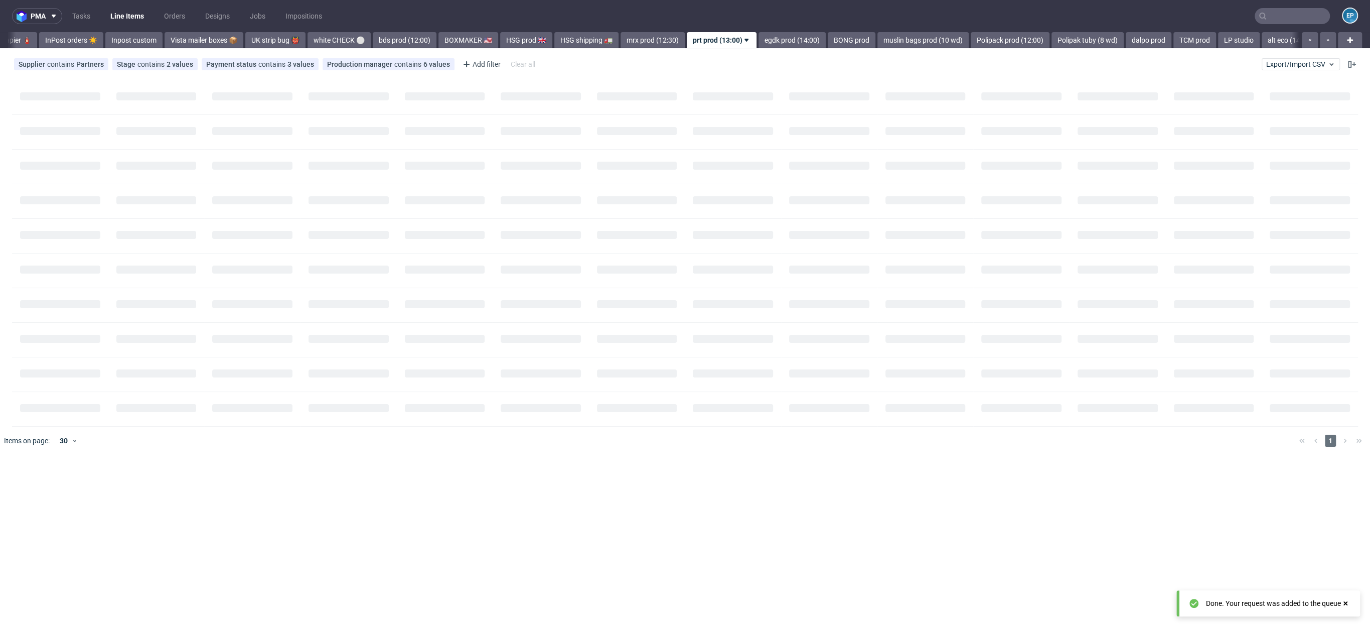
scroll to position [0, 643]
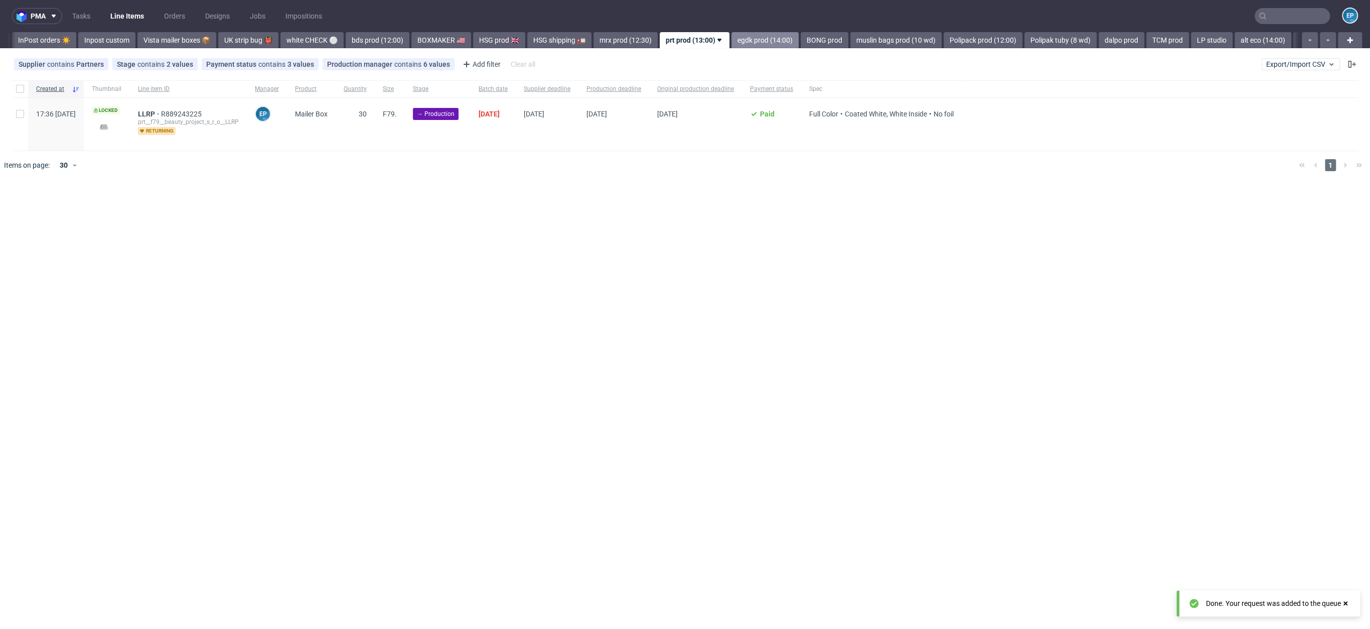
click at [731, 39] on link "egdk prod (14:00)" at bounding box center [764, 40] width 67 height 16
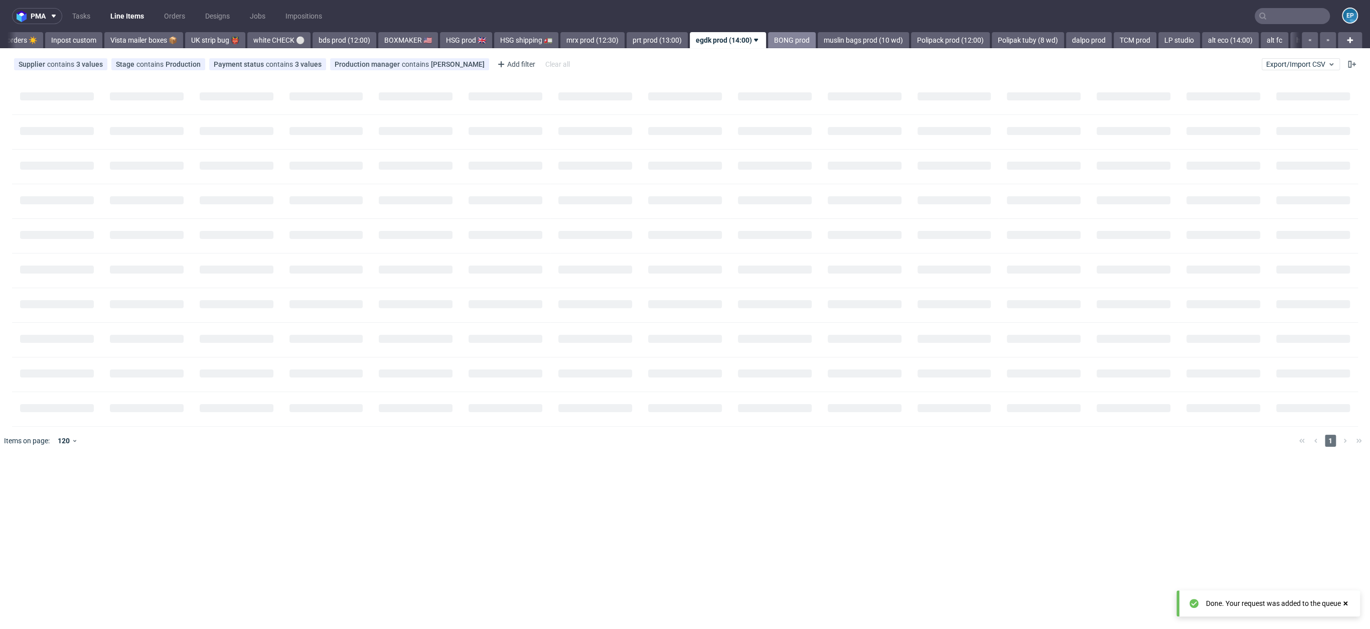
scroll to position [0, 709]
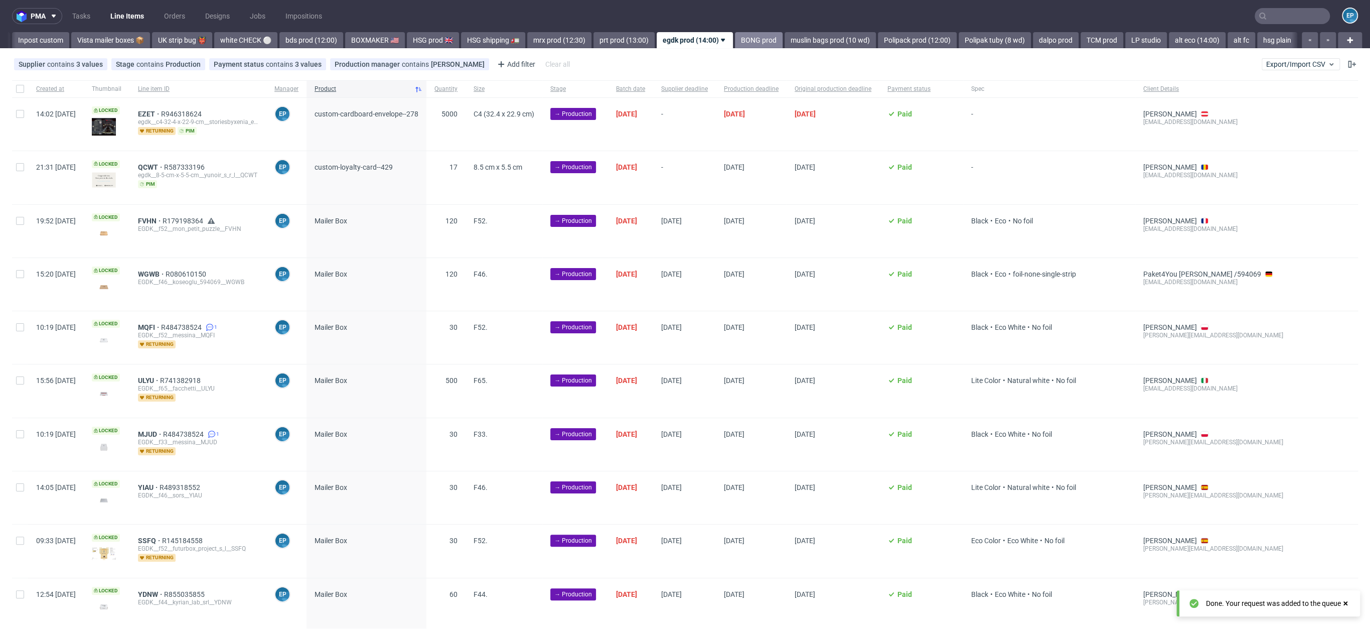
click at [735, 40] on link "BONG prod" at bounding box center [759, 40] width 48 height 16
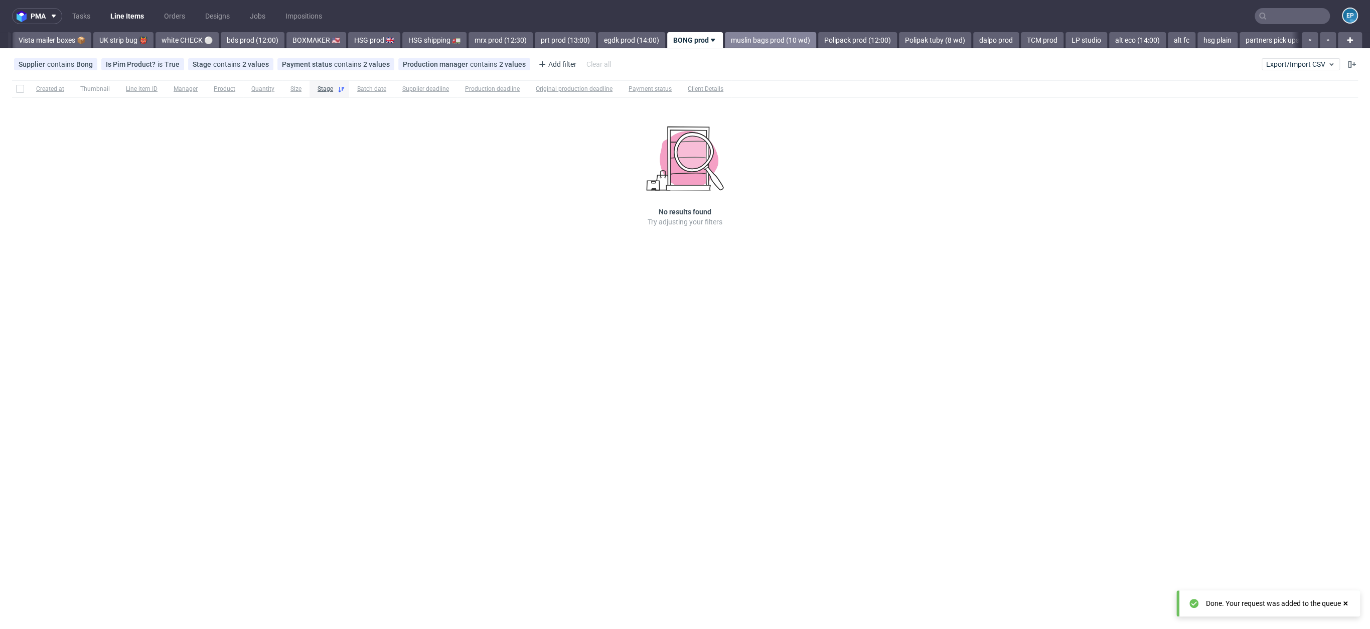
click at [725, 39] on link "muslin bags prod (10 wd)" at bounding box center [770, 40] width 91 height 16
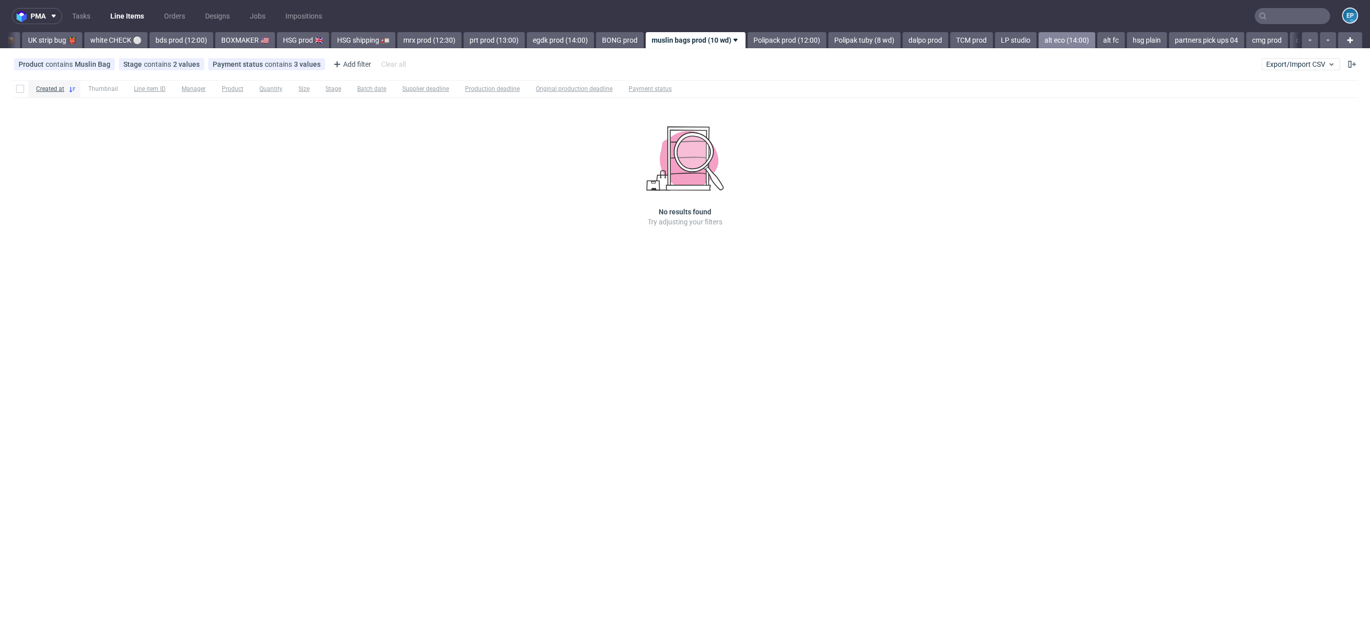
click at [1038, 40] on link "alt eco (14:00)" at bounding box center [1066, 40] width 57 height 16
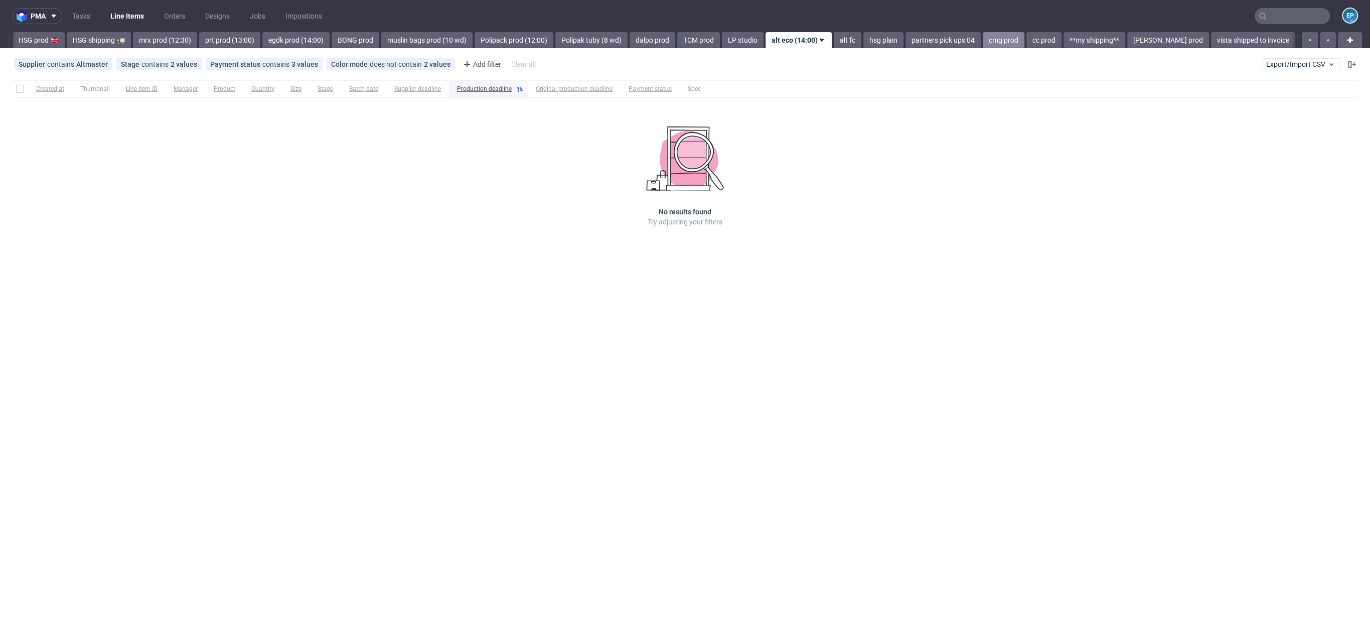
scroll to position [0, 1206]
click at [731, 45] on link "alt fc" at bounding box center [745, 40] width 28 height 16
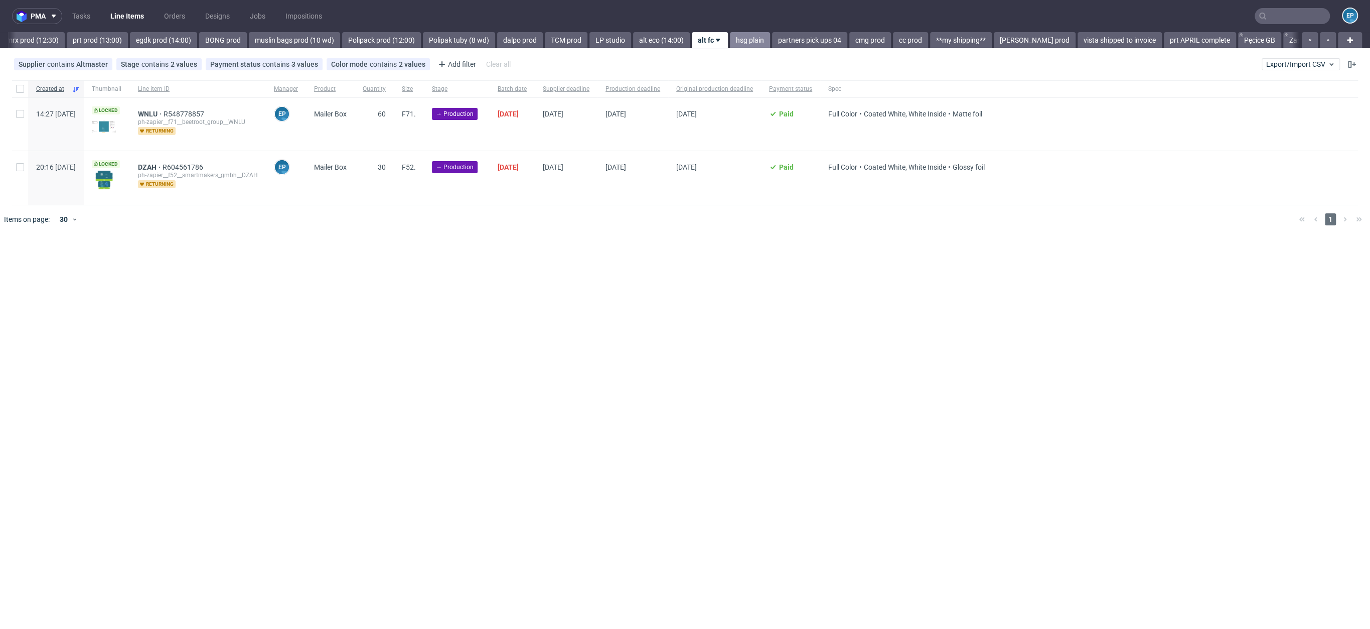
scroll to position [0, 1250]
click at [21, 107] on div at bounding box center [20, 124] width 16 height 53
checkbox input "true"
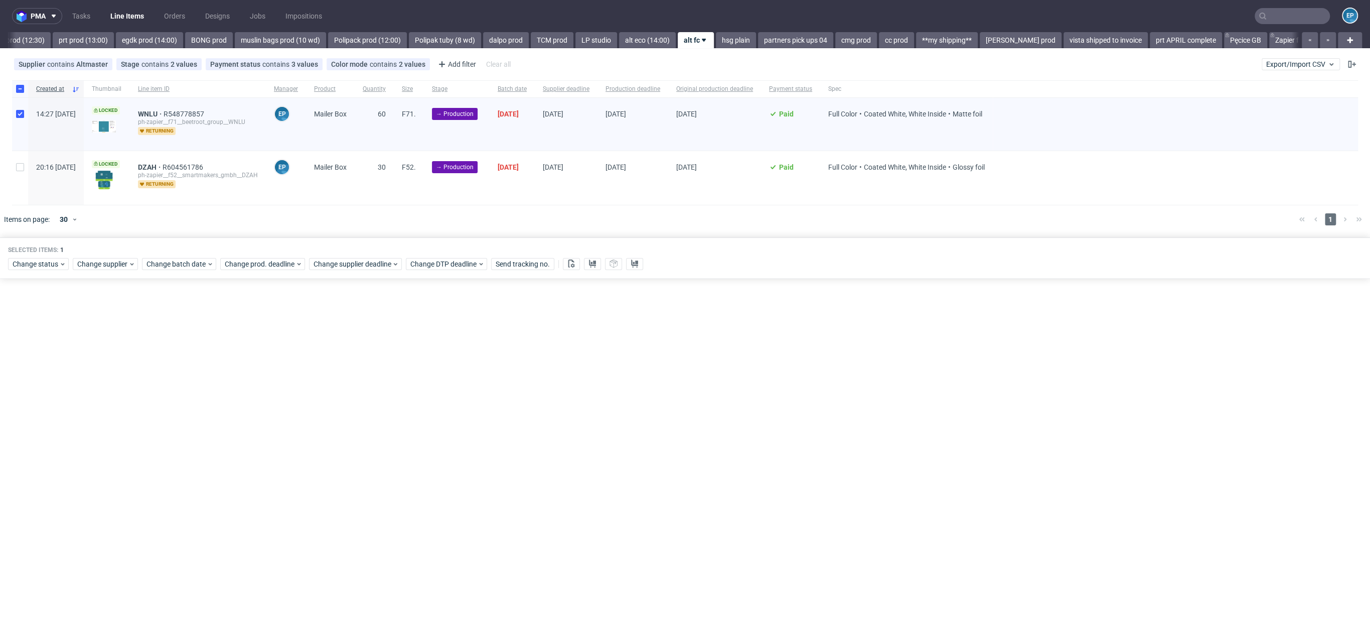
drag, startPoint x: 30, startPoint y: 167, endPoint x: 30, endPoint y: 176, distance: 9.0
click at [30, 167] on div "20:16 [DATE]" at bounding box center [56, 178] width 56 height 54
click at [11, 165] on div "Created at Thumbnail Line item ID Manager Product Quantity Size Stage Batch dat…" at bounding box center [685, 142] width 1370 height 125
click at [16, 163] on div at bounding box center [20, 178] width 16 height 54
checkbox input "true"
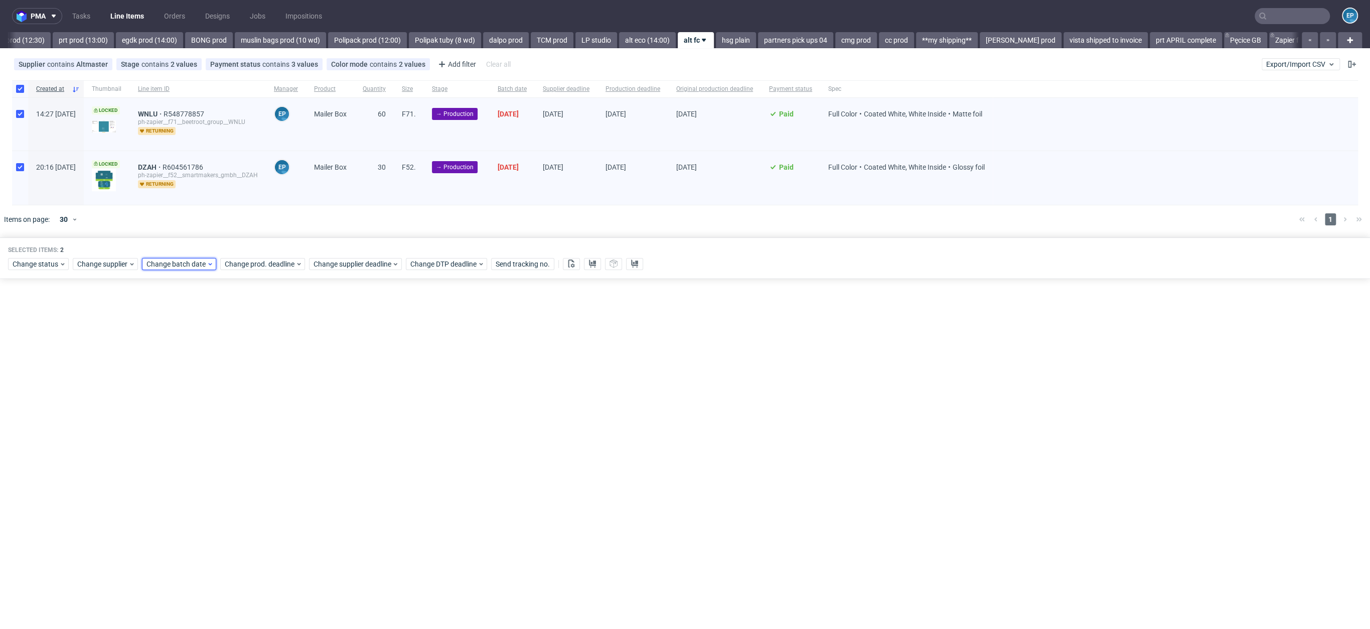
click at [186, 264] on span "Change batch date" at bounding box center [176, 264] width 60 height 10
click at [197, 390] on span "26" at bounding box center [193, 392] width 8 height 10
click at [271, 434] on button "Save" at bounding box center [261, 432] width 25 height 16
click at [355, 259] on span "Change supplier deadline" at bounding box center [353, 264] width 78 height 10
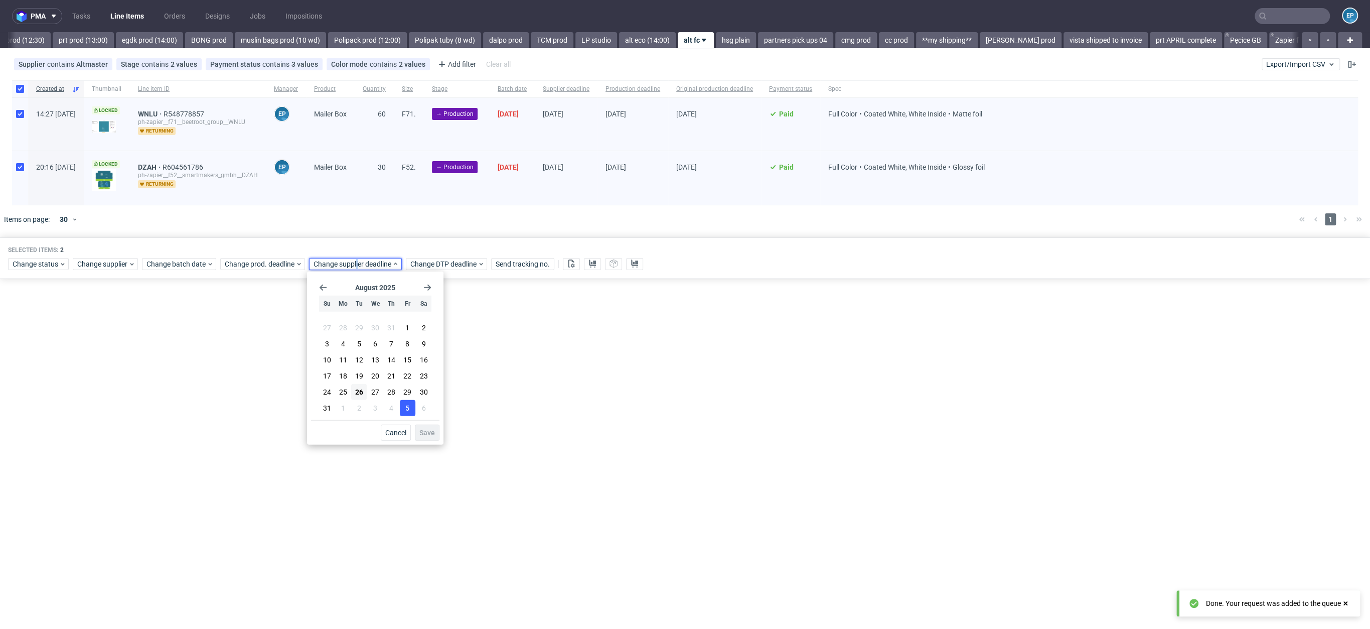
click at [405, 406] on span "5" at bounding box center [407, 408] width 4 height 10
click at [398, 407] on button "4" at bounding box center [392, 408] width 16 height 16
click at [417, 433] on button "Save" at bounding box center [427, 432] width 25 height 16
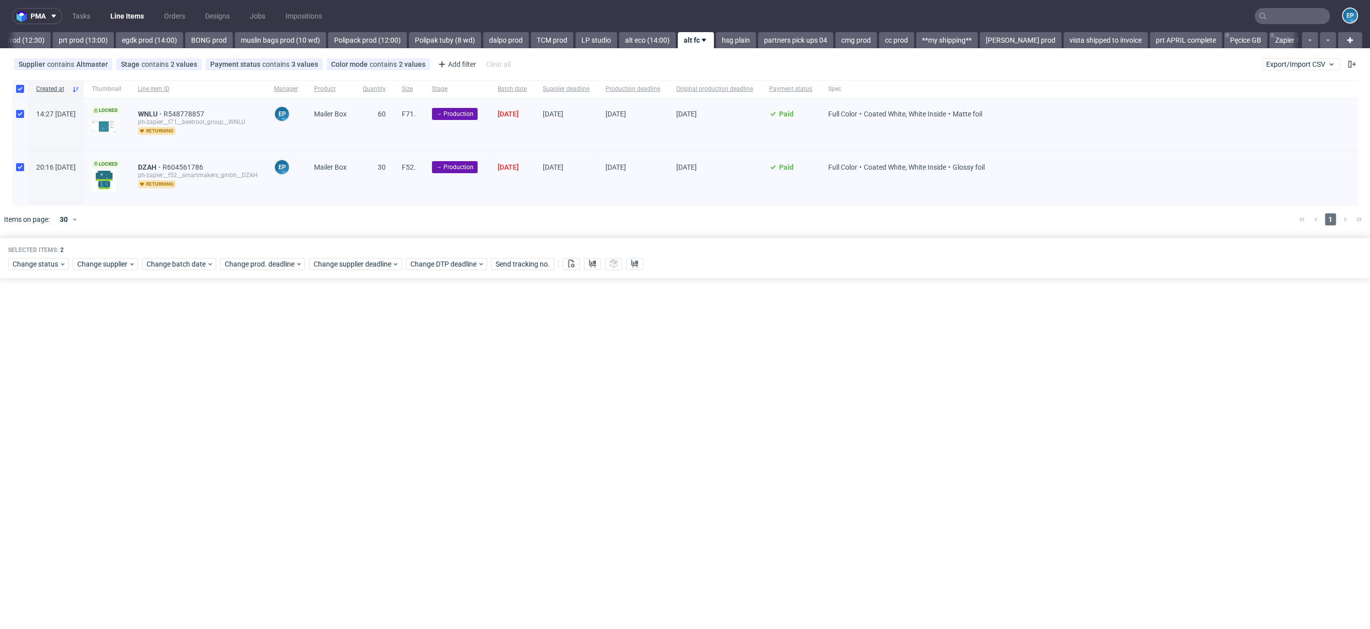
drag, startPoint x: 416, startPoint y: 433, endPoint x: 401, endPoint y: 419, distance: 20.9
click at [417, 434] on div "pma Tasks Line Items Orders Designs Jobs Impositions EP Vista Print All delays …" at bounding box center [685, 314] width 1370 height 629
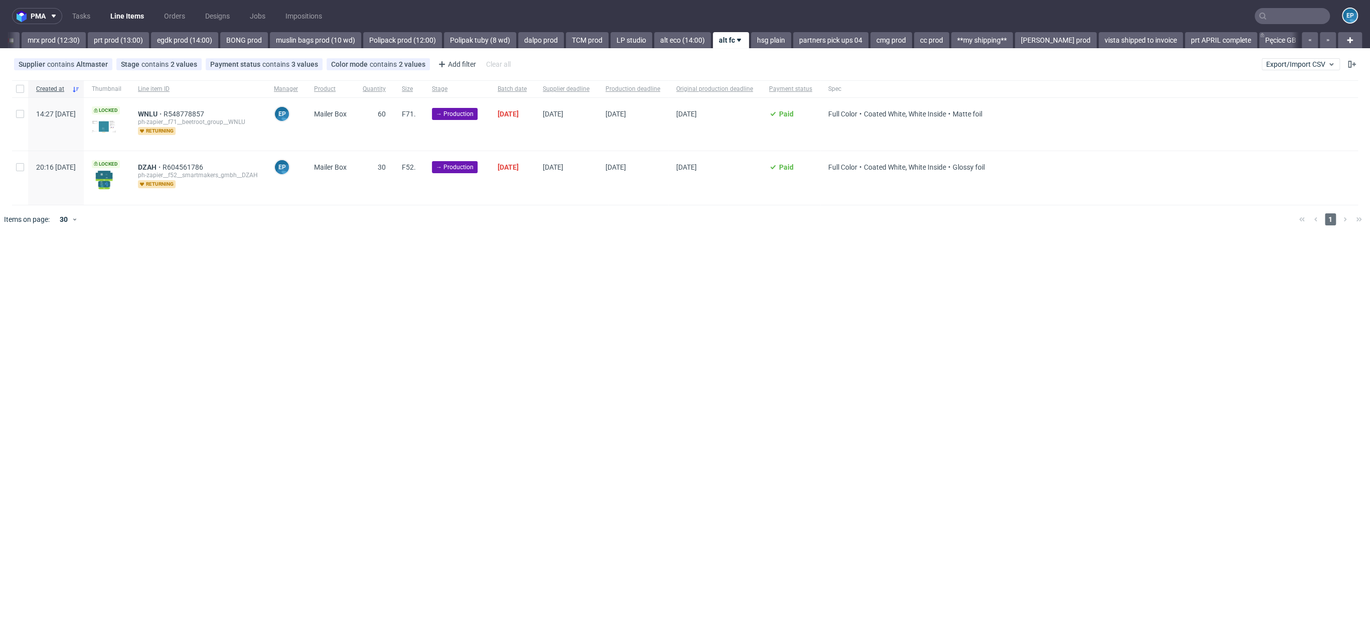
scroll to position [0, 1250]
click at [229, 28] on nav "pma Tasks Line Items Orders Designs Jobs Impositions EP" at bounding box center [685, 16] width 1370 height 32
click at [235, 36] on link "muslin bags prod (10 wd)" at bounding box center [280, 40] width 91 height 16
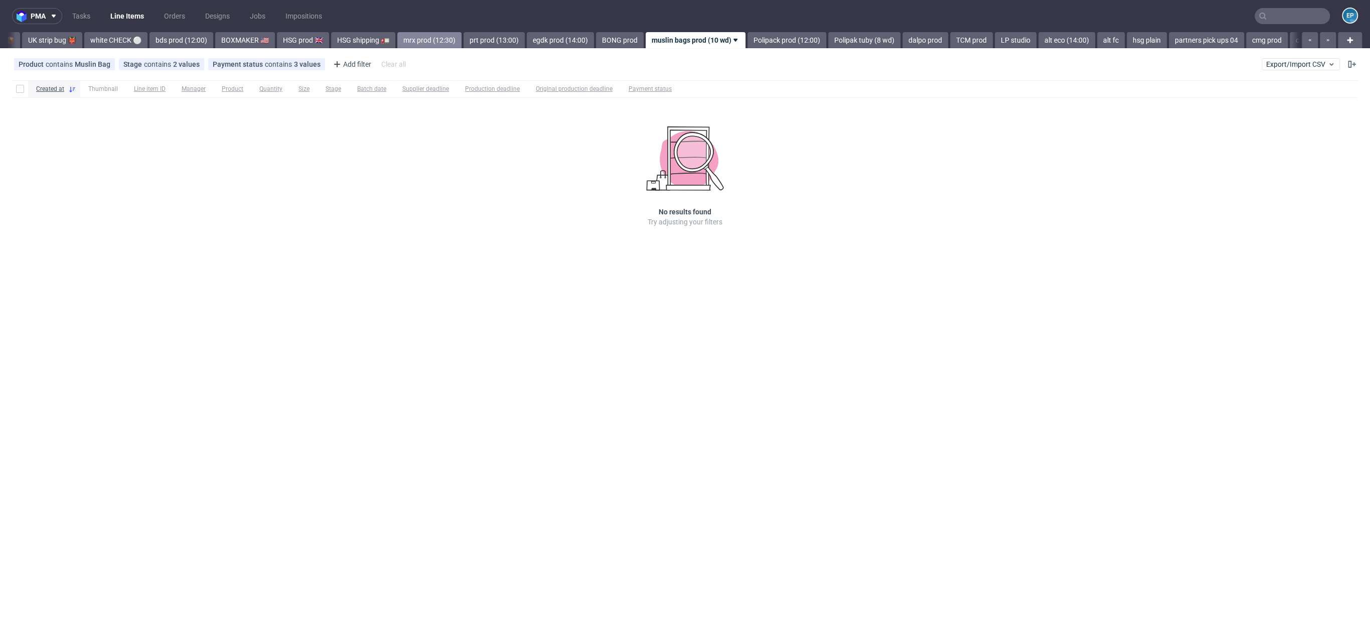
click at [397, 40] on link "mrx prod (12:30)" at bounding box center [429, 40] width 64 height 16
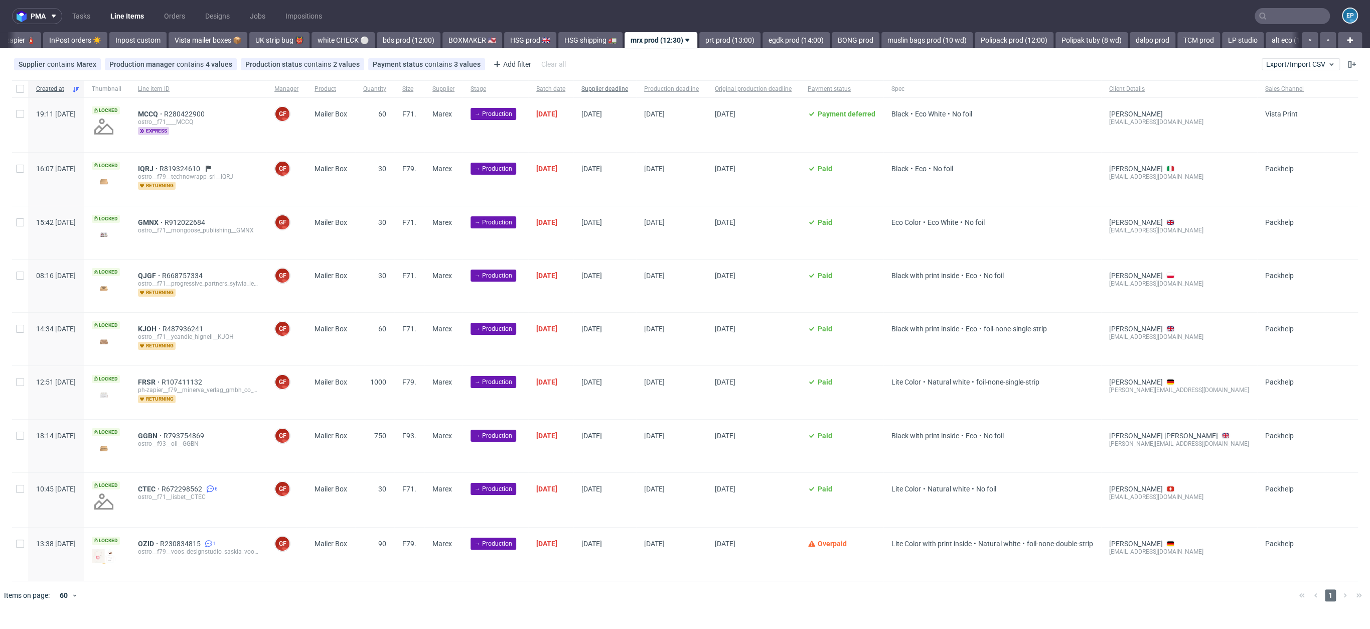
scroll to position [0, 579]
click at [22, 89] on input "checkbox" at bounding box center [20, 89] width 8 height 8
checkbox input "true"
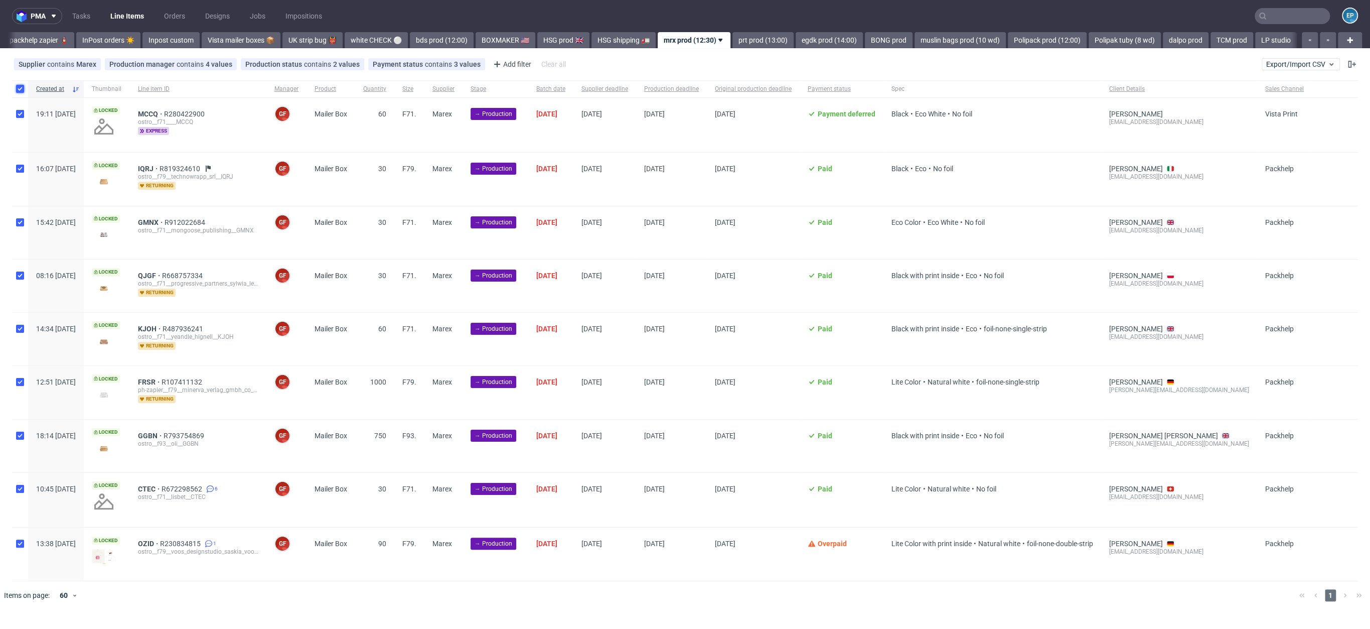
checkbox input "true"
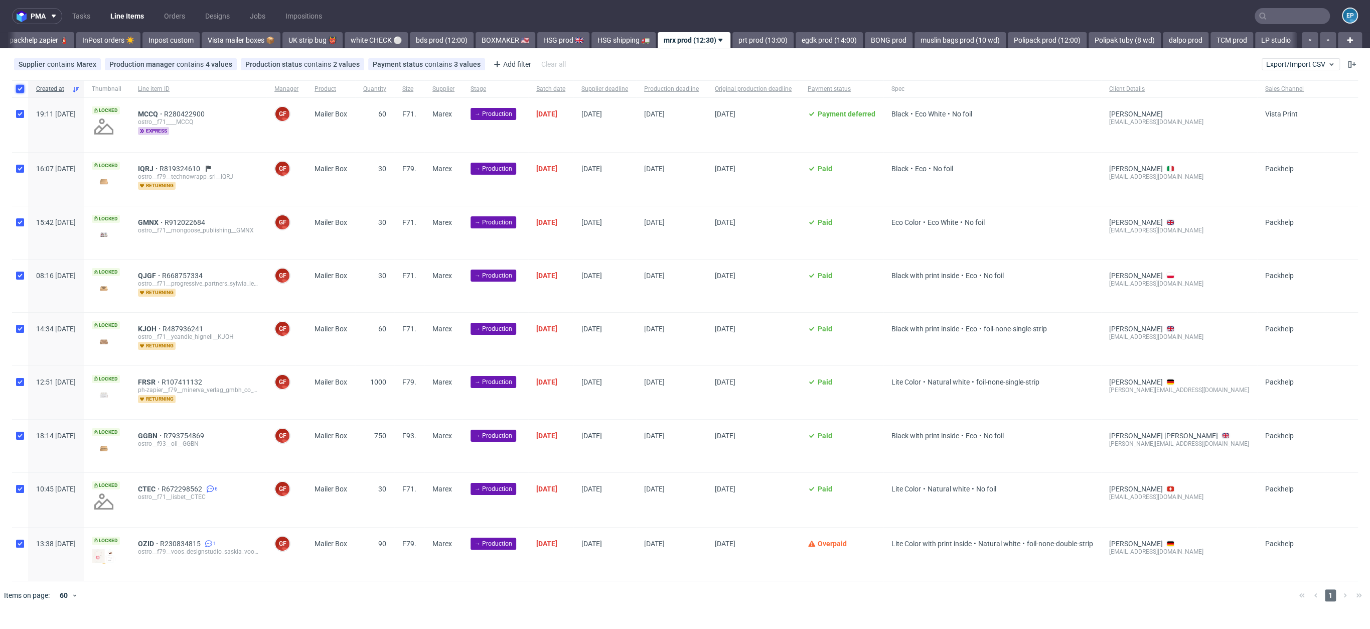
checkbox input "true"
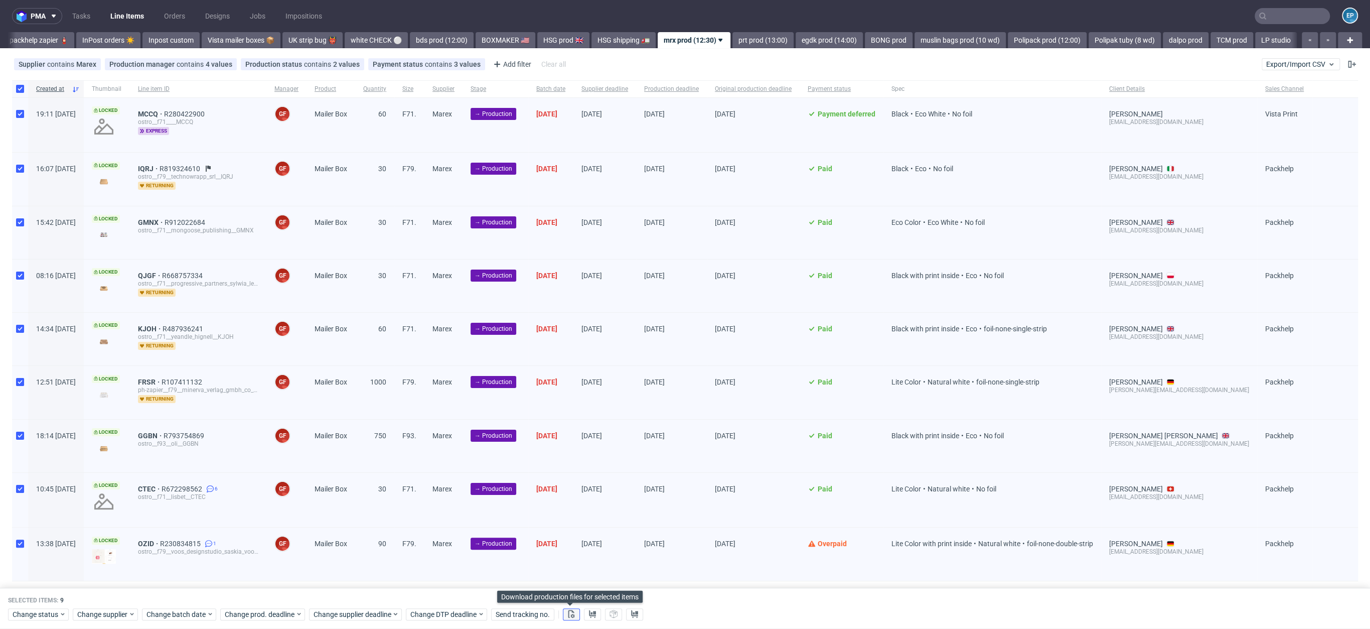
click at [569, 612] on icon at bounding box center [571, 613] width 8 height 8
click at [597, 612] on button at bounding box center [592, 614] width 17 height 12
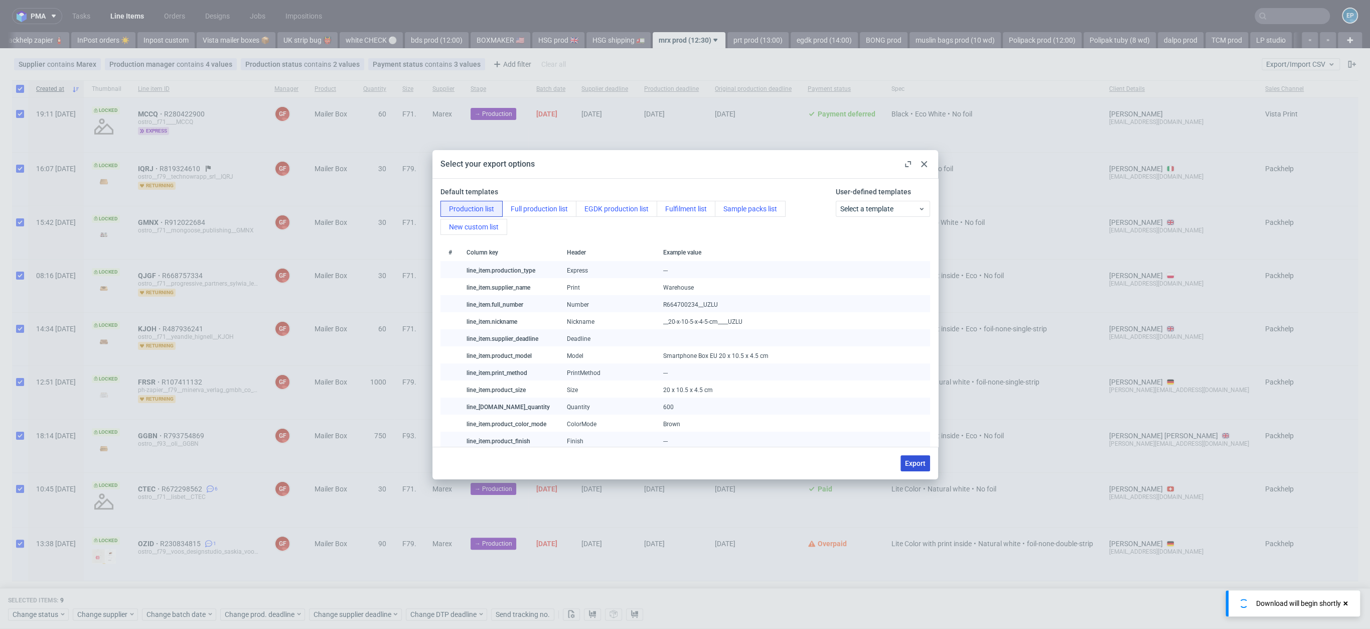
click at [909, 461] on span "Export" at bounding box center [915, 462] width 21 height 7
checkbox input "false"
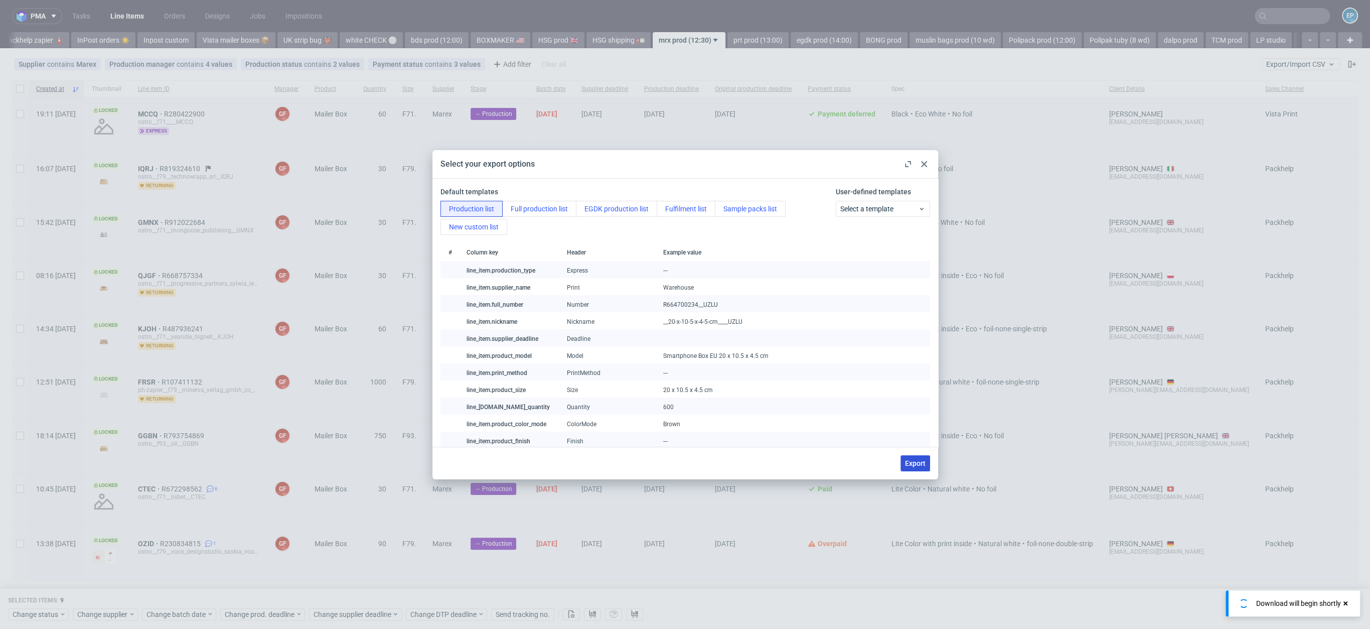
checkbox input "false"
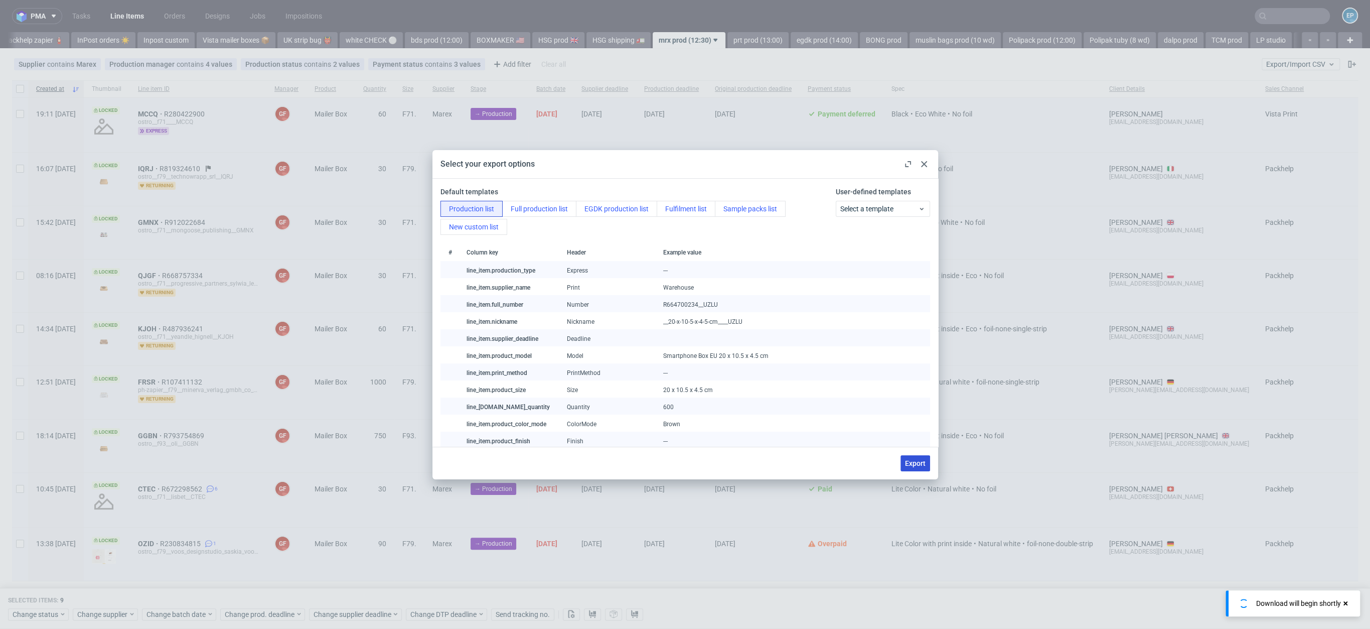
checkbox input "false"
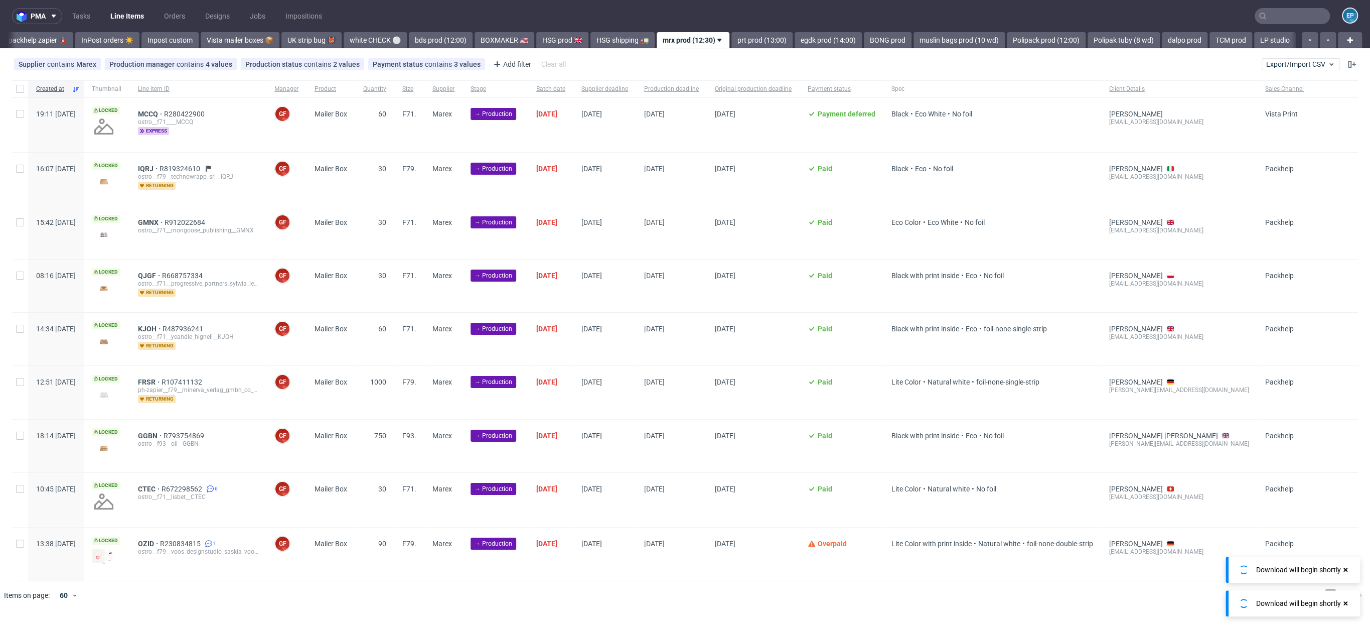
scroll to position [0, 579]
click at [1304, 22] on input "text" at bounding box center [1292, 16] width 75 height 16
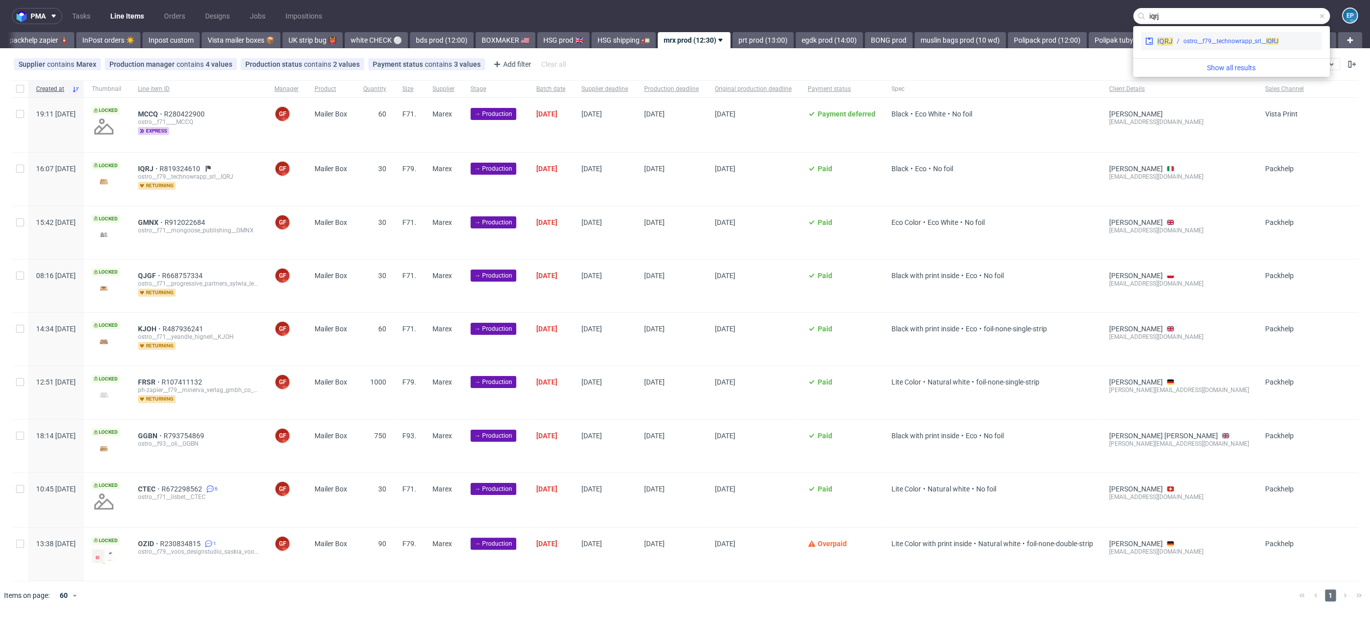
type input "iqrj"
click at [1279, 37] on div "ostro__f79__technowrapp_srl__ IQRJ" at bounding box center [1245, 41] width 145 height 9
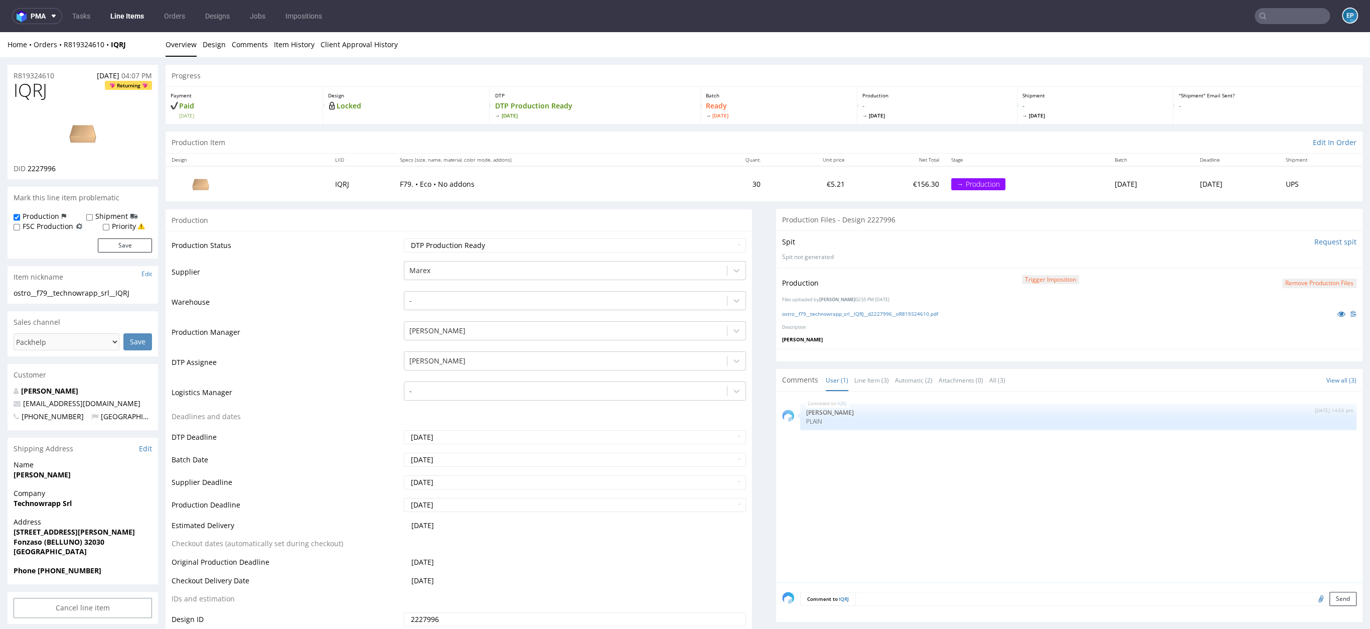
click at [319, 315] on td "Warehouse" at bounding box center [287, 305] width 230 height 30
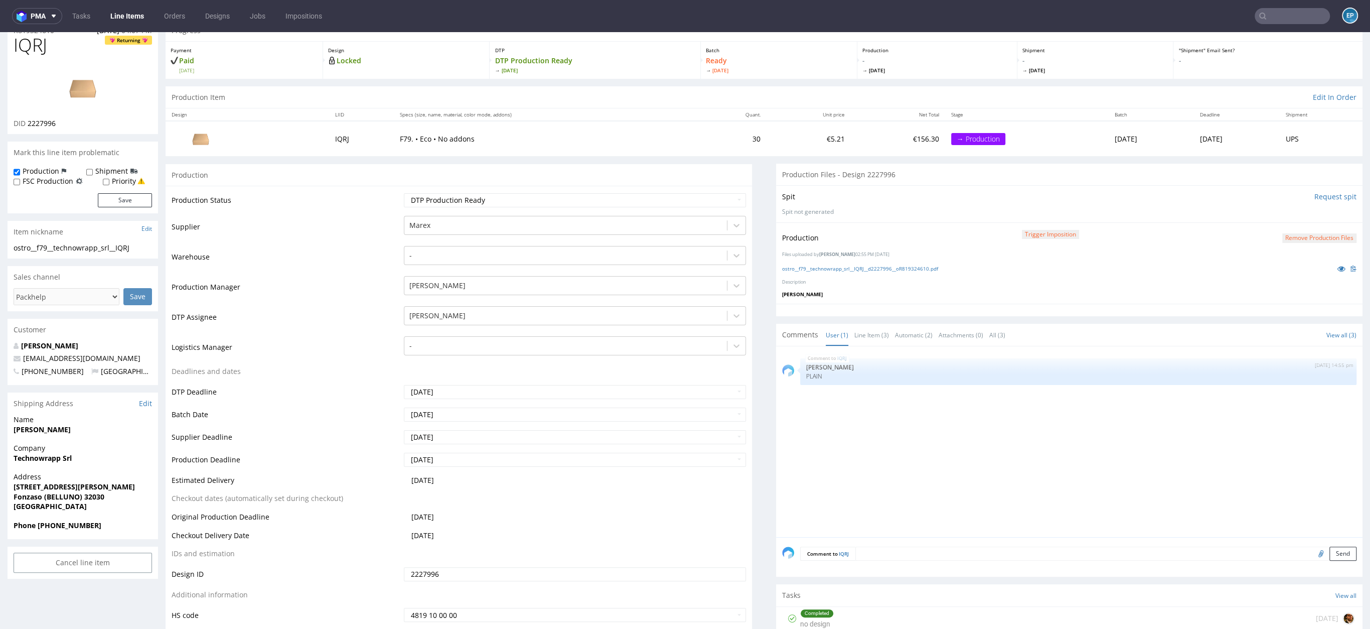
scroll to position [46, 0]
click at [130, 16] on link "Line Items" at bounding box center [127, 16] width 46 height 16
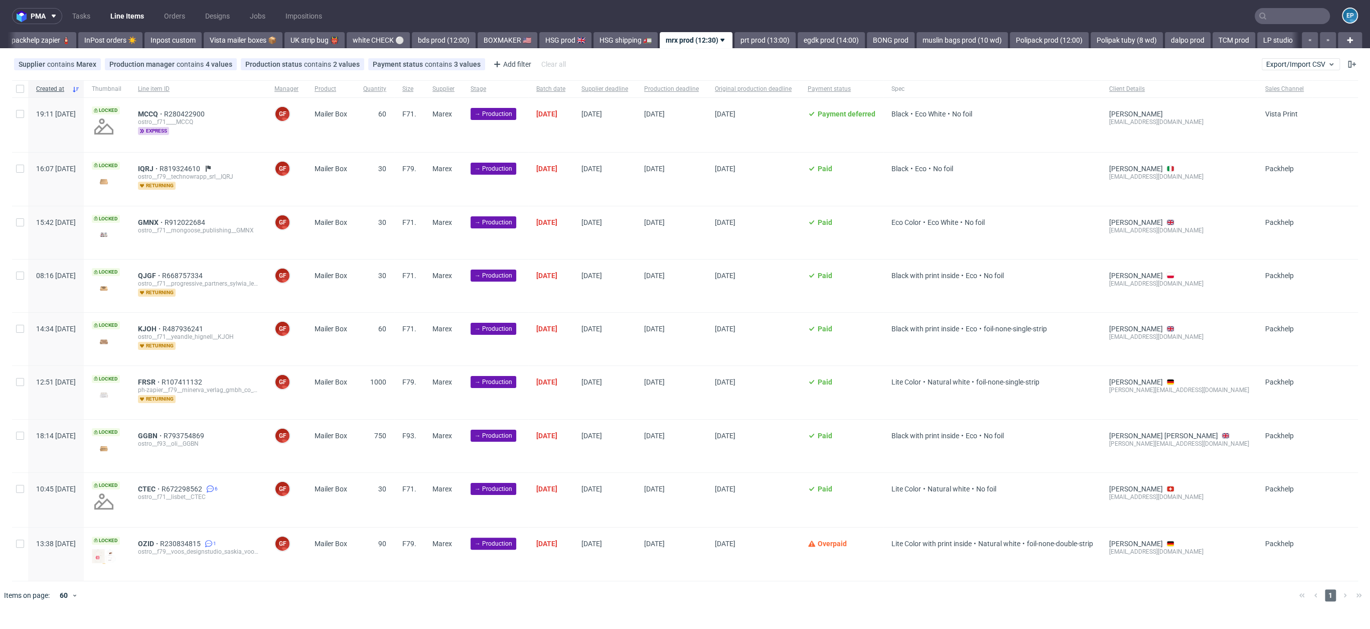
scroll to position [0, 579]
click at [24, 89] on div at bounding box center [20, 88] width 16 height 17
checkbox input "true"
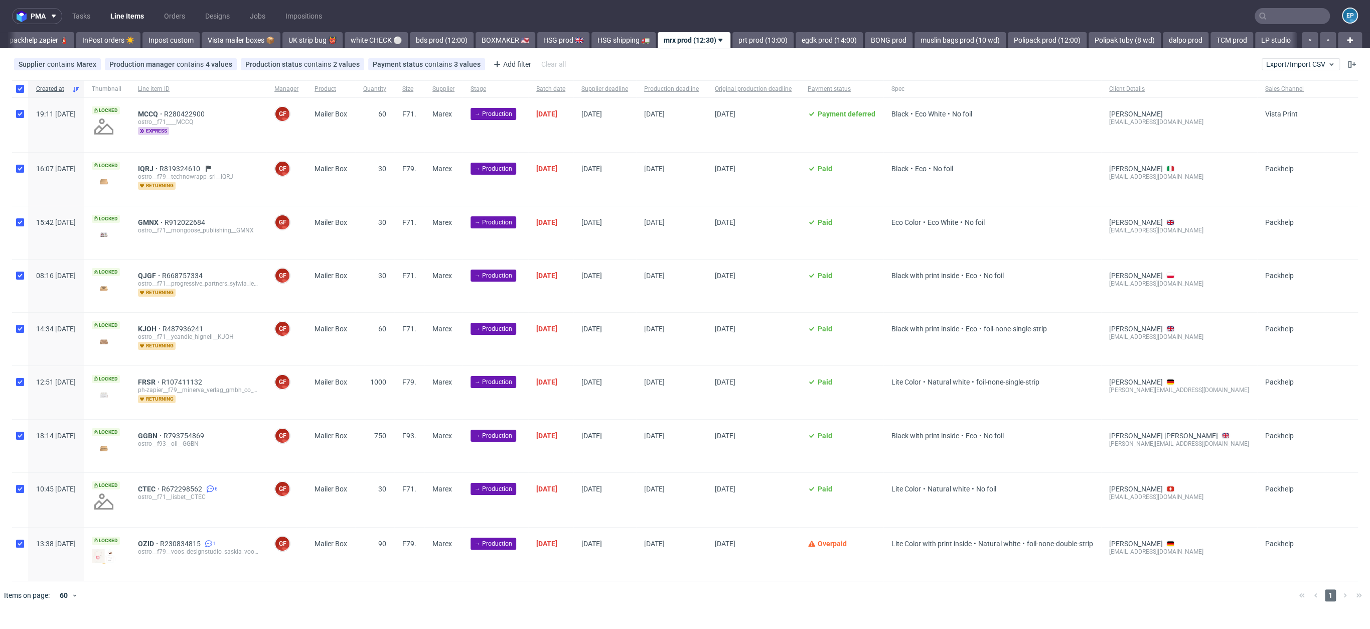
checkbox input "true"
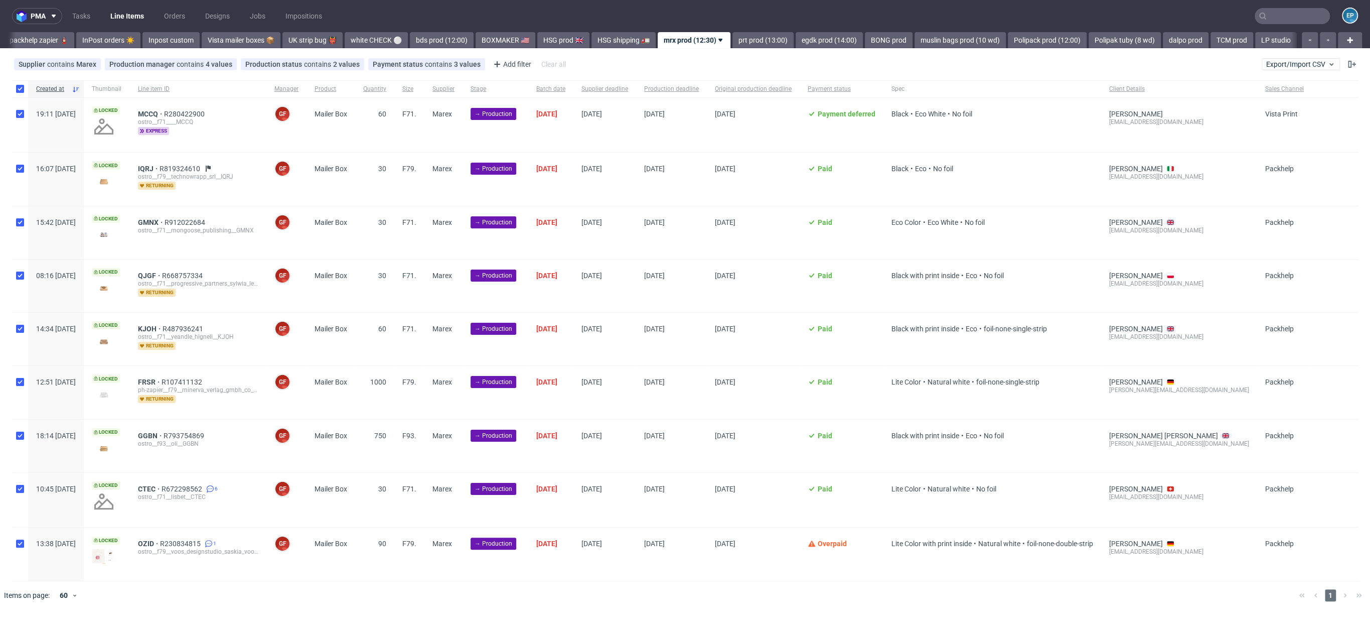
checkbox input "true"
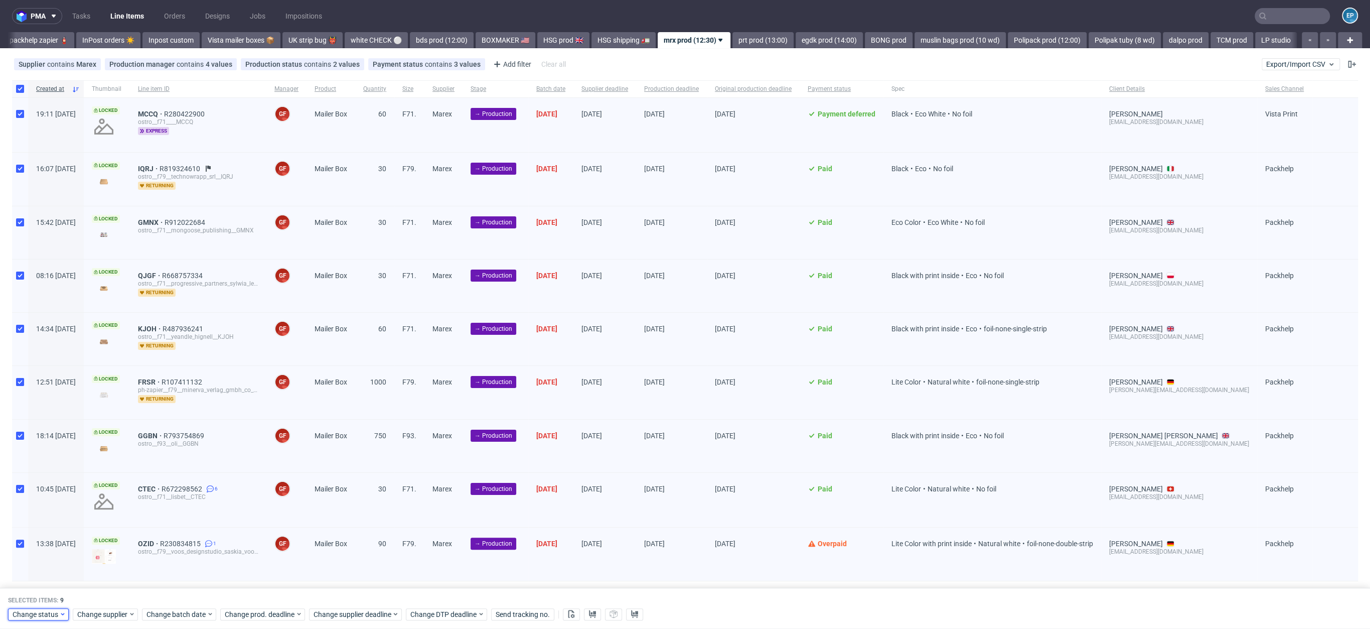
click at [32, 609] on span "Change status" at bounding box center [36, 614] width 47 height 10
click at [58, 522] on span "In Production" at bounding box center [37, 519] width 51 height 14
click at [112, 595] on span "Save" at bounding box center [115, 593] width 16 height 7
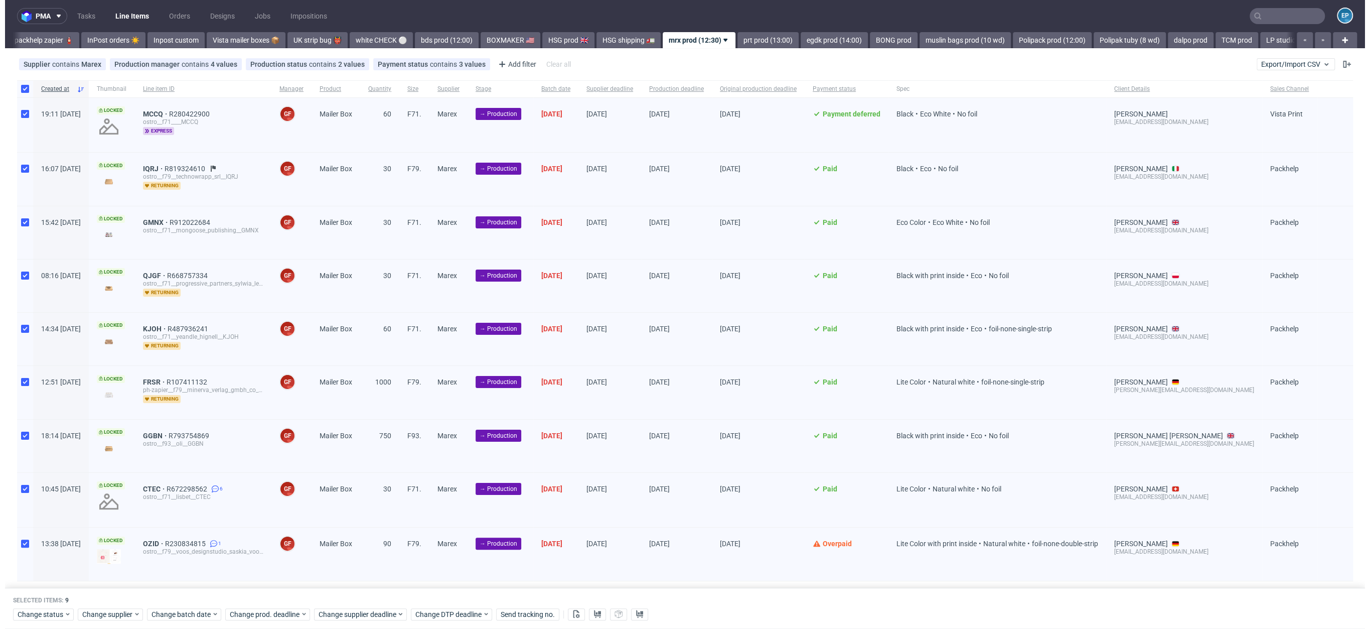
scroll to position [0, 584]
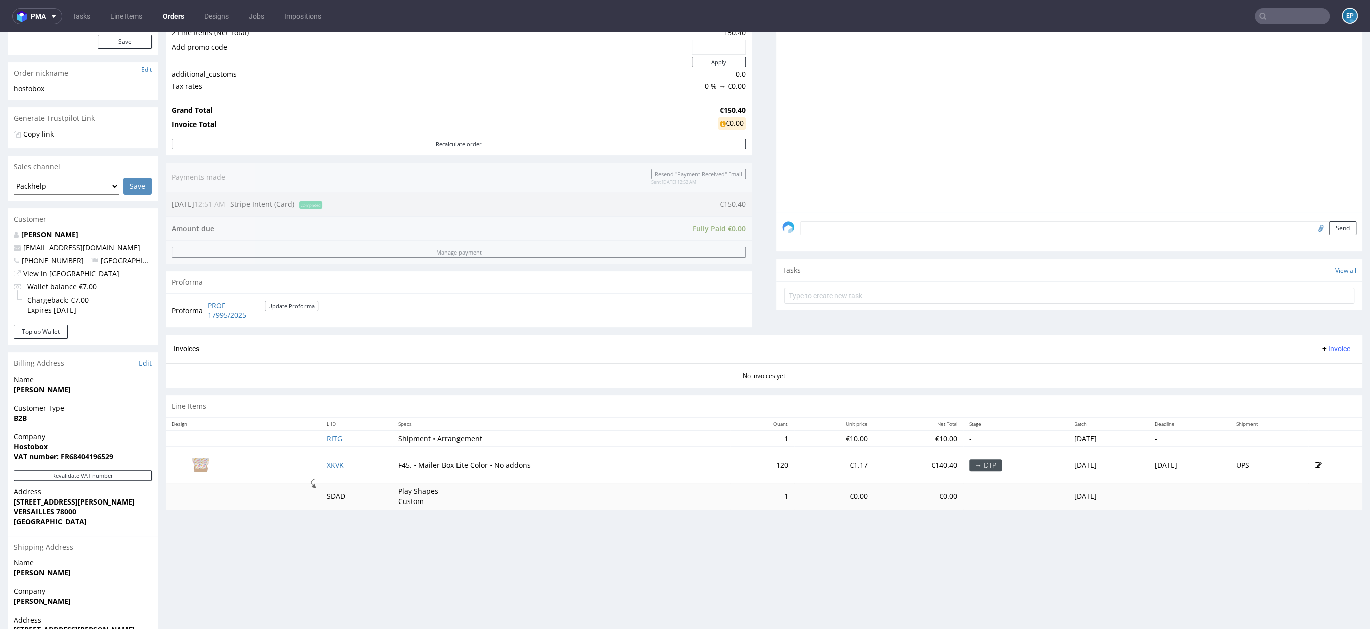
scroll to position [134, 0]
click at [640, 455] on td "F45. • Mailer Box Lite Color • No addons" at bounding box center [561, 463] width 338 height 37
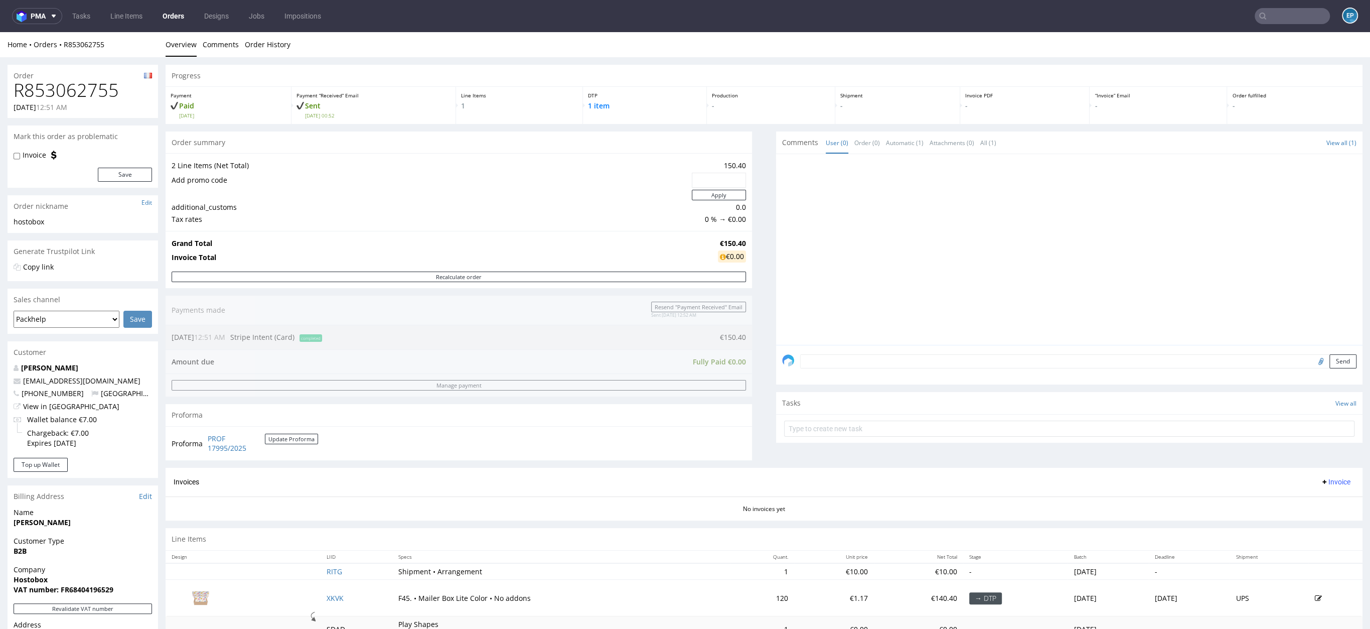
scroll to position [194, 0]
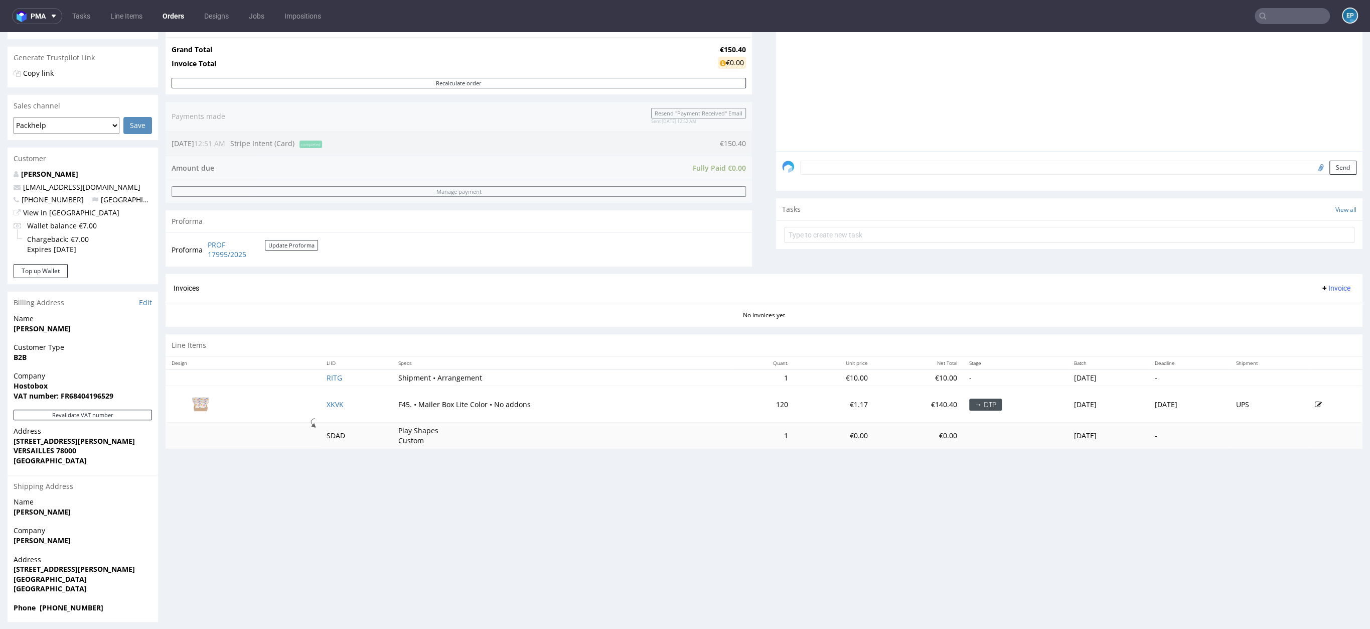
click at [678, 415] on td "F45. • Mailer Box Lite Color • No addons" at bounding box center [561, 404] width 338 height 37
click at [1314, 404] on icon at bounding box center [1317, 404] width 7 height 7
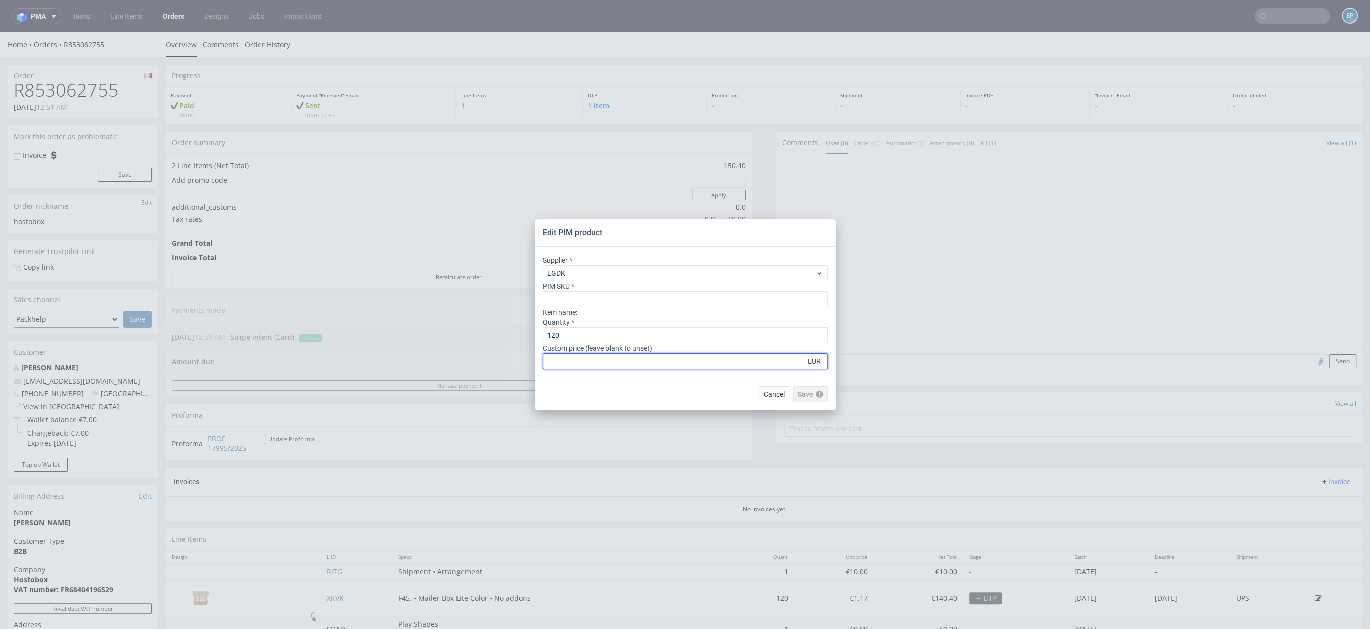
click at [685, 361] on input "number" at bounding box center [685, 361] width 285 height 16
click at [651, 297] on input "text" at bounding box center [685, 299] width 285 height 16
click at [762, 400] on button "Cancel" at bounding box center [774, 394] width 30 height 16
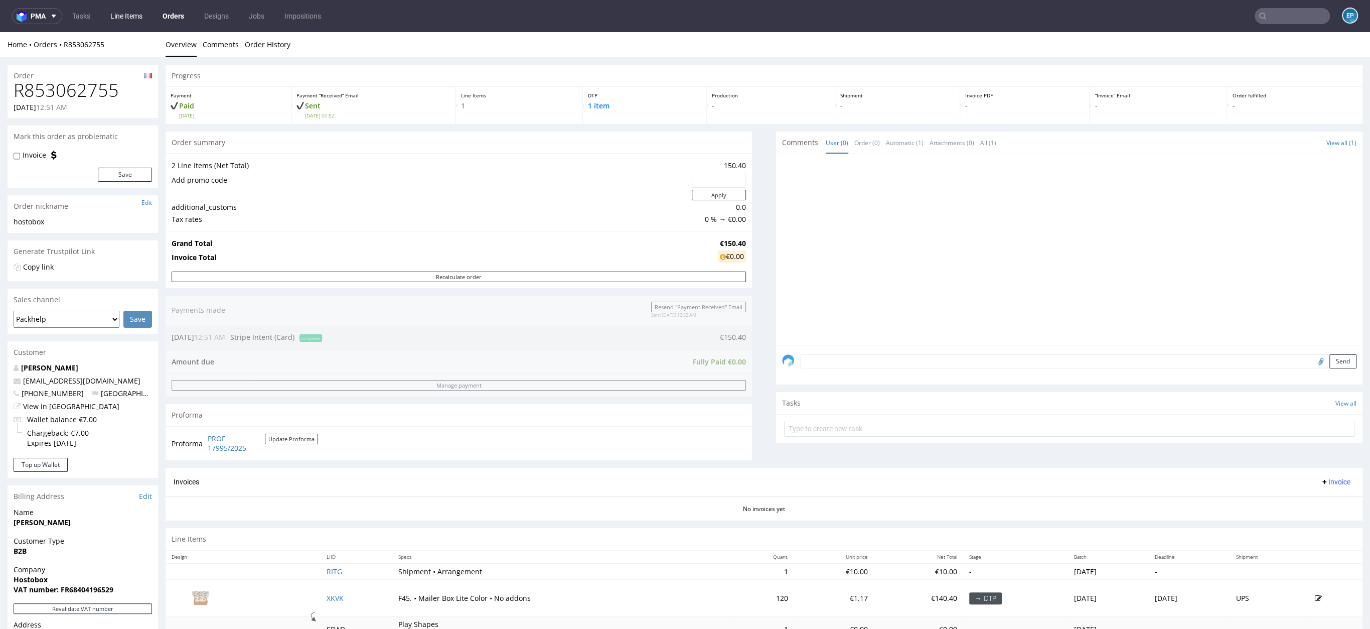
click at [148, 15] on link "Line Items" at bounding box center [126, 16] width 44 height 16
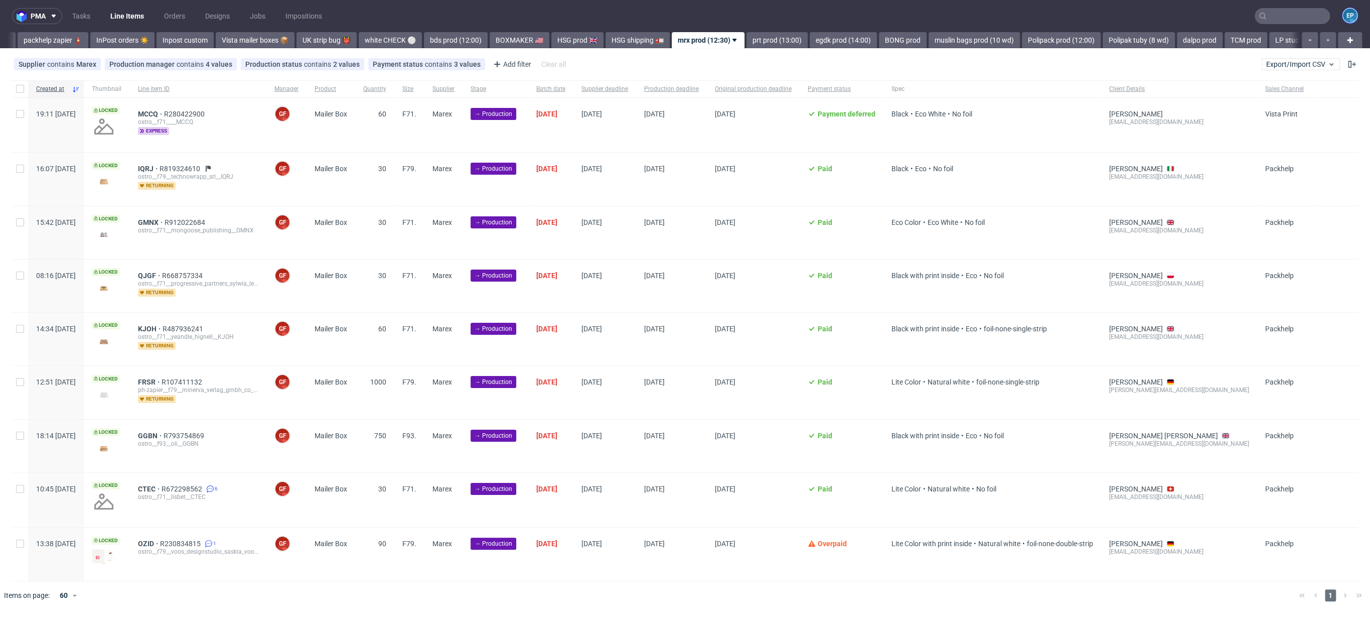
scroll to position [0, 579]
click at [1350, 21] on figcaption "EP" at bounding box center [1350, 16] width 14 height 14
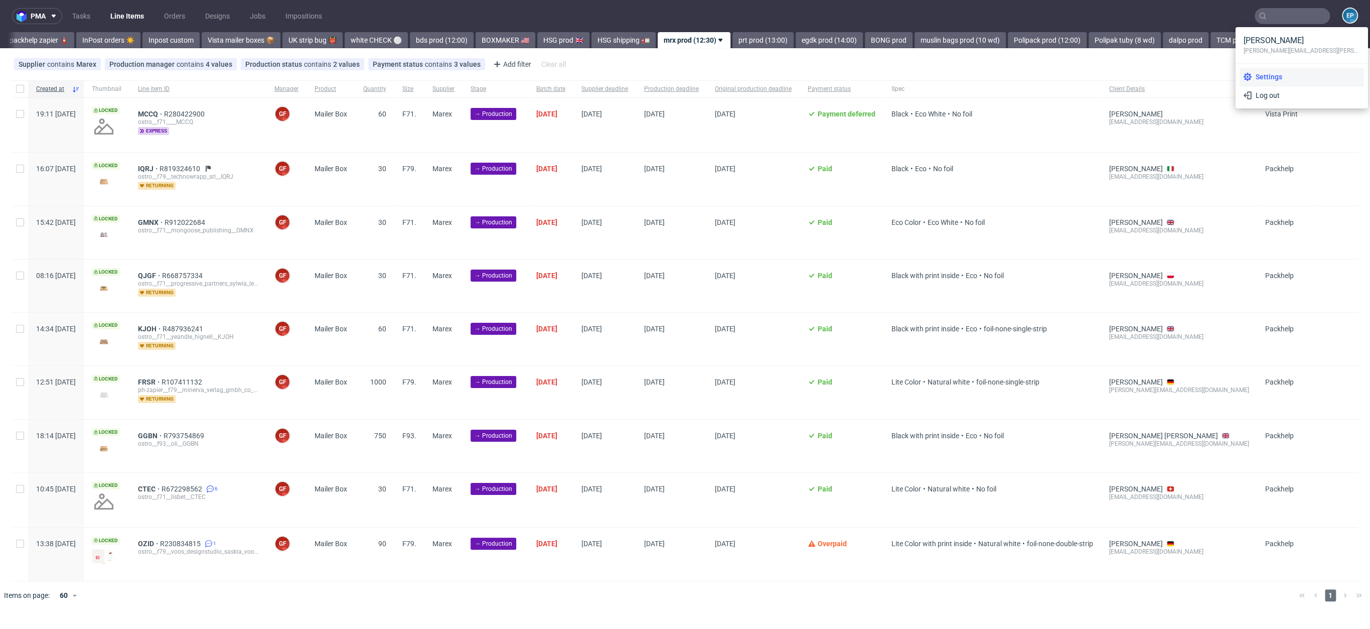
click at [1302, 81] on li "Settings" at bounding box center [1302, 77] width 124 height 18
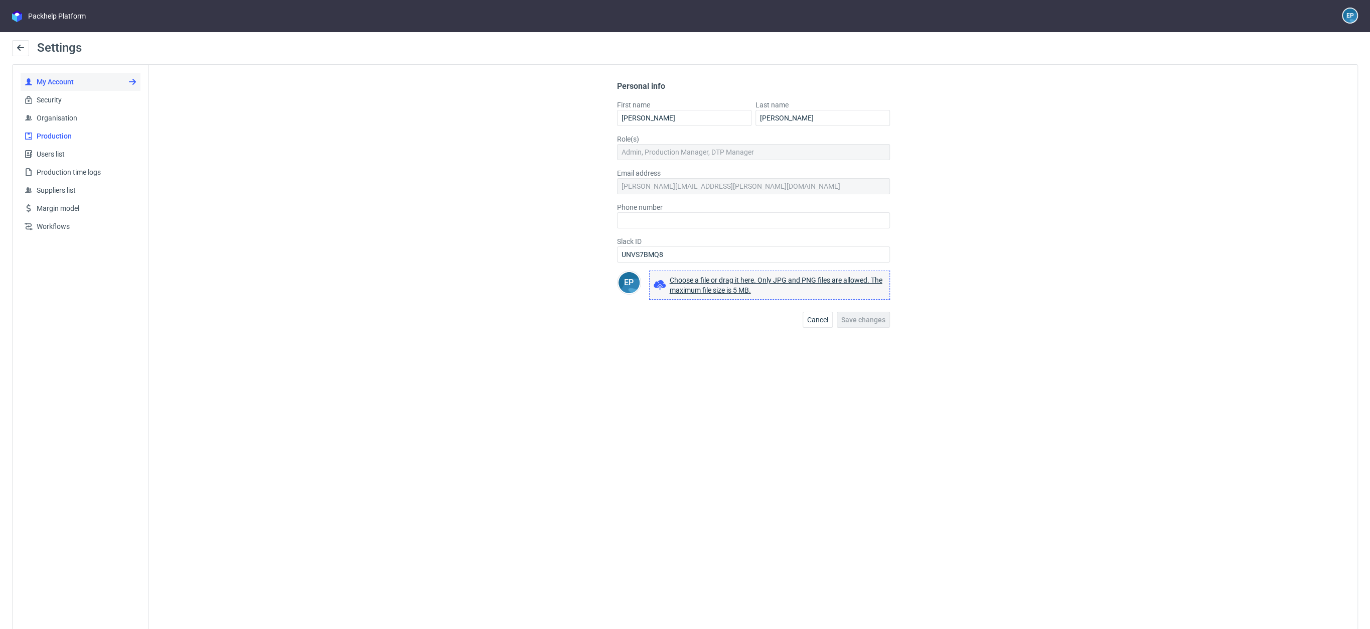
click at [78, 137] on span "Production" at bounding box center [85, 136] width 104 height 10
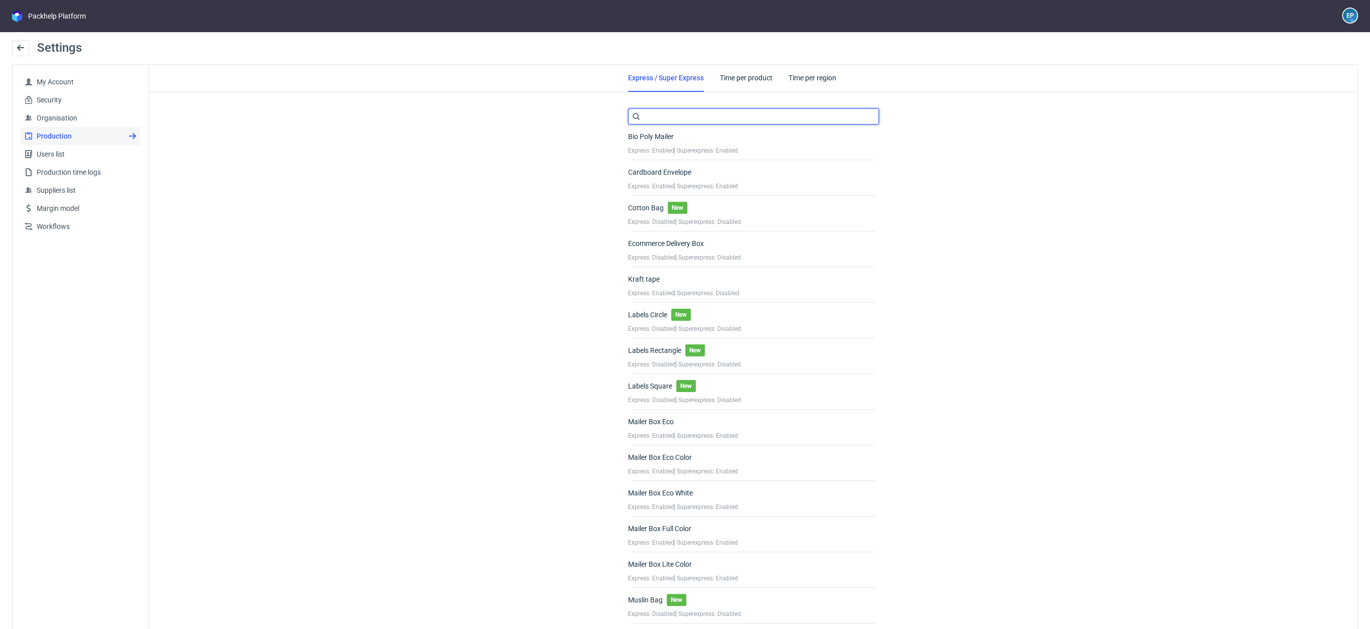
click at [679, 117] on input "text" at bounding box center [753, 116] width 251 height 16
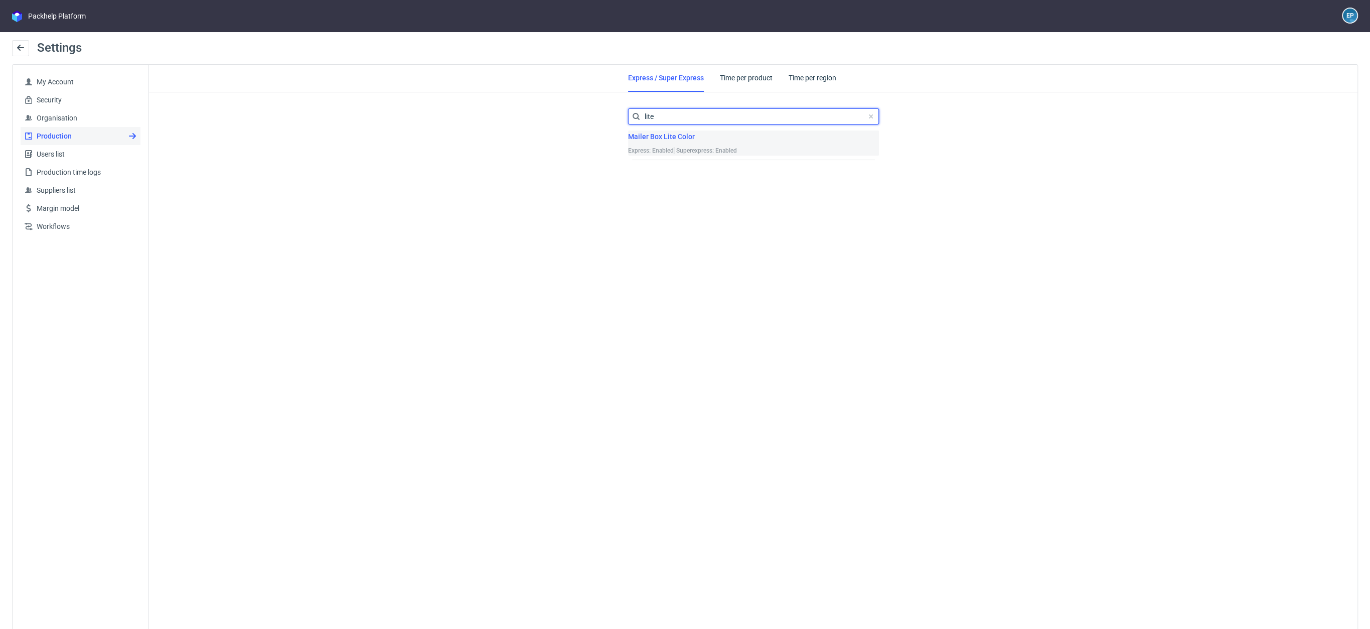
type input "lite"
click at [752, 142] on div "Mailer Box Lite Color Express: Enabled Superexpress: Enabled" at bounding box center [753, 142] width 251 height 25
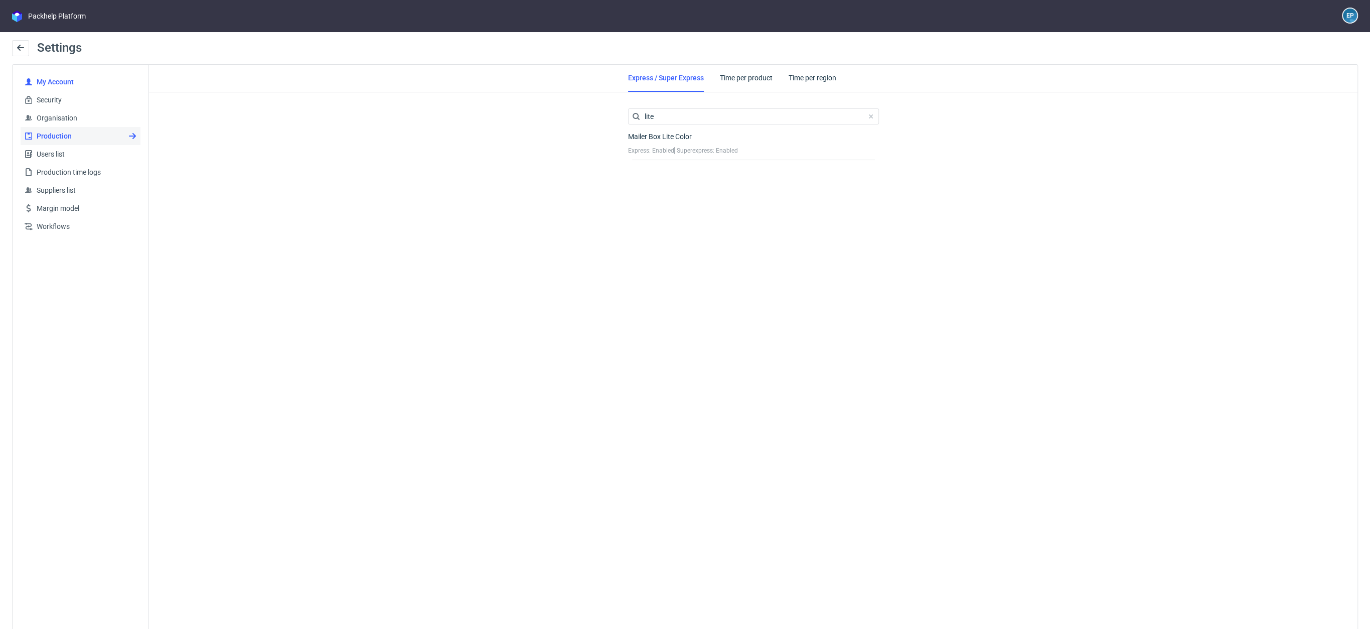
click at [81, 85] on span "My Account" at bounding box center [85, 82] width 104 height 10
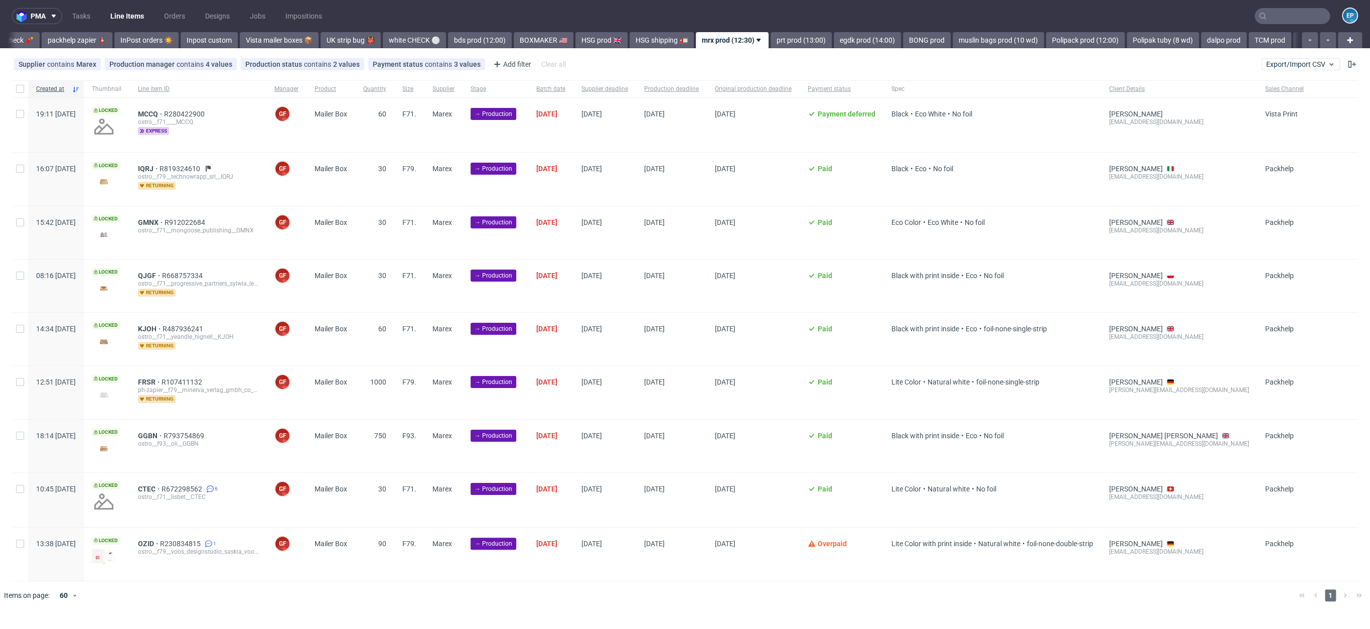
scroll to position [0, 579]
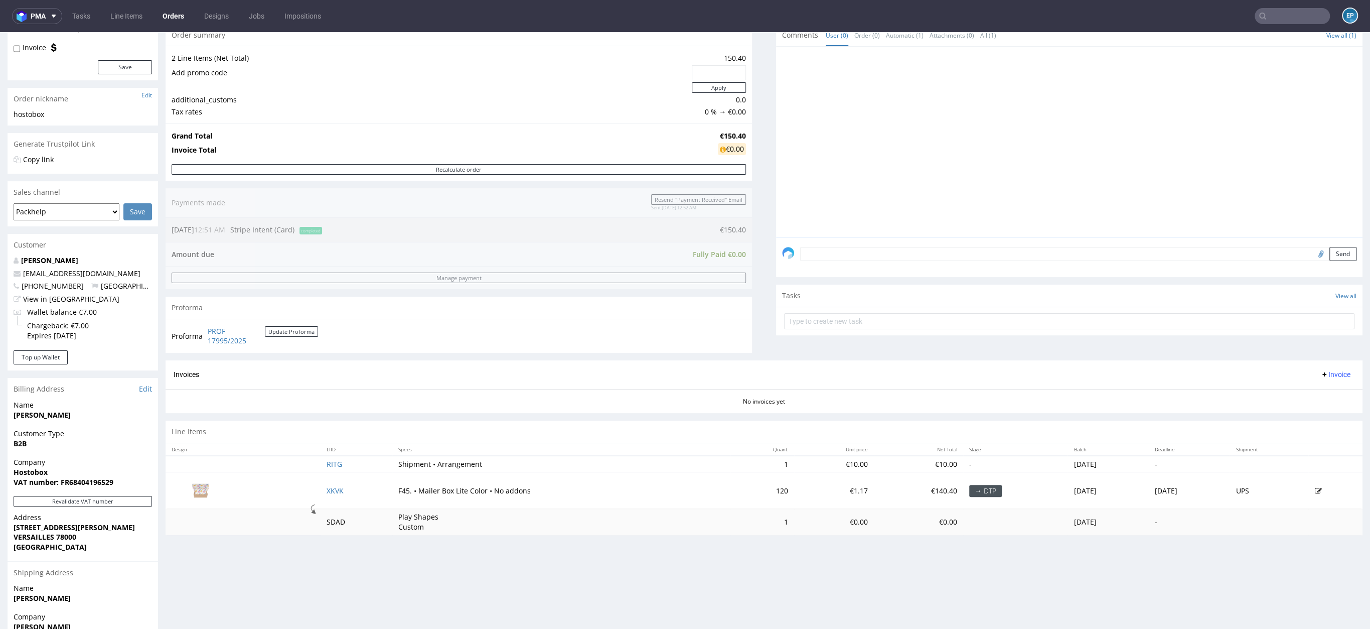
scroll to position [198, 0]
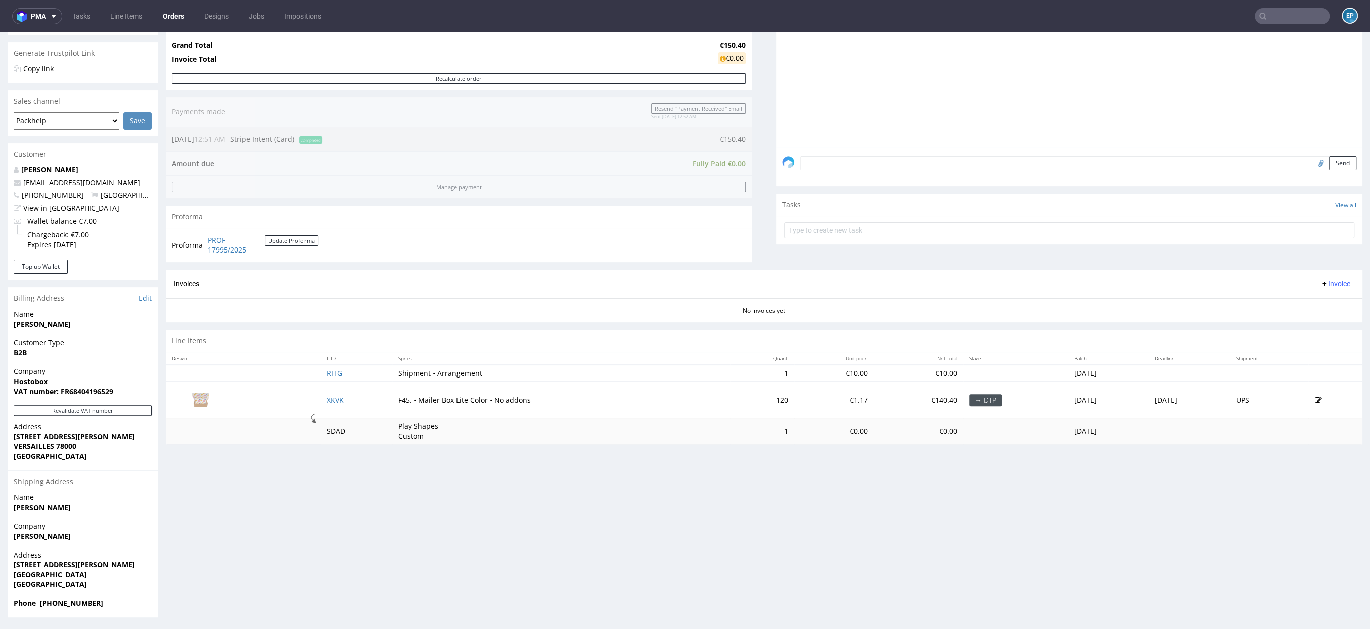
click at [529, 379] on td "Shipment • Arrangement" at bounding box center [561, 373] width 338 height 17
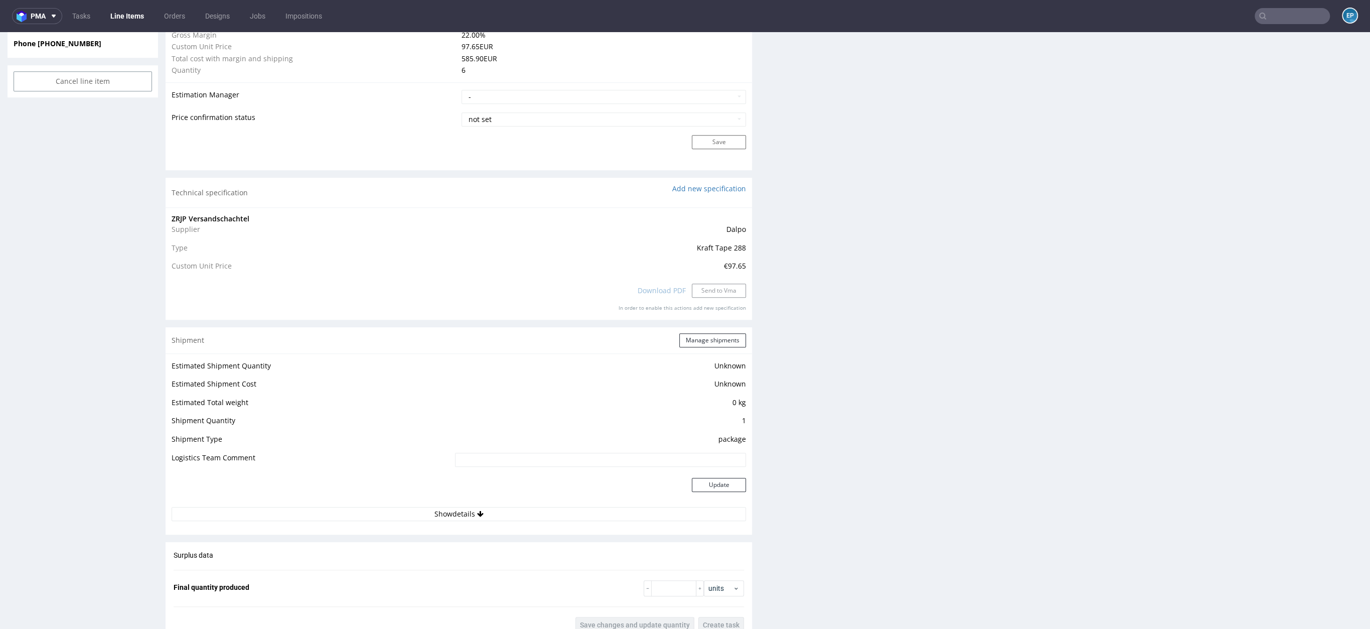
scroll to position [804, 0]
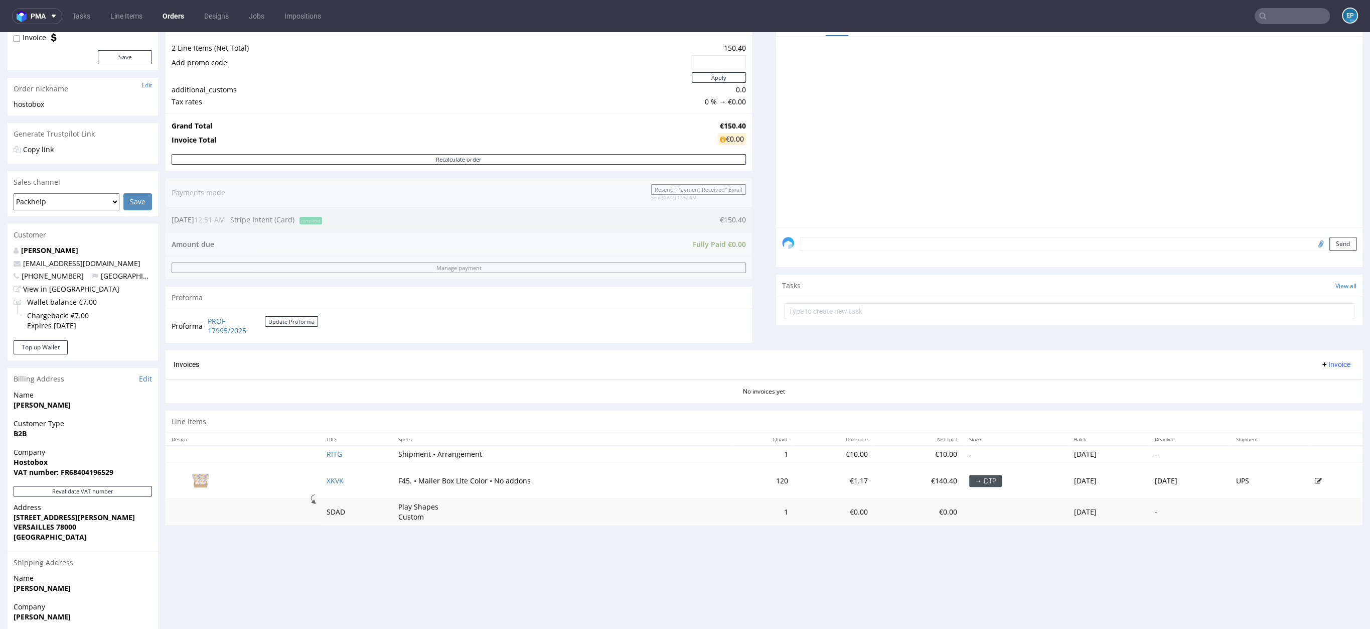
scroll to position [171, 0]
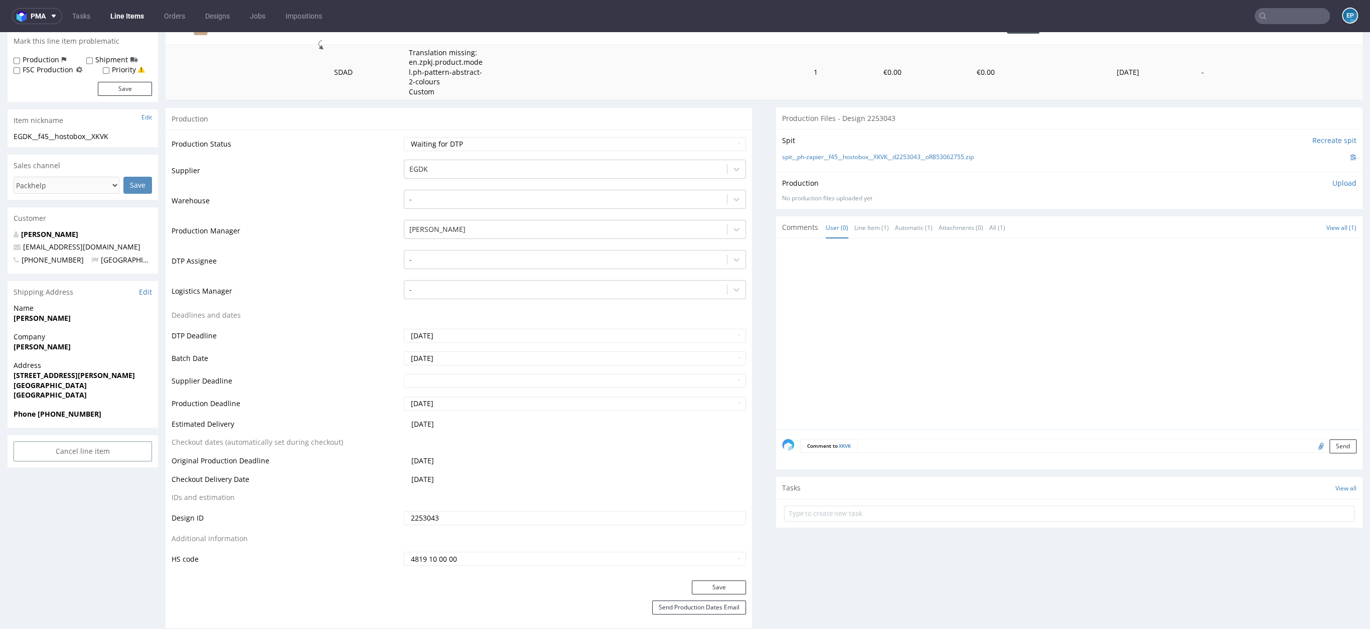
scroll to position [158, 0]
click at [424, 384] on input "text" at bounding box center [575, 379] width 342 height 14
click at [483, 349] on td "29" at bounding box center [486, 348] width 15 height 15
type input "2025-08-29"
click at [440, 398] on input "2025-09-08" at bounding box center [575, 402] width 342 height 14
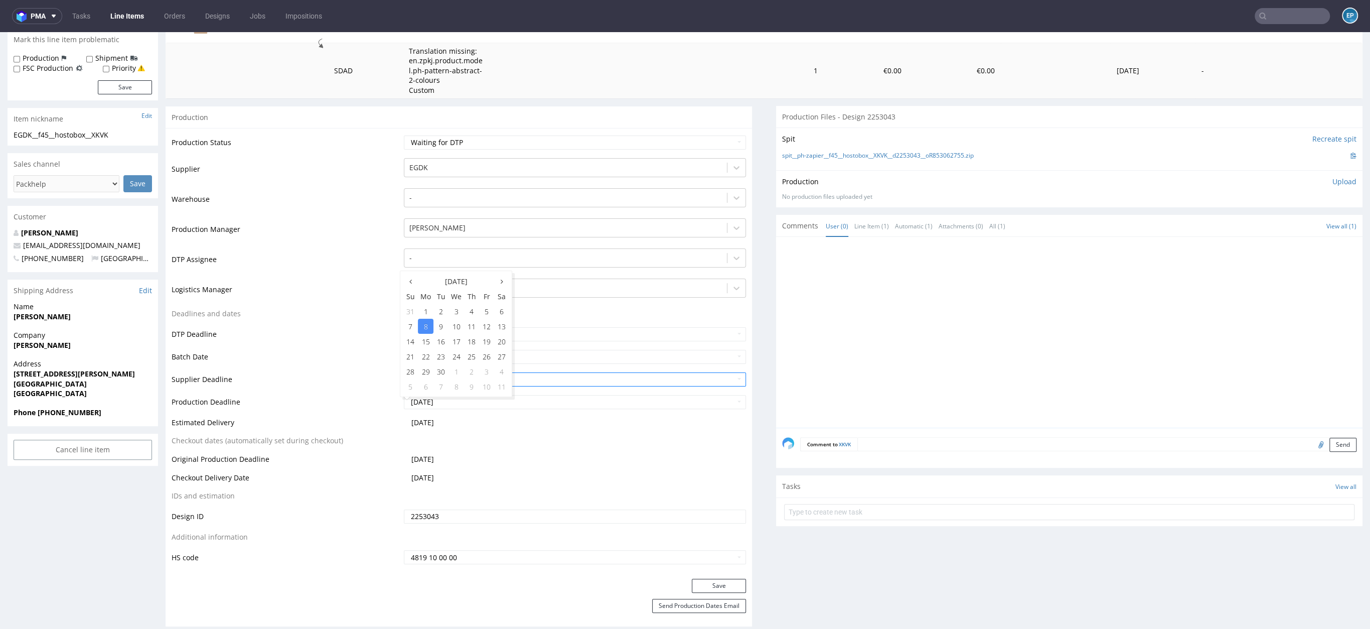
click at [412, 288] on th "Su" at bounding box center [410, 295] width 15 height 15
click at [409, 285] on th at bounding box center [410, 280] width 15 height 15
click at [425, 391] on td "1" at bounding box center [426, 386] width 16 height 15
type input "2025-09-01"
click at [692, 580] on button "Save" at bounding box center [719, 585] width 54 height 14
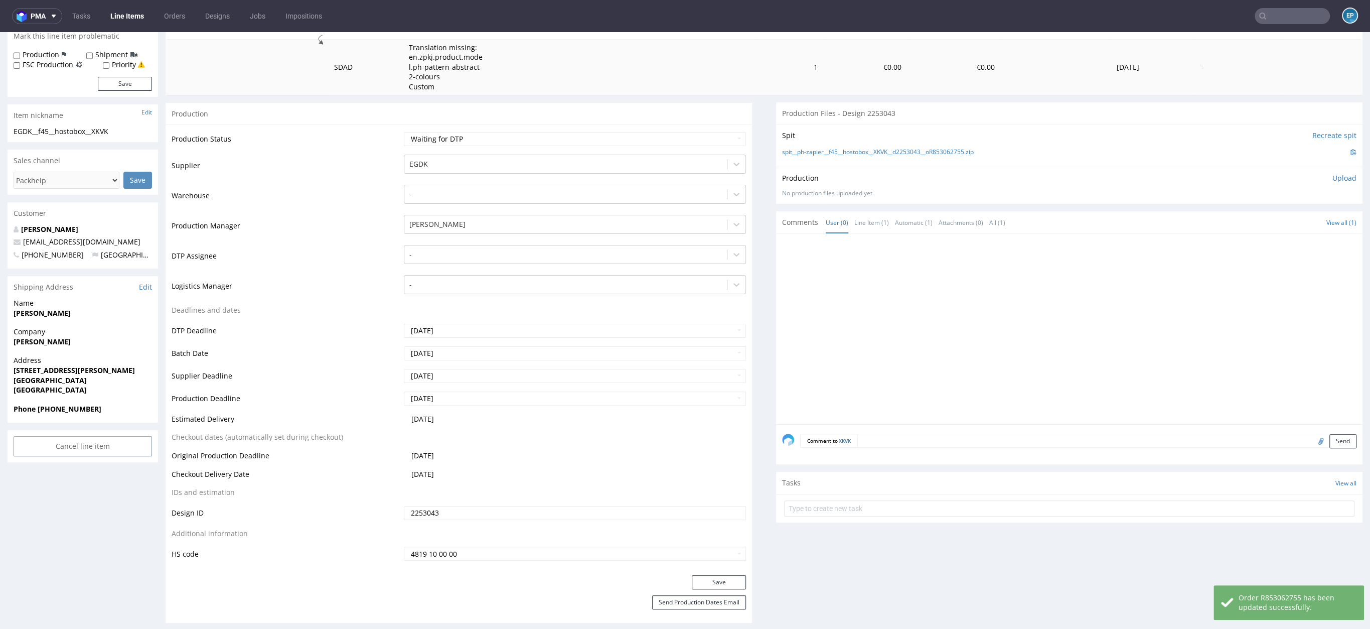
scroll to position [180, 0]
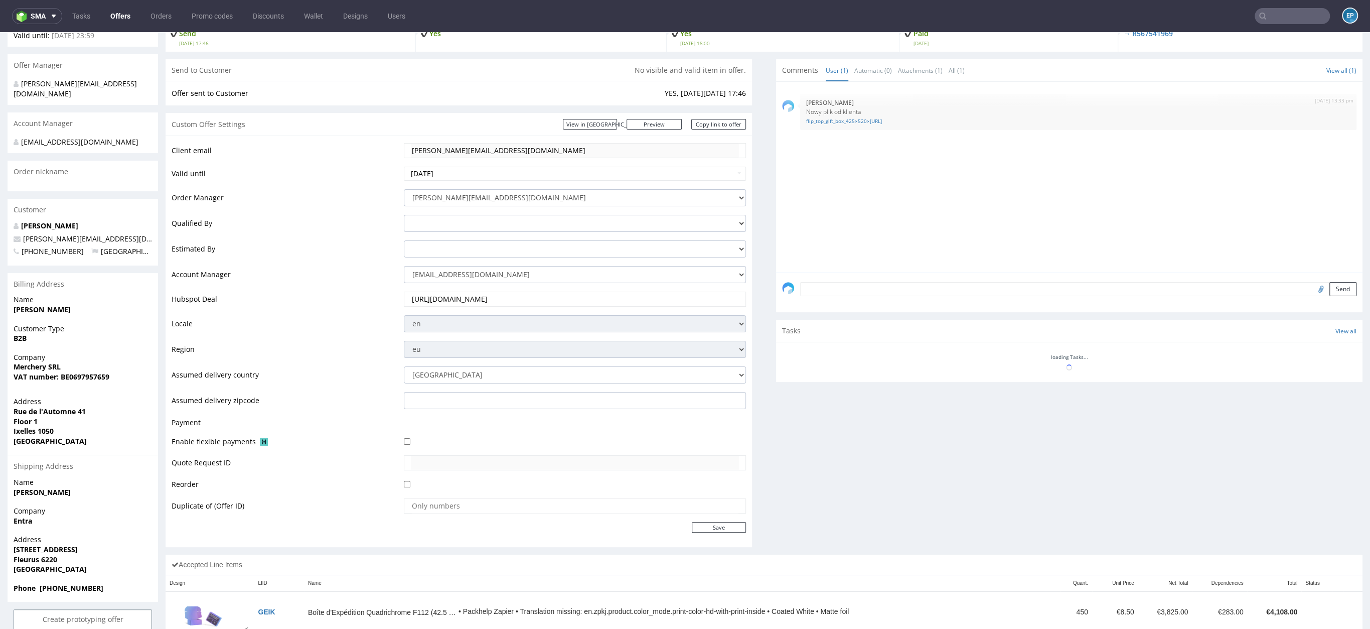
scroll to position [420, 0]
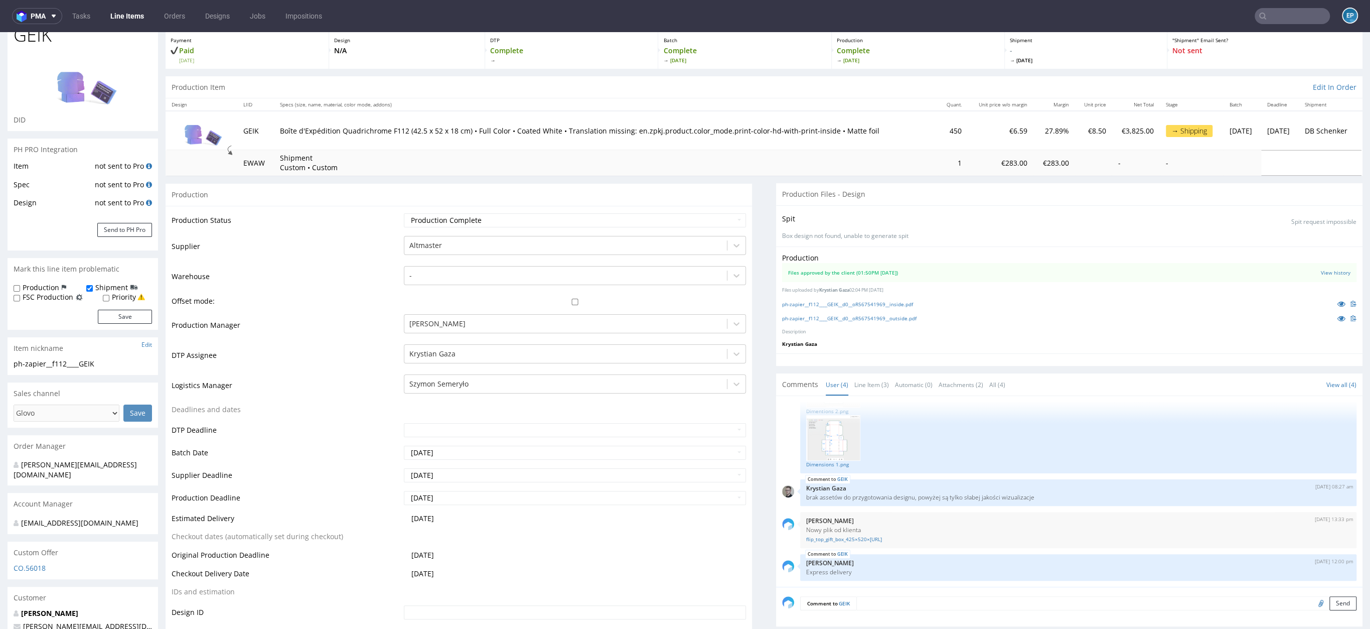
scroll to position [55, 0]
click at [884, 386] on li "Line Item (3)" at bounding box center [874, 385] width 41 height 10
click at [862, 383] on link "Line Item (3)" at bounding box center [871, 385] width 35 height 22
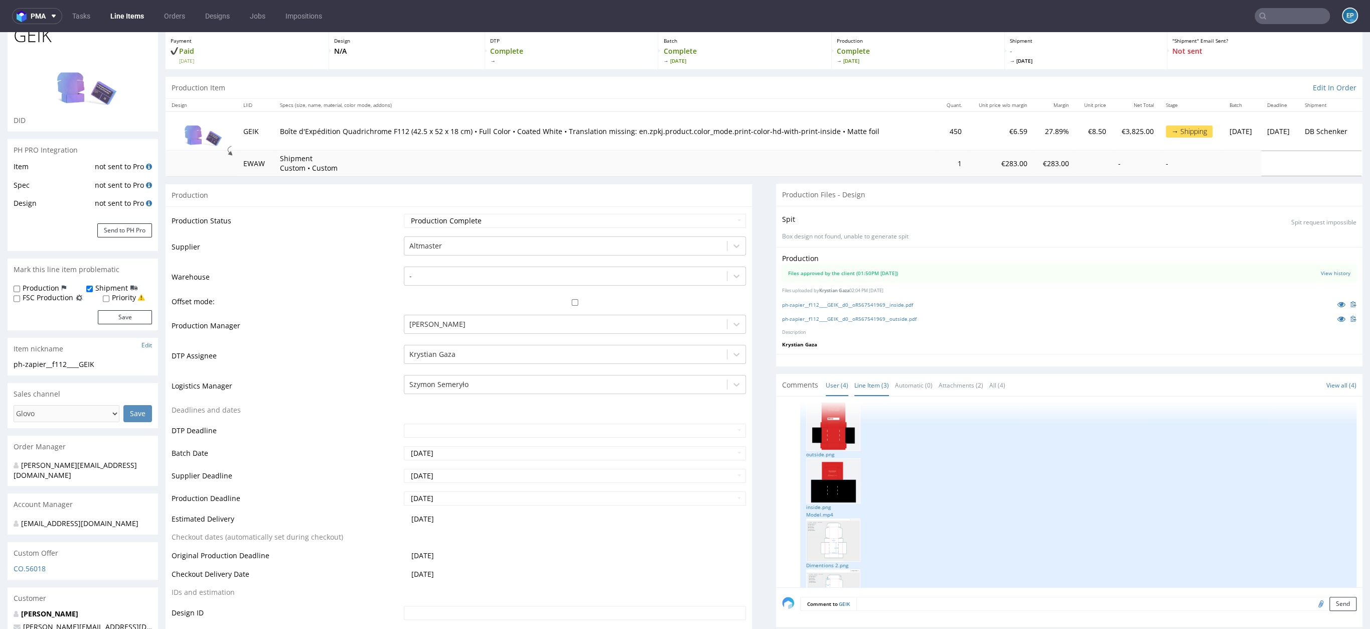
scroll to position [0, 0]
click at [833, 383] on link "User (4)" at bounding box center [837, 385] width 23 height 22
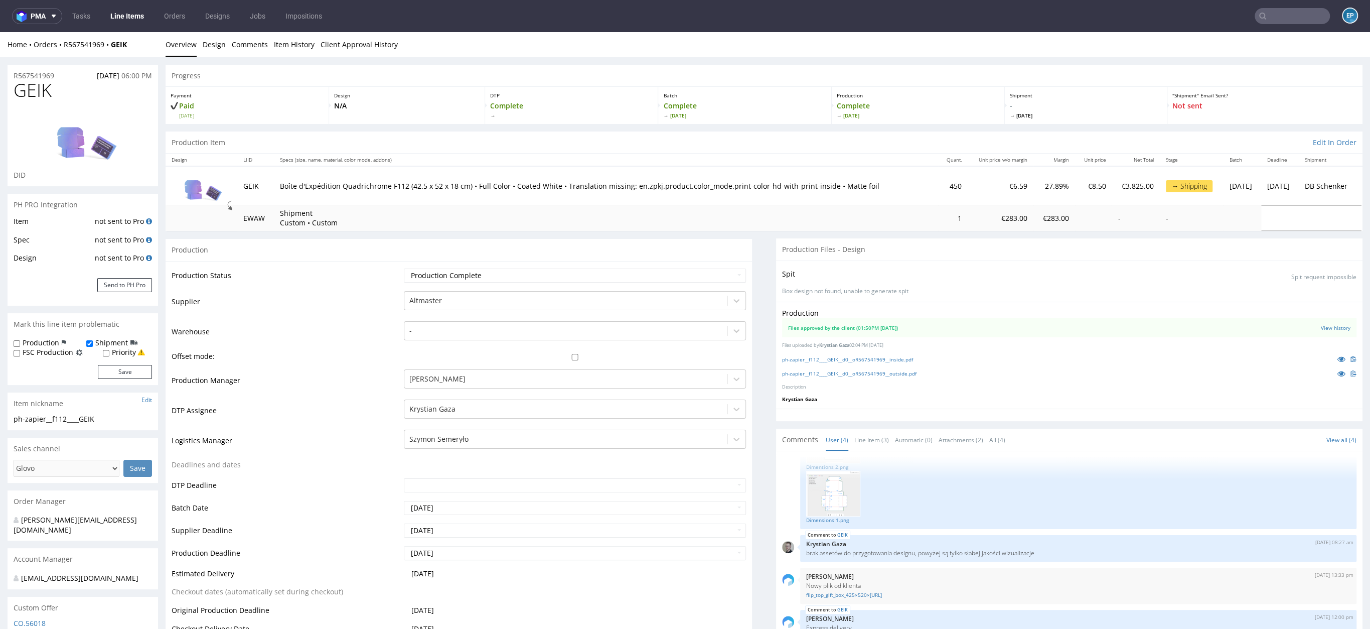
click at [313, 45] on li "Item History" at bounding box center [297, 45] width 47 height 10
click at [307, 44] on link "Item History" at bounding box center [294, 44] width 41 height 25
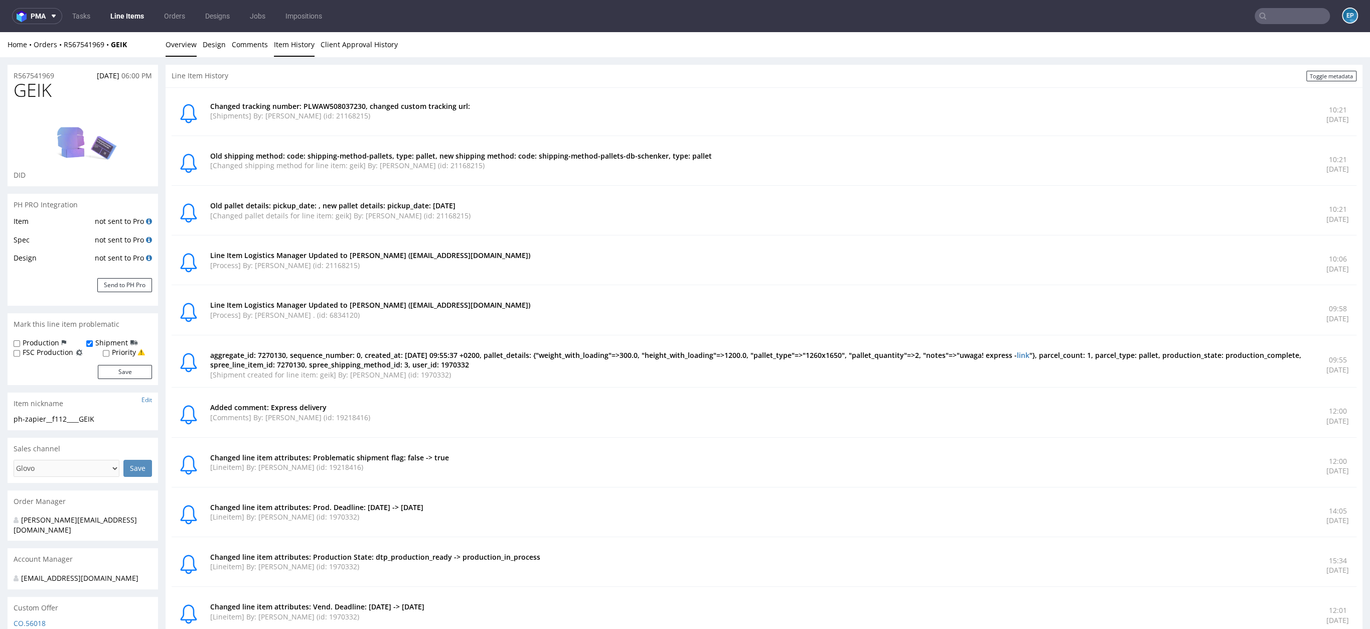
click at [172, 35] on link "Overview" at bounding box center [181, 44] width 31 height 25
